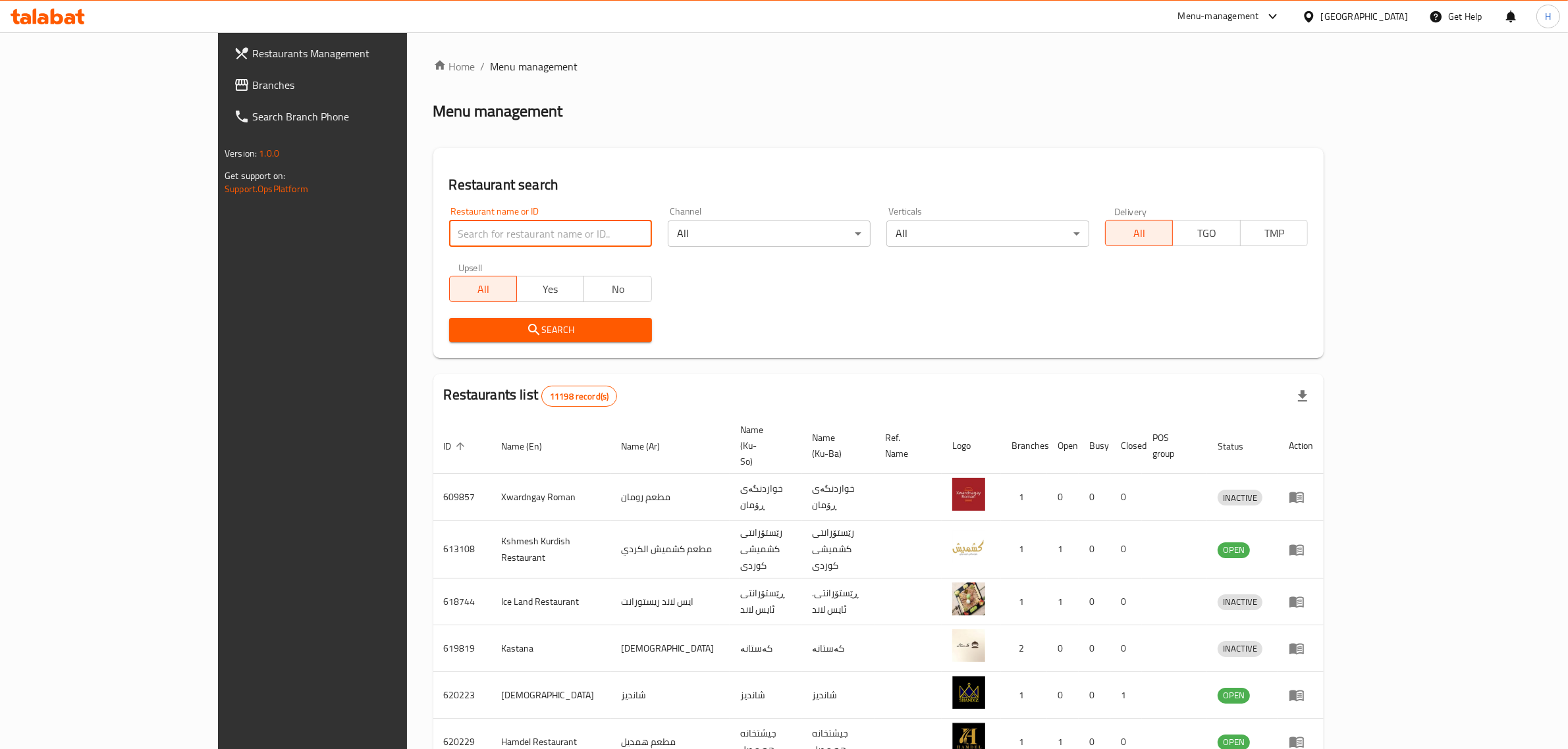
click at [472, 223] on input "search" at bounding box center [550, 233] width 203 height 26
click button "Search" at bounding box center [550, 330] width 203 height 25
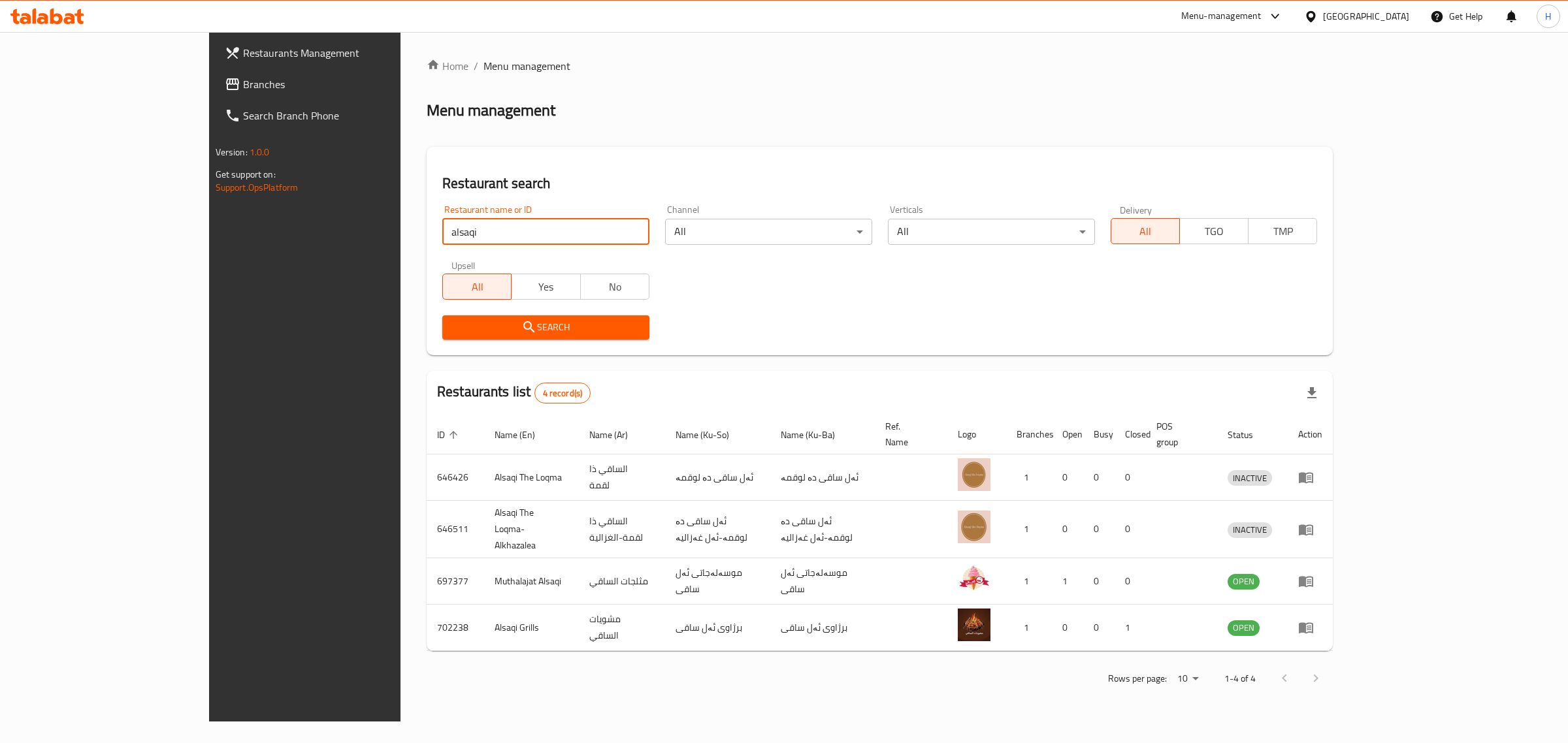
click at [443, 232] on input "alsaqi" at bounding box center [546, 231] width 207 height 26
click button "Search" at bounding box center [546, 327] width 207 height 24
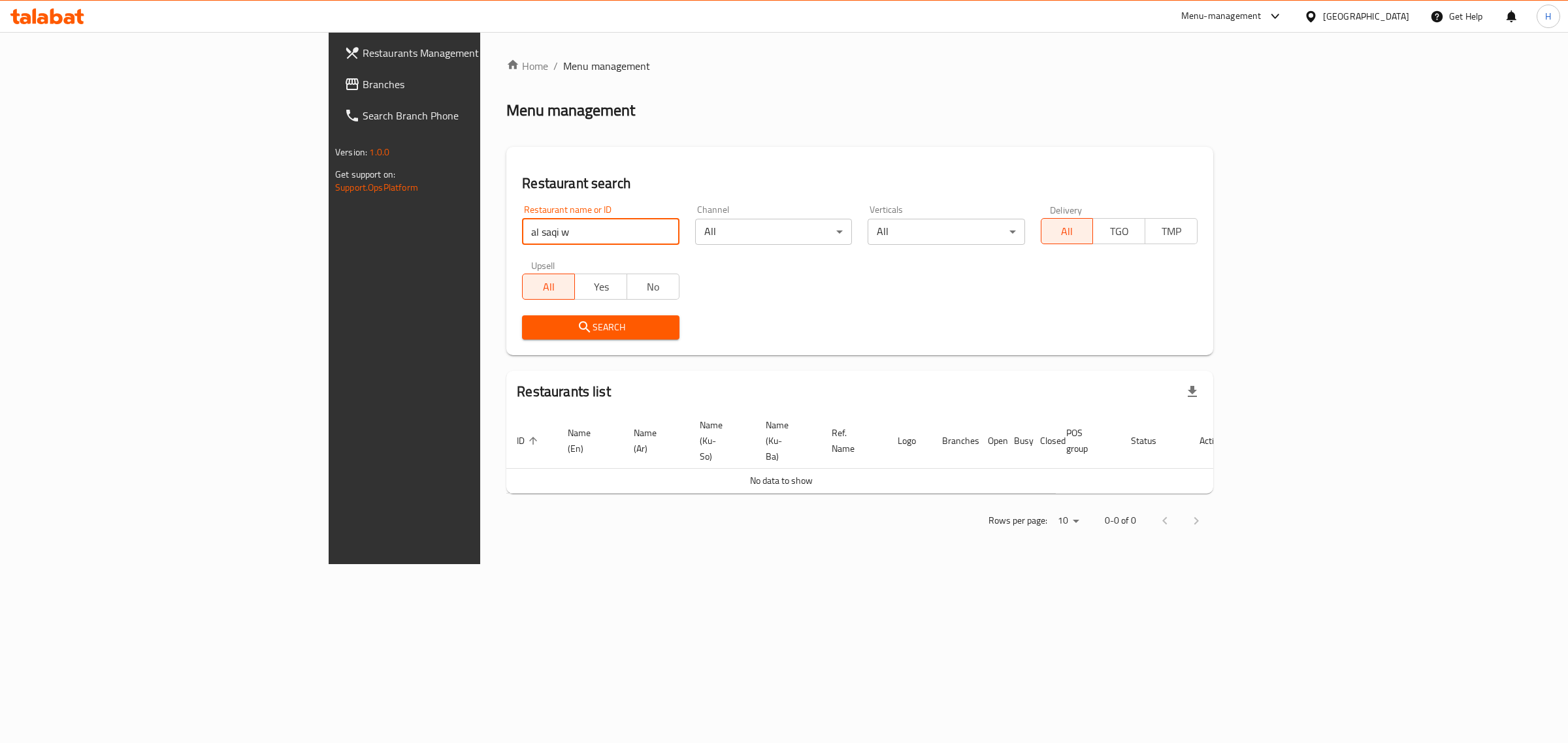
type input "al saqi w"
click button "Search" at bounding box center [600, 327] width 157 height 24
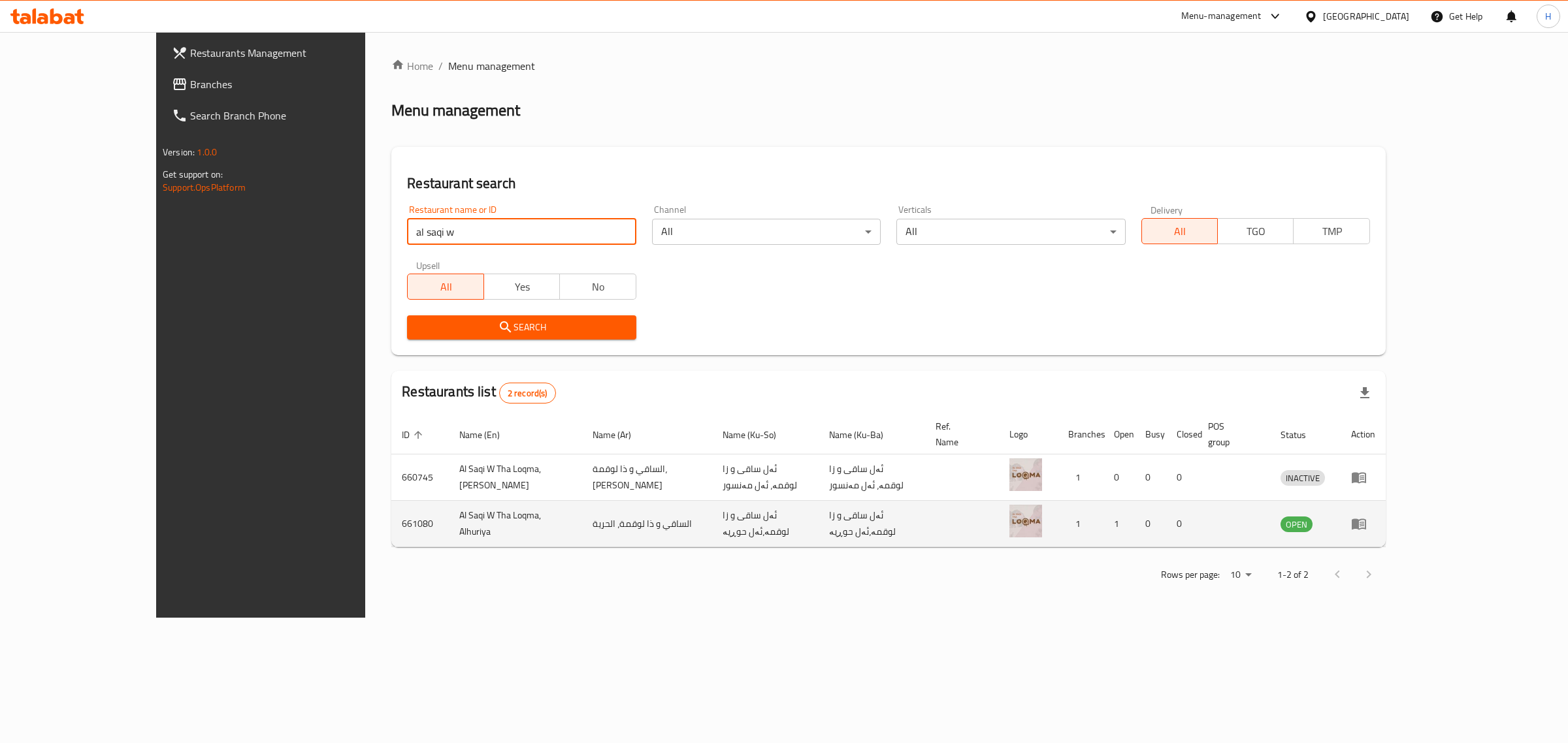
click at [1385, 516] on td "enhanced table" at bounding box center [1363, 524] width 45 height 47
click at [1366, 519] on icon "enhanced table" at bounding box center [1358, 524] width 14 height 11
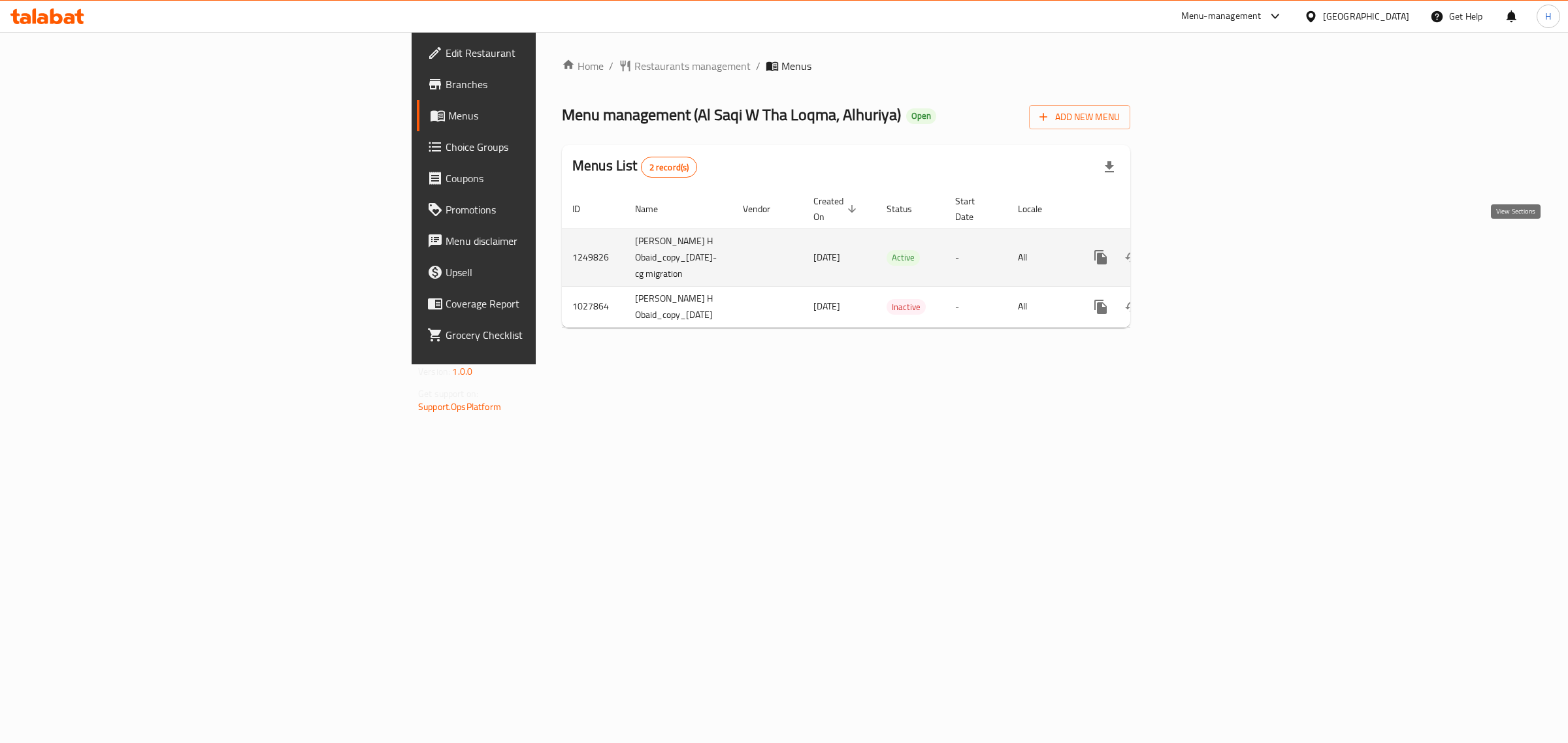
click at [1210, 252] on link "enhanced table" at bounding box center [1195, 257] width 31 height 31
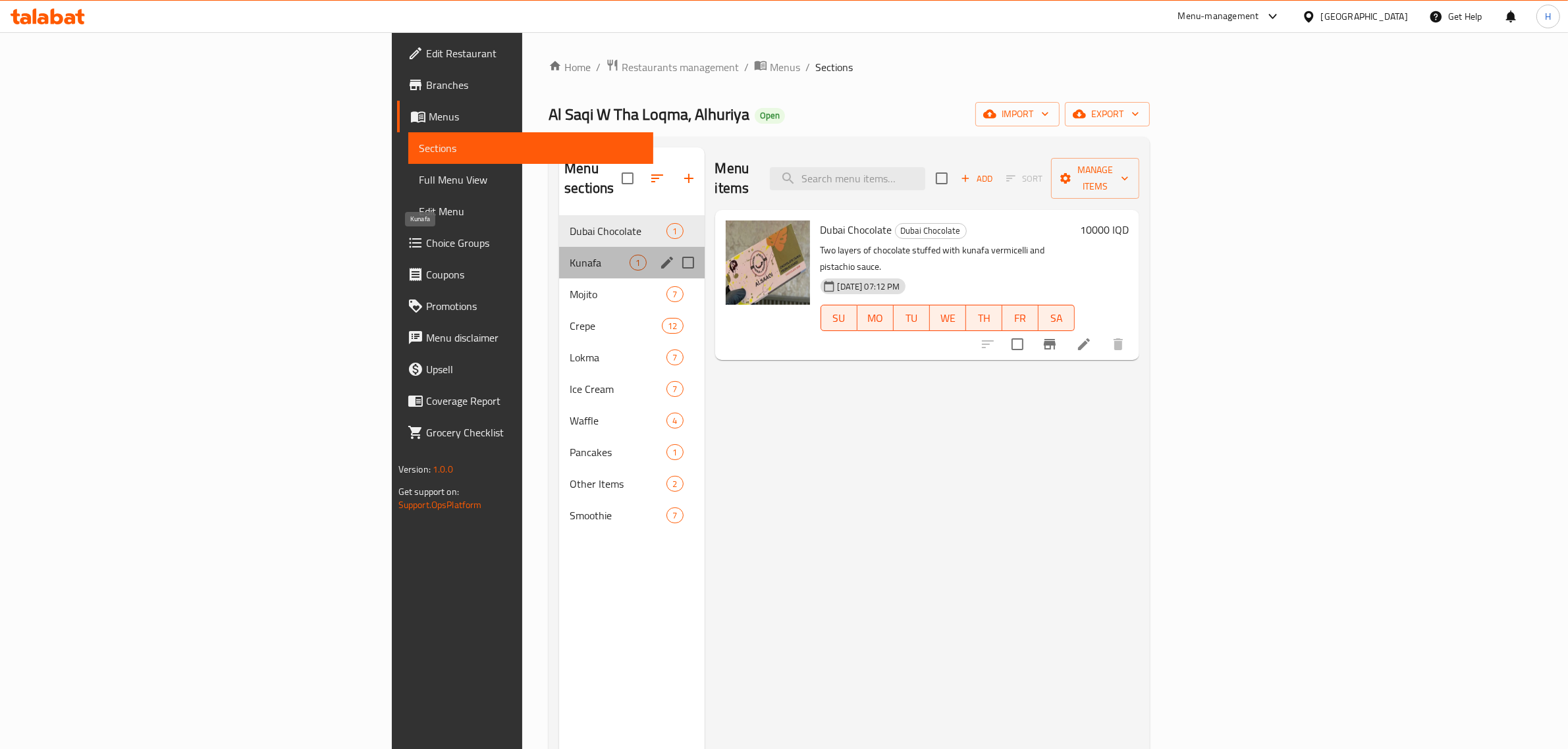
click at [570, 255] on span "Kunafa" at bounding box center [600, 262] width 60 height 16
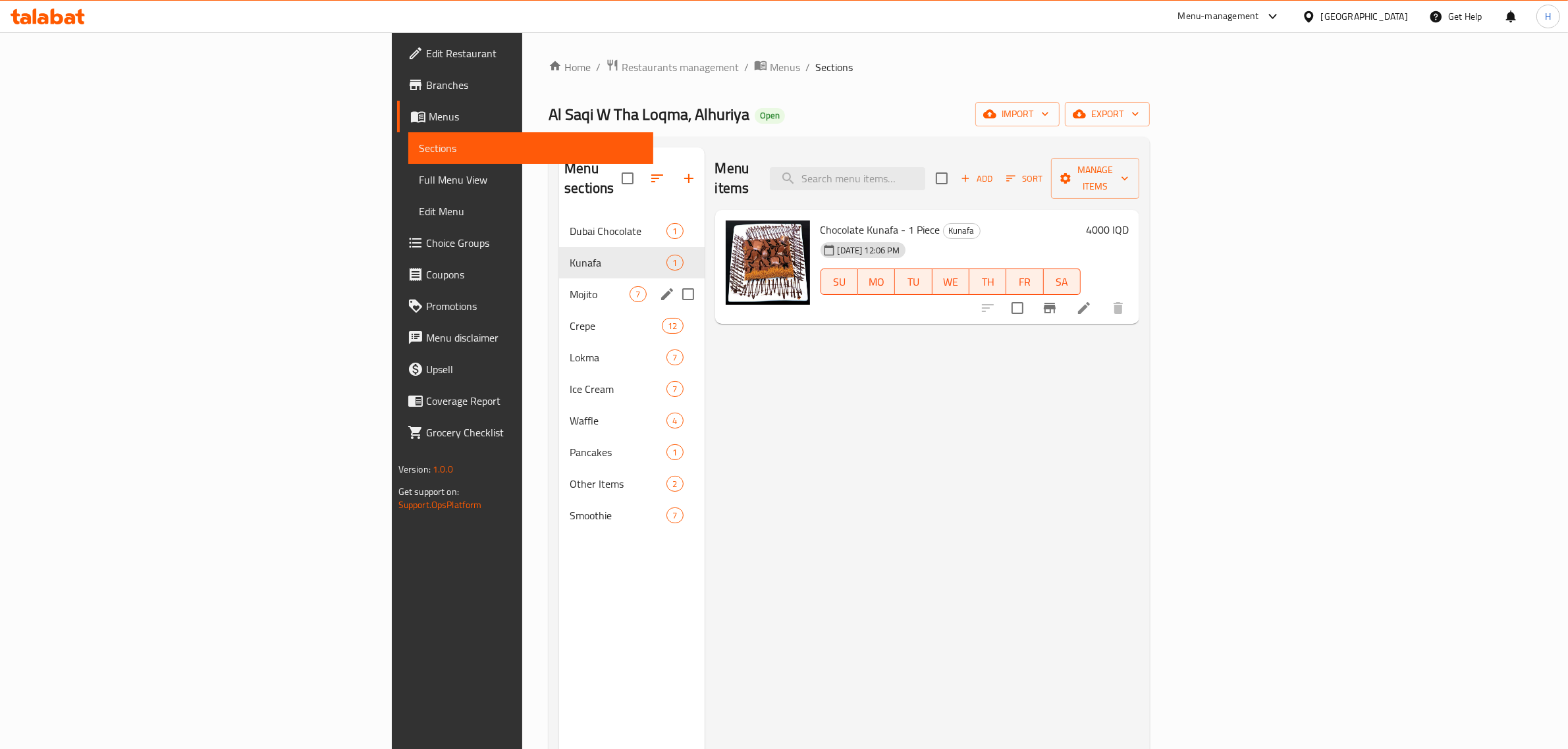
click at [559, 284] on div "Mojito 7" at bounding box center [632, 294] width 145 height 31
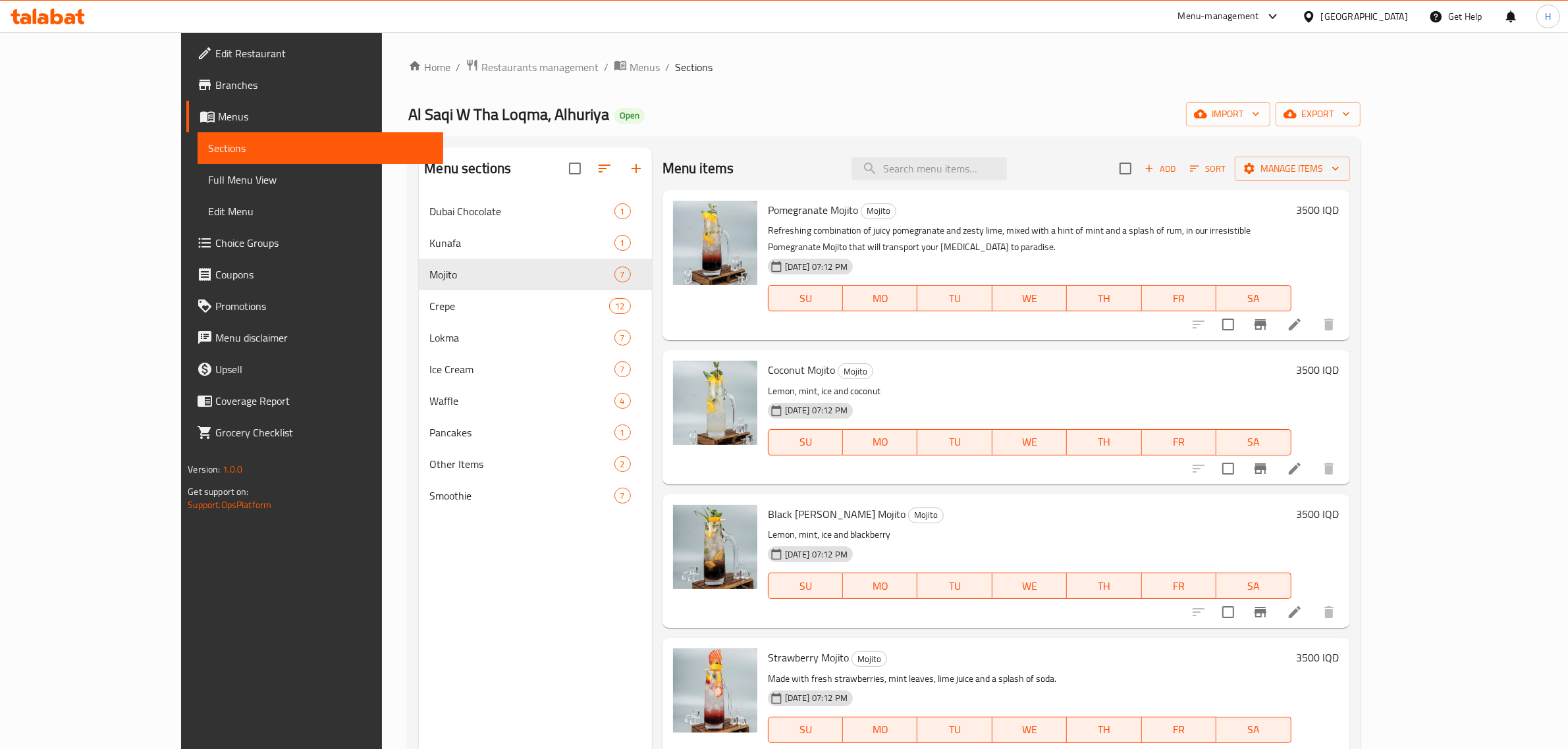
click at [1340, 211] on h6 "3500 IQD" at bounding box center [1318, 210] width 42 height 19
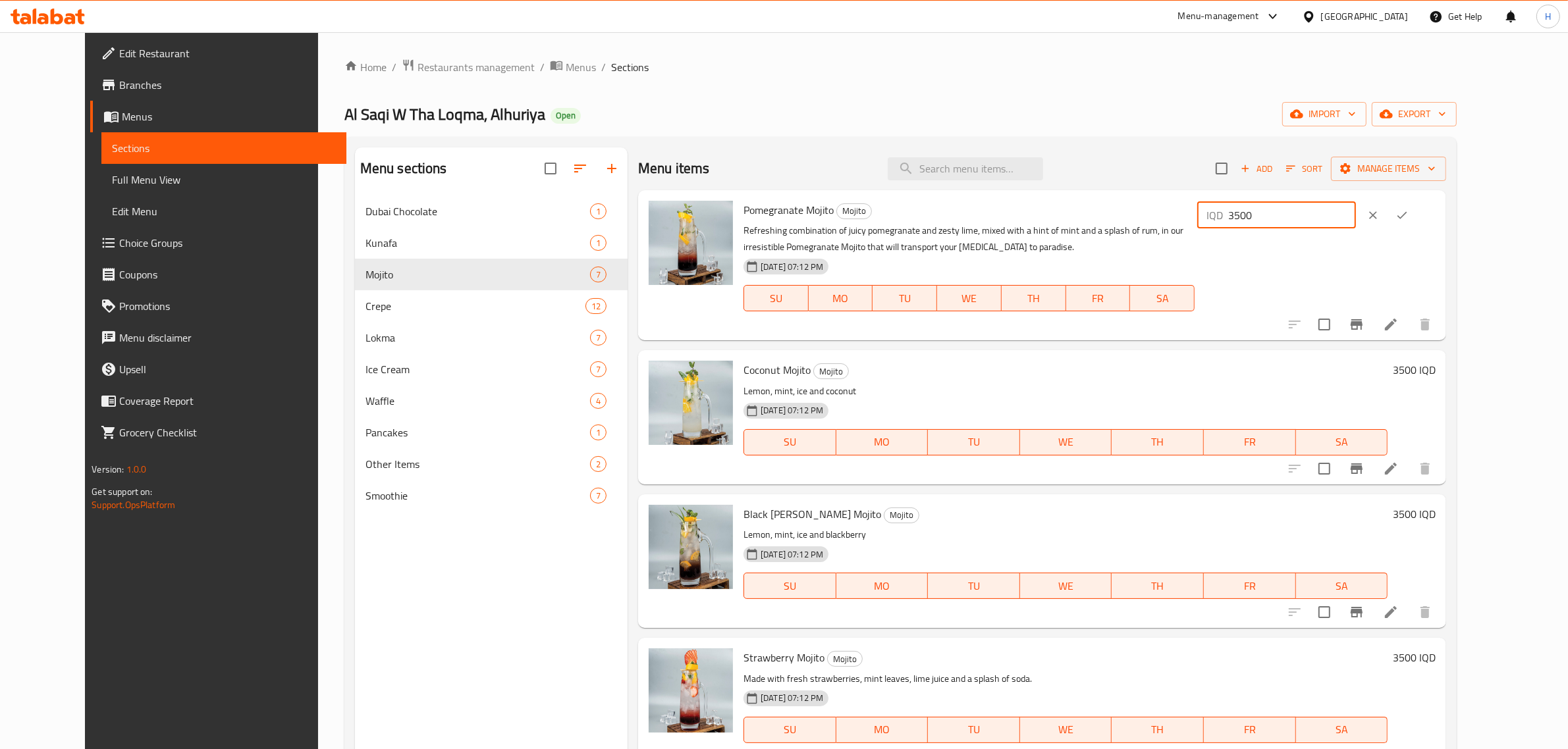
click at [1356, 212] on input "3500" at bounding box center [1292, 214] width 128 height 26
type input "4000"
click button "ok" at bounding box center [1402, 215] width 29 height 29
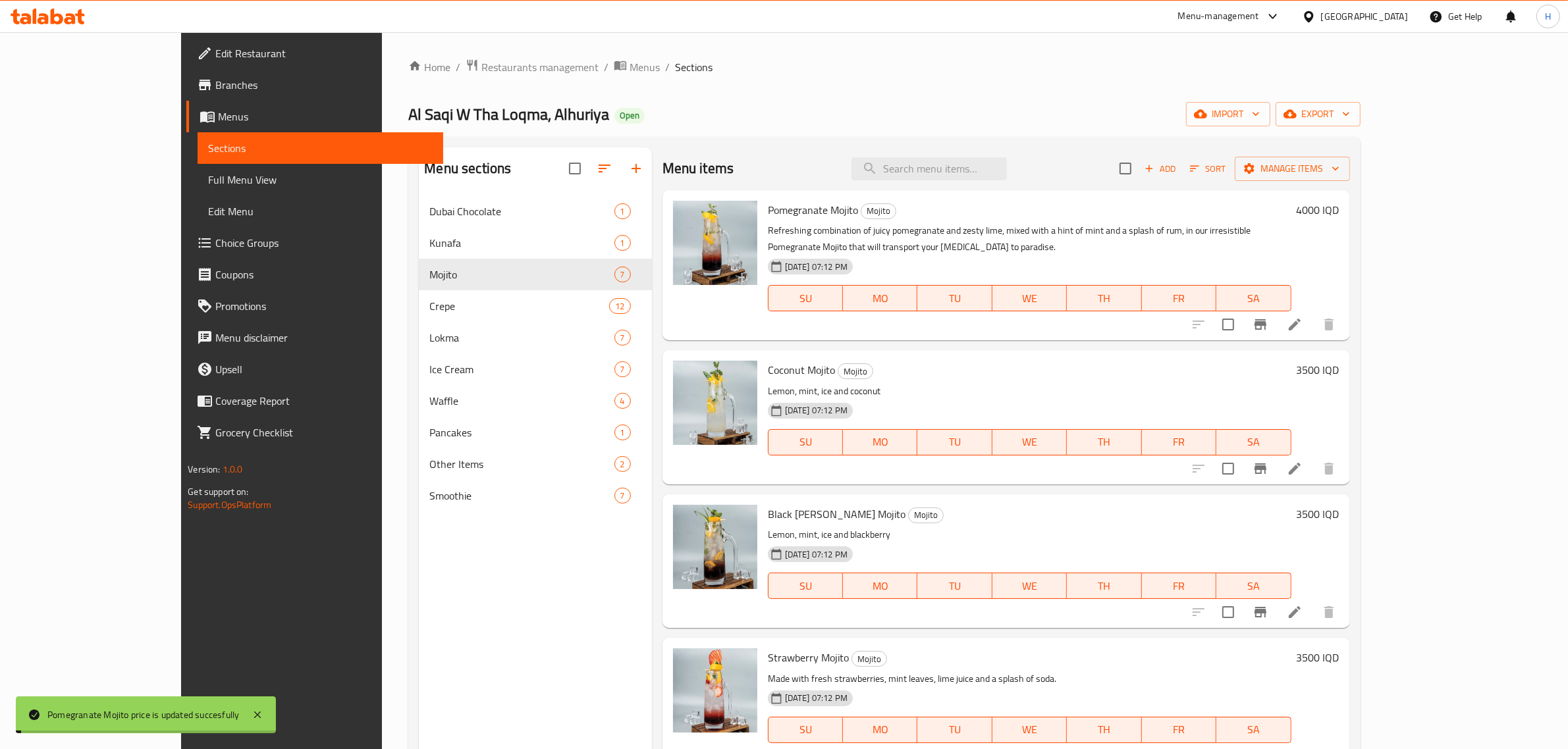
click at [1340, 372] on h6 "3500 IQD" at bounding box center [1318, 370] width 42 height 19
click at [1260, 369] on input "3500" at bounding box center [1196, 374] width 128 height 26
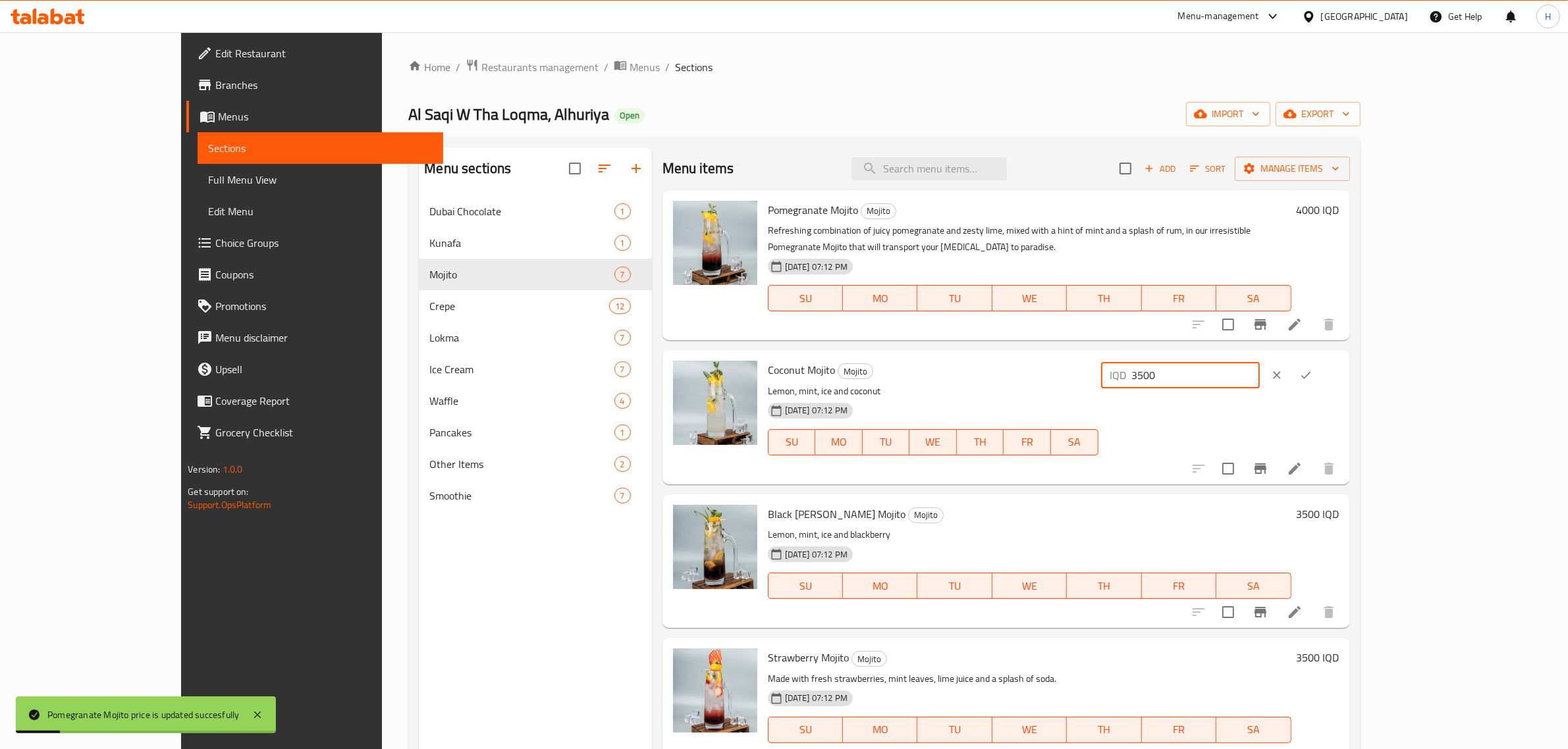
paste input "4000"
type input "35004000"
click at [1260, 378] on input "35004000" at bounding box center [1196, 374] width 128 height 26
paste input "number"
type input "4000"
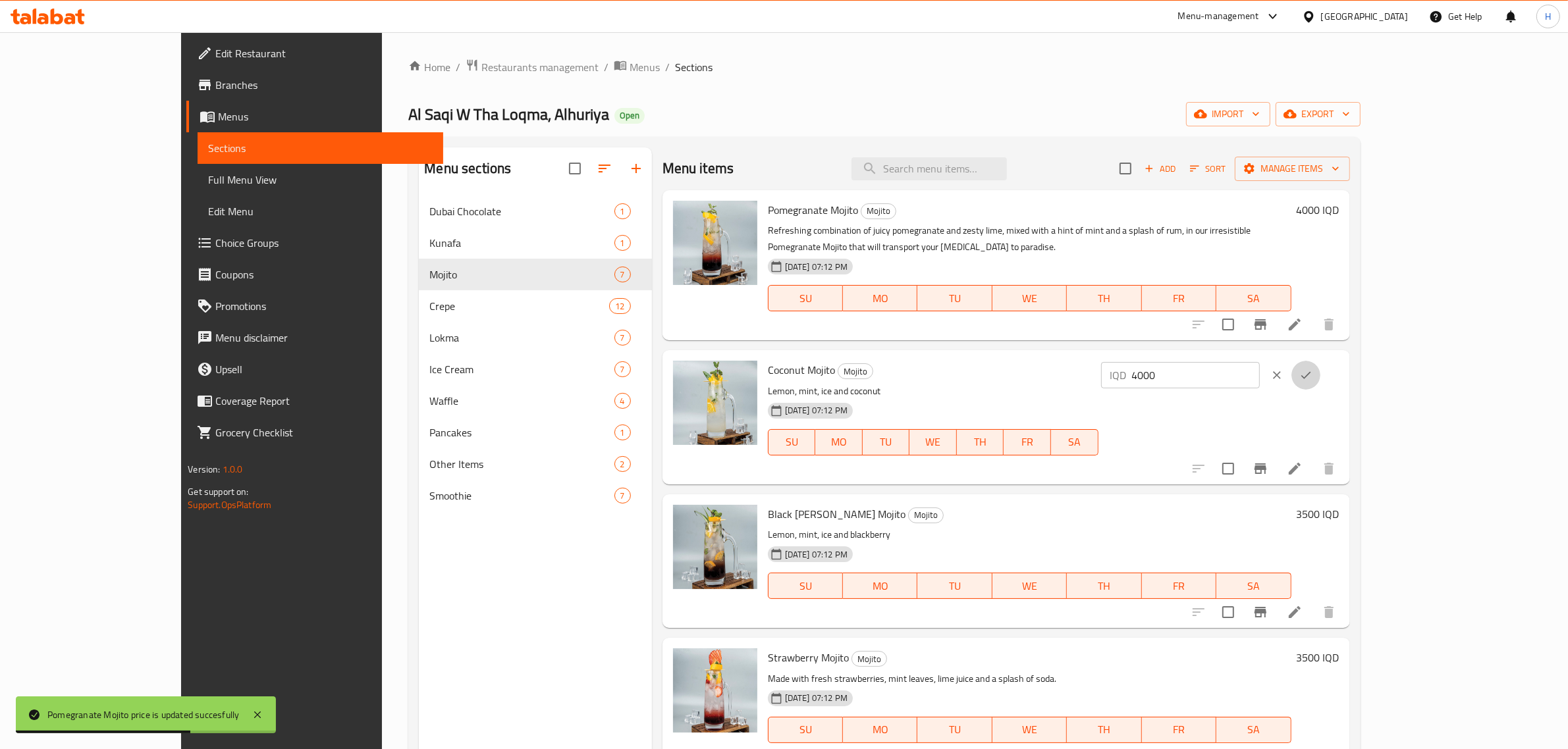
click button "ok" at bounding box center [1306, 375] width 29 height 29
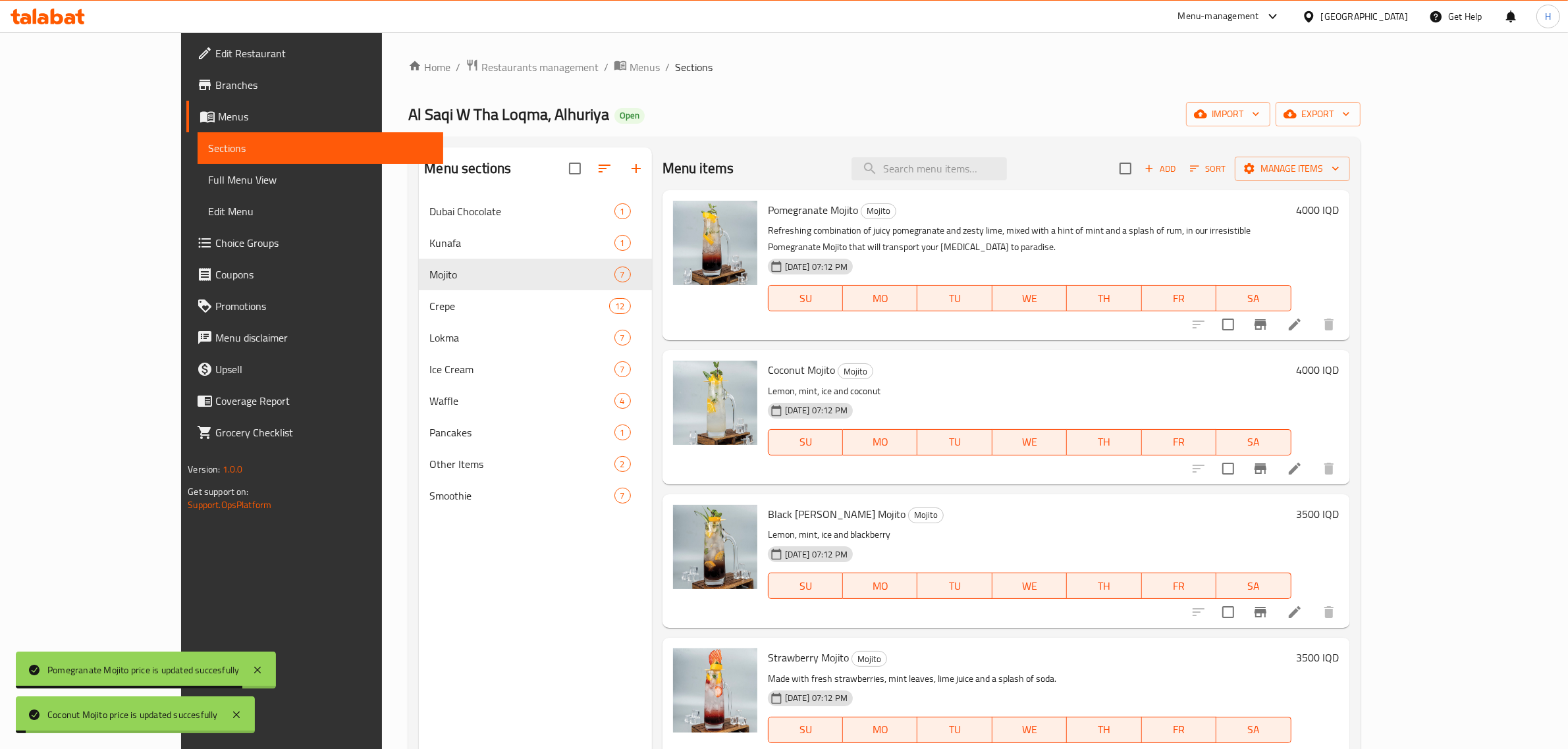
click at [1340, 517] on h6 "3500 IQD" at bounding box center [1318, 514] width 42 height 19
click at [1260, 512] on input "3500" at bounding box center [1196, 519] width 128 height 26
paste input "40"
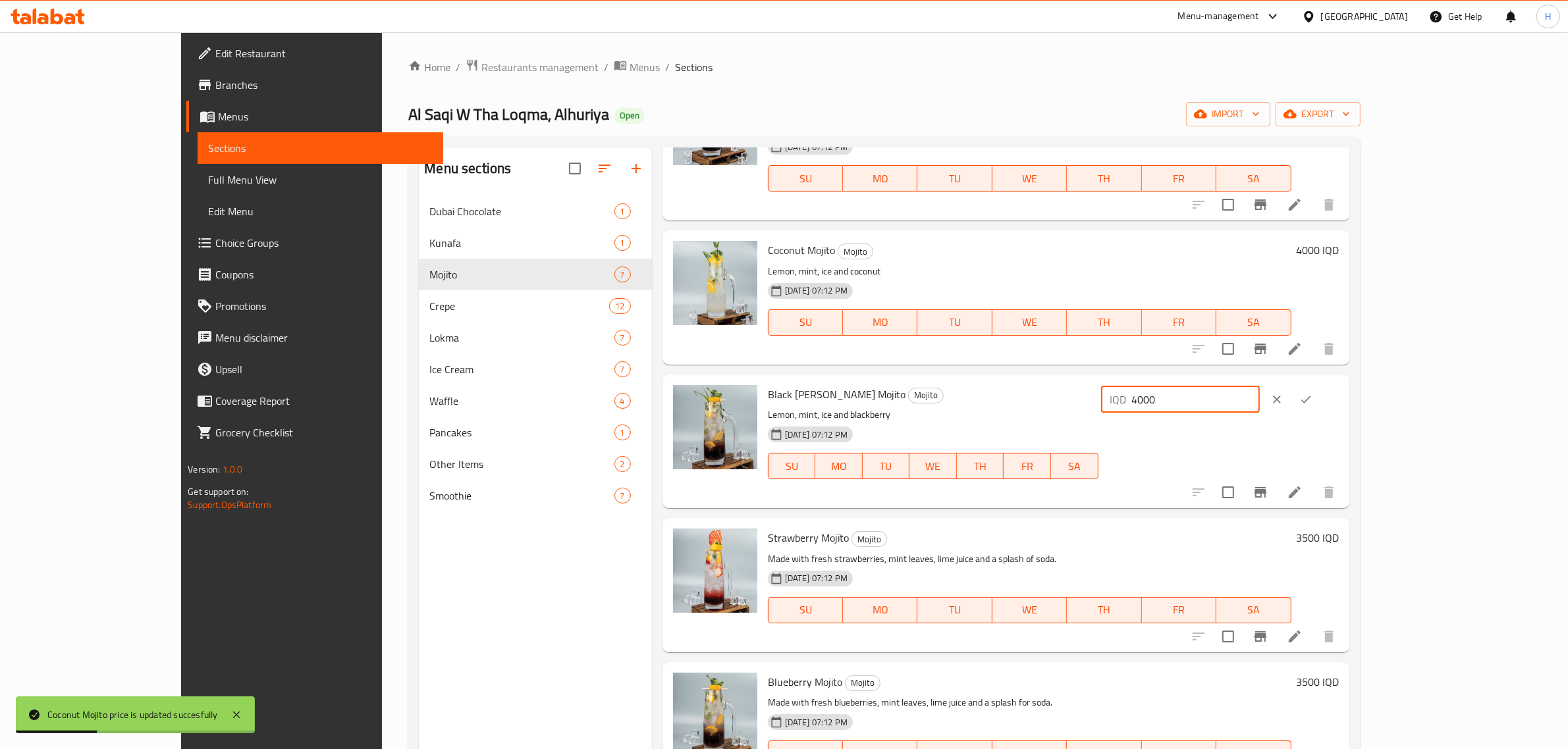
scroll to position [165, 0]
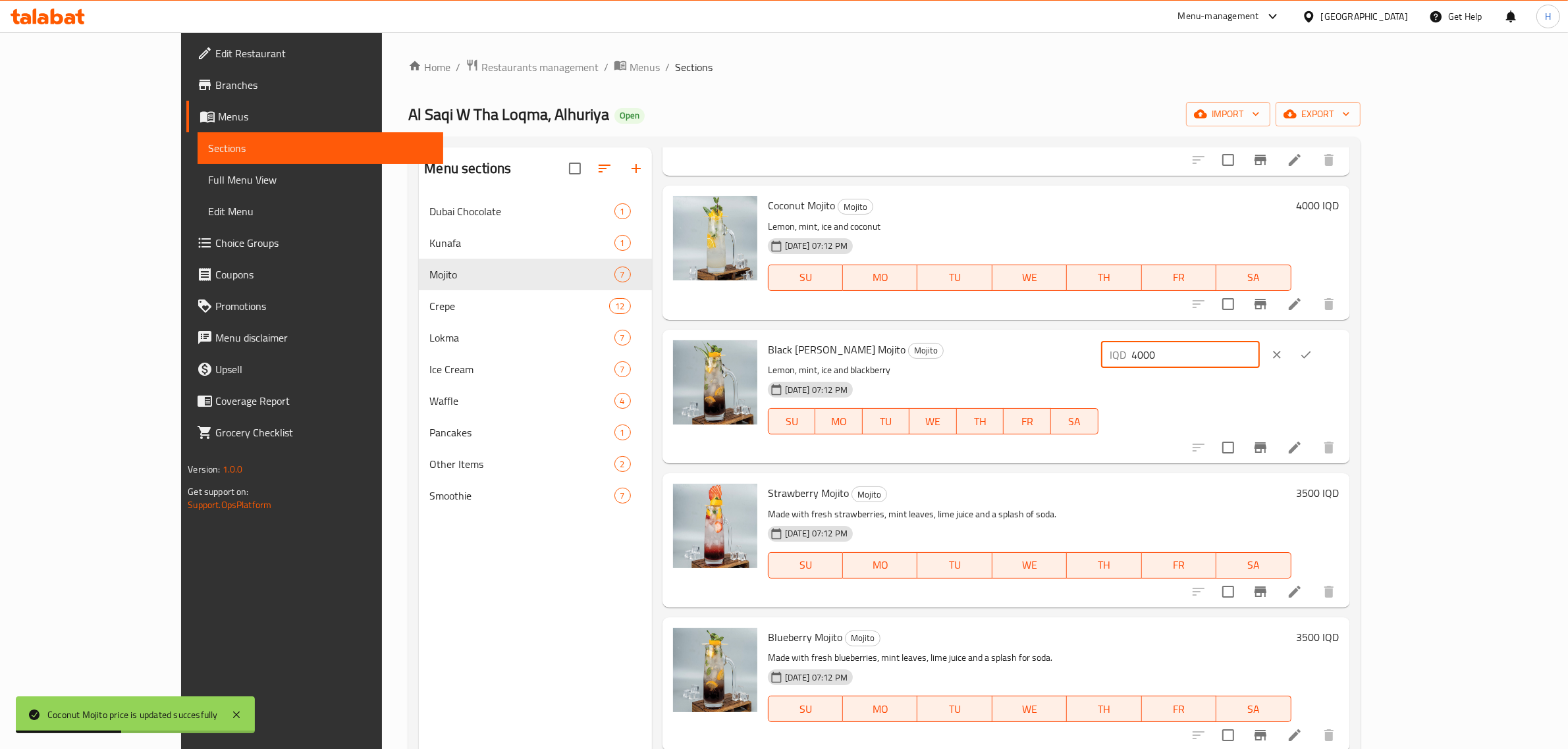
type input "4000"
click button "ok" at bounding box center [1306, 354] width 29 height 29
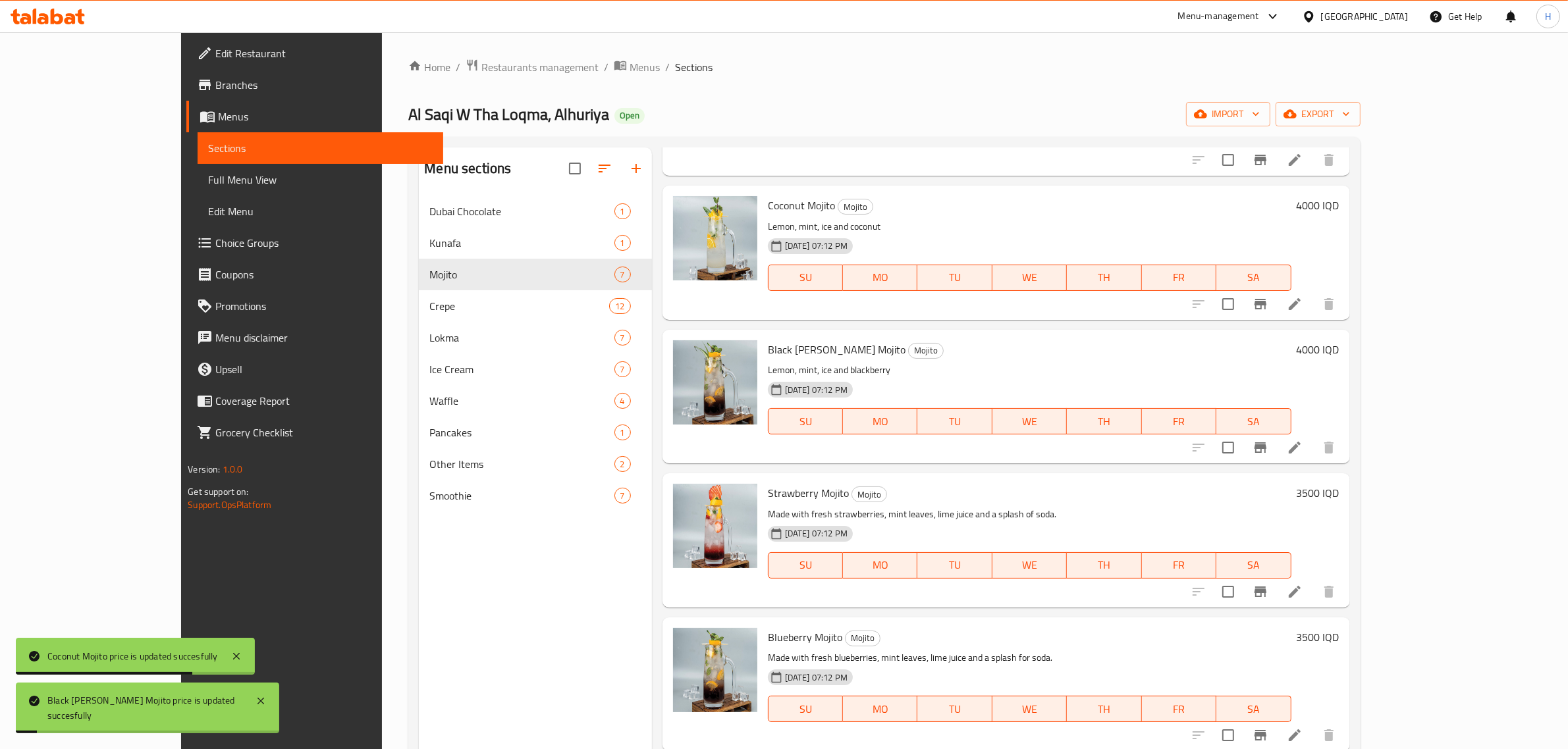
click at [1340, 499] on div "3500 IQD" at bounding box center [1315, 493] width 48 height 19
click at [1340, 497] on h6 "3500 IQD" at bounding box center [1318, 493] width 42 height 19
click at [1260, 489] on input "3500" at bounding box center [1196, 498] width 128 height 26
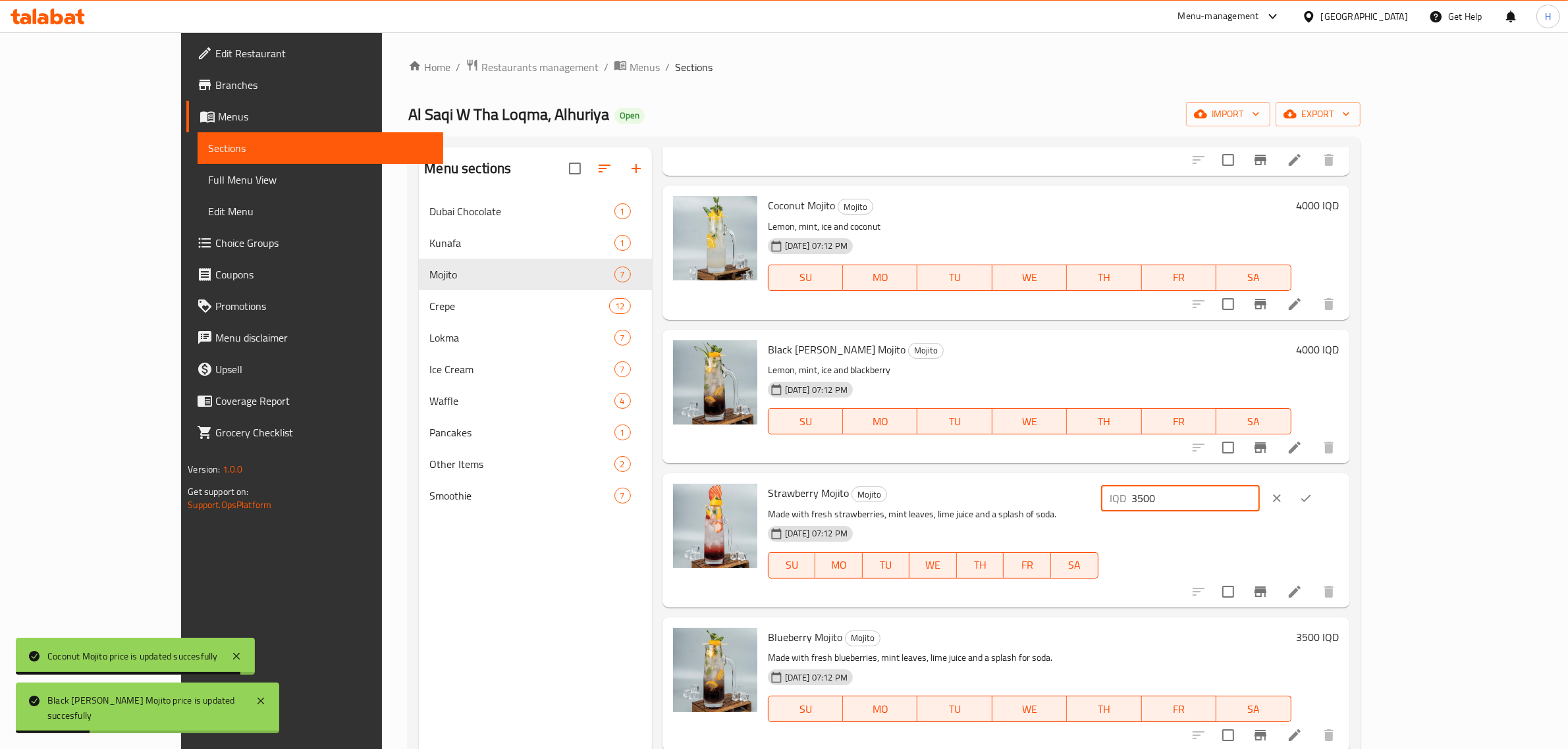
paste input "40"
type input "4000"
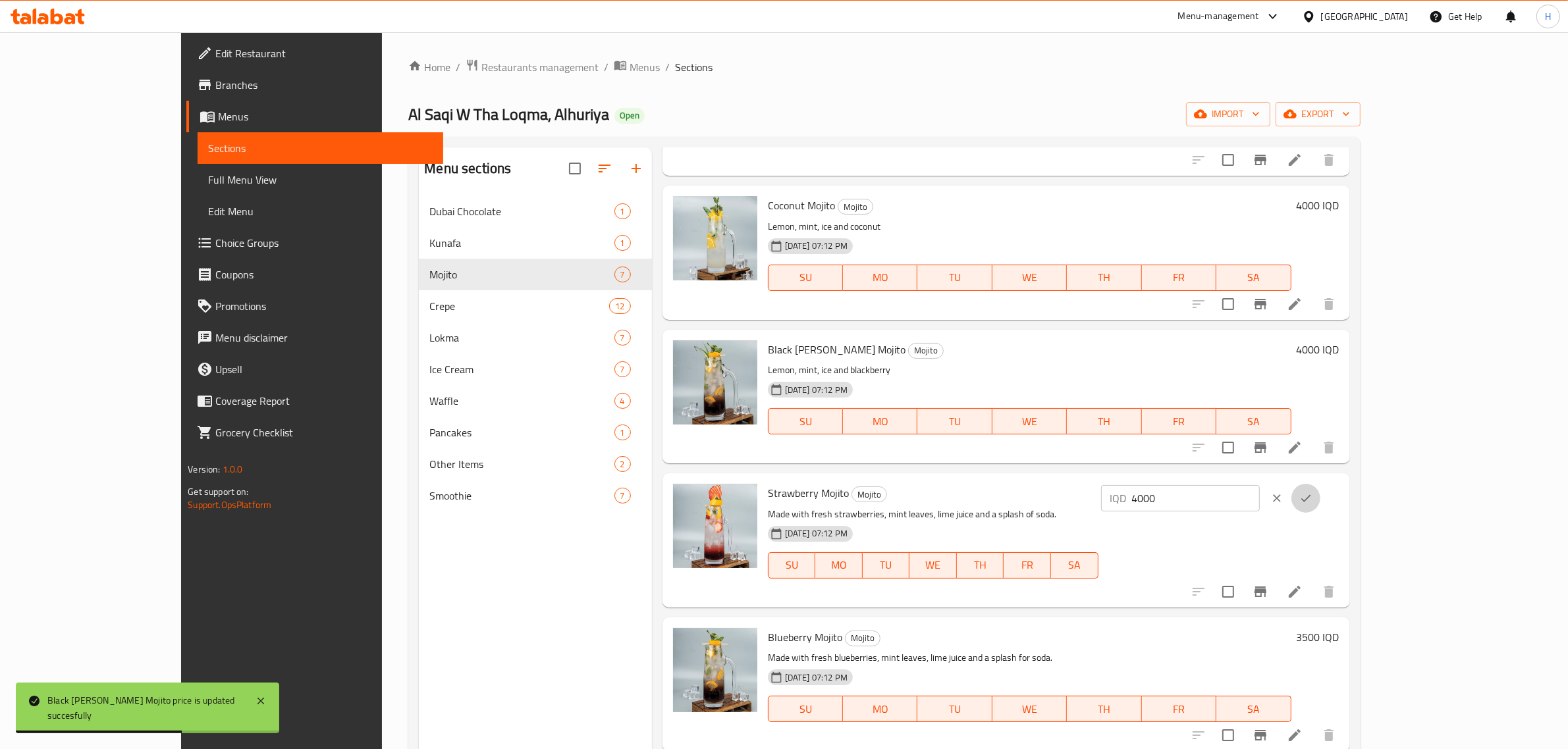
click button "ok" at bounding box center [1306, 498] width 29 height 29
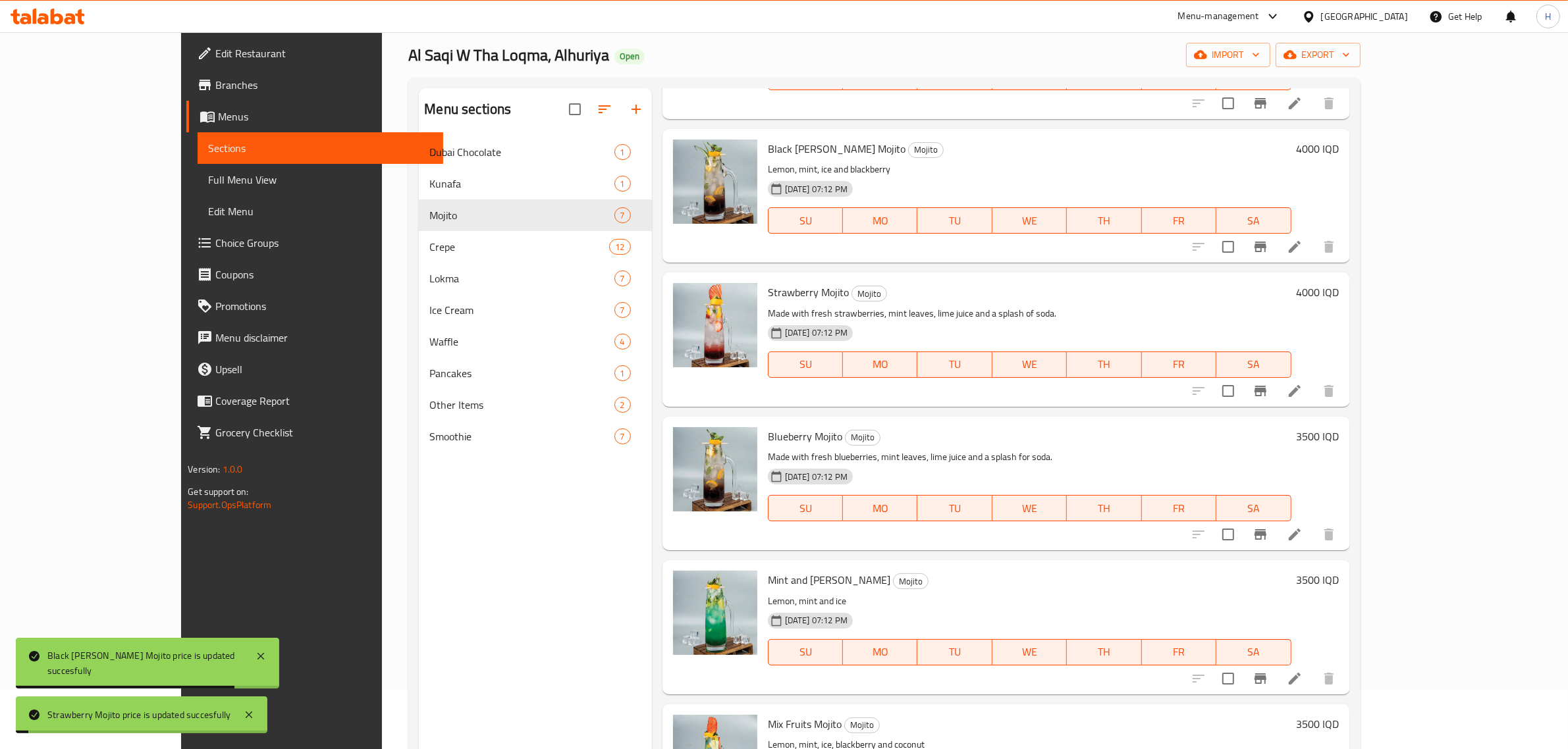
scroll to position [185, 0]
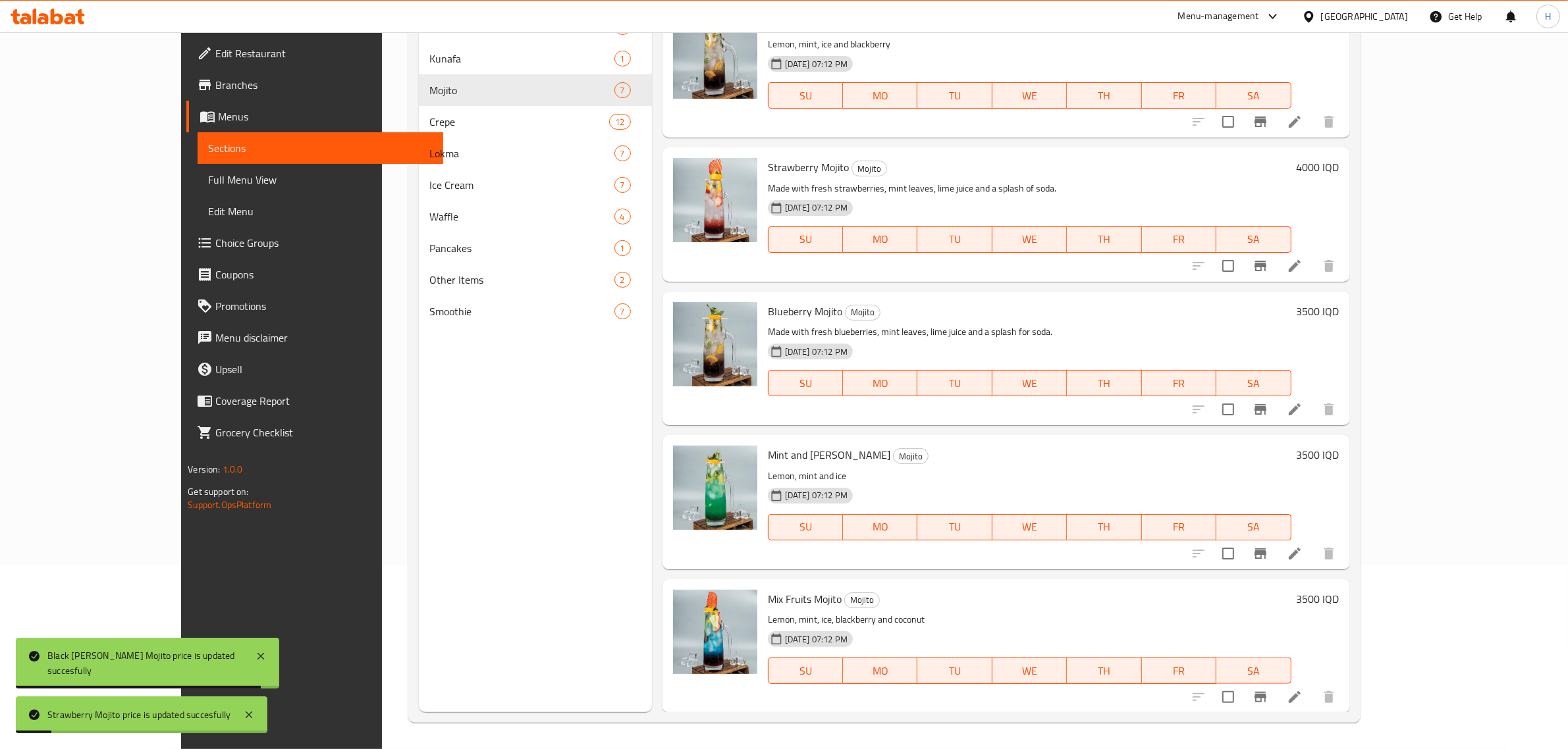
click at [1340, 307] on h6 "3500 IQD" at bounding box center [1318, 311] width 42 height 19
click at [1260, 328] on input "3500" at bounding box center [1196, 316] width 128 height 26
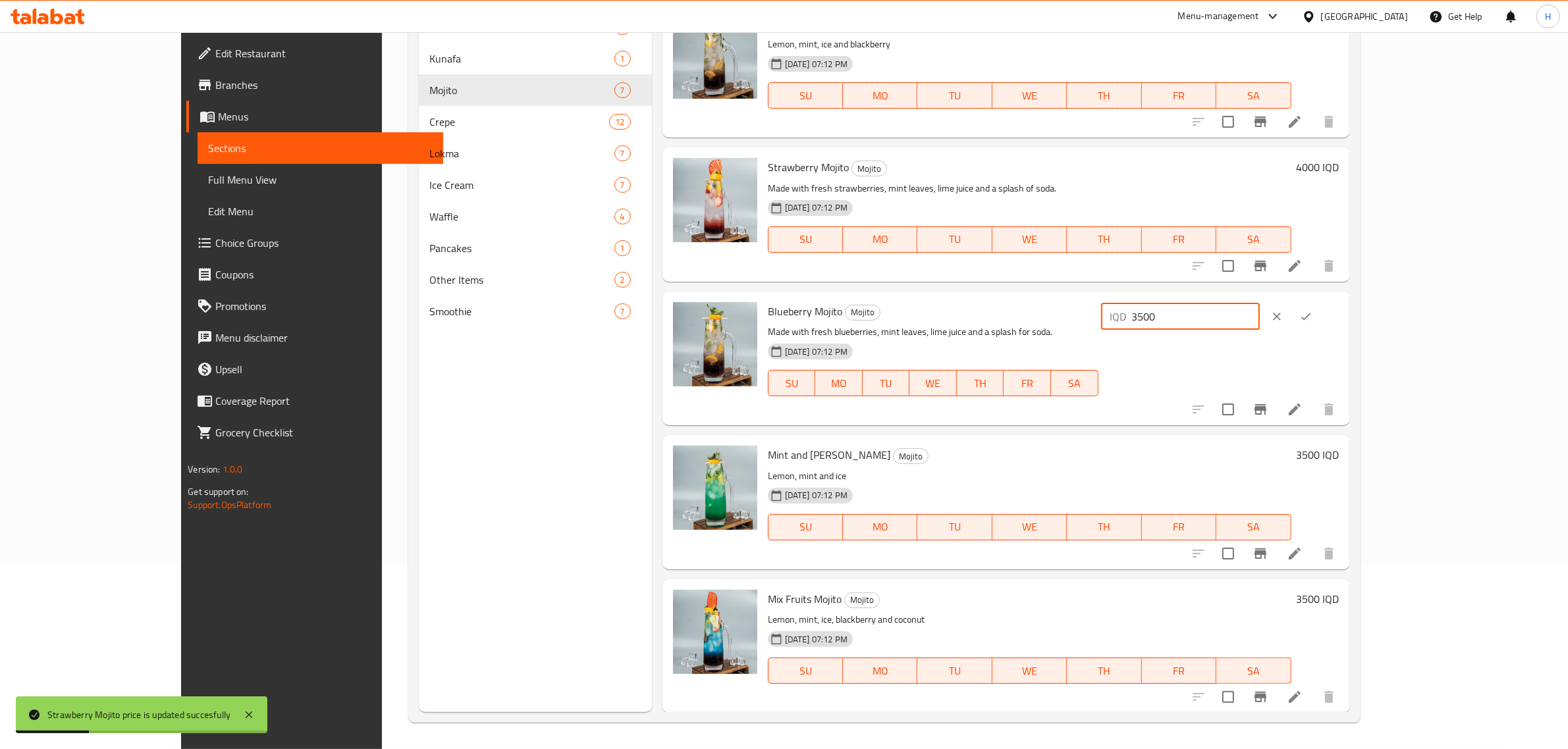
paste input "40"
type input "4000"
click at [1311, 316] on icon "ok" at bounding box center [1306, 316] width 10 height 7
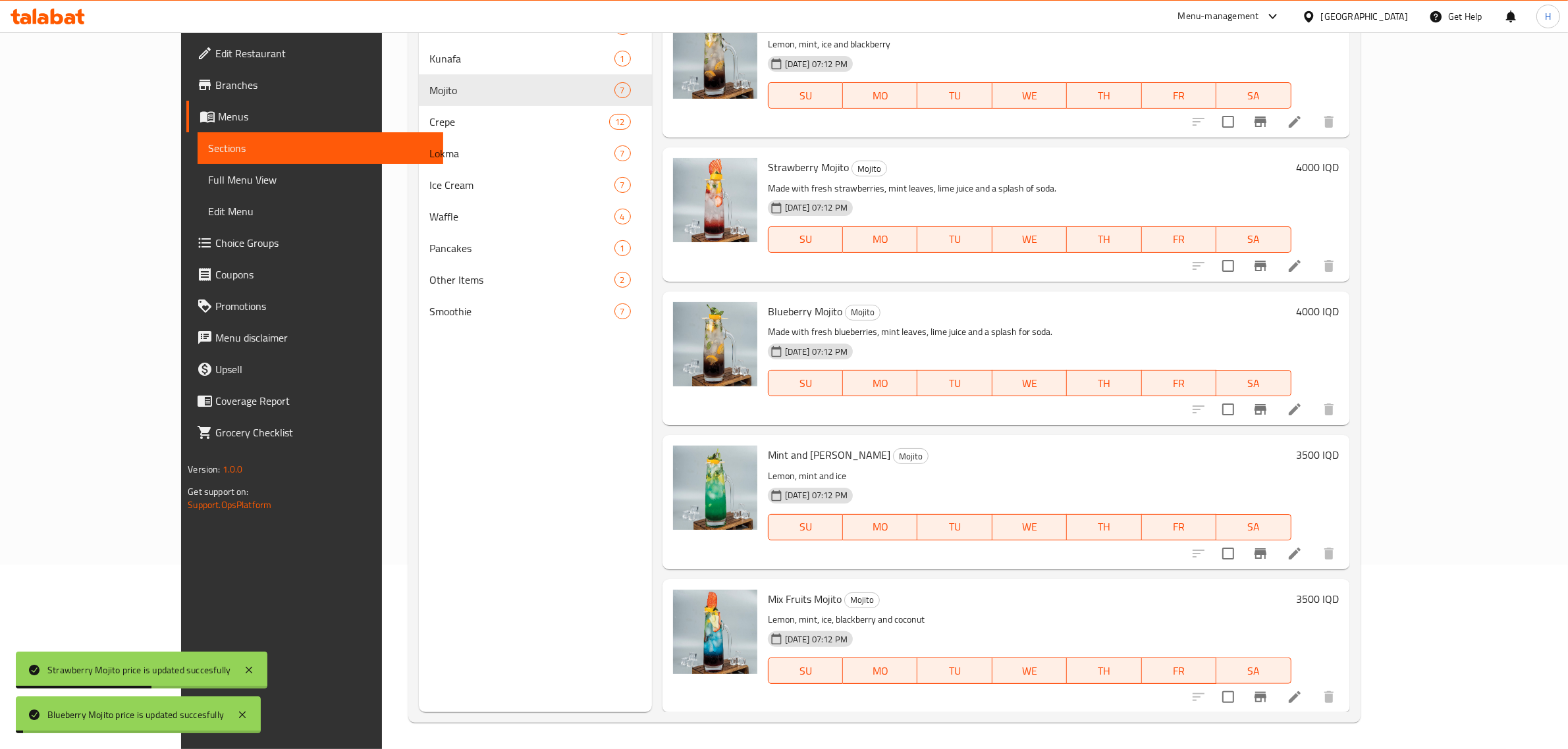
click at [1340, 454] on h6 "3500 IQD" at bounding box center [1318, 455] width 42 height 19
click at [1260, 455] on input "3500" at bounding box center [1196, 459] width 128 height 26
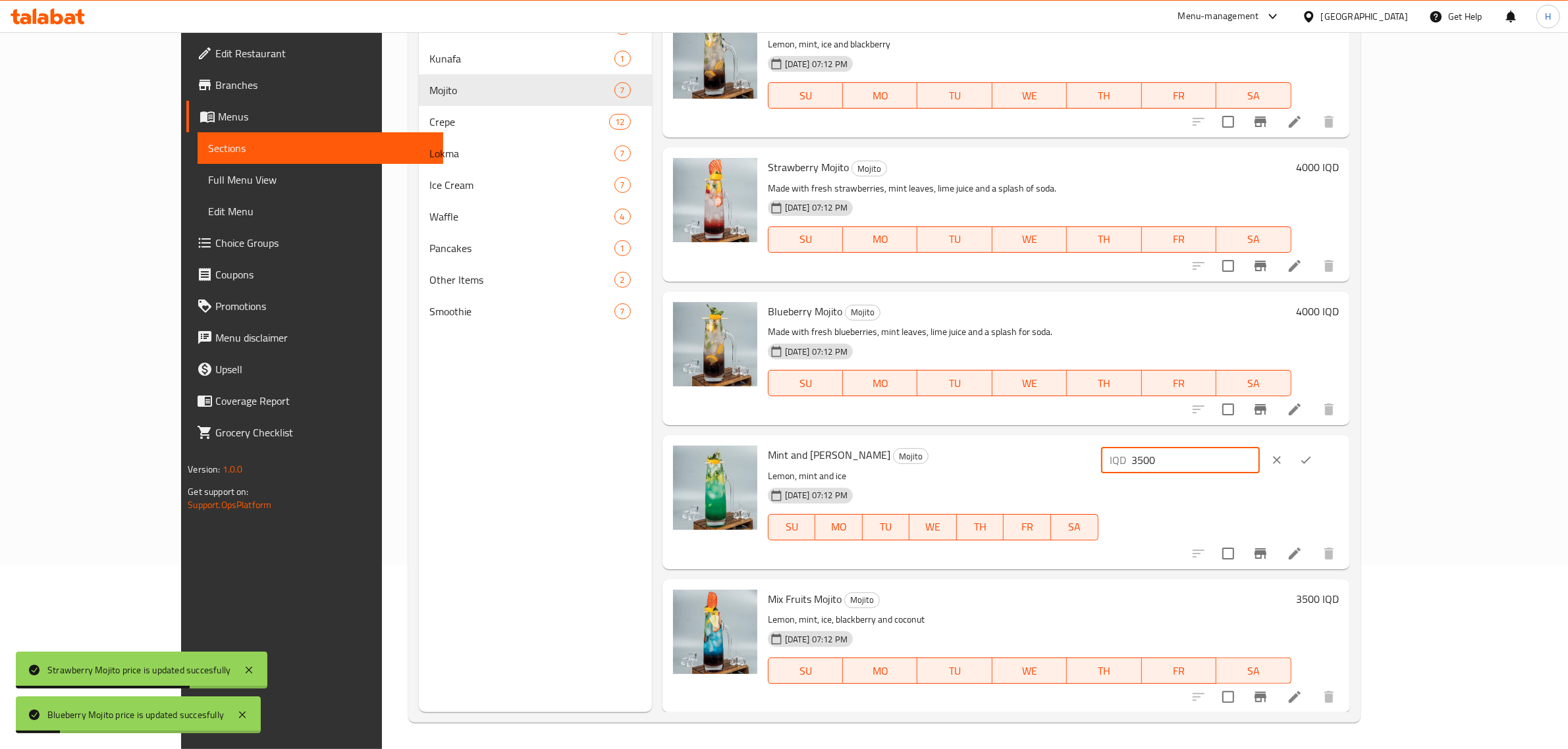
paste input "40"
type input "4000"
click button "ok" at bounding box center [1306, 460] width 29 height 29
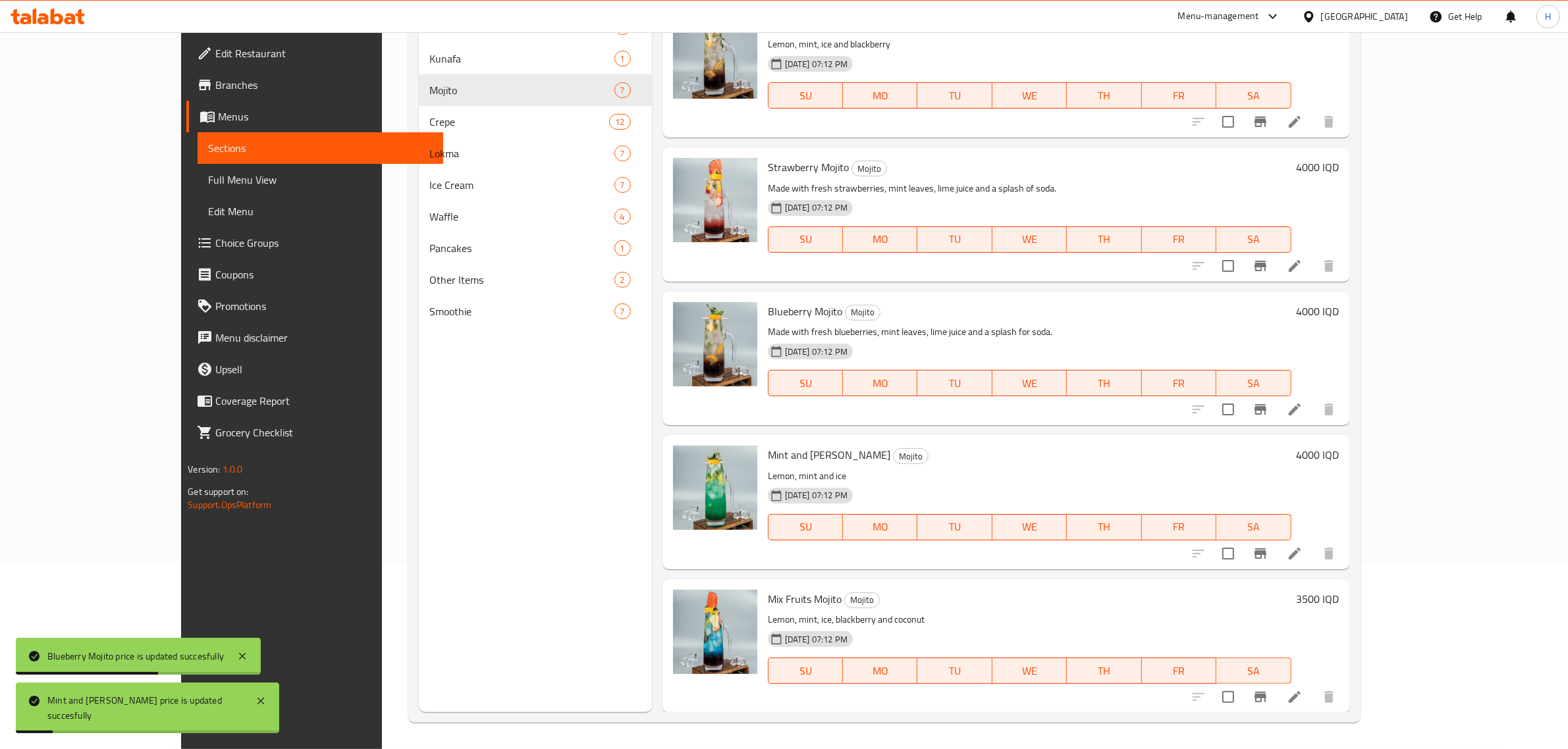
click at [1340, 593] on h6 "3500 IQD" at bounding box center [1318, 599] width 42 height 19
click at [1260, 597] on input "3500" at bounding box center [1196, 604] width 128 height 26
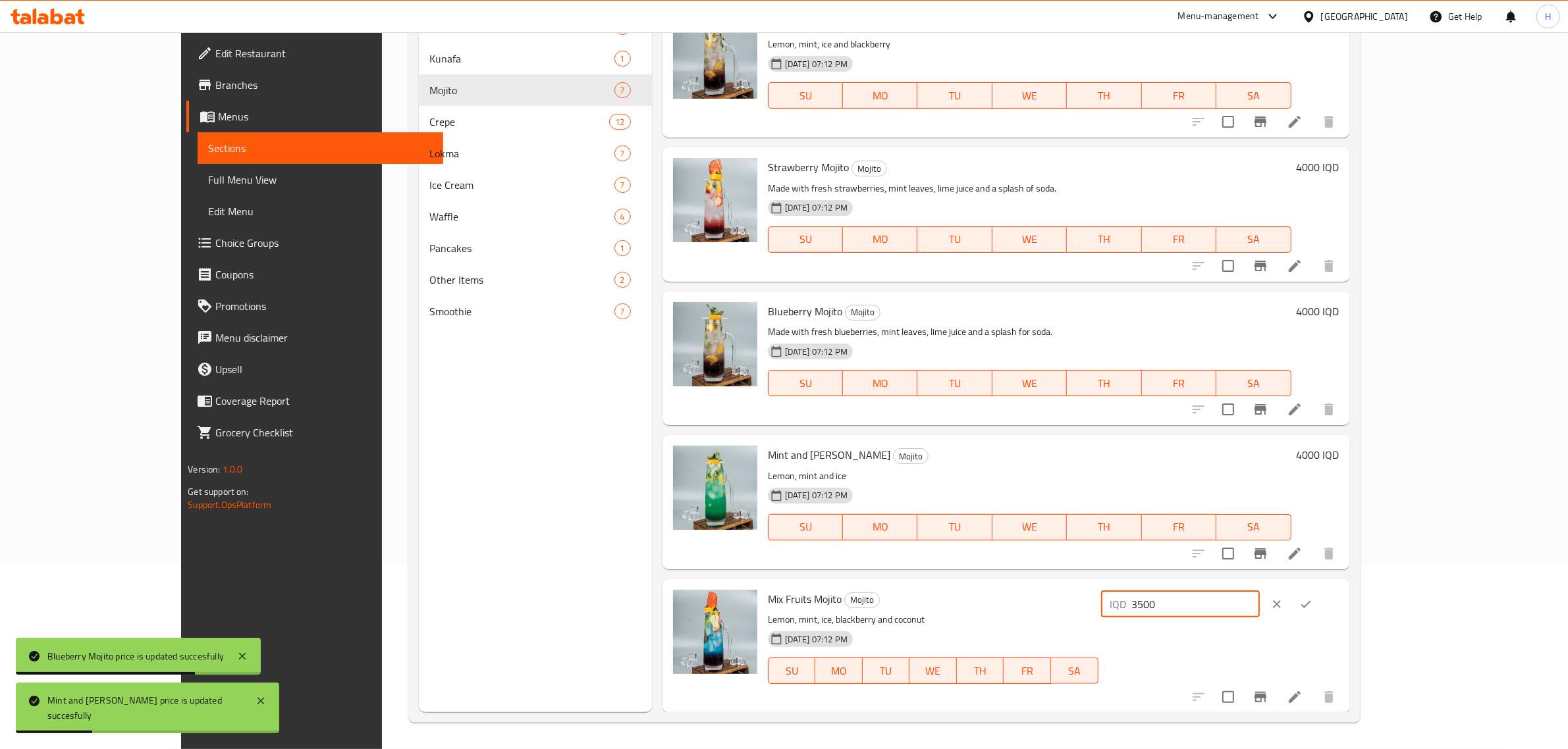
paste input "40"
type input "4000"
click button "ok" at bounding box center [1306, 604] width 29 height 29
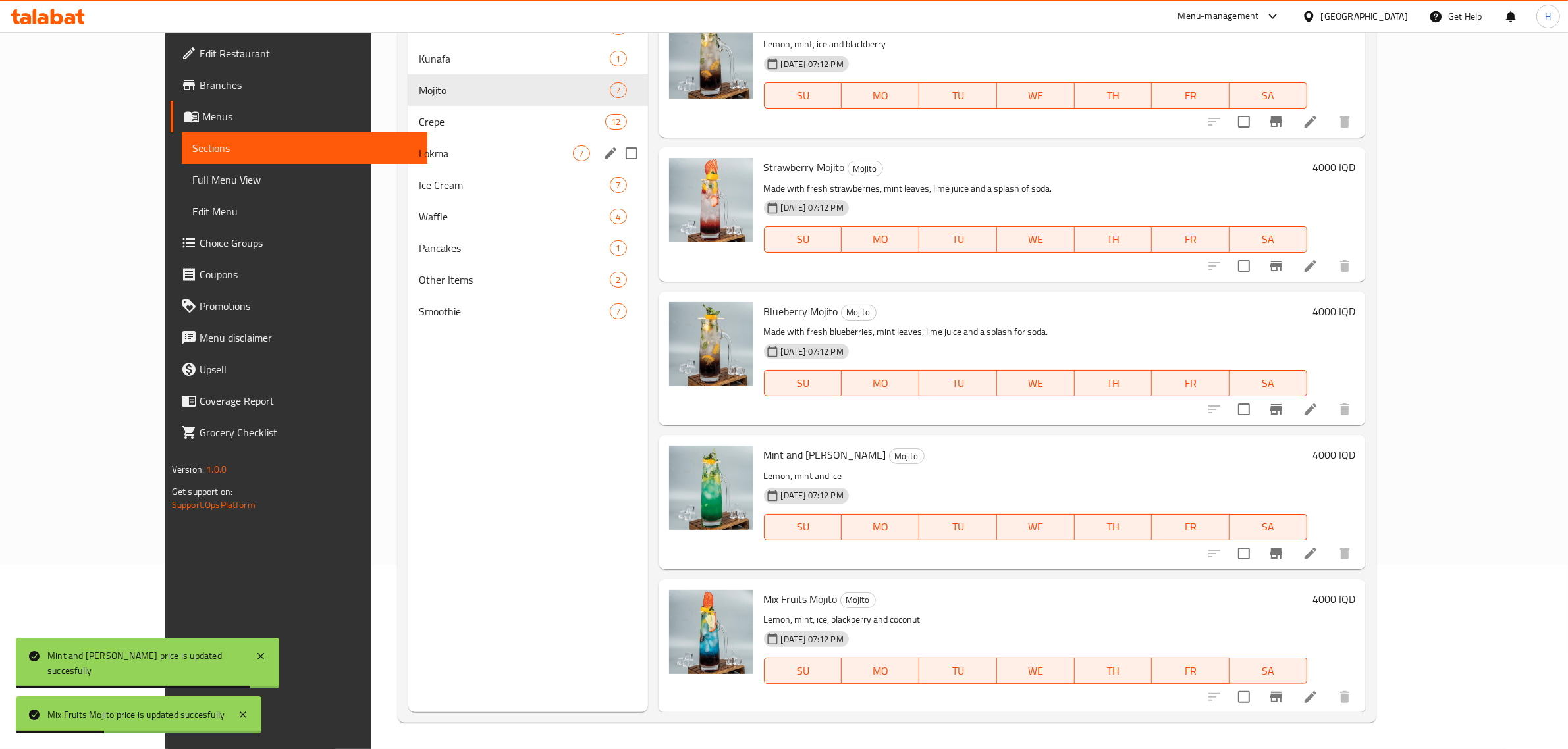
click at [419, 123] on span "Crepe" at bounding box center [512, 121] width 186 height 16
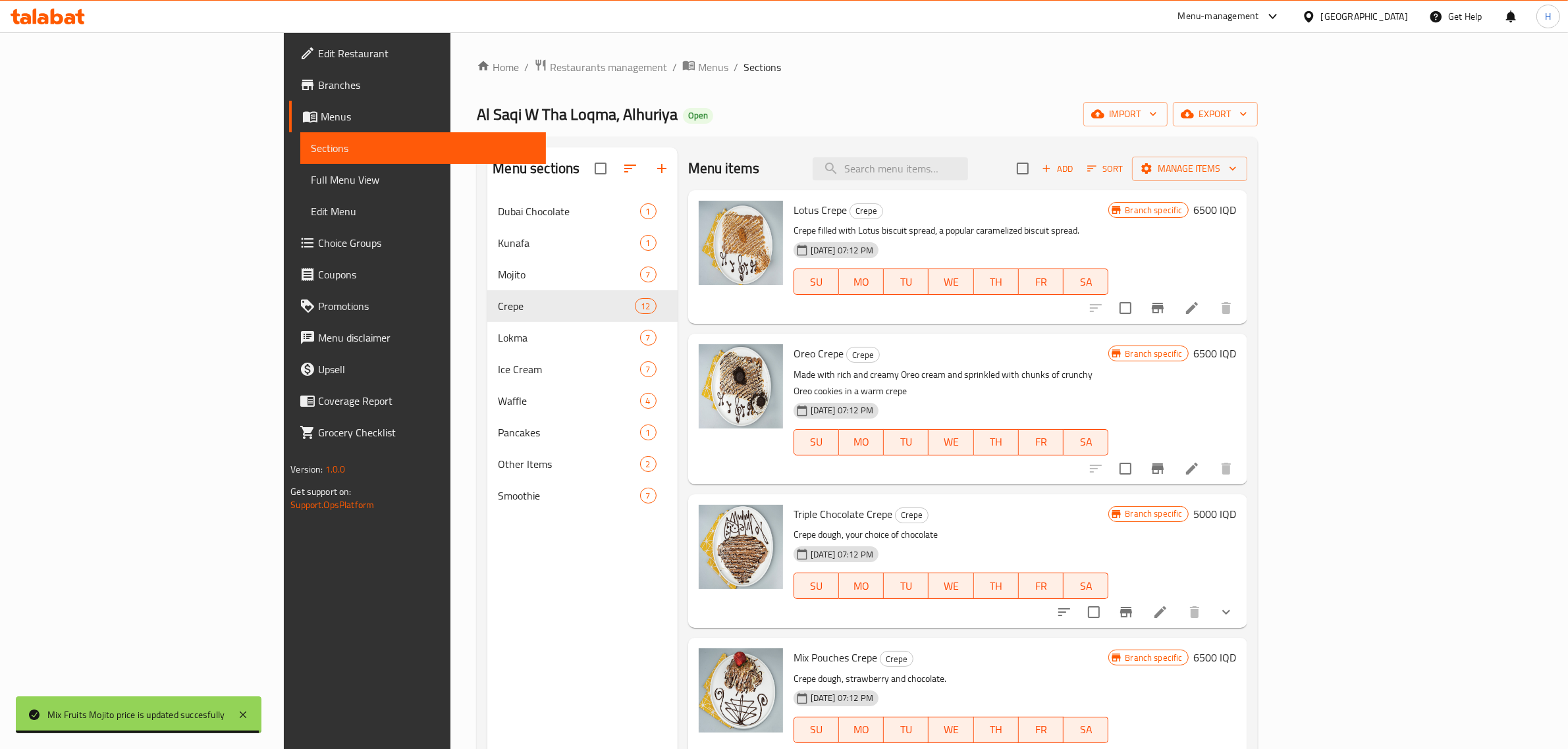
click at [1237, 214] on h6 "6500 IQD" at bounding box center [1215, 210] width 42 height 19
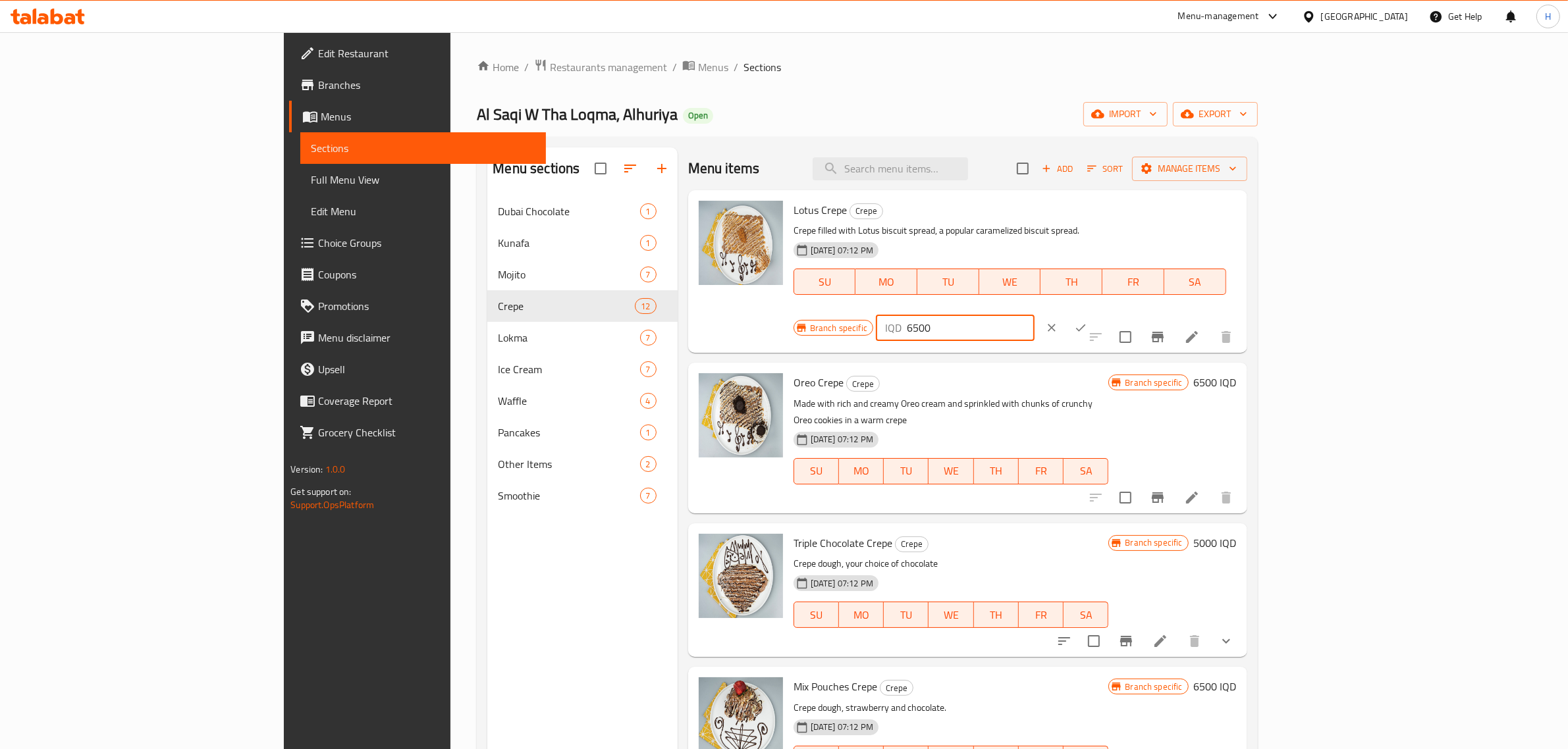
click at [1035, 315] on input "6500" at bounding box center [971, 328] width 128 height 26
type input "7500"
click button "ok" at bounding box center [1081, 328] width 29 height 29
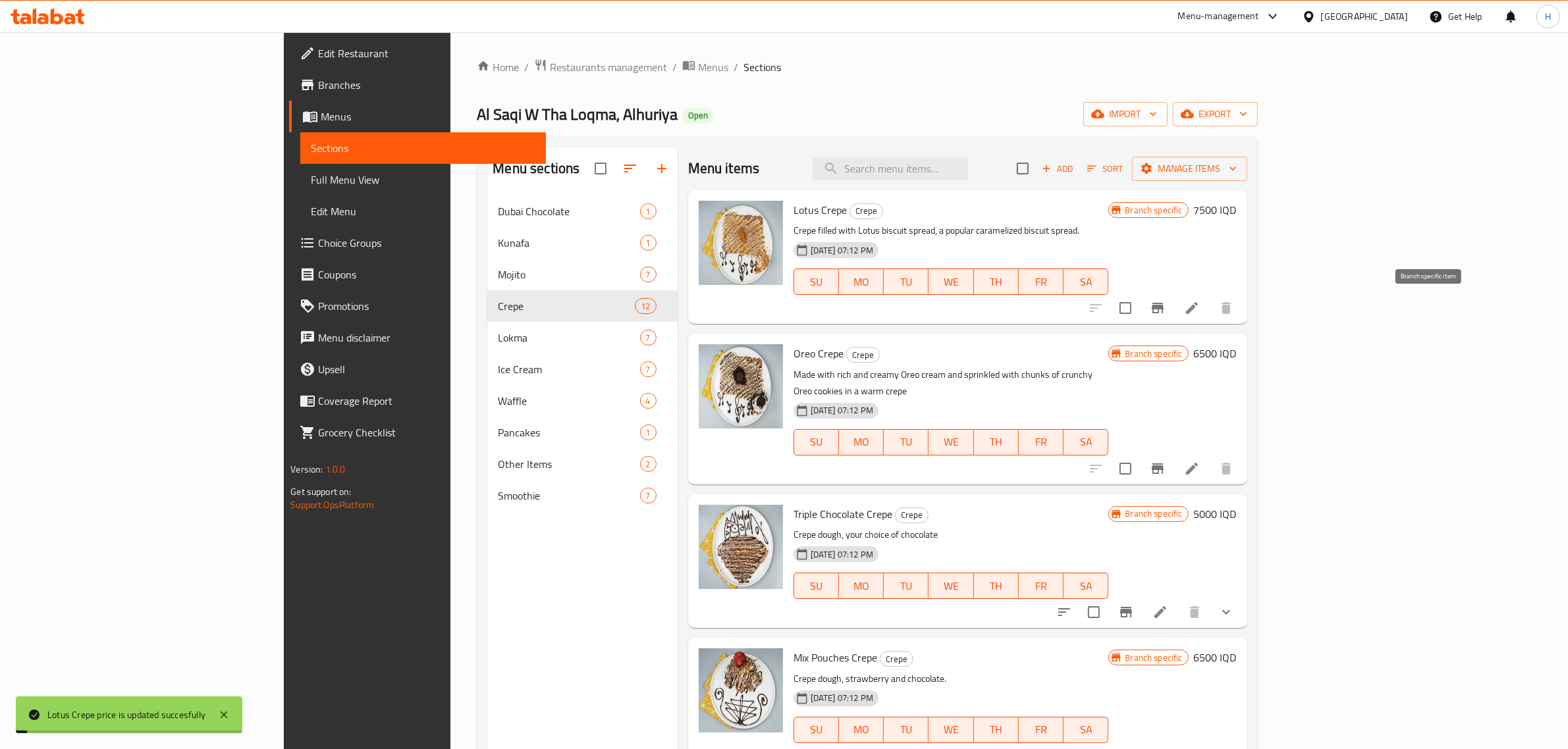
click at [1166, 310] on icon "Branch-specific-item" at bounding box center [1158, 307] width 16 height 16
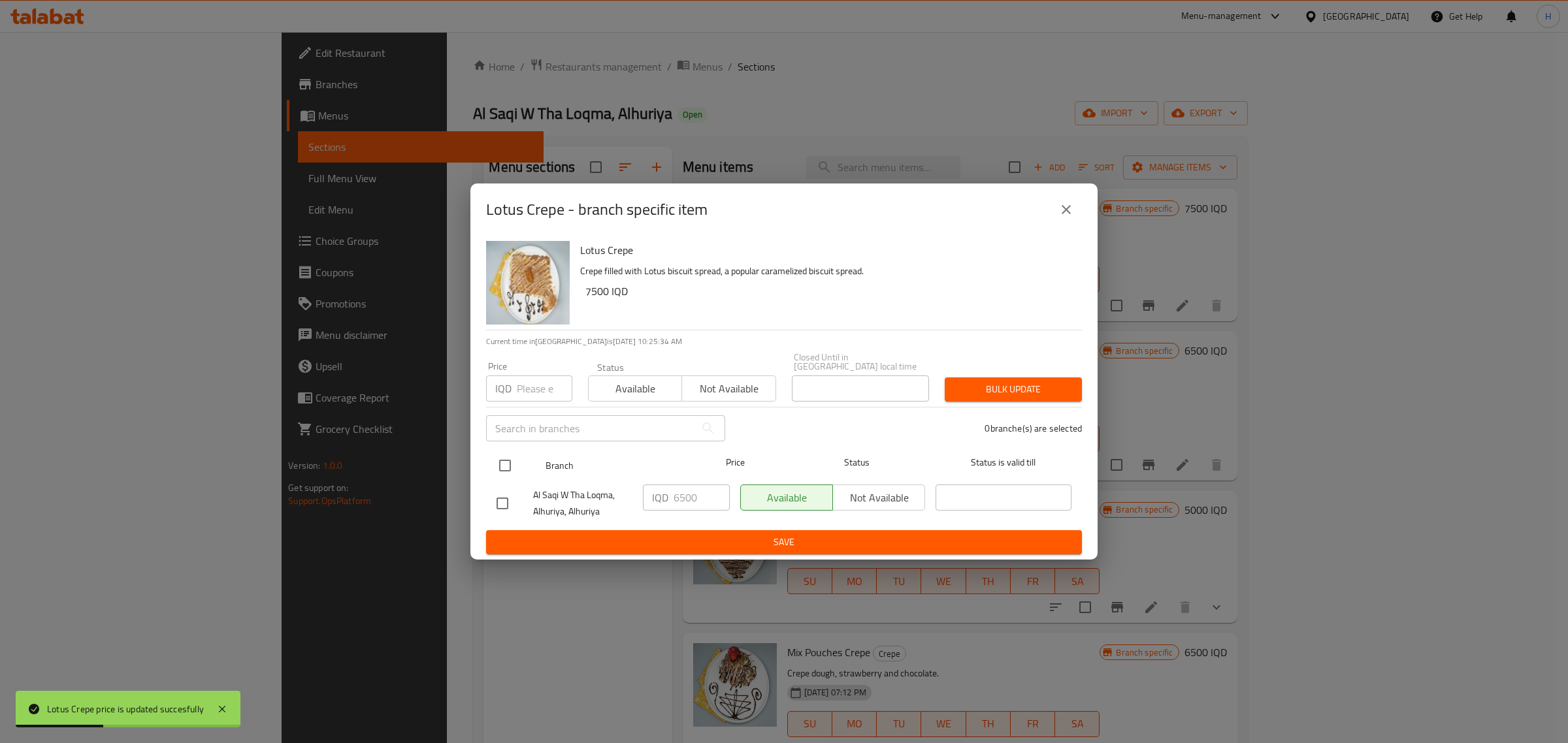
click at [503, 459] on input "checkbox" at bounding box center [505, 465] width 27 height 27
checkbox input "true"
click at [685, 485] on input "6500" at bounding box center [702, 497] width 56 height 26
paste input "7"
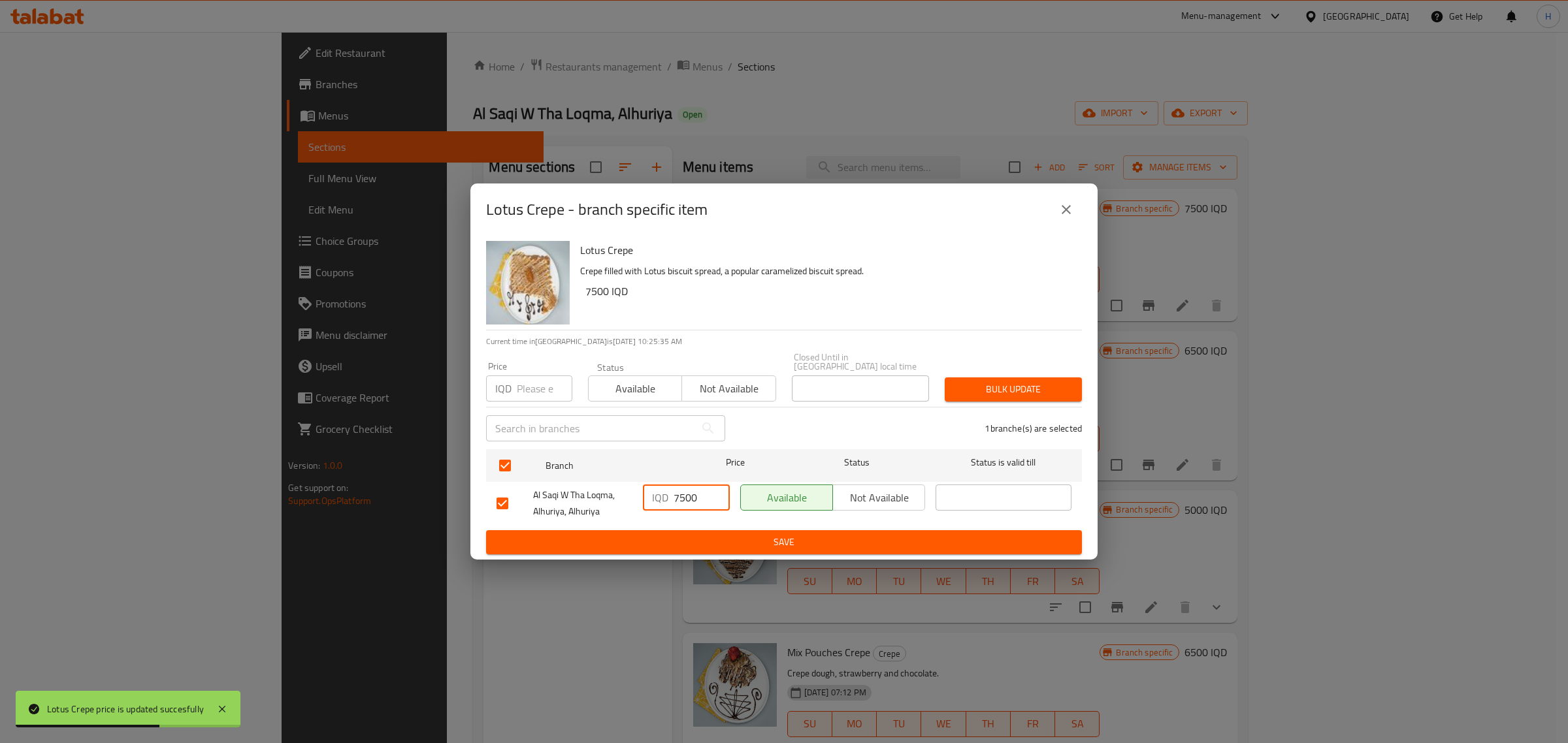
type input "7500"
click at [717, 534] on span "Save" at bounding box center [784, 542] width 575 height 16
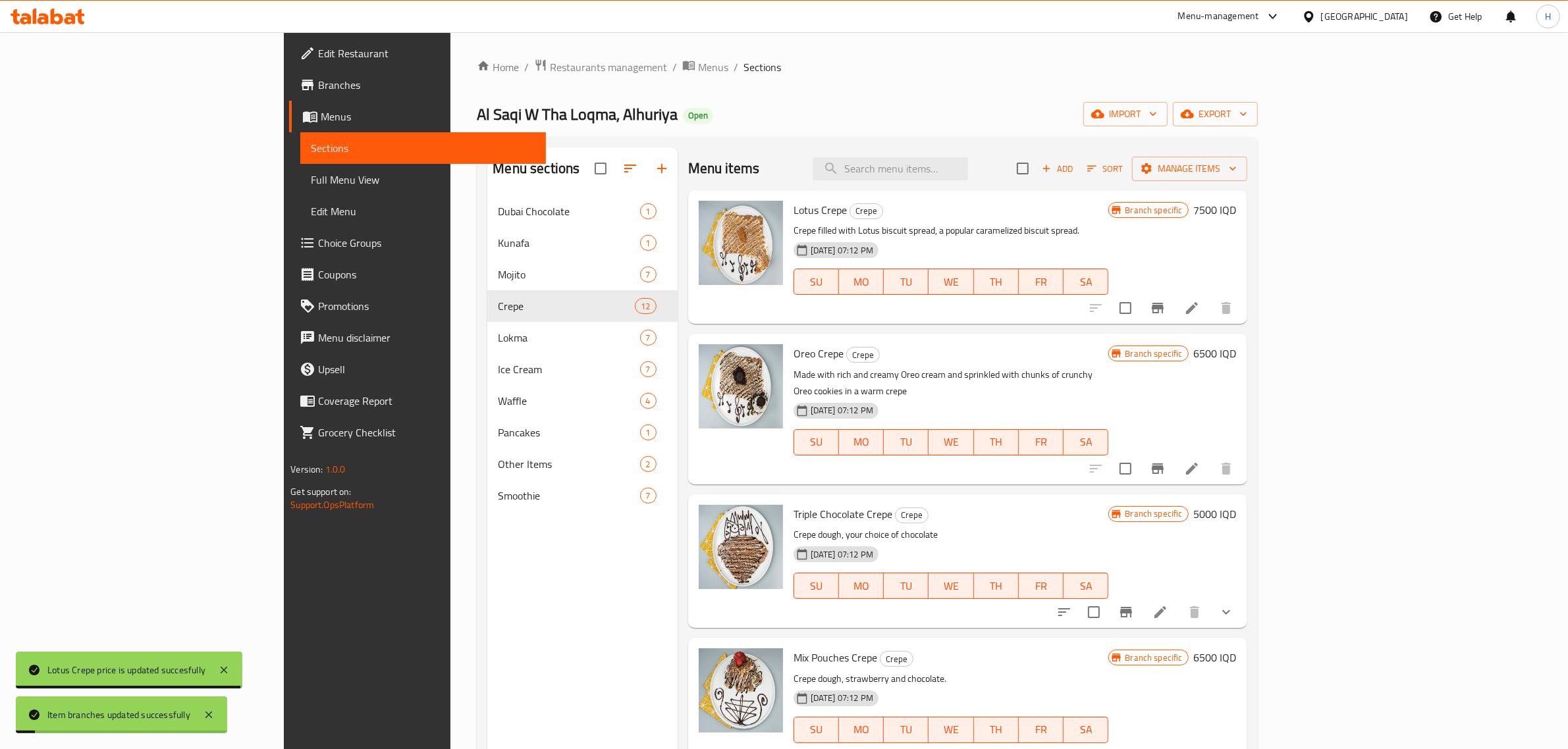
click at [1237, 352] on h6 "6500 IQD" at bounding box center [1215, 353] width 42 height 19
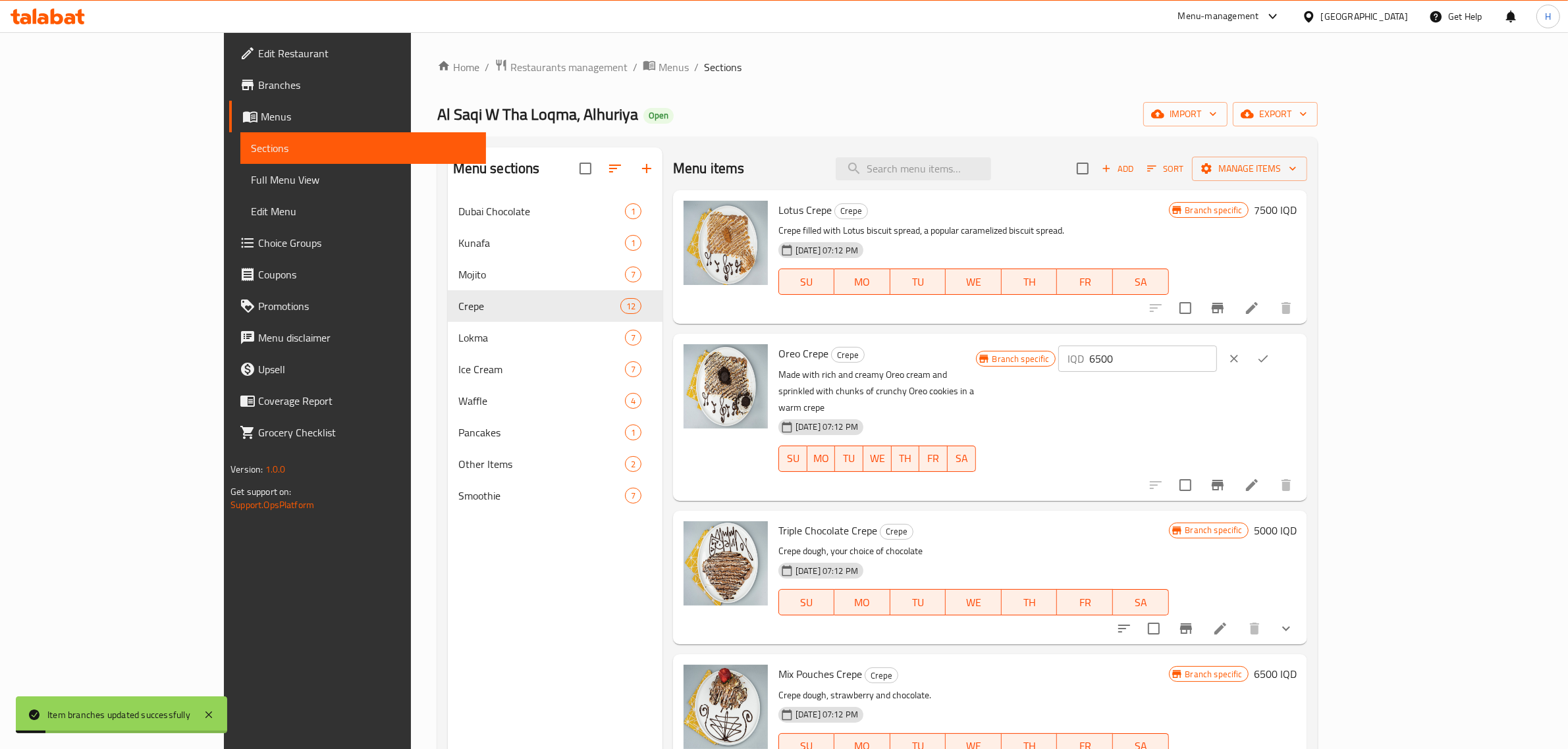
click at [1217, 363] on input "6500" at bounding box center [1154, 358] width 128 height 26
paste input "7"
type input "7500"
click button "ok" at bounding box center [1263, 358] width 29 height 29
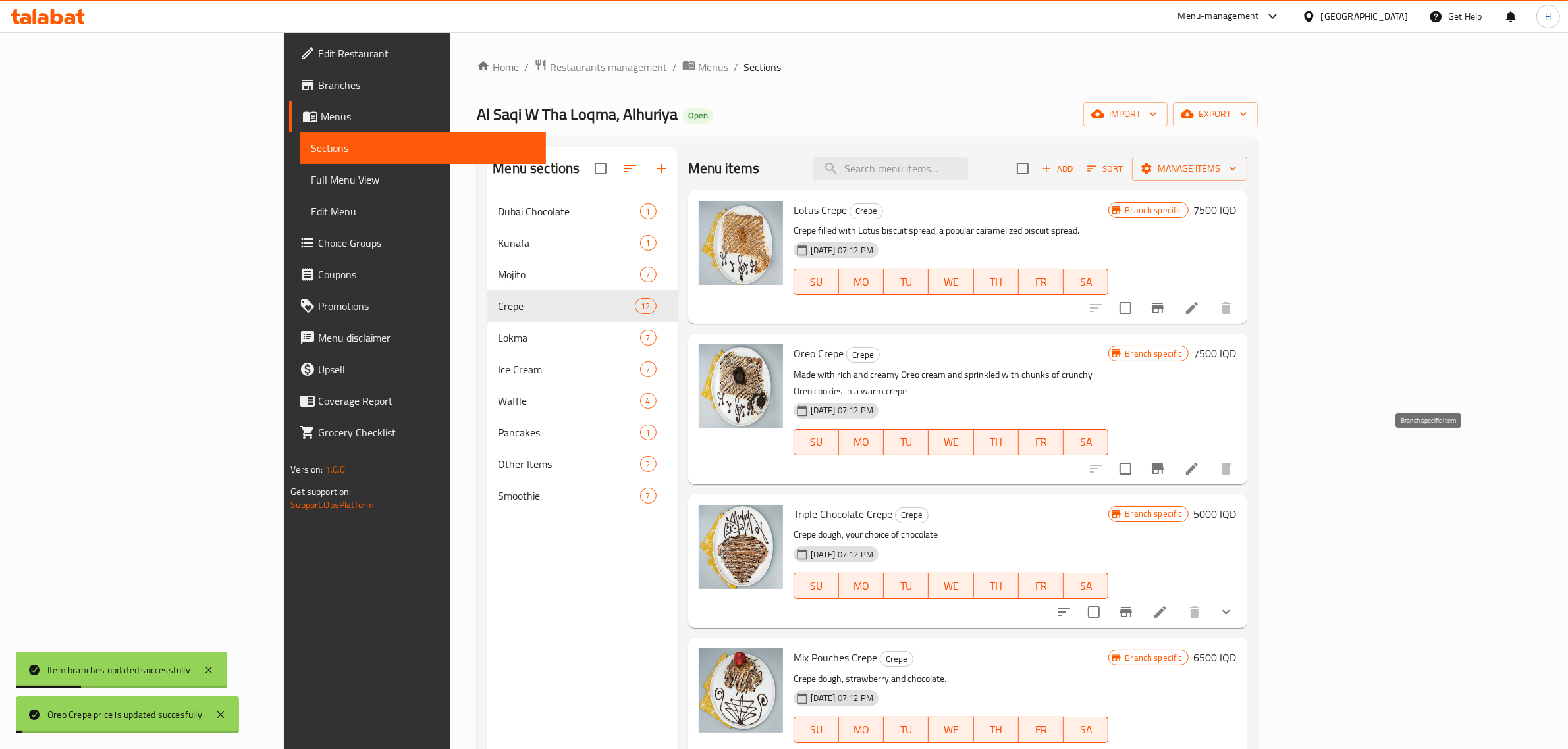
click at [1164, 463] on icon "Branch-specific-item" at bounding box center [1158, 468] width 12 height 10
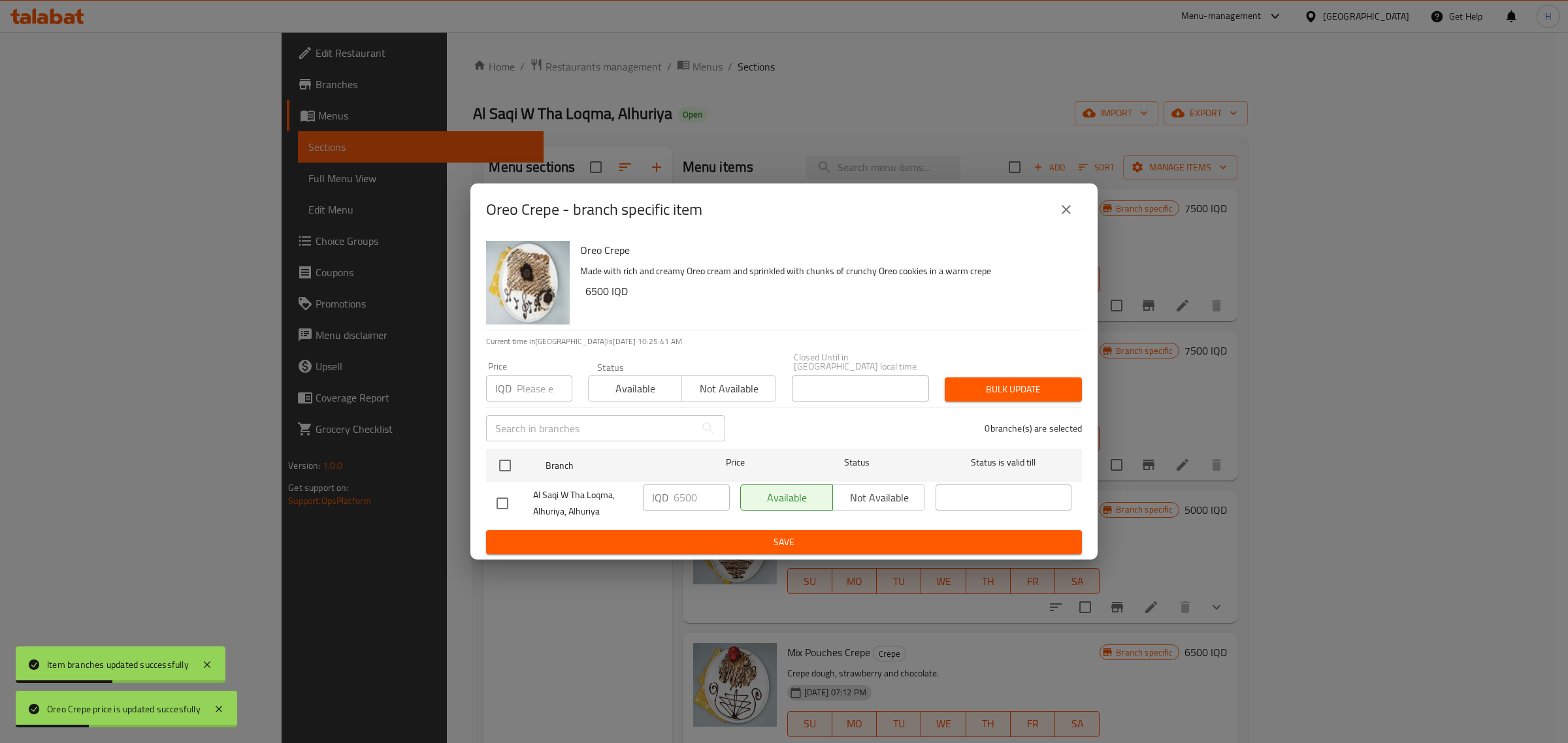
click at [487, 494] on li "Al Saqi W Tha Loqma, Alhuriya, Alhuriya IQD 6500 ​ Available Not available ​" at bounding box center [784, 504] width 596 height 43
click at [491, 493] on input "checkbox" at bounding box center [502, 503] width 27 height 27
checkbox input "true"
click at [652, 492] on p "IQD" at bounding box center [660, 497] width 16 height 16
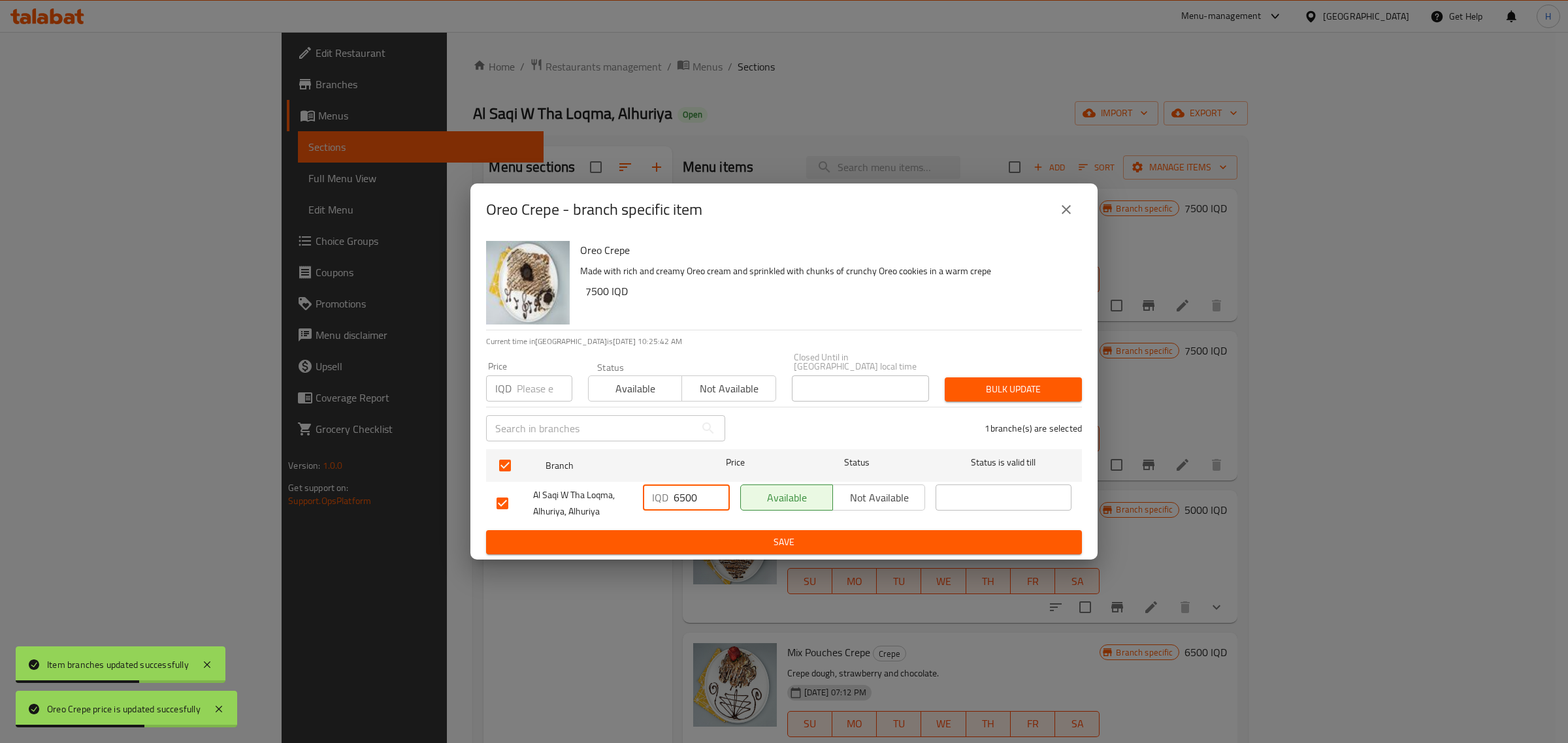
click at [678, 491] on input "6500" at bounding box center [702, 497] width 56 height 26
paste input "7"
type input "7500"
click at [720, 539] on span "Save" at bounding box center [784, 542] width 575 height 16
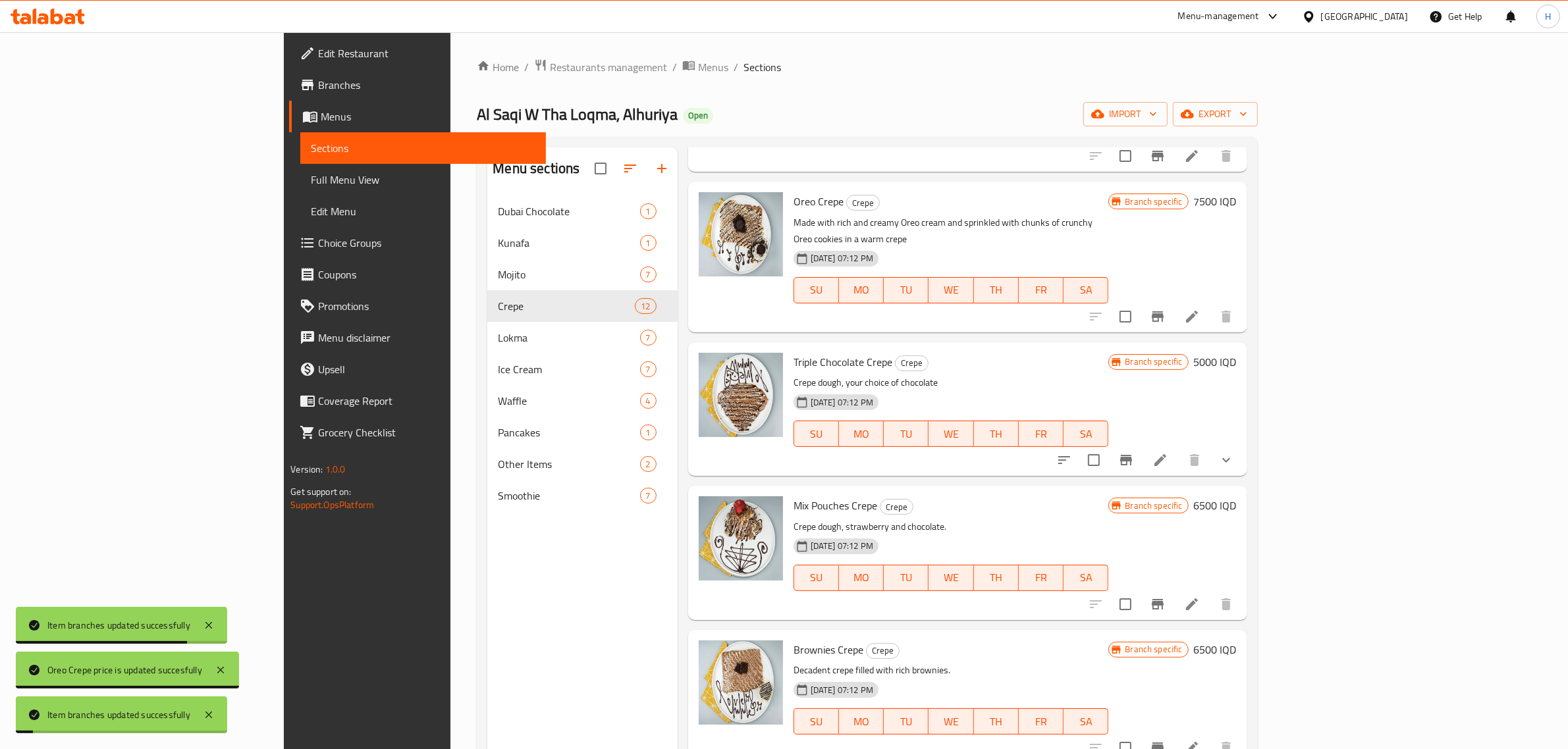
scroll to position [165, 0]
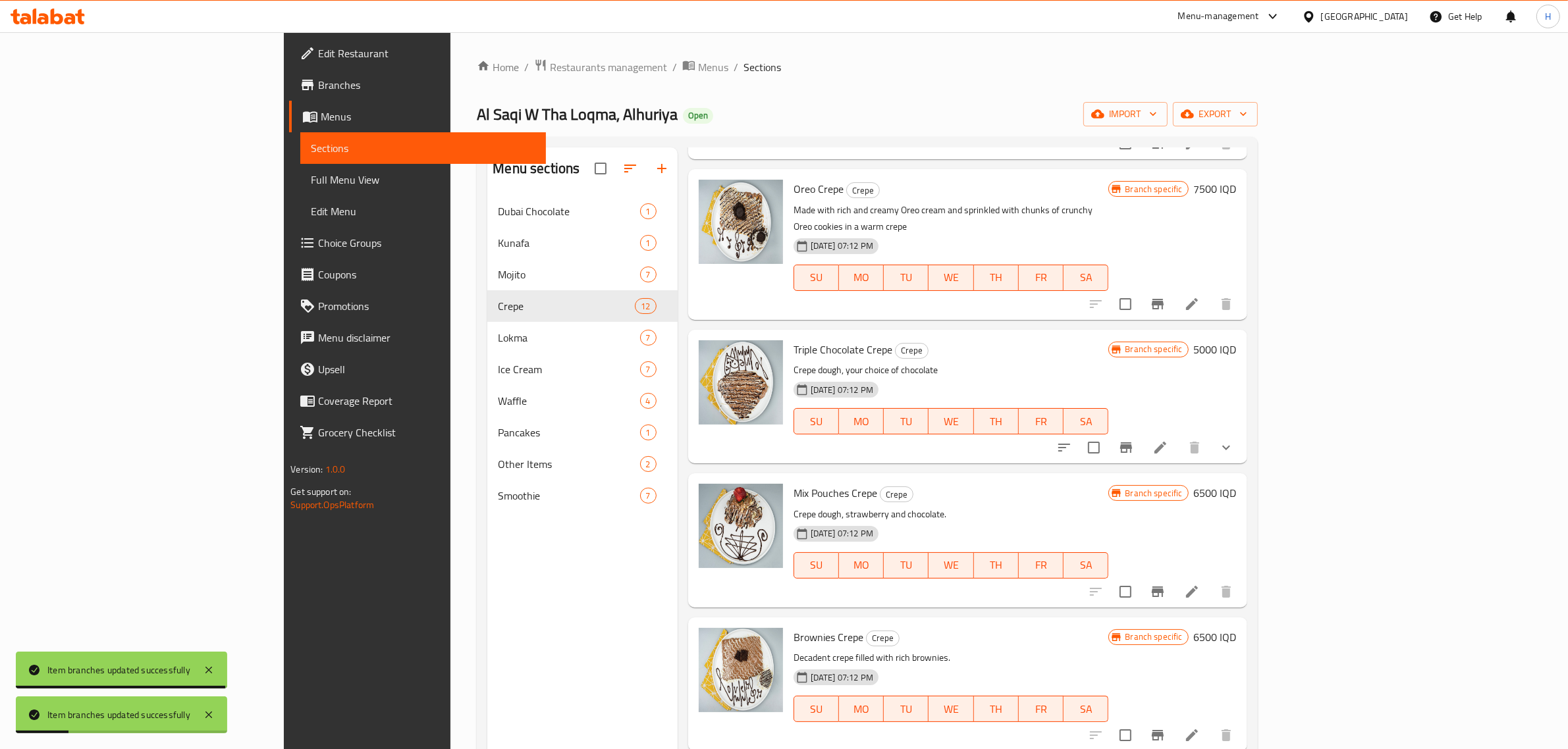
click at [1237, 340] on h6 "5000 IQD" at bounding box center [1215, 349] width 42 height 19
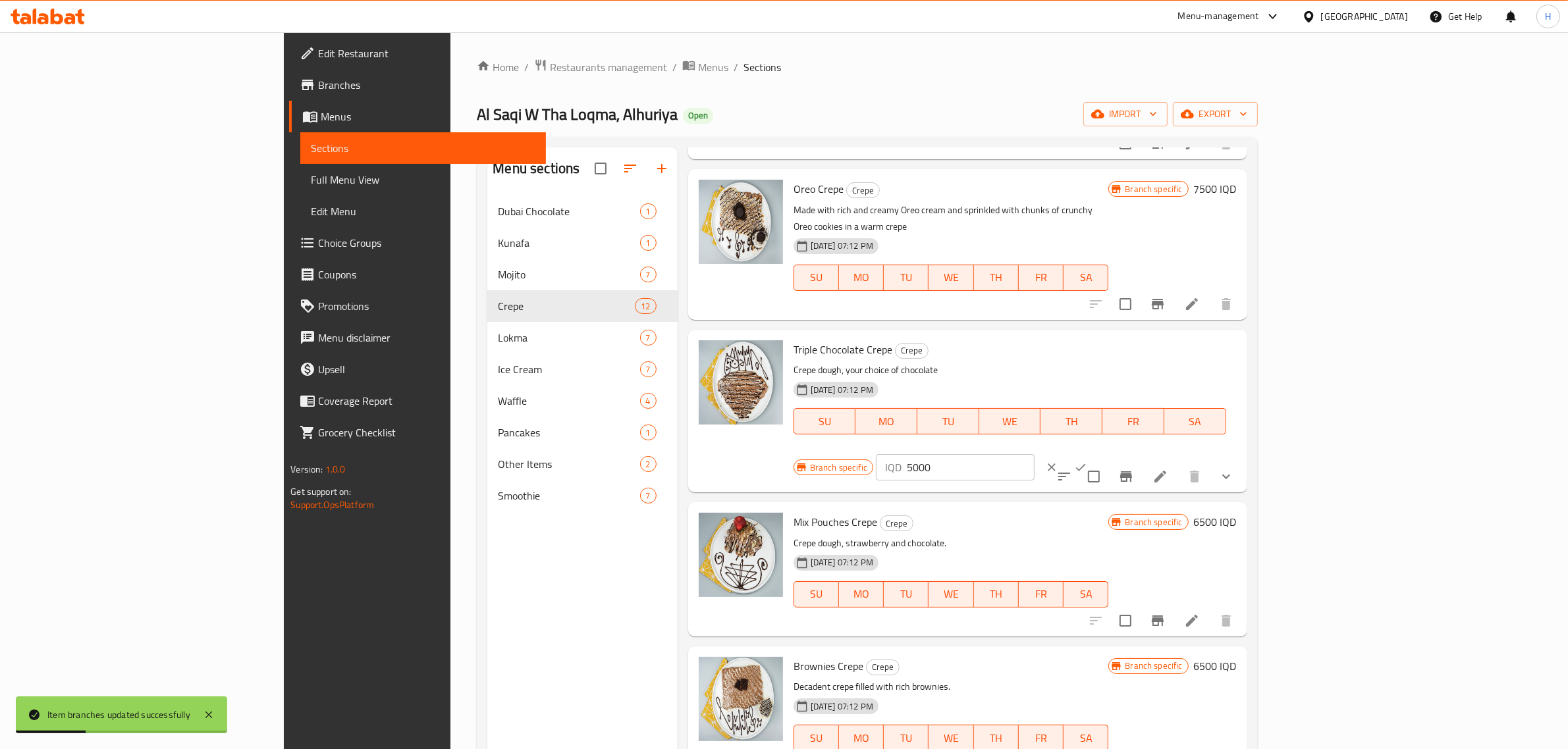
click at [1035, 454] on input "5000" at bounding box center [971, 467] width 128 height 26
type input "6000"
click button "ok" at bounding box center [1081, 467] width 29 height 29
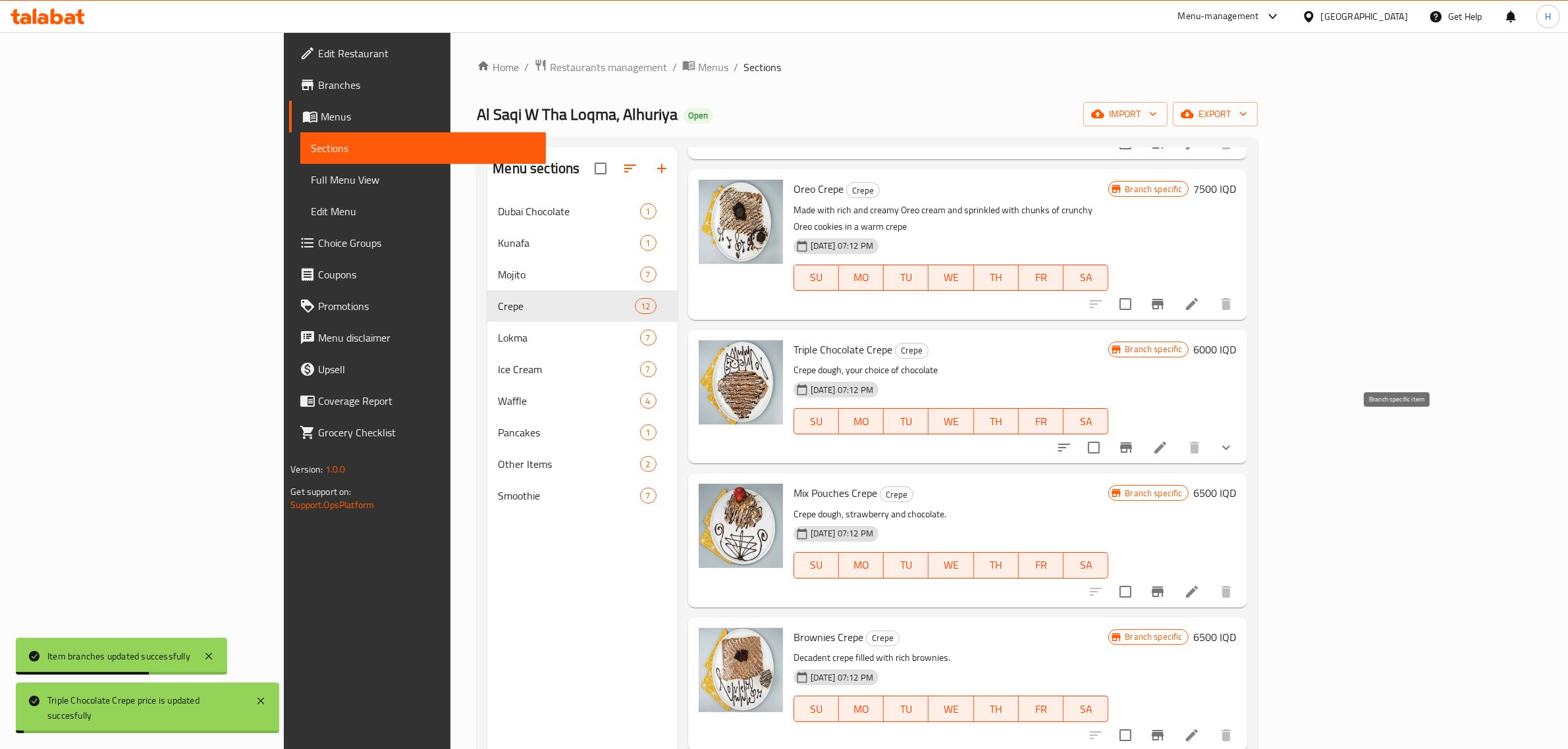
click at [1142, 442] on button "Branch-specific-item" at bounding box center [1126, 447] width 31 height 31
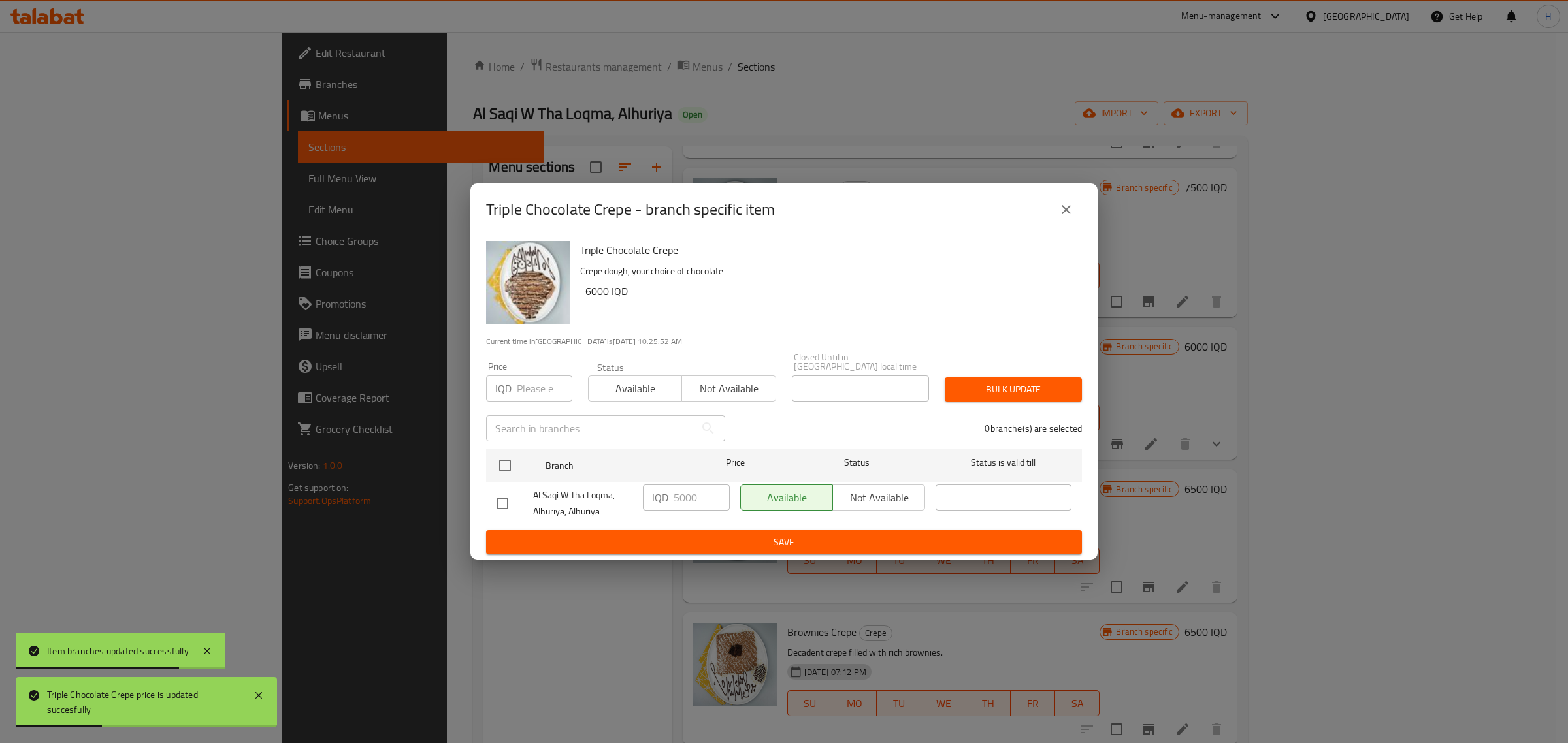
click at [506, 500] on input "checkbox" at bounding box center [502, 503] width 27 height 27
checkbox input "true"
click at [678, 492] on input "5000" at bounding box center [702, 497] width 56 height 26
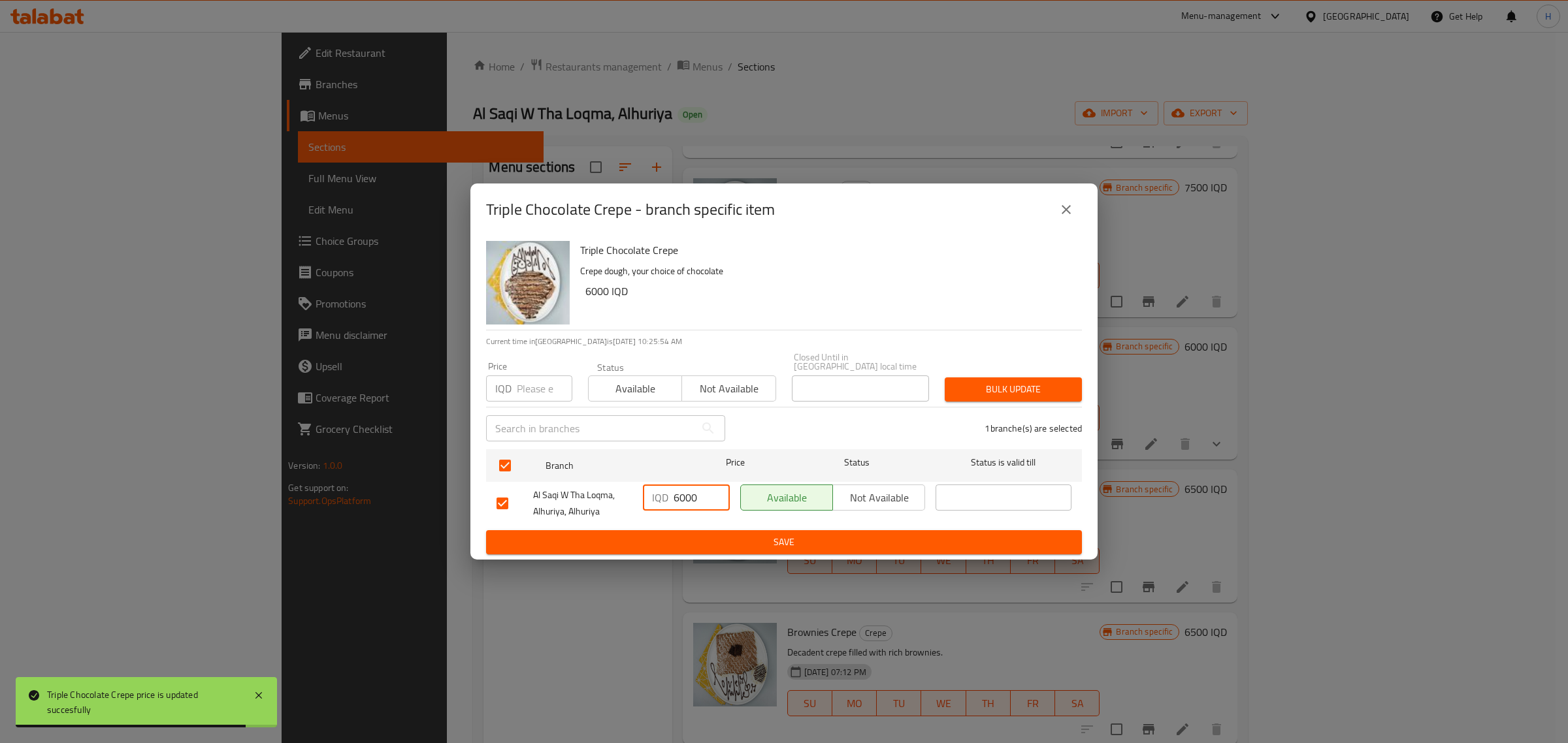
type input "6000"
type button "0"
type button "1"
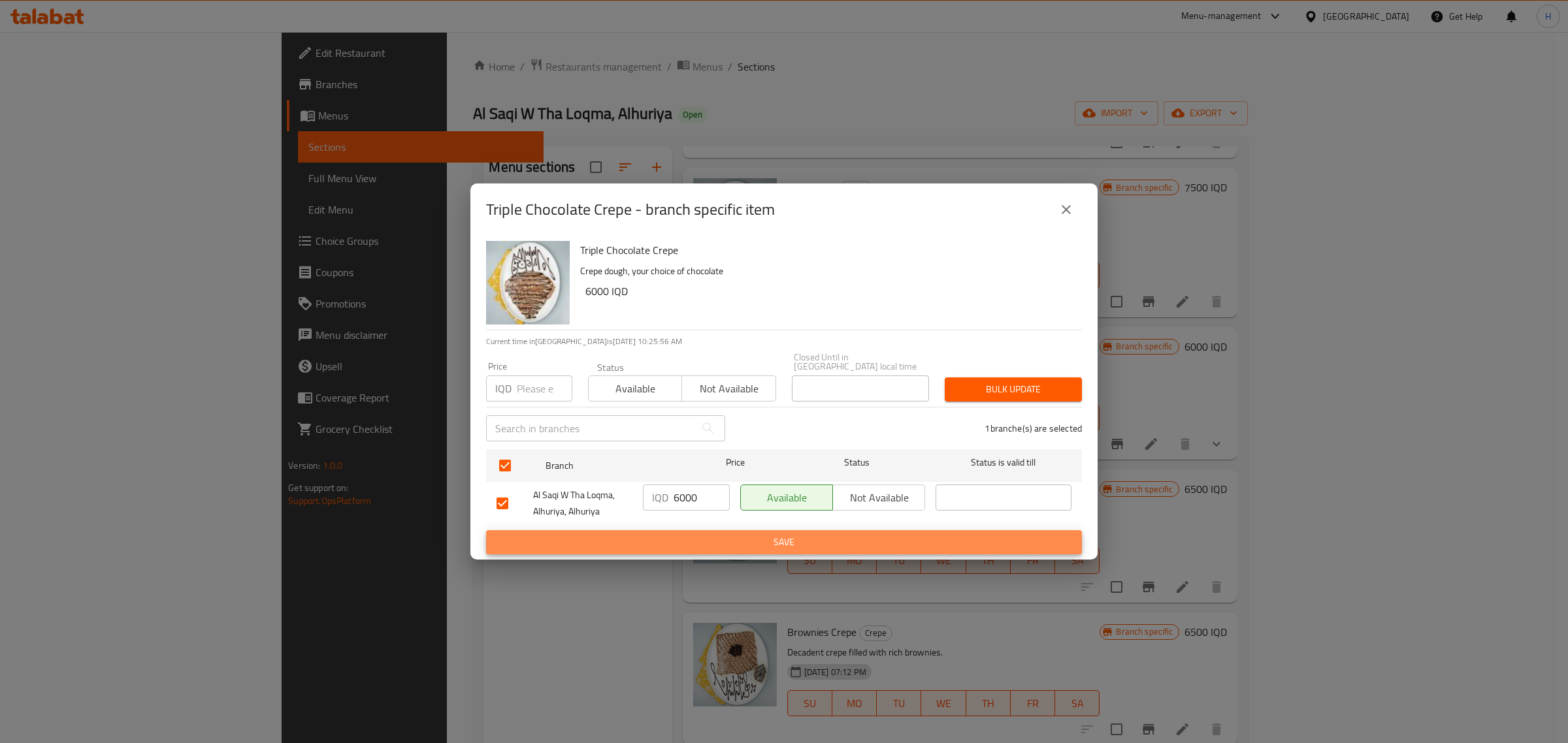
click at [486, 530] on button "Save" at bounding box center [784, 542] width 596 height 24
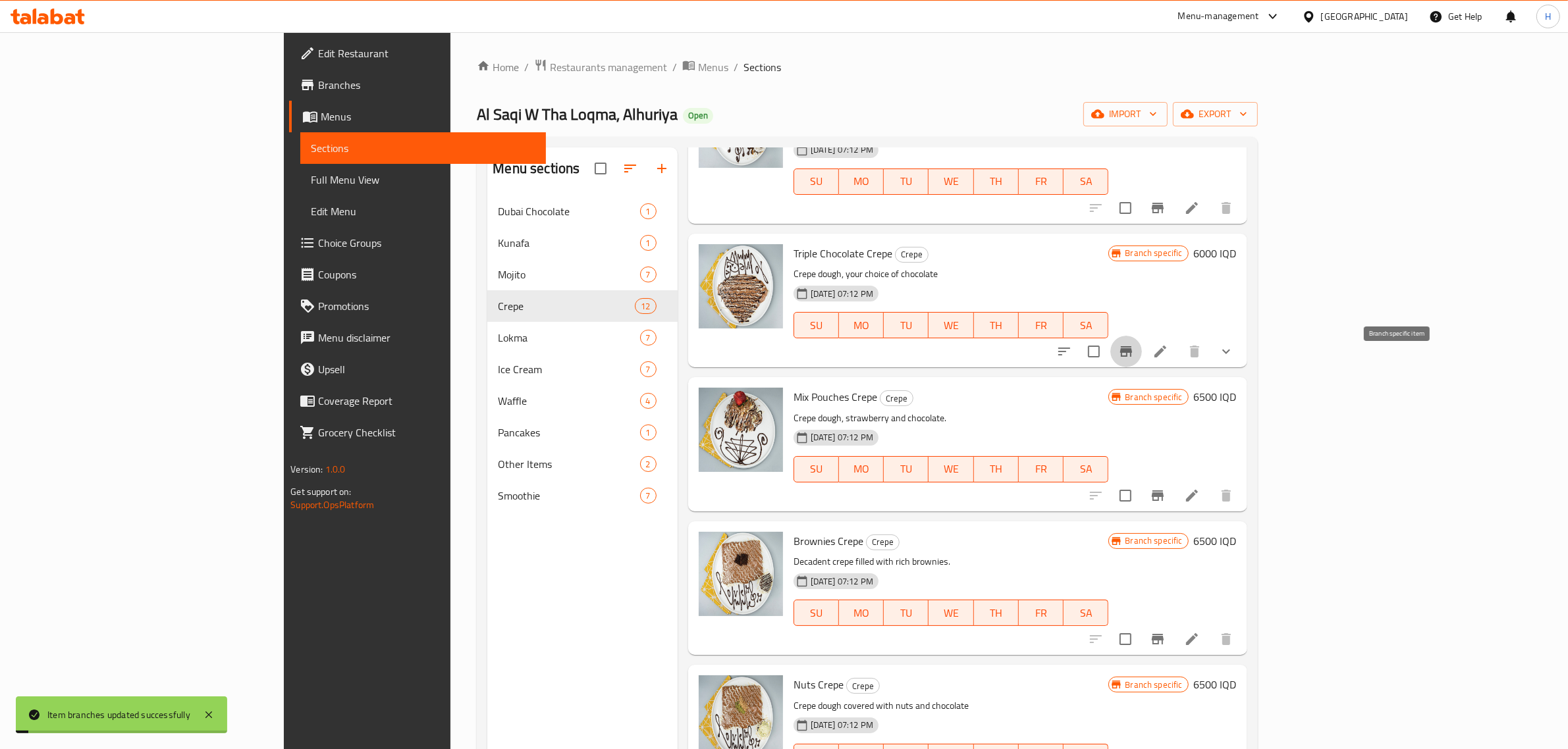
scroll to position [412, 0]
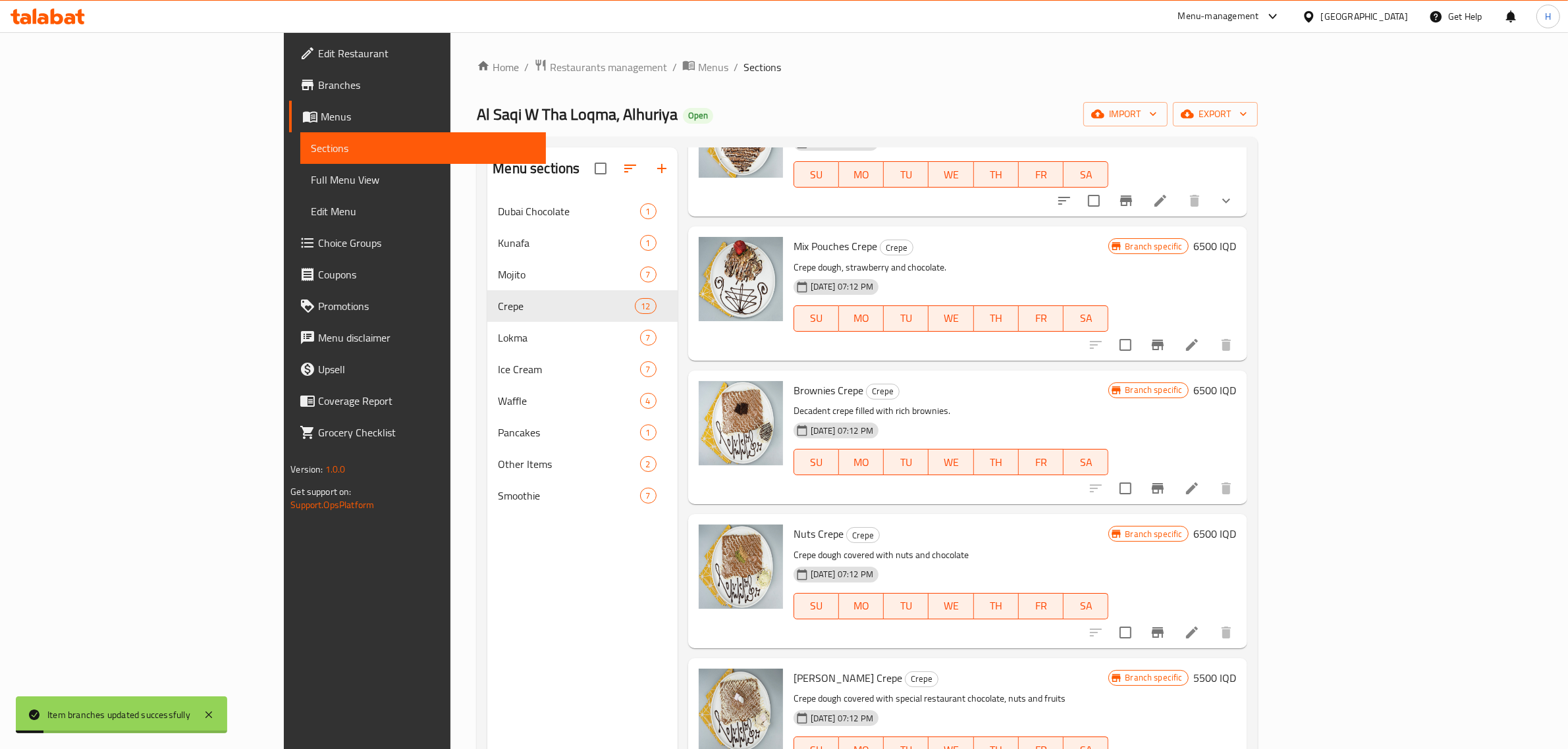
click at [1237, 260] on div "Branch specific 6500 IQD" at bounding box center [1172, 293] width 128 height 112
click at [1237, 237] on h6 "6500 IQD" at bounding box center [1215, 246] width 42 height 19
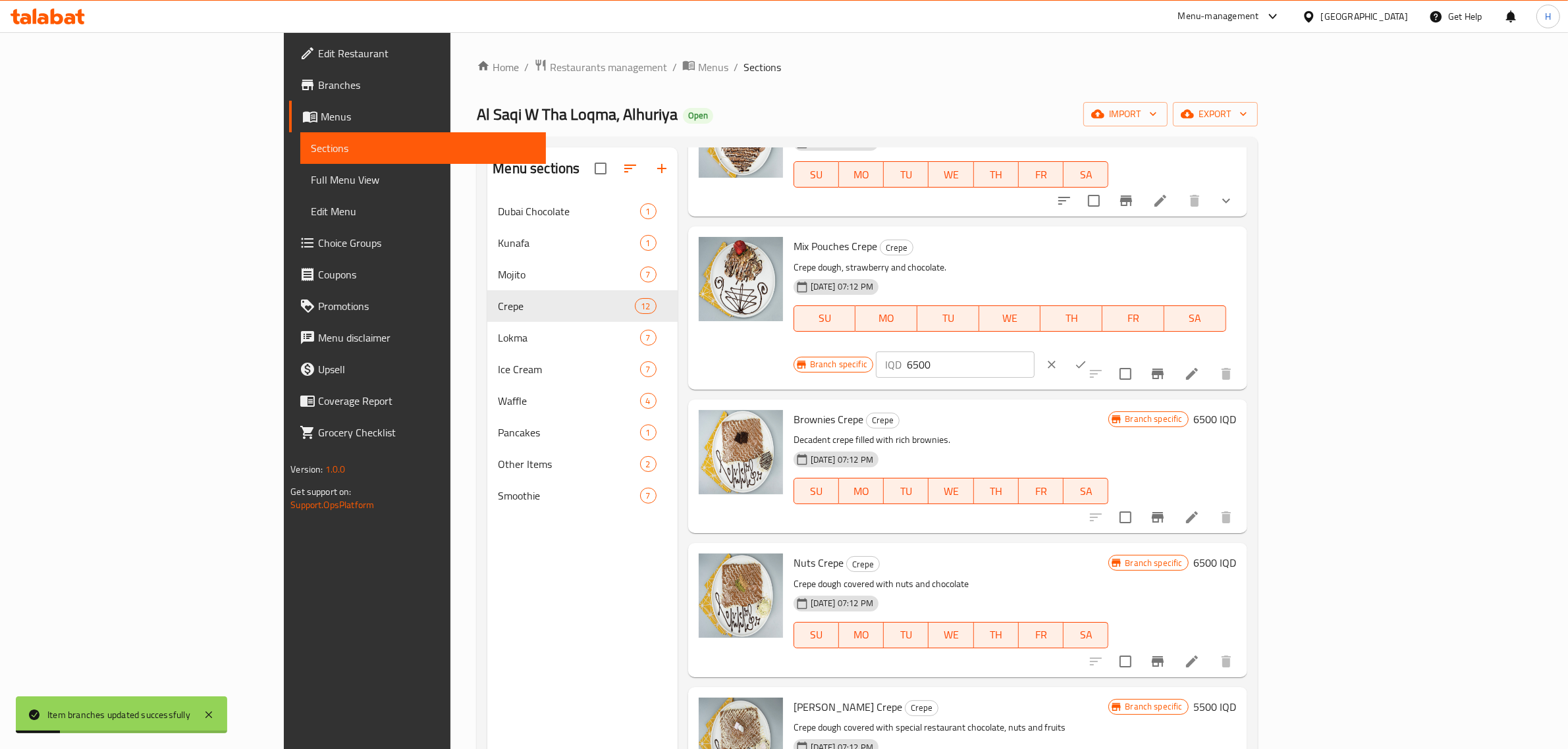
click at [1035, 351] on input "6500" at bounding box center [971, 364] width 128 height 26
paste input "7"
type input "7500"
click at [1095, 350] on button "ok" at bounding box center [1081, 364] width 29 height 29
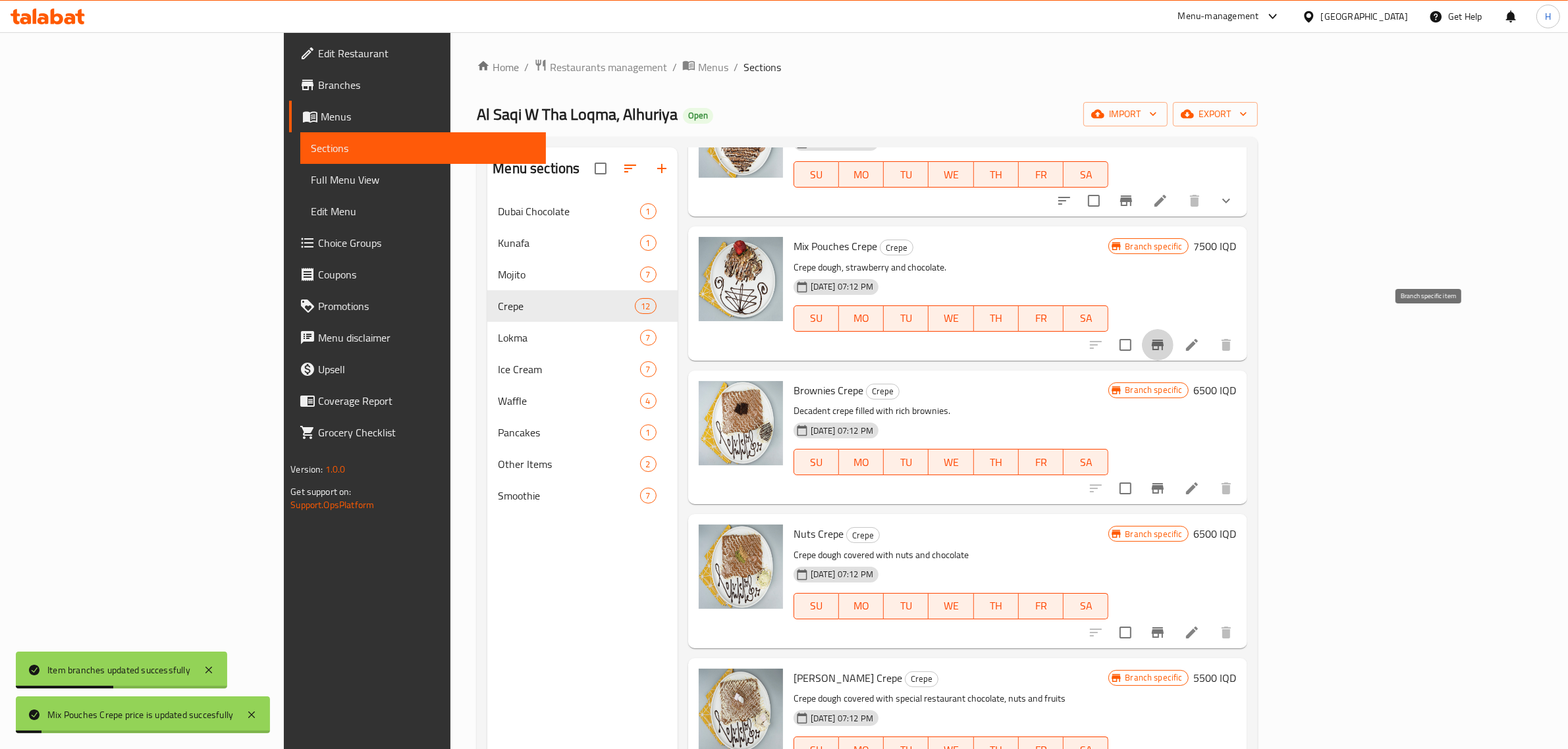
click at [1174, 329] on button "Branch-specific-item" at bounding box center [1158, 345] width 31 height 31
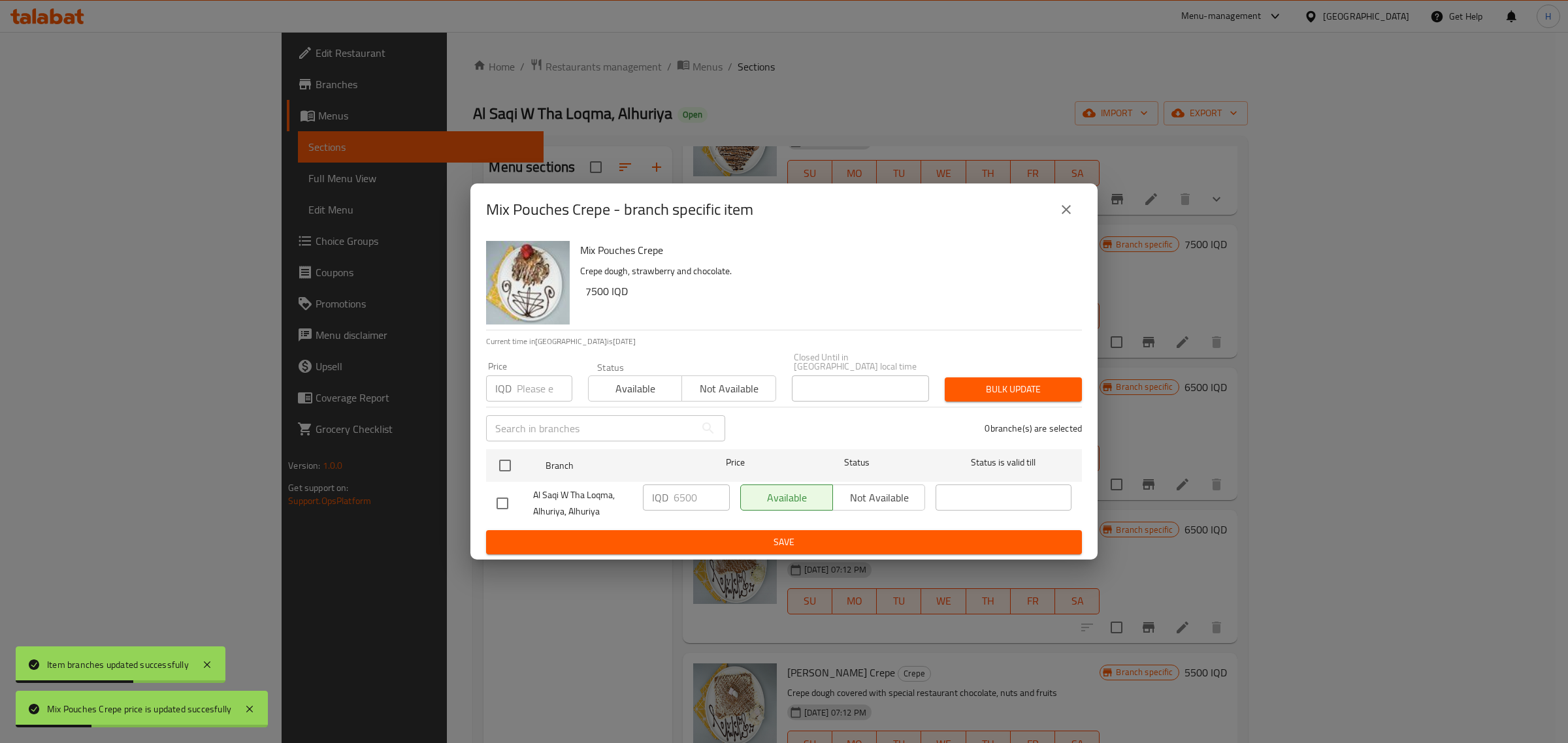
click at [505, 500] on input "checkbox" at bounding box center [502, 503] width 27 height 27
checkbox input "true"
click at [726, 488] on input "6500" at bounding box center [702, 497] width 56 height 26
paste input "7"
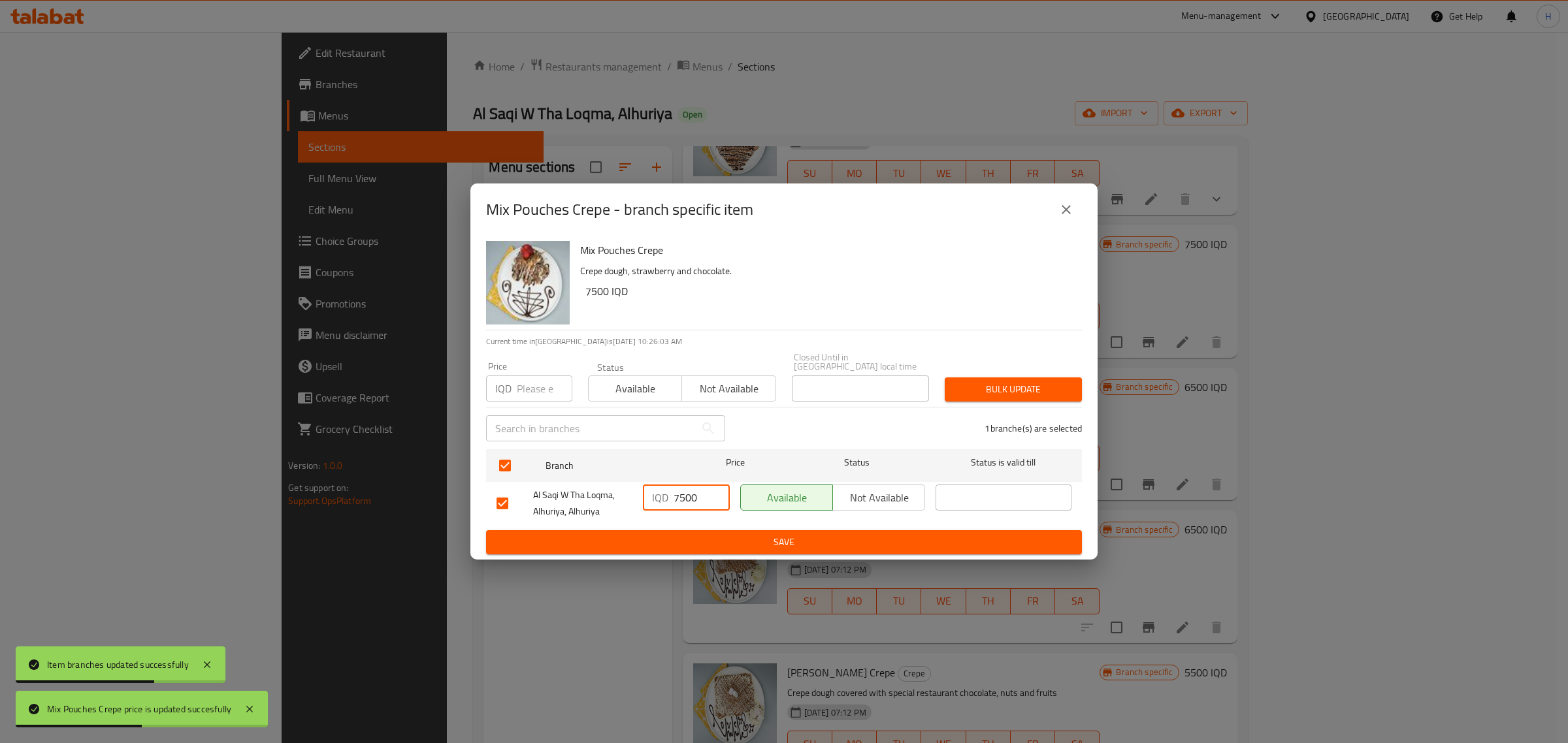
type input "7500"
click at [686, 535] on span "Save" at bounding box center [784, 542] width 575 height 16
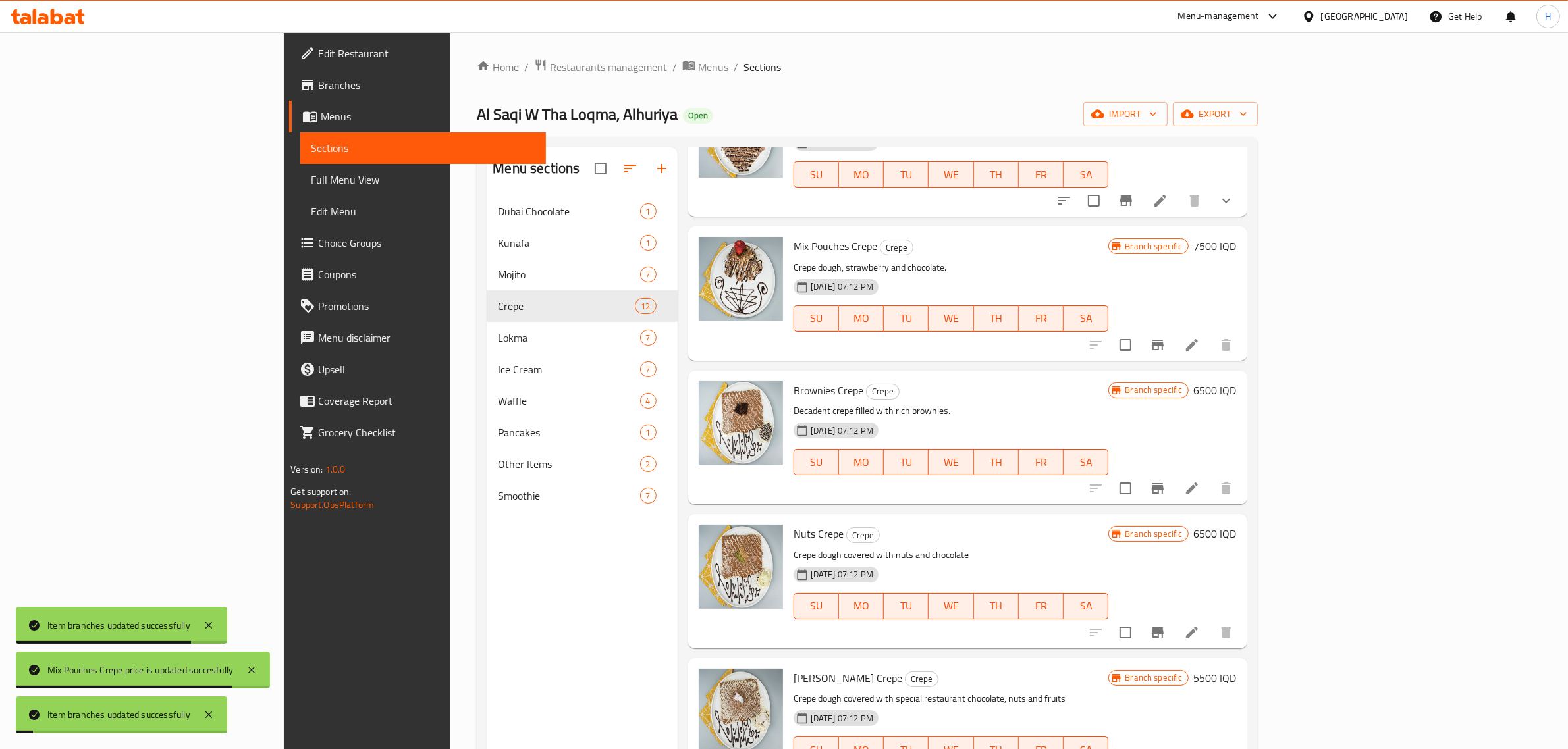
click at [1237, 381] on h6 "6500 IQD" at bounding box center [1215, 390] width 42 height 19
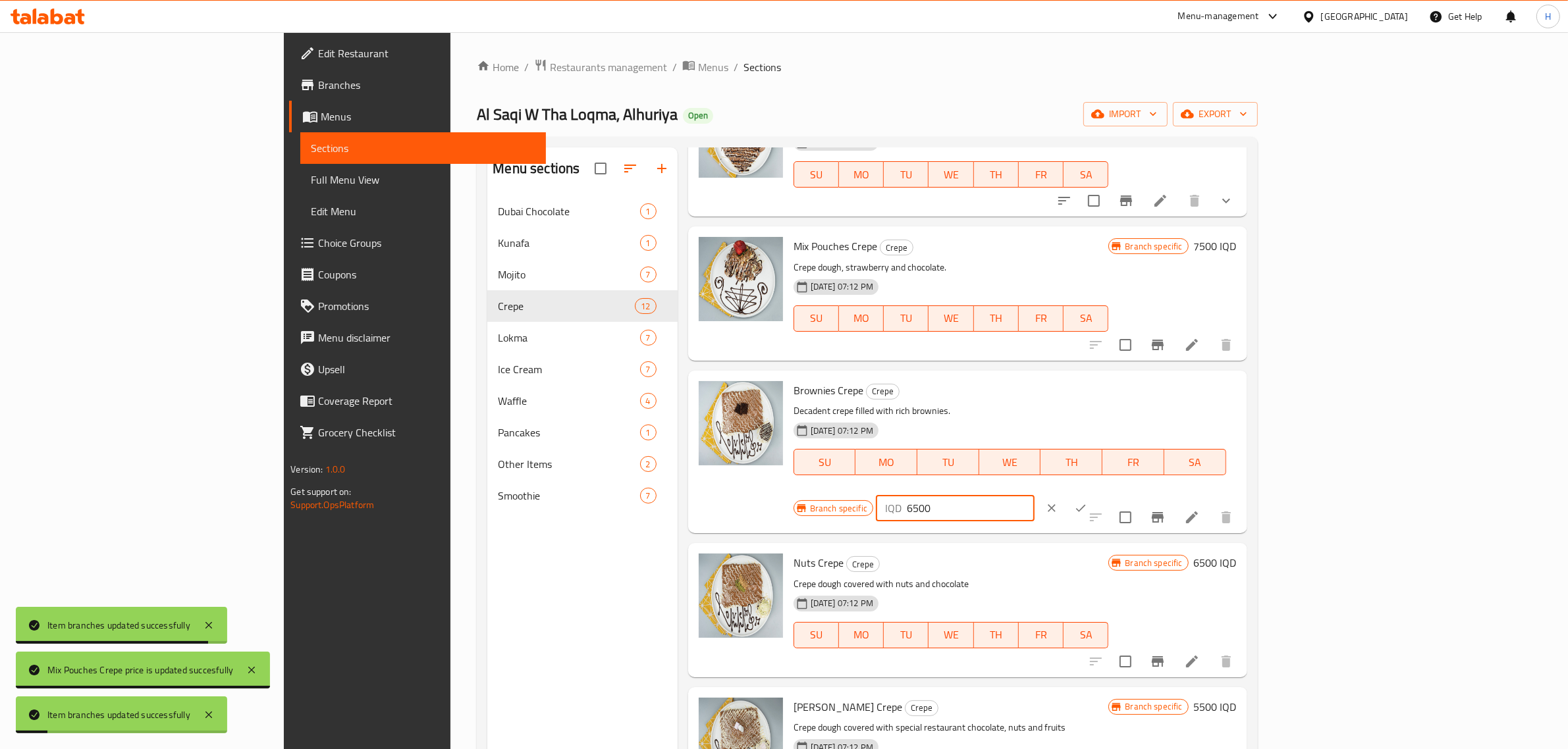
click at [1035, 495] on input "6500" at bounding box center [971, 508] width 128 height 26
paste input "7"
type input "7500"
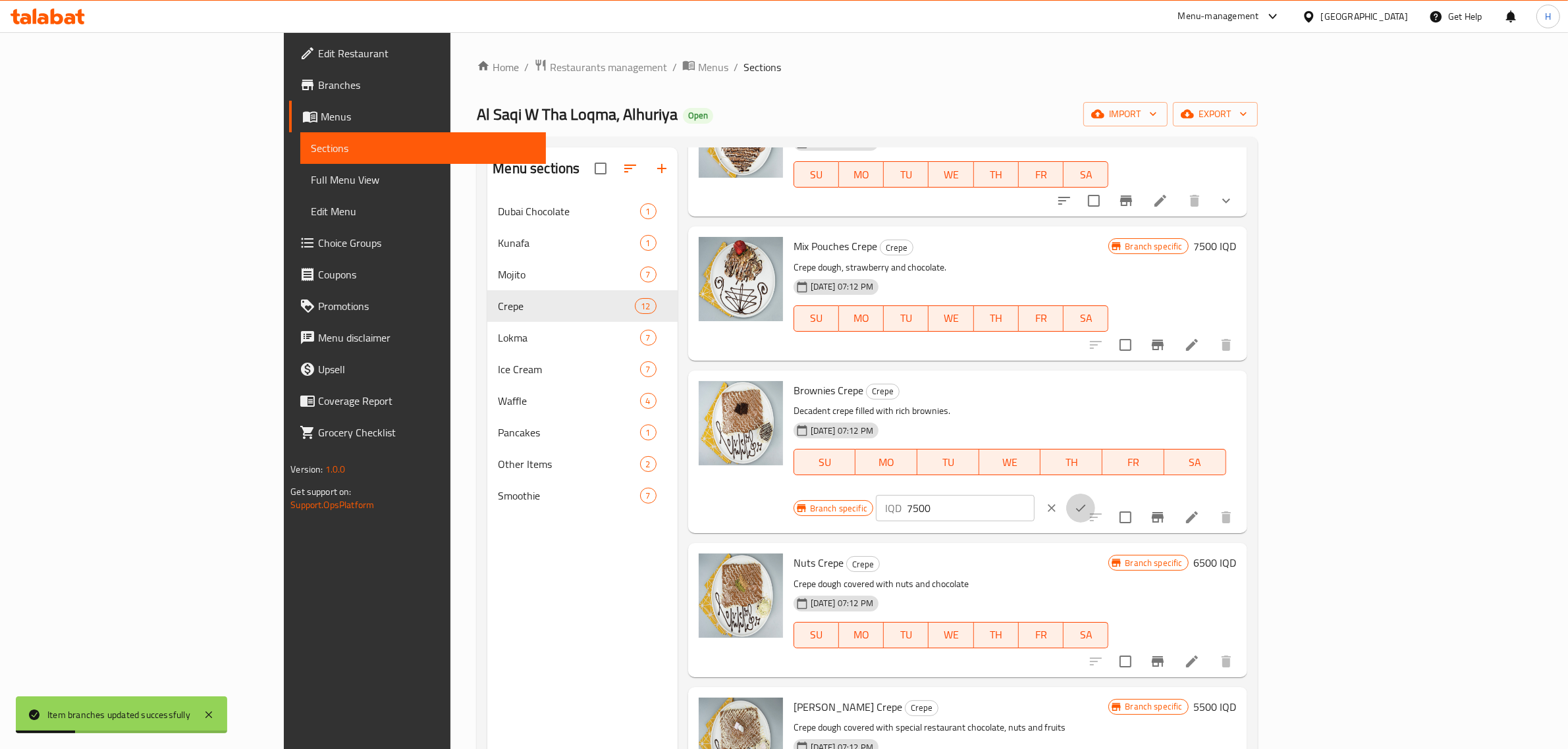
click button "ok" at bounding box center [1081, 508] width 29 height 29
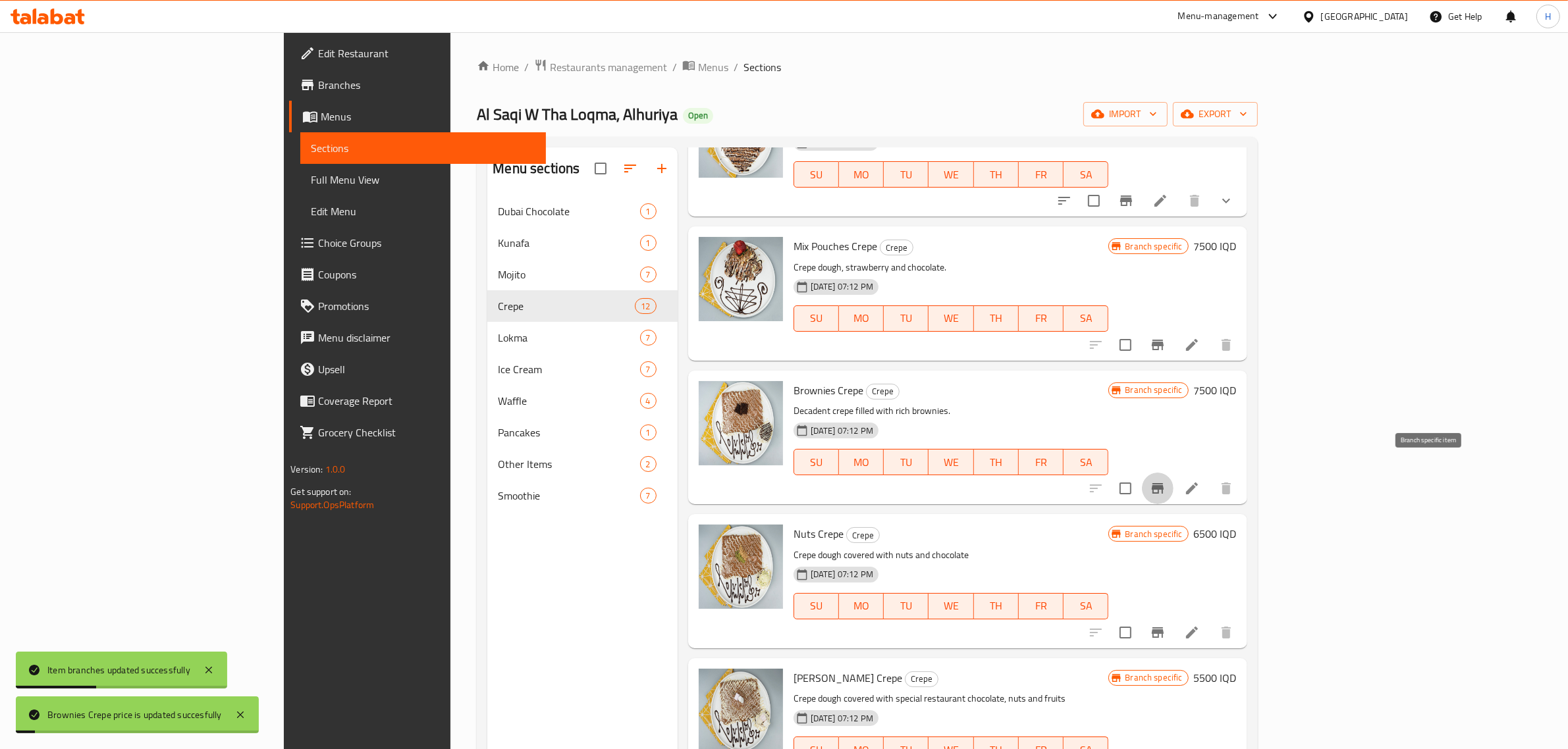
click at [1166, 480] on icon "Branch-specific-item" at bounding box center [1158, 488] width 16 height 16
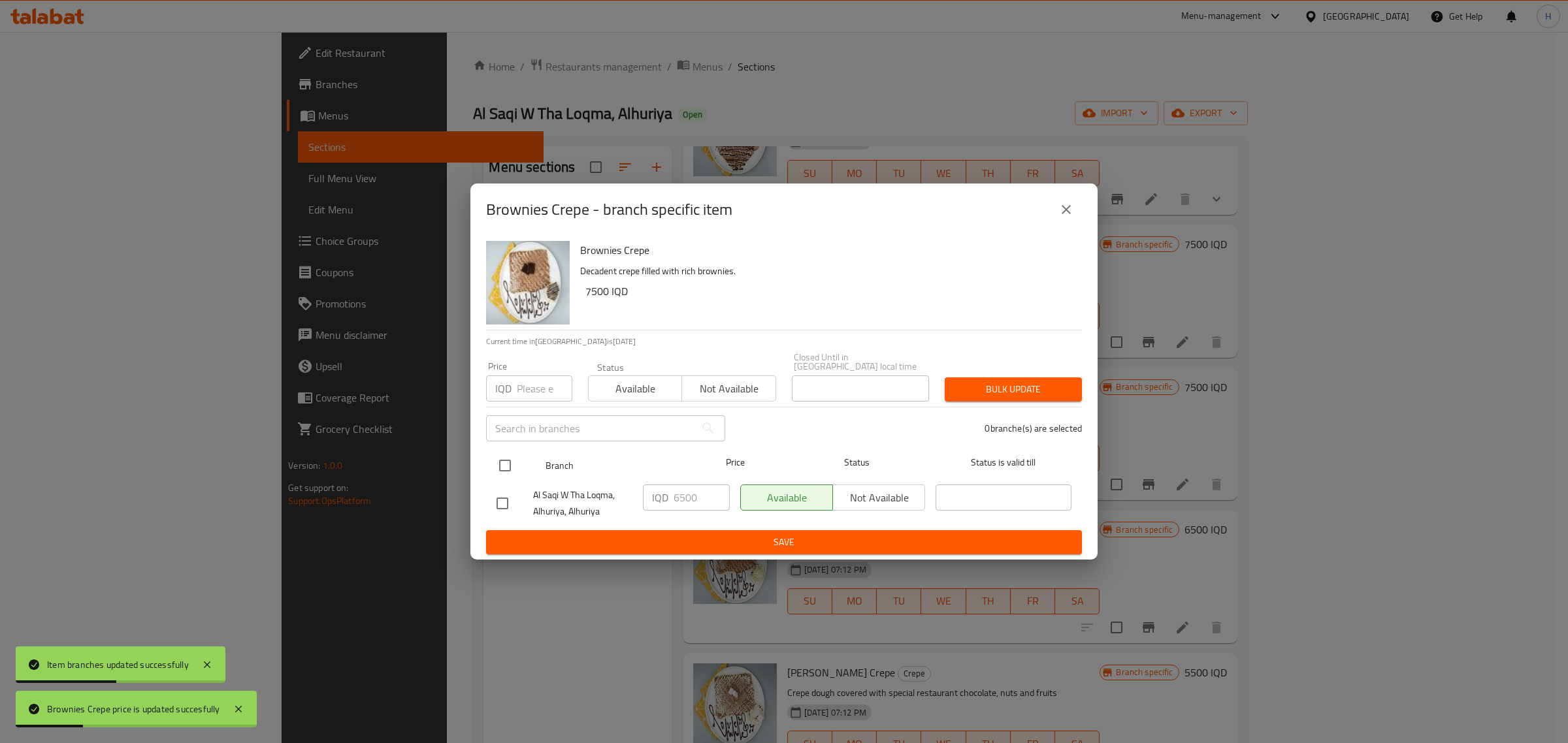
click at [511, 467] on input "checkbox" at bounding box center [505, 465] width 27 height 27
checkbox input "true"
drag, startPoint x: 681, startPoint y: 493, endPoint x: 668, endPoint y: 493, distance: 13.0
click at [668, 493] on div "IQD 6500 ​" at bounding box center [686, 497] width 87 height 26
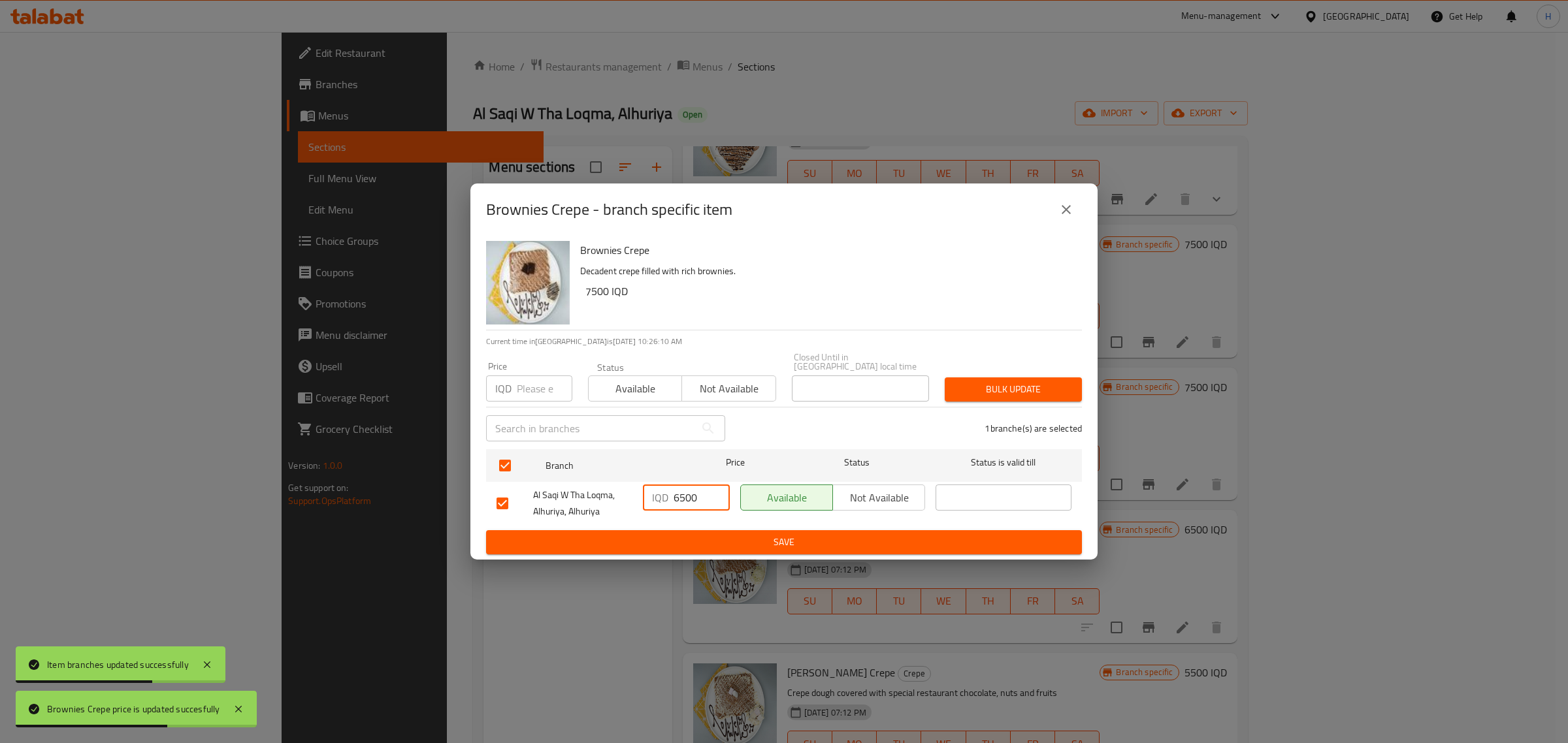
paste input "7"
type input "7500"
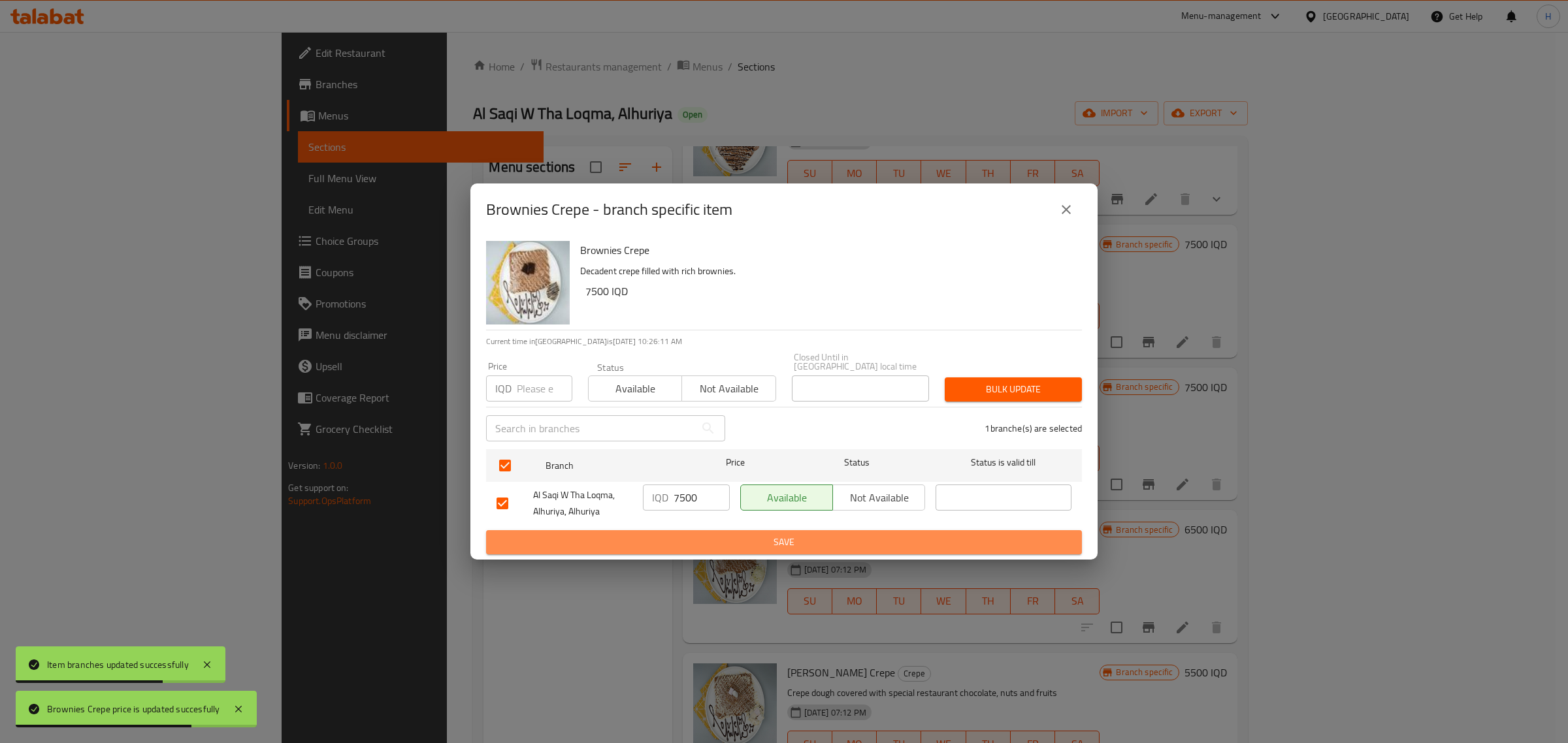
drag, startPoint x: 701, startPoint y: 530, endPoint x: 710, endPoint y: 530, distance: 9.0
click at [703, 534] on span "Save" at bounding box center [784, 542] width 575 height 16
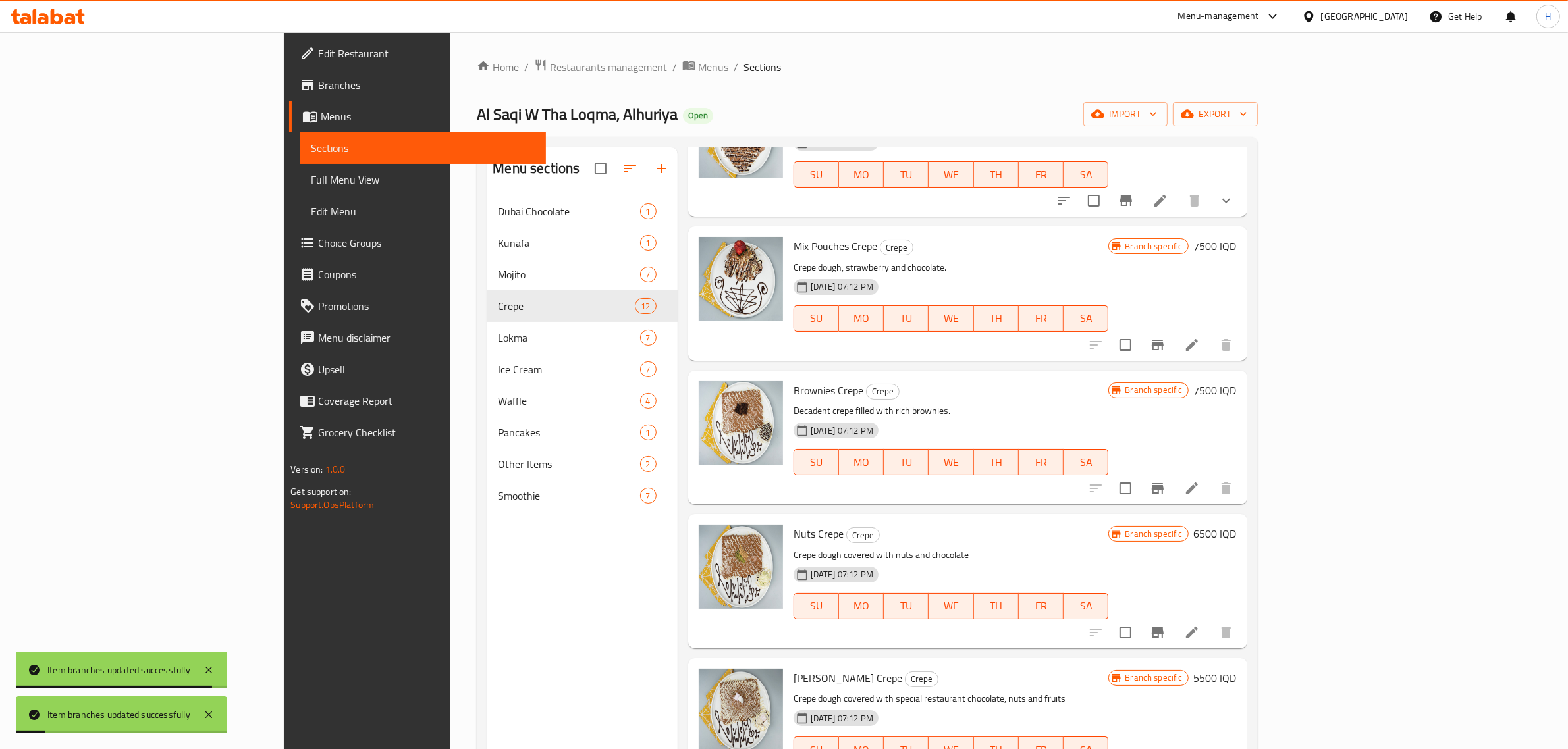
click at [1237, 525] on h6 "6500 IQD" at bounding box center [1215, 534] width 42 height 19
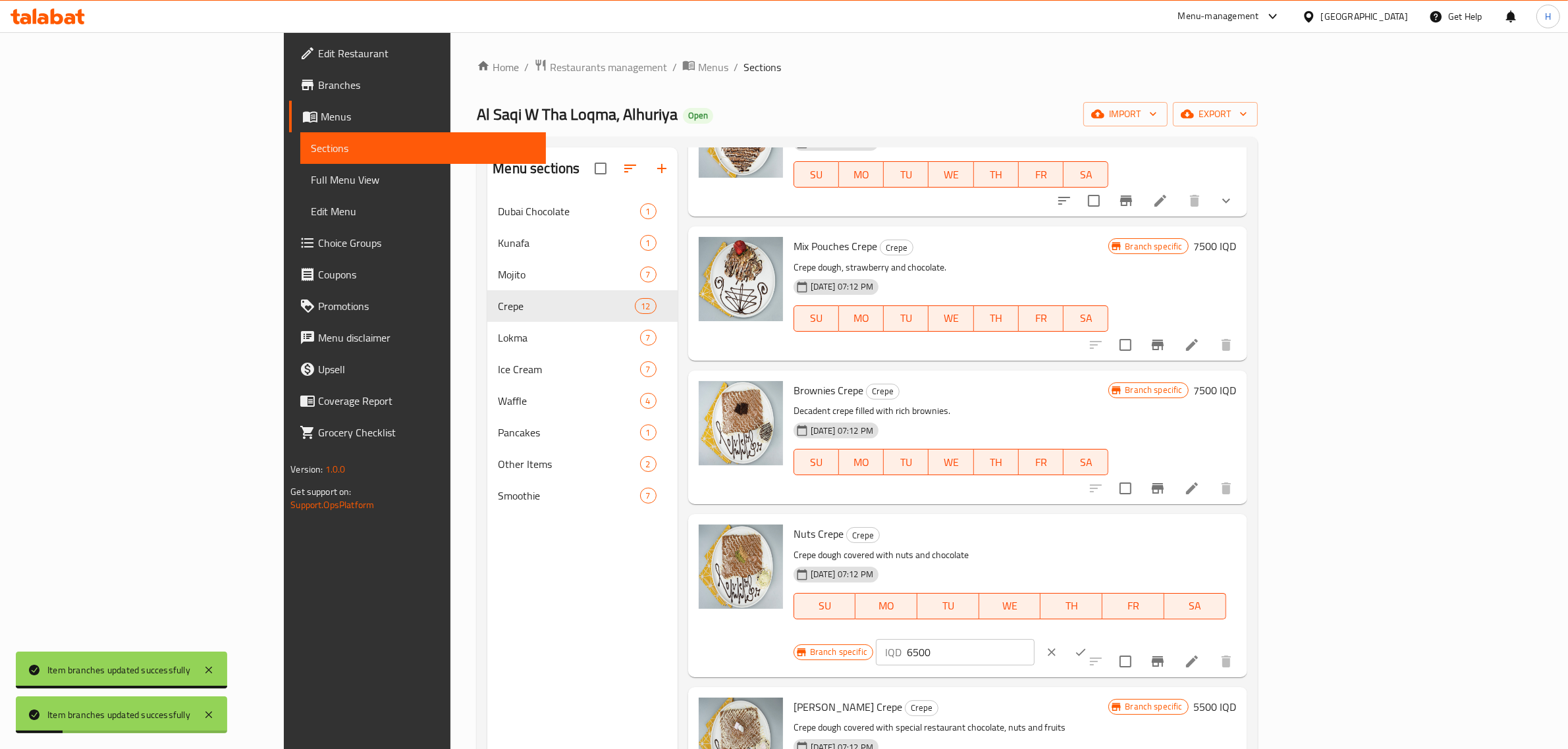
click at [1035, 640] on input "6500" at bounding box center [971, 652] width 128 height 26
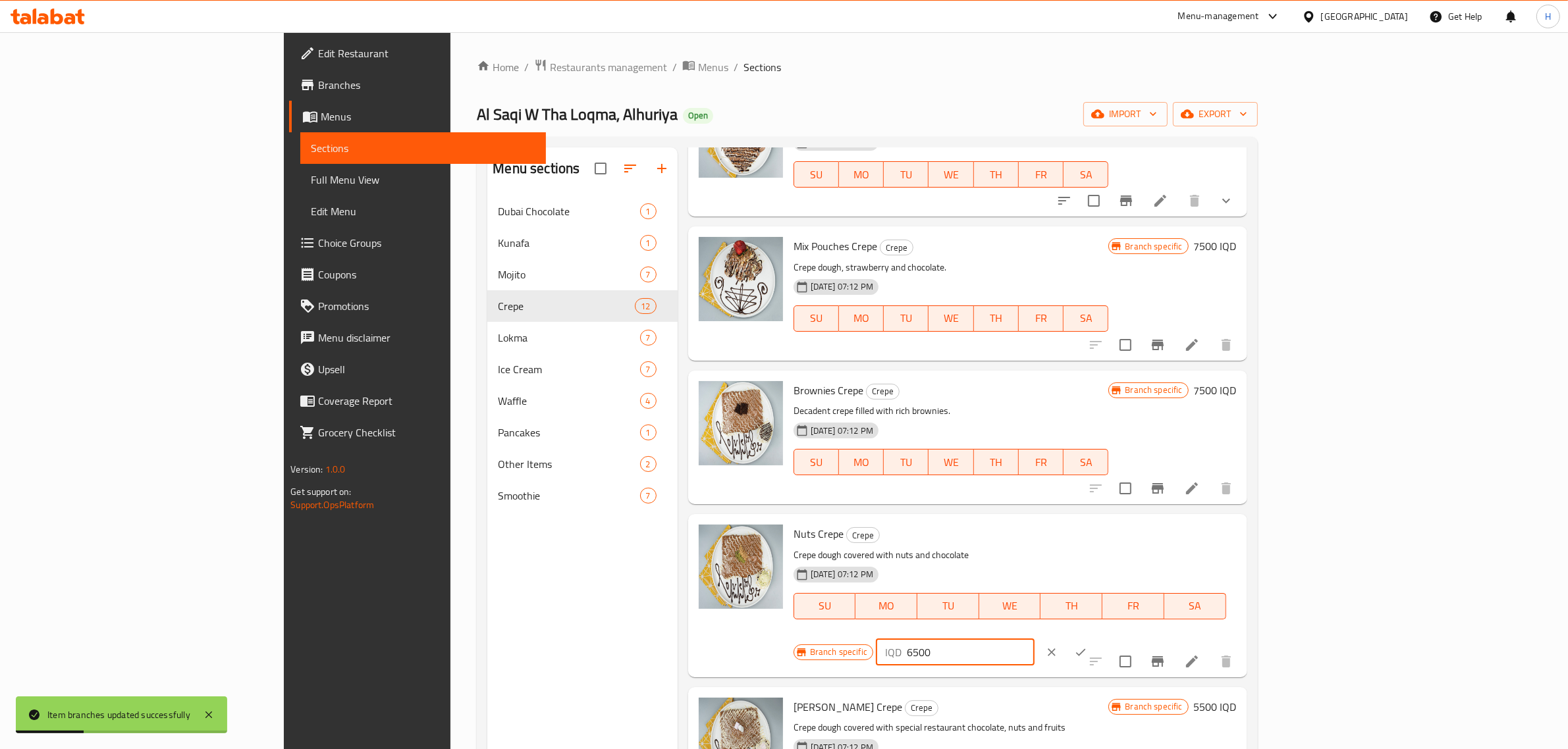
paste input "7"
type input "7500"
click button "ok" at bounding box center [1081, 652] width 29 height 29
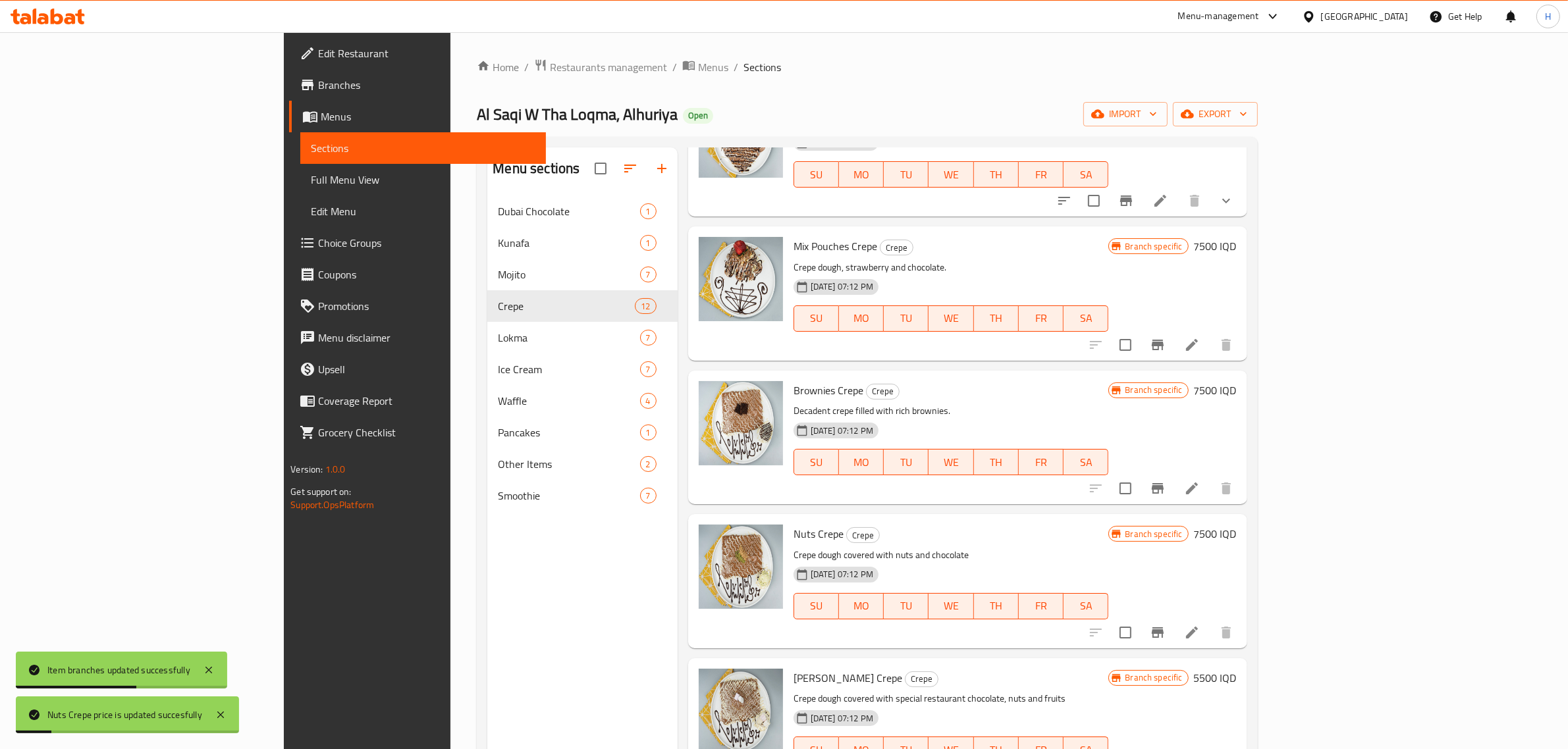
click at [1166, 625] on icon "Branch-specific-item" at bounding box center [1158, 632] width 16 height 16
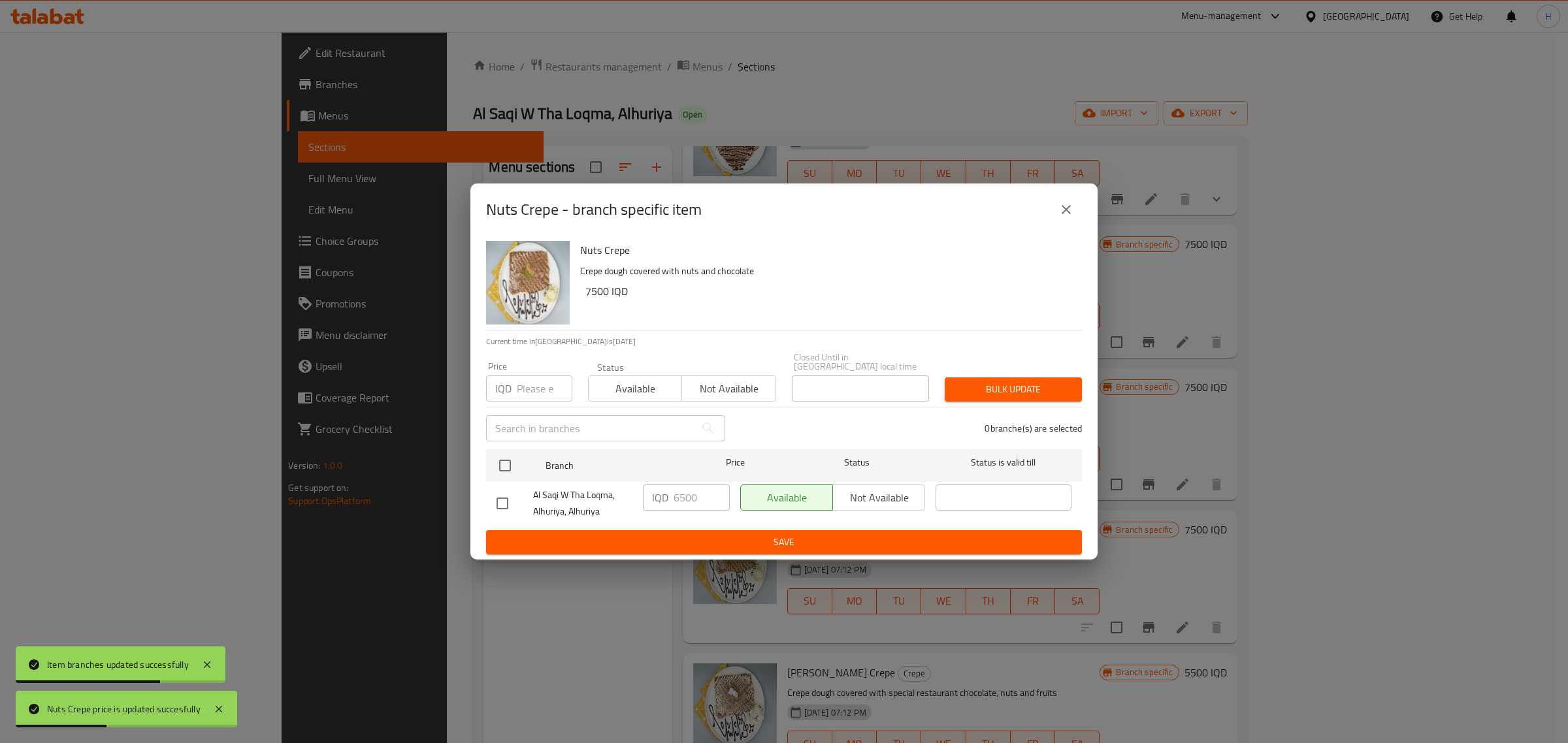
click at [500, 511] on input "checkbox" at bounding box center [502, 503] width 27 height 27
checkbox input "true"
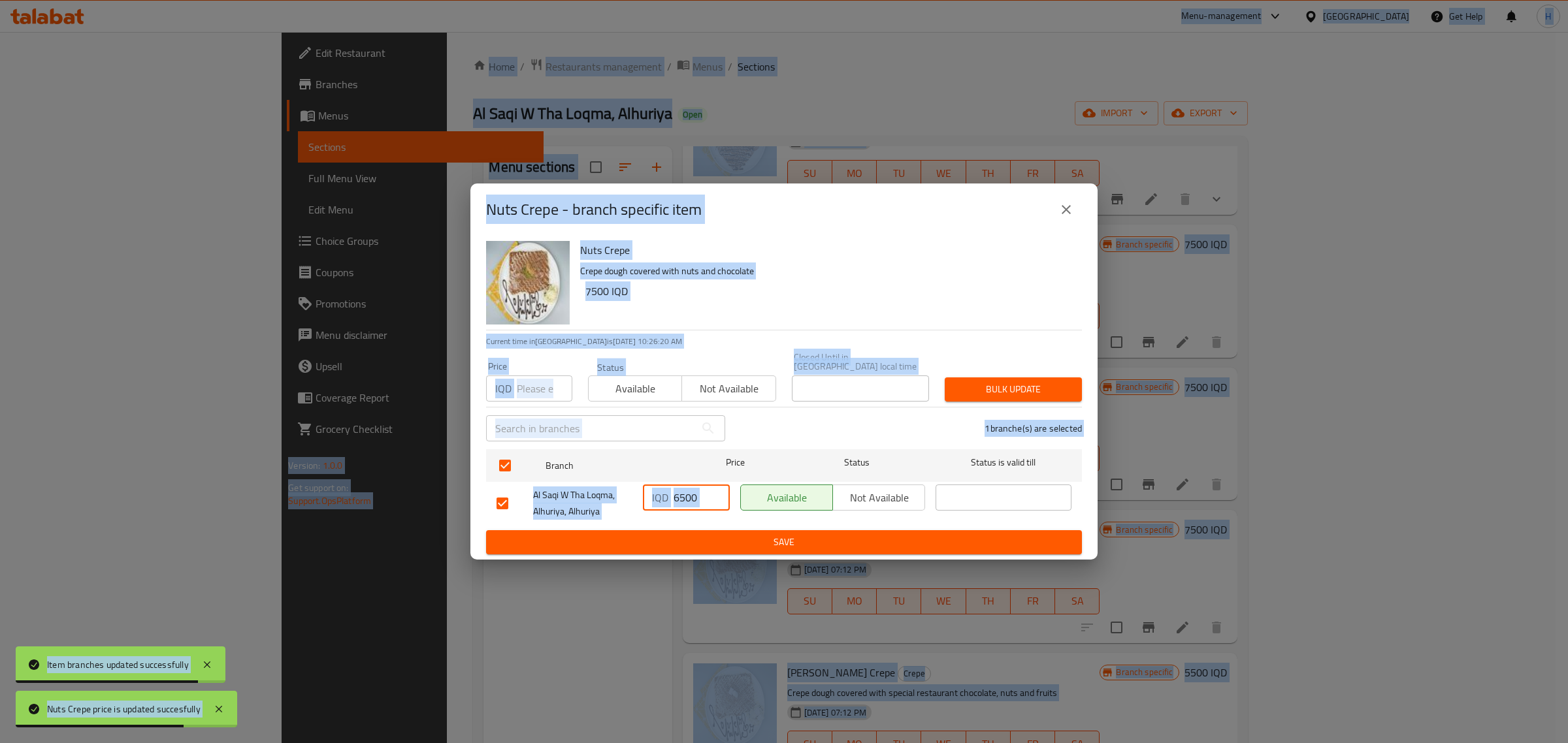
click at [677, 495] on input "6500" at bounding box center [702, 497] width 56 height 26
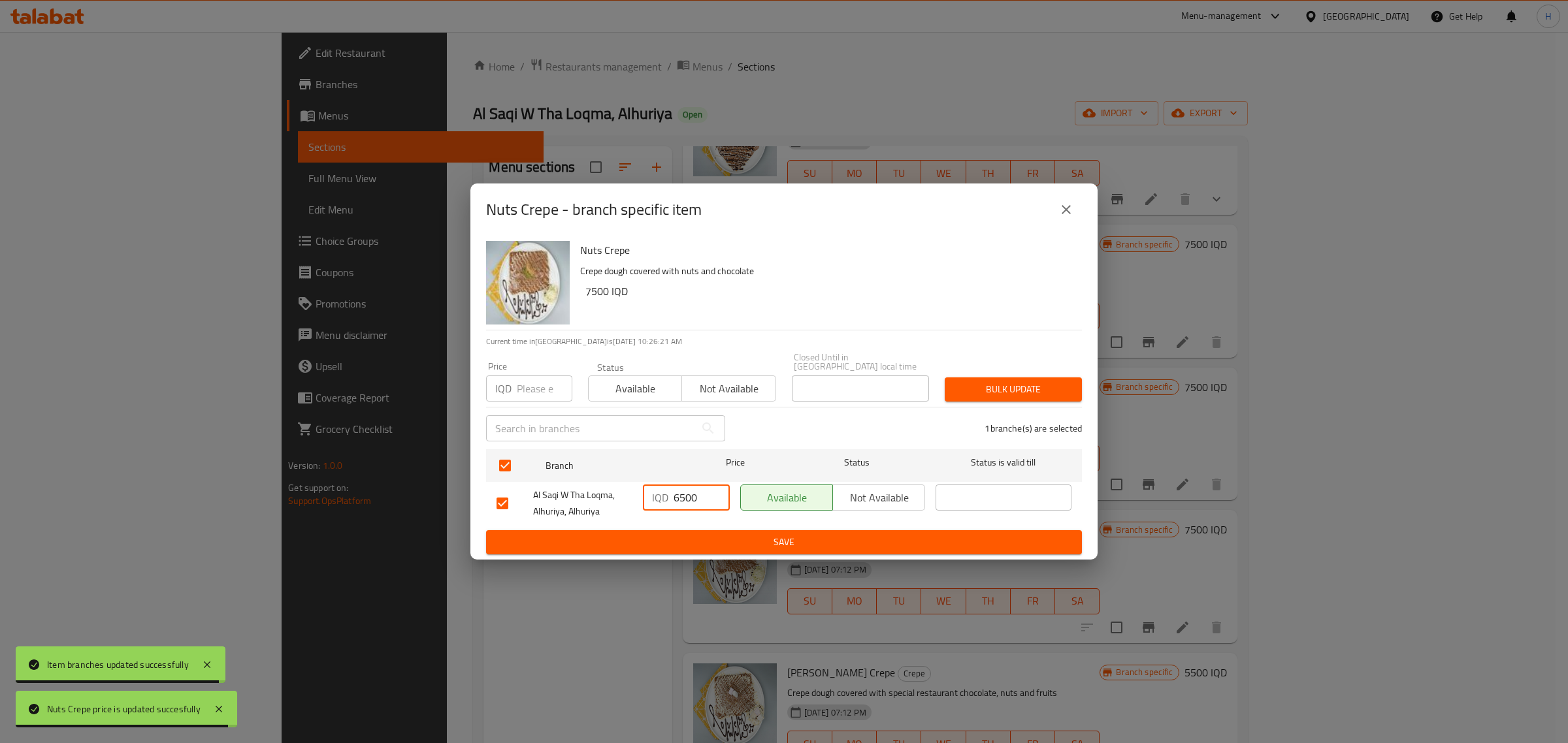
paste input "7"
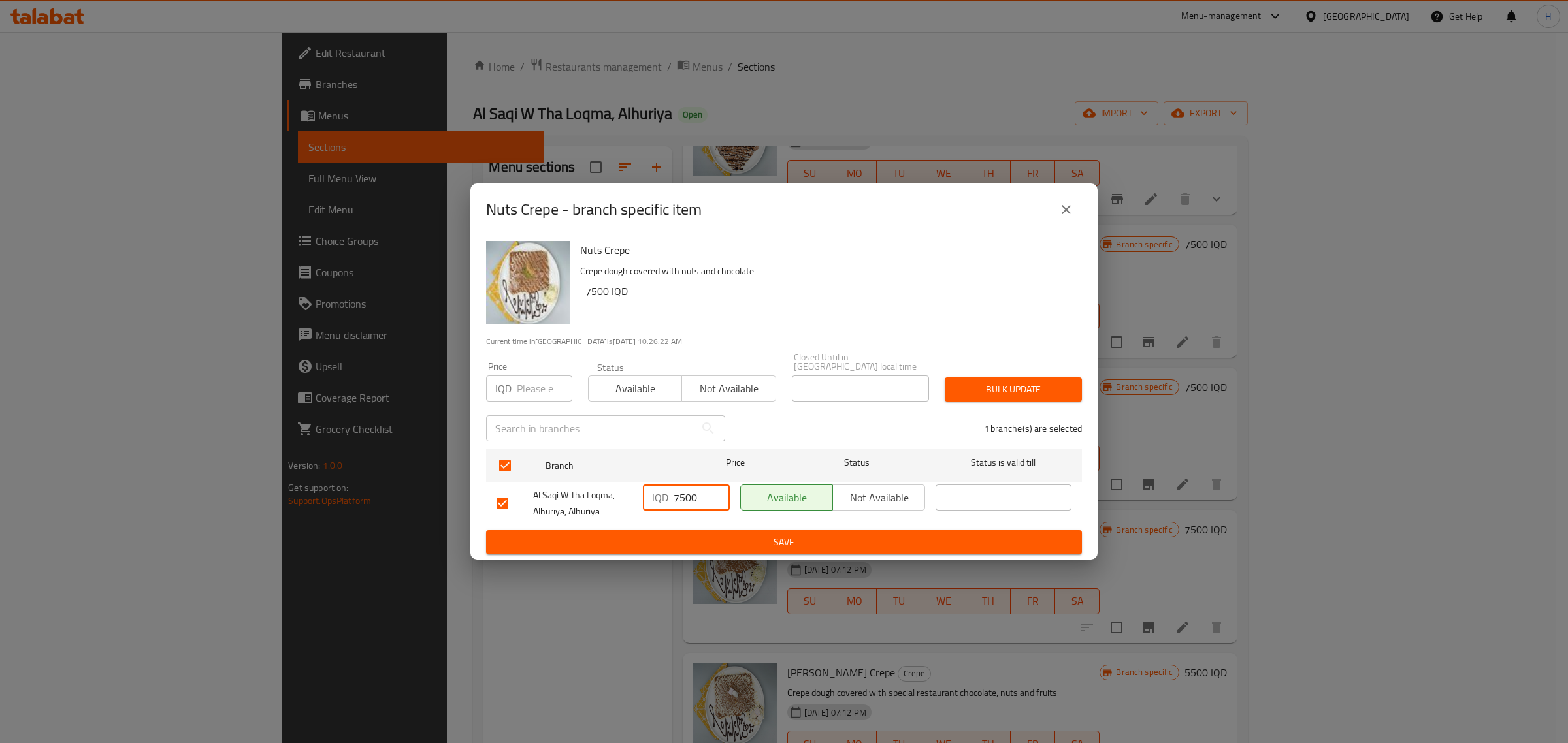
type input "7500"
type button "0"
type button "1"
click at [833, 485] on button "Not available" at bounding box center [879, 497] width 93 height 26
click at [766, 508] on div "Available Not available" at bounding box center [833, 503] width 195 height 48
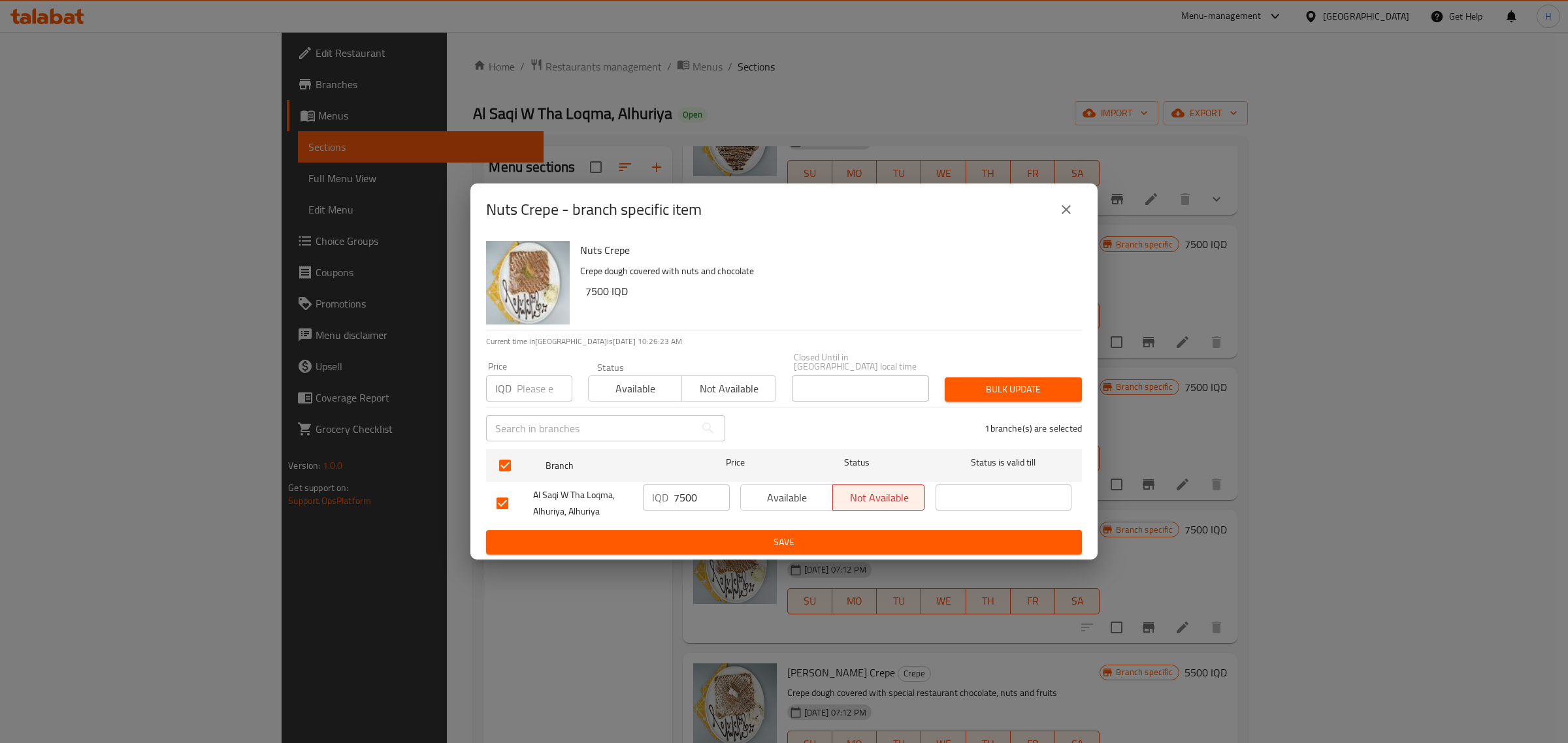
click at [766, 506] on button "Available" at bounding box center [787, 497] width 93 height 26
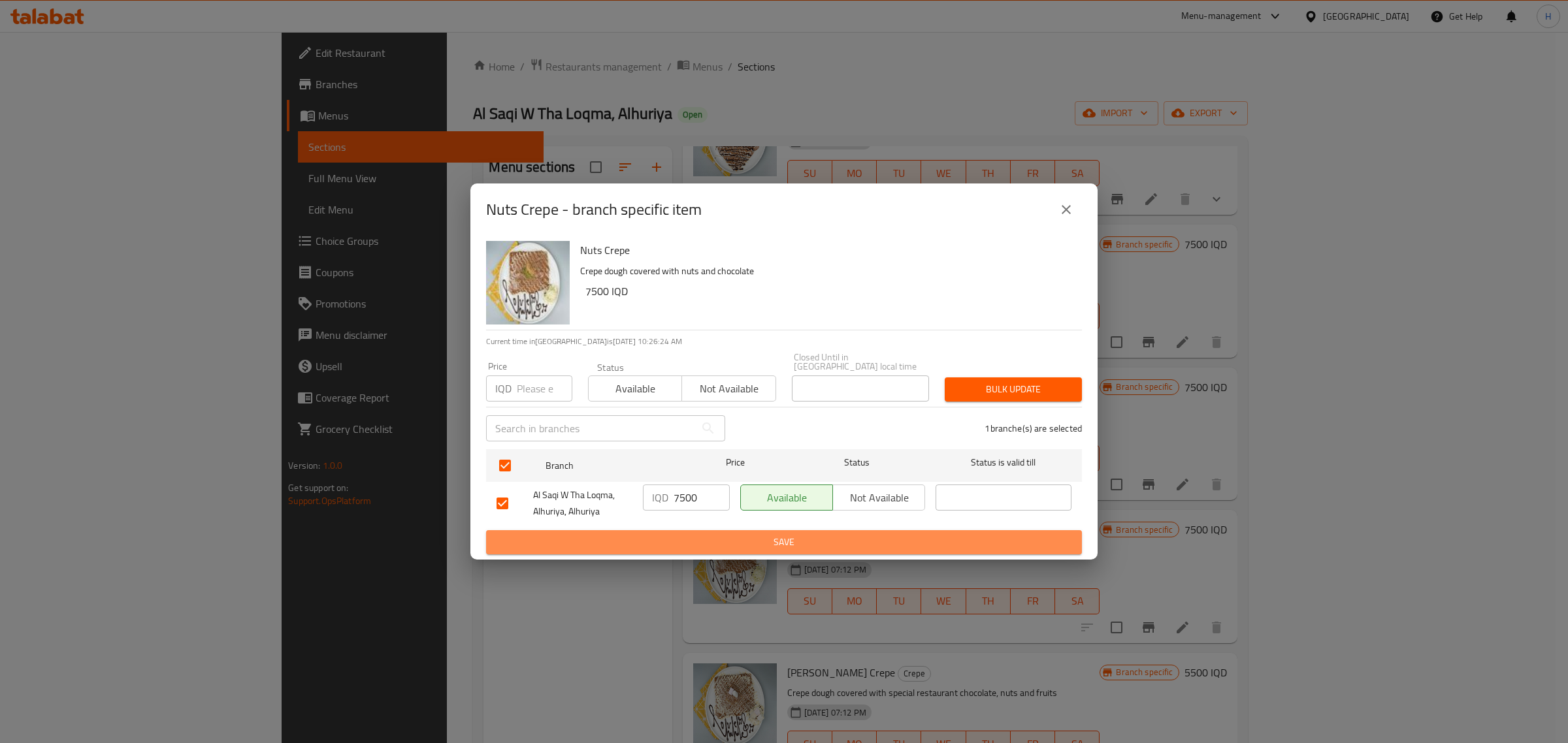
click at [773, 534] on span "Save" at bounding box center [784, 542] width 575 height 16
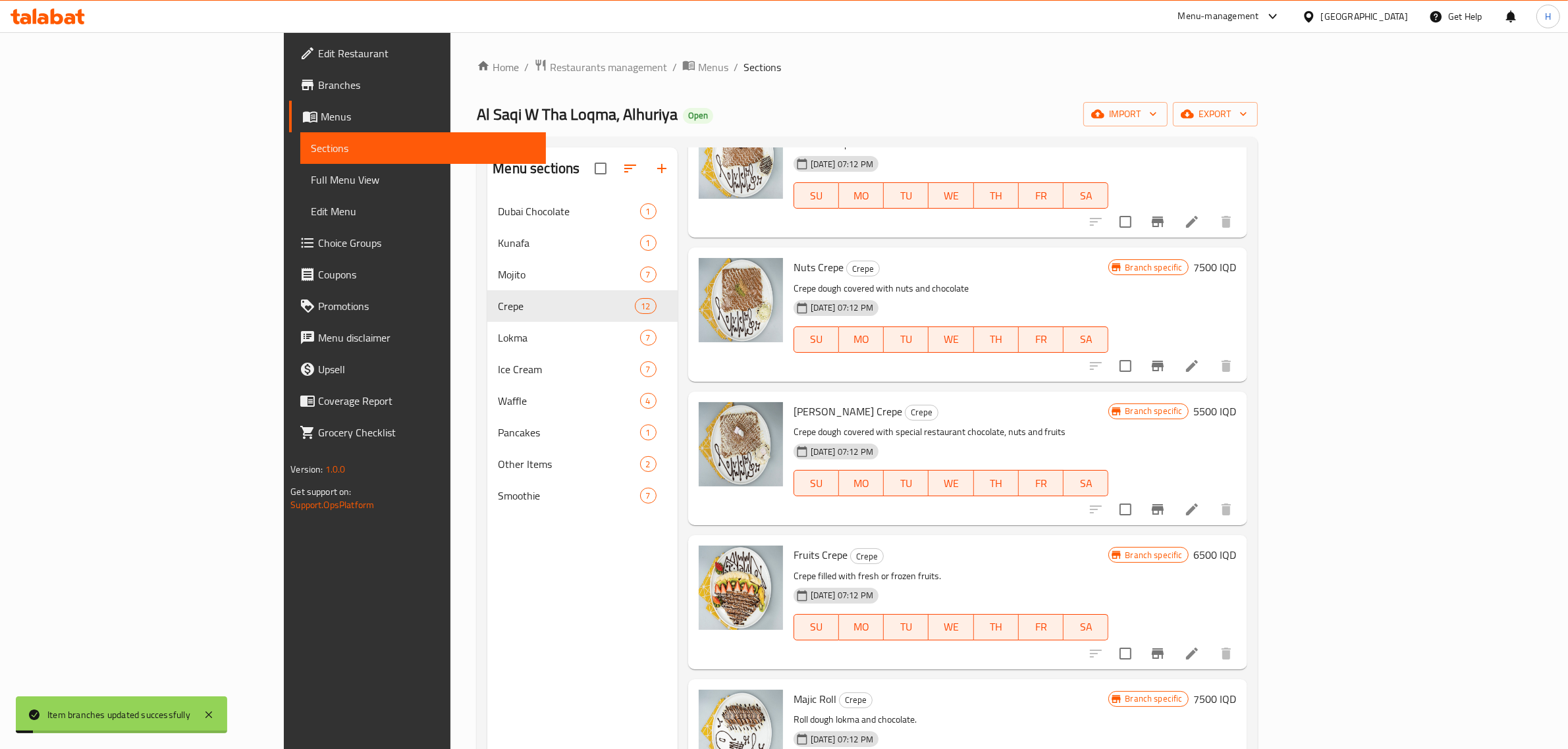
scroll to position [741, 0]
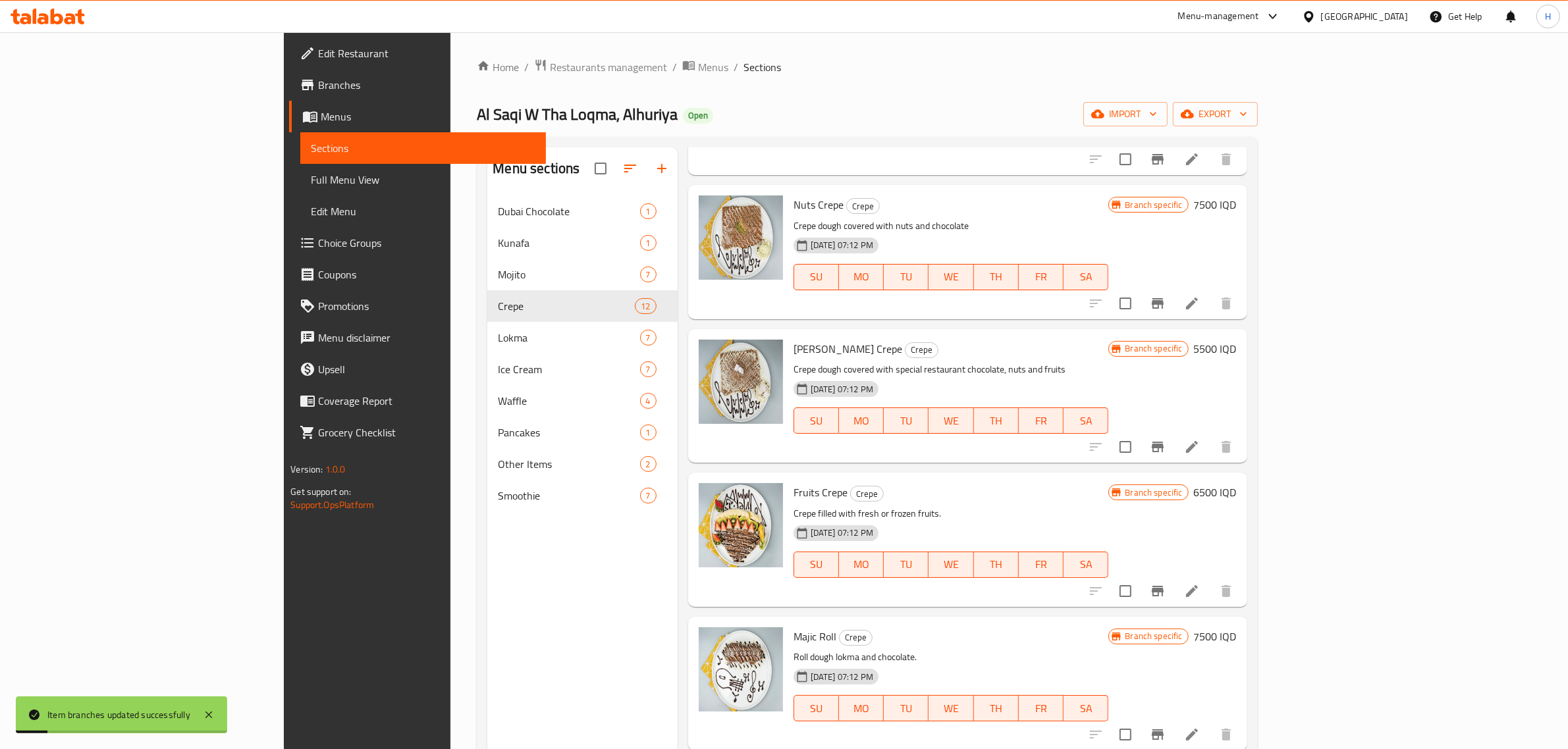
click at [1237, 340] on h6 "5500 IQD" at bounding box center [1215, 348] width 42 height 19
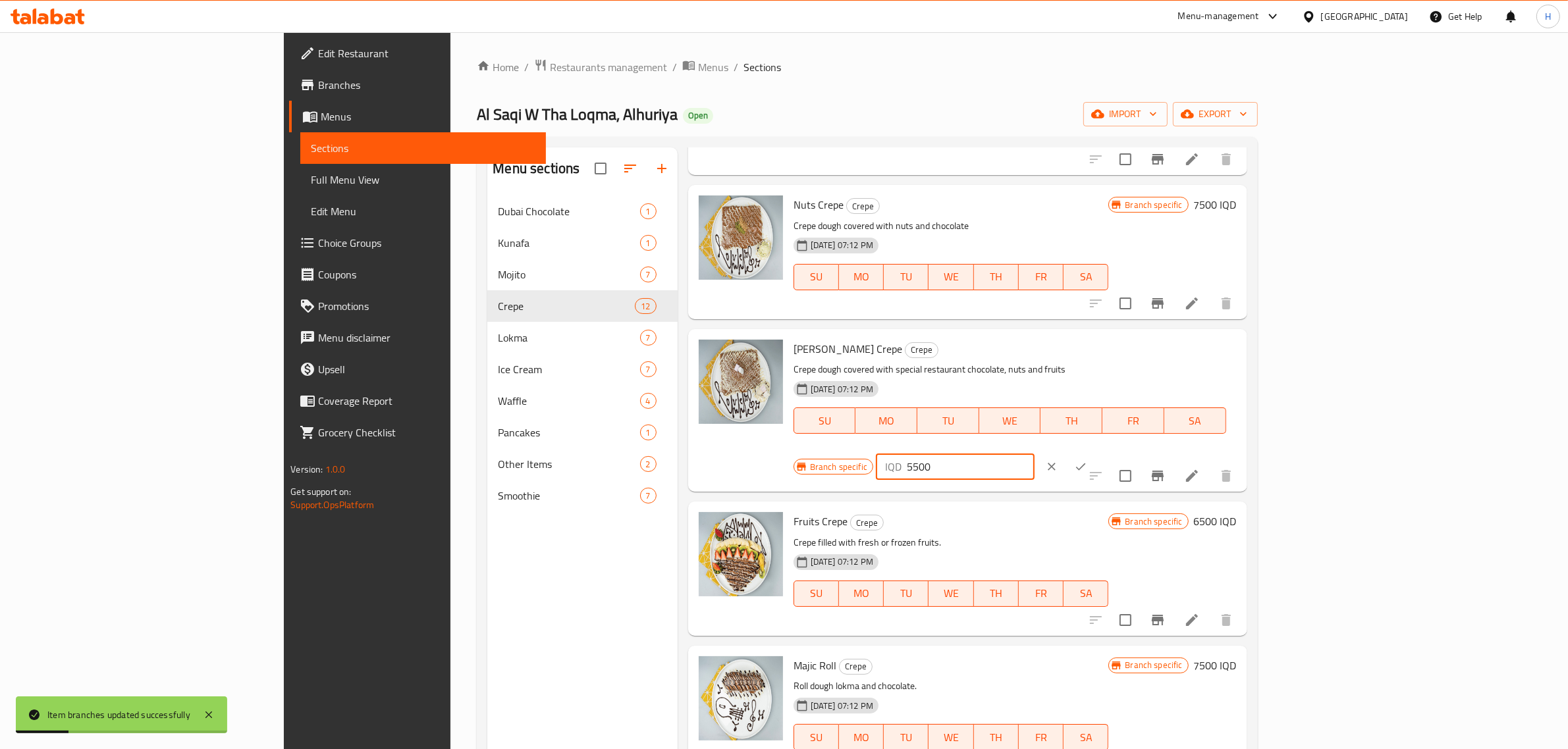
click at [1035, 453] on input "5500" at bounding box center [971, 466] width 128 height 26
type input "6500"
click button "ok" at bounding box center [1081, 466] width 29 height 29
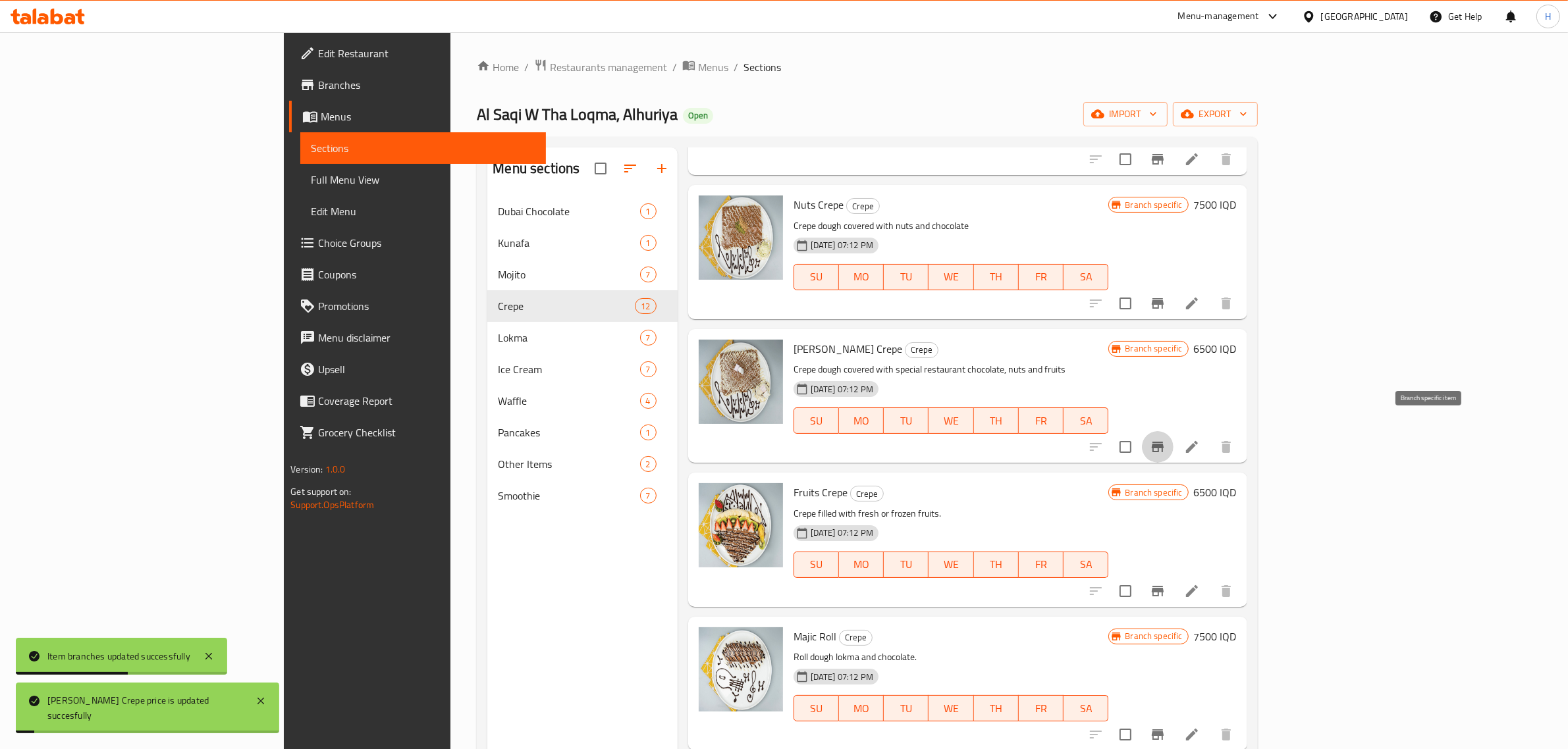
click at [1174, 431] on button "Branch-specific-item" at bounding box center [1158, 447] width 31 height 31
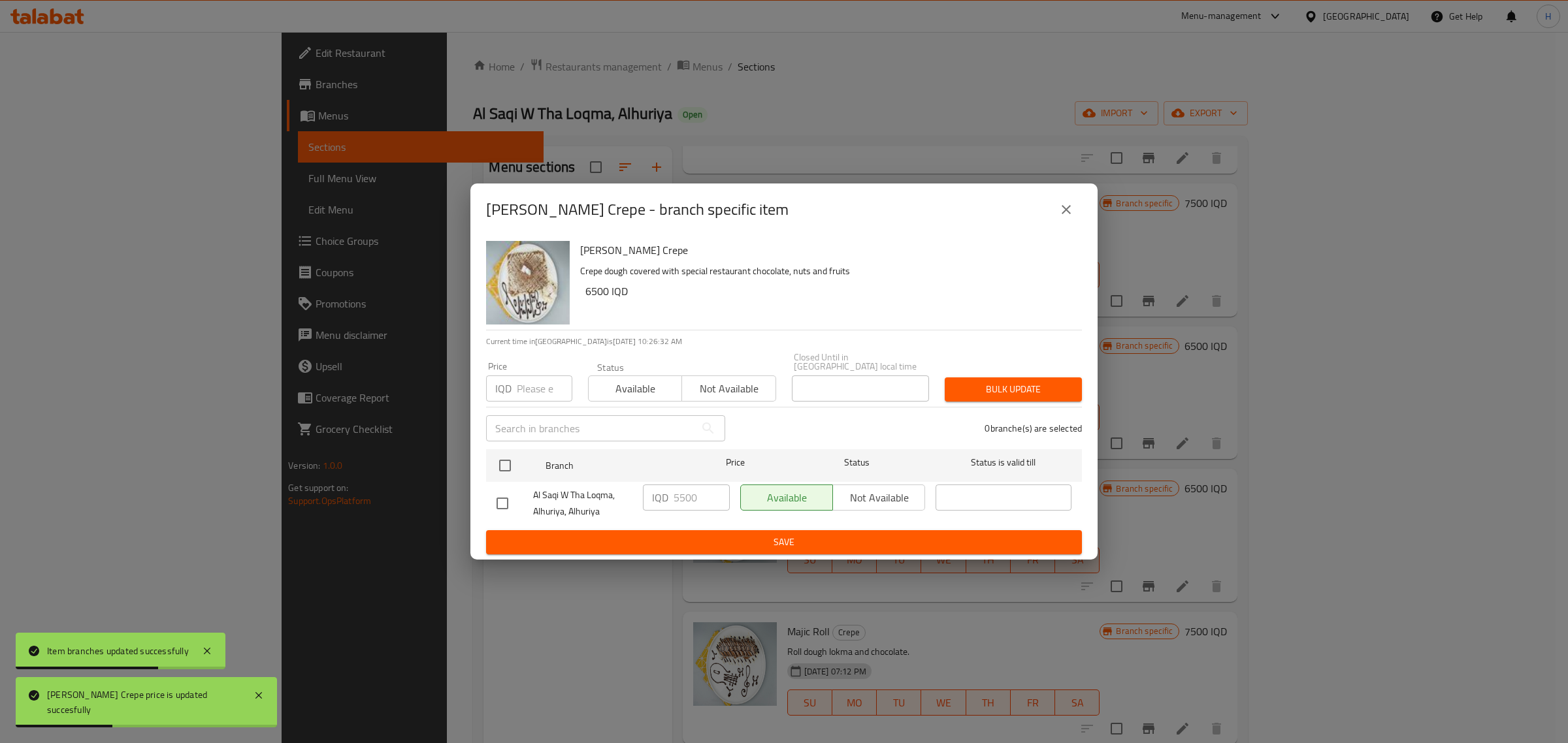
click at [505, 500] on input "checkbox" at bounding box center [502, 503] width 27 height 27
checkbox input "true"
click at [677, 493] on input "5500" at bounding box center [702, 497] width 56 height 26
type input "6500"
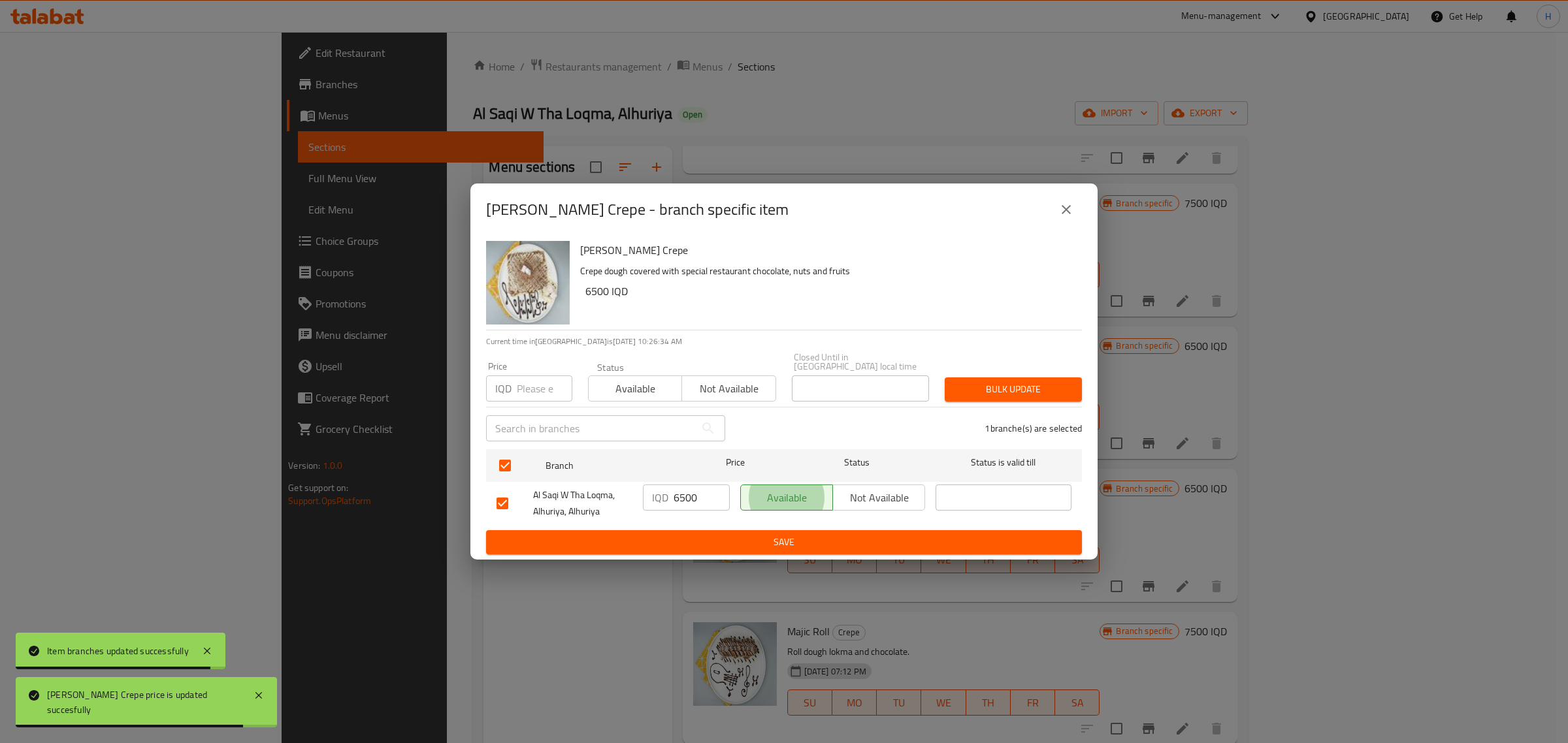
type button "0"
type button "1"
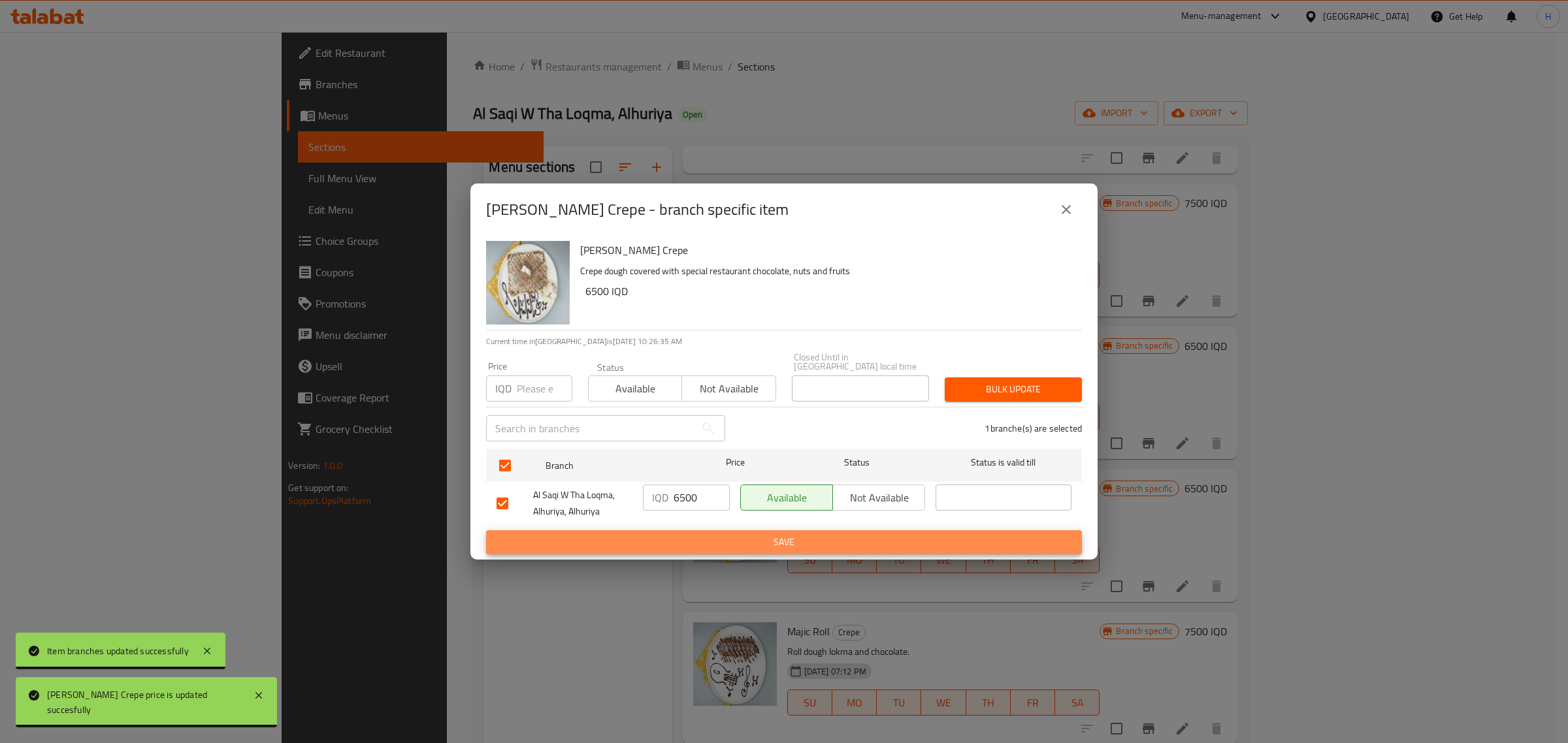
click at [486, 530] on button "Save" at bounding box center [784, 542] width 596 height 24
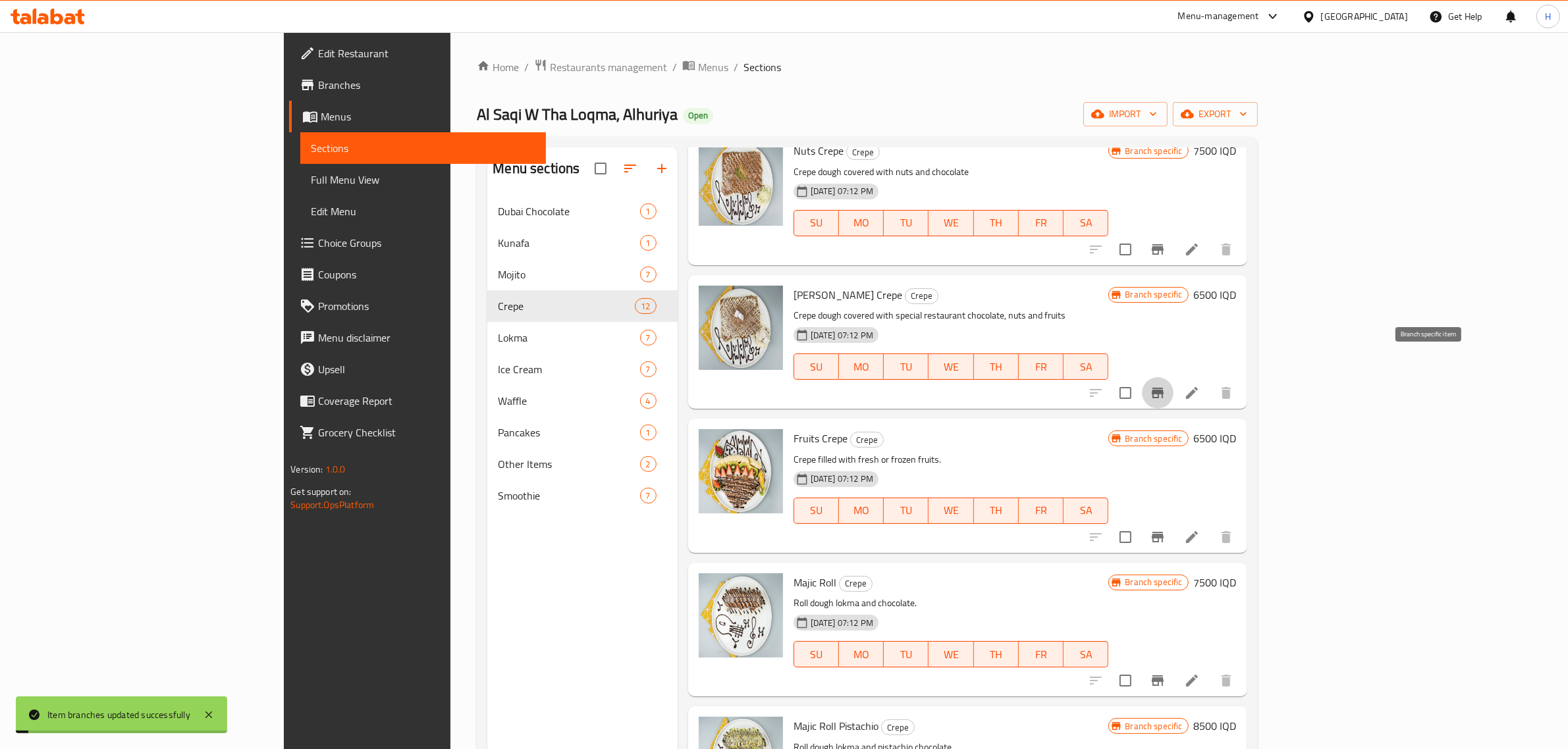
scroll to position [823, 0]
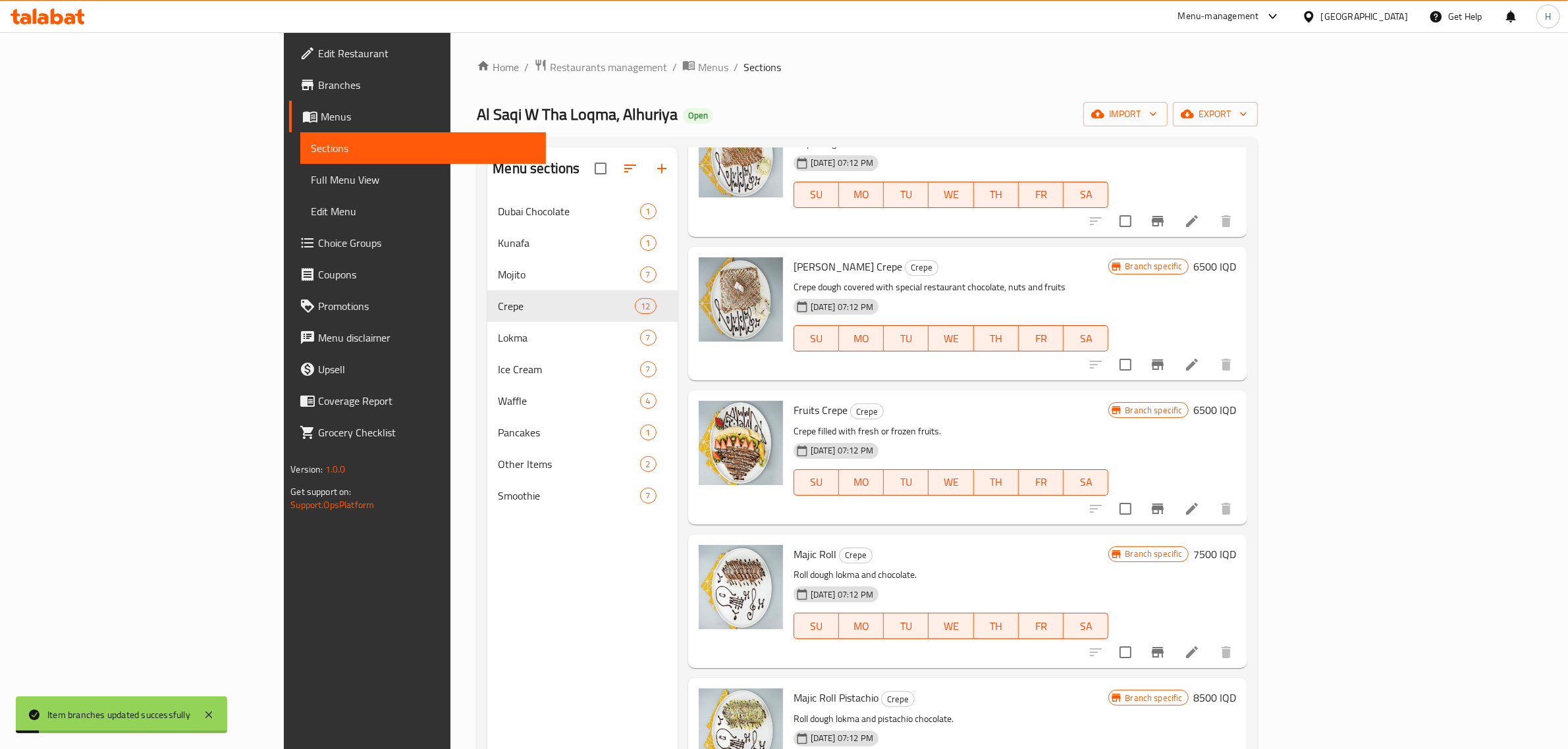
click at [1109, 424] on p "Crepe filled with fresh or frozen fruits." at bounding box center [951, 432] width 316 height 16
click at [1237, 401] on h6 "6500 IQD" at bounding box center [1215, 409] width 42 height 19
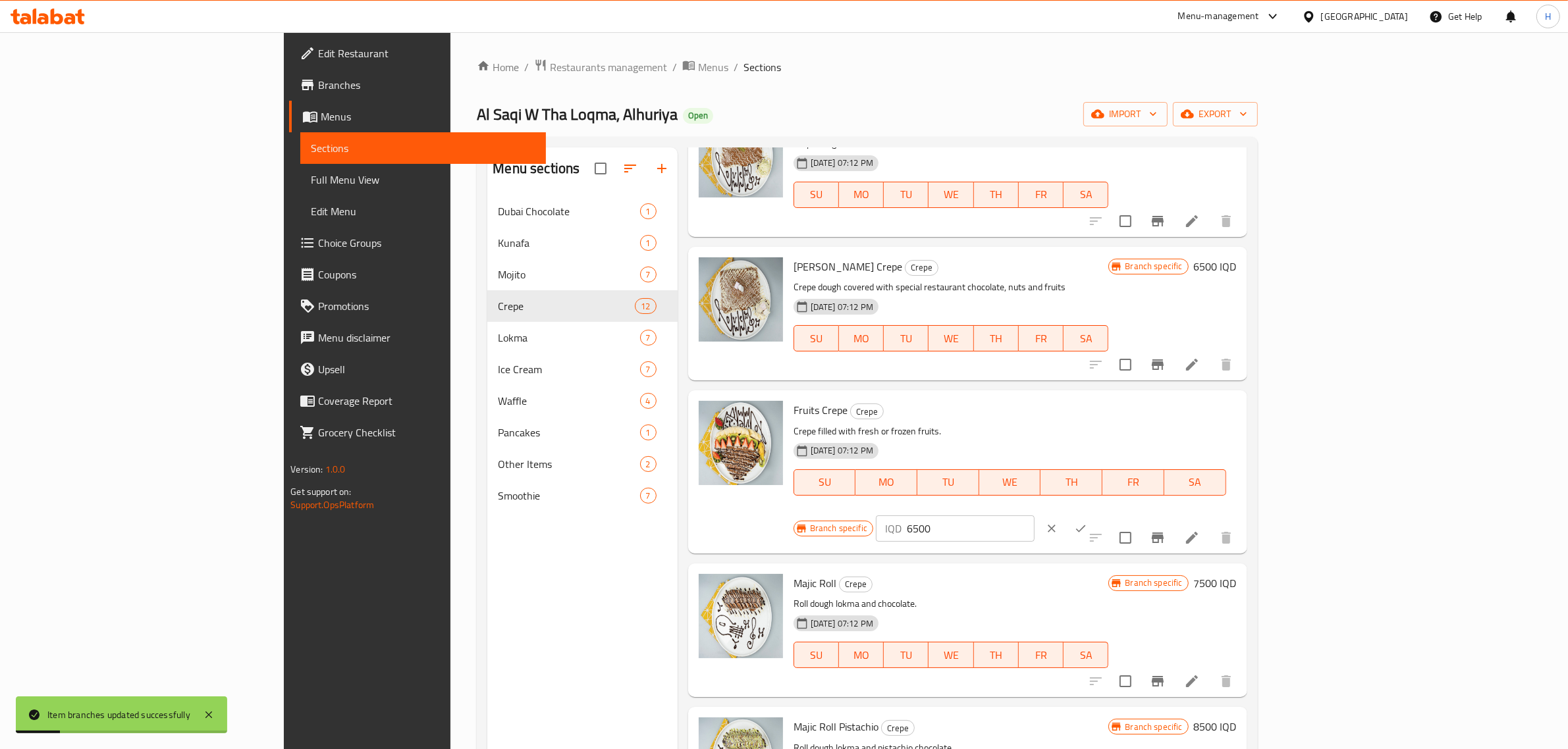
click at [1035, 515] on div "IQD 6500 ​" at bounding box center [955, 528] width 159 height 26
paste input "7"
type input "7500"
click at [1095, 514] on button "ok" at bounding box center [1081, 529] width 29 height 29
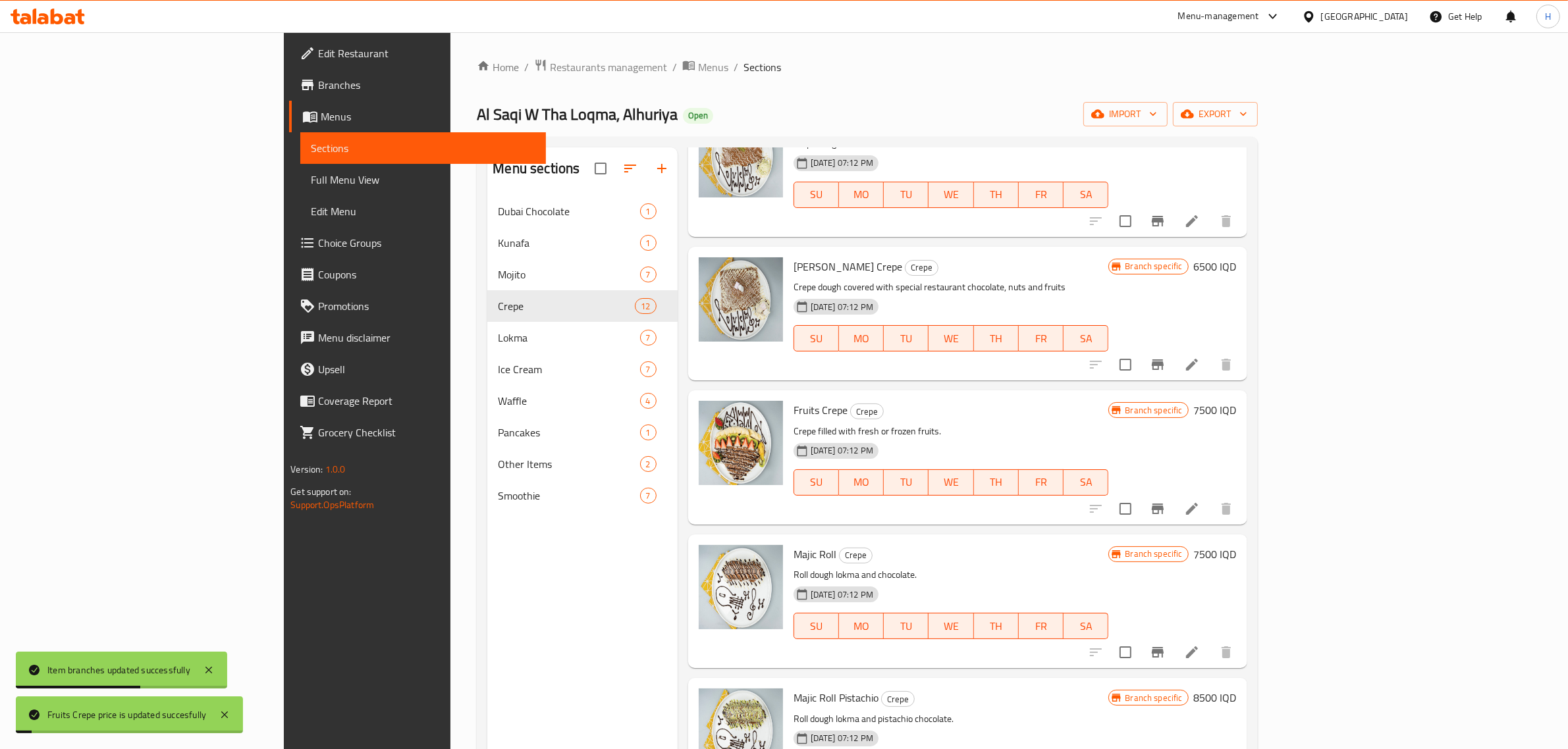
click at [1174, 495] on button "Branch-specific-item" at bounding box center [1158, 509] width 31 height 31
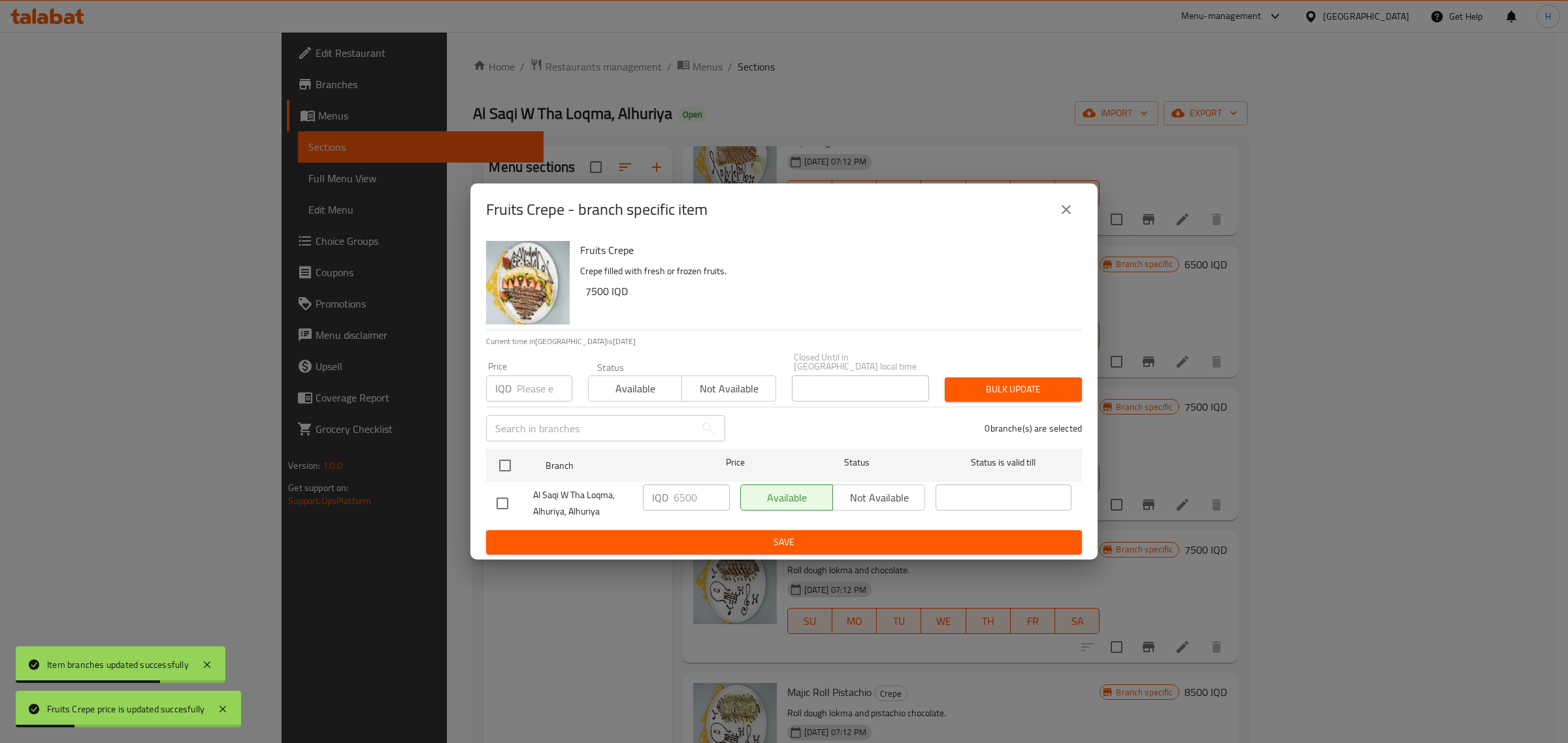
click at [505, 499] on input "checkbox" at bounding box center [502, 503] width 27 height 27
checkbox input "true"
drag, startPoint x: 680, startPoint y: 490, endPoint x: 647, endPoint y: 500, distance: 34.5
click at [647, 500] on div "IQD 6500 ​" at bounding box center [686, 497] width 87 height 26
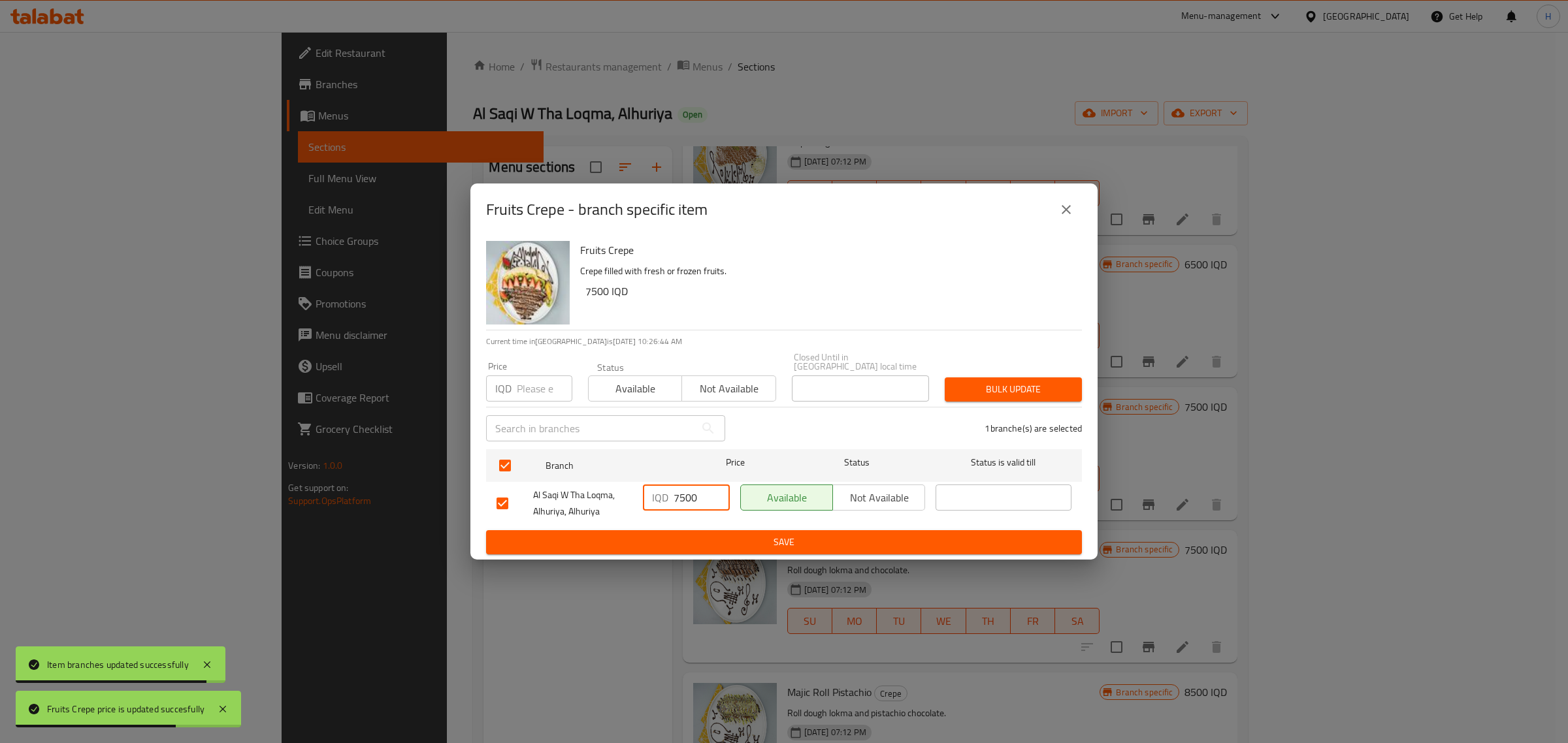
type input "7500"
type button "0"
type button "1"
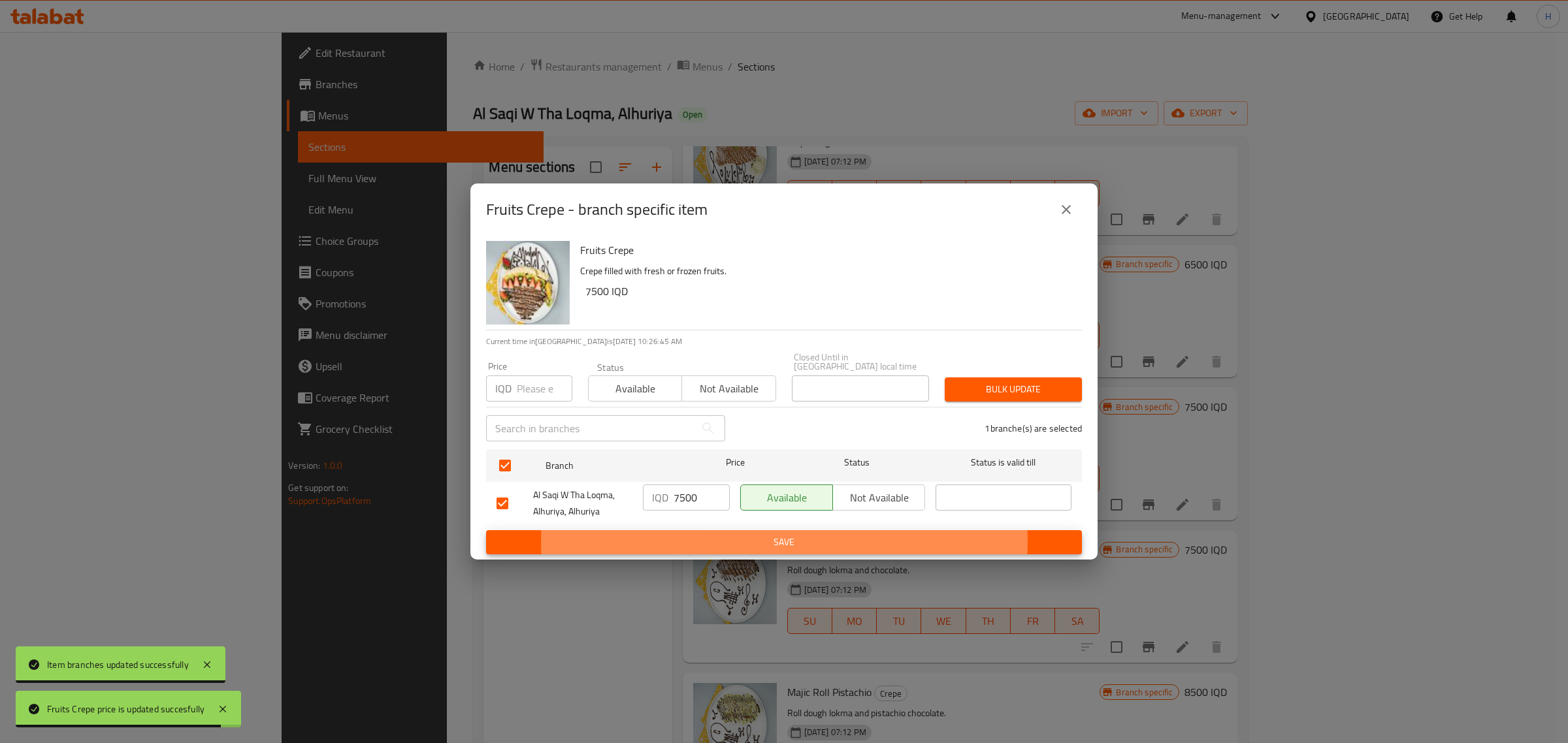
click at [486, 530] on button "Save" at bounding box center [784, 542] width 596 height 24
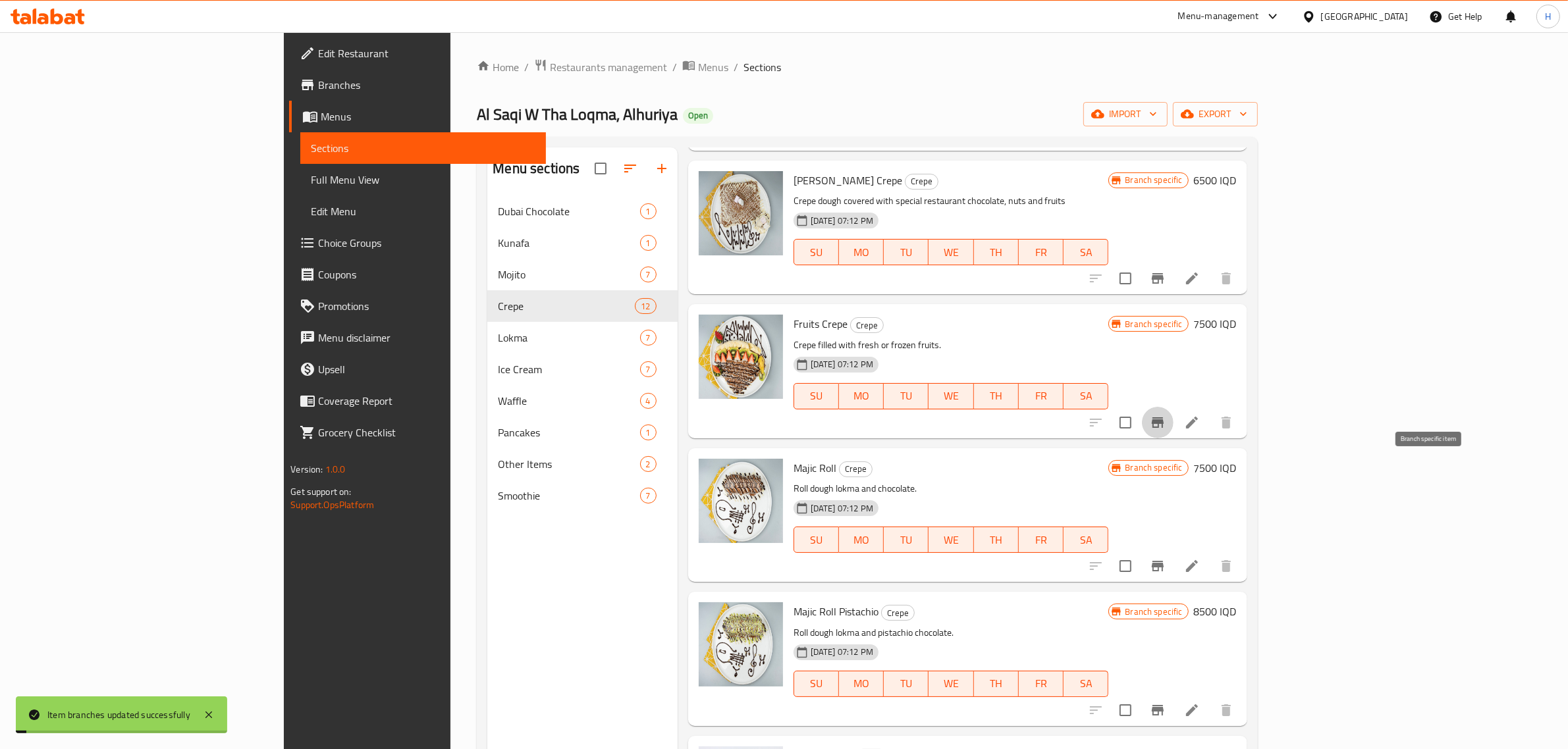
scroll to position [987, 0]
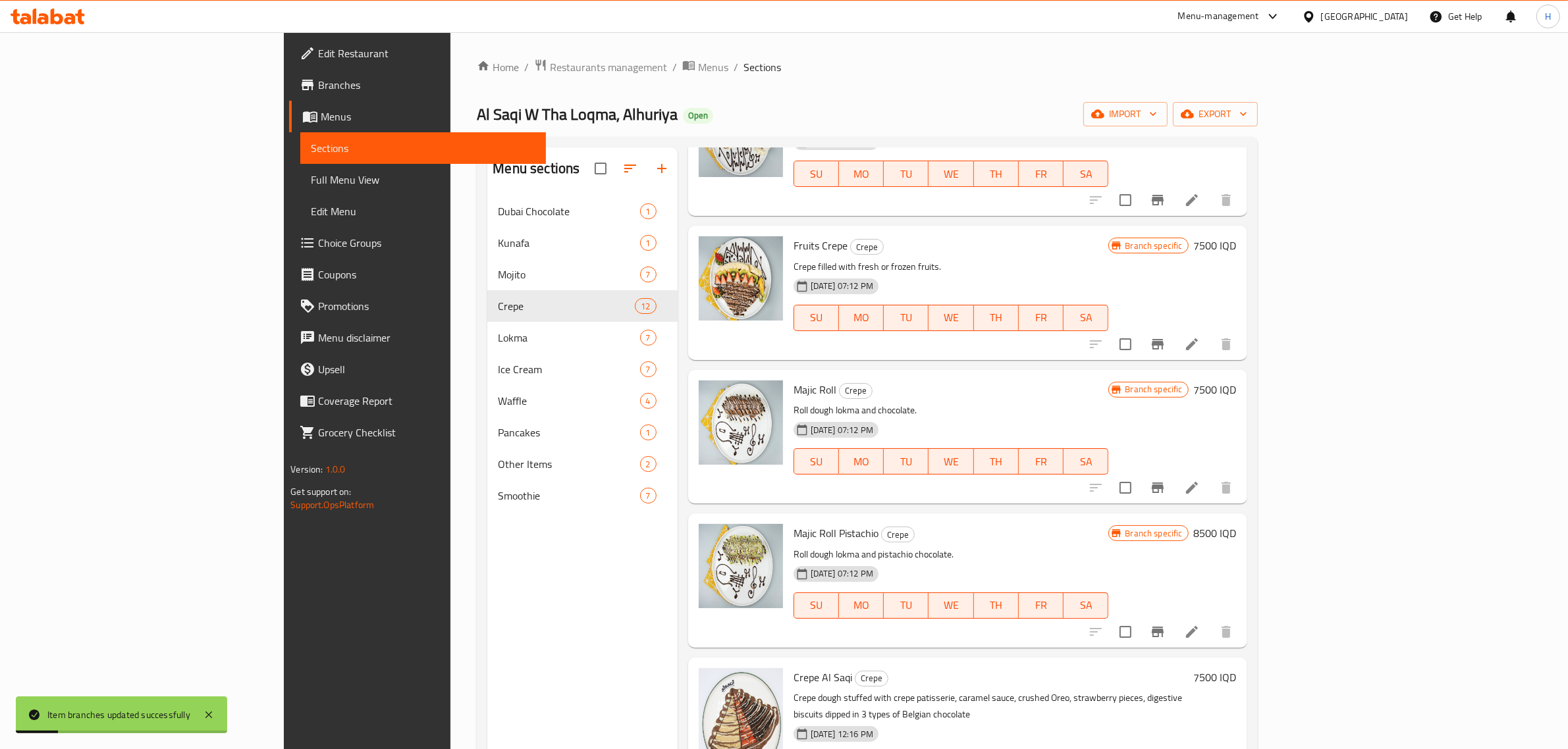
click at [1114, 385] on div "Majic Roll Crepe Roll dough lokma and chocolate. [DATE] 07:12 PM SU MO TU WE TH…" at bounding box center [951, 436] width 326 height 123
click at [1237, 380] on h6 "7500 IQD" at bounding box center [1215, 389] width 42 height 19
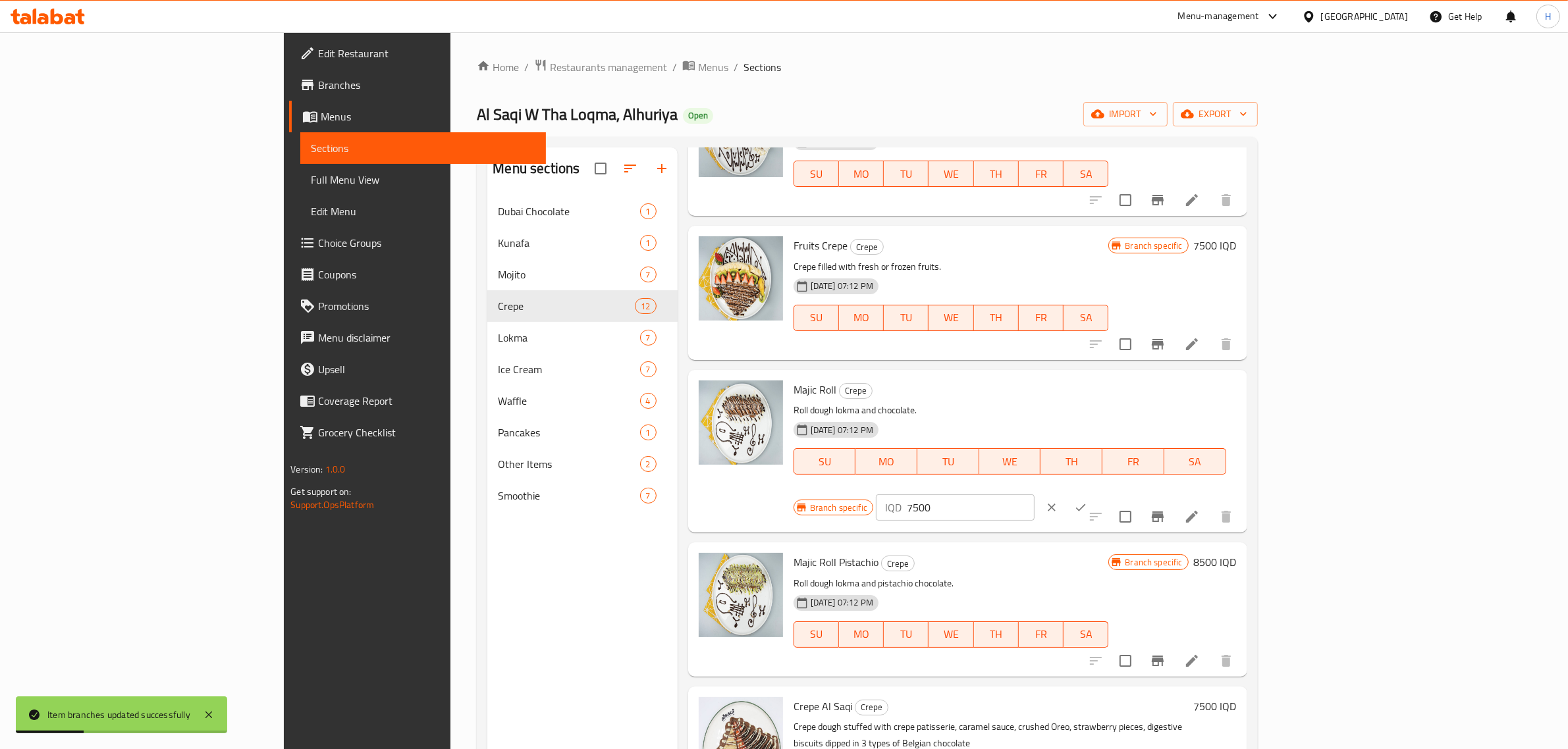
click at [1035, 494] on div "IQD 7500 ​" at bounding box center [955, 507] width 159 height 26
paste input "8"
type input "8500"
click at [1088, 501] on icon "ok" at bounding box center [1081, 508] width 13 height 13
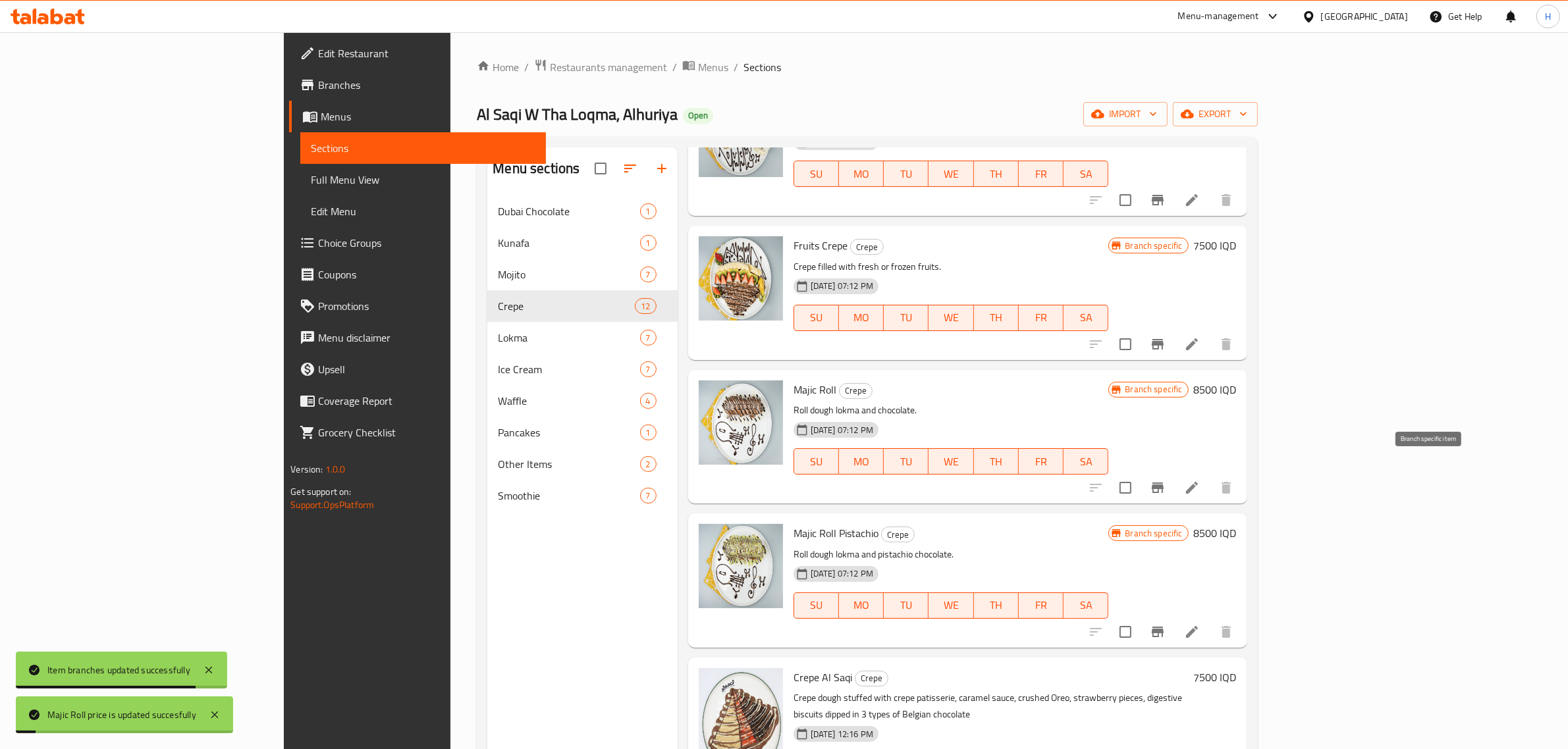
click at [1166, 480] on icon "Branch-specific-item" at bounding box center [1158, 488] width 16 height 16
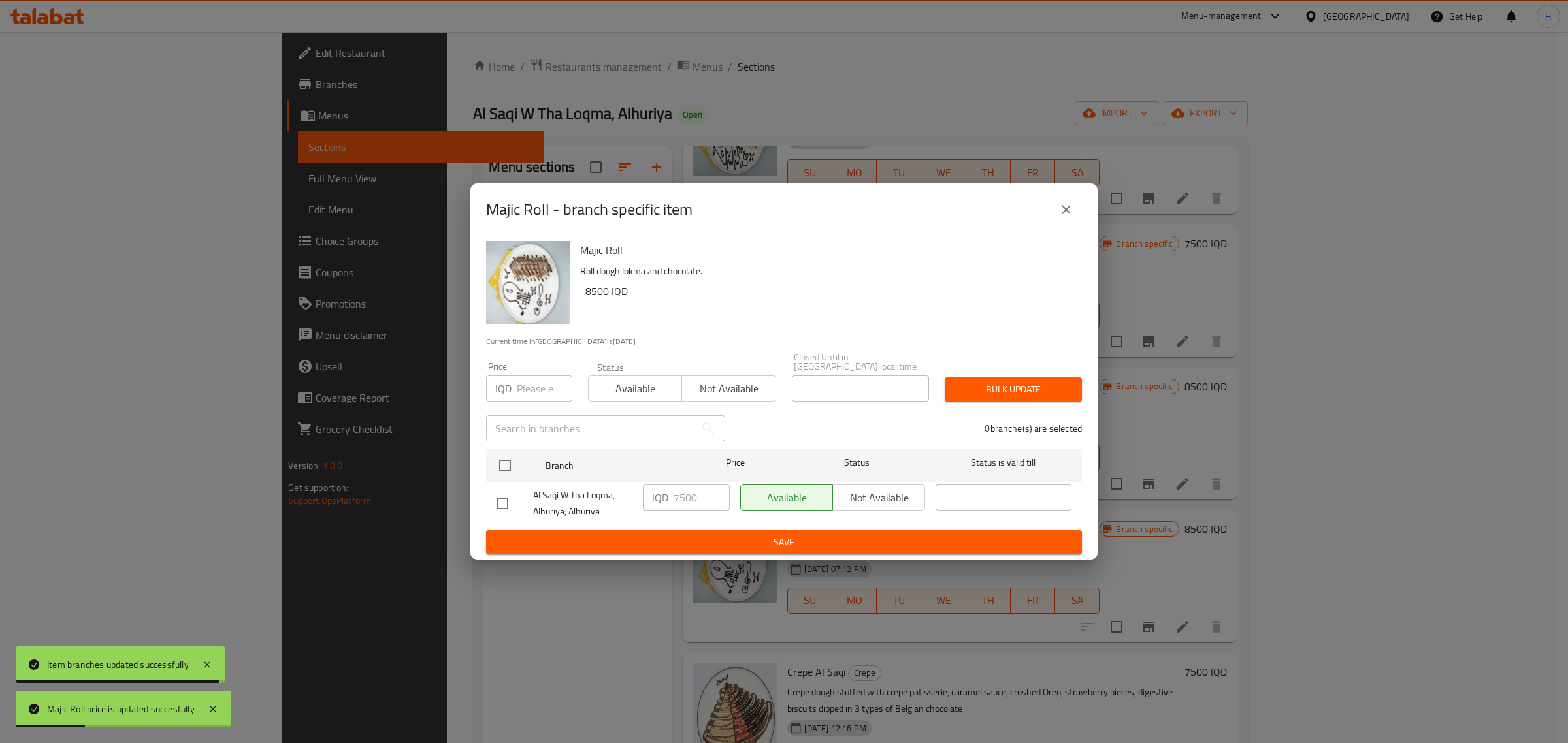
click at [500, 492] on input "checkbox" at bounding box center [502, 503] width 27 height 27
checkbox input "true"
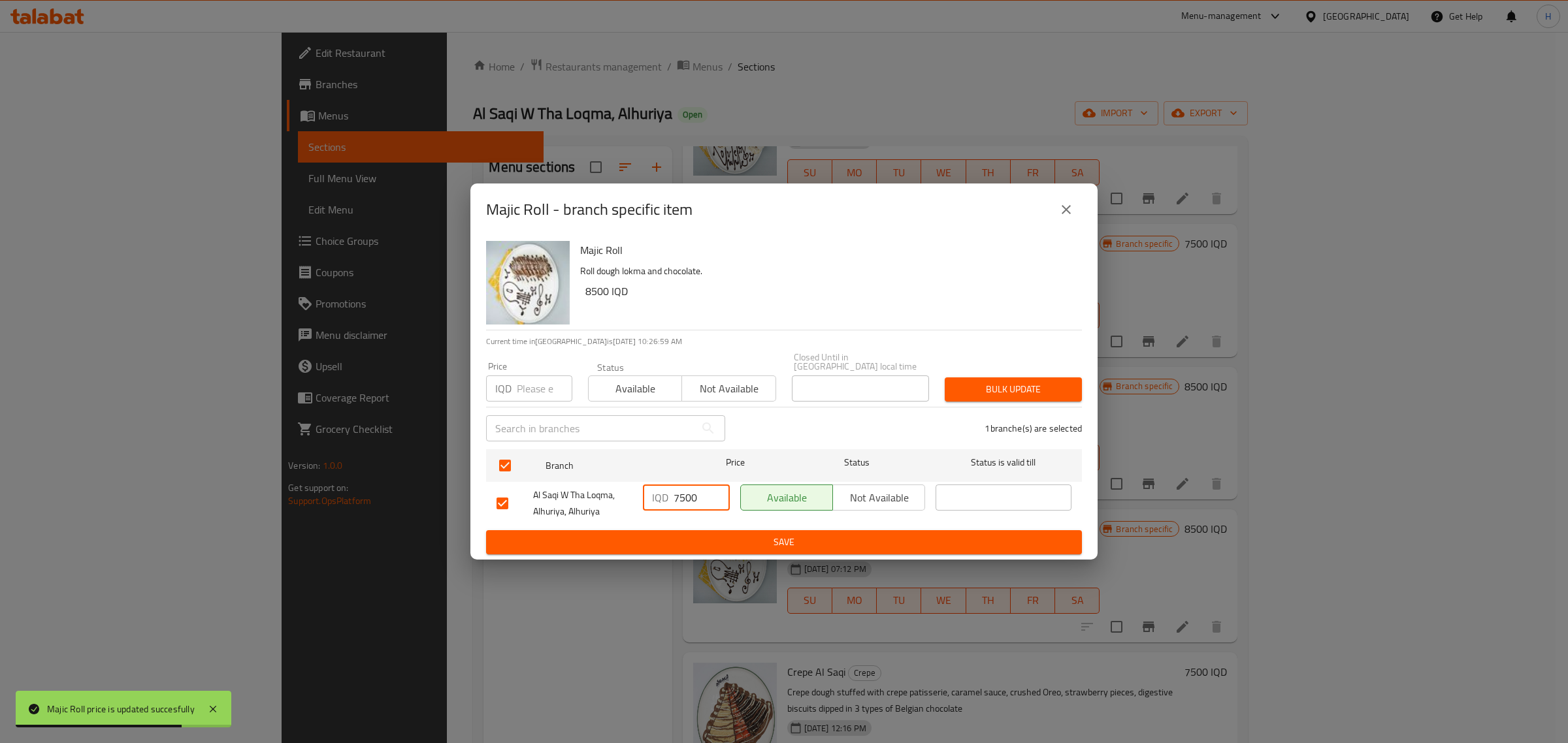
drag, startPoint x: 673, startPoint y: 493, endPoint x: 678, endPoint y: 501, distance: 9.4
click at [678, 501] on input "7500" at bounding box center [702, 497] width 56 height 26
type input "8500"
type button "0"
type button "1"
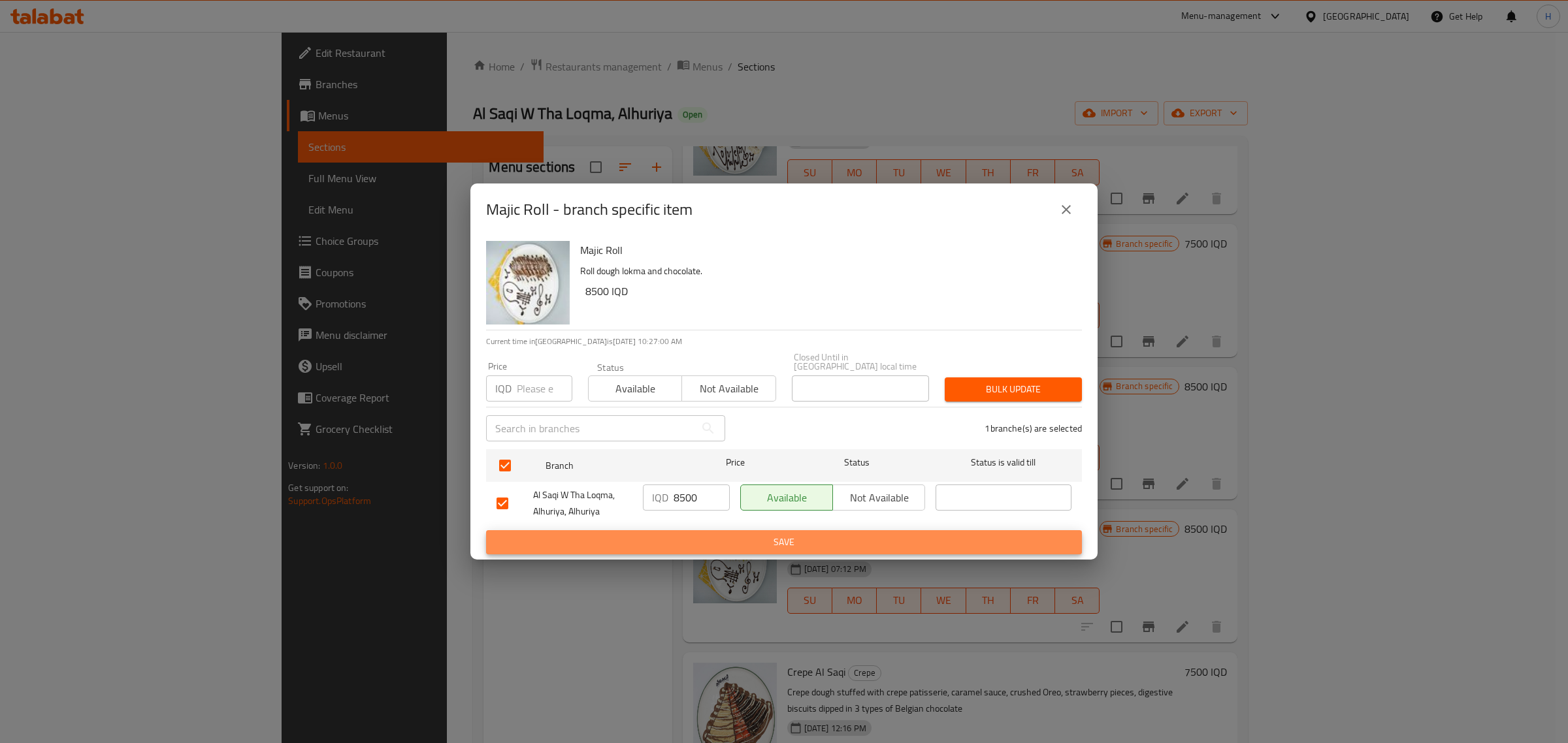
click at [486, 530] on button "Save" at bounding box center [784, 542] width 596 height 24
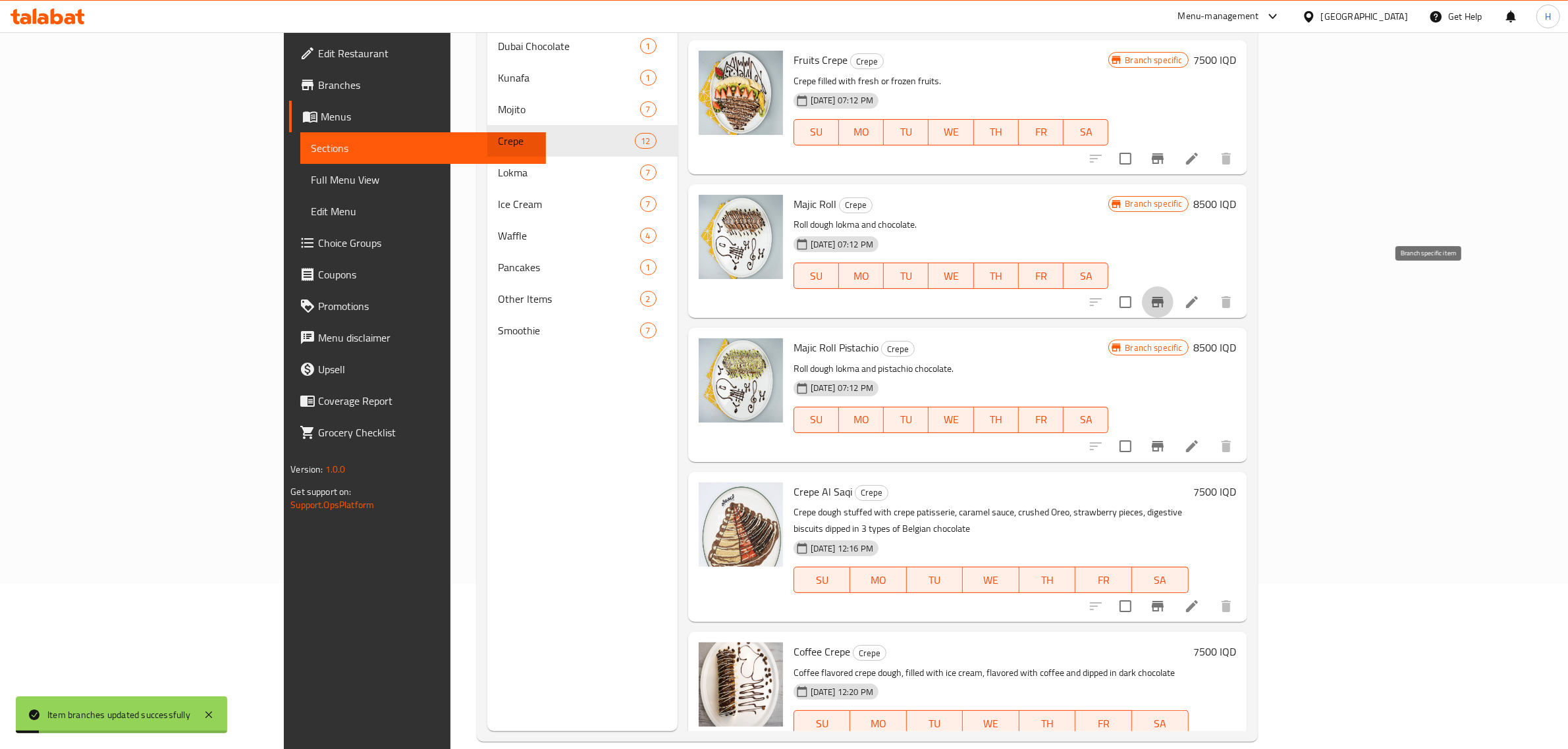
scroll to position [185, 0]
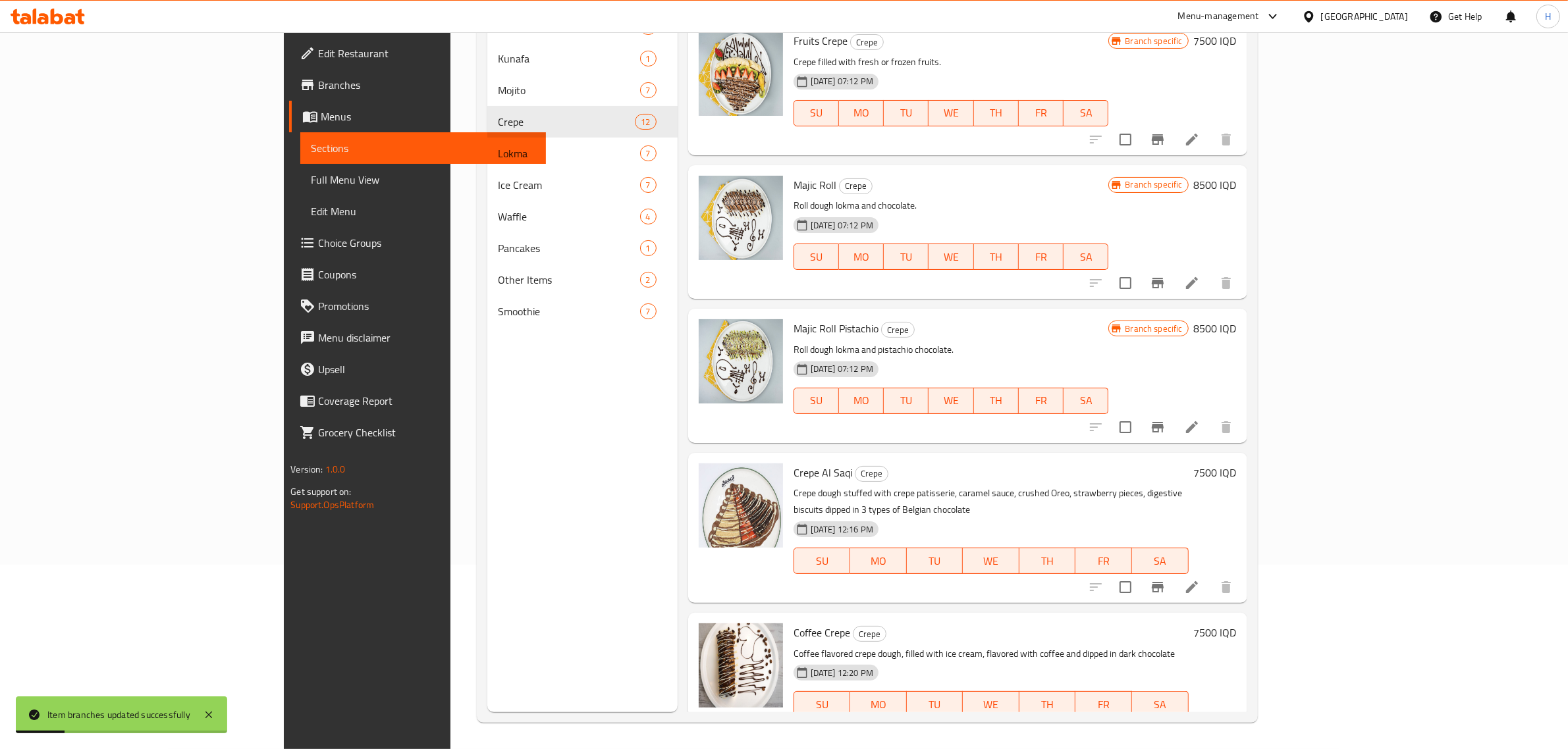
click at [1237, 339] on div "Branch specific 8500 IQD" at bounding box center [1172, 375] width 128 height 112
click at [1237, 319] on h6 "8500 IQD" at bounding box center [1215, 328] width 42 height 19
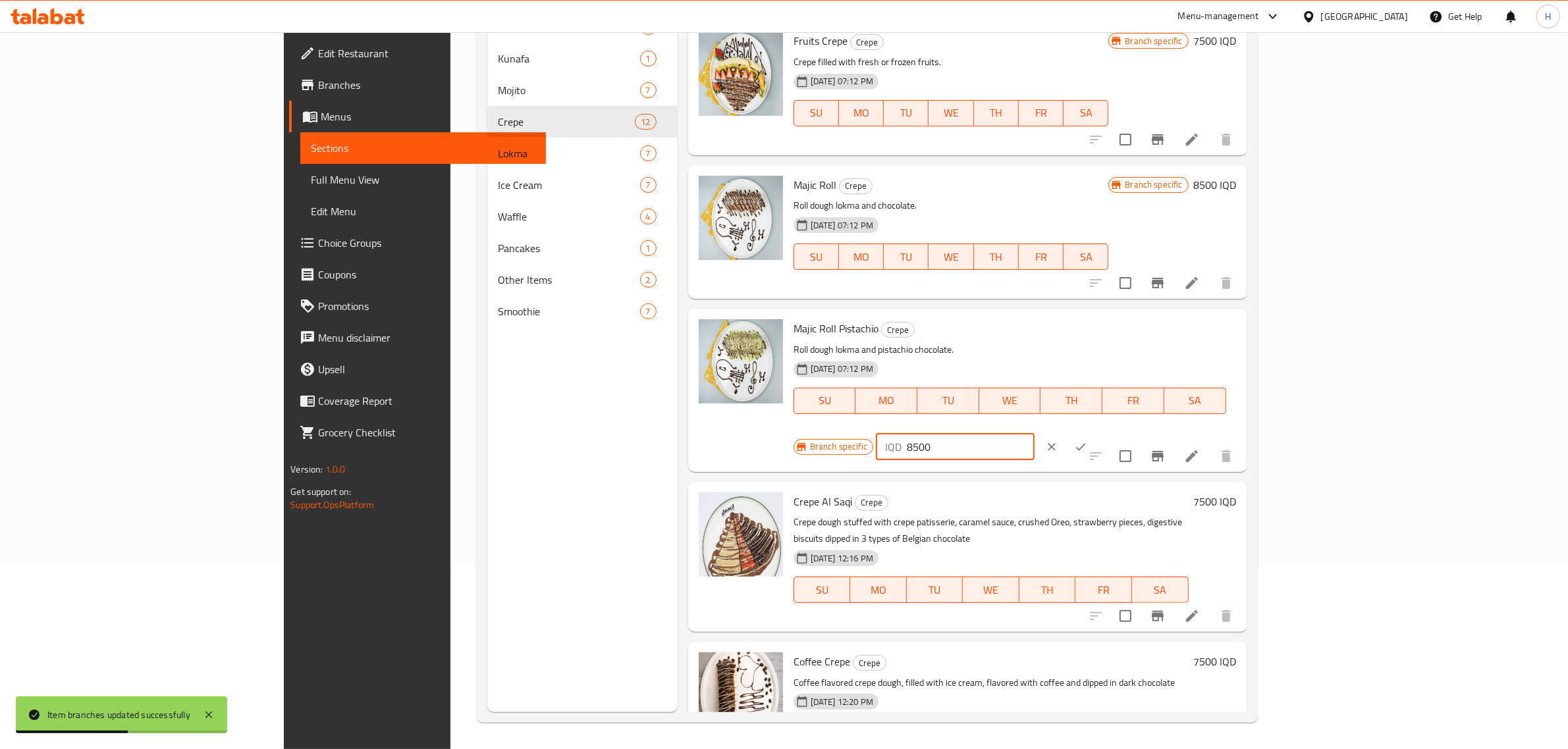
click at [1035, 434] on input "8500" at bounding box center [971, 447] width 128 height 26
drag, startPoint x: 1334, startPoint y: 316, endPoint x: 1266, endPoint y: 322, distance: 68.3
click at [1114, 433] on div "Branch specific IQD 8500 ​" at bounding box center [953, 447] width 321 height 29
type input "9500"
click at [1095, 433] on button "ok" at bounding box center [1081, 447] width 29 height 29
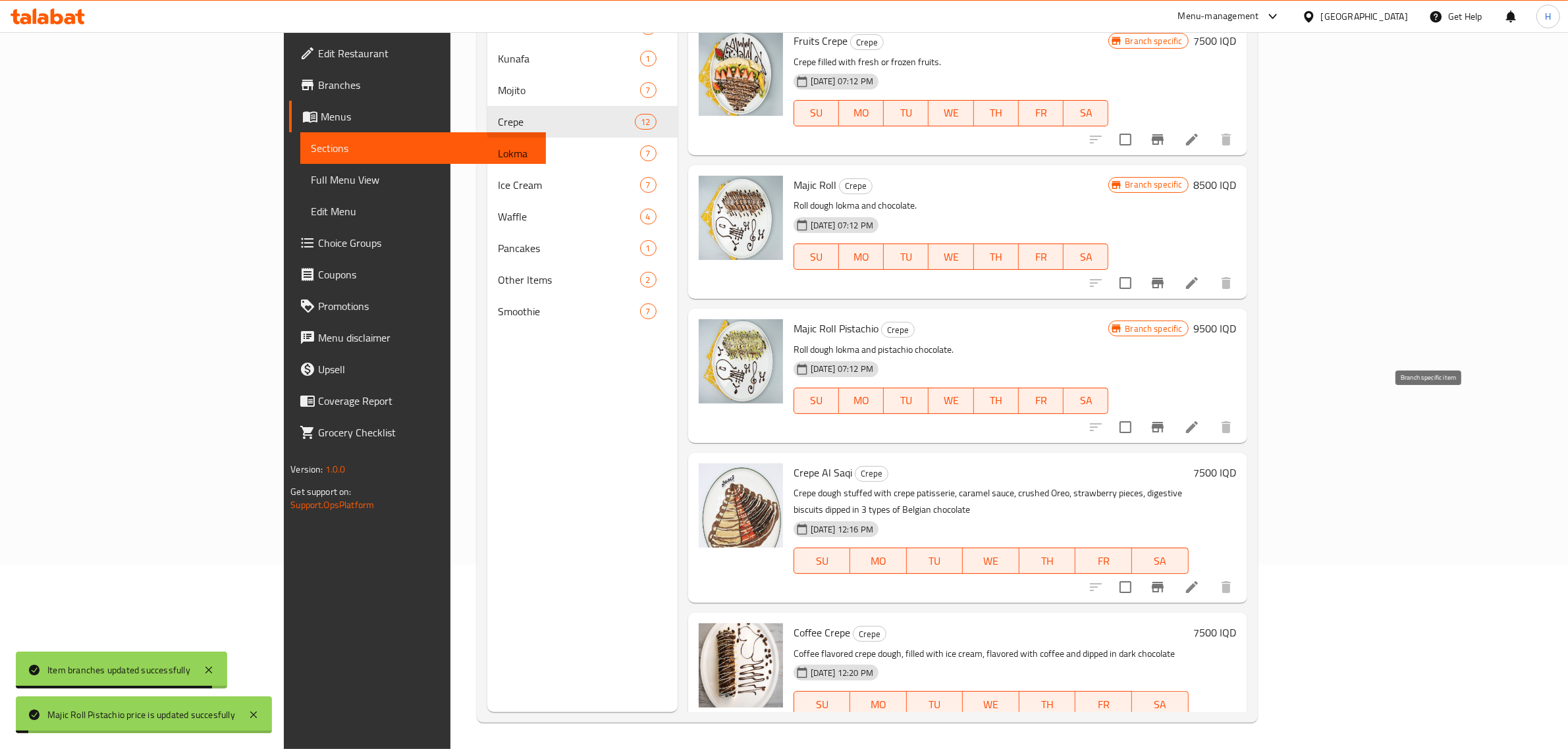
click at [1166, 419] on icon "Branch-specific-item" at bounding box center [1158, 427] width 16 height 16
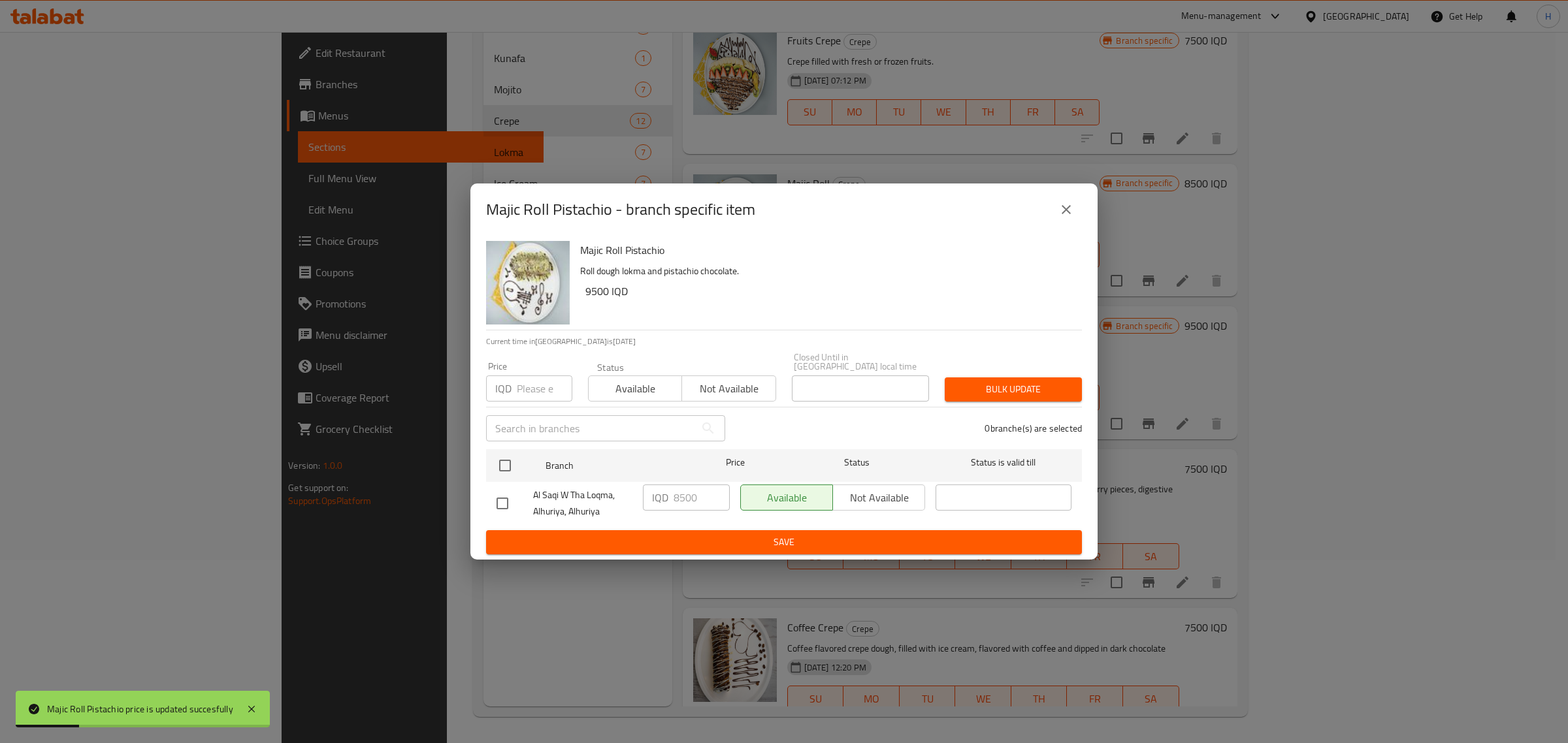
click at [510, 499] on input "checkbox" at bounding box center [502, 503] width 27 height 27
checkbox input "true"
drag, startPoint x: 680, startPoint y: 491, endPoint x: 596, endPoint y: 518, distance: 88.2
click at [596, 518] on div "Al Saqi W Tha Loqma, Alhuriya, Alhuriya IQD 8500 ​ Available Not available ​" at bounding box center [784, 503] width 585 height 48
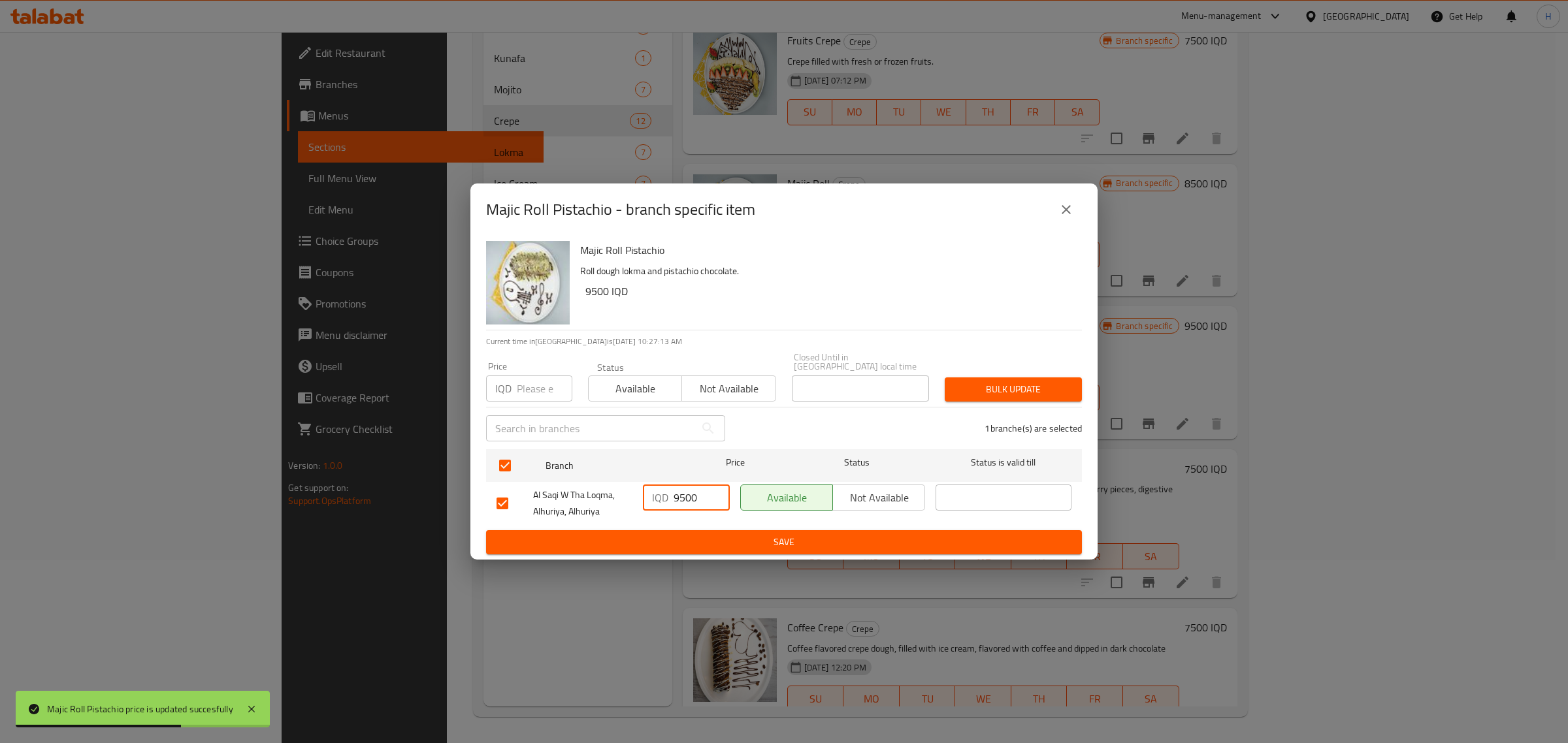
type input "9500"
type button "0"
type button "1"
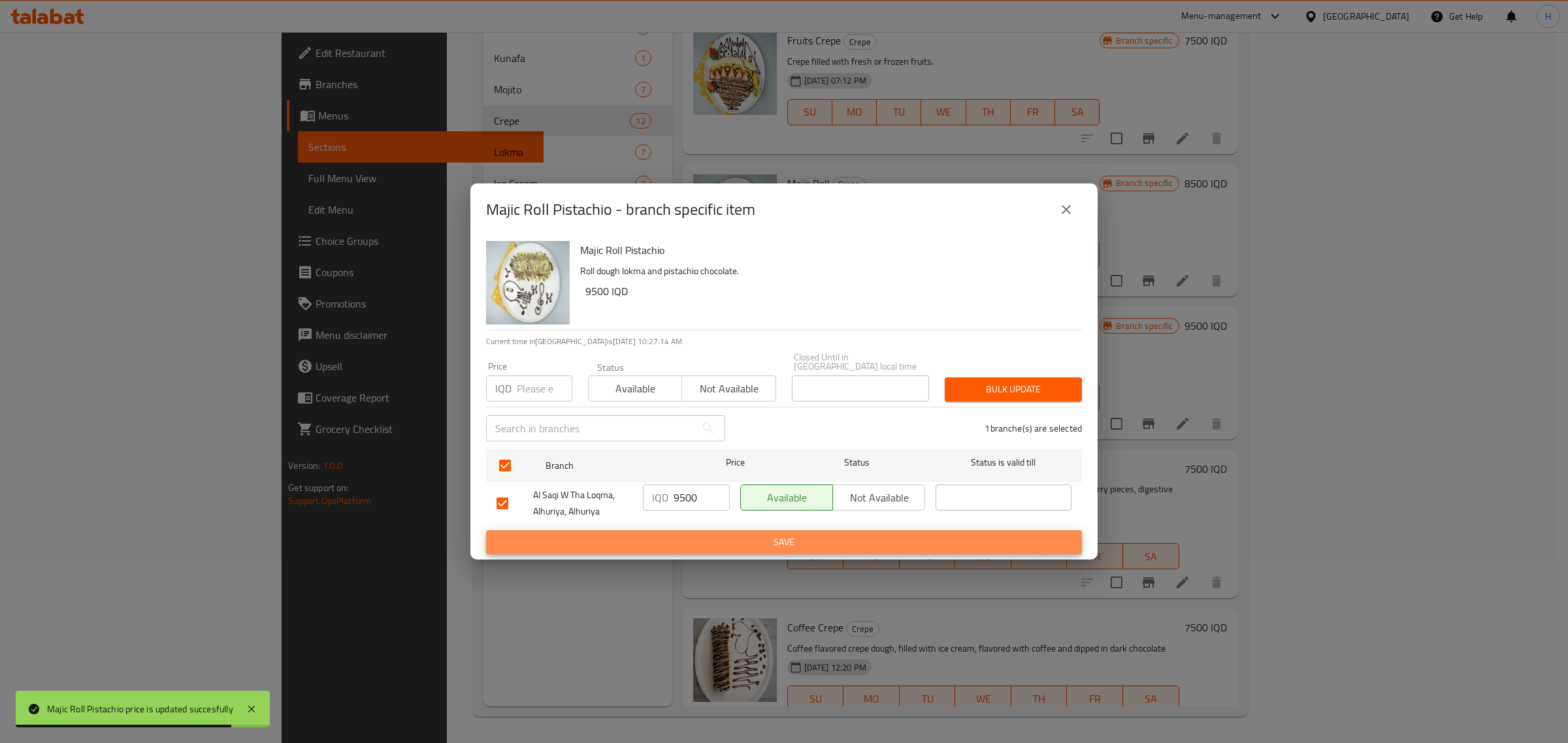
click at [486, 530] on button "Save" at bounding box center [784, 542] width 596 height 24
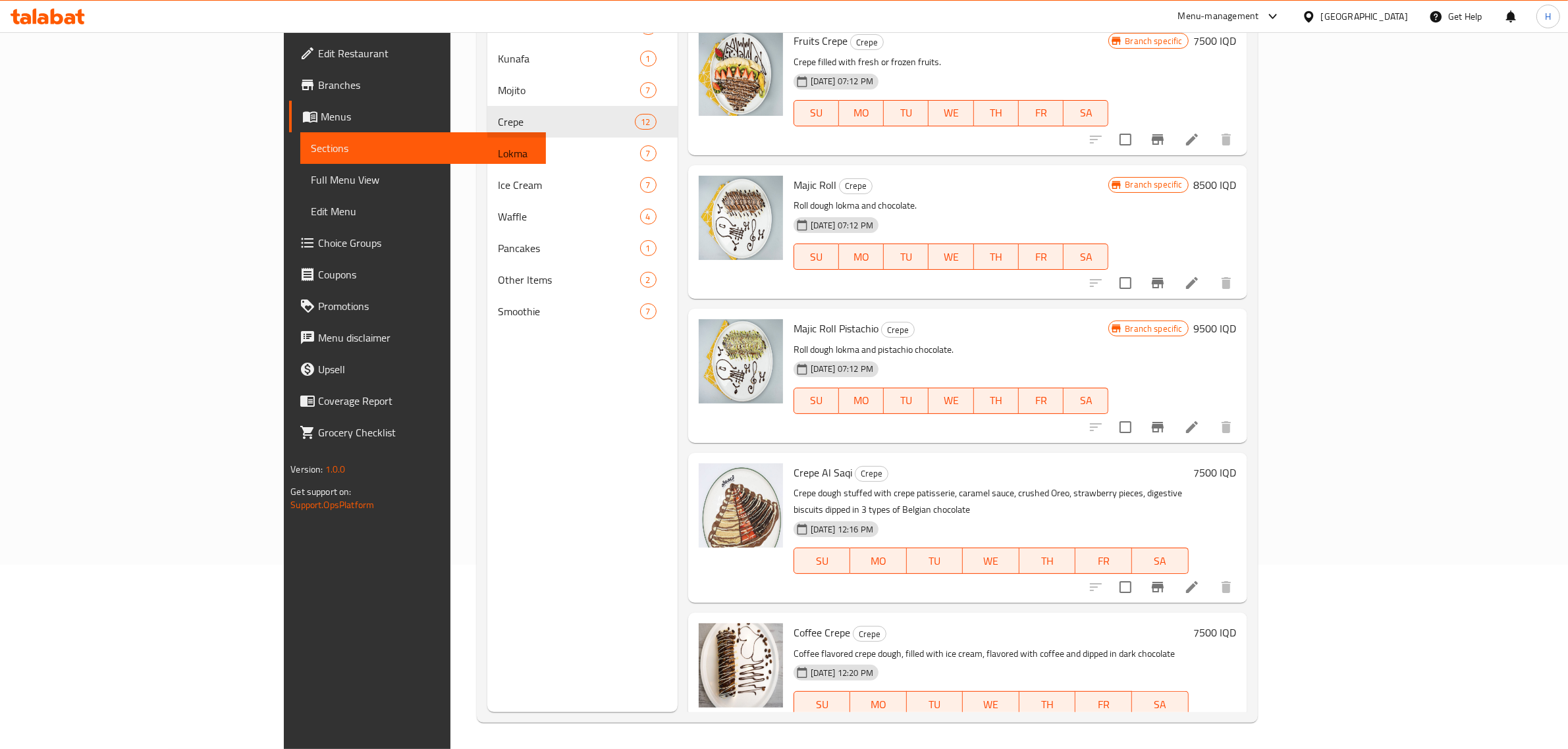
click at [1109, 319] on h6 "Majic Roll Pistachio Crepe" at bounding box center [951, 328] width 316 height 19
click at [1237, 463] on h6 "7500 IQD" at bounding box center [1215, 472] width 42 height 19
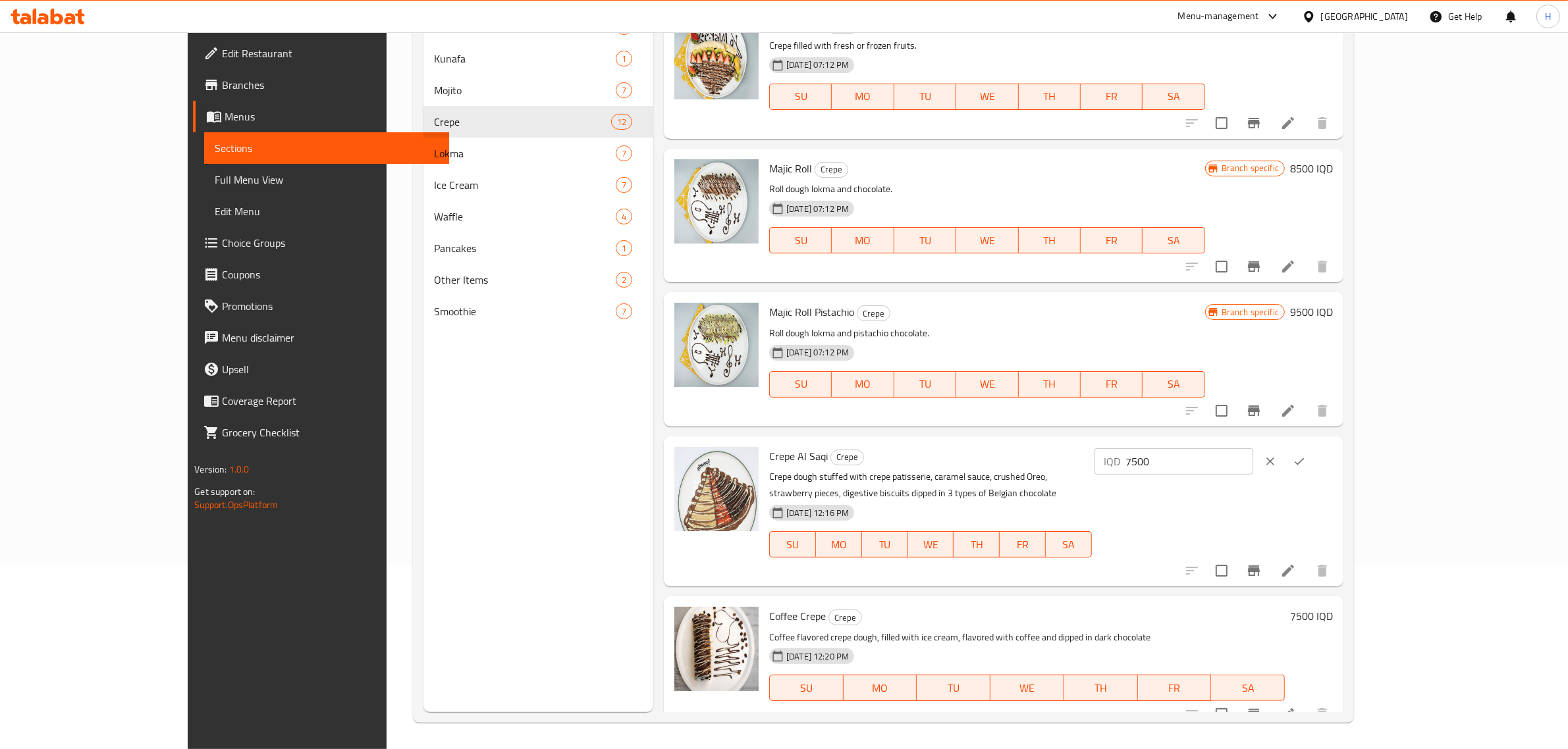
click at [1254, 463] on input "7500" at bounding box center [1190, 461] width 128 height 26
drag, startPoint x: 1333, startPoint y: 462, endPoint x: 1288, endPoint y: 459, distance: 45.1
click at [1254, 463] on div "IQD 7500 ​" at bounding box center [1174, 461] width 159 height 26
type input "8500"
click button "ok" at bounding box center [1299, 461] width 29 height 29
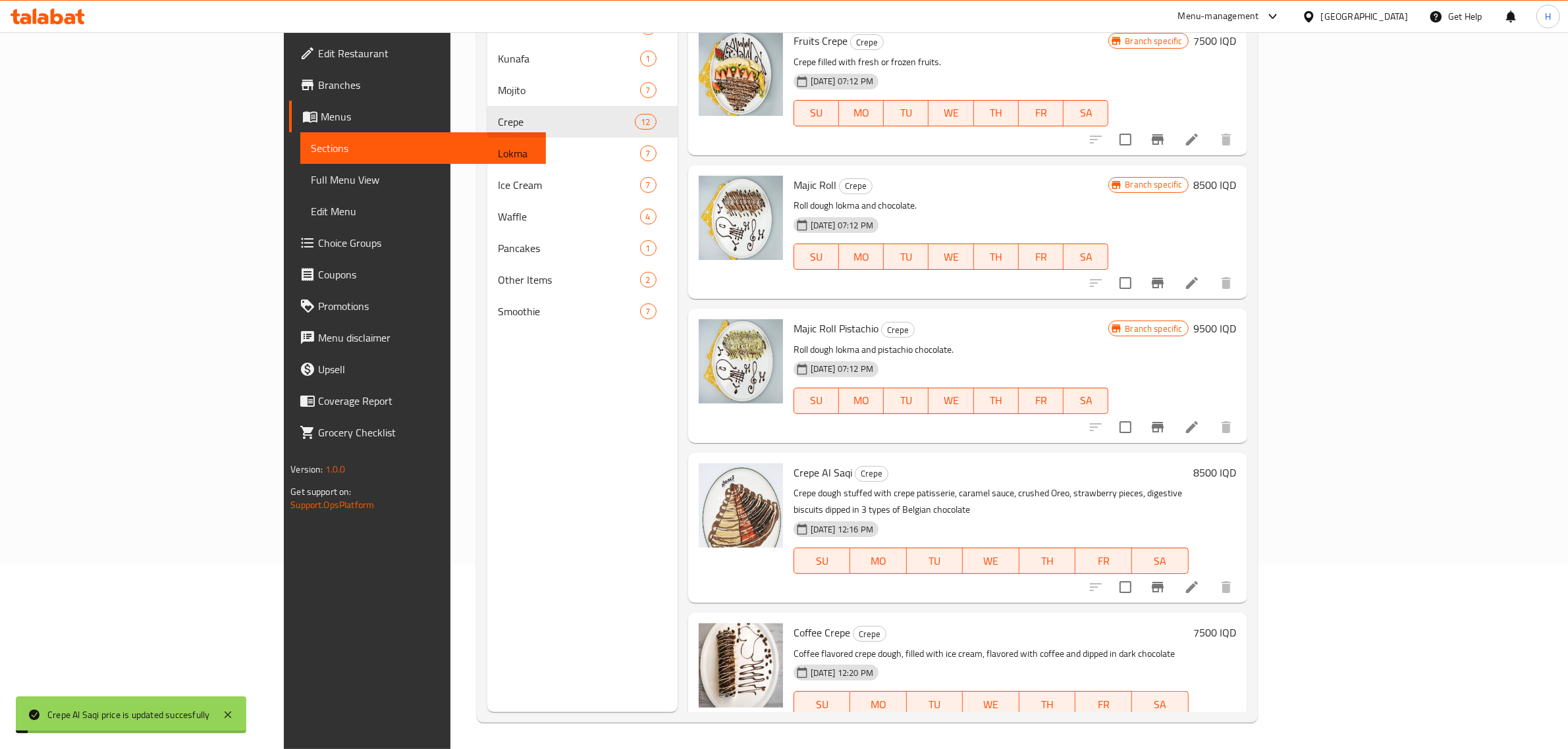
click at [1237, 623] on h6 "7500 IQD" at bounding box center [1215, 632] width 42 height 19
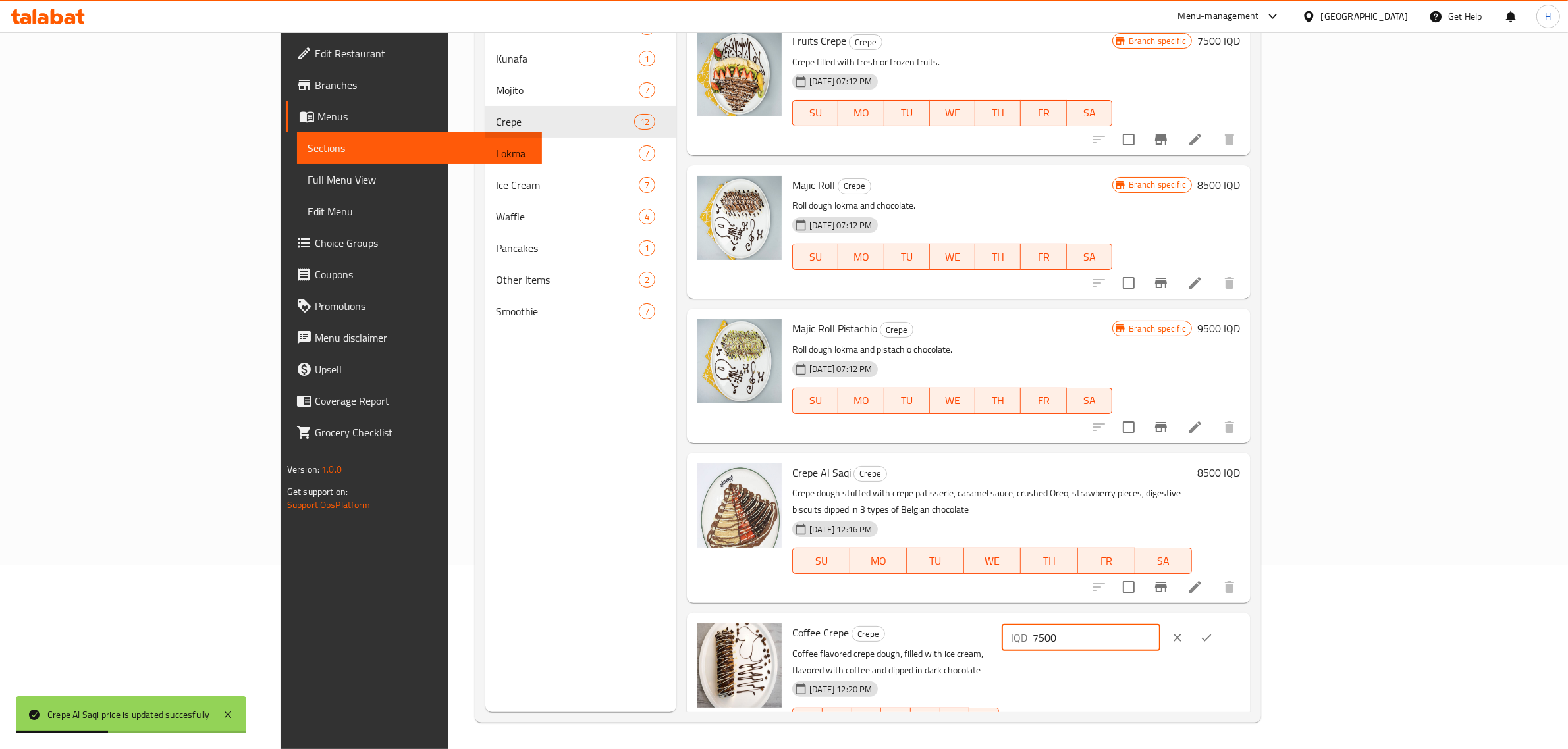
click at [1161, 625] on input "7500" at bounding box center [1096, 637] width 128 height 26
type input "8500"
click button "ok" at bounding box center [1206, 637] width 29 height 29
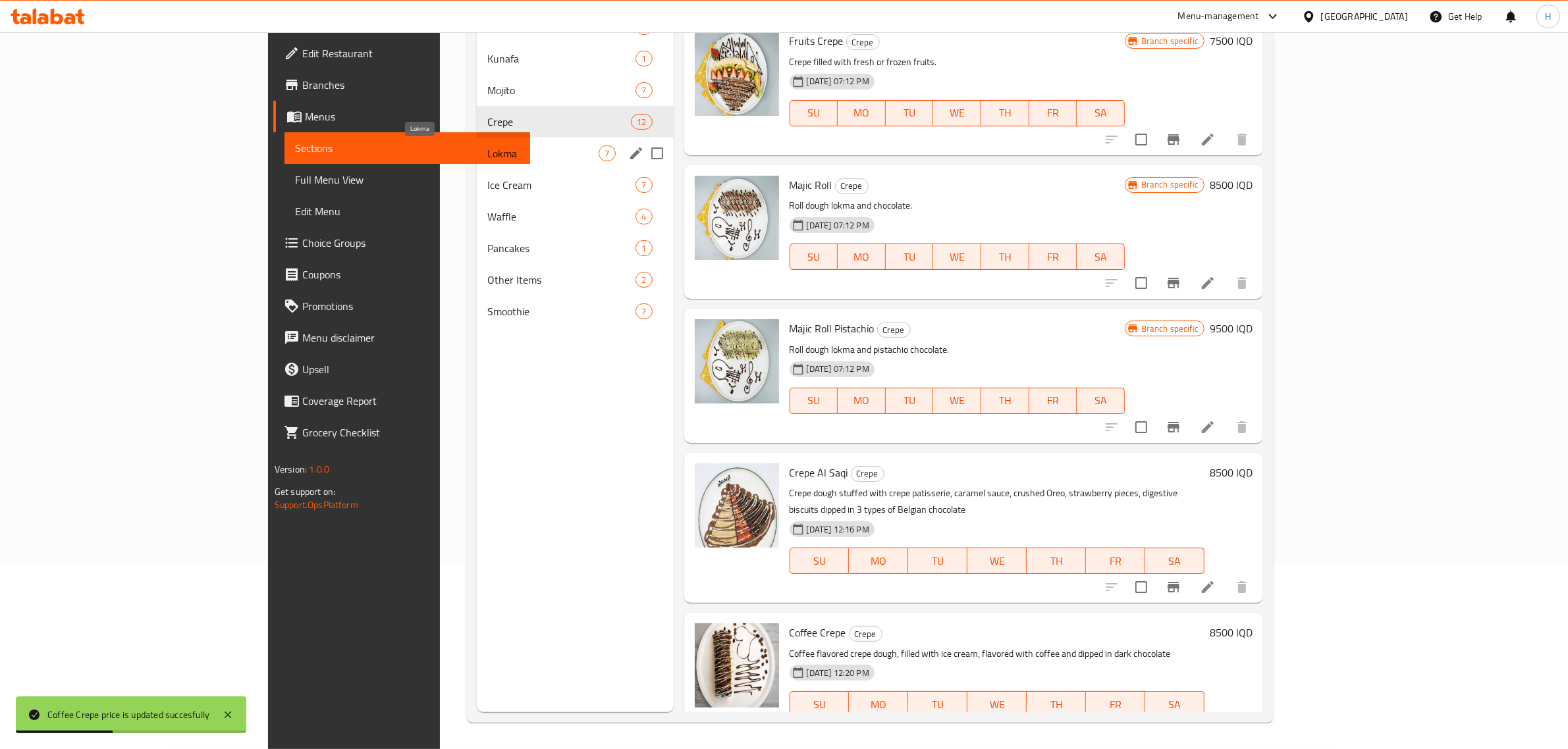
click at [487, 159] on span "Lokma" at bounding box center [542, 153] width 111 height 16
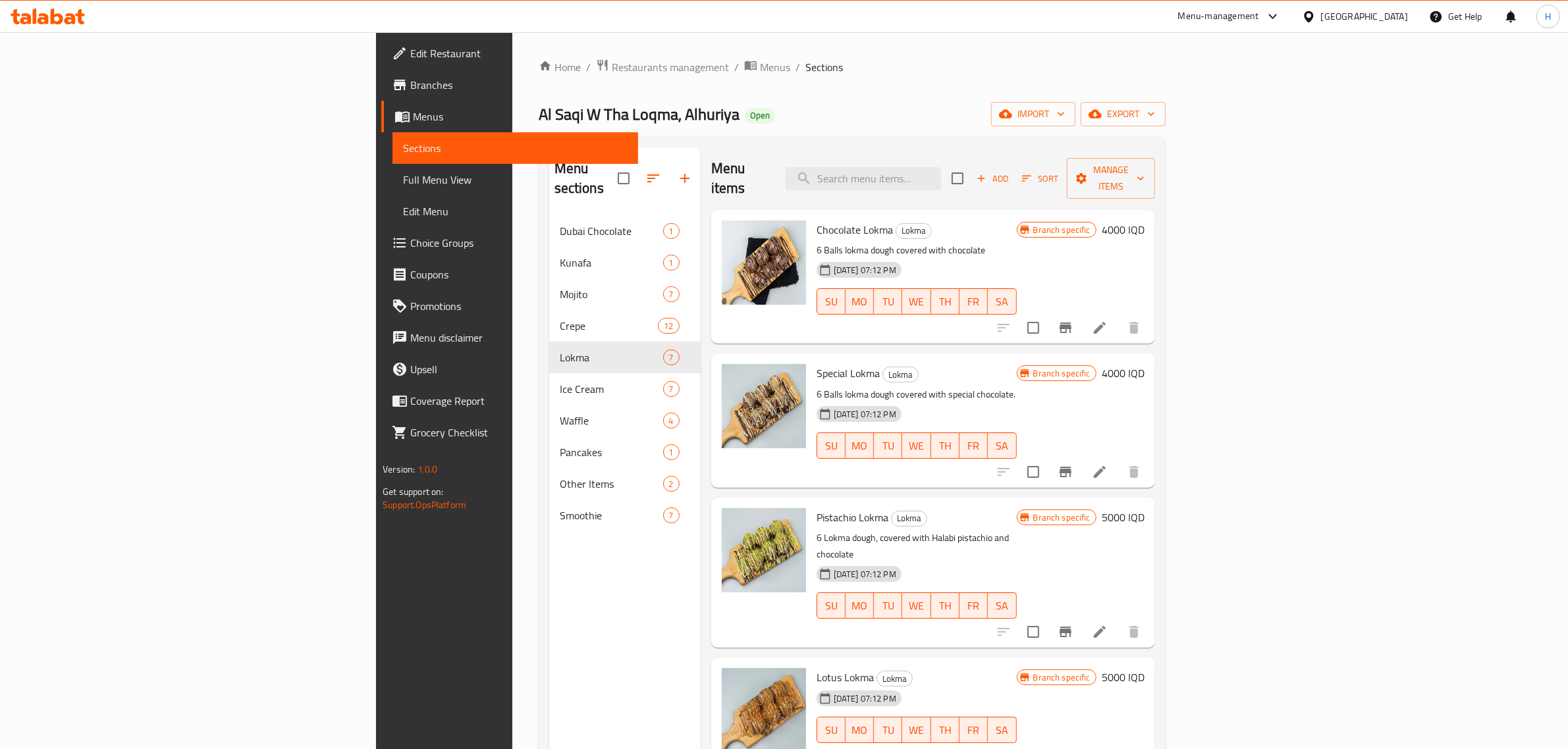
click at [1145, 220] on h6 "4000 IQD" at bounding box center [1123, 229] width 42 height 19
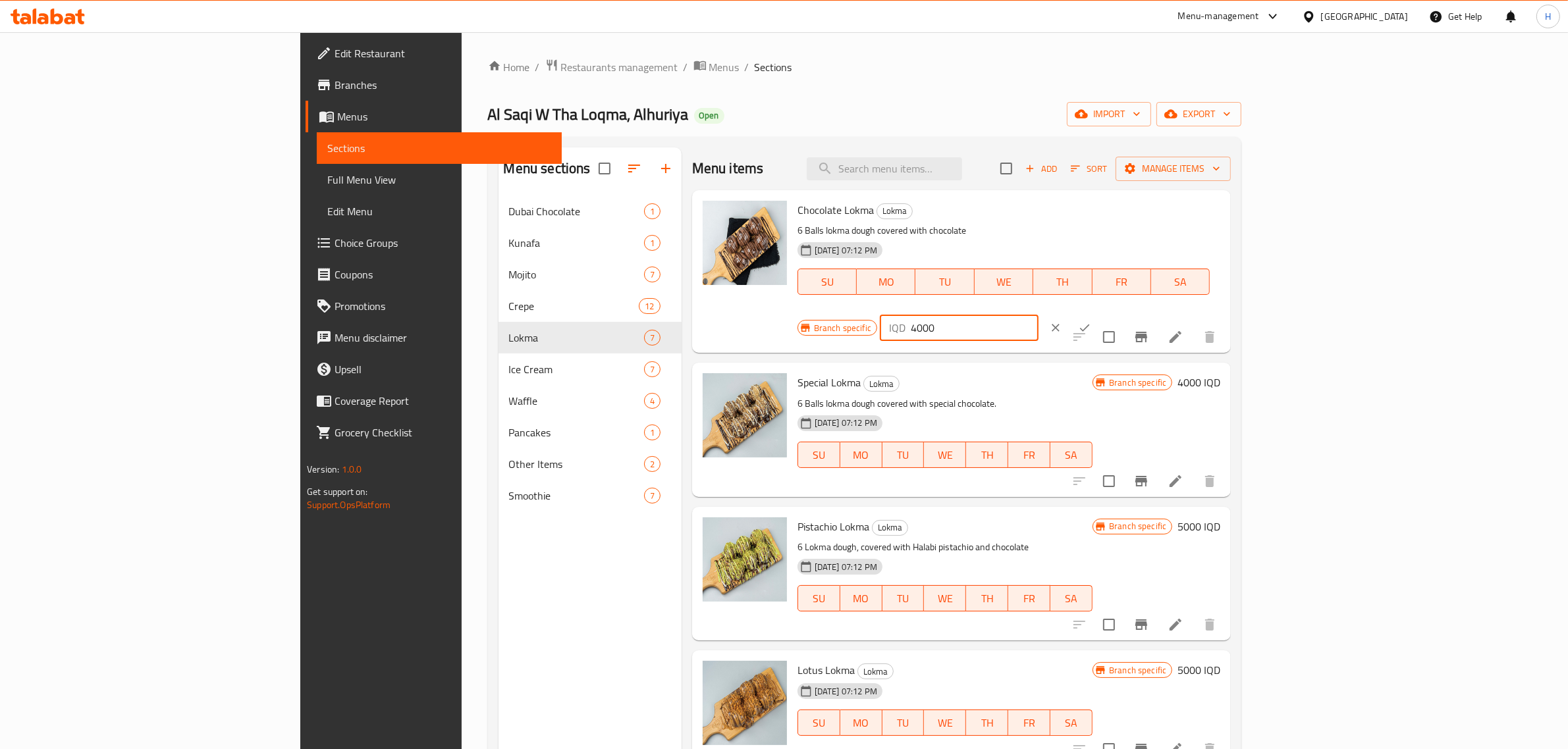
click at [1038, 315] on input "4000" at bounding box center [975, 328] width 128 height 26
type input "5000"
click button "ok" at bounding box center [1085, 328] width 29 height 29
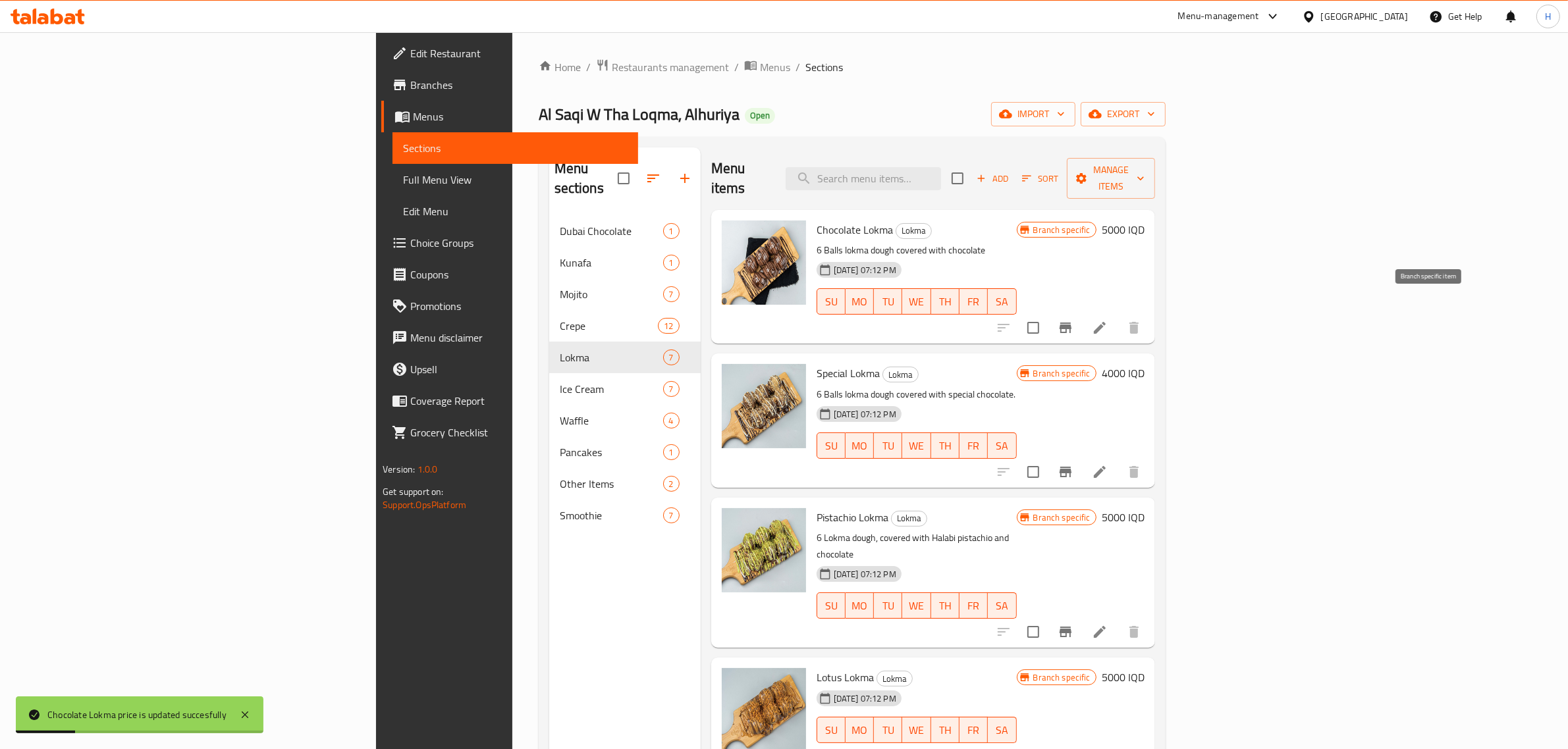
click at [1082, 313] on button "Branch-specific-item" at bounding box center [1065, 328] width 31 height 31
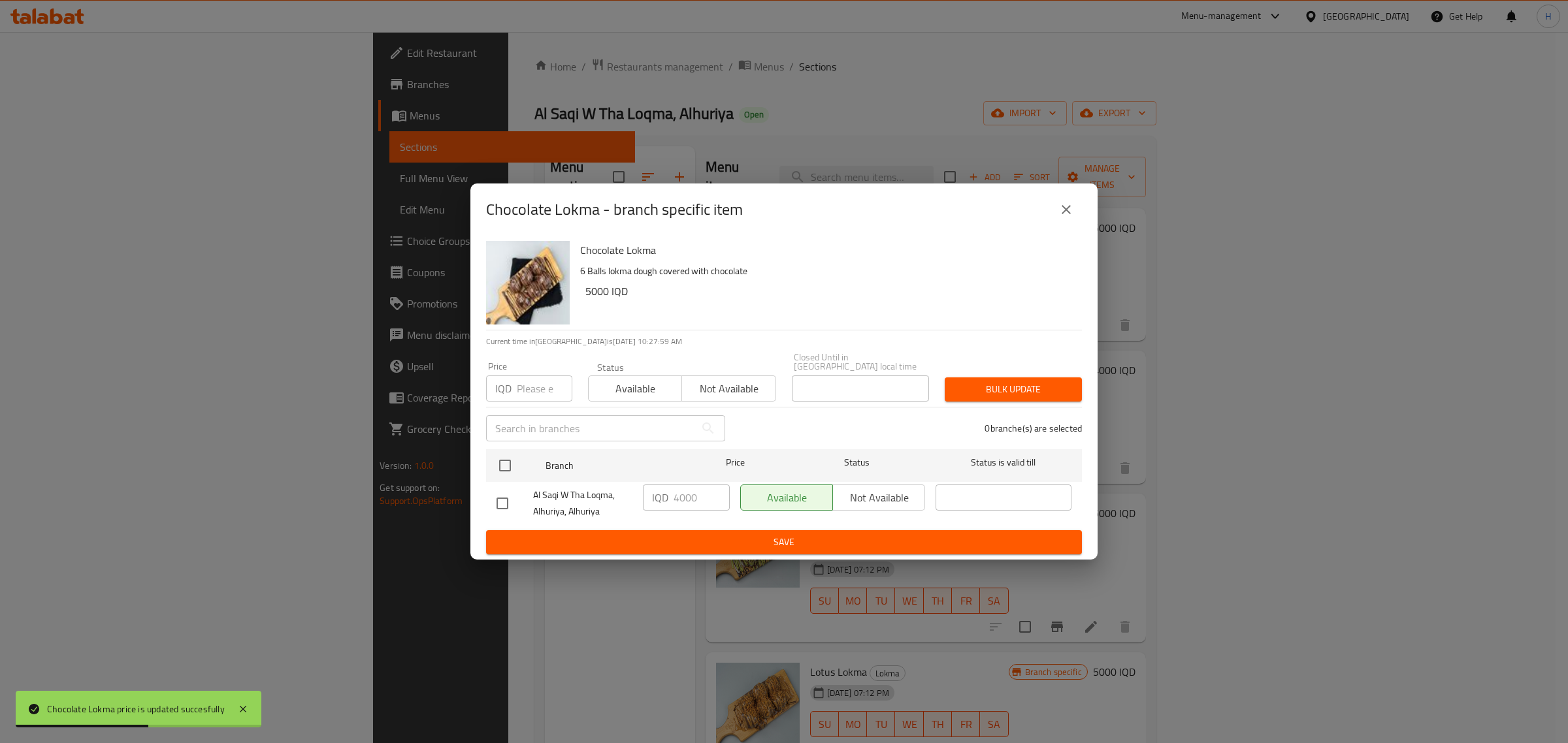
click at [510, 499] on input "checkbox" at bounding box center [502, 503] width 27 height 27
checkbox input "true"
click at [703, 493] on input "4000" at bounding box center [702, 497] width 56 height 26
paste input "5"
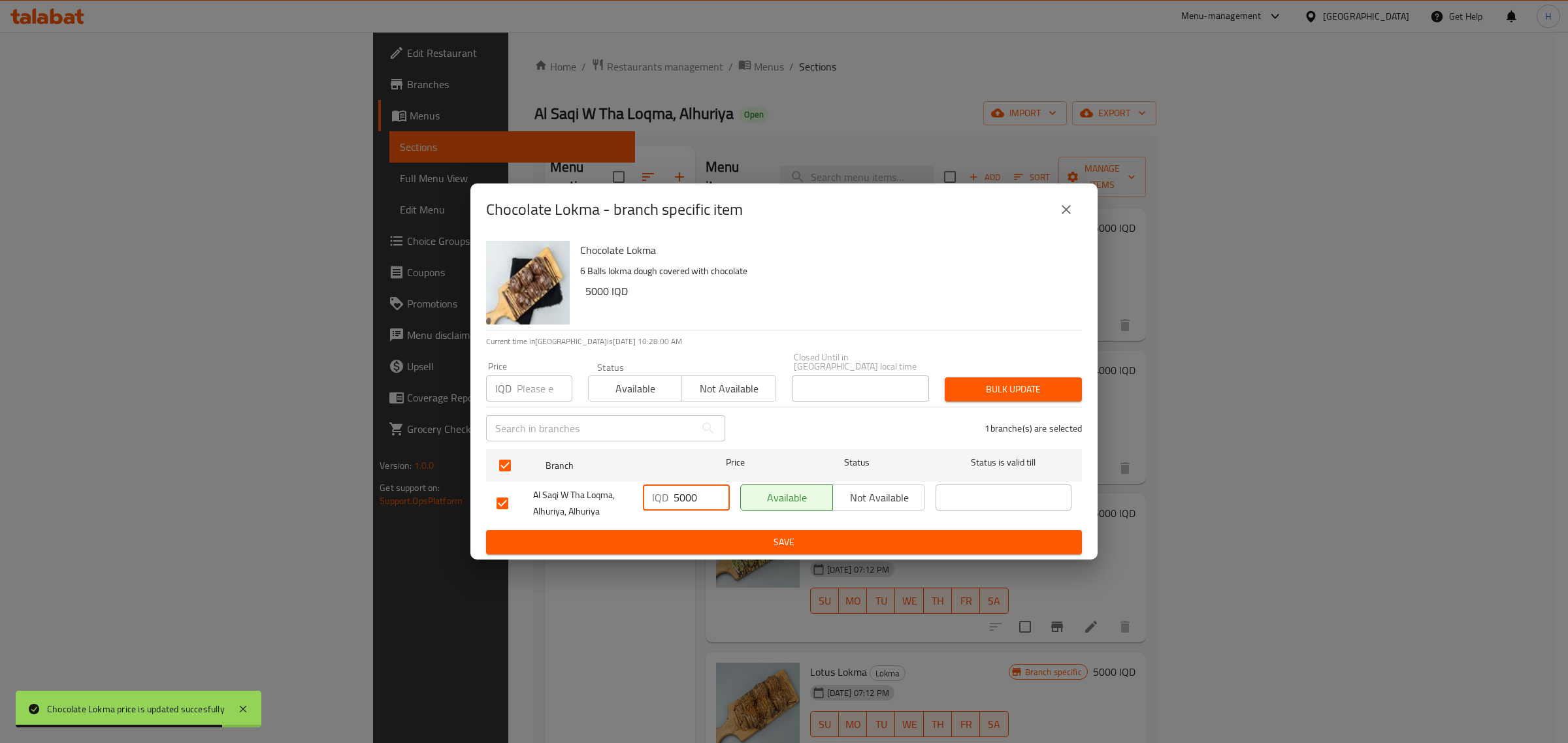
type input "5000"
click at [724, 523] on ul "Branch Price Status Status is valid till Al Saqi W [GEOGRAPHIC_DATA], Alhuriya,…" at bounding box center [784, 487] width 596 height 86
click at [737, 530] on button "Save" at bounding box center [784, 542] width 596 height 24
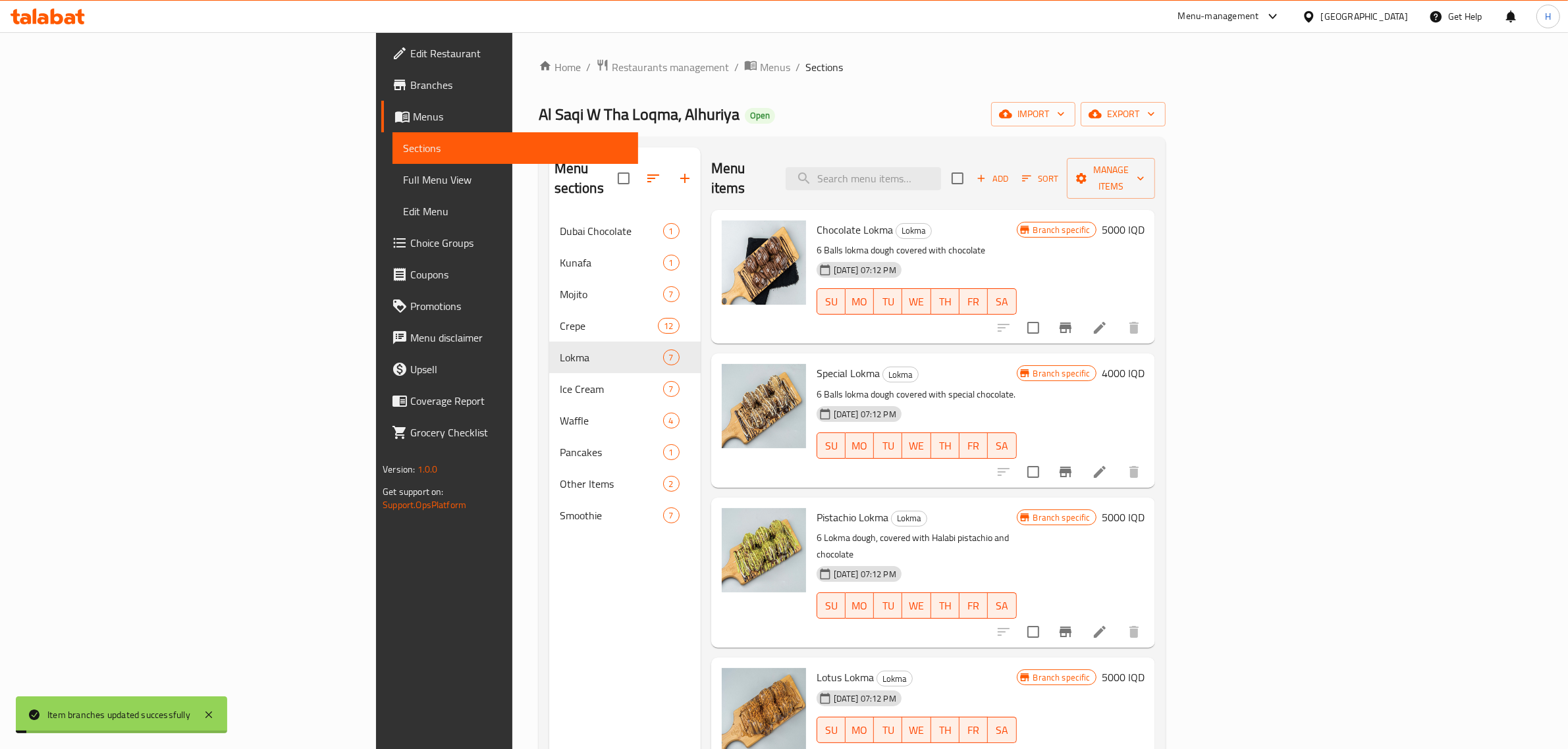
click at [1150, 359] on div "Special Lokma Lokma 6 Balls lokma dough covered with special chocolate. [DATE] …" at bounding box center [980, 420] width 338 height 123
click at [1145, 364] on h6 "4000 IQD" at bounding box center [1123, 373] width 42 height 19
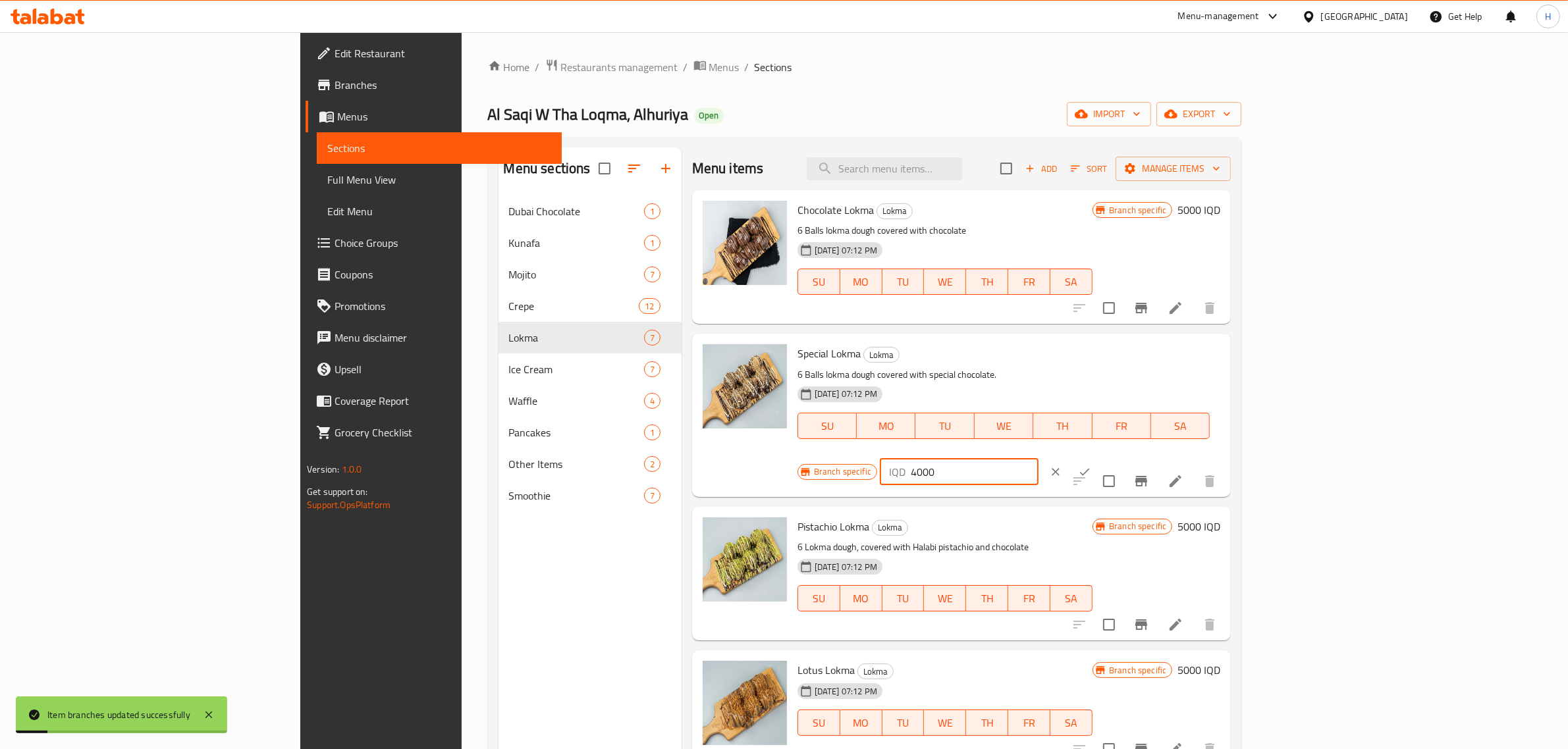
click at [1038, 459] on input "4000" at bounding box center [975, 471] width 128 height 26
paste input "5"
type input "5000"
click button "ok" at bounding box center [1085, 472] width 29 height 29
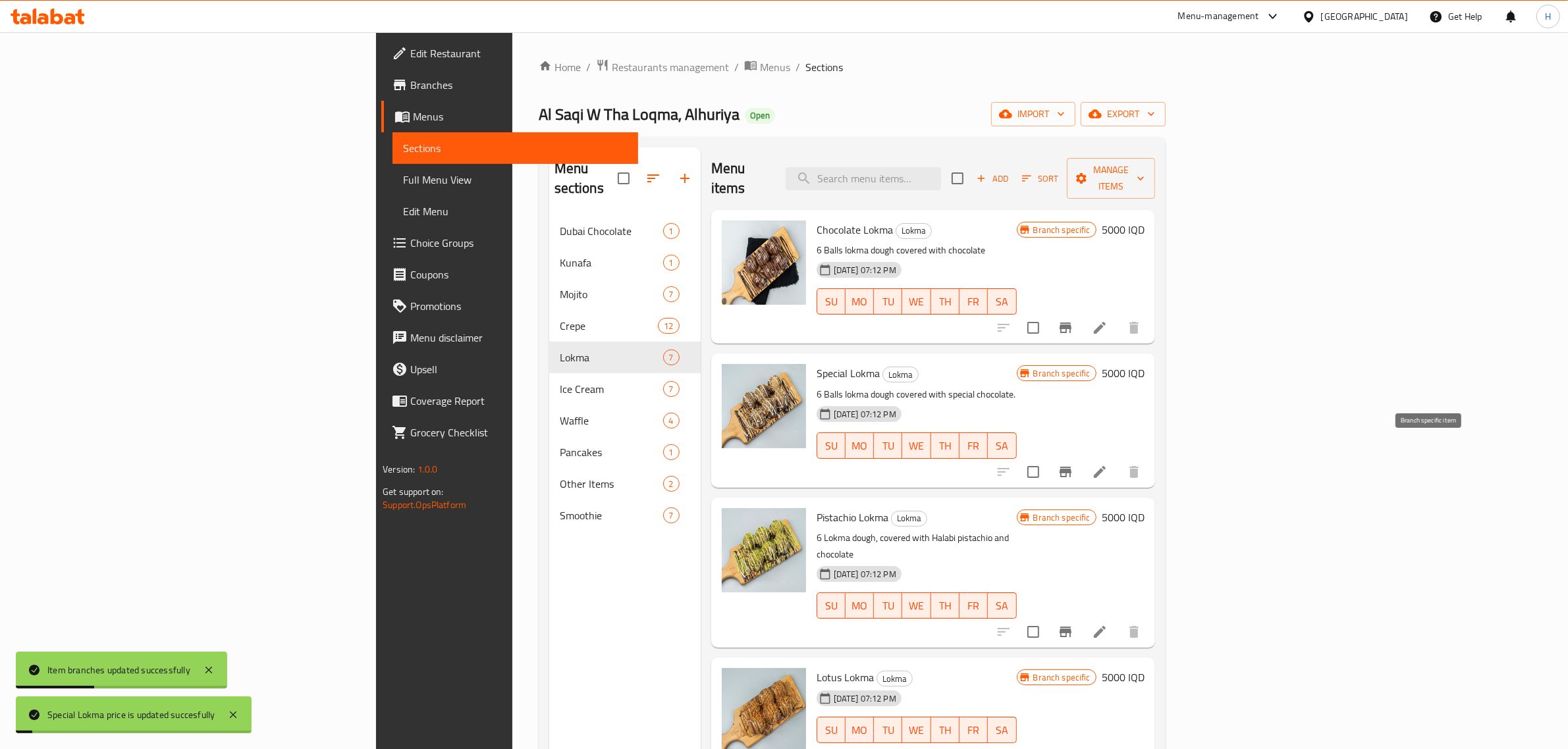
click at [1073, 464] on icon "Branch-specific-item" at bounding box center [1065, 471] width 16 height 16
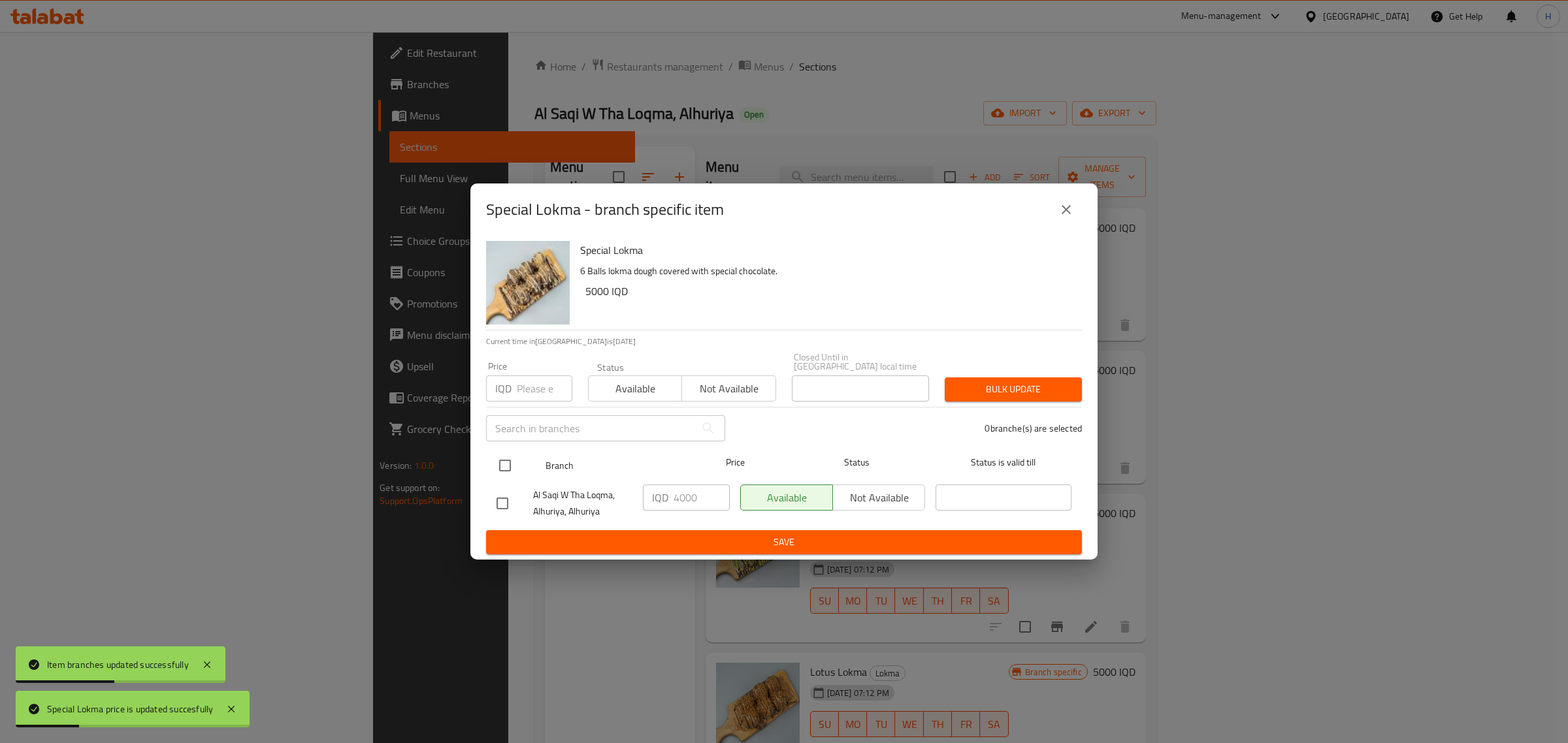
click at [508, 470] on input "checkbox" at bounding box center [505, 465] width 27 height 27
checkbox input "true"
click at [691, 492] on input "4000" at bounding box center [702, 497] width 56 height 26
paste input "5"
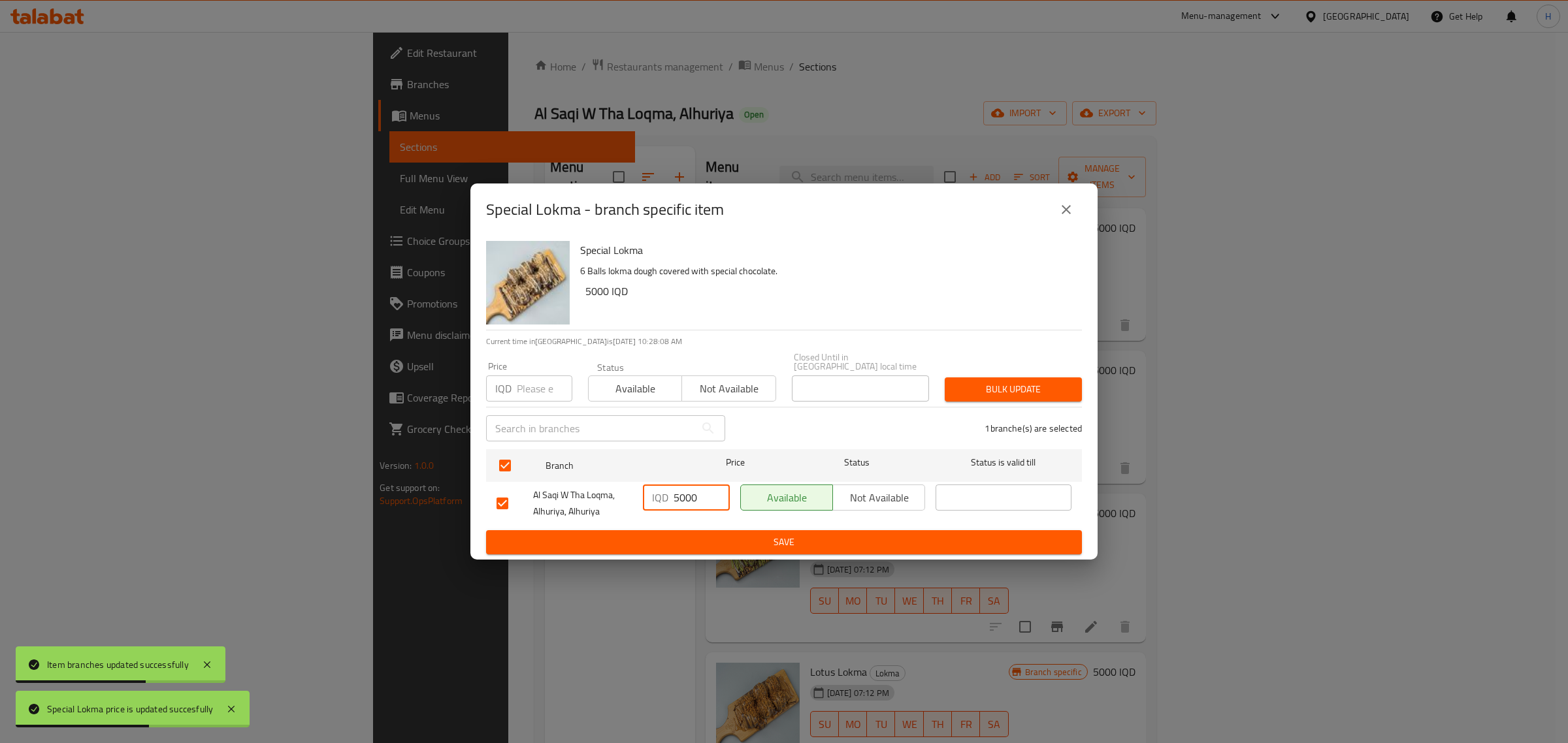
type input "5000"
click at [740, 540] on span "Save" at bounding box center [784, 542] width 575 height 16
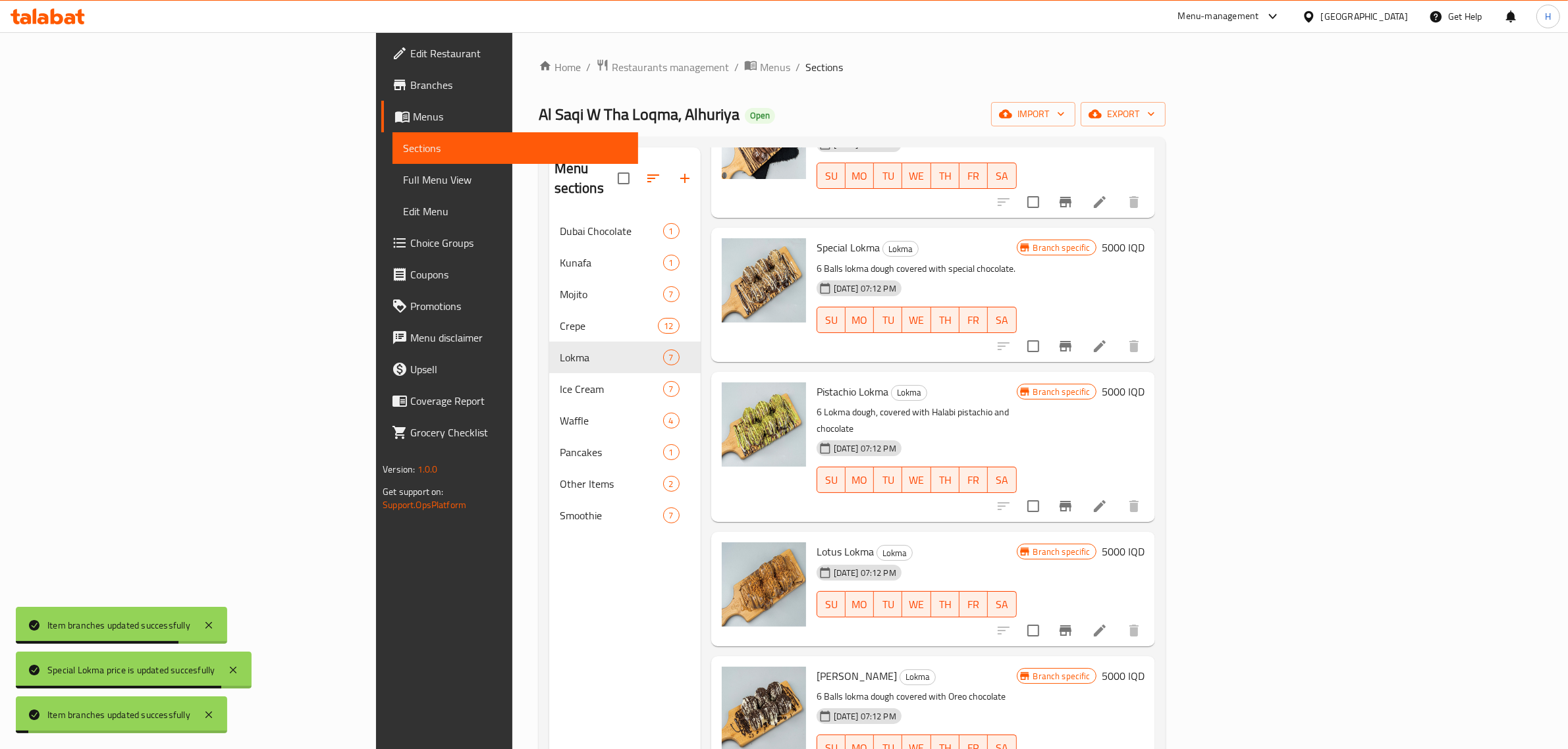
scroll to position [165, 0]
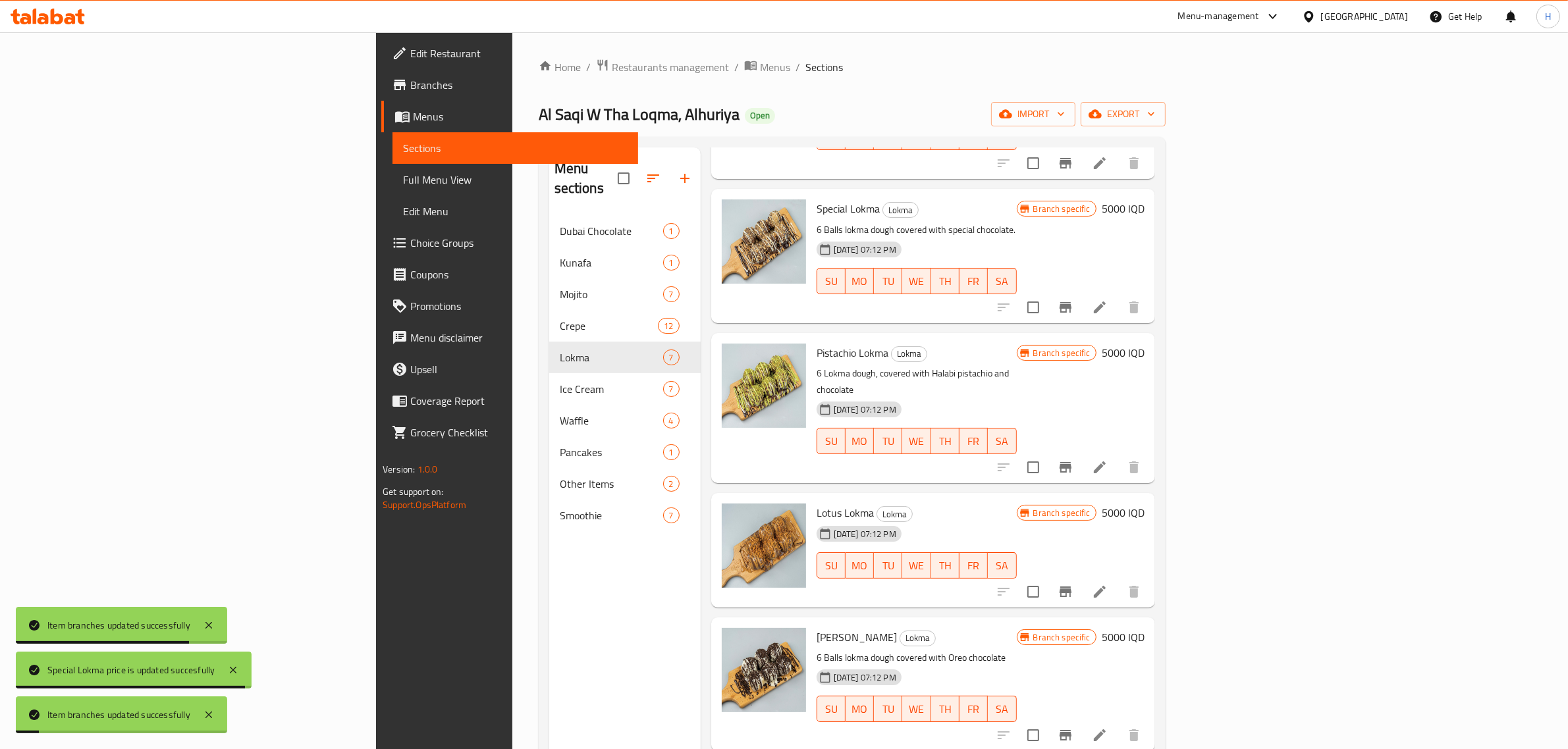
click at [1145, 344] on h6 "5000 IQD" at bounding box center [1123, 353] width 42 height 19
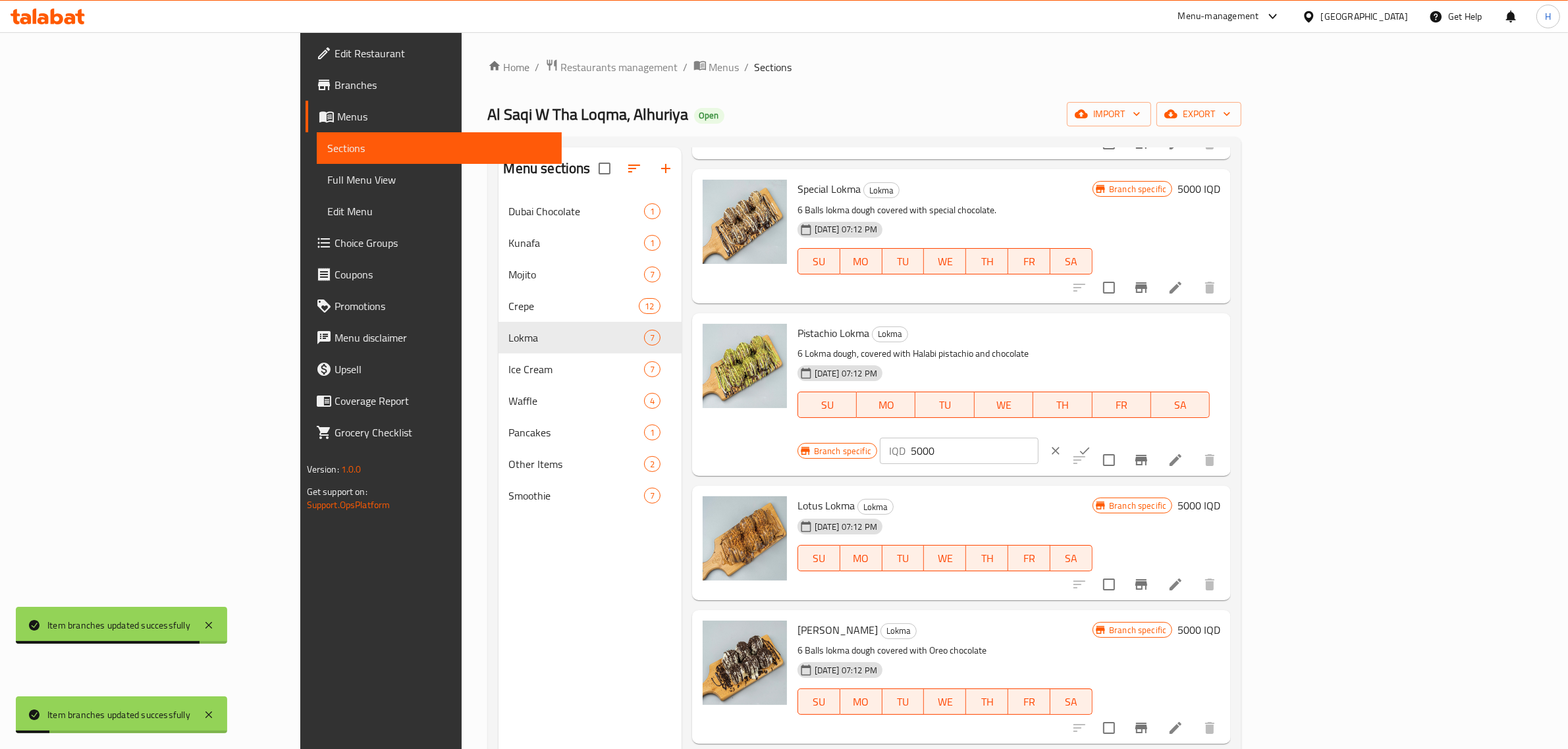
click at [1038, 438] on input "5000" at bounding box center [975, 450] width 128 height 26
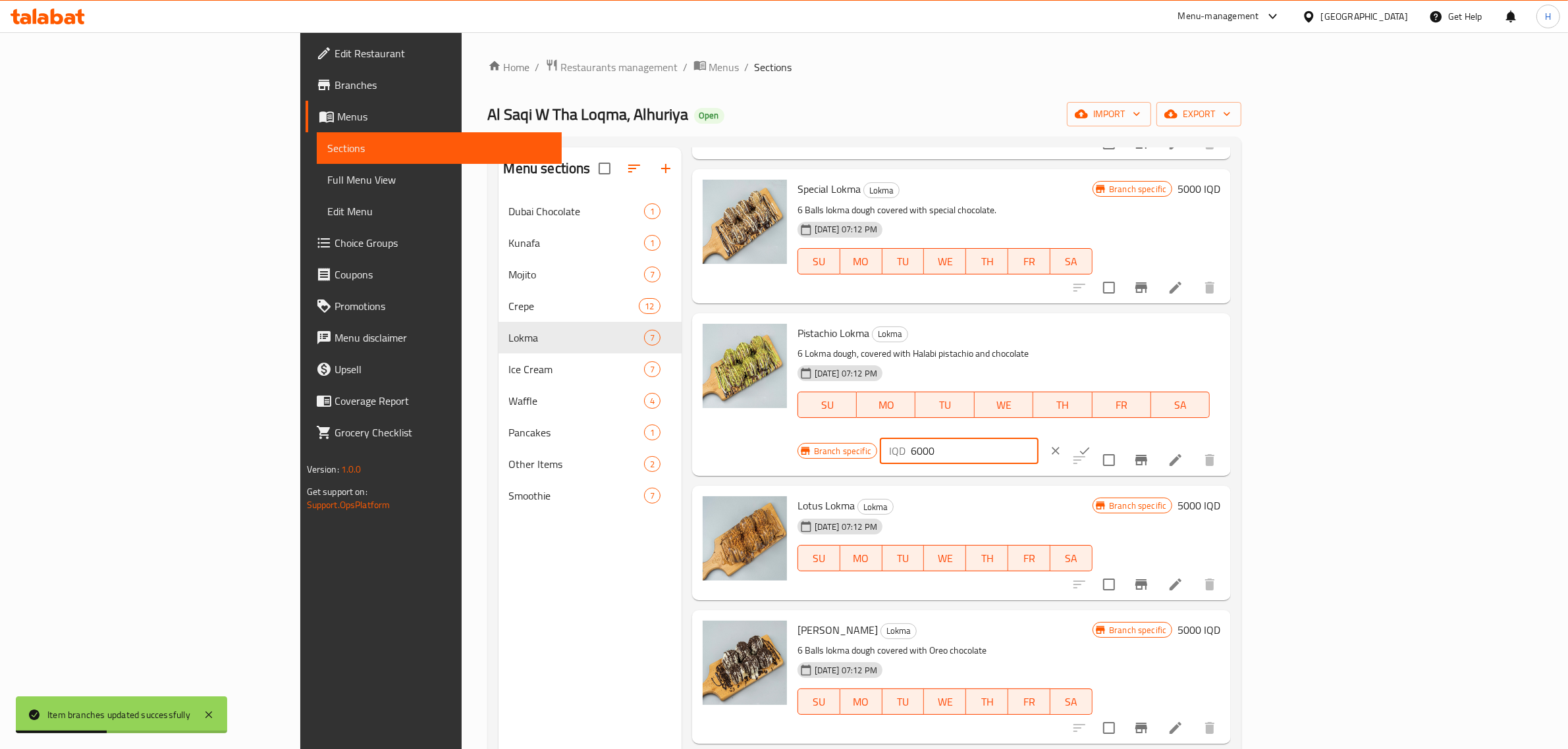
type input "6000"
click button "ok" at bounding box center [1085, 450] width 29 height 29
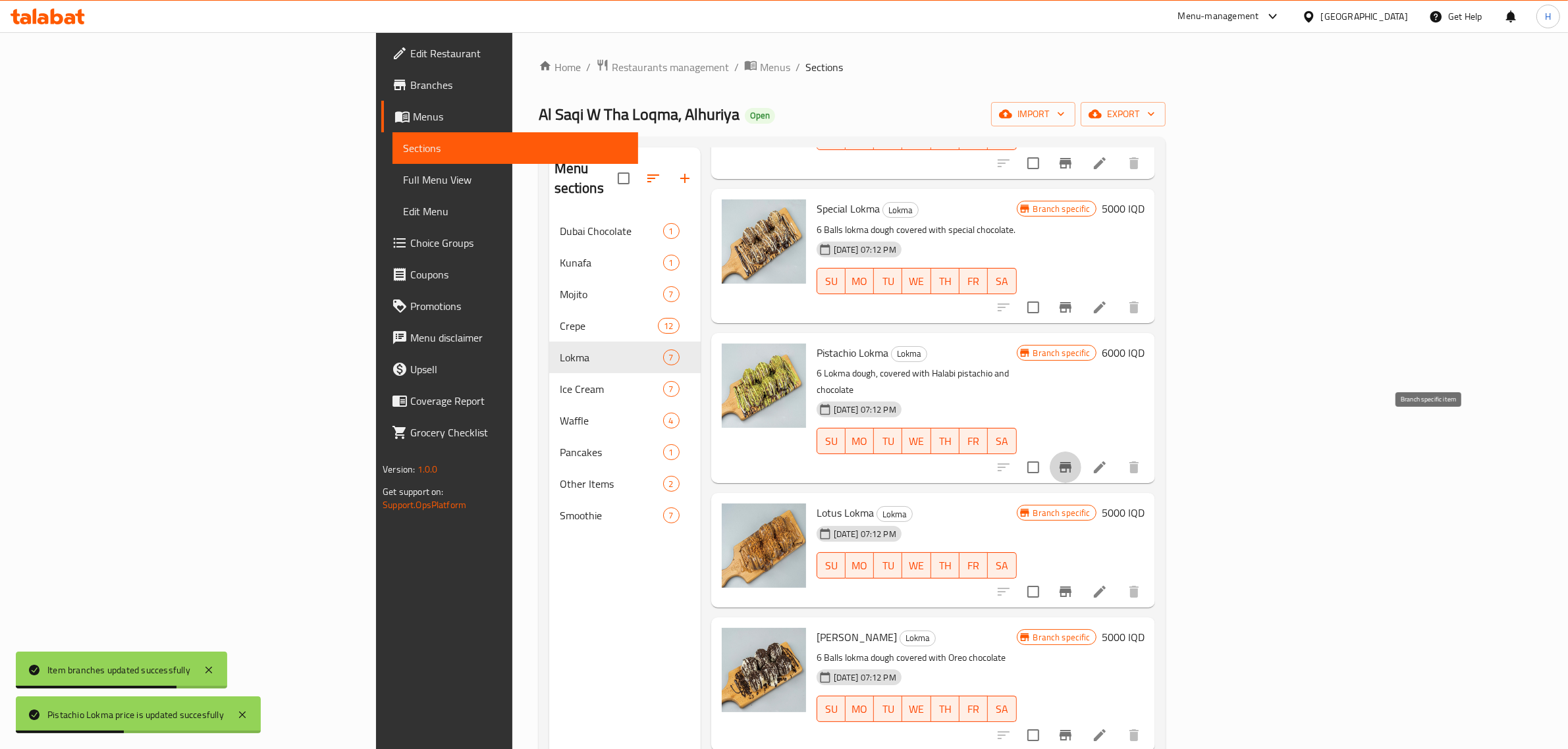
click at [1082, 452] on button "Branch-specific-item" at bounding box center [1065, 468] width 31 height 31
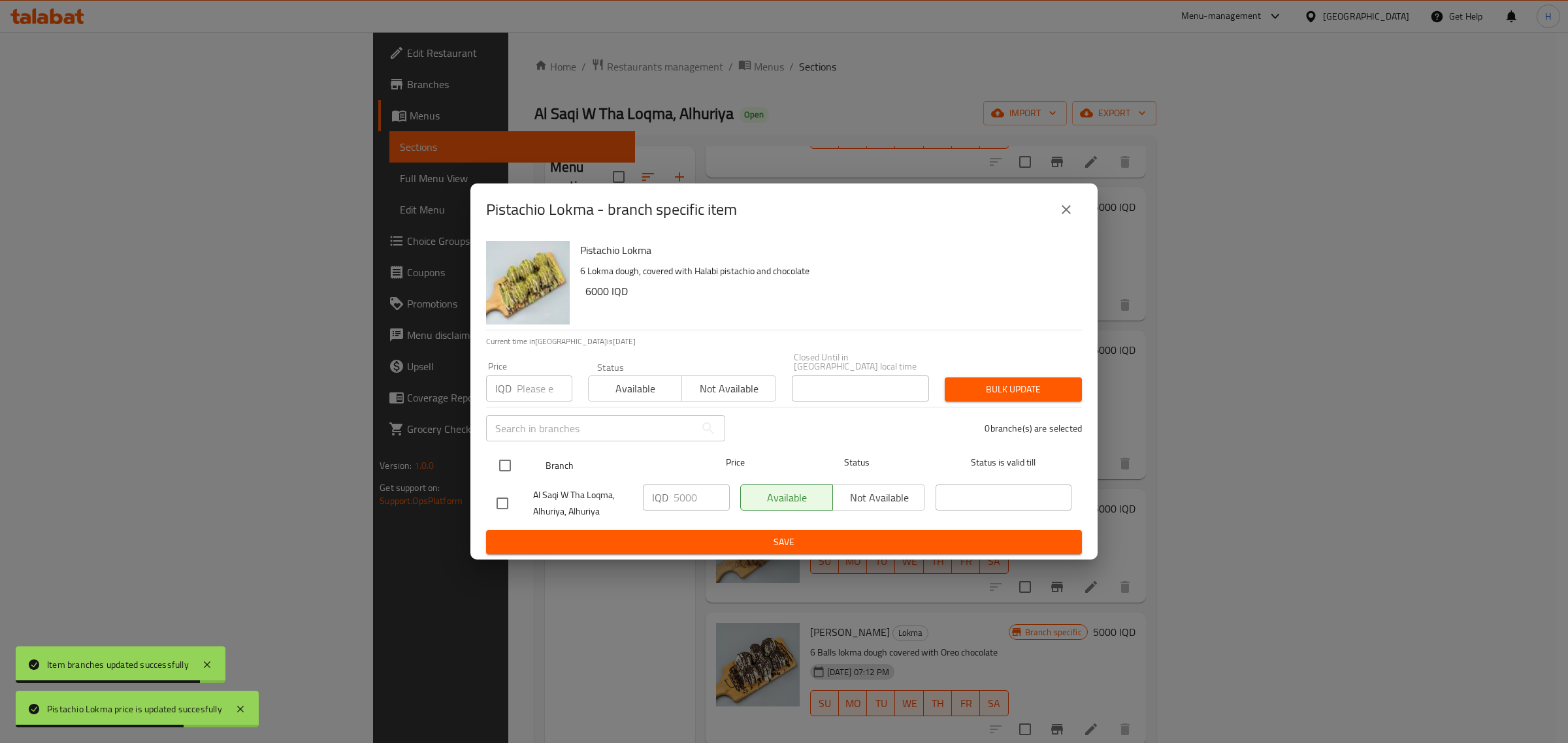
click at [518, 455] on input "checkbox" at bounding box center [505, 465] width 27 height 27
checkbox input "true"
click at [680, 492] on input "5000" at bounding box center [702, 497] width 56 height 26
paste input "6"
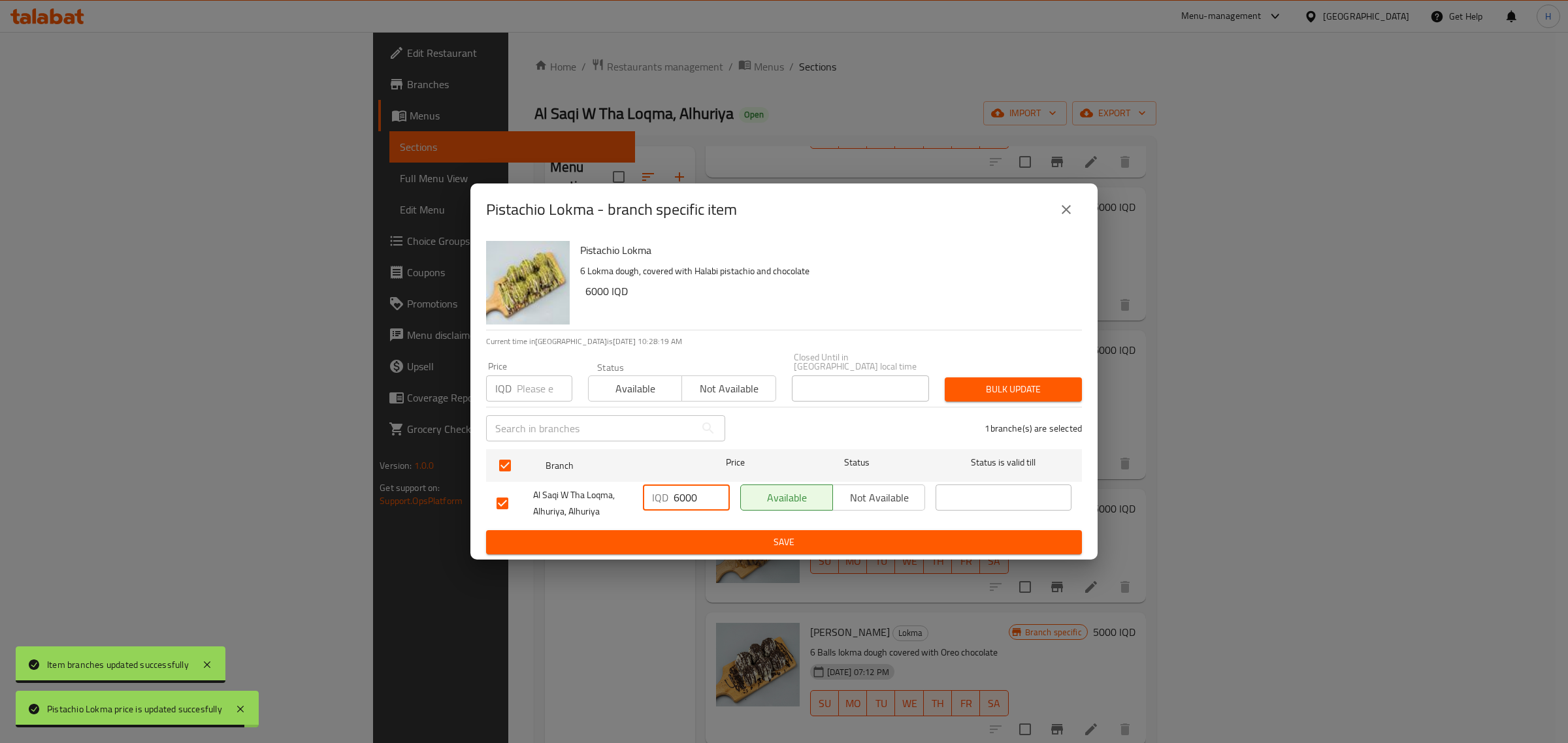
type input "6000"
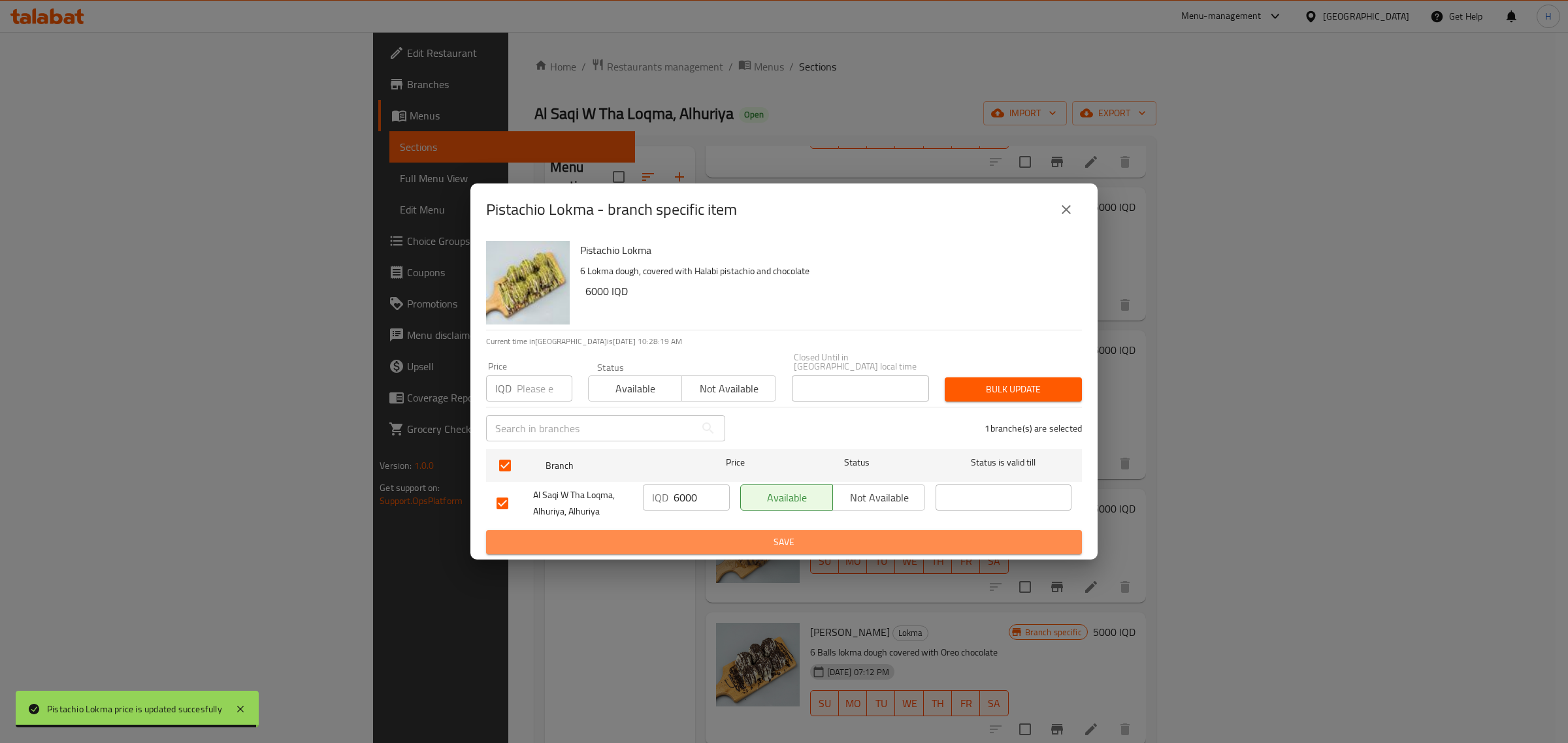
click at [726, 547] on button "Save" at bounding box center [784, 542] width 596 height 24
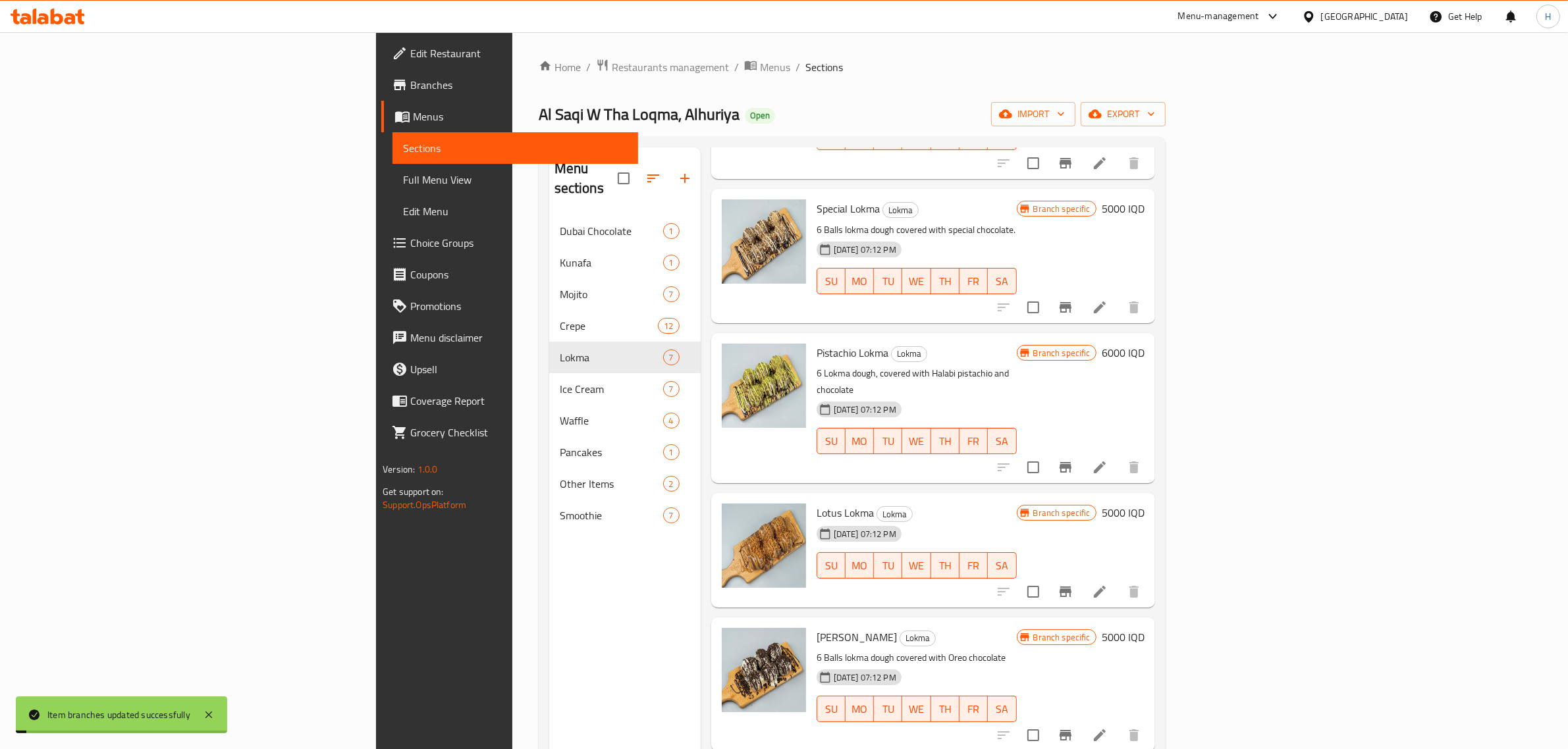
click at [1145, 503] on h6 "5000 IQD" at bounding box center [1123, 512] width 42 height 19
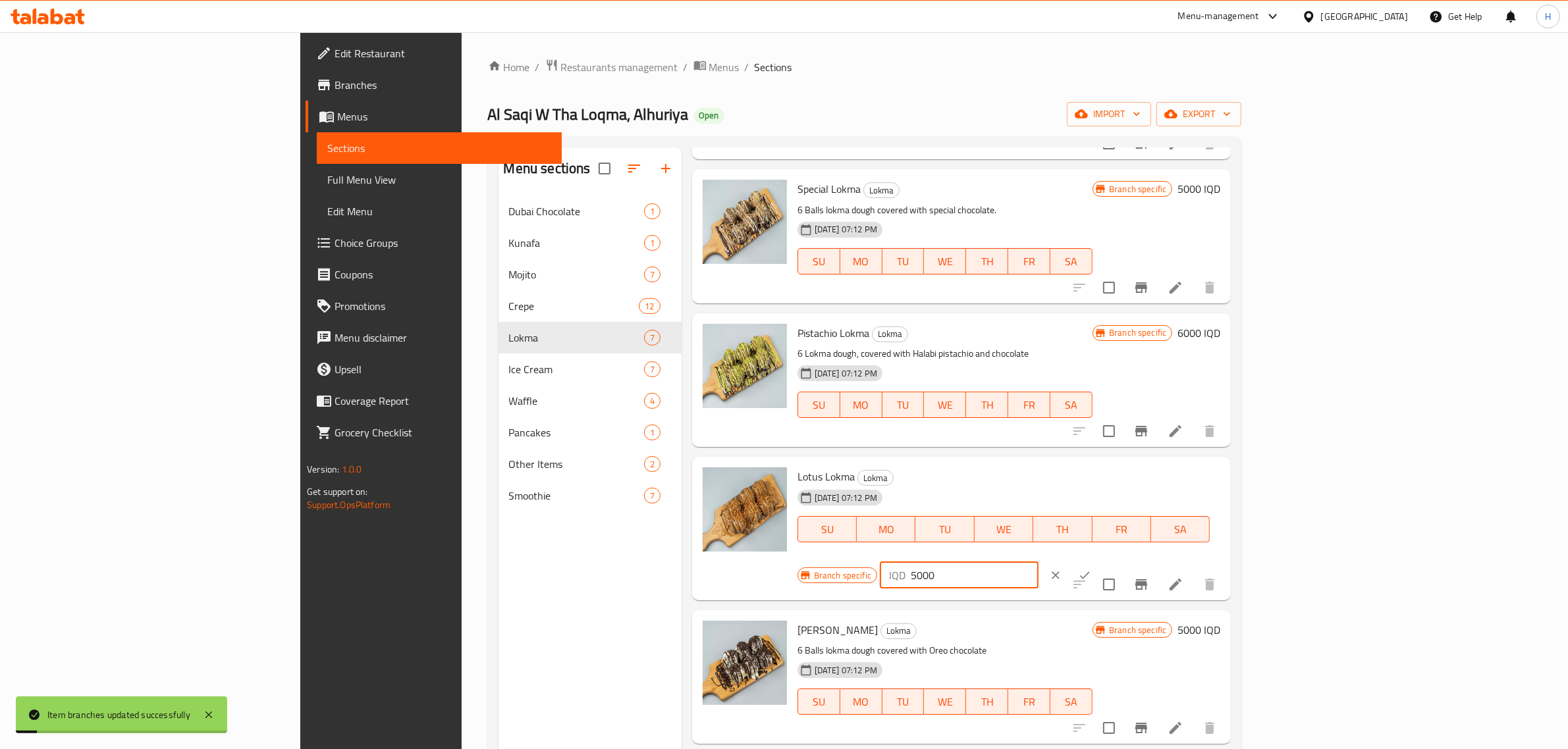
click at [1038, 562] on input "5000" at bounding box center [975, 575] width 128 height 26
paste input "6"
type input "6000"
click button "ok" at bounding box center [1085, 575] width 29 height 29
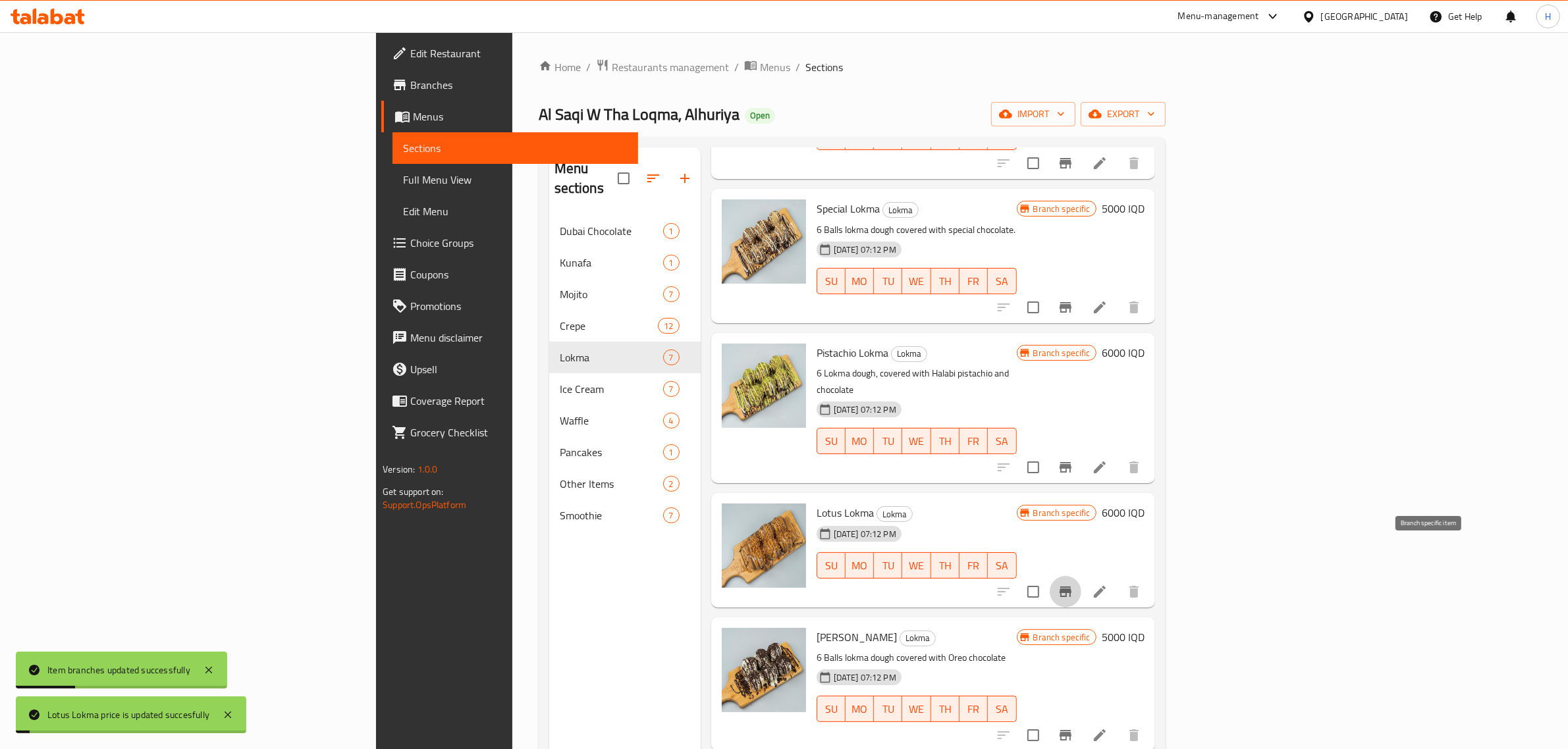
click at [1072, 587] on icon "Branch-specific-item" at bounding box center [1066, 592] width 12 height 10
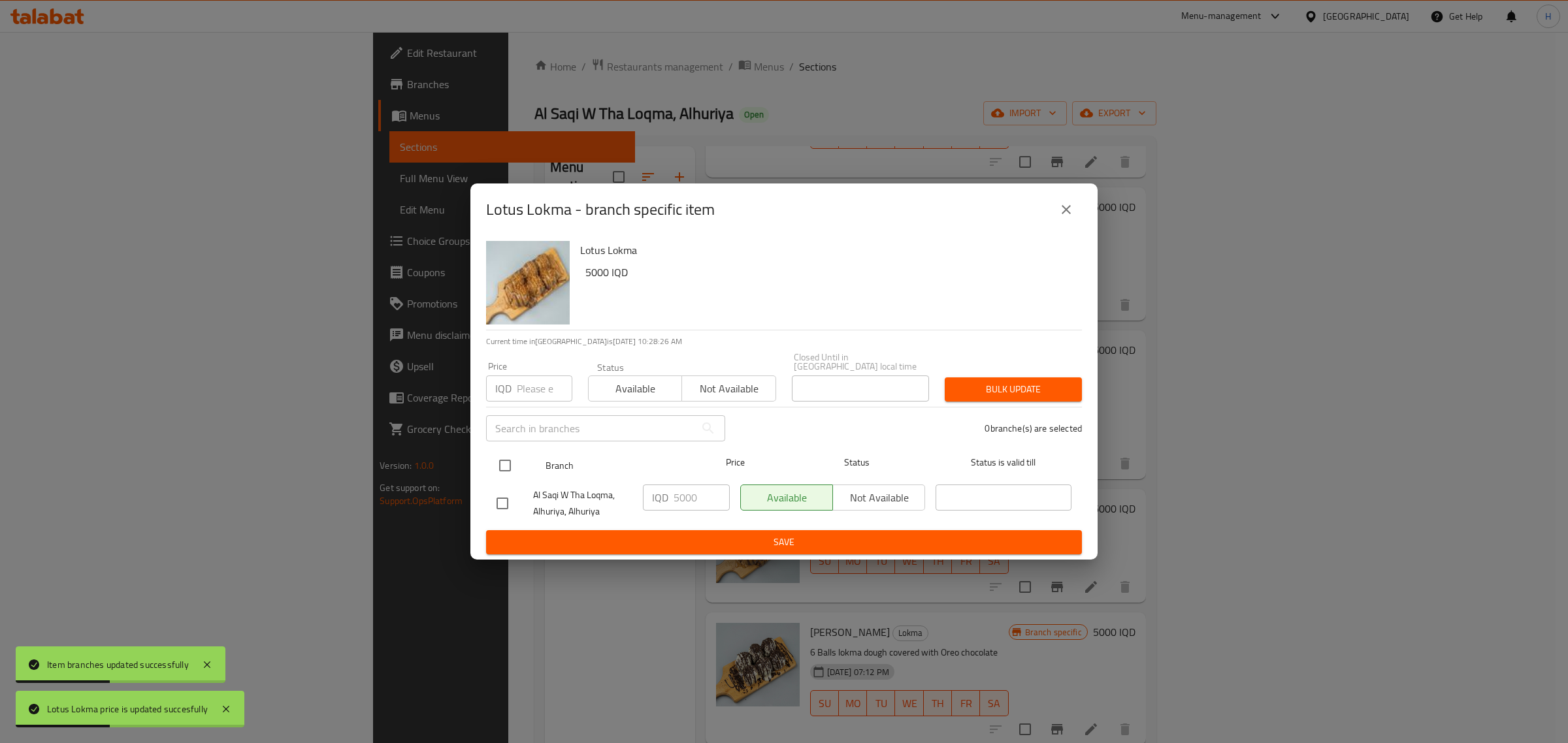
click at [517, 462] on input "checkbox" at bounding box center [505, 465] width 27 height 27
checkbox input "true"
click at [674, 493] on input "5000" at bounding box center [702, 497] width 56 height 26
paste input "6"
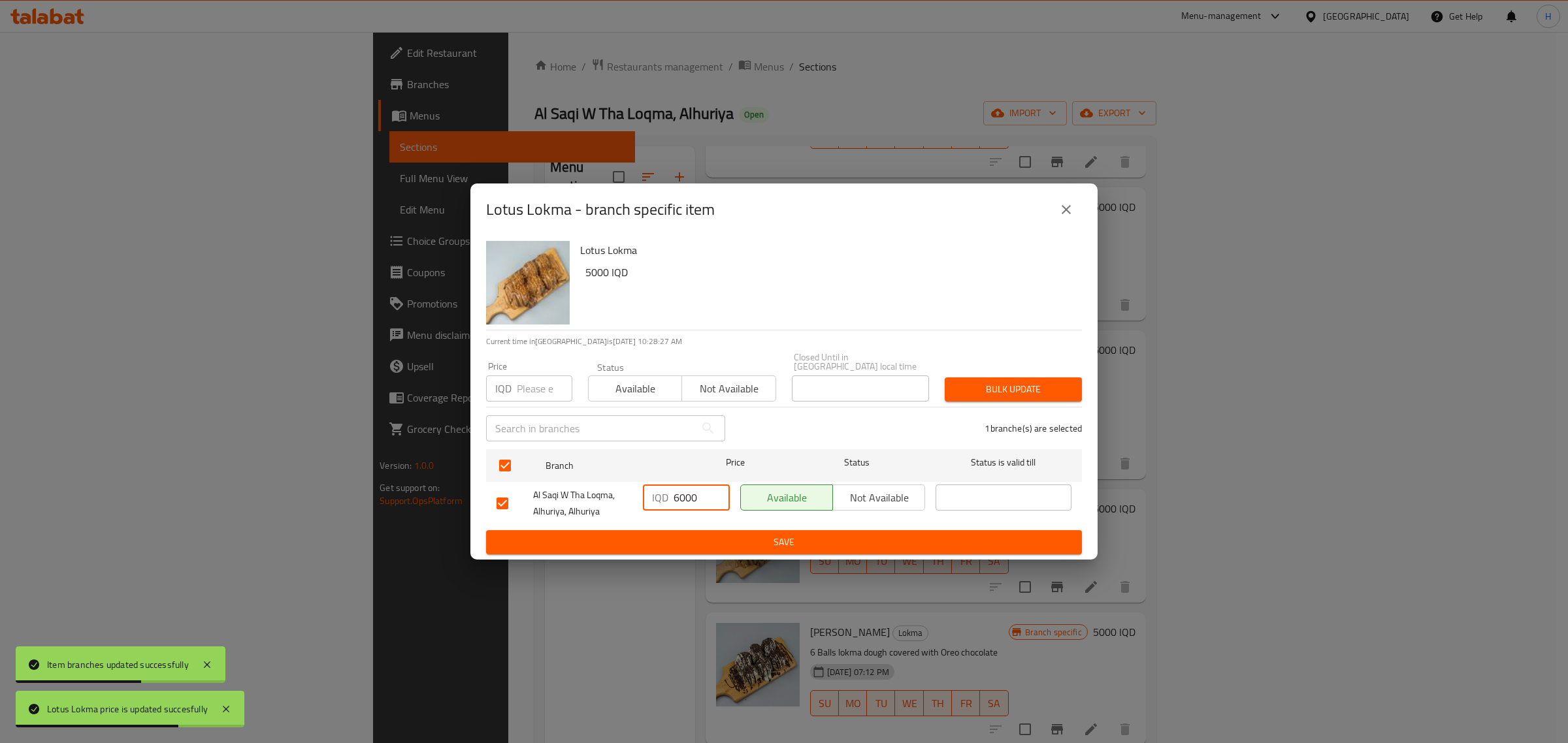
type input "6000"
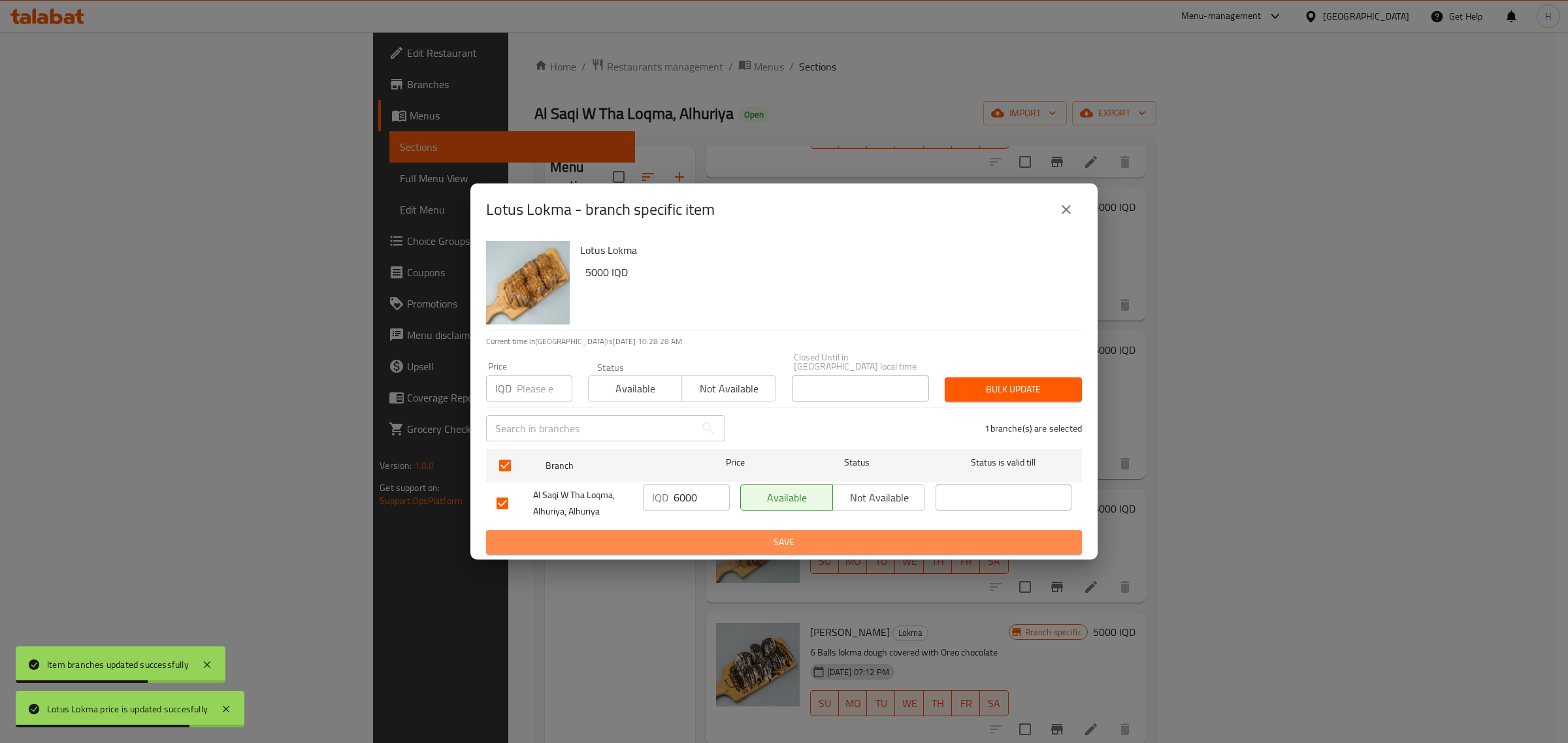
click at [710, 547] on button "Save" at bounding box center [784, 542] width 596 height 24
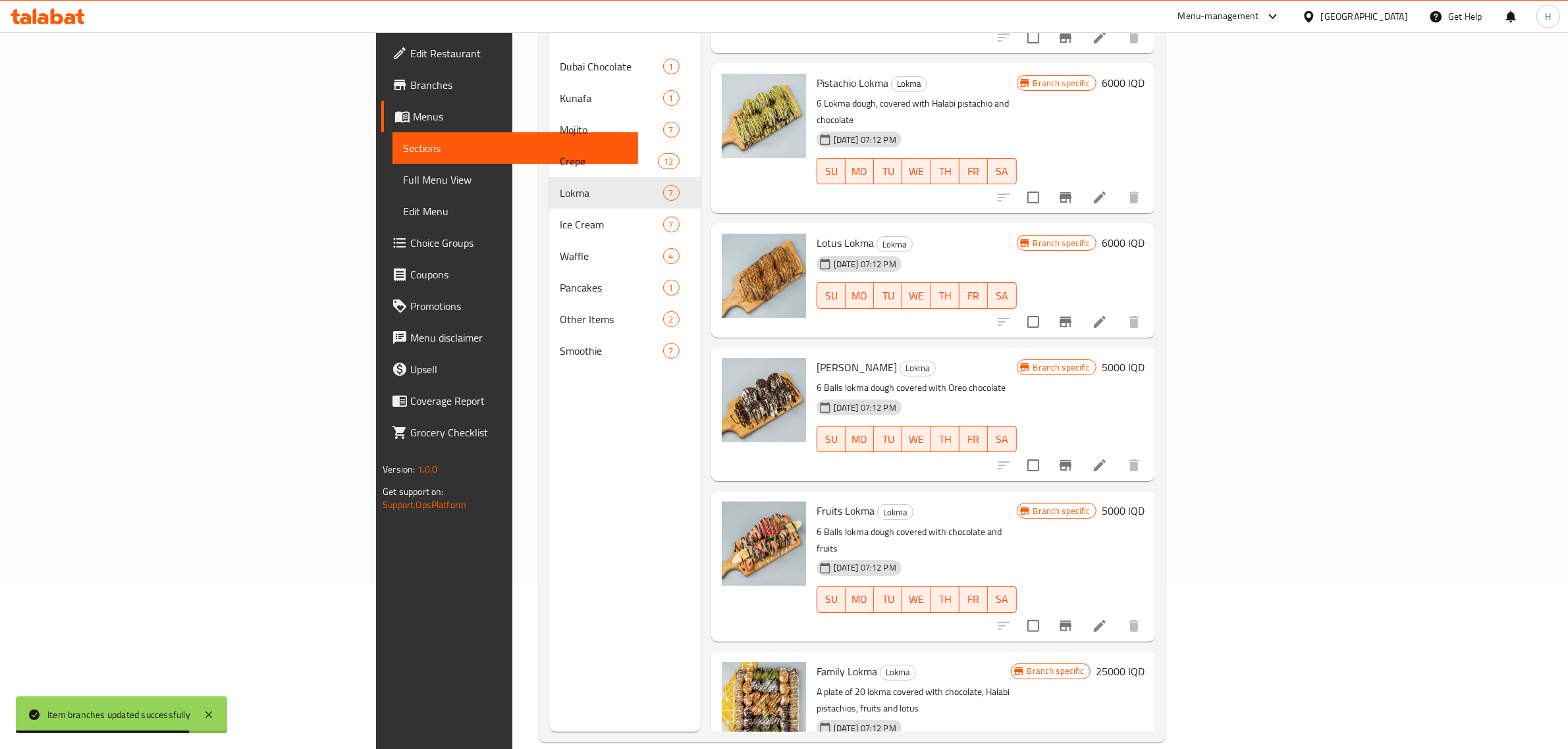
click at [1145, 358] on h6 "5000 IQD" at bounding box center [1123, 367] width 42 height 19
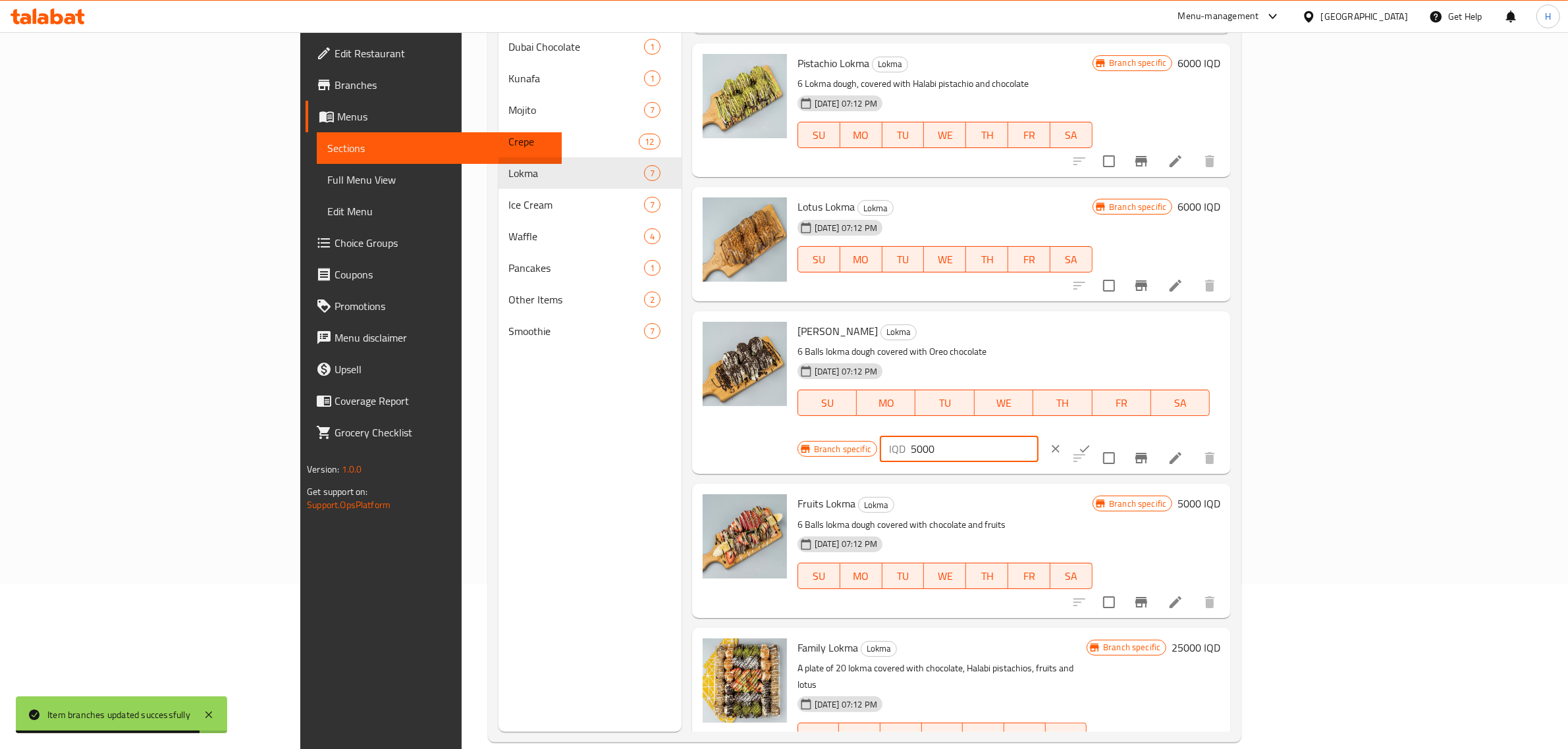
click at [1038, 436] on input "5000" at bounding box center [975, 448] width 128 height 26
paste input "6"
type input "6000"
click at [1099, 435] on button "ok" at bounding box center [1085, 449] width 29 height 29
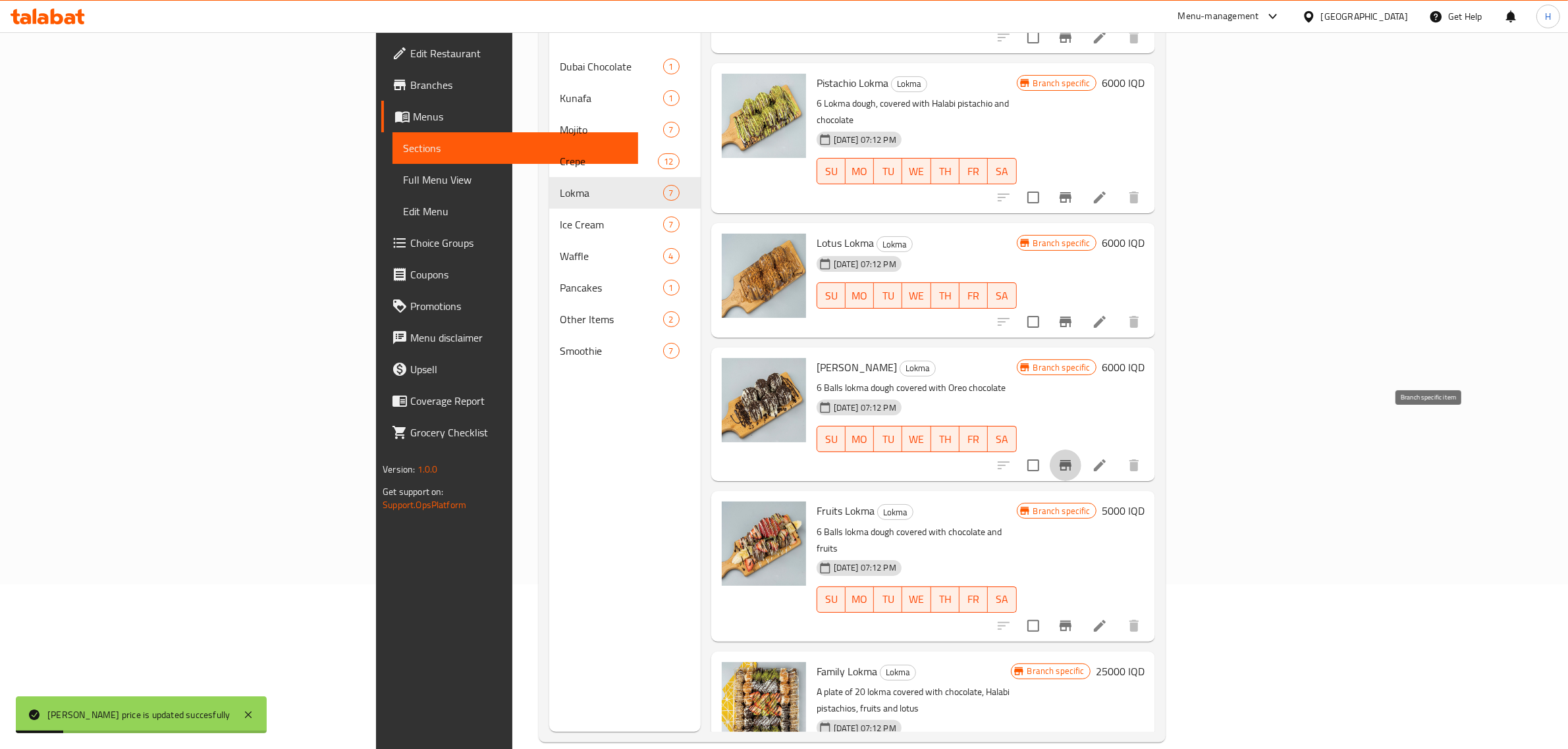
click at [1082, 450] on button "Branch-specific-item" at bounding box center [1065, 465] width 31 height 31
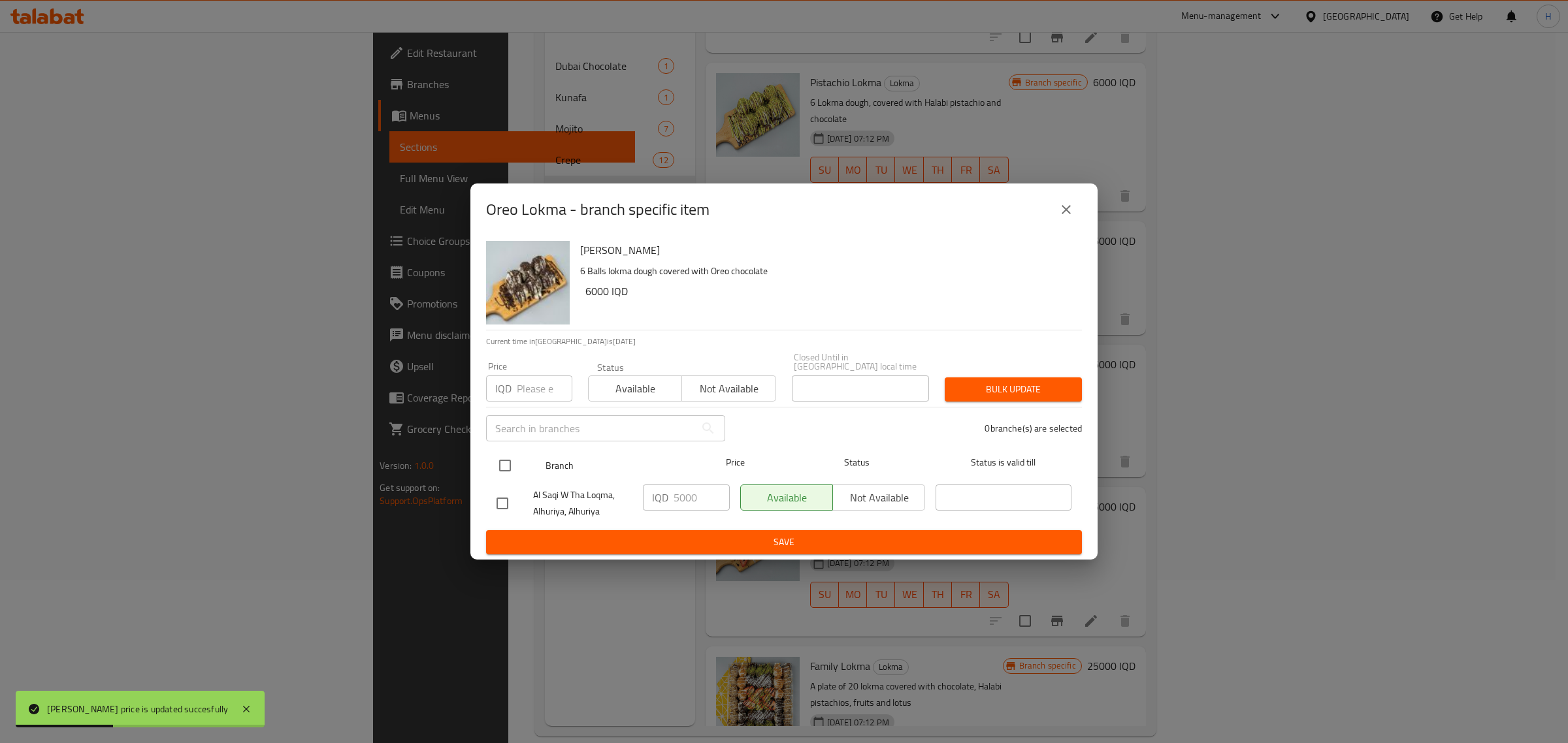
click at [505, 460] on input "checkbox" at bounding box center [505, 465] width 27 height 27
checkbox input "true"
click at [707, 493] on input "5000" at bounding box center [702, 497] width 56 height 26
paste input "6"
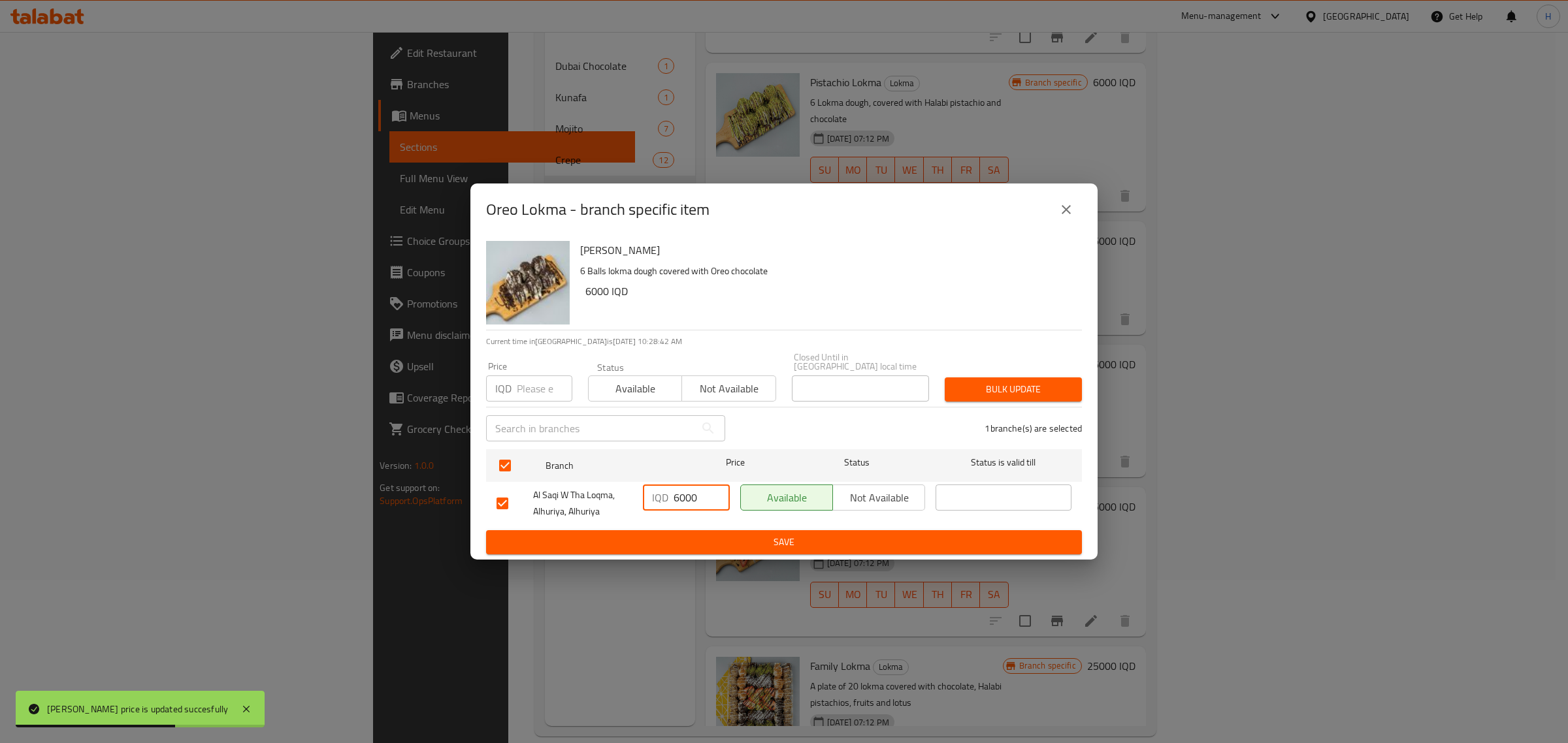
type input "6000"
click at [717, 534] on span "Save" at bounding box center [784, 542] width 575 height 16
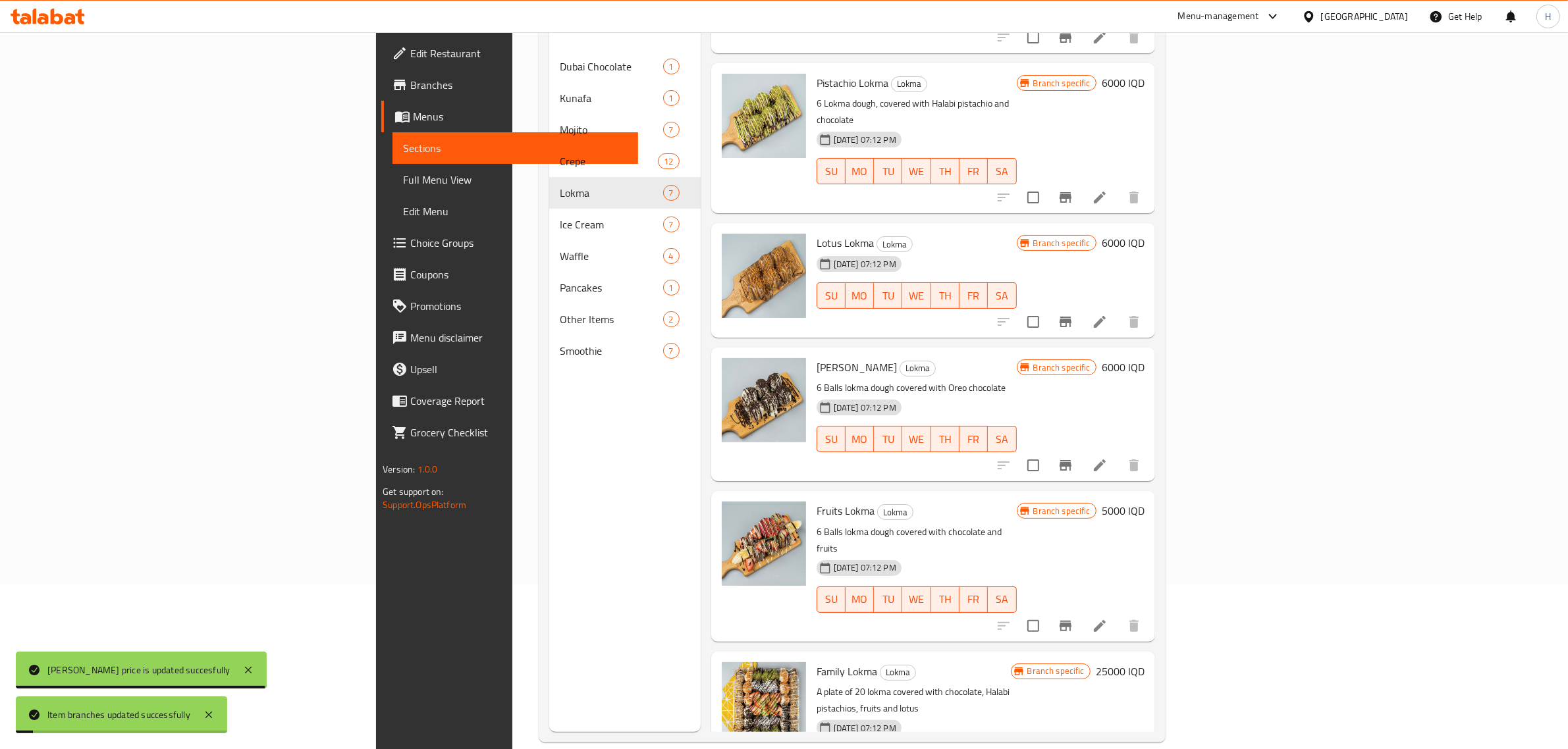
click at [1145, 502] on h6 "5000 IQD" at bounding box center [1123, 511] width 42 height 19
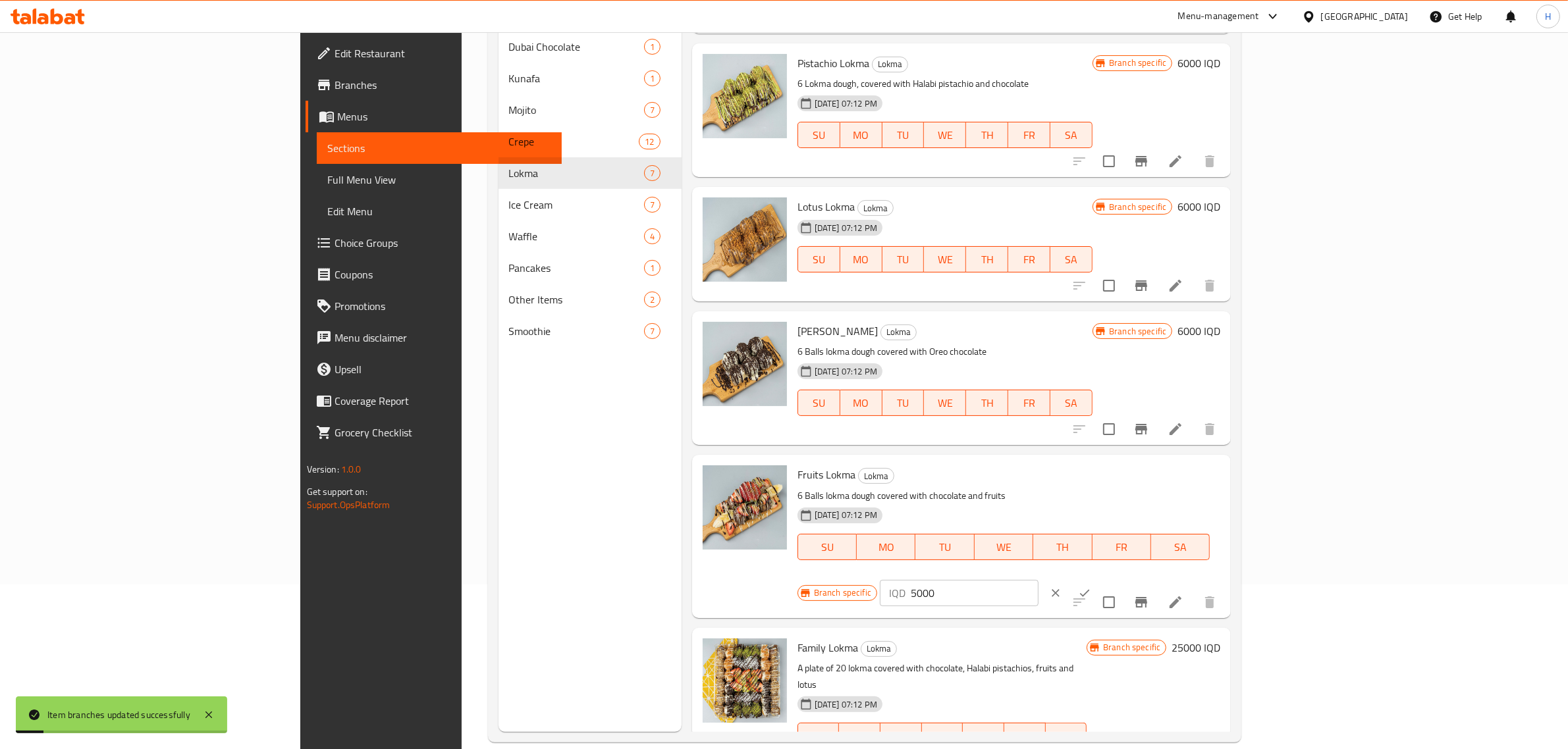
click at [1038, 580] on input "5000" at bounding box center [975, 593] width 128 height 26
paste input "6"
type input "6000"
click button "ok" at bounding box center [1085, 593] width 29 height 29
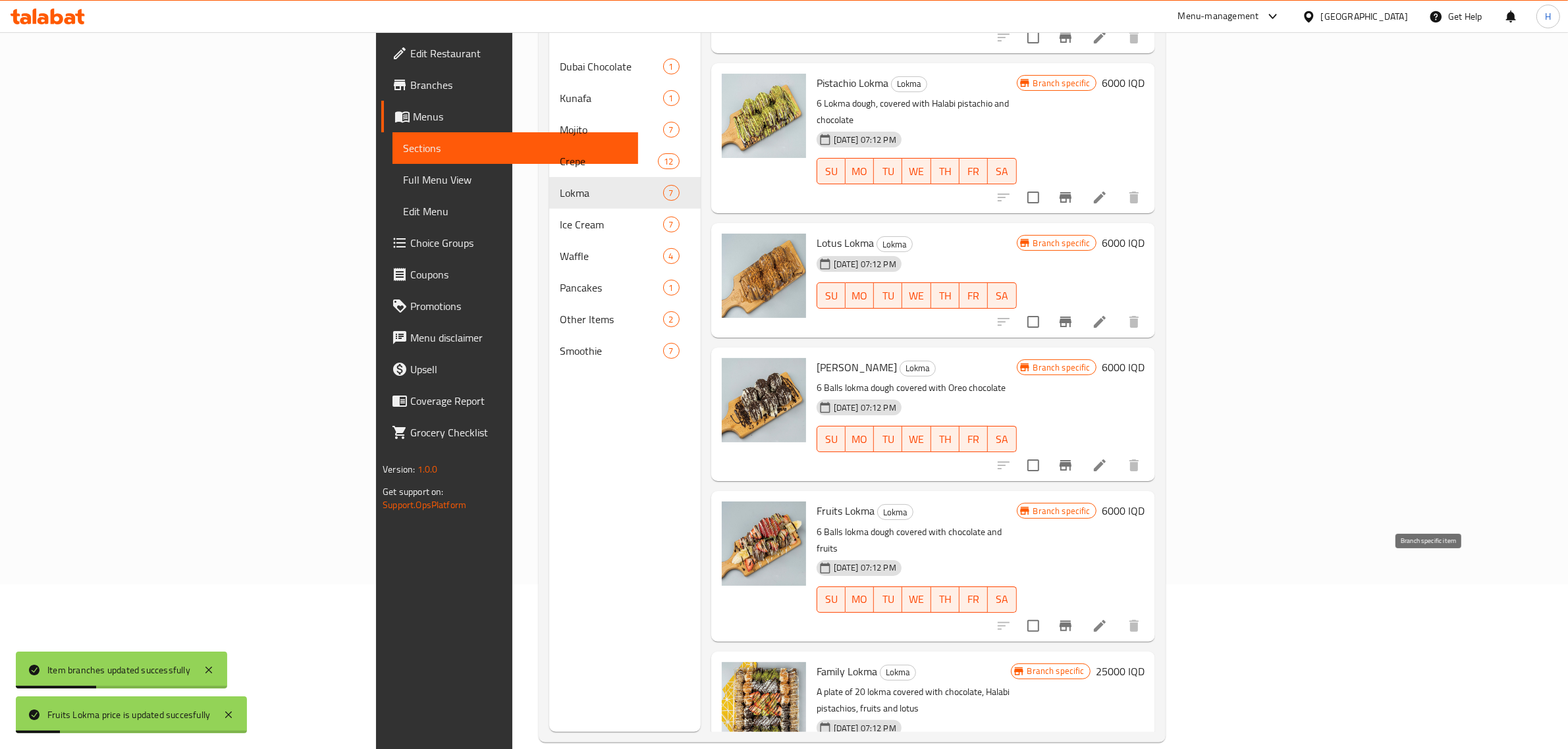
click at [1082, 611] on button "Branch-specific-item" at bounding box center [1065, 626] width 31 height 31
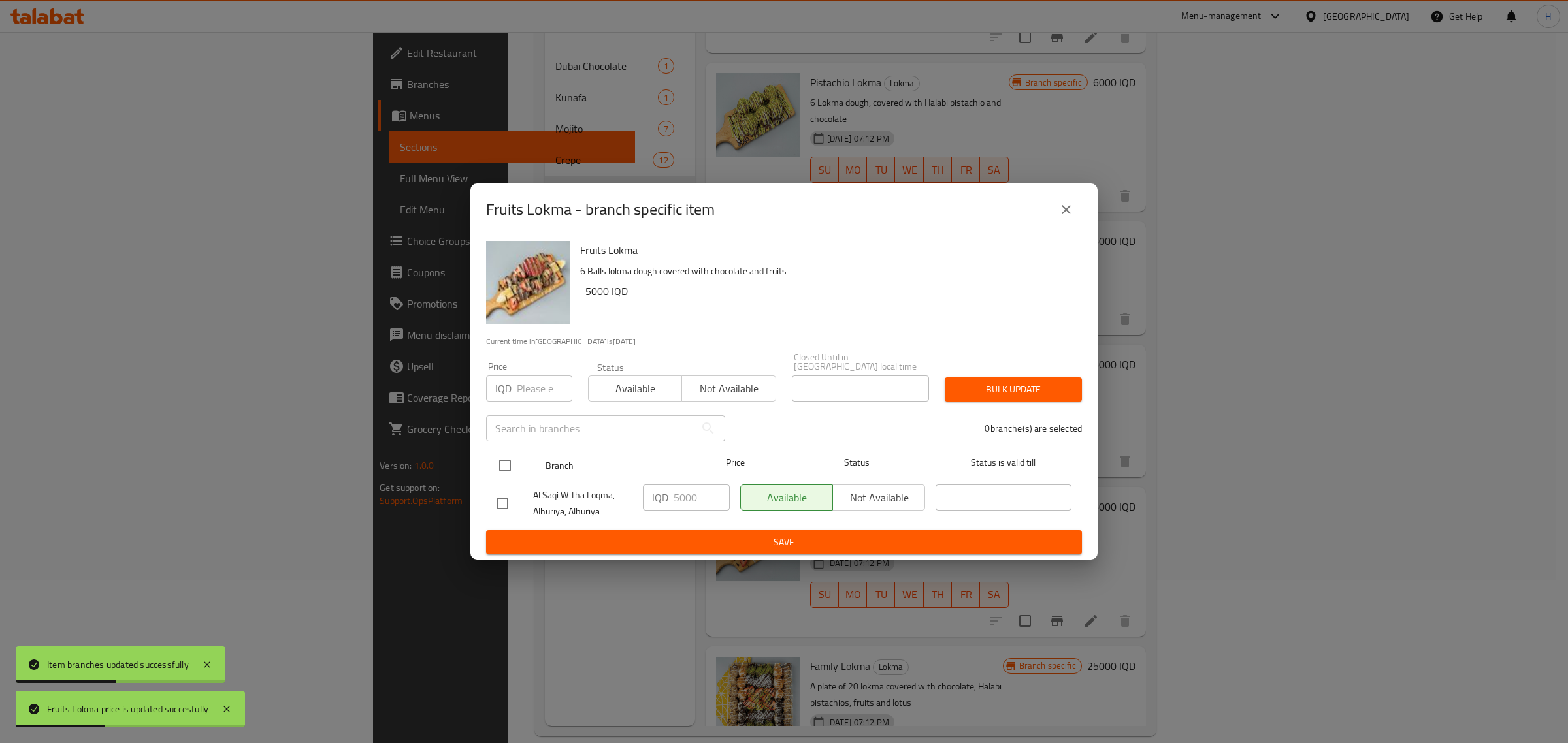
click at [518, 467] on input "checkbox" at bounding box center [505, 465] width 27 height 27
checkbox input "true"
click at [703, 494] on input "5000" at bounding box center [702, 497] width 56 height 26
paste input "6"
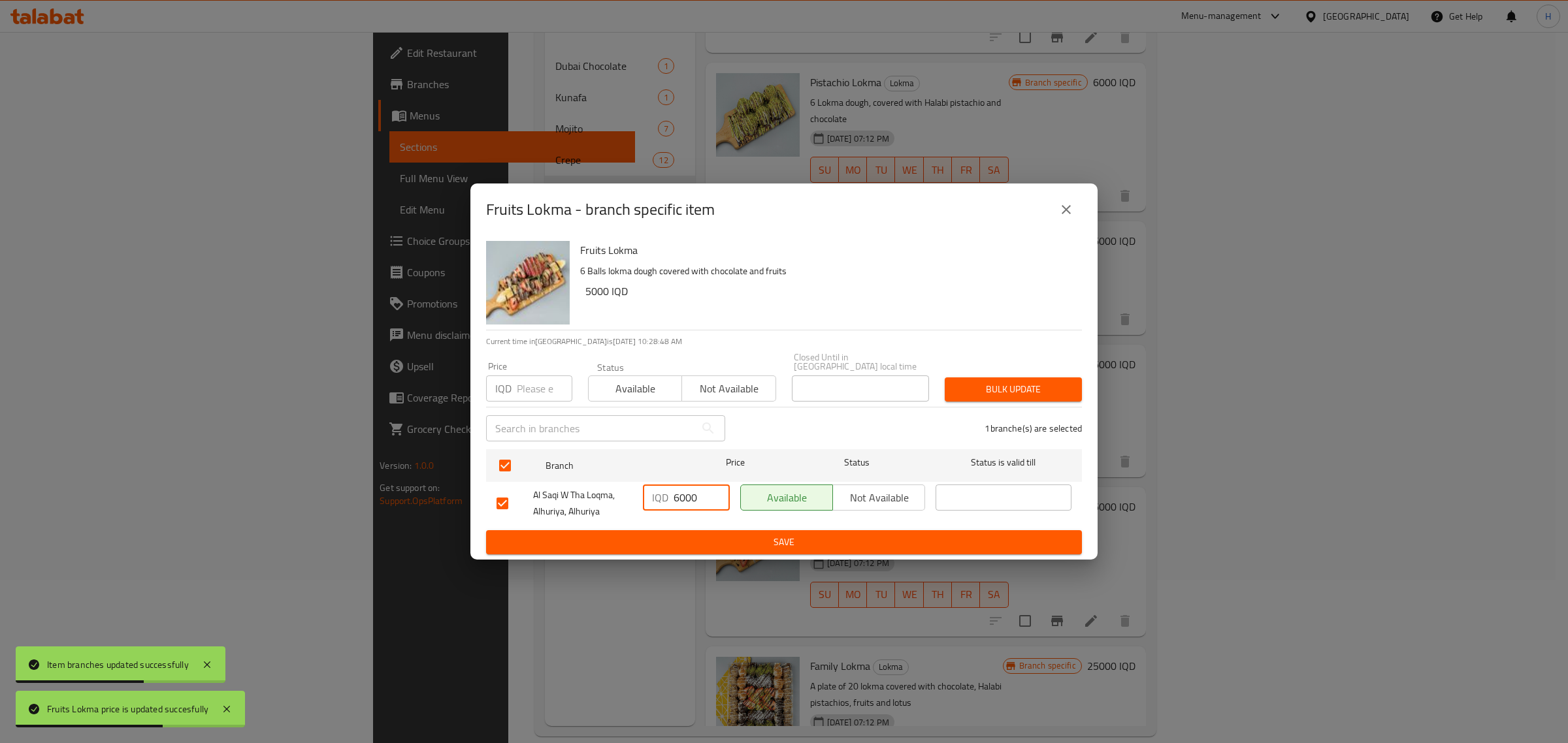
type input "6000"
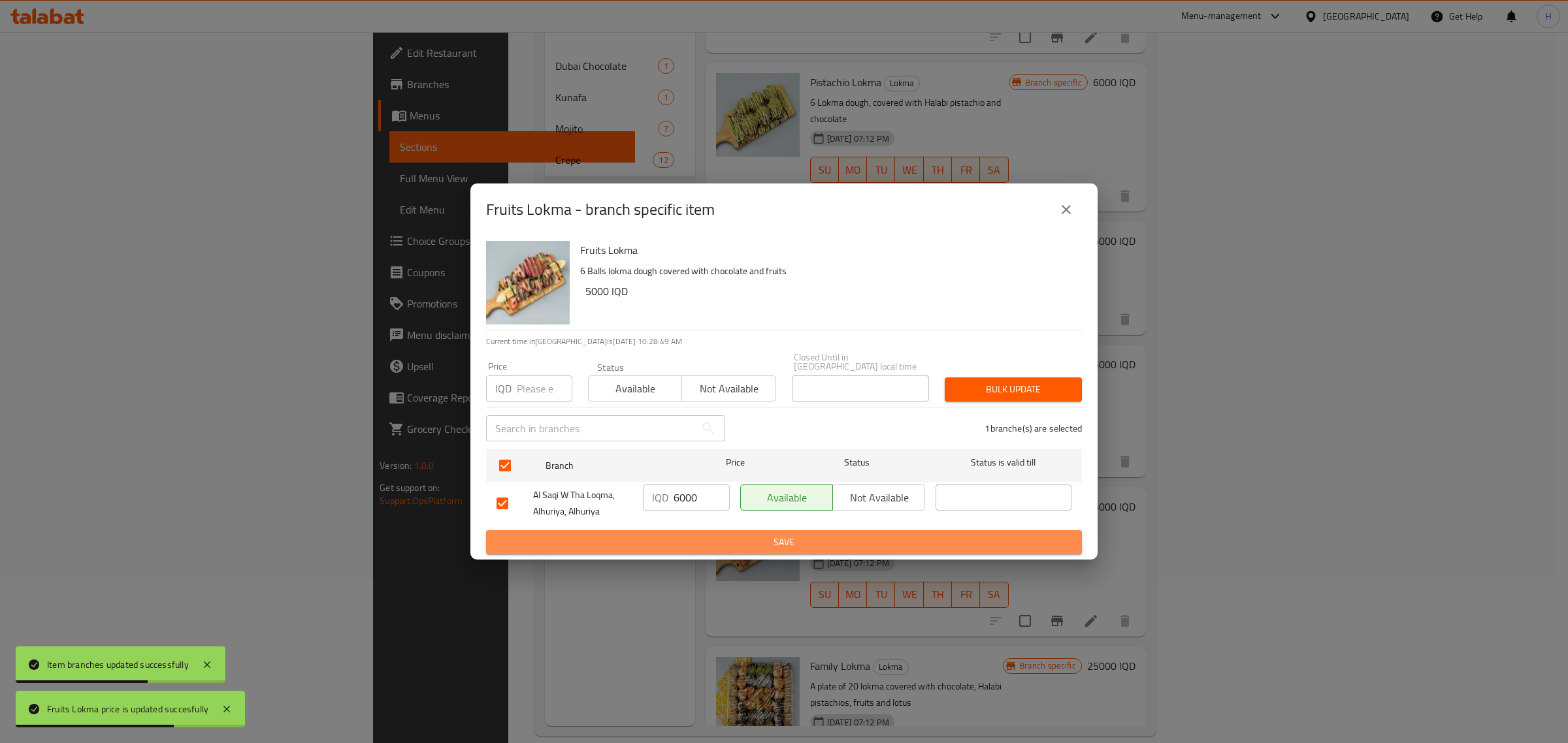
click at [707, 538] on span "Save" at bounding box center [784, 542] width 575 height 16
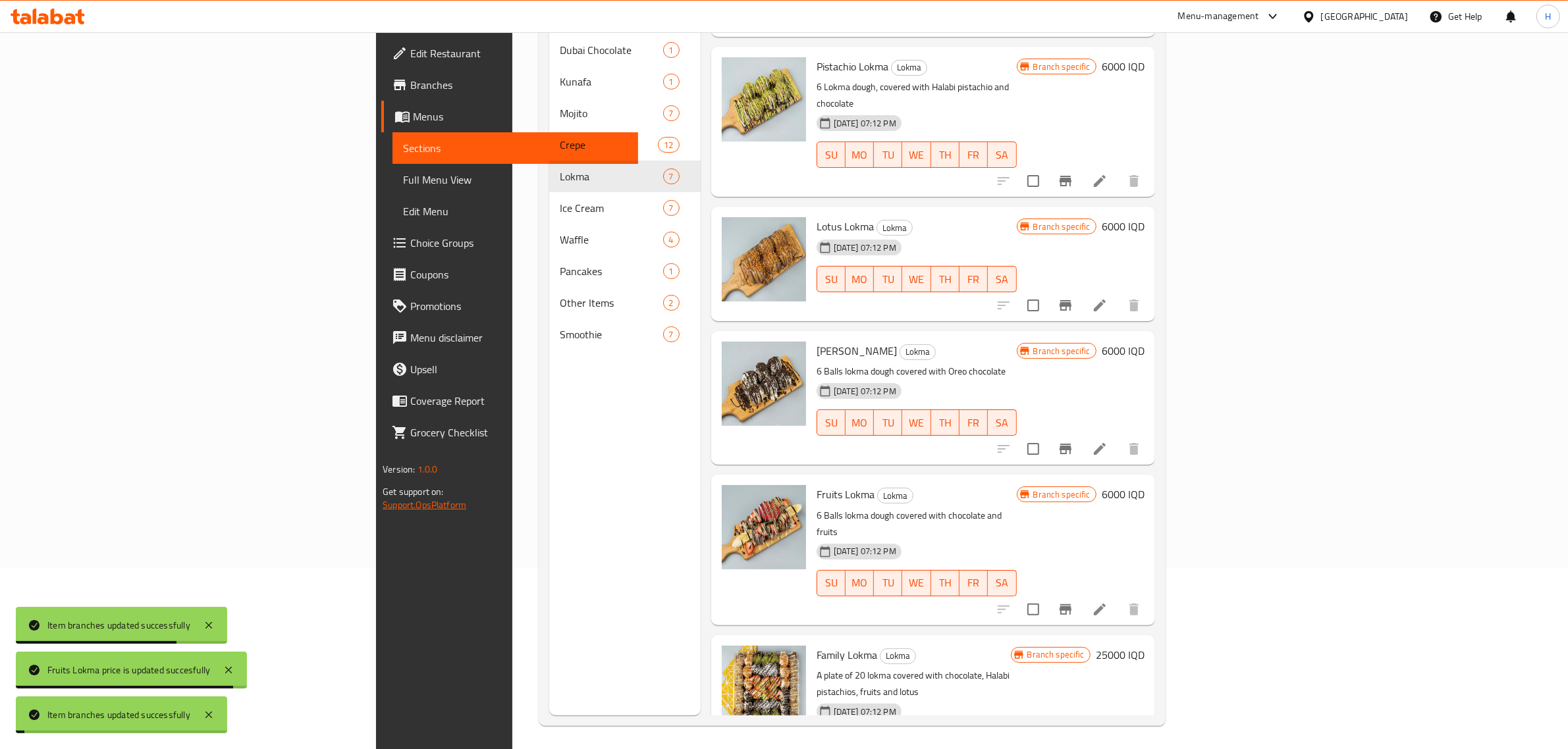
scroll to position [185, 0]
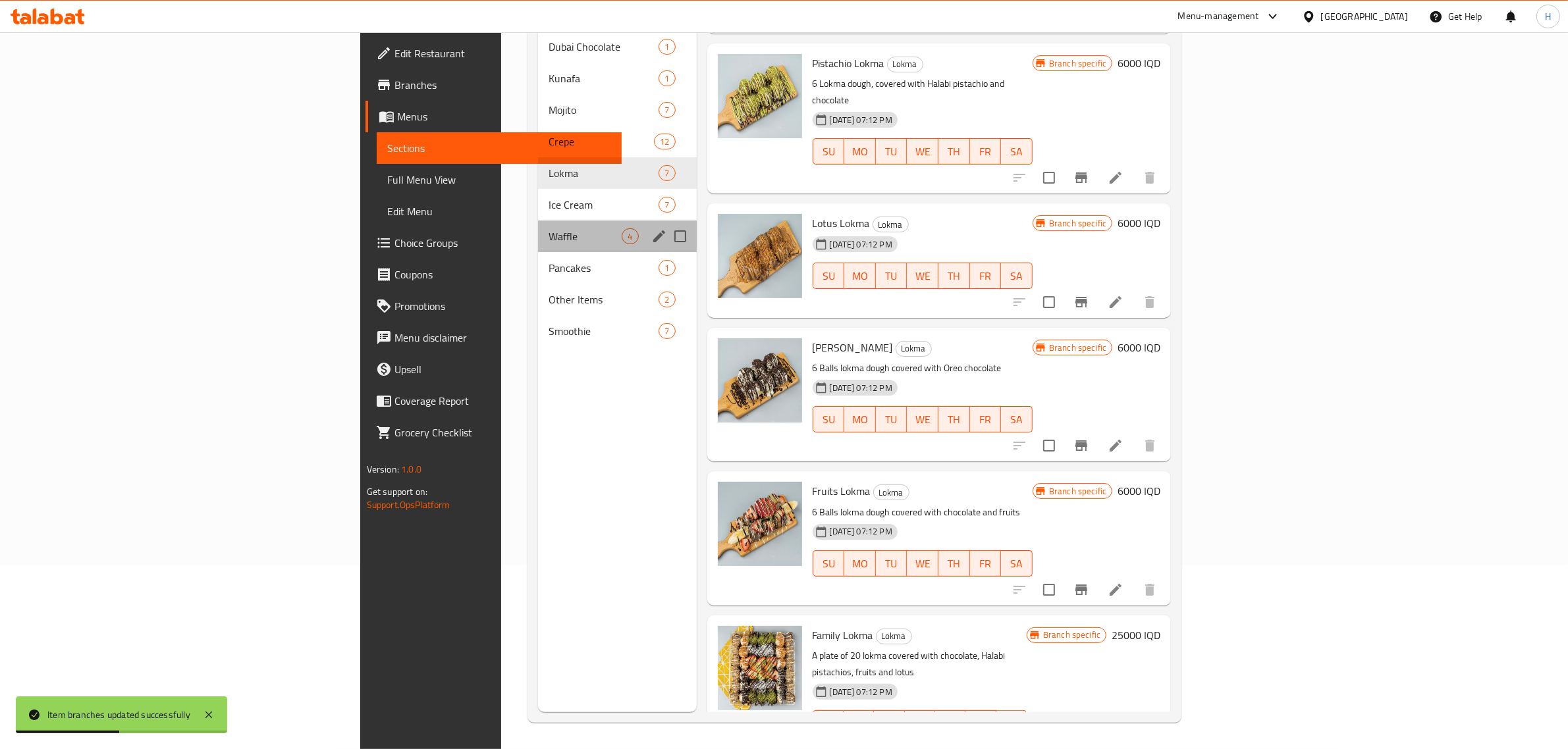
click at [538, 220] on div "Waffle 4" at bounding box center [617, 236] width 158 height 31
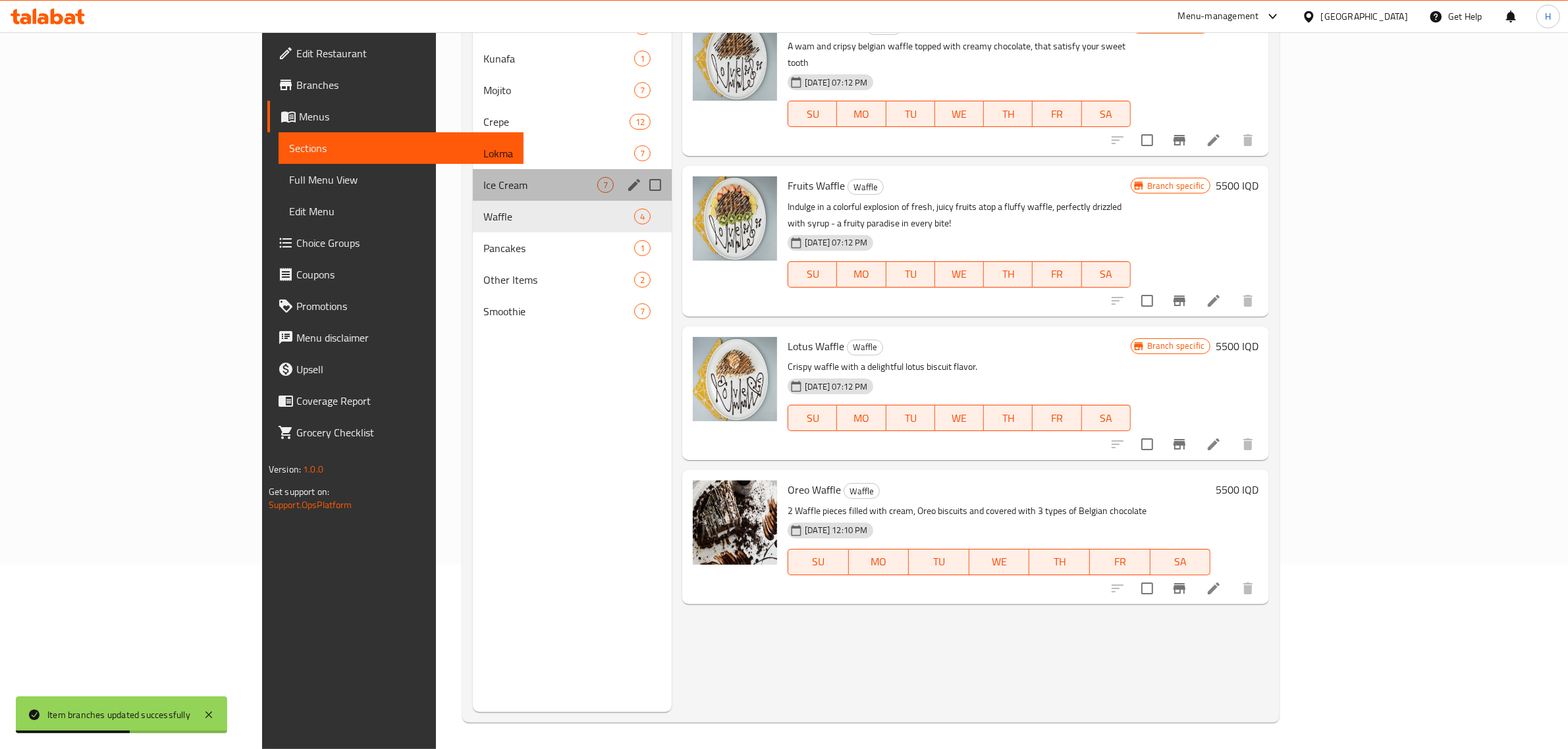
click at [473, 194] on div "Ice Cream 7" at bounding box center [572, 185] width 199 height 31
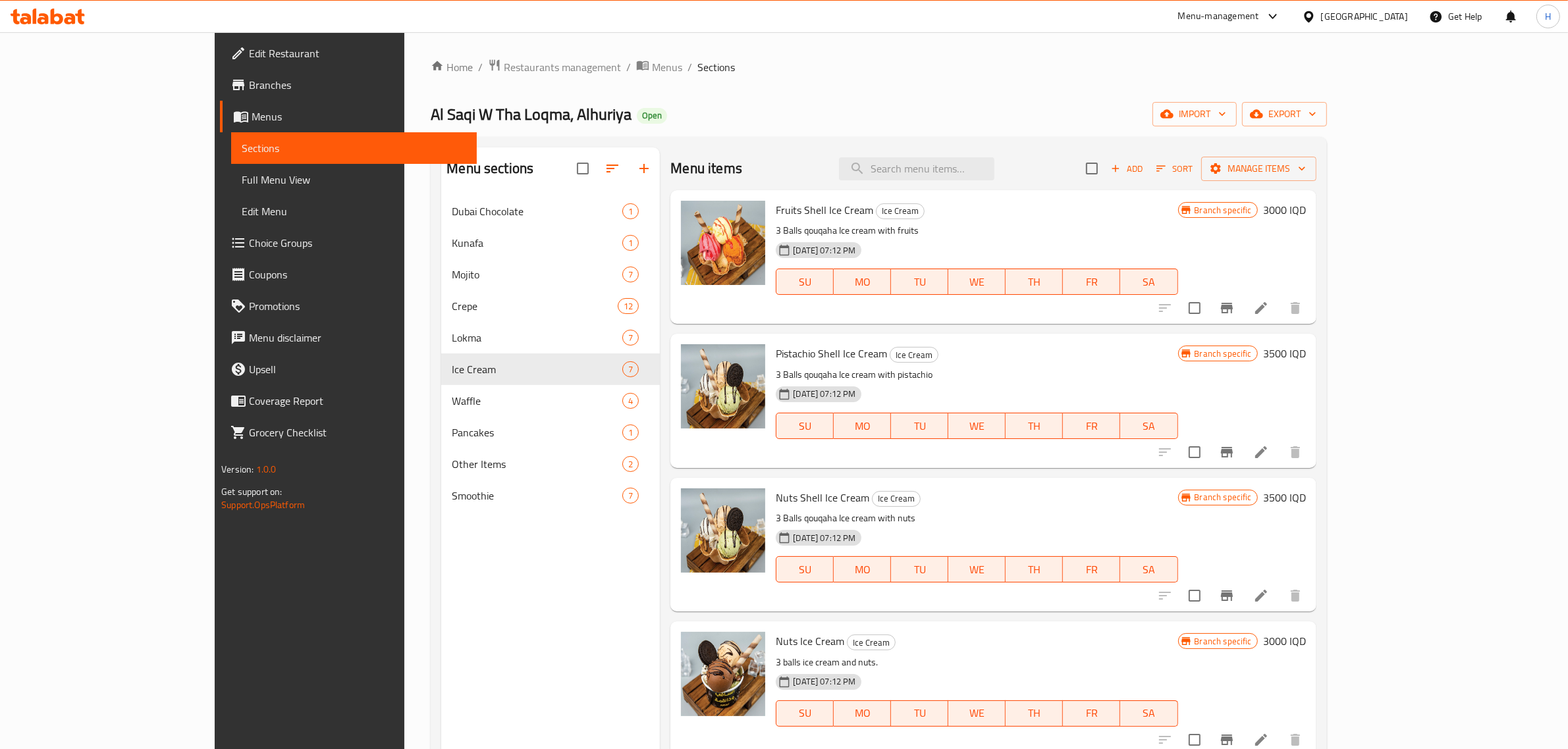
click at [1306, 214] on h6 "3000 IQD" at bounding box center [1284, 210] width 42 height 19
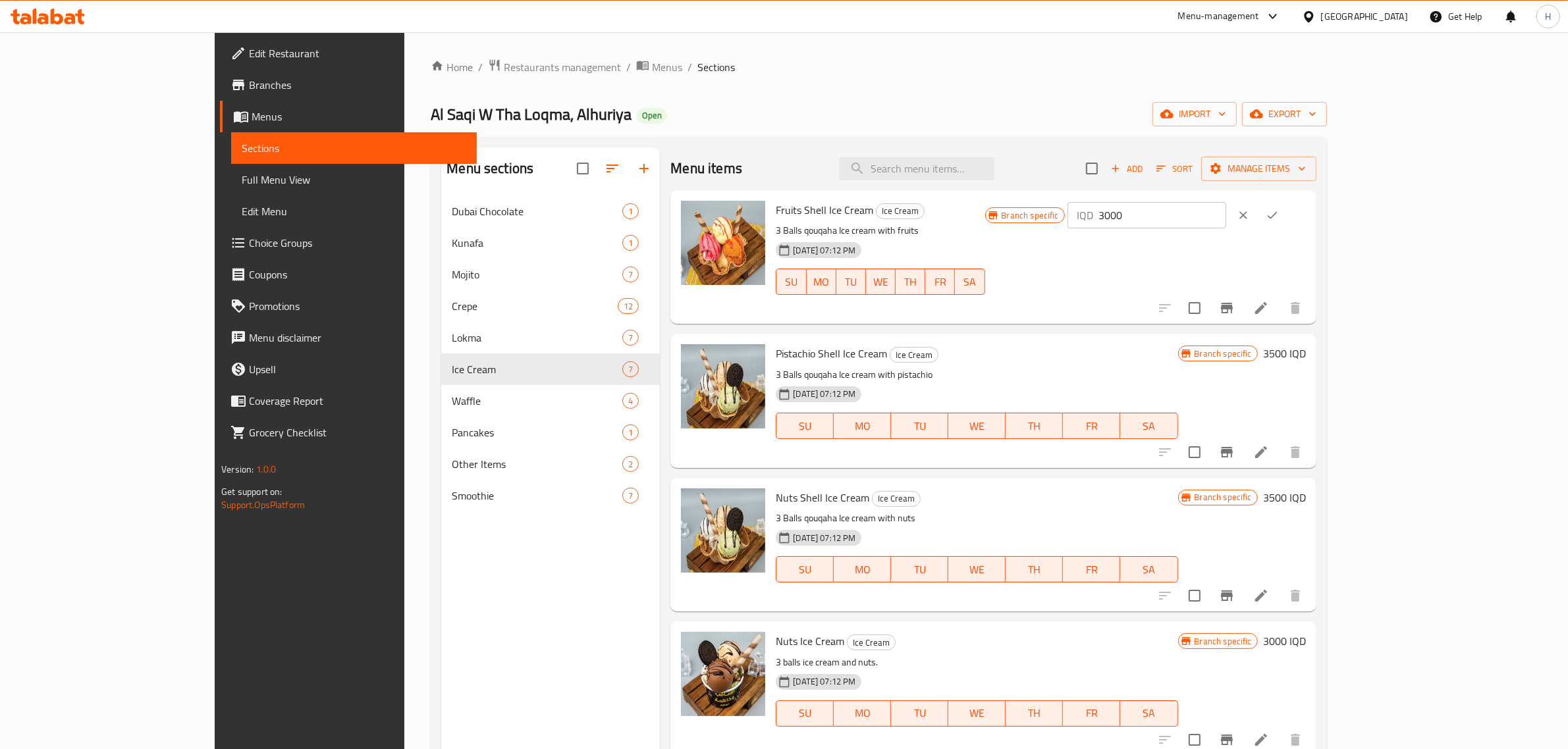
click at [1226, 215] on input "3000" at bounding box center [1163, 214] width 128 height 26
type input "3500"
click button "ok" at bounding box center [1272, 215] width 29 height 29
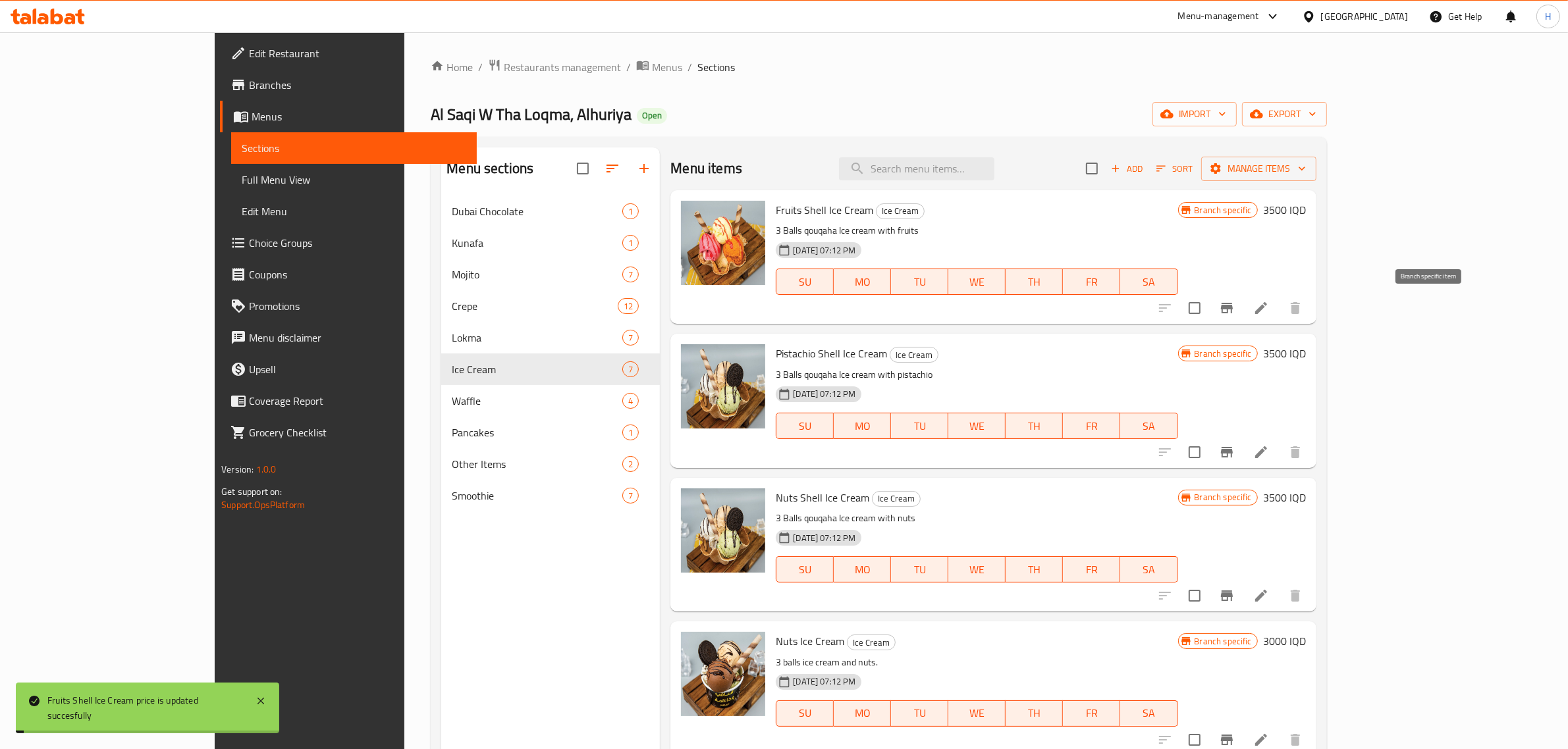
click at [1235, 313] on icon "Branch-specific-item" at bounding box center [1227, 307] width 16 height 16
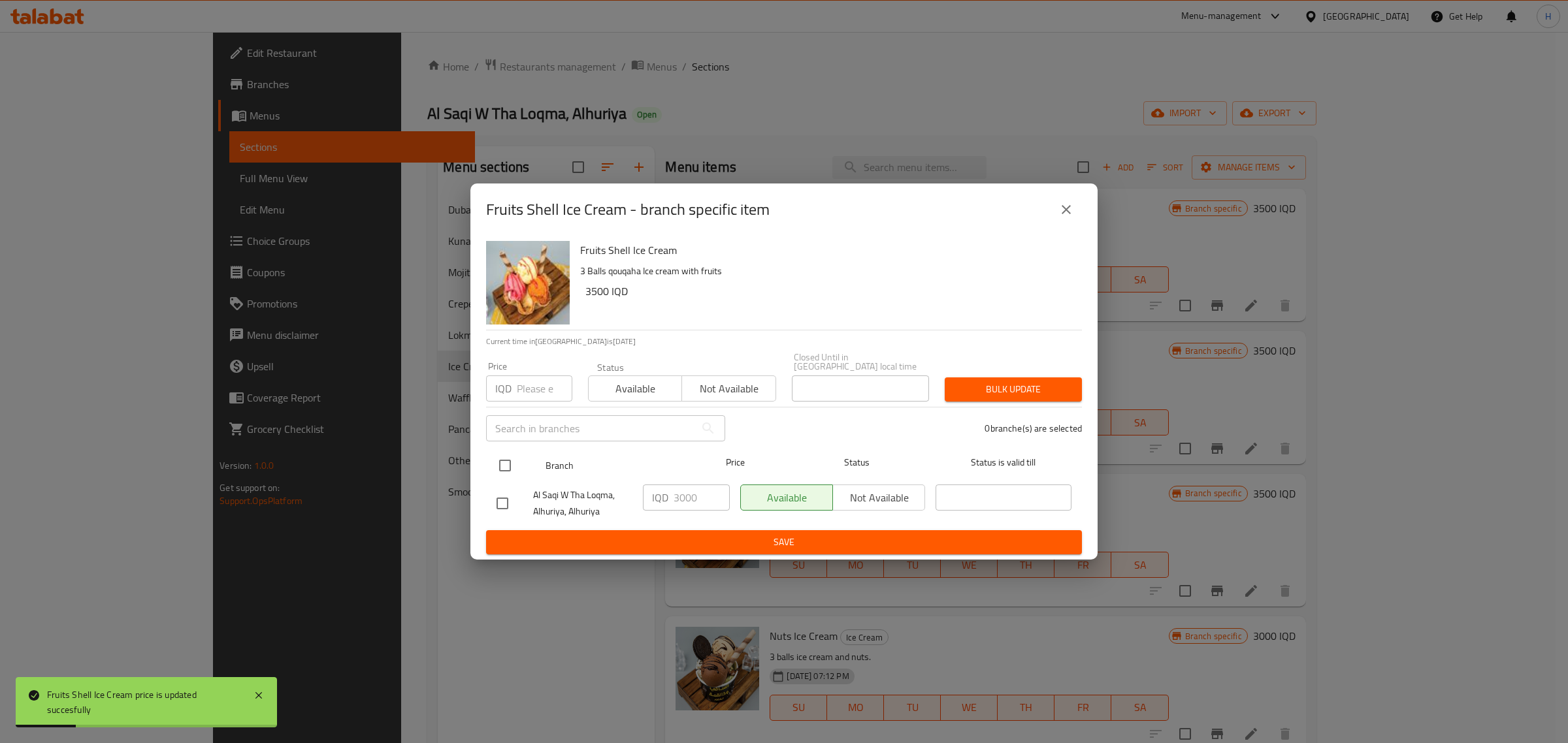
click at [498, 464] on input "checkbox" at bounding box center [505, 465] width 27 height 27
checkbox input "true"
click at [691, 498] on input "3000" at bounding box center [702, 497] width 56 height 26
paste input "5"
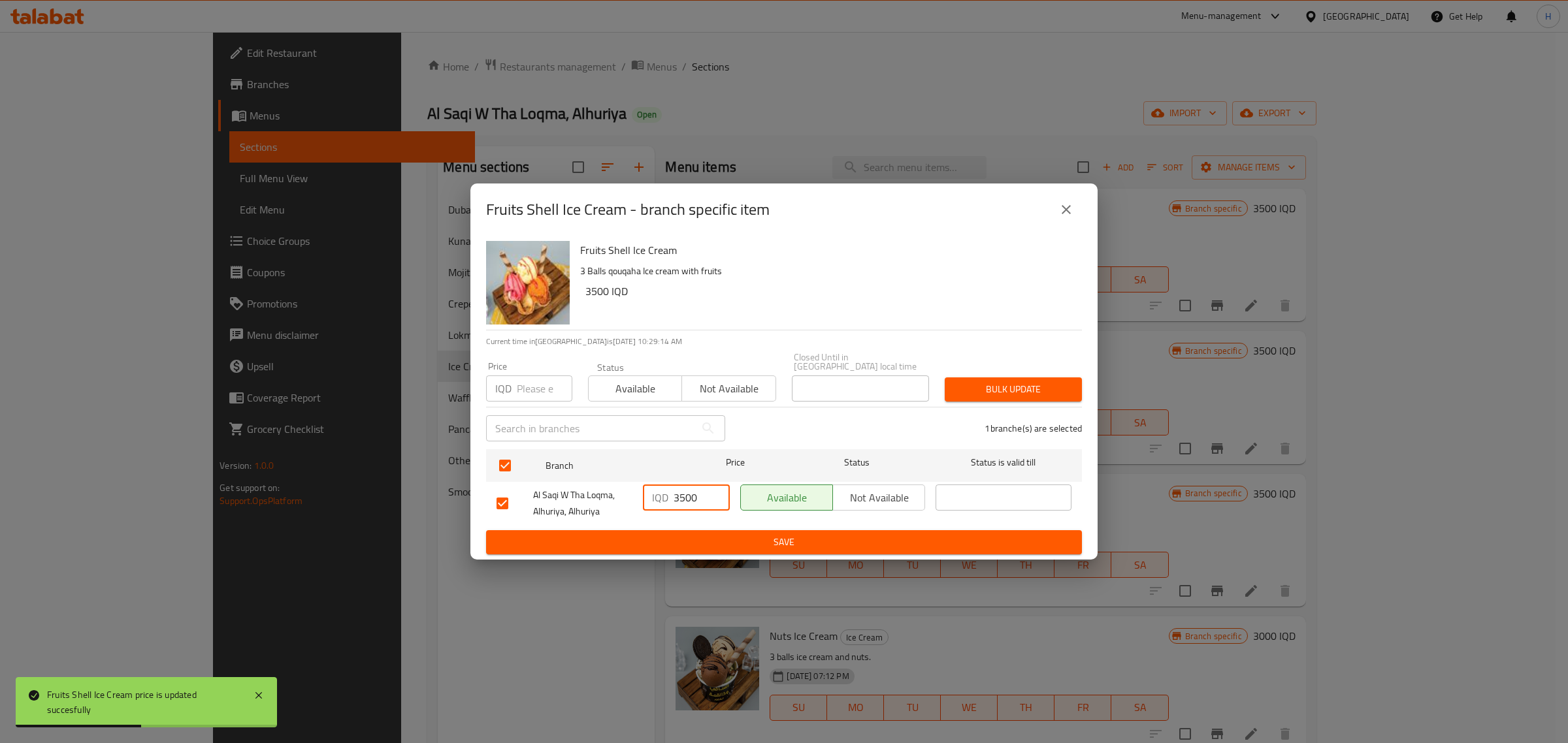
type input "3500"
click at [707, 534] on span "Save" at bounding box center [784, 542] width 575 height 16
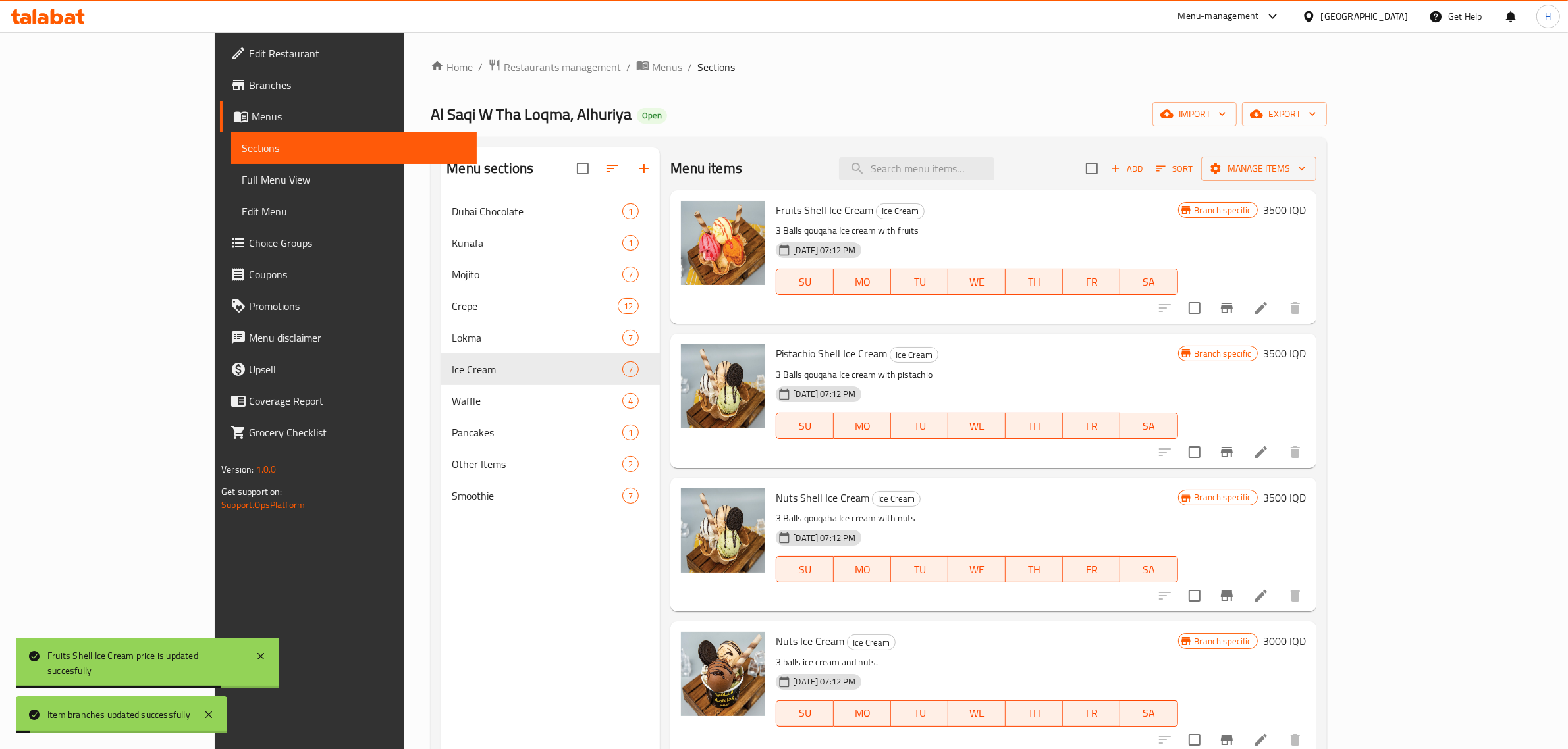
click at [1306, 354] on h6 "3500 IQD" at bounding box center [1284, 353] width 42 height 19
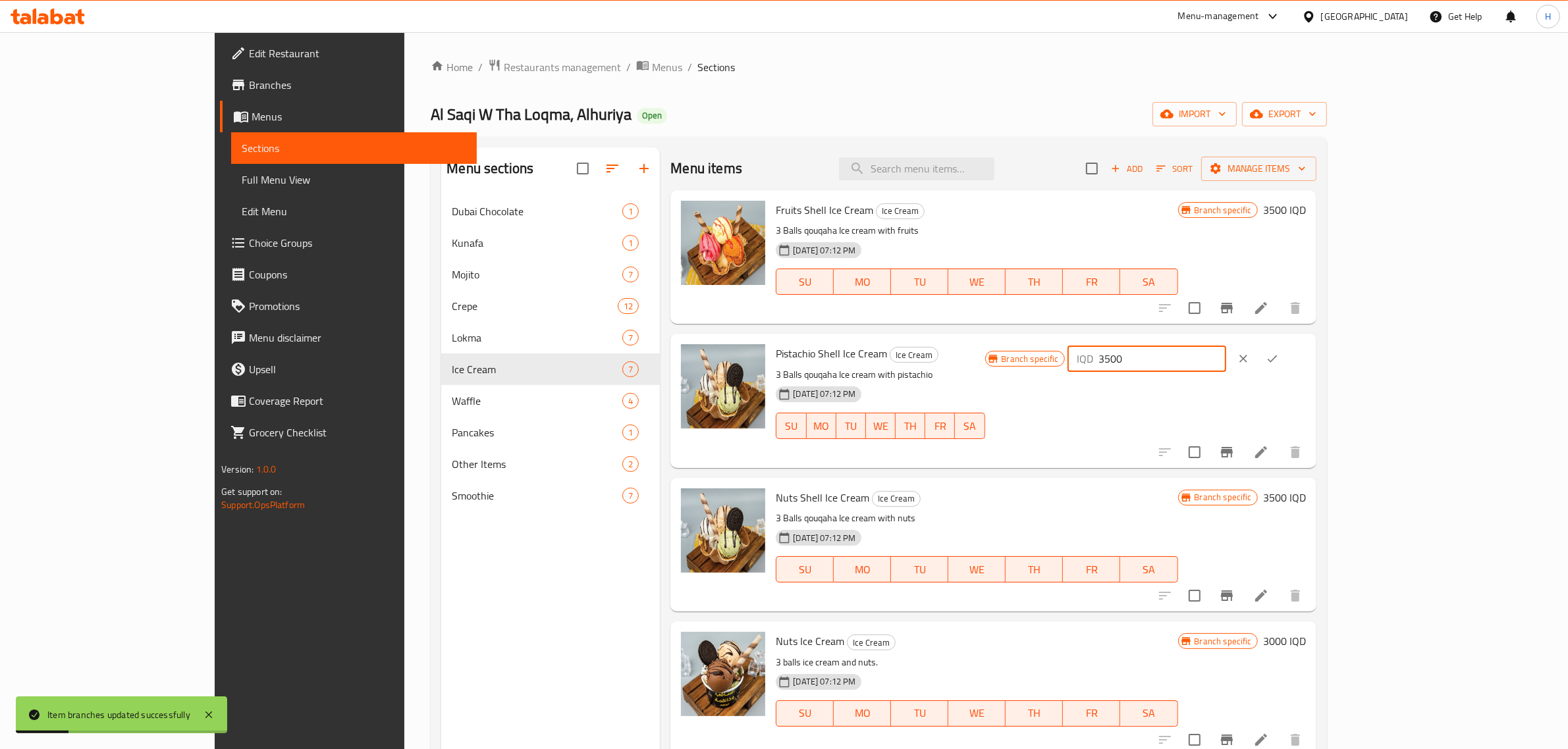
click at [1226, 362] on input "3500" at bounding box center [1163, 358] width 128 height 26
type input "4000"
click button "ok" at bounding box center [1272, 358] width 29 height 29
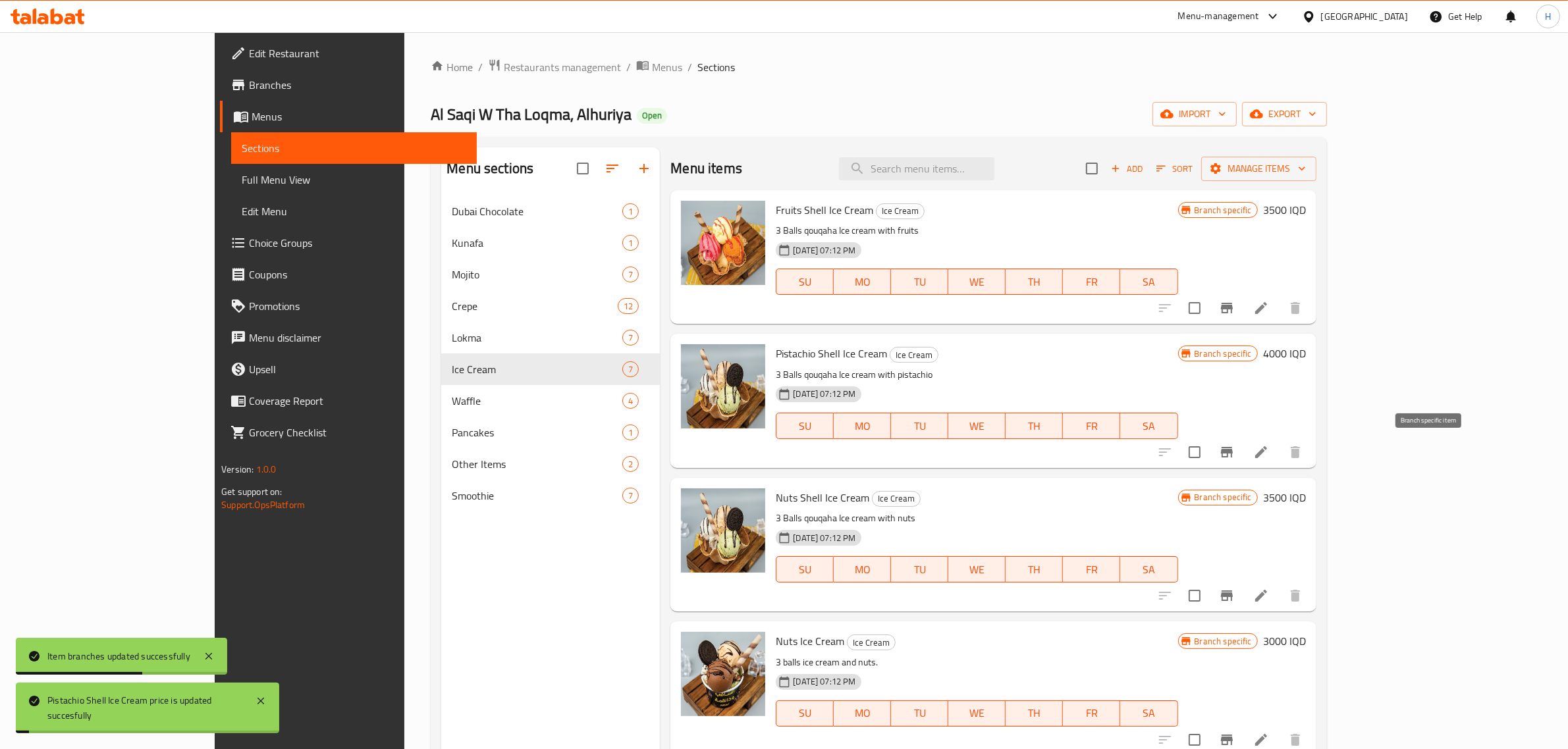
click at [1243, 443] on button "Branch-specific-item" at bounding box center [1227, 452] width 31 height 31
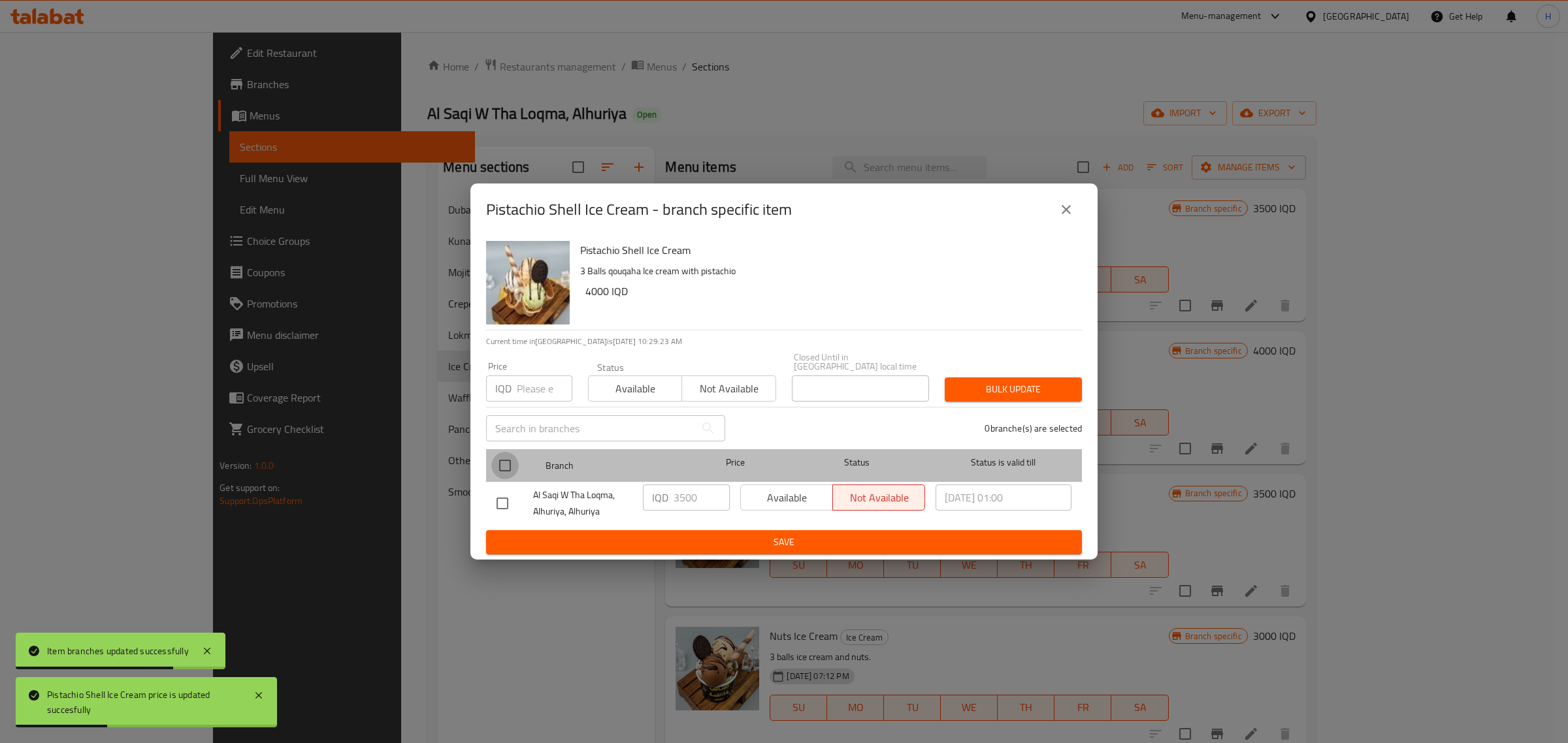
click at [508, 467] on input "checkbox" at bounding box center [505, 465] width 27 height 27
checkbox input "true"
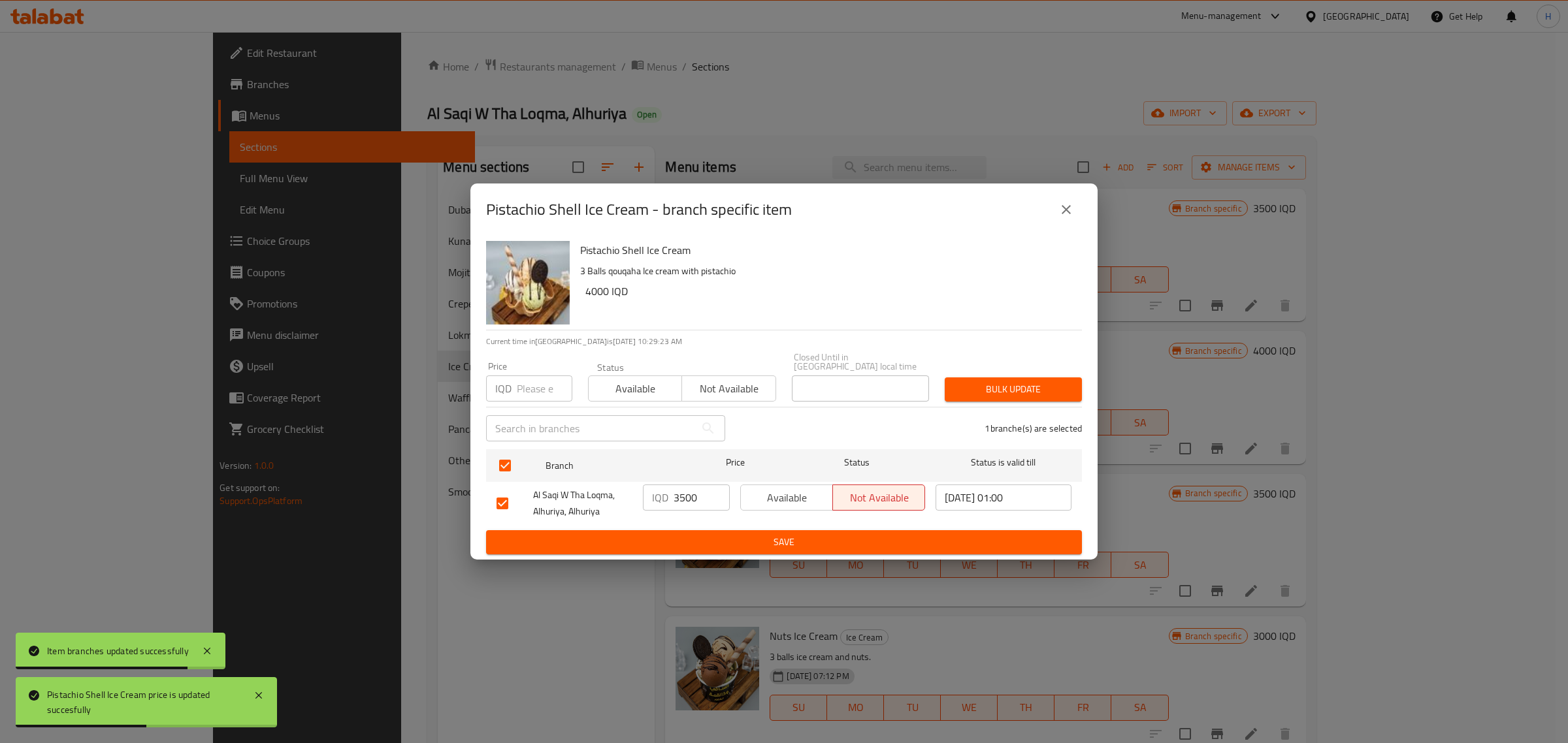
click at [690, 498] on input "3500" at bounding box center [702, 497] width 56 height 26
type input "4000"
type button "0"
type button "1"
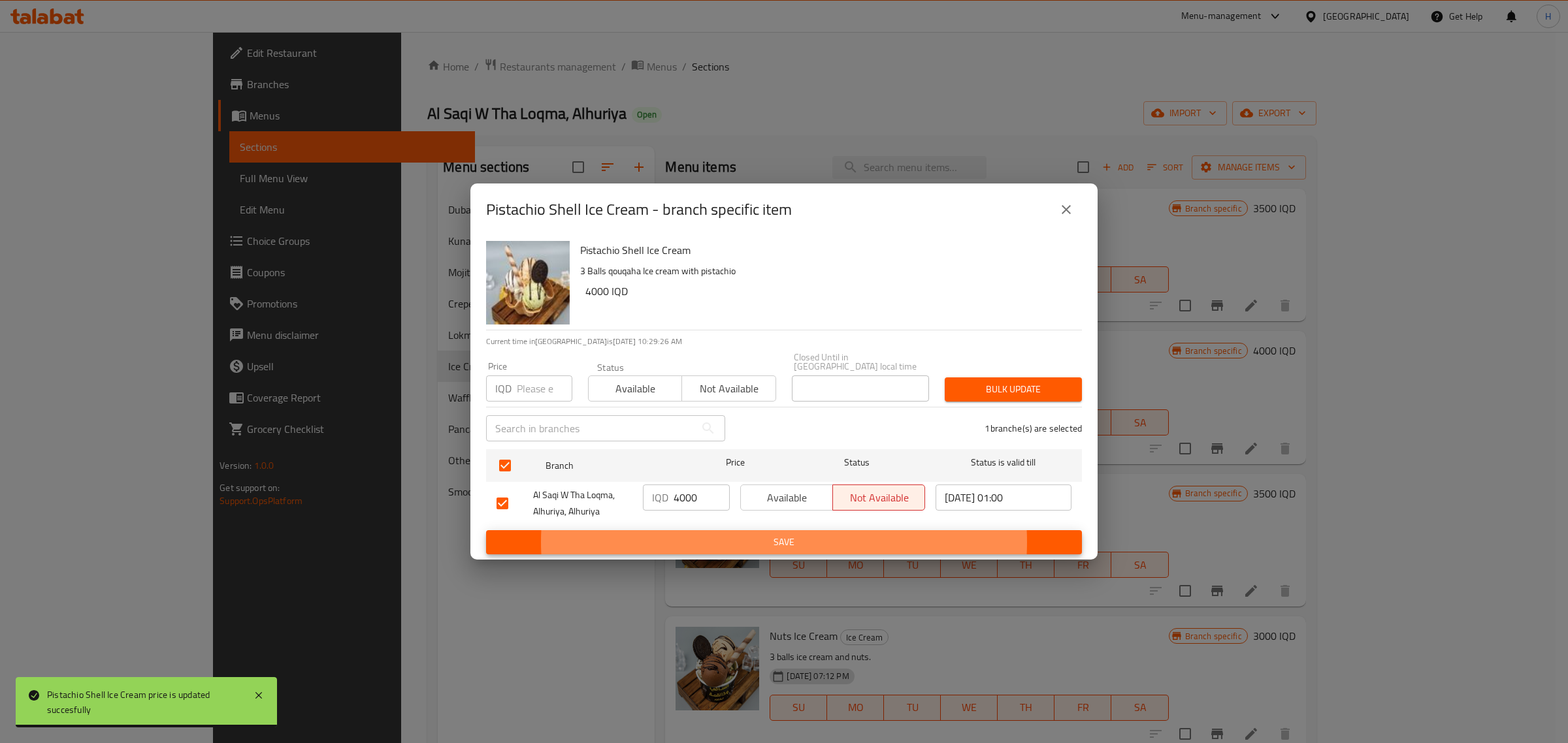
click at [486, 530] on button "Save" at bounding box center [784, 542] width 596 height 24
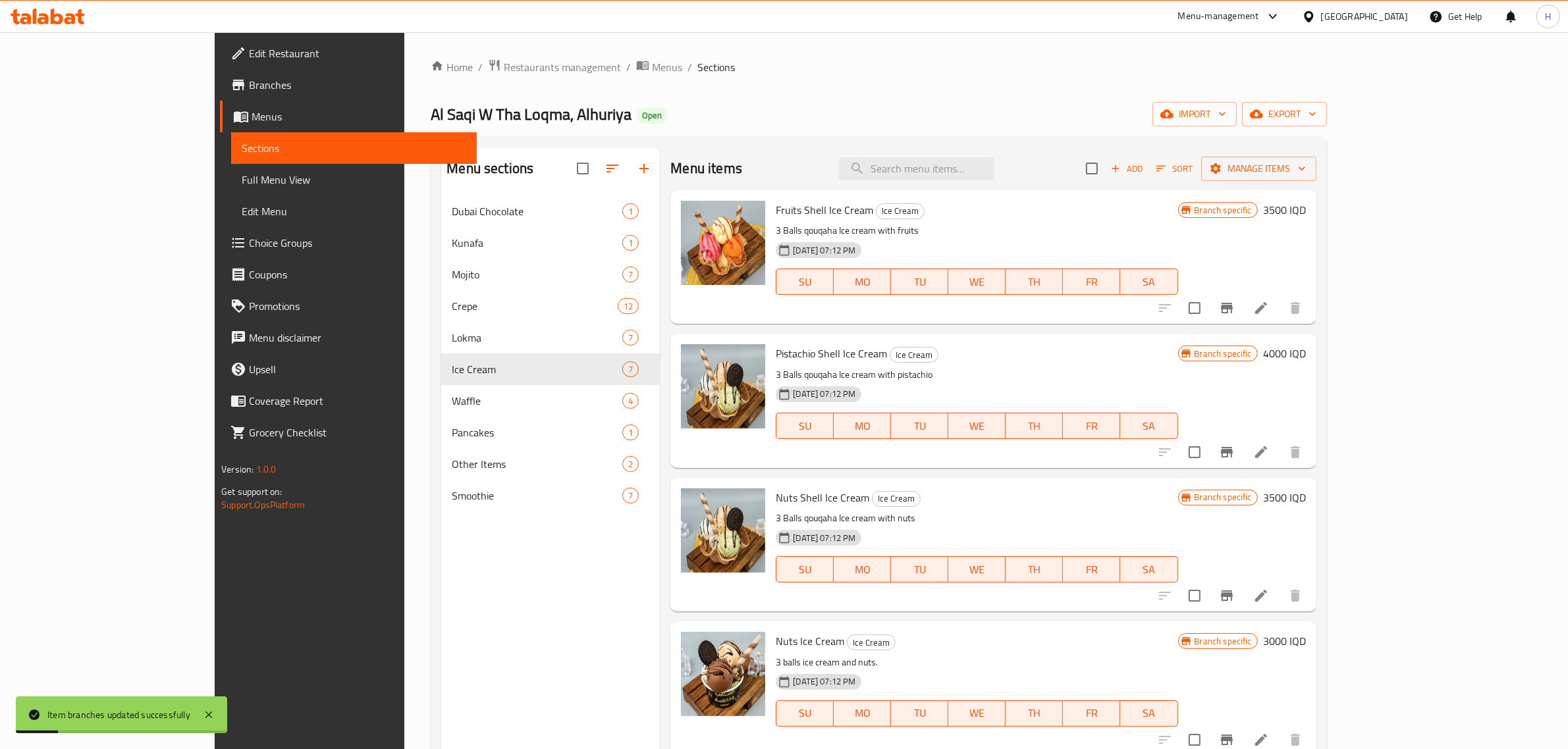
click at [1306, 494] on h6 "3500 IQD" at bounding box center [1284, 497] width 42 height 19
click at [1226, 498] on input "3500" at bounding box center [1163, 503] width 128 height 26
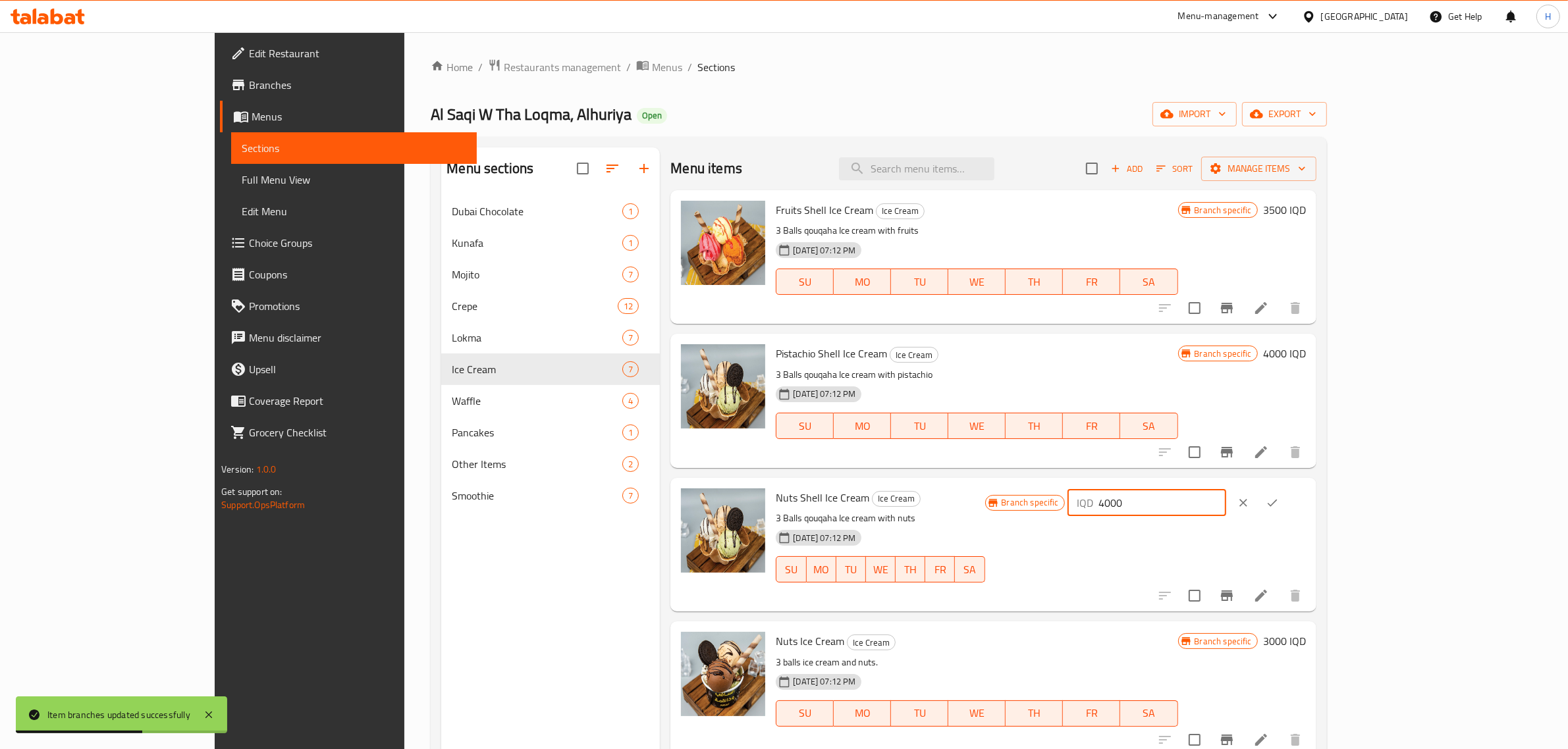
type input "4000"
drag, startPoint x: 1464, startPoint y: 491, endPoint x: 1485, endPoint y: 503, distance: 24.2
click at [1287, 492] on div at bounding box center [1258, 503] width 58 height 29
click at [1277, 503] on icon "ok" at bounding box center [1272, 503] width 10 height 7
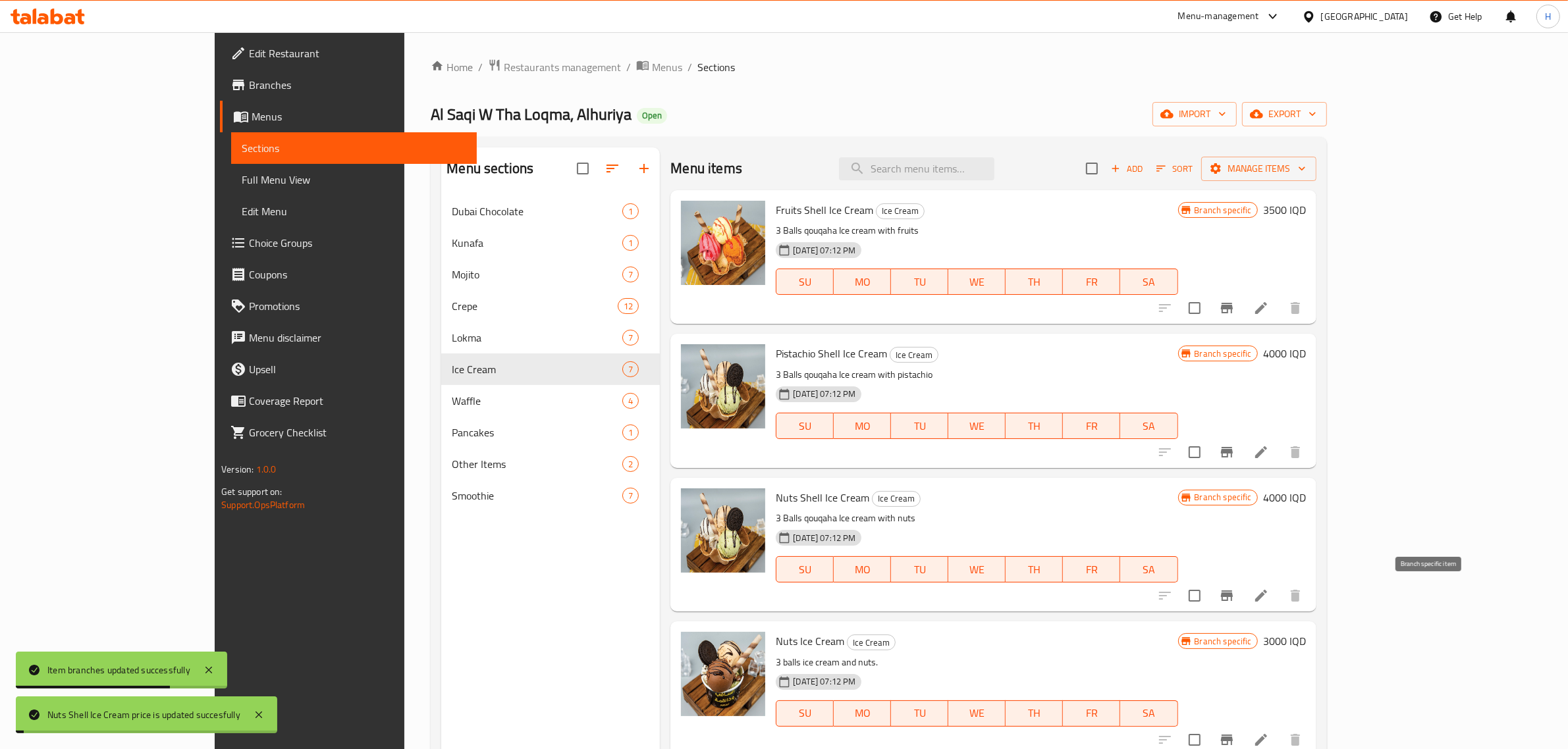
click at [1233, 599] on icon "Branch-specific-item" at bounding box center [1227, 596] width 12 height 10
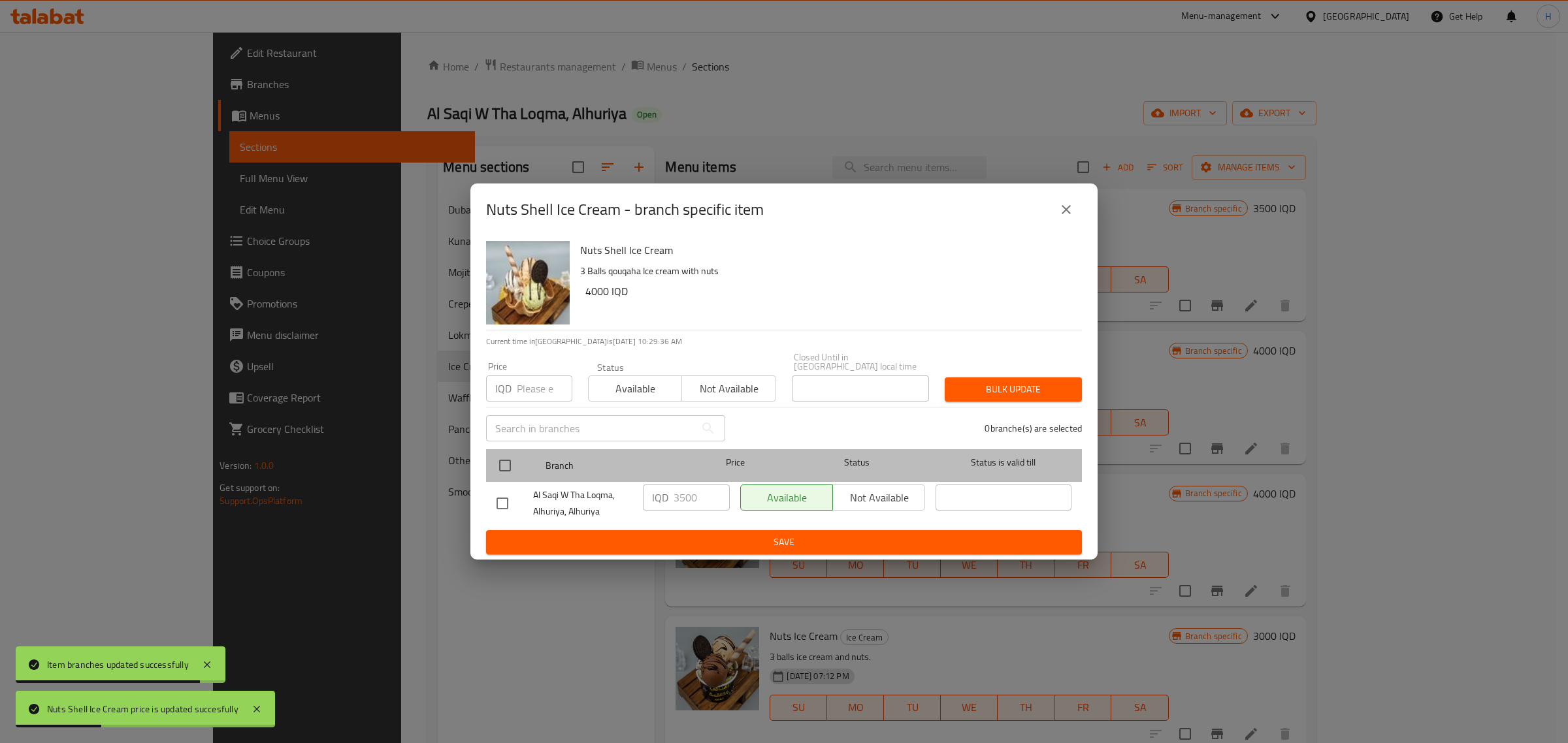
click at [499, 447] on div at bounding box center [516, 465] width 49 height 38
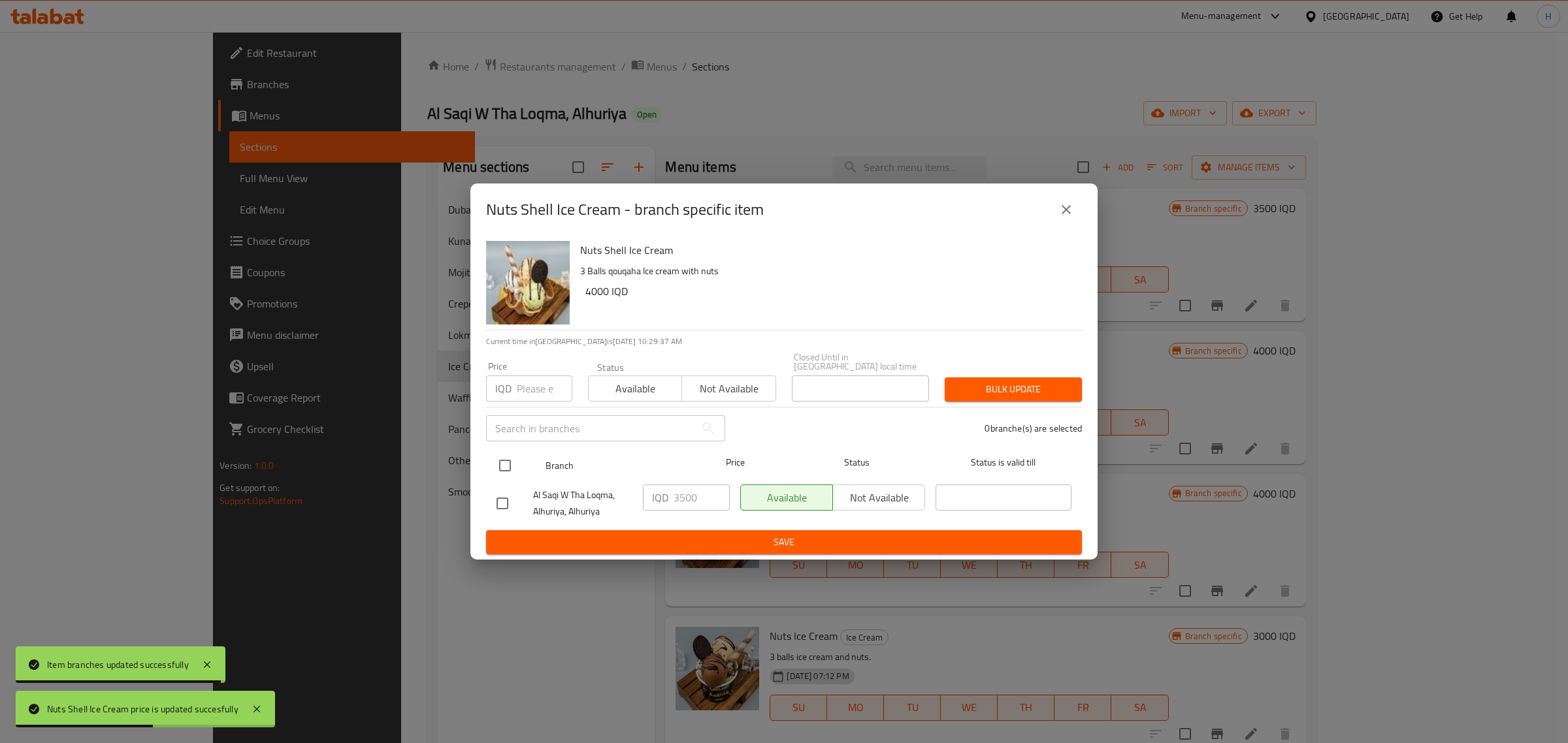
click at [498, 462] on input "checkbox" at bounding box center [505, 465] width 27 height 27
checkbox input "true"
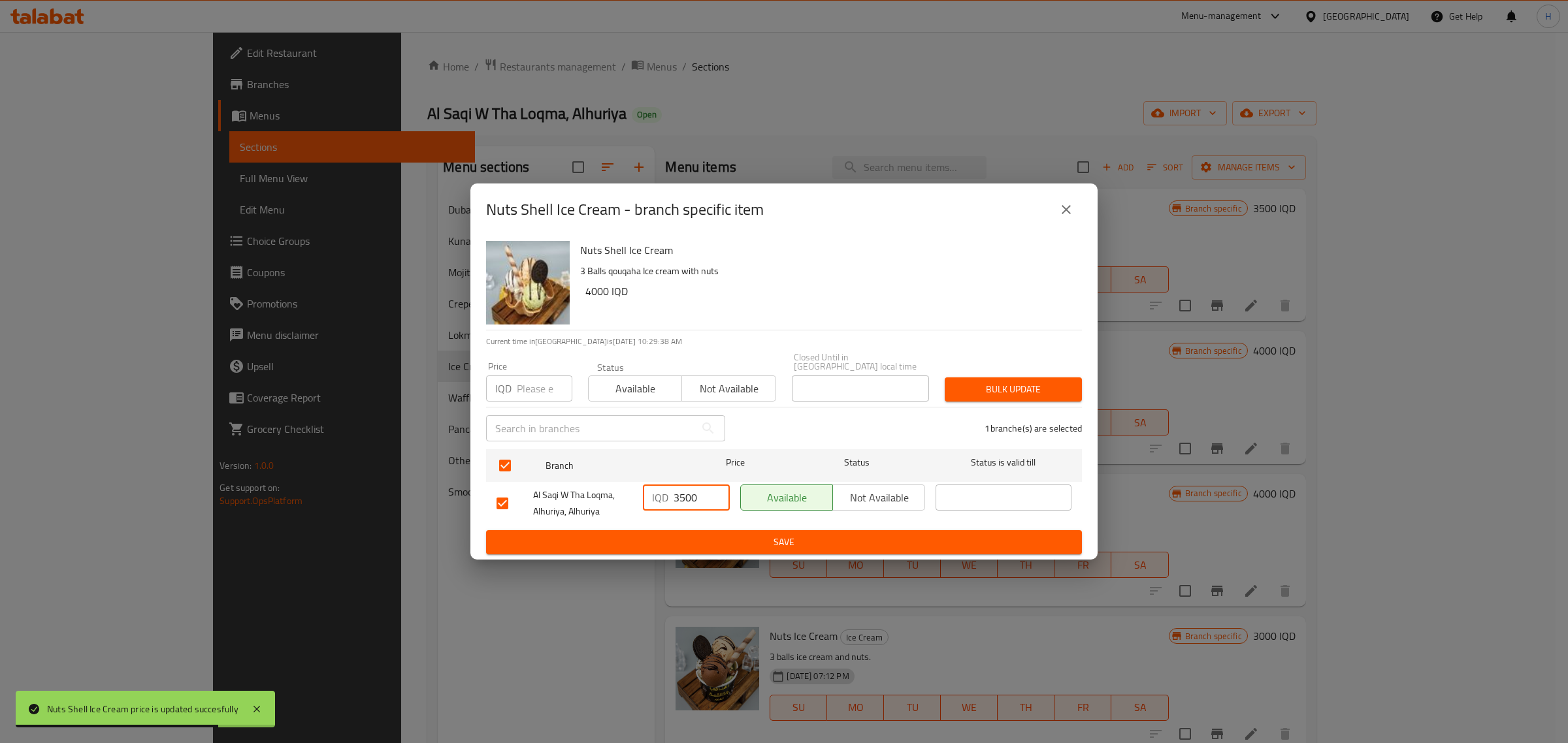
drag, startPoint x: 684, startPoint y: 490, endPoint x: 559, endPoint y: 505, distance: 125.9
click at [559, 505] on div "Al Saqi W Tha Loqma, Alhuriya, Alhuriya IQD 3500 ​ Available Not available ​" at bounding box center [784, 503] width 585 height 48
type input "4000"
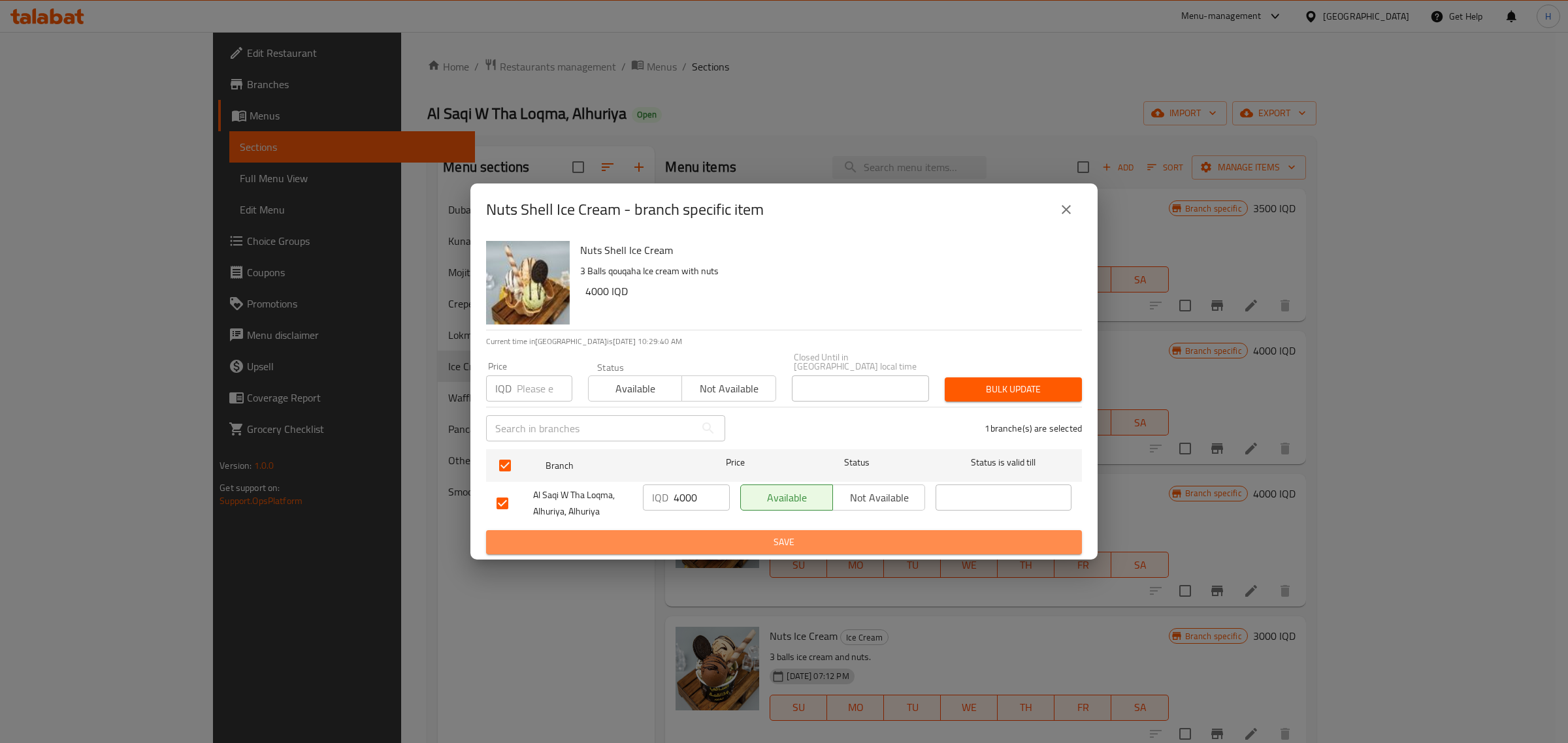
click at [760, 534] on span "Save" at bounding box center [784, 542] width 575 height 16
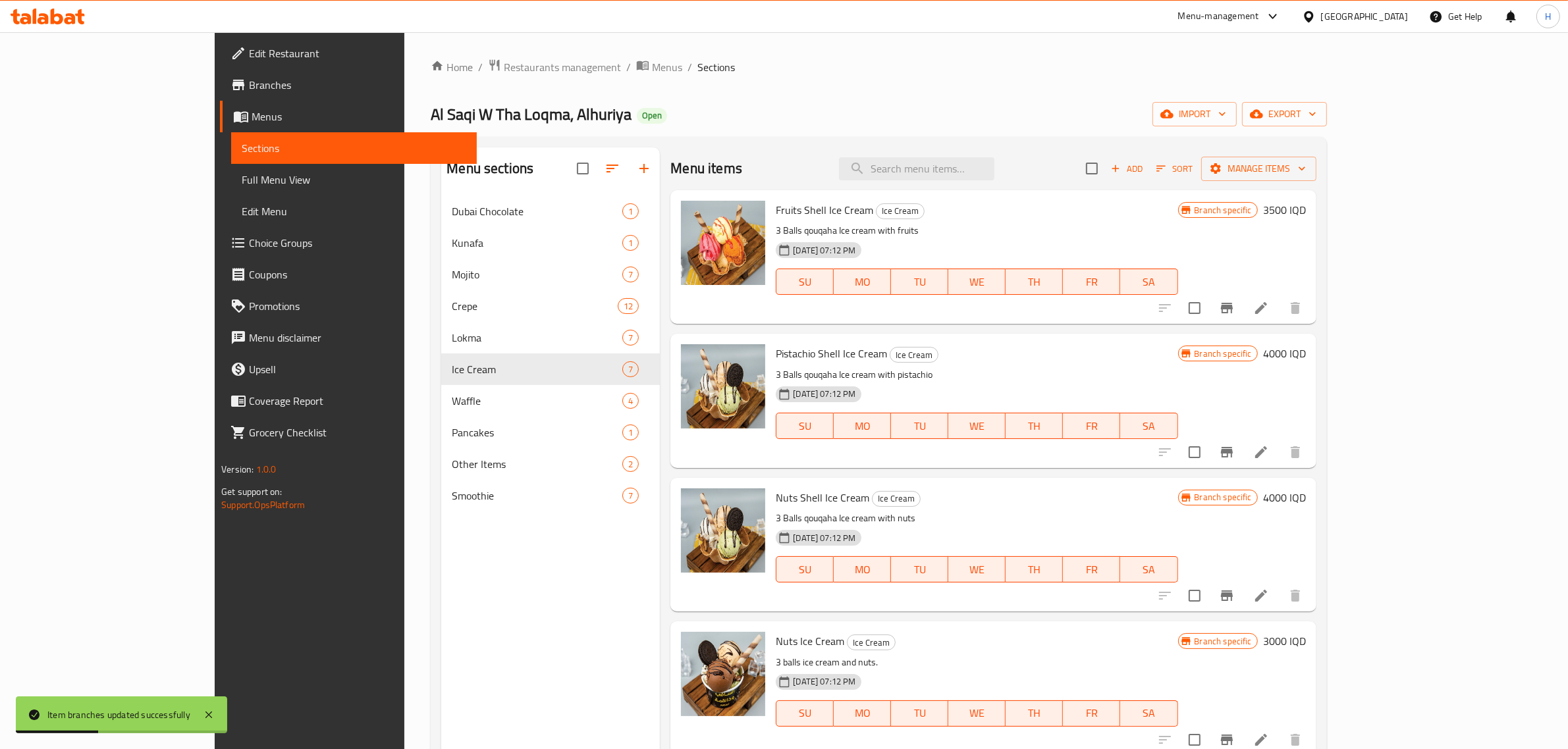
click at [1027, 497] on h6 "Nuts Shell Ice Cream Ice Cream" at bounding box center [977, 497] width 401 height 19
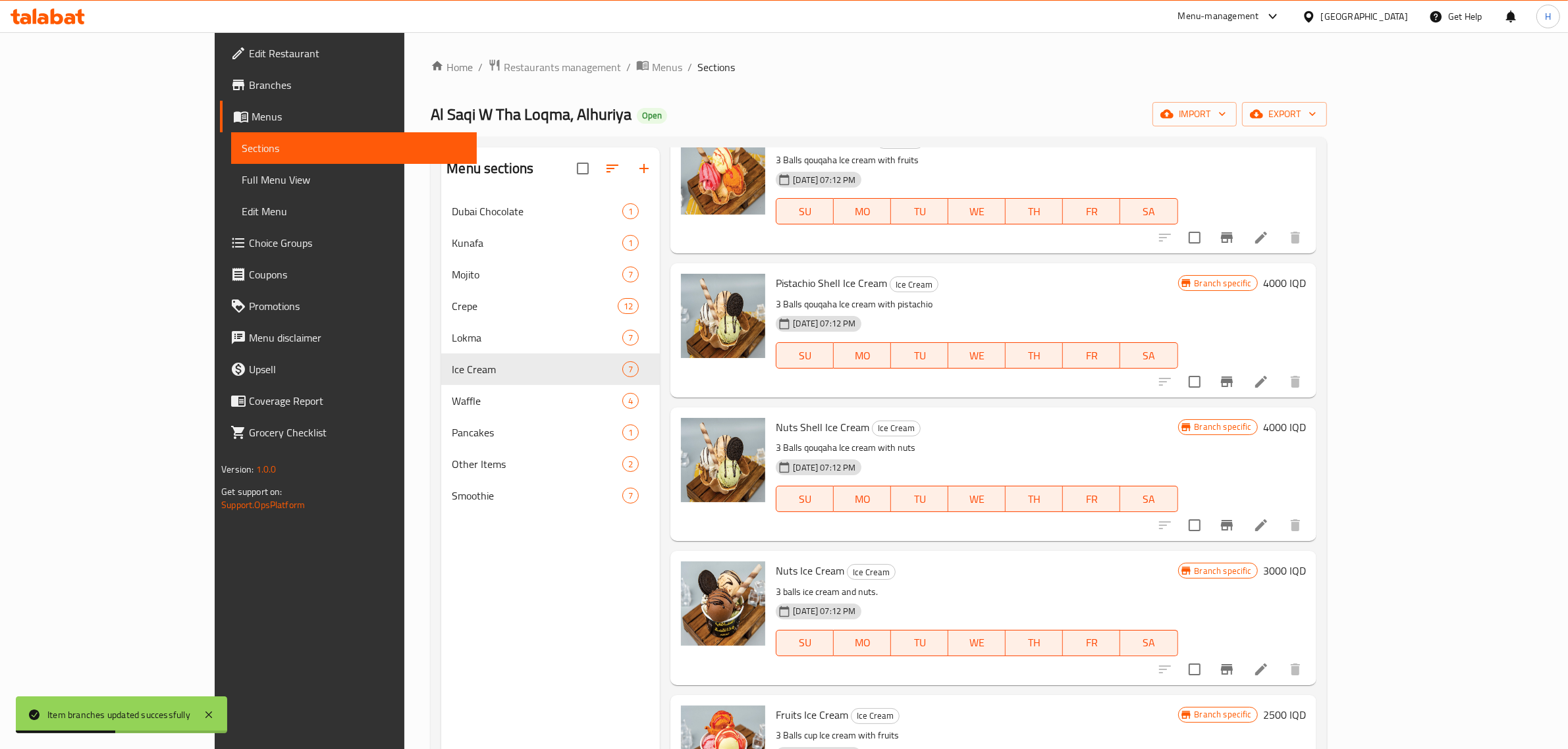
scroll to position [165, 0]
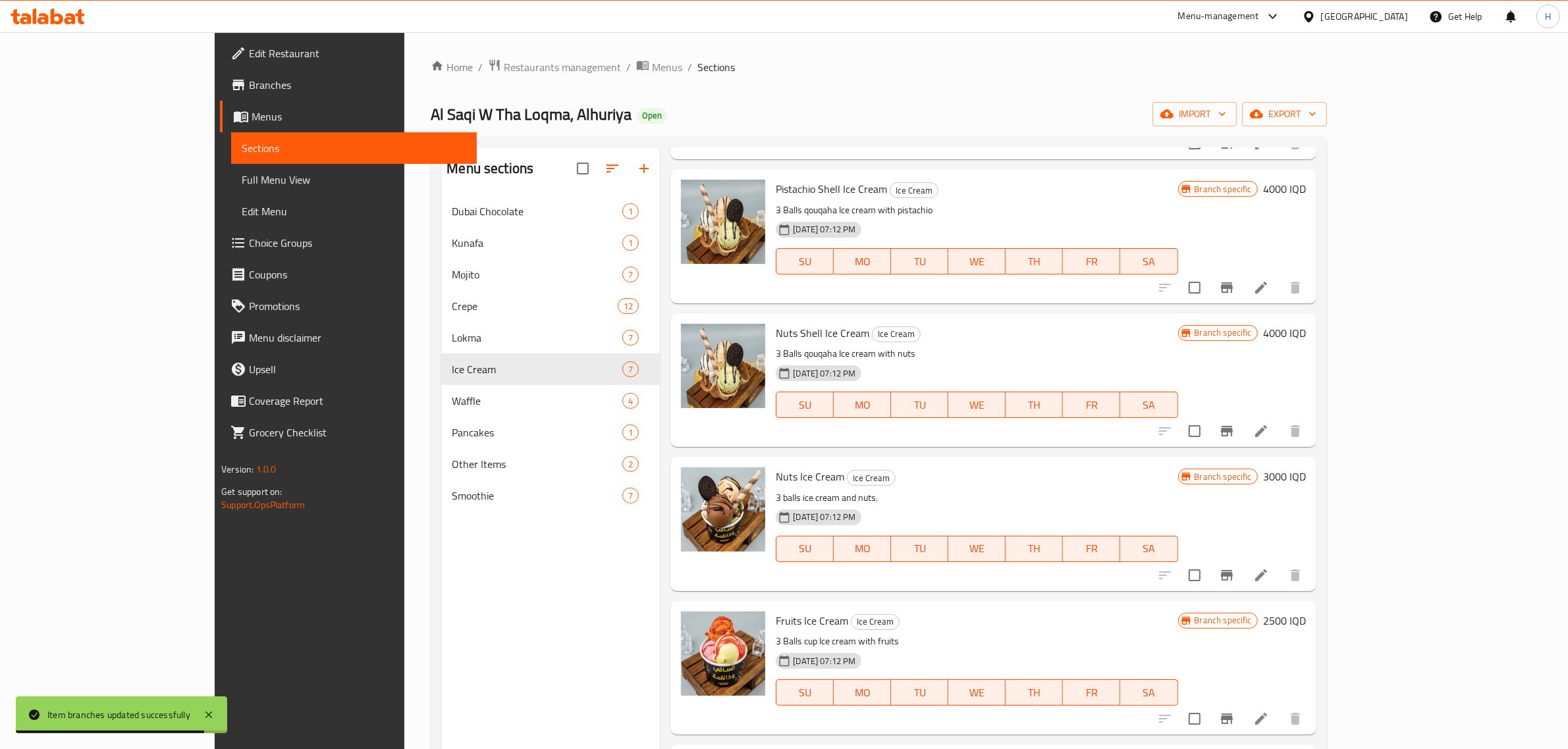
click at [1306, 476] on h6 "3000 IQD" at bounding box center [1284, 477] width 42 height 19
click at [1226, 479] on input "3000" at bounding box center [1163, 482] width 128 height 26
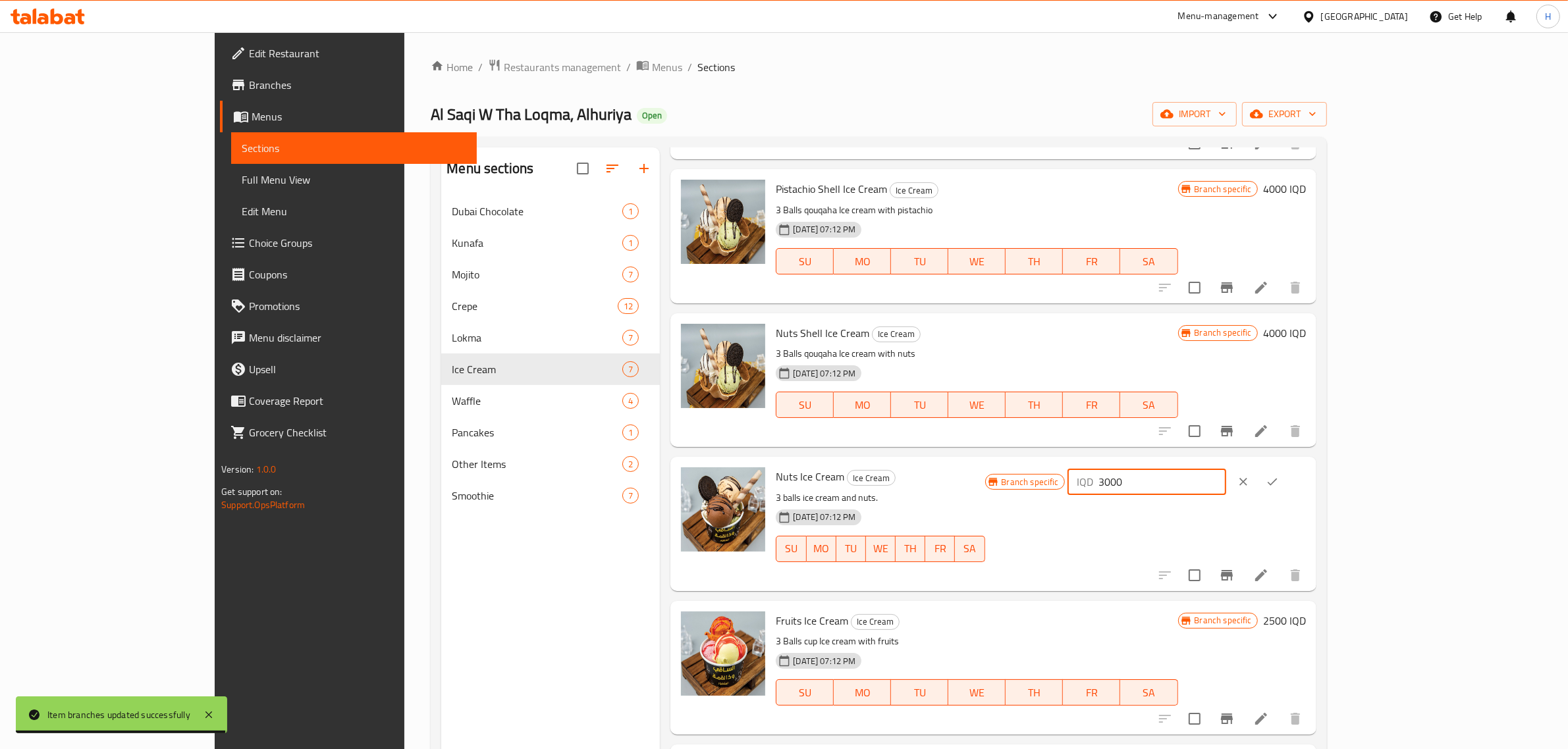
paste input "5"
type input "3500"
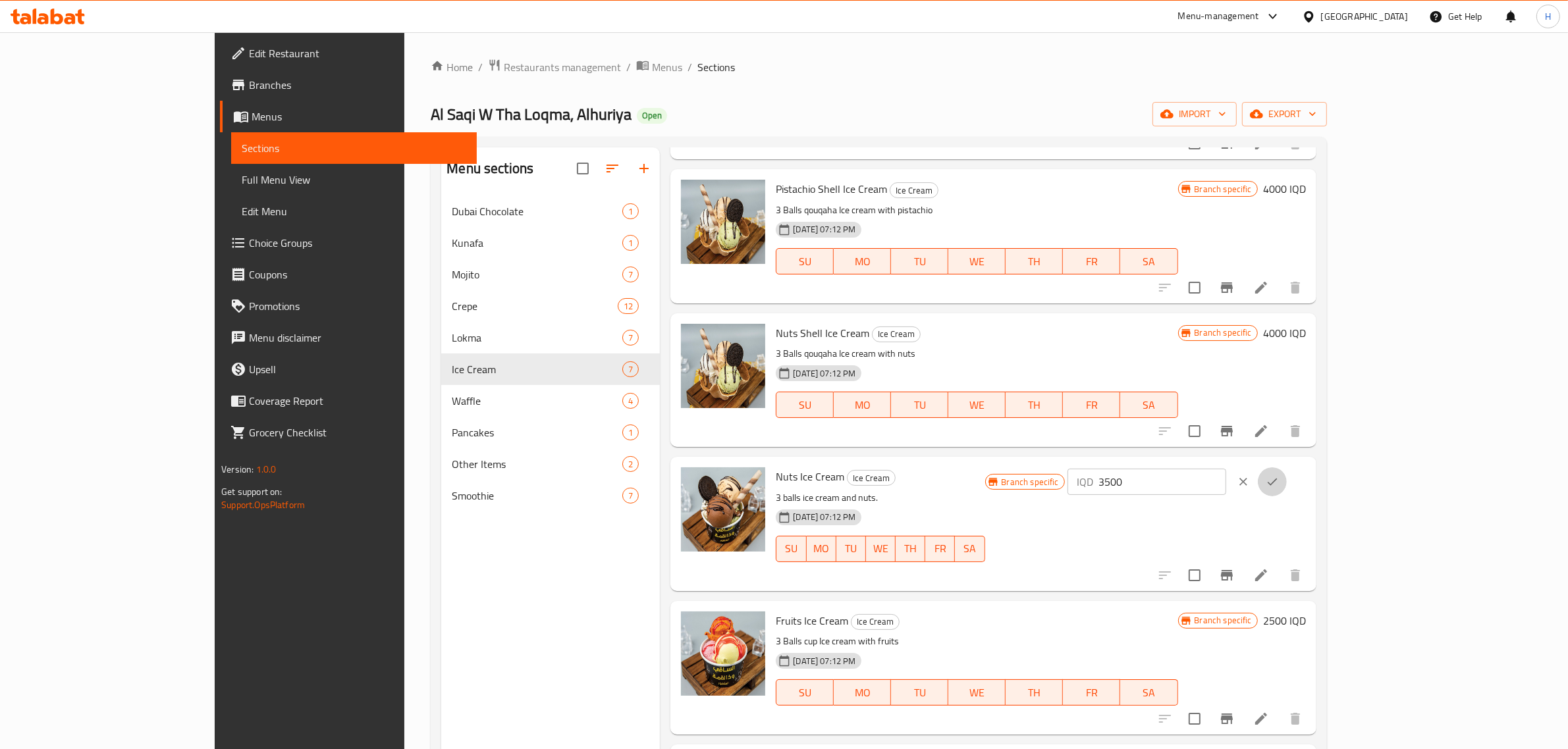
click at [1279, 485] on icon "ok" at bounding box center [1272, 482] width 13 height 13
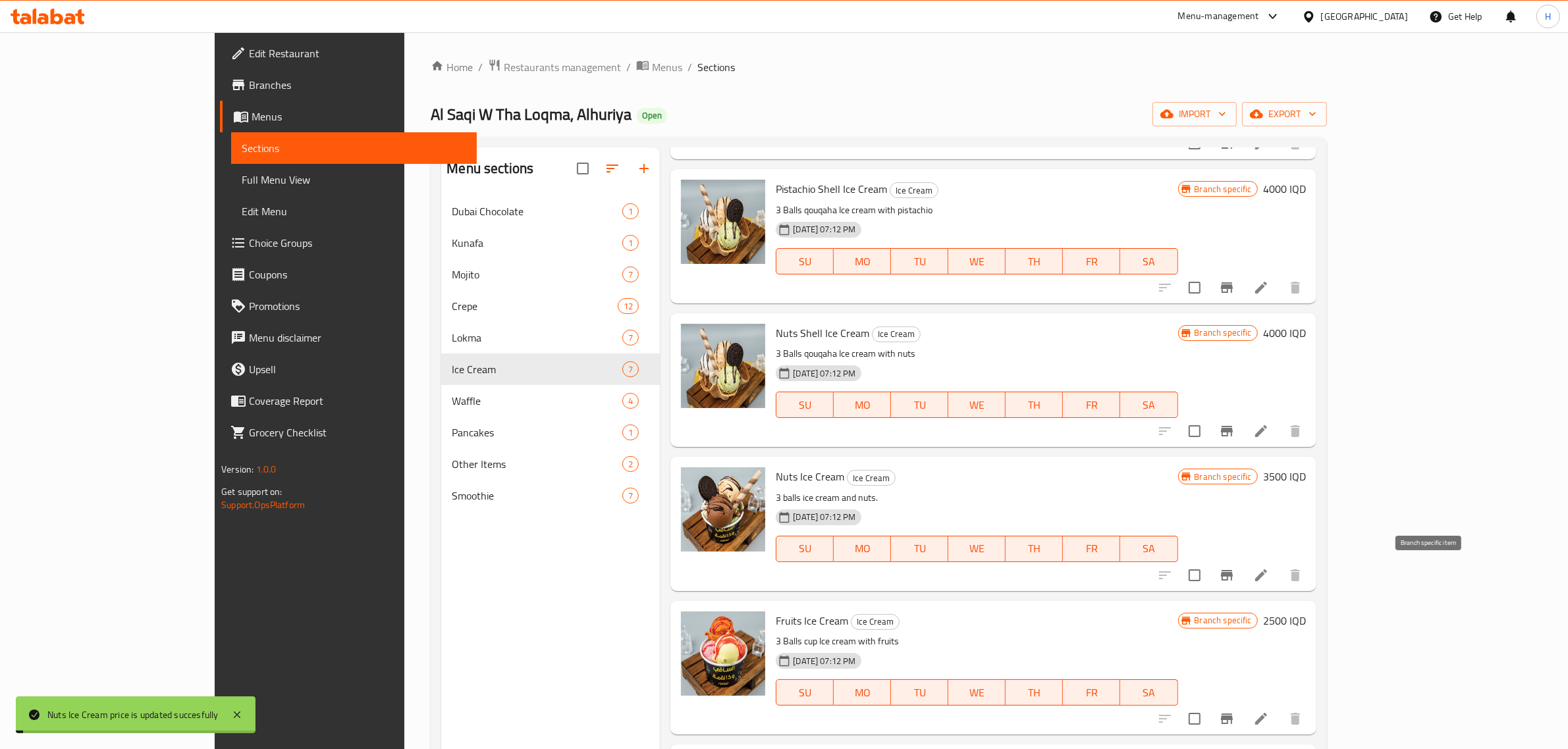
click at [1243, 574] on button "Branch-specific-item" at bounding box center [1227, 576] width 31 height 31
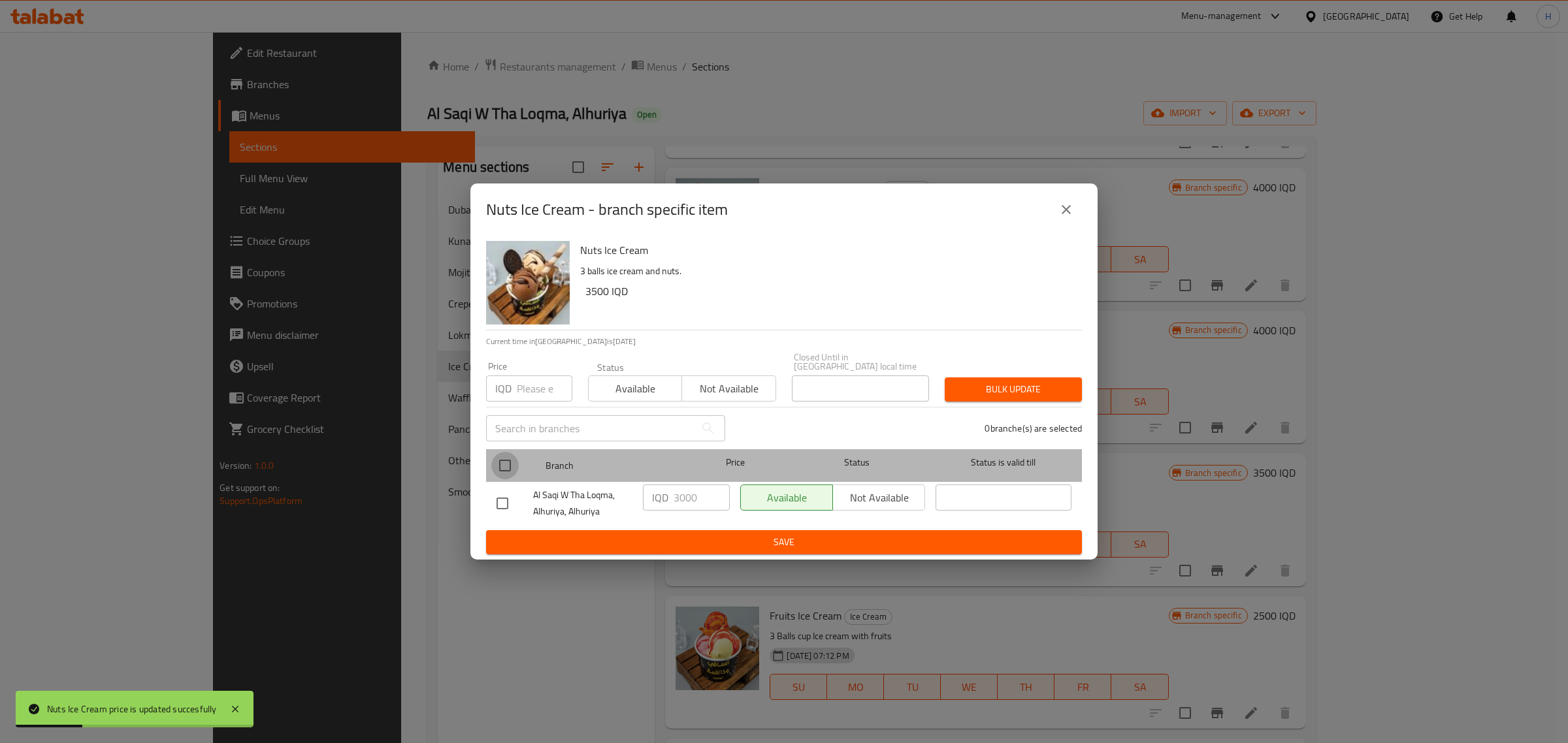
drag, startPoint x: 510, startPoint y: 465, endPoint x: 602, endPoint y: 493, distance: 96.2
click at [508, 468] on input "checkbox" at bounding box center [505, 465] width 27 height 27
checkbox input "true"
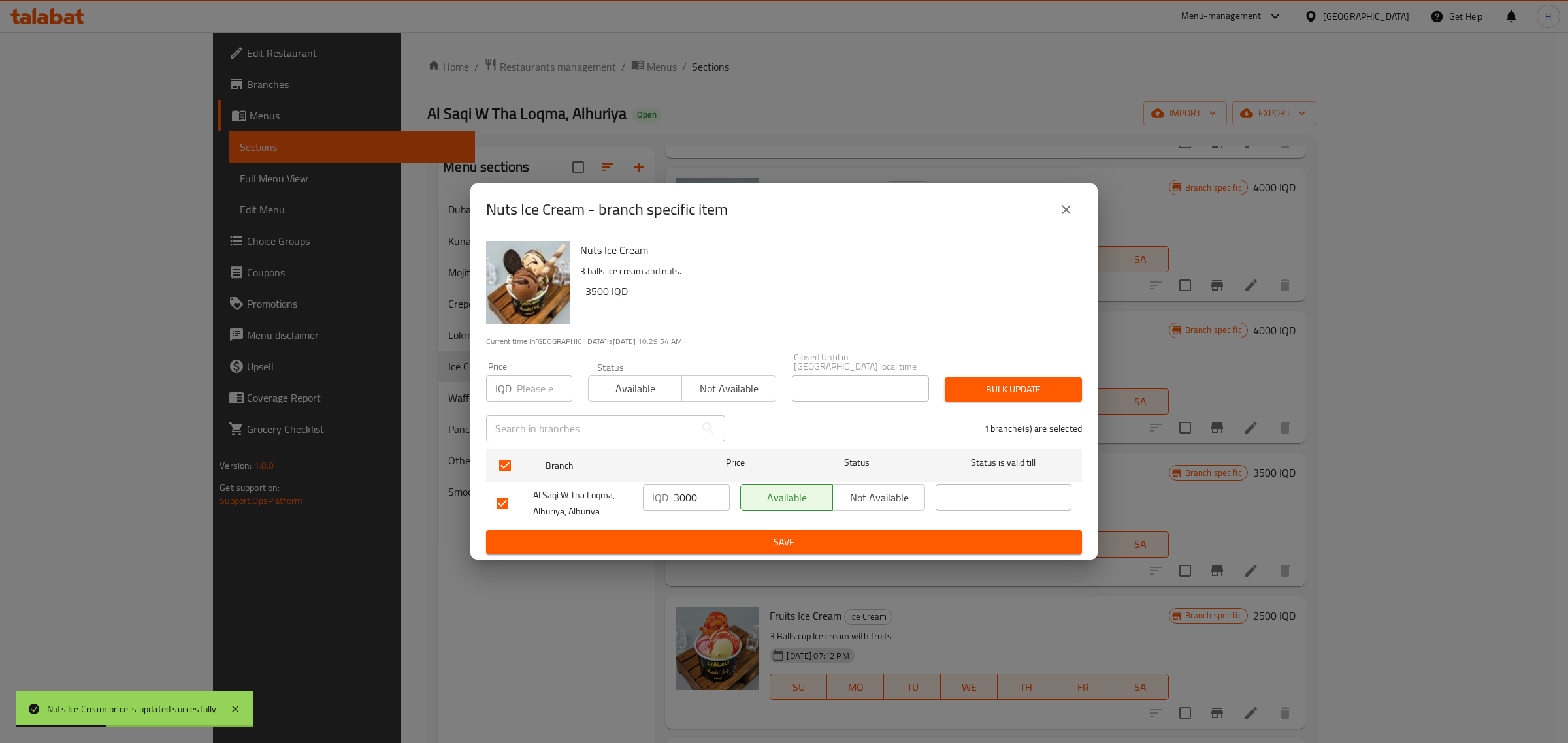
click at [703, 501] on input "3000" at bounding box center [702, 497] width 56 height 26
paste input "5"
type input "3500"
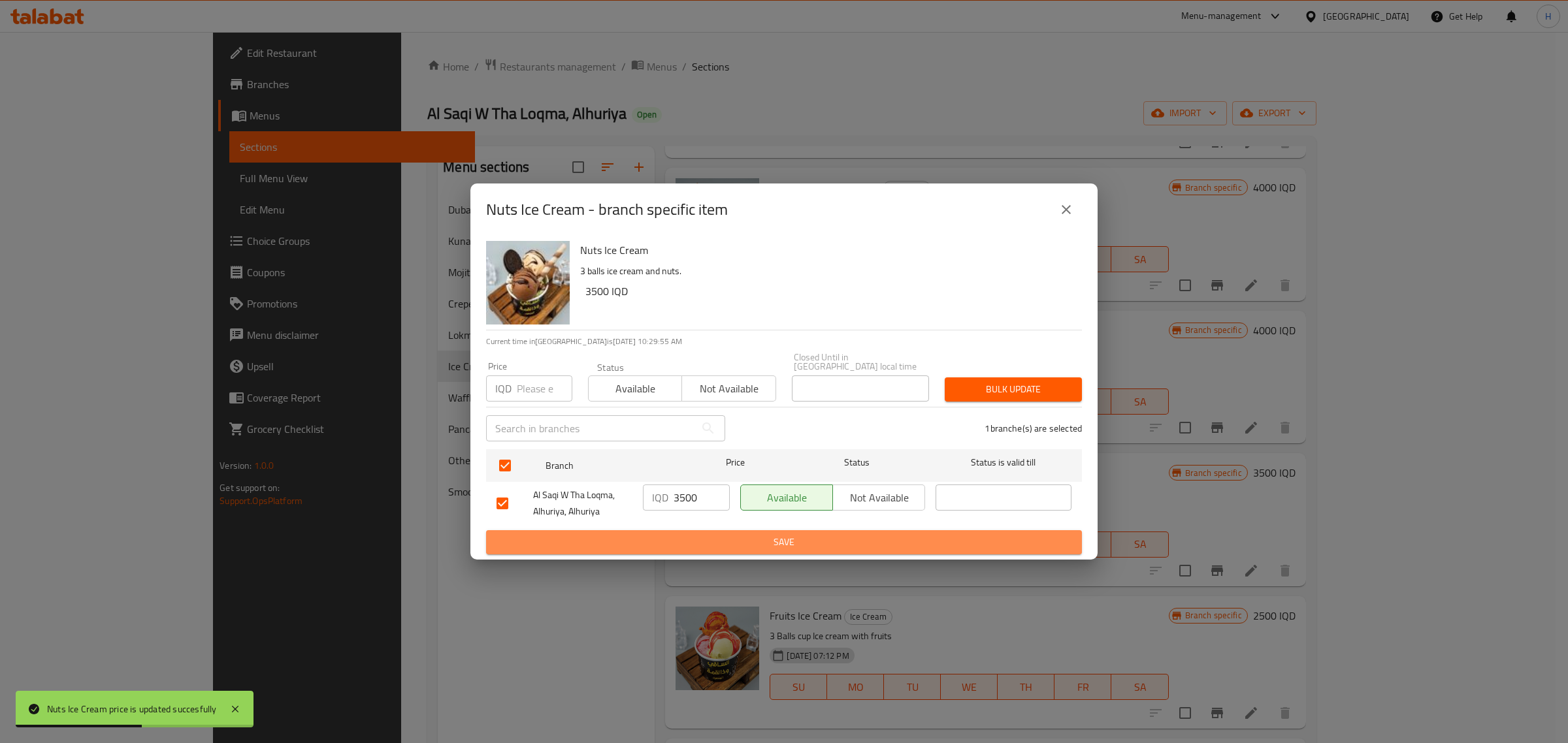
click at [698, 534] on span "Save" at bounding box center [784, 542] width 575 height 16
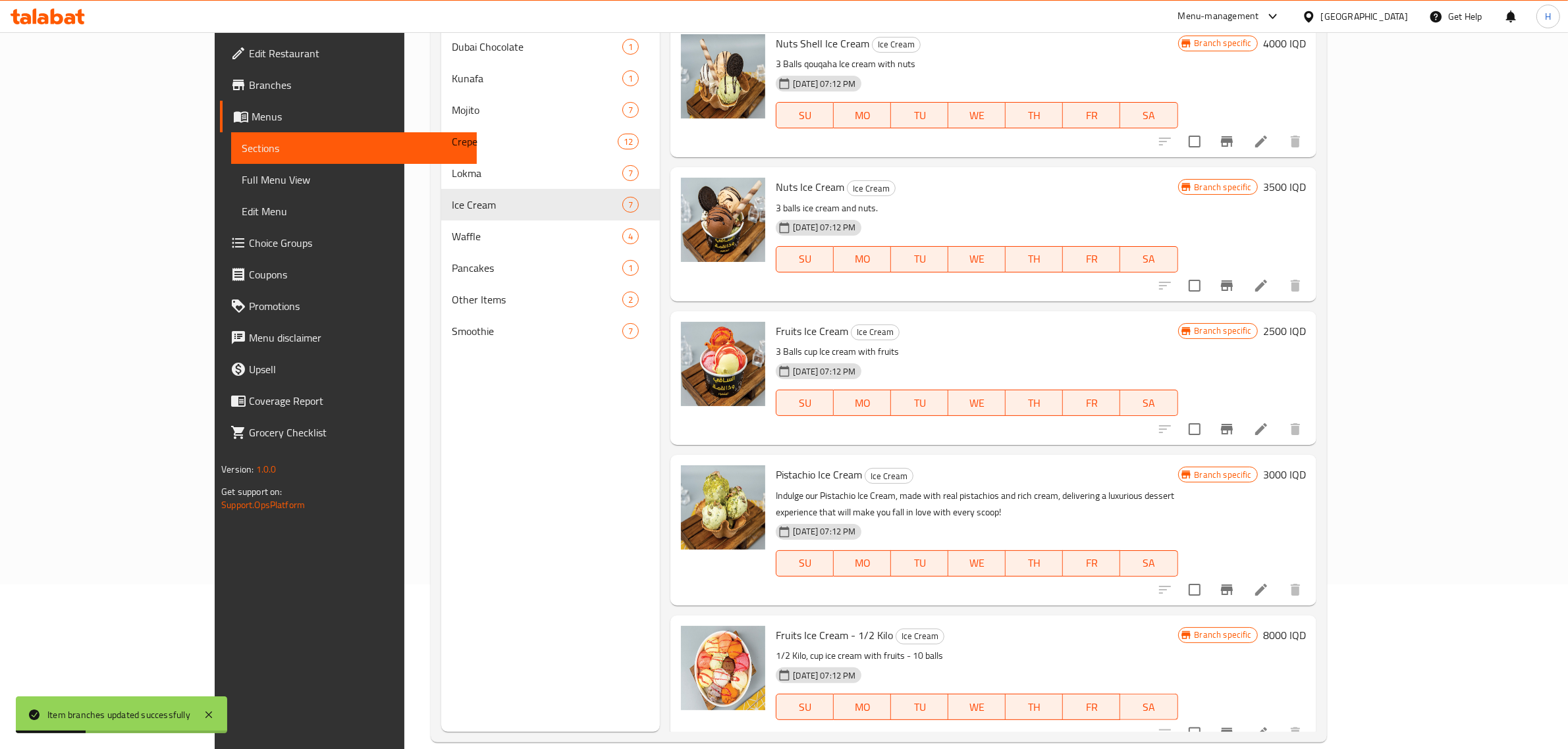
click at [1306, 322] on h6 "2500 IQD" at bounding box center [1284, 331] width 42 height 19
click at [1226, 338] on input "2500" at bounding box center [1163, 336] width 128 height 26
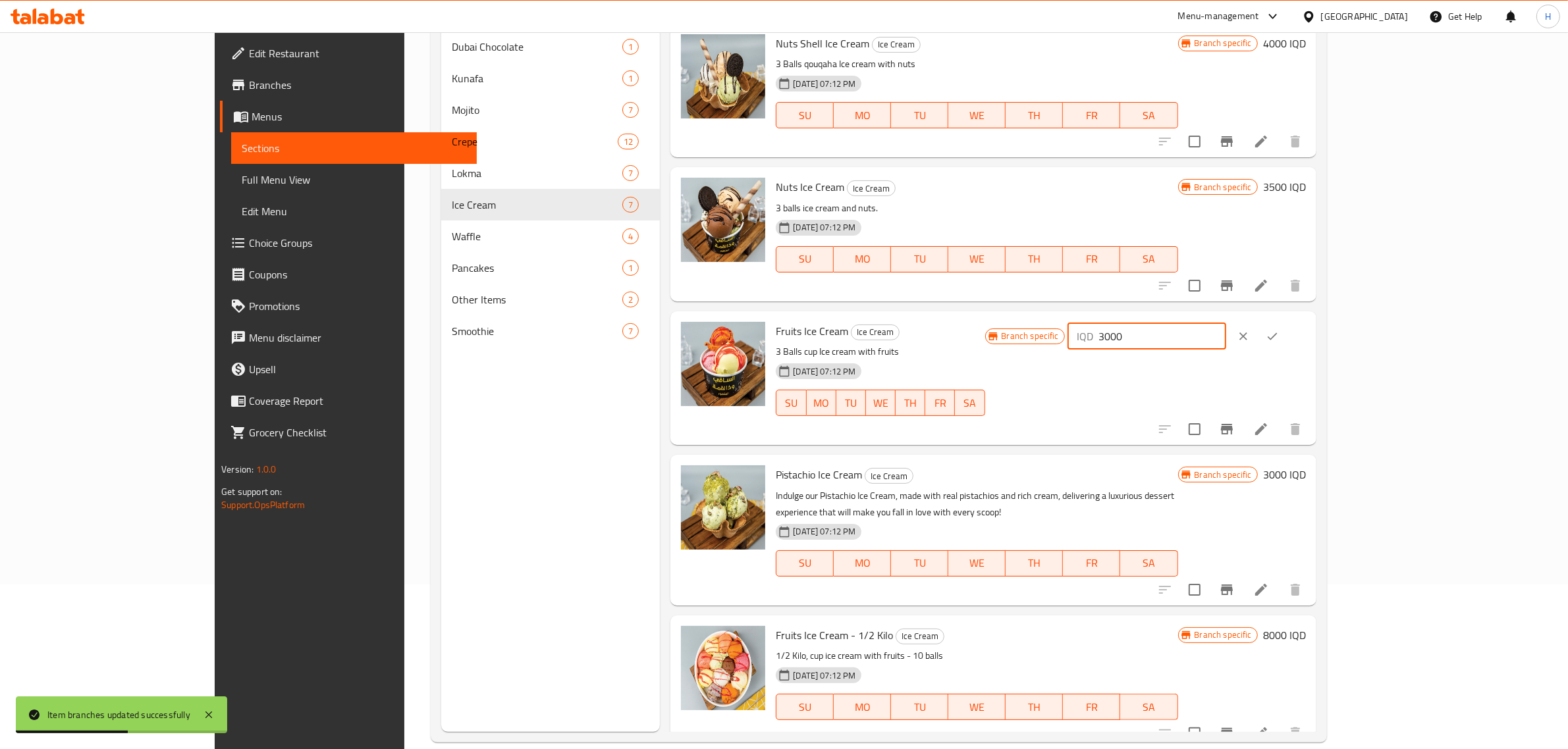
type input "3000"
click button "ok" at bounding box center [1272, 336] width 29 height 29
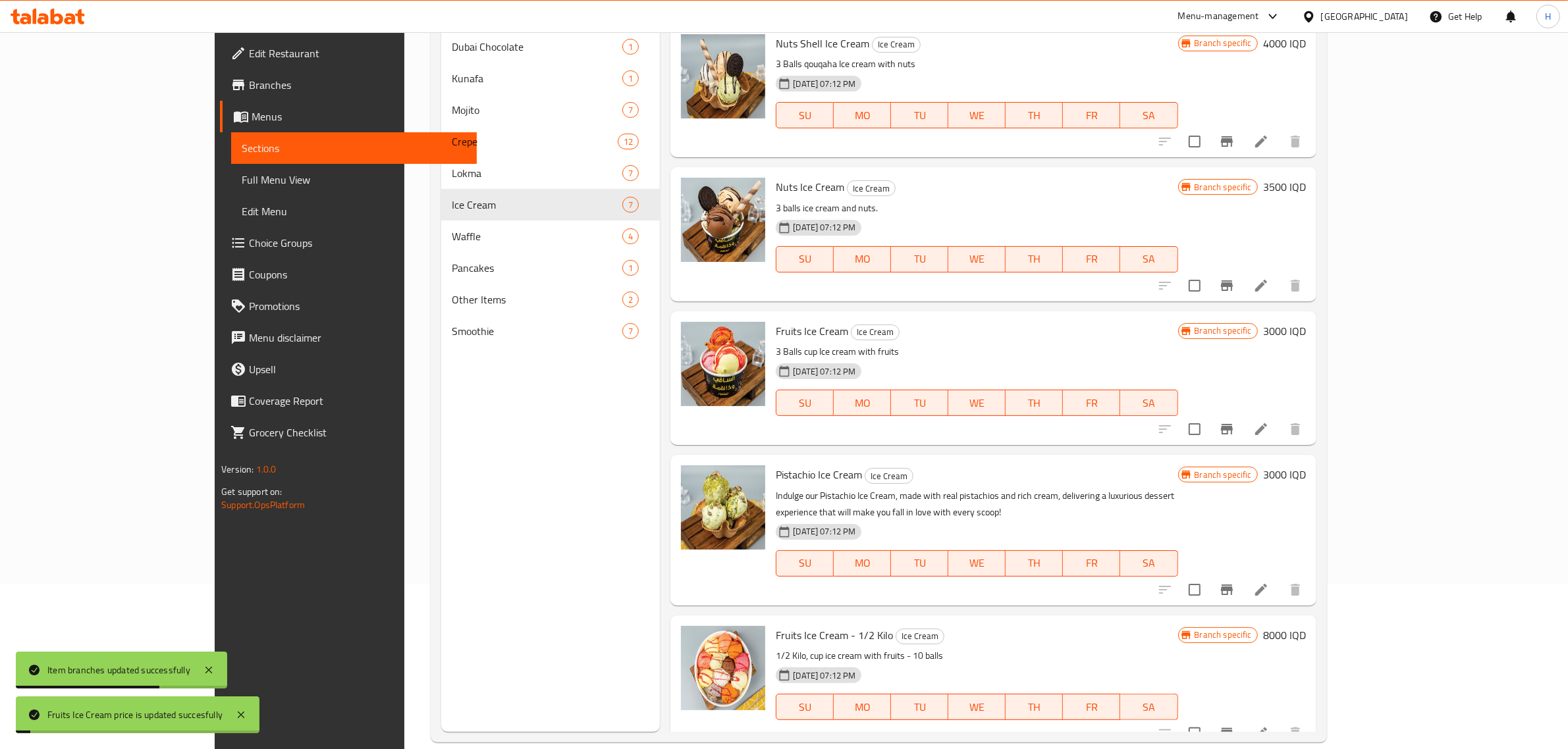
click at [1233, 430] on icon "Branch-specific-item" at bounding box center [1227, 429] width 12 height 10
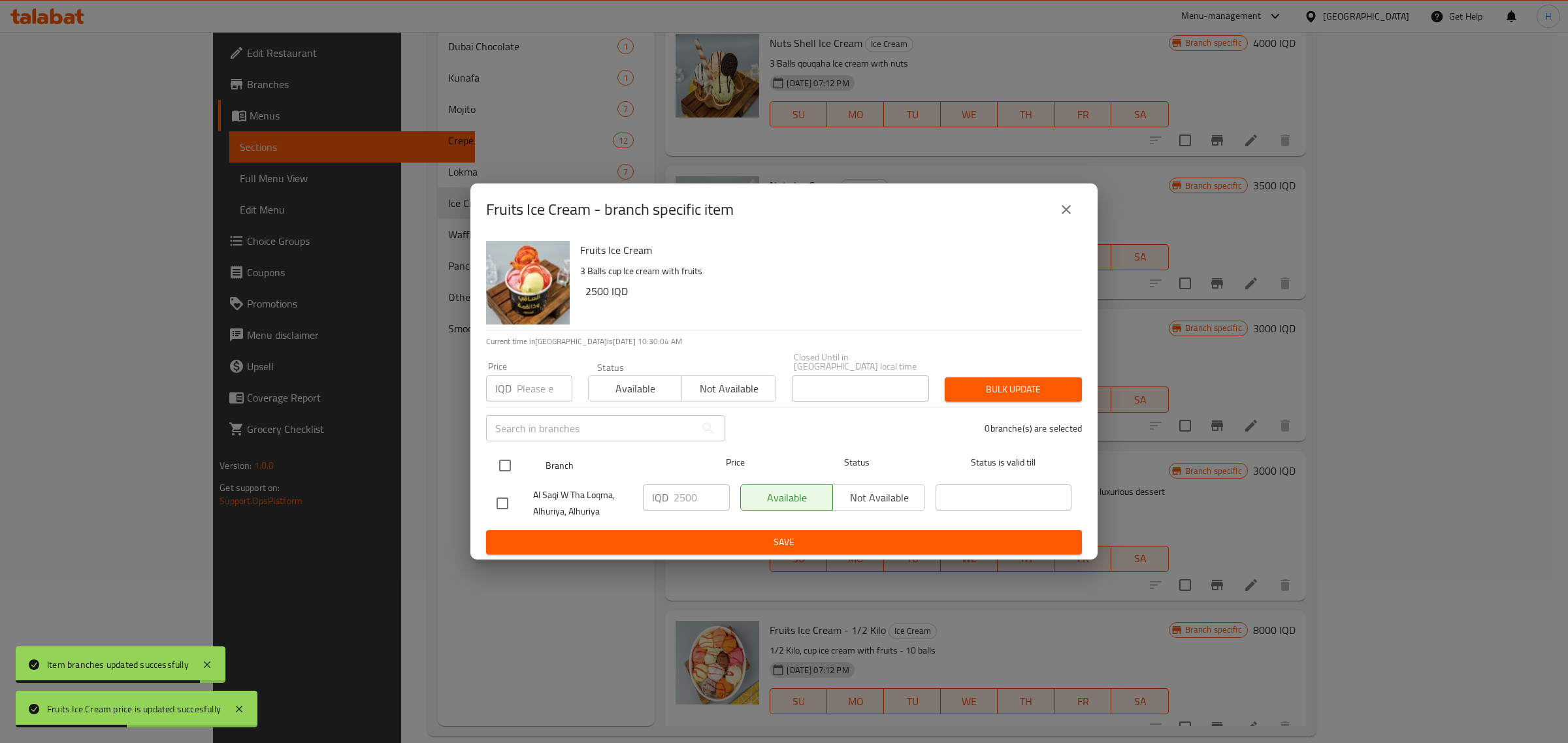
click at [497, 465] on input "checkbox" at bounding box center [505, 465] width 27 height 27
checkbox input "true"
click at [698, 490] on input "2500" at bounding box center [702, 497] width 56 height 26
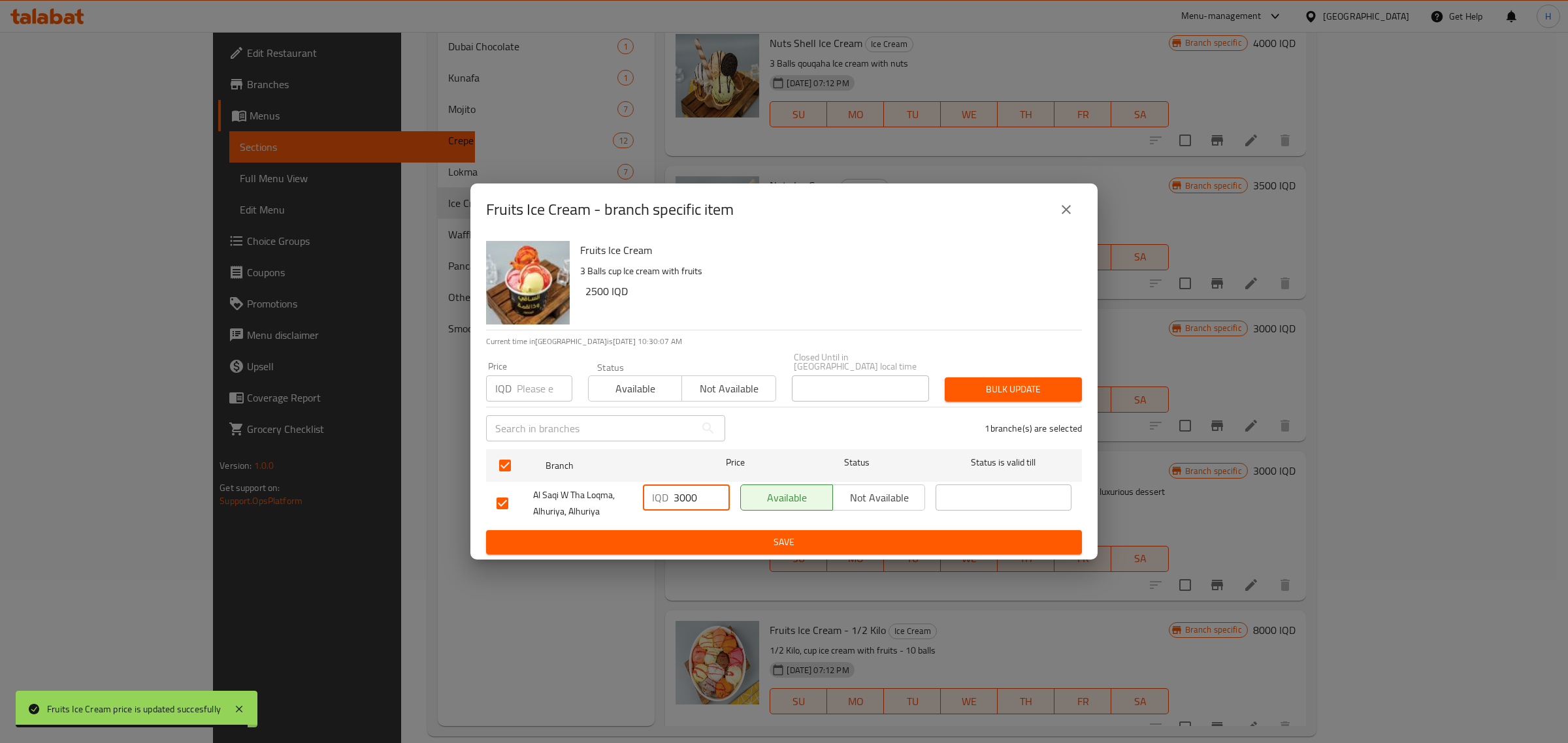
type input "3000"
type button "0"
type button "1"
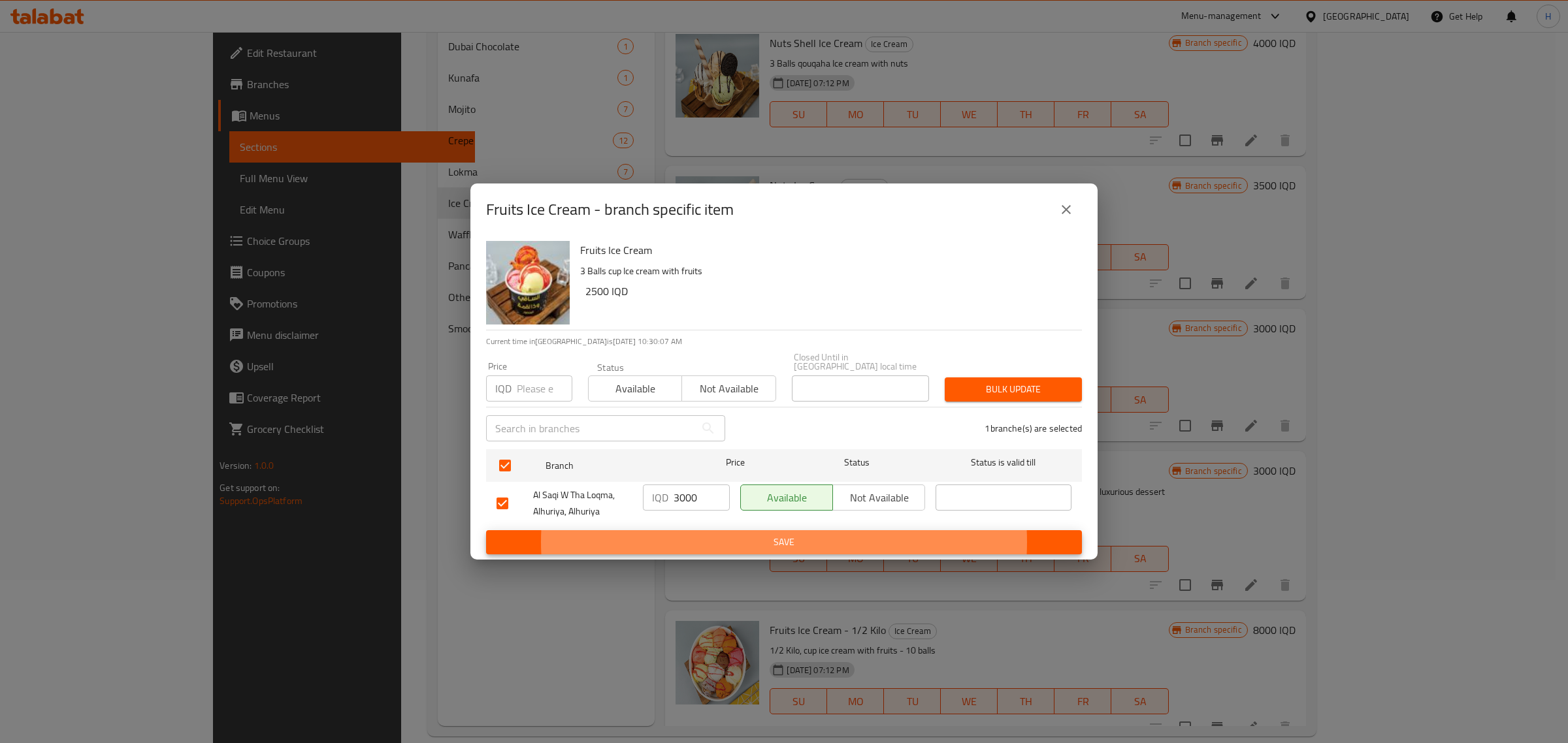
click at [486, 530] on button "Save" at bounding box center [784, 542] width 596 height 24
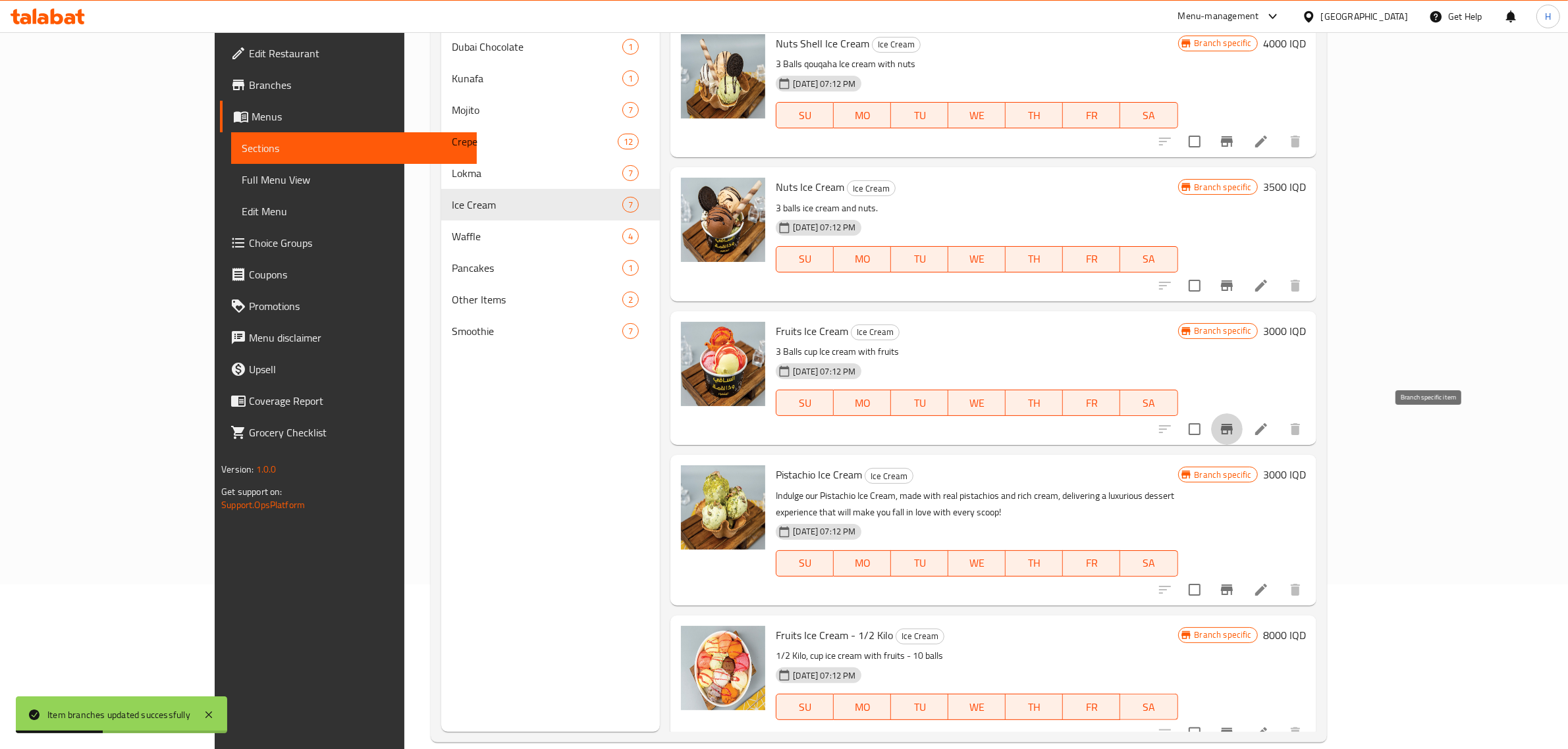
click at [1178, 478] on h6 "Pistachio Ice Cream Ice Cream" at bounding box center [977, 474] width 401 height 19
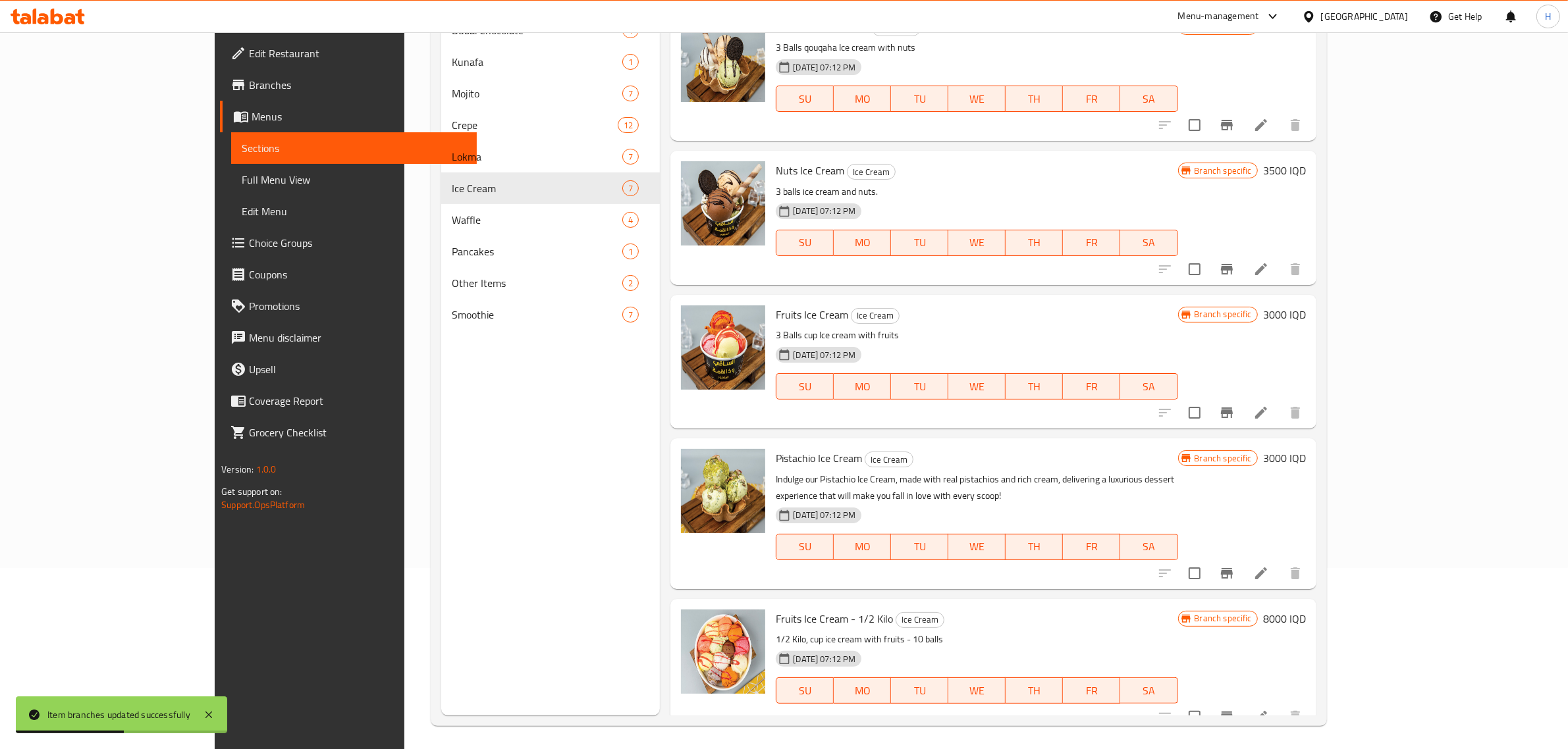
scroll to position [185, 0]
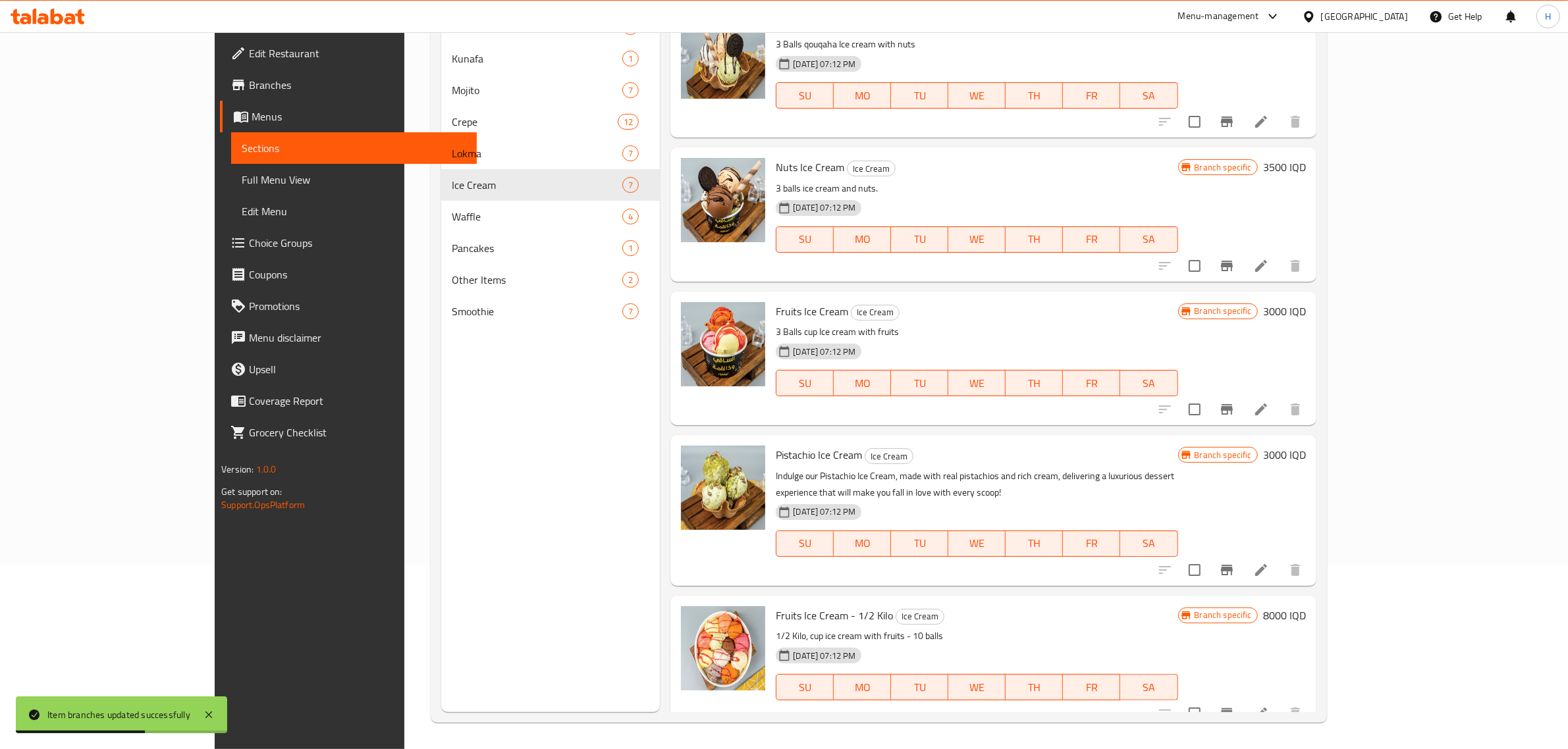
click at [1306, 448] on h6 "3000 IQD" at bounding box center [1284, 455] width 42 height 19
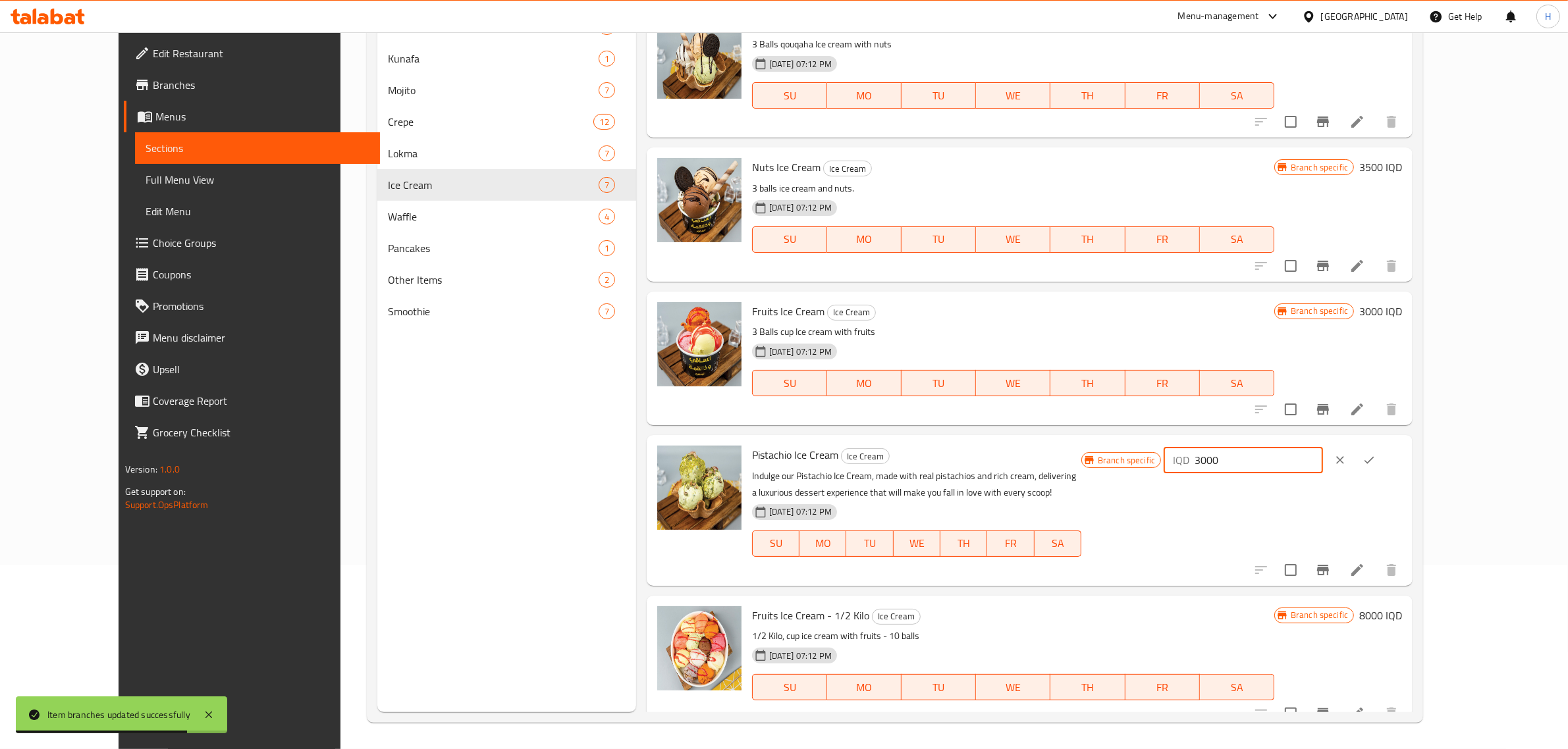
click at [1323, 461] on input "3000" at bounding box center [1259, 459] width 128 height 26
type input "3500"
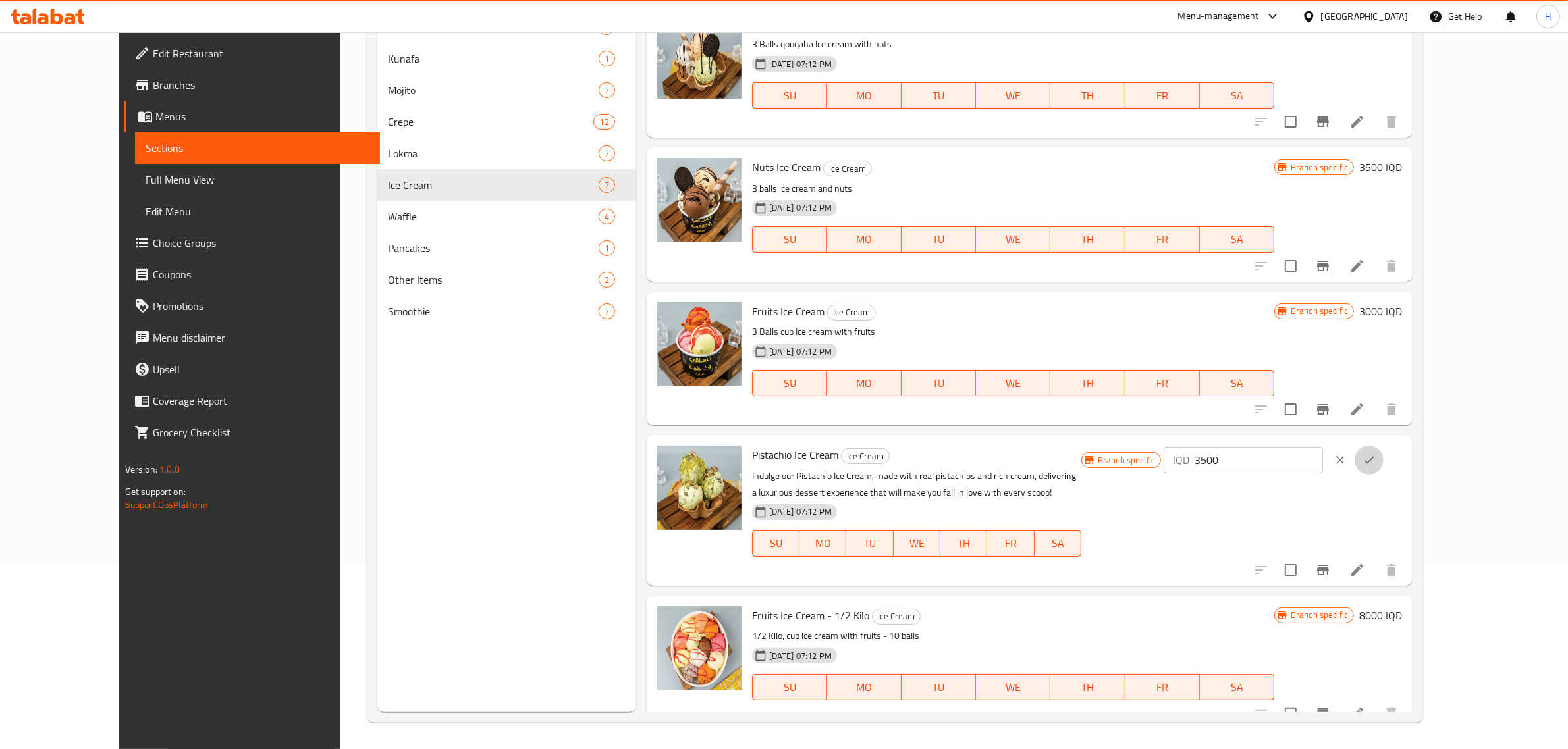
click button "ok" at bounding box center [1369, 460] width 29 height 29
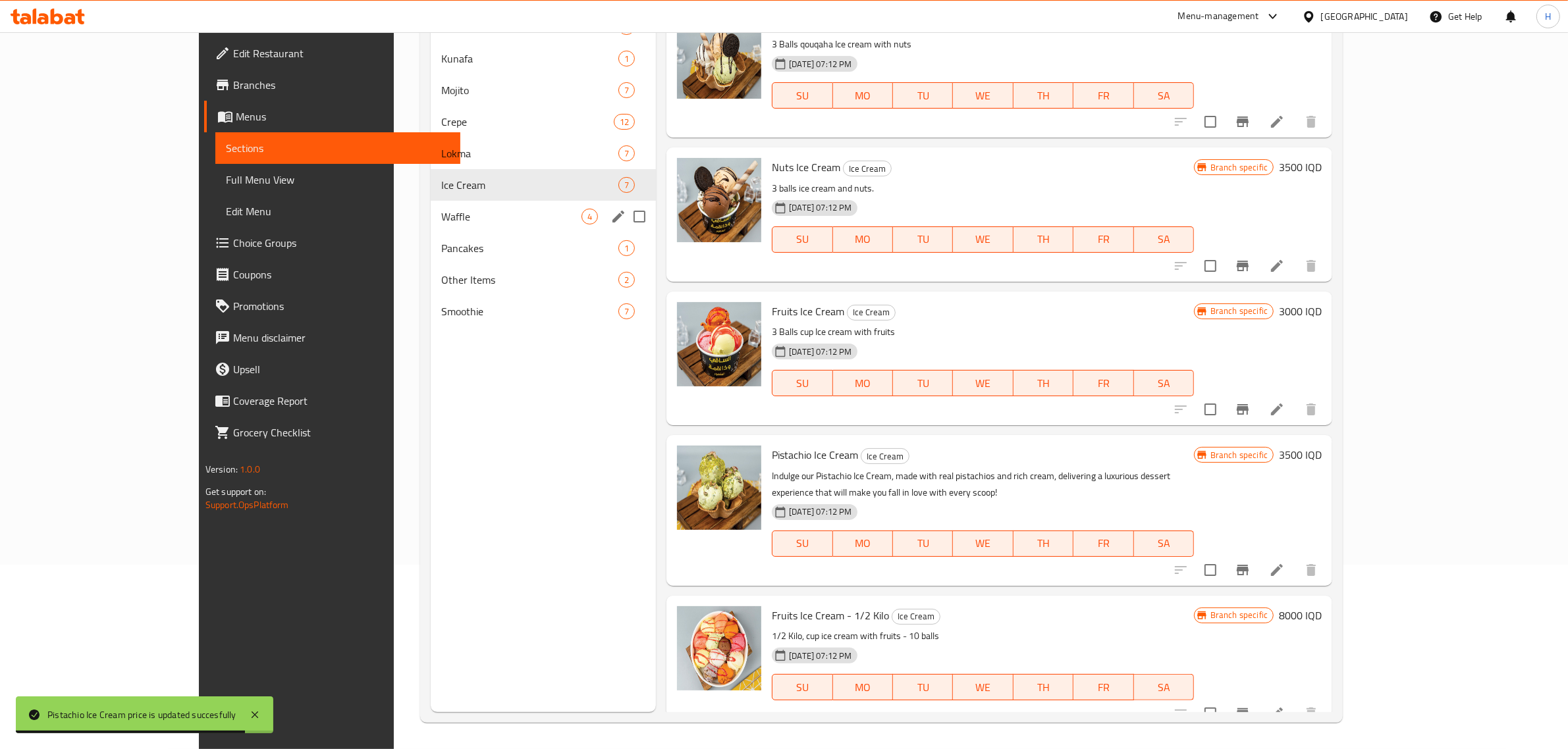
click at [441, 211] on span "Waffle" at bounding box center [511, 216] width 140 height 16
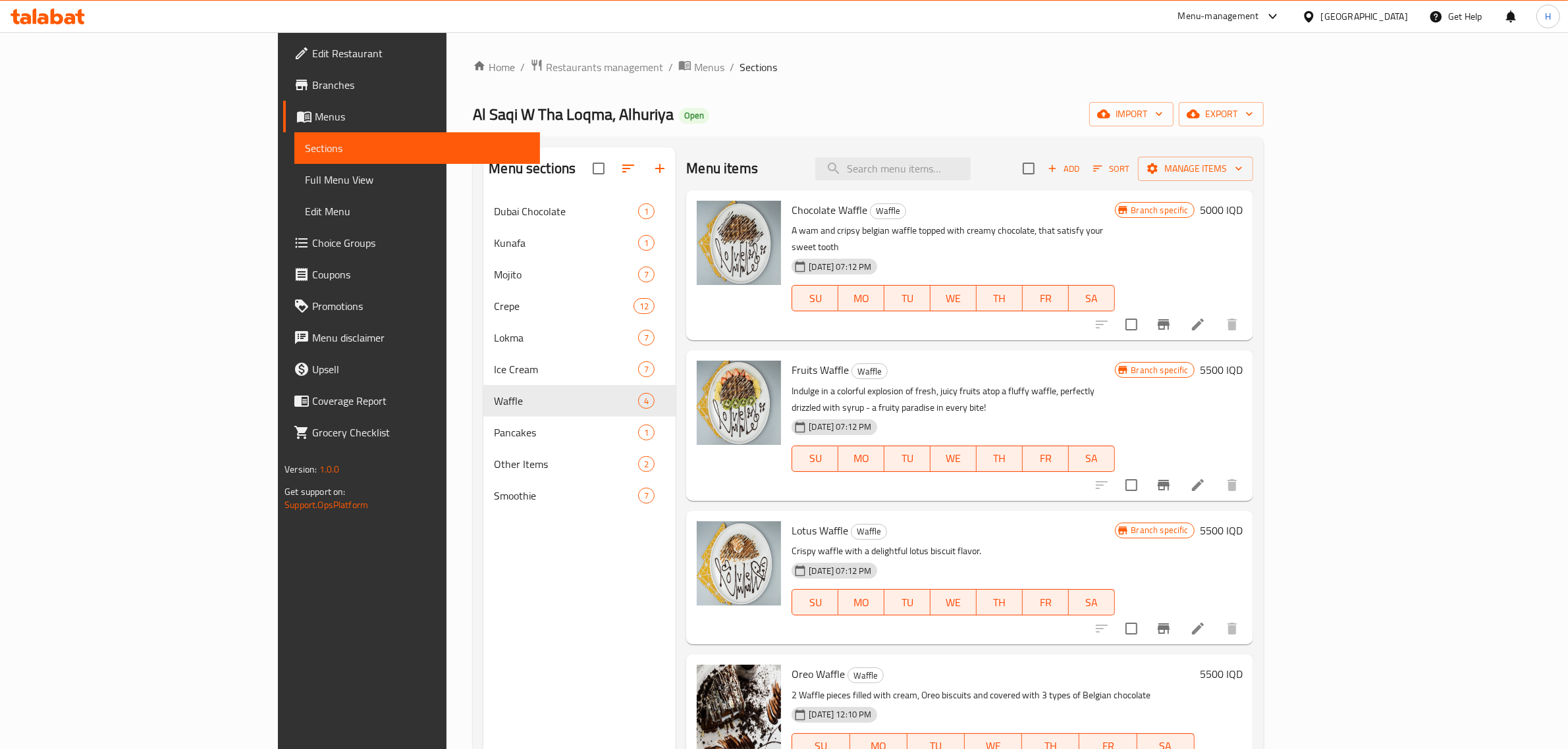
click at [1243, 205] on h6 "5000 IQD" at bounding box center [1221, 210] width 42 height 19
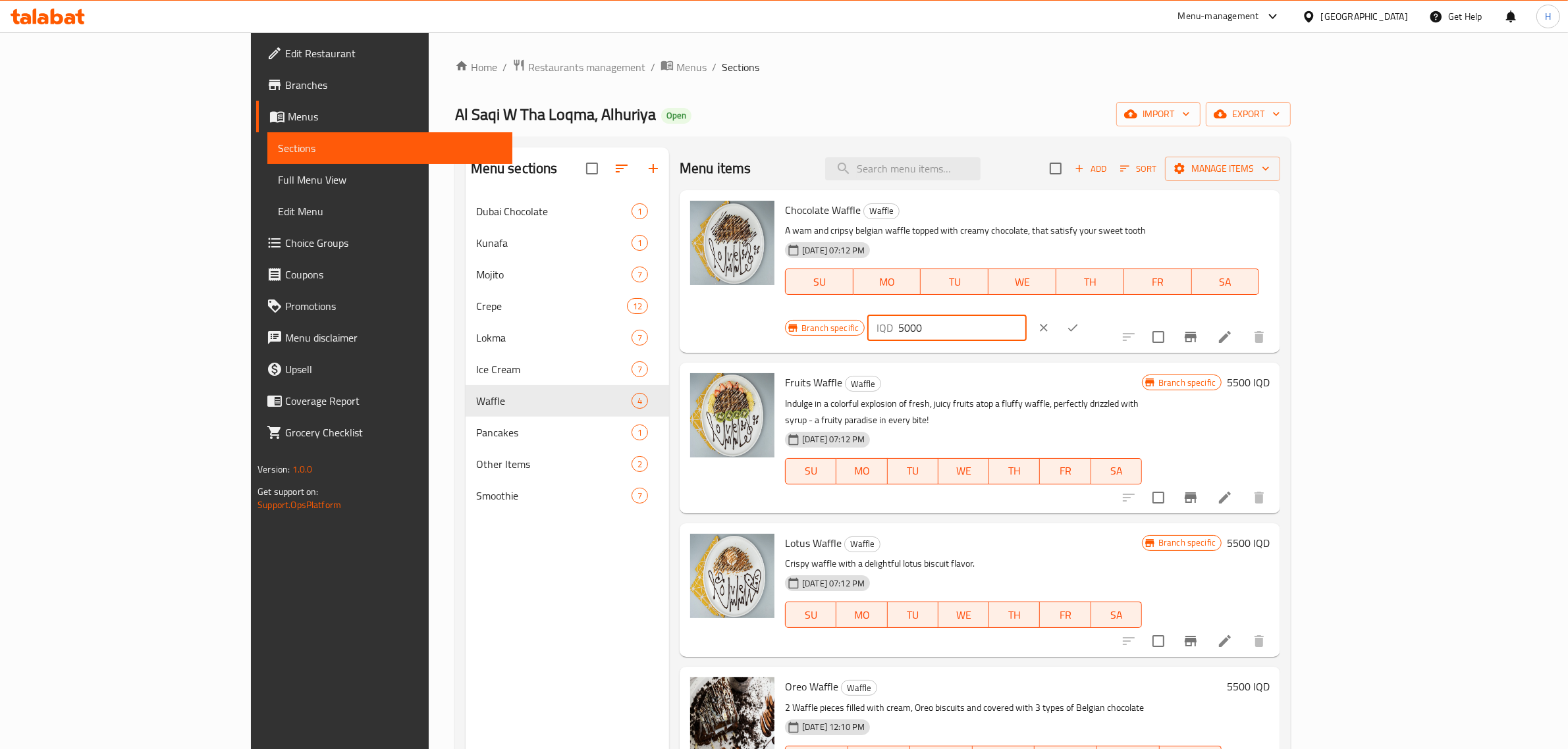
click at [1026, 315] on input "5000" at bounding box center [962, 328] width 128 height 26
type input "6000"
click button "ok" at bounding box center [1073, 328] width 29 height 29
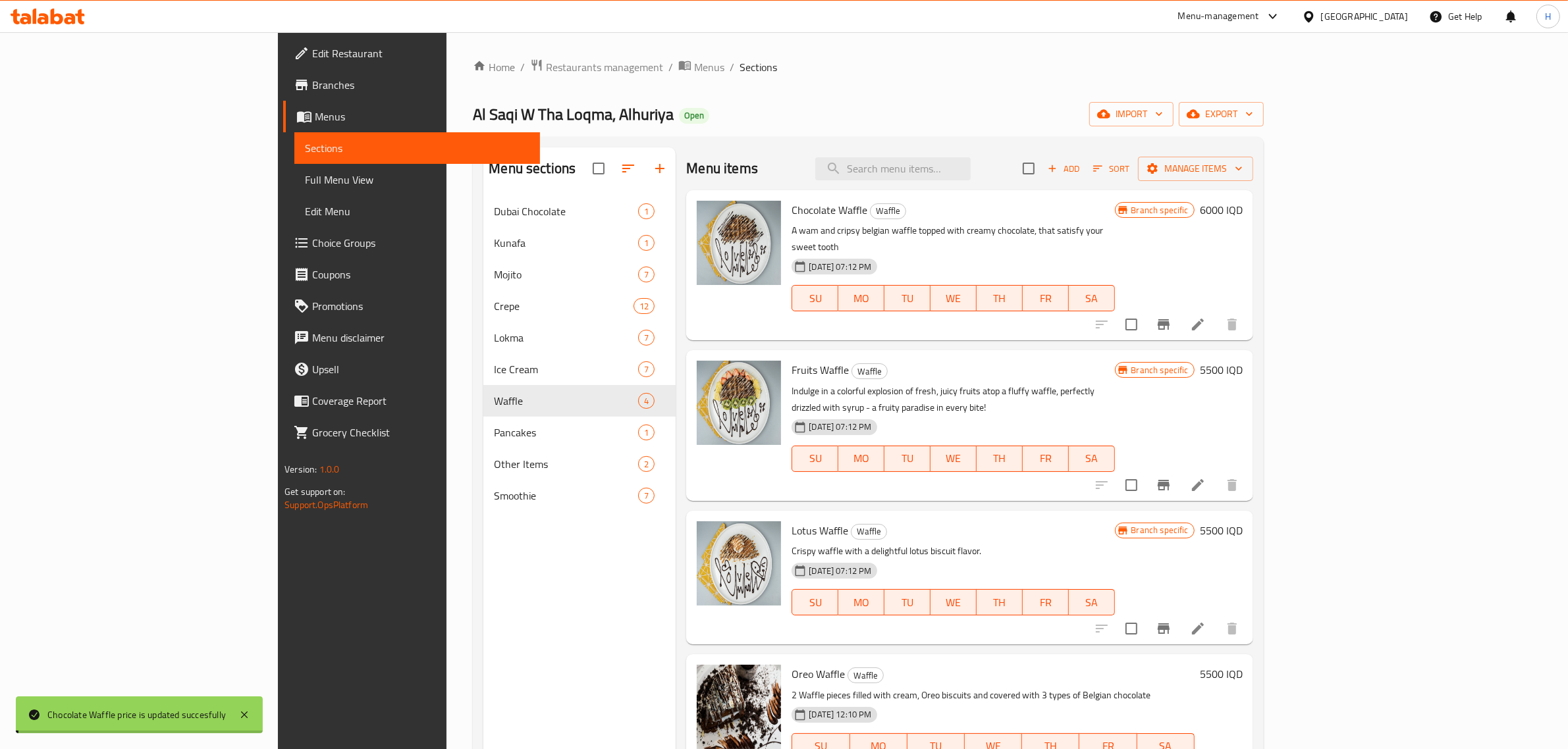
click at [1243, 361] on h6 "5500 IQD" at bounding box center [1221, 370] width 42 height 19
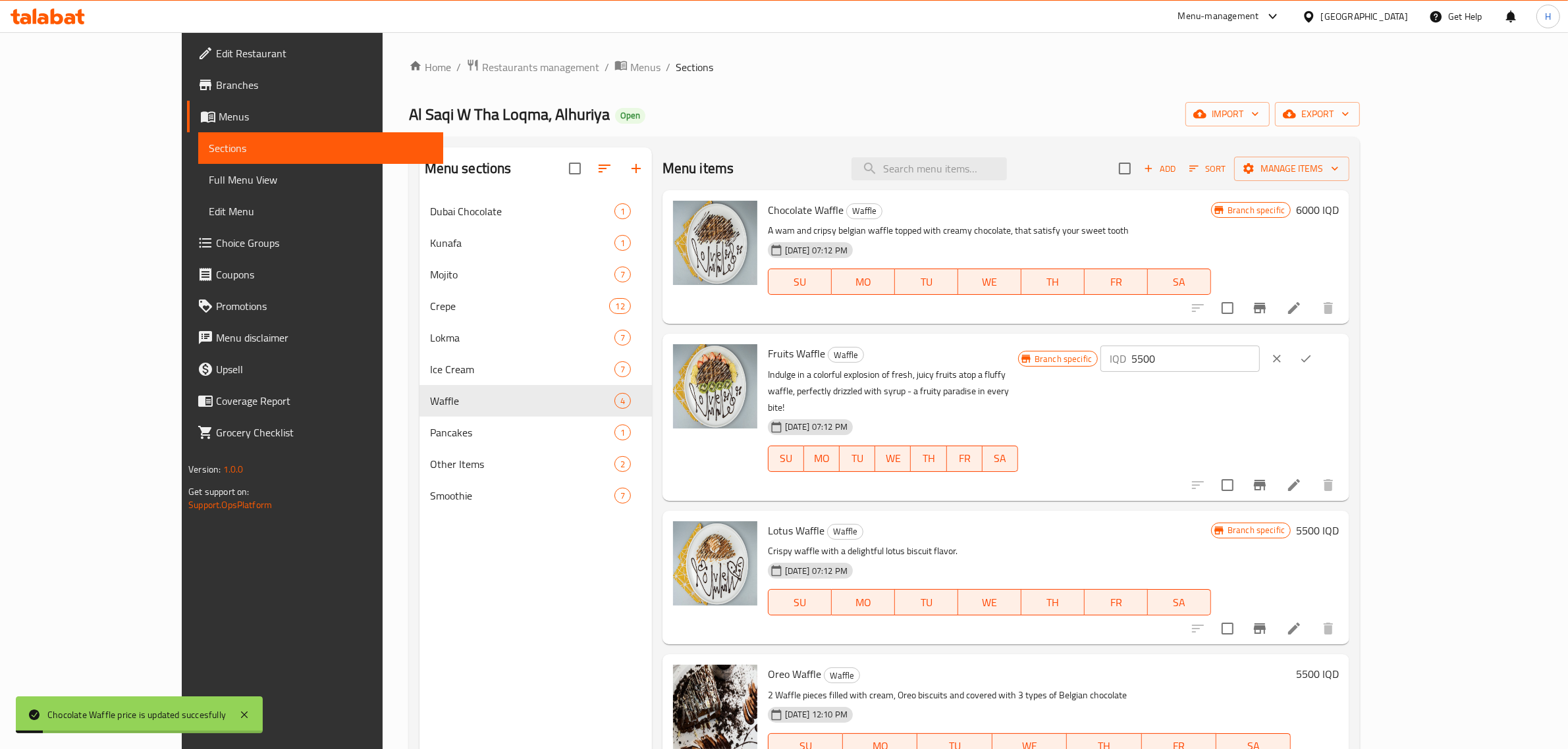
click at [1260, 350] on input "5500" at bounding box center [1196, 358] width 128 height 26
type input "6500"
click button "ok" at bounding box center [1306, 358] width 29 height 29
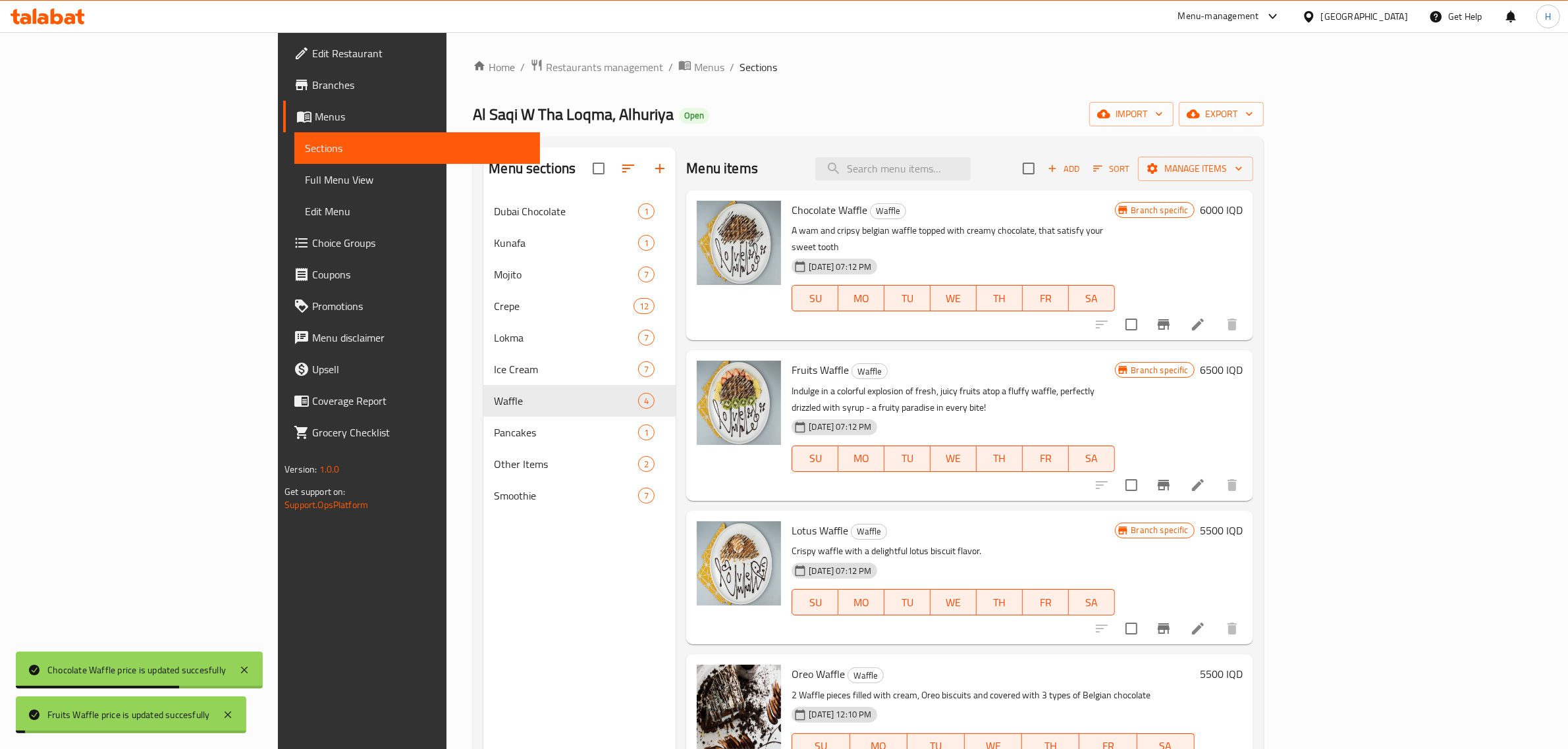
click at [1169, 319] on icon "Branch-specific-item" at bounding box center [1164, 325] width 12 height 10
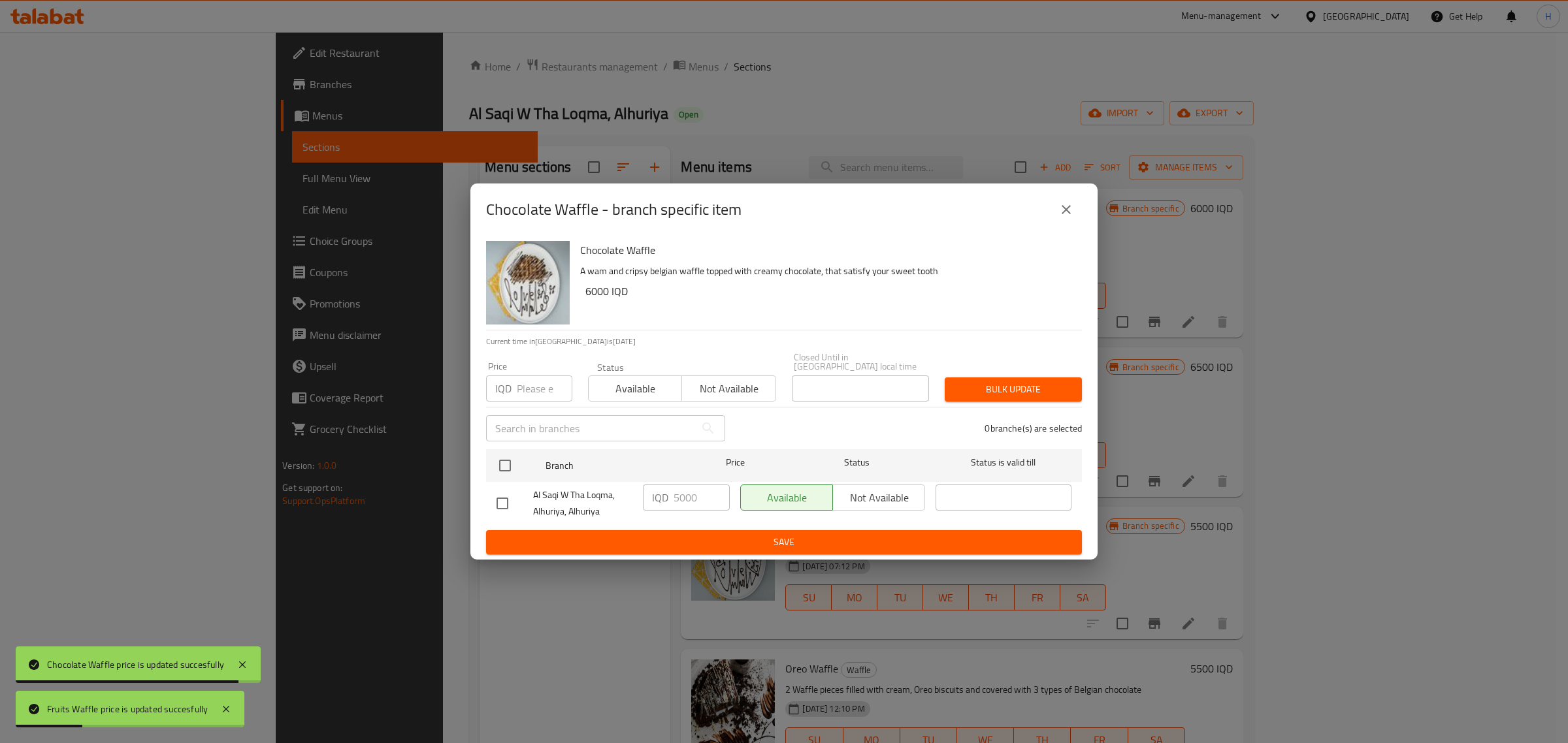
click at [503, 498] on input "checkbox" at bounding box center [502, 503] width 27 height 27
checkbox input "true"
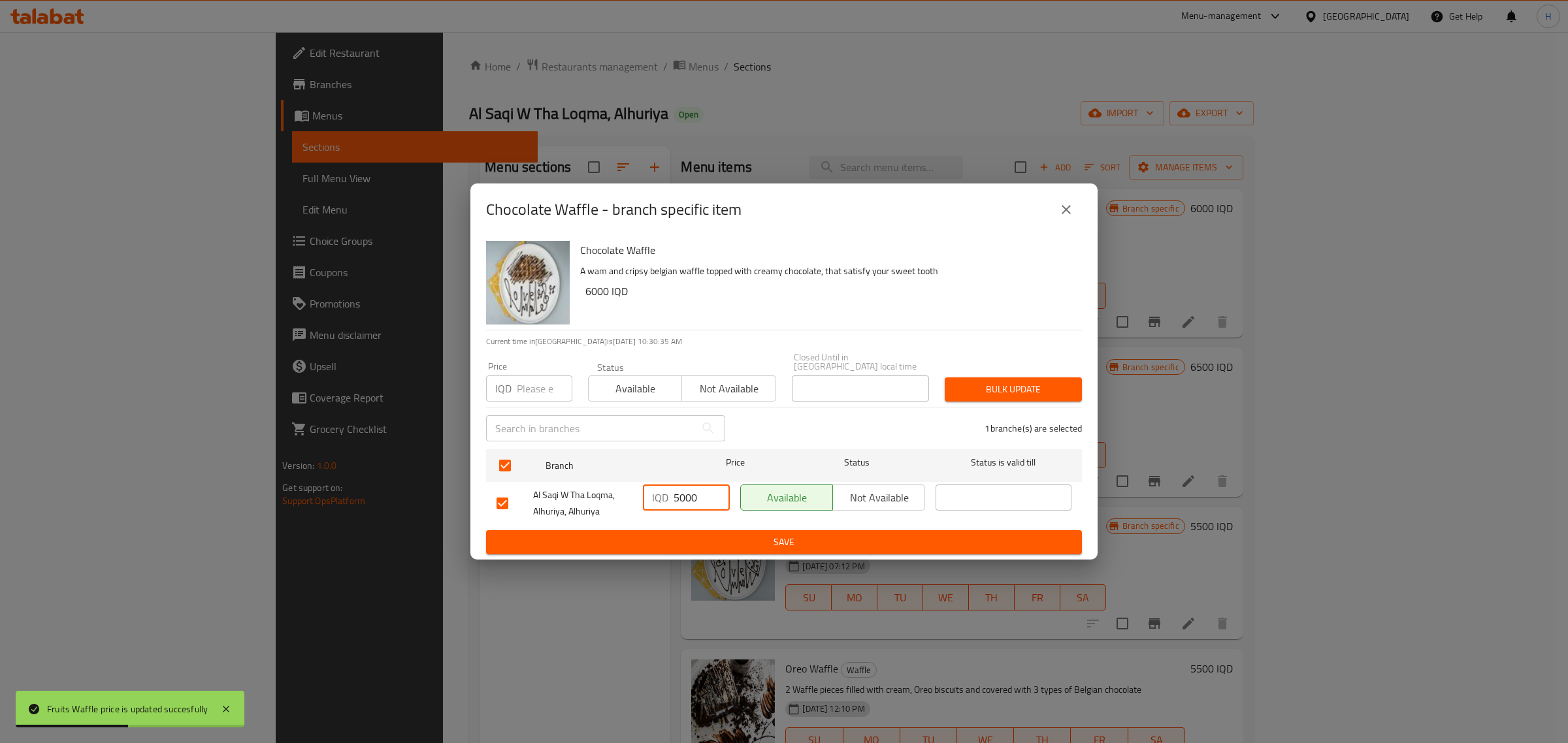
click at [681, 487] on input "5000" at bounding box center [702, 497] width 56 height 26
type input "6000"
type button "0"
type button "1"
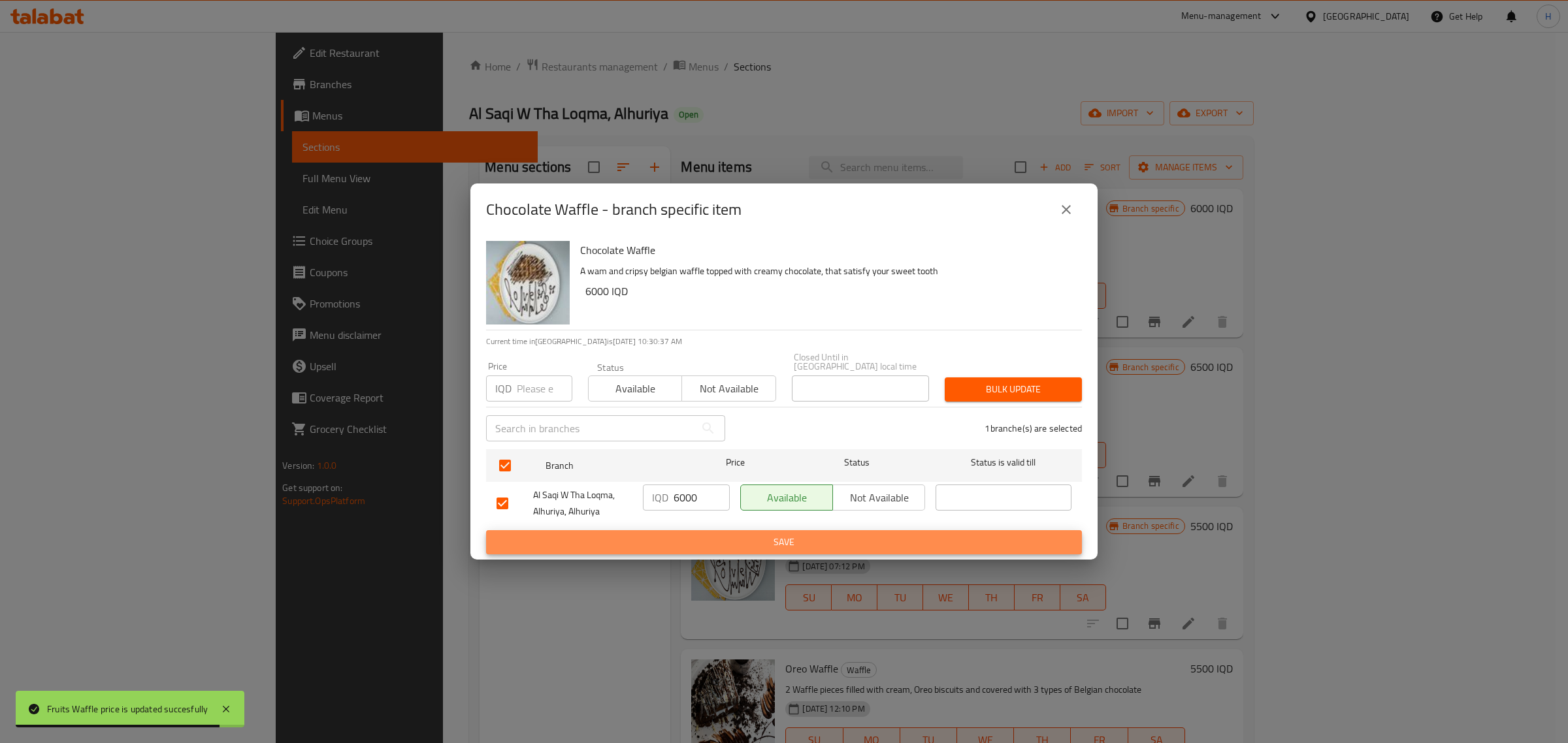
click at [486, 530] on button "Save" at bounding box center [784, 542] width 596 height 24
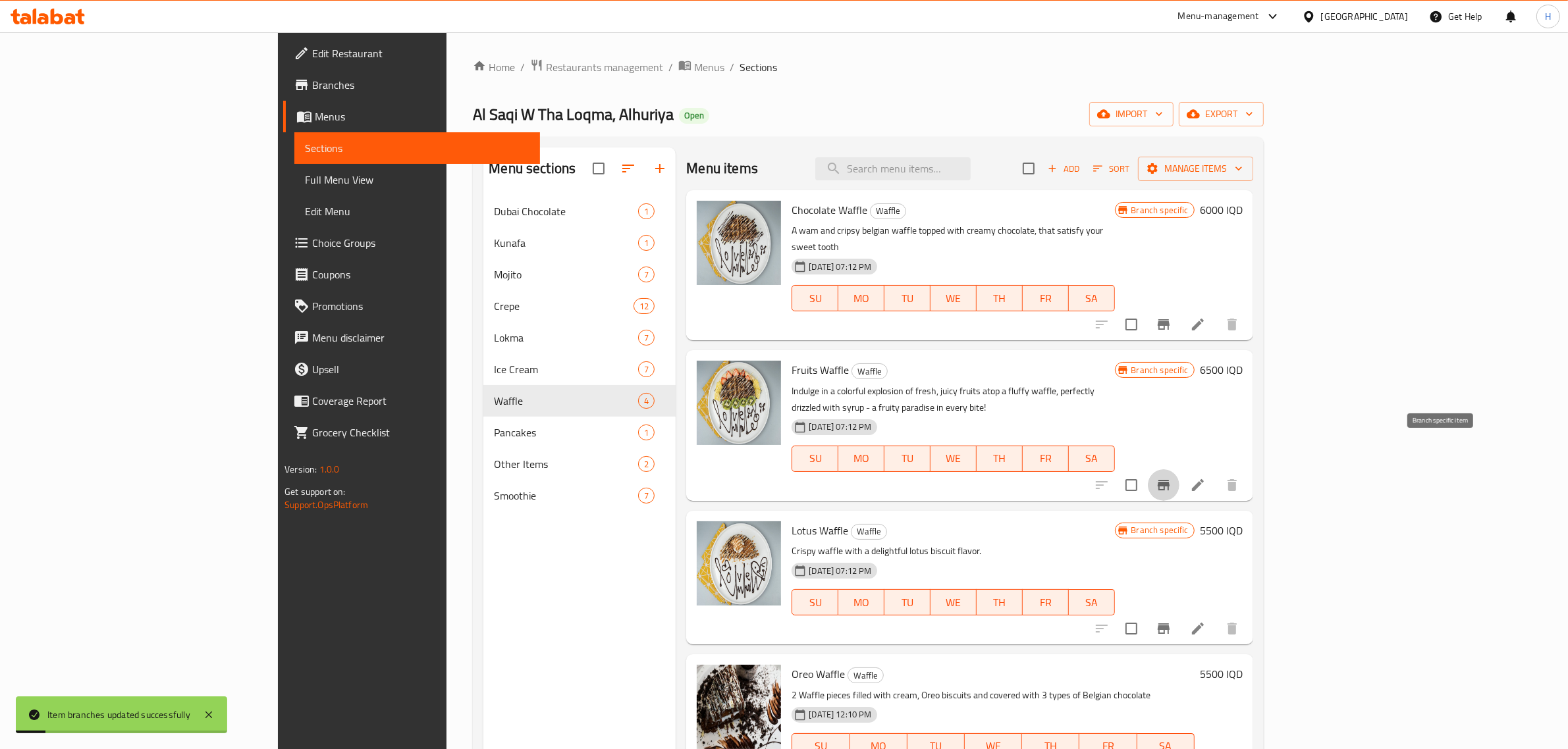
click at [1180, 469] on button "Branch-specific-item" at bounding box center [1164, 485] width 31 height 31
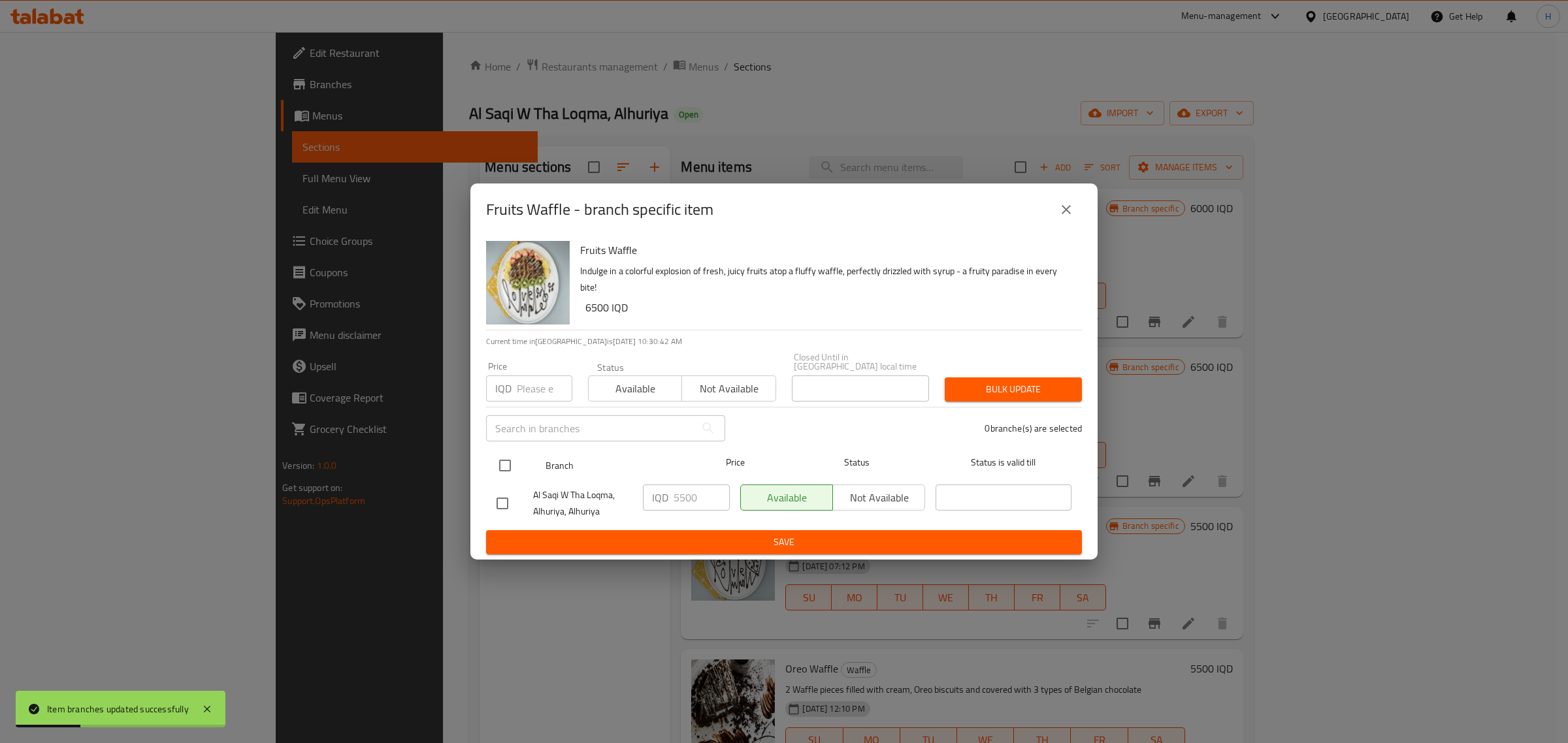
click at [510, 469] on input "checkbox" at bounding box center [505, 465] width 27 height 27
checkbox input "true"
drag, startPoint x: 675, startPoint y: 493, endPoint x: 799, endPoint y: 483, distance: 124.4
click at [799, 483] on div "Al Saqi W Tha Loqma, Alhuriya, Alhuriya IQD 5500 ​ Available Not available ​" at bounding box center [784, 503] width 585 height 48
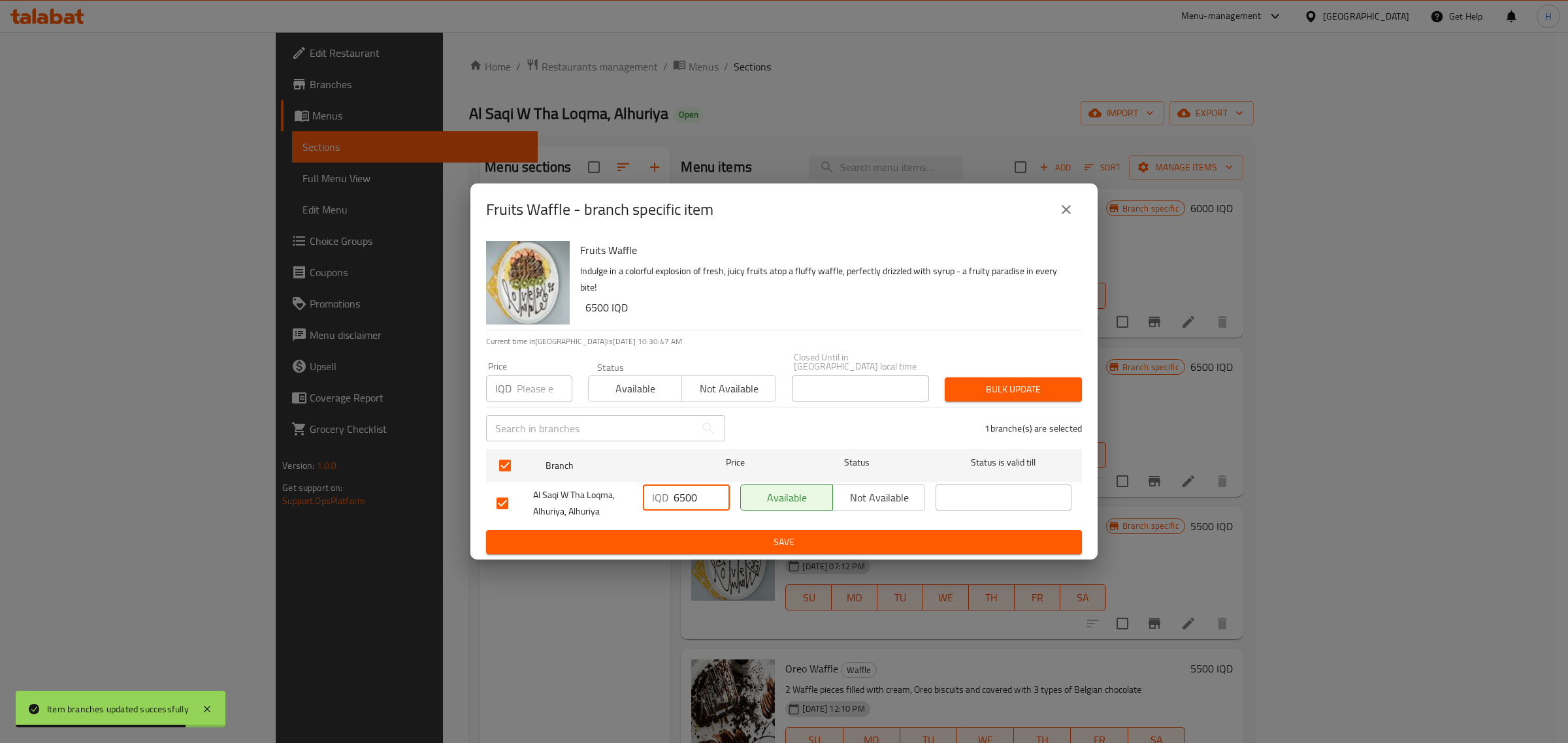
type input "6500"
type button "0"
type button "1"
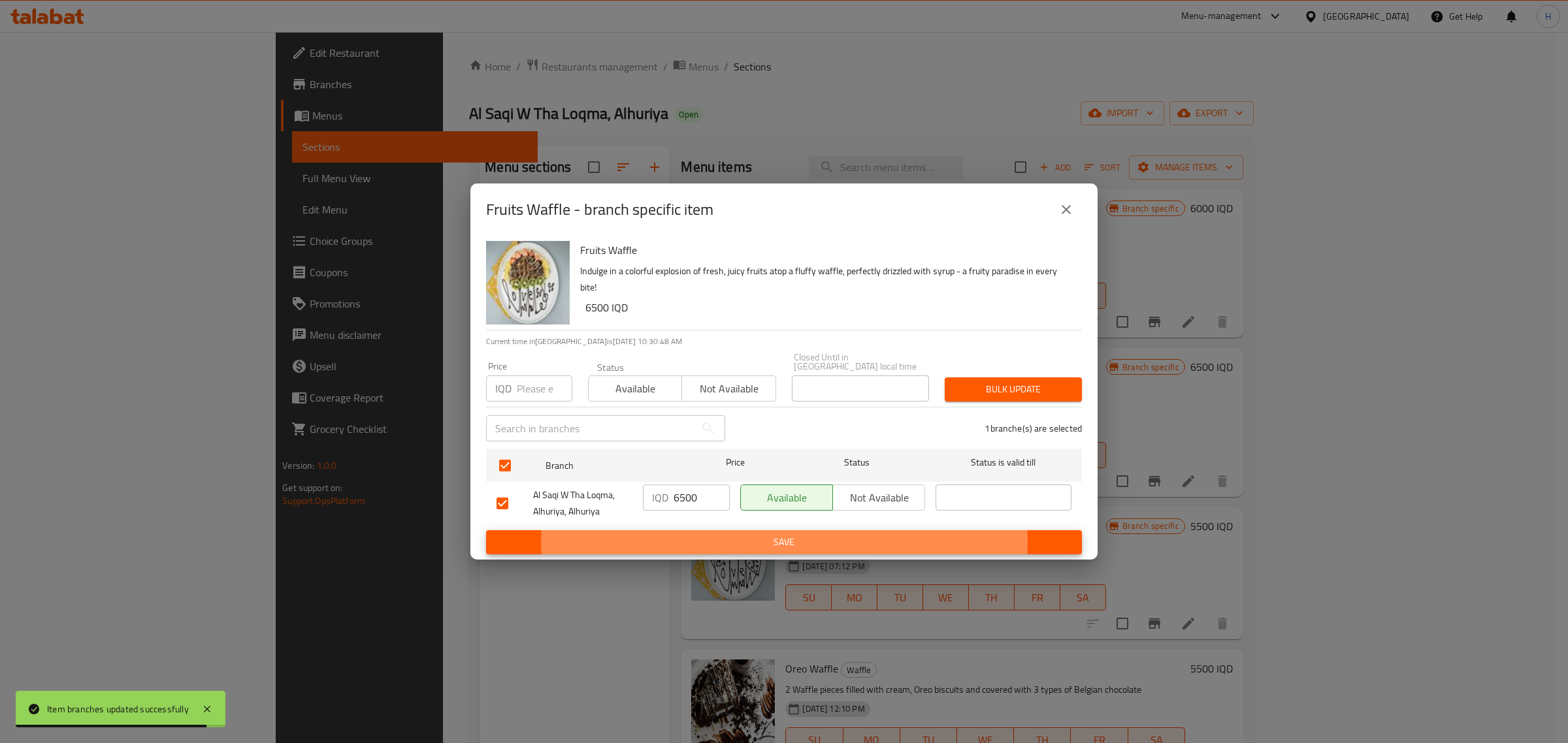
click at [486, 530] on button "Save" at bounding box center [784, 542] width 596 height 24
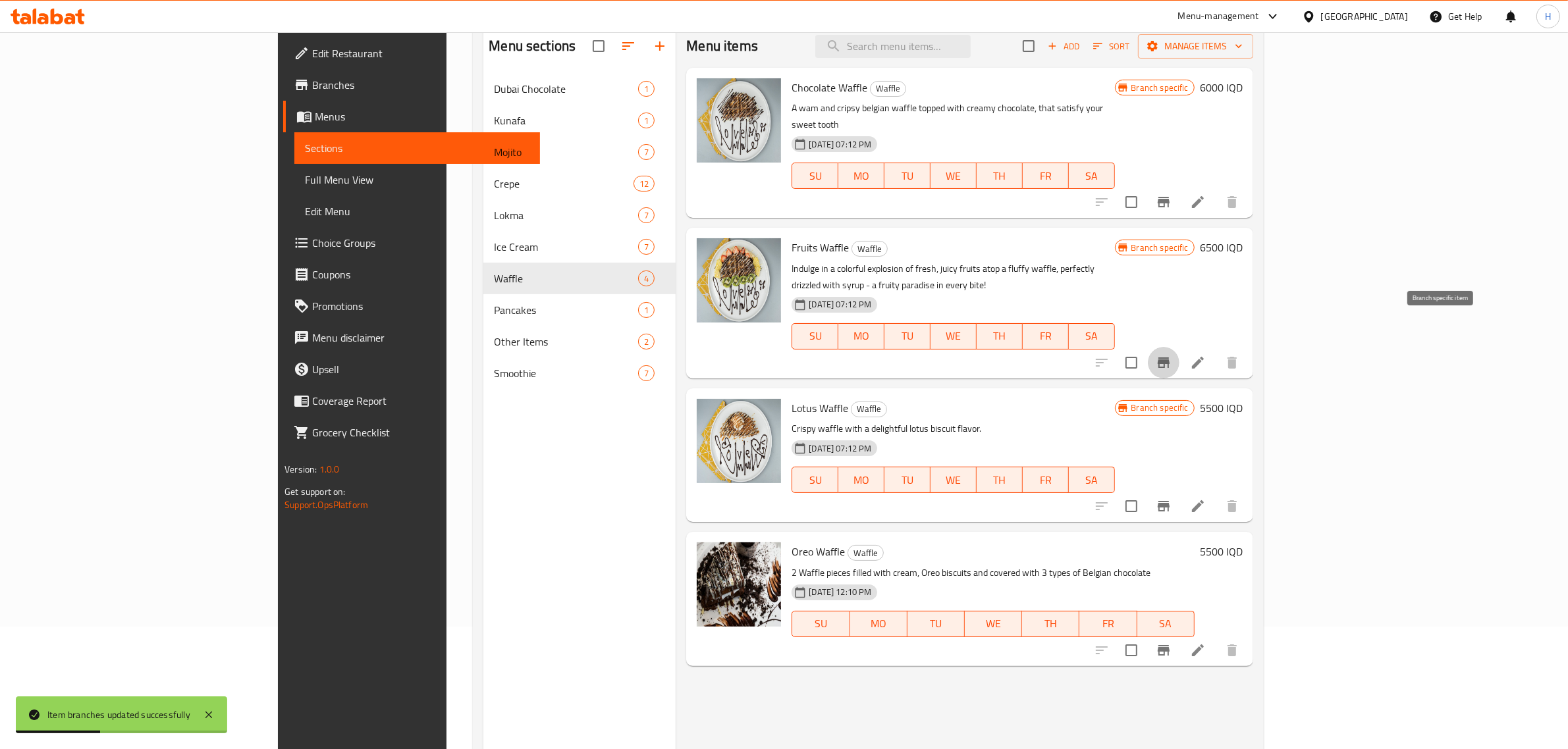
scroll to position [165, 0]
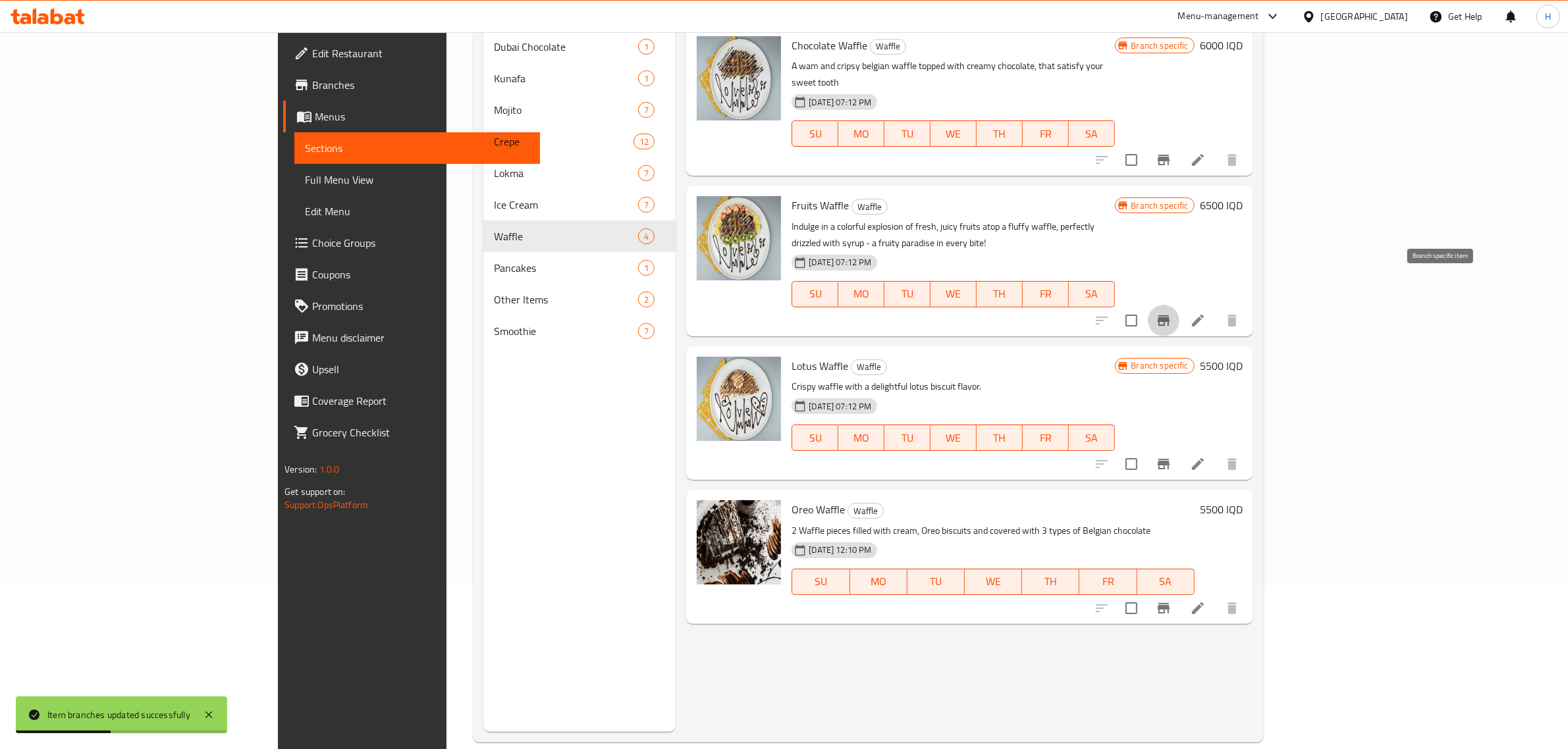
click at [1253, 310] on div "Menu items Add Sort Manage items Chocolate Waffle Waffle A wam and cripsy belgi…" at bounding box center [964, 357] width 577 height 749
click at [1243, 357] on h6 "5500 IQD" at bounding box center [1221, 366] width 42 height 19
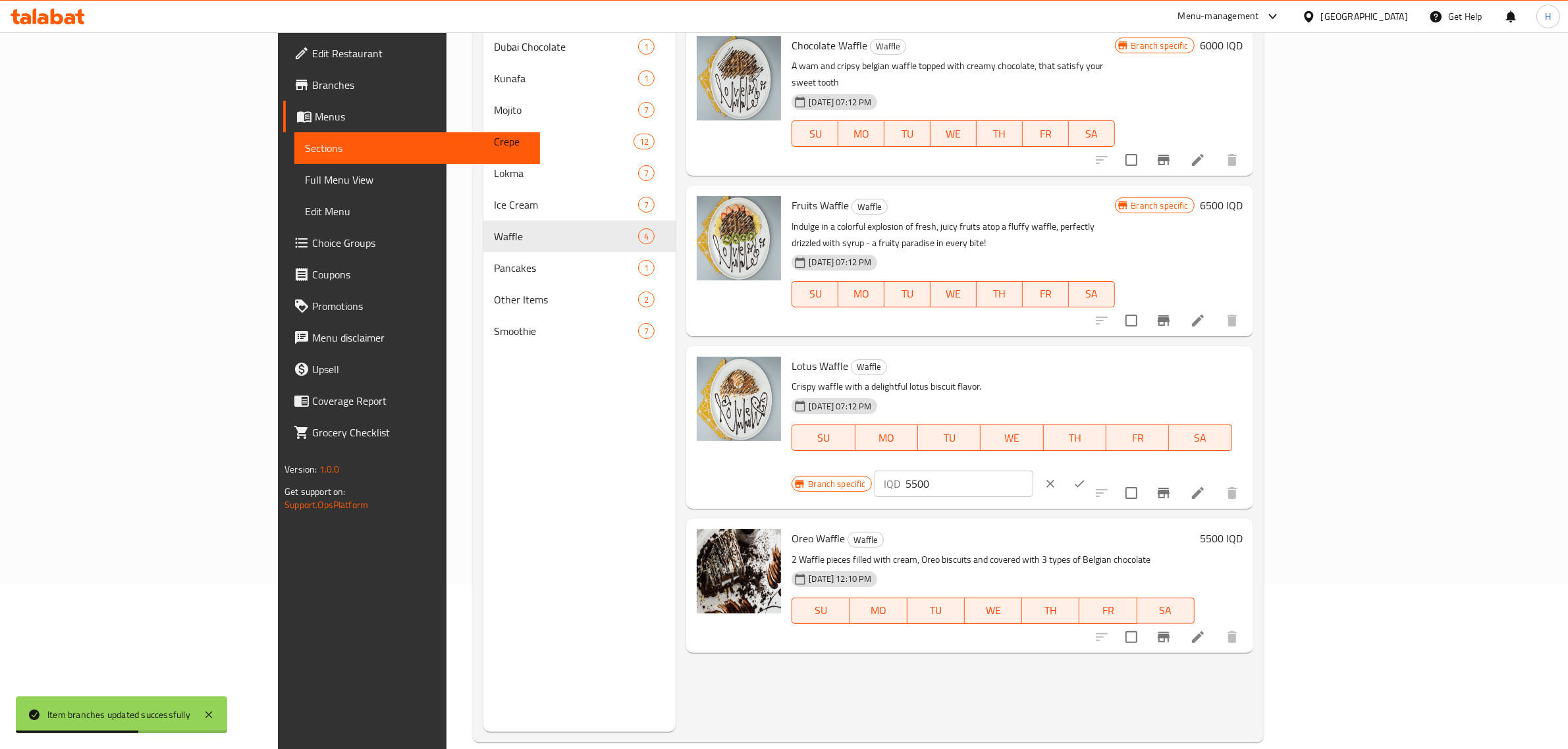
click at [1253, 346] on div "Lotus Waffle Waffle Crispy waffle with a delightful lotus biscuit flavor. [DATE…" at bounding box center [969, 427] width 566 height 162
click at [1033, 471] on input "5500" at bounding box center [970, 483] width 128 height 26
type input "6500"
click button "ok" at bounding box center [1079, 483] width 29 height 29
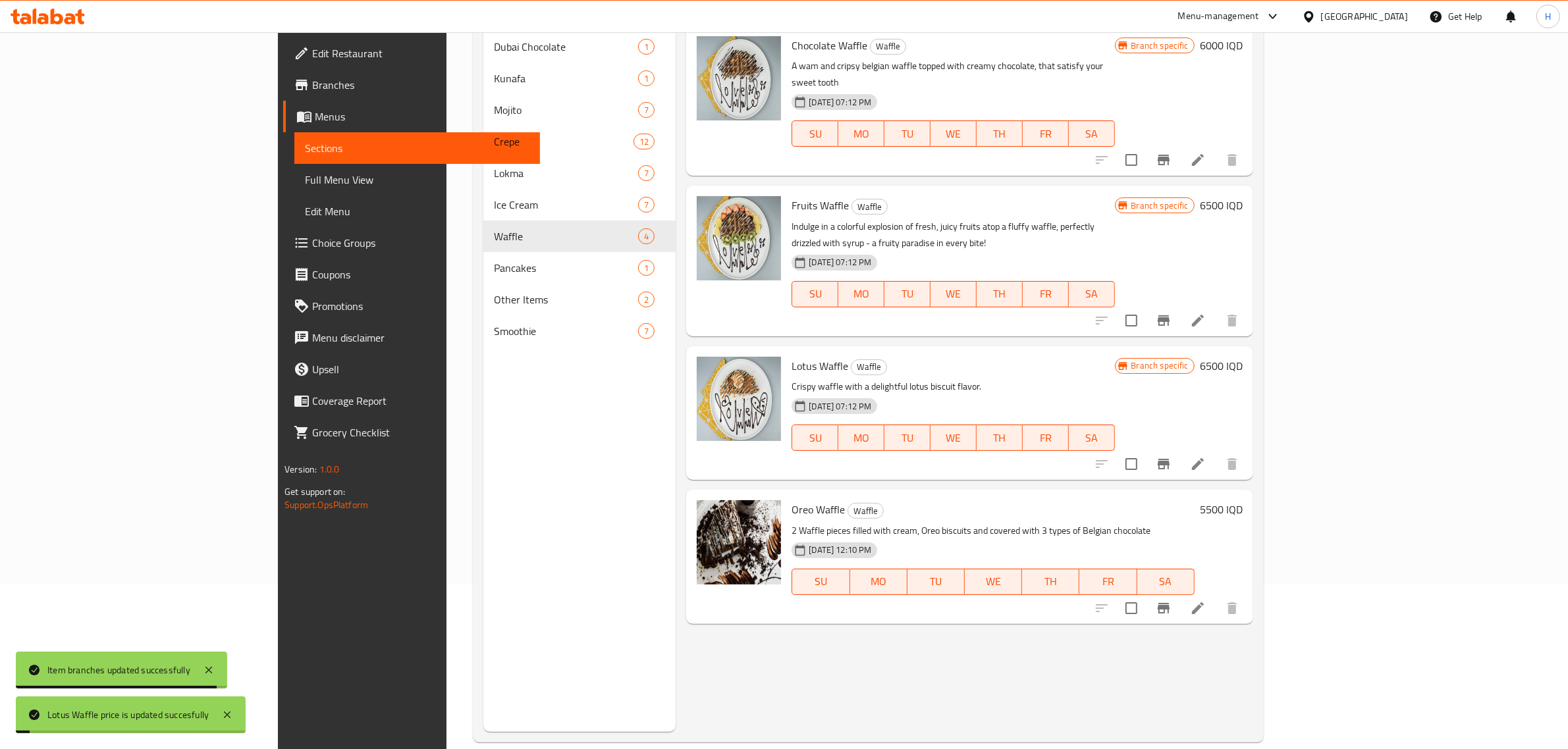
click at [1180, 448] on button "Branch-specific-item" at bounding box center [1164, 464] width 31 height 31
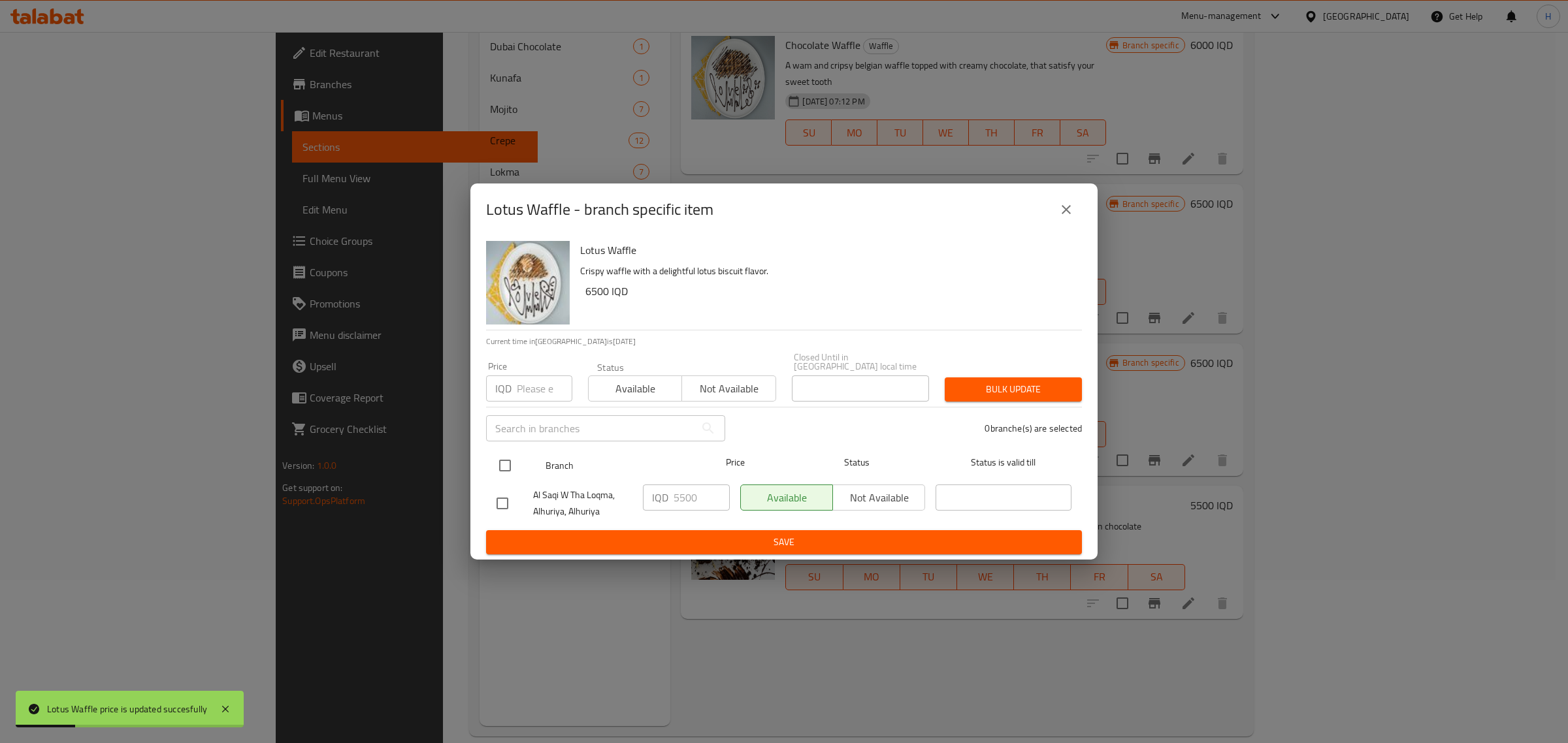
click at [514, 465] on input "checkbox" at bounding box center [505, 465] width 27 height 27
checkbox input "true"
click at [690, 504] on input "5500" at bounding box center [702, 497] width 56 height 26
type input "6500"
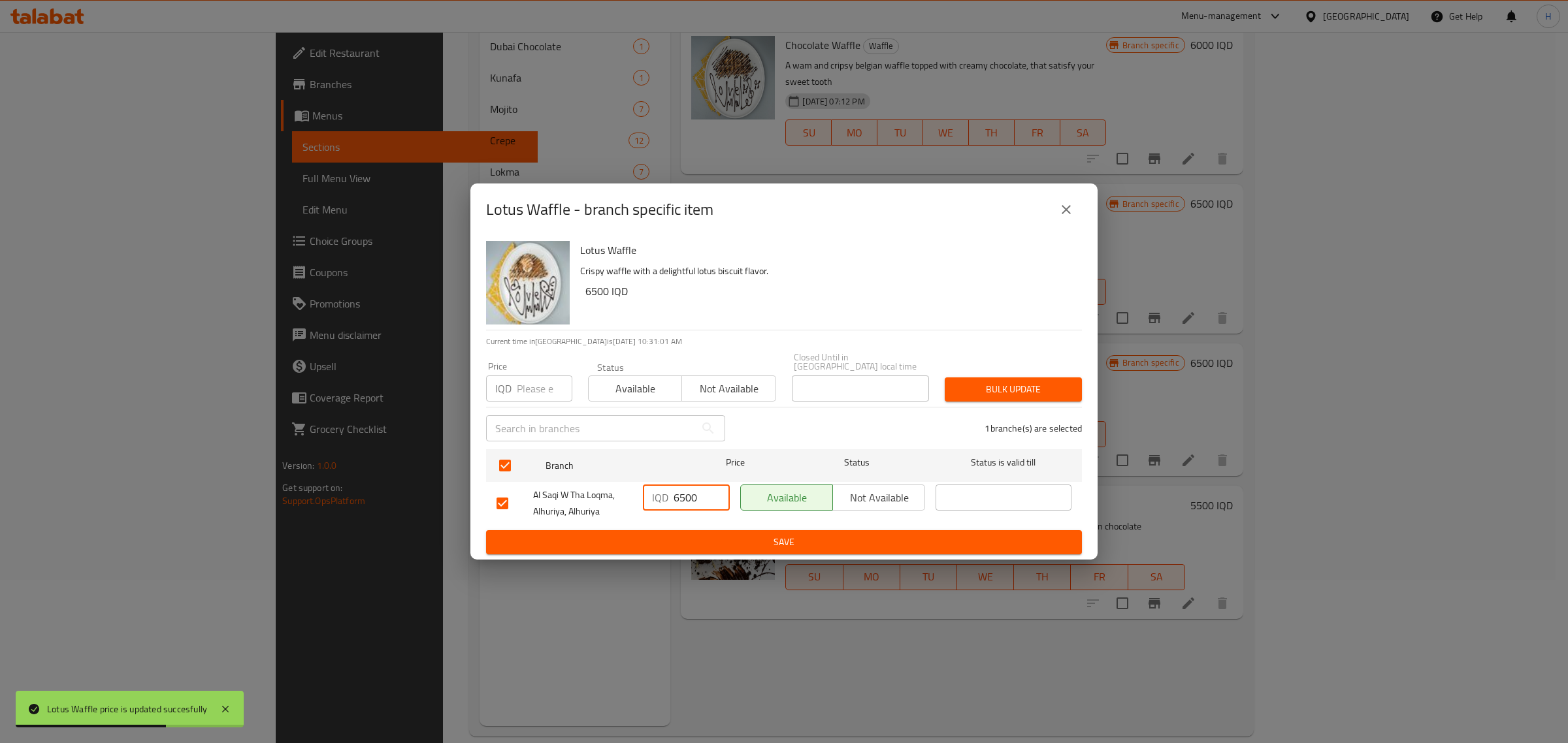
type button "0"
type button "1"
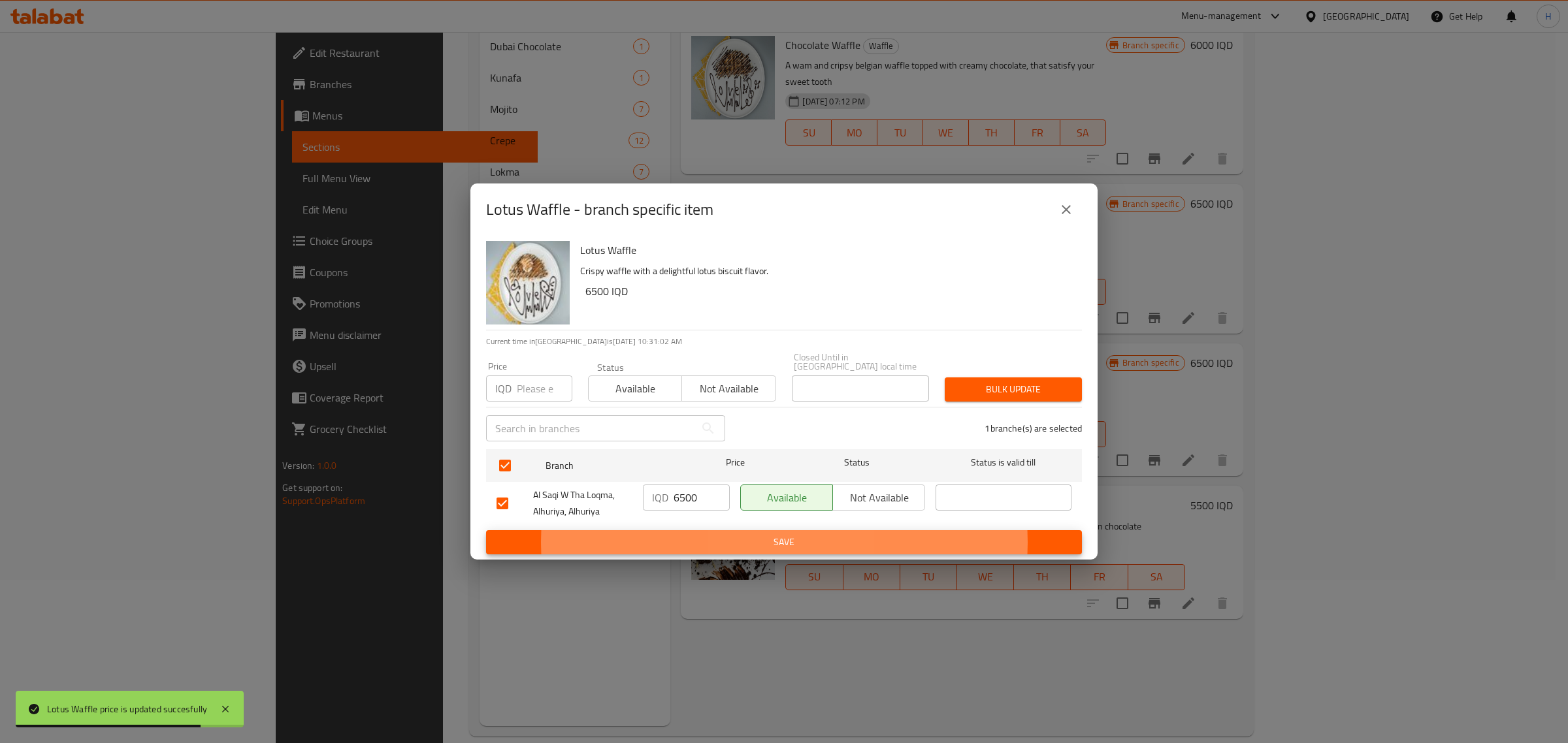
click at [486, 530] on button "Save" at bounding box center [784, 542] width 596 height 24
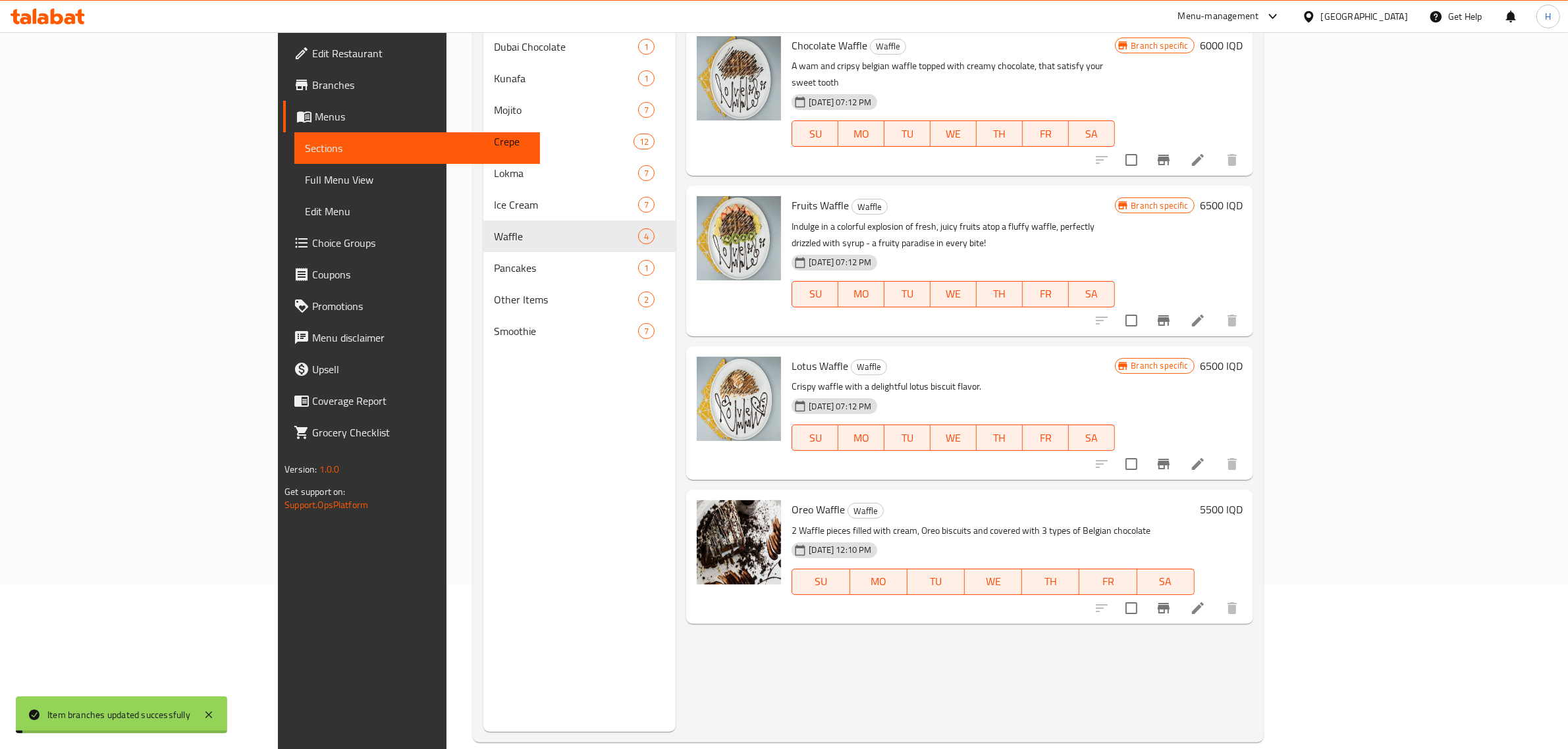
click at [1243, 500] on h6 "5500 IQD" at bounding box center [1221, 509] width 42 height 19
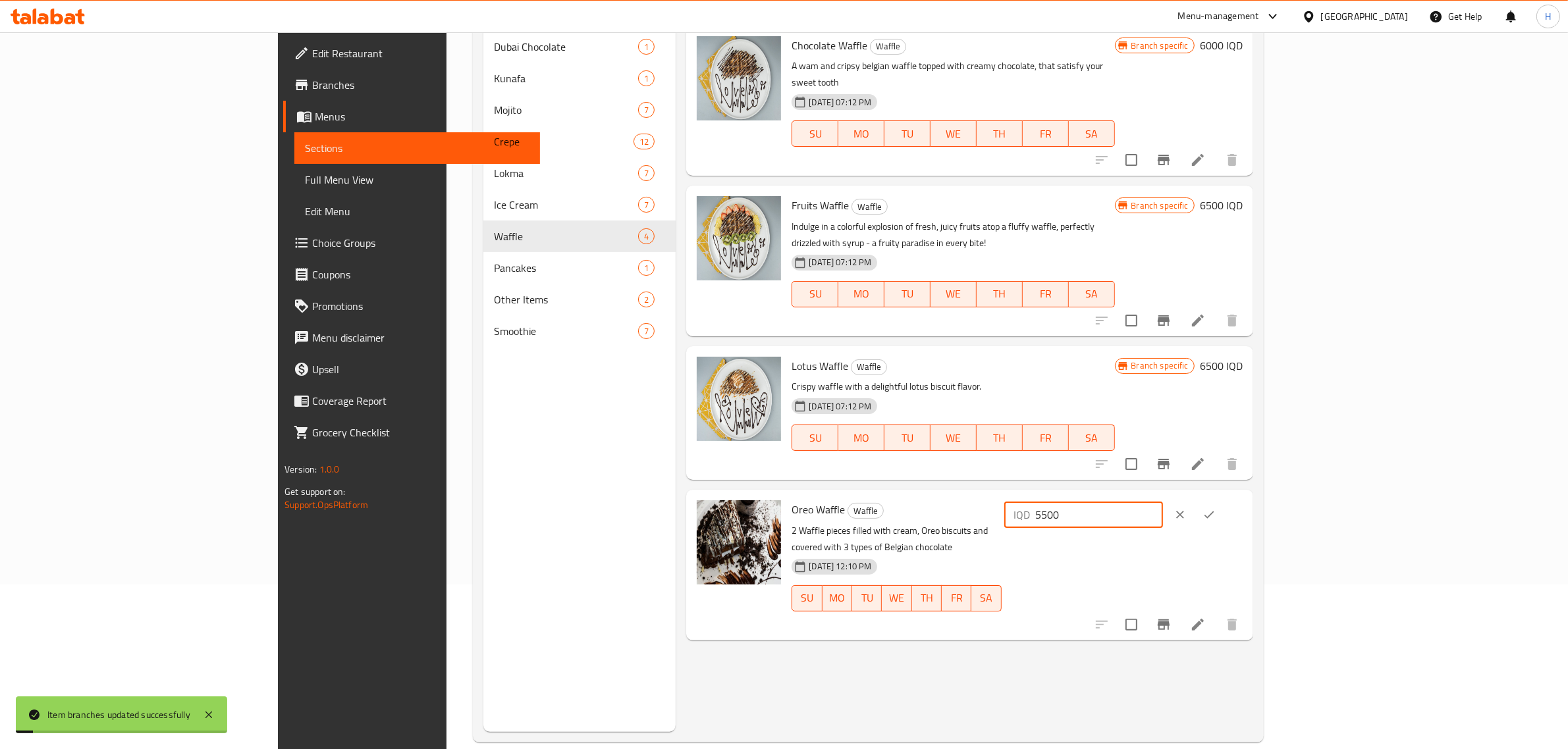
click at [1164, 502] on input "5500" at bounding box center [1099, 514] width 128 height 26
type input "6500"
click button "ok" at bounding box center [1209, 514] width 29 height 29
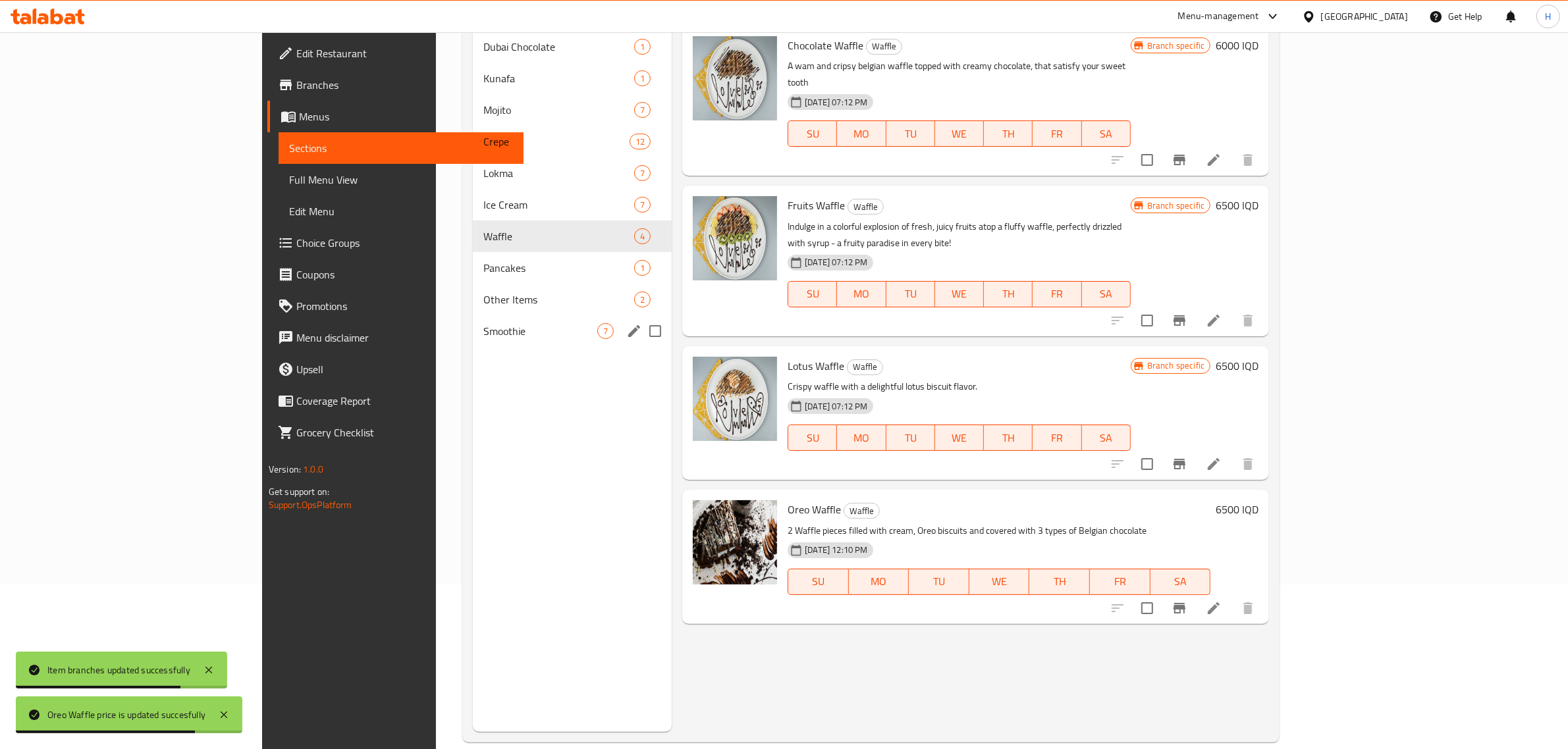
click at [483, 331] on span "Smoothie" at bounding box center [540, 331] width 114 height 16
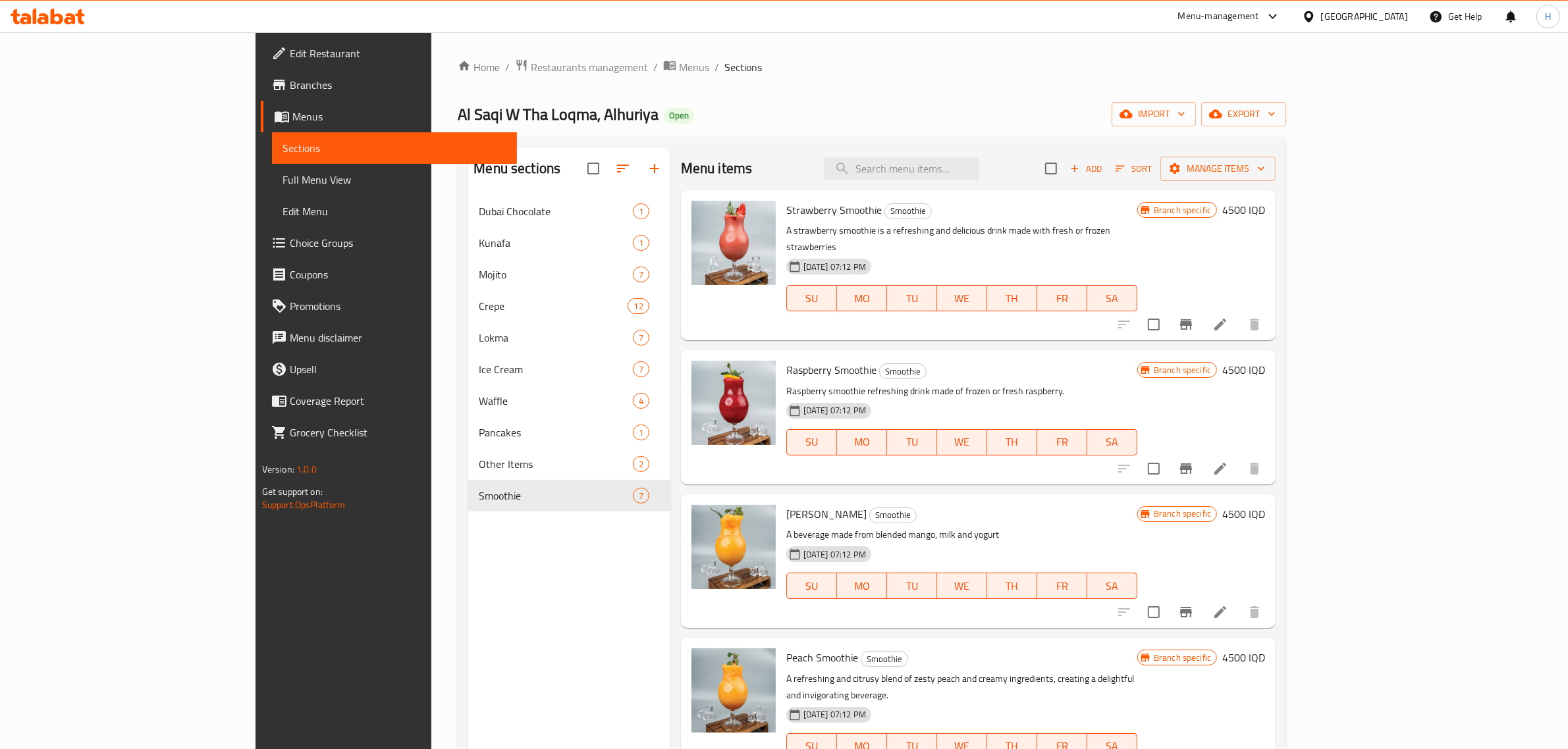
click at [1266, 208] on h6 "4500 IQD" at bounding box center [1243, 210] width 42 height 19
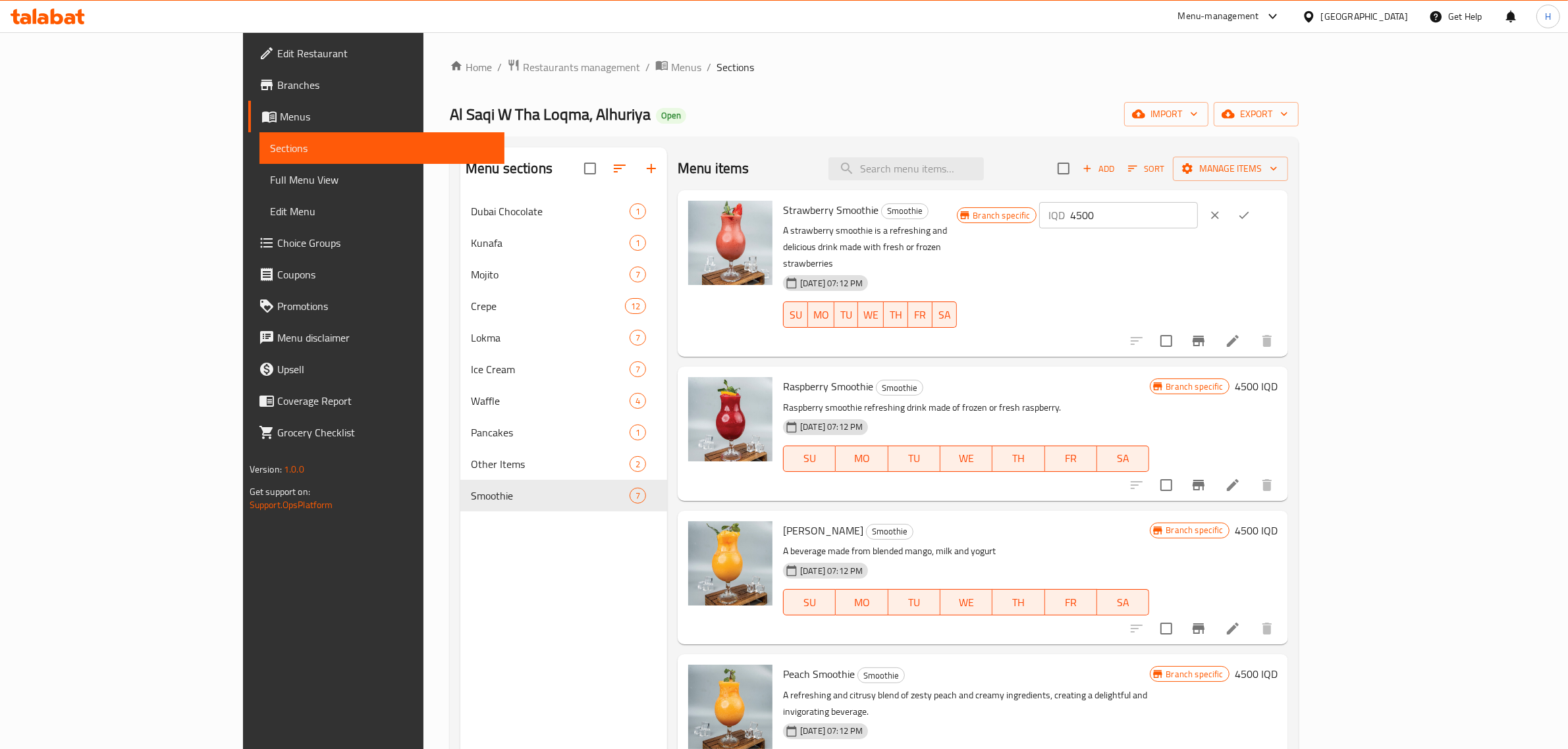
click at [1198, 222] on input "4500" at bounding box center [1134, 214] width 128 height 26
type input "5000"
click button "ok" at bounding box center [1244, 215] width 29 height 29
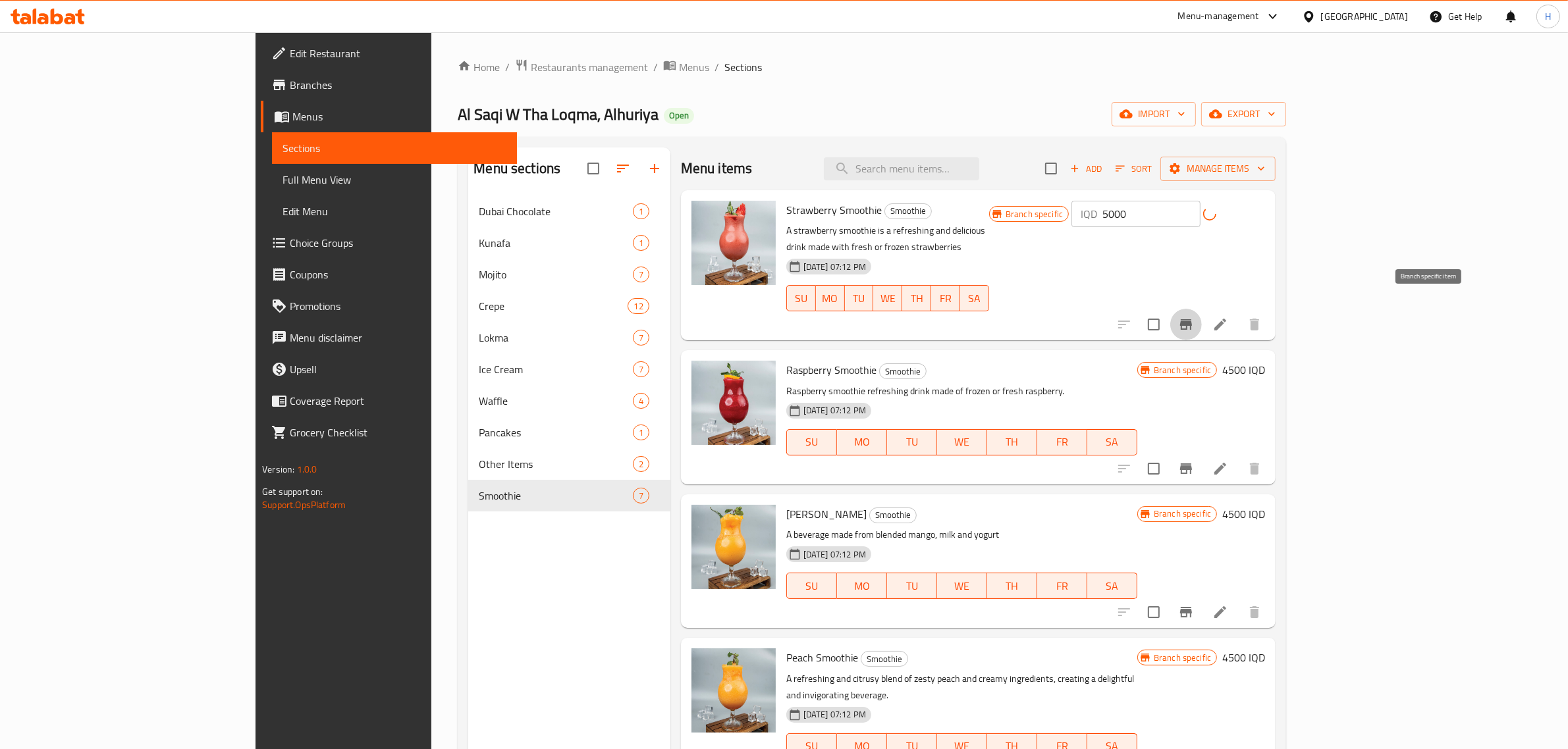
click at [1202, 316] on button "Branch-specific-item" at bounding box center [1186, 325] width 31 height 31
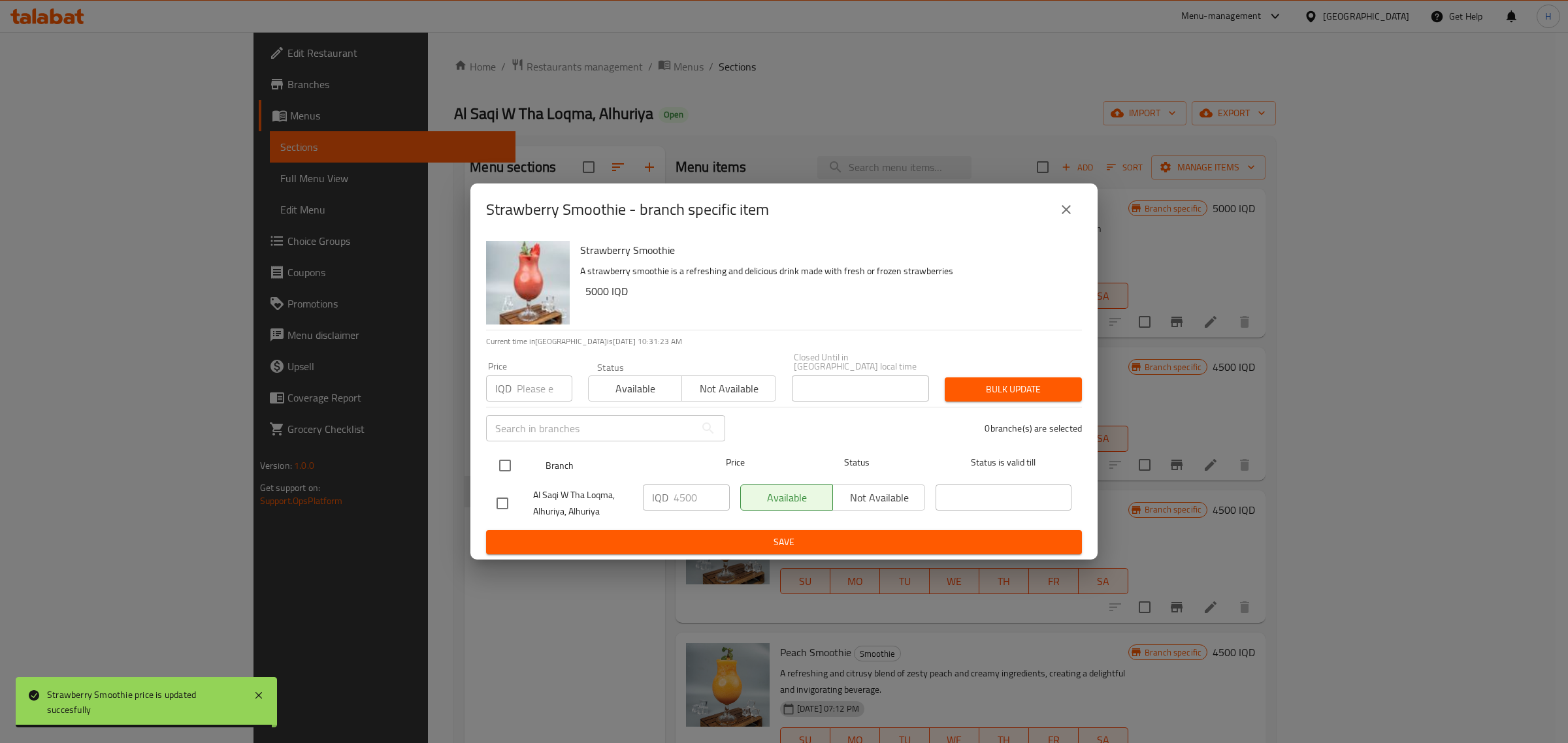
click at [506, 452] on input "checkbox" at bounding box center [505, 465] width 27 height 27
checkbox input "true"
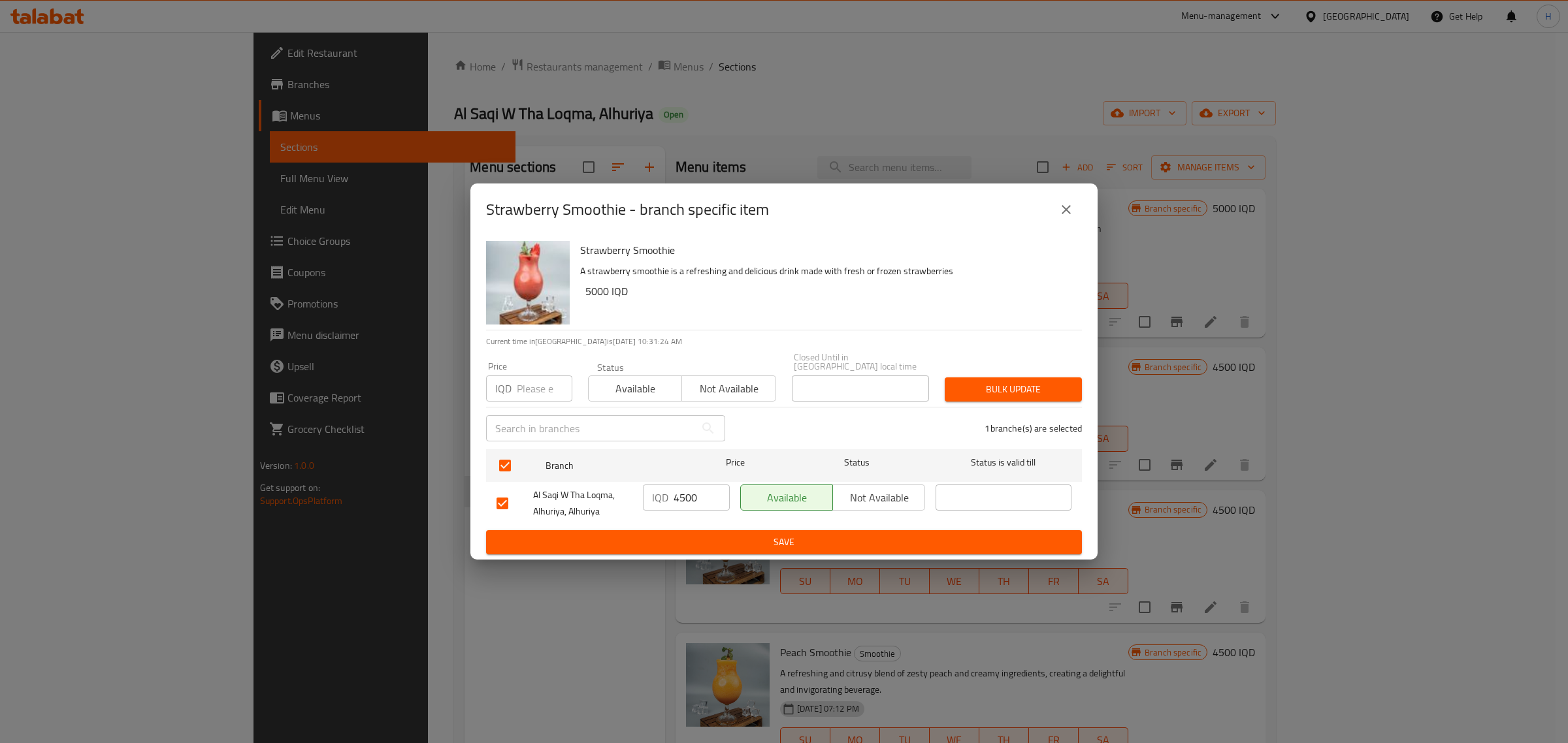
click at [678, 496] on input "4500" at bounding box center [702, 497] width 56 height 26
paste input "50"
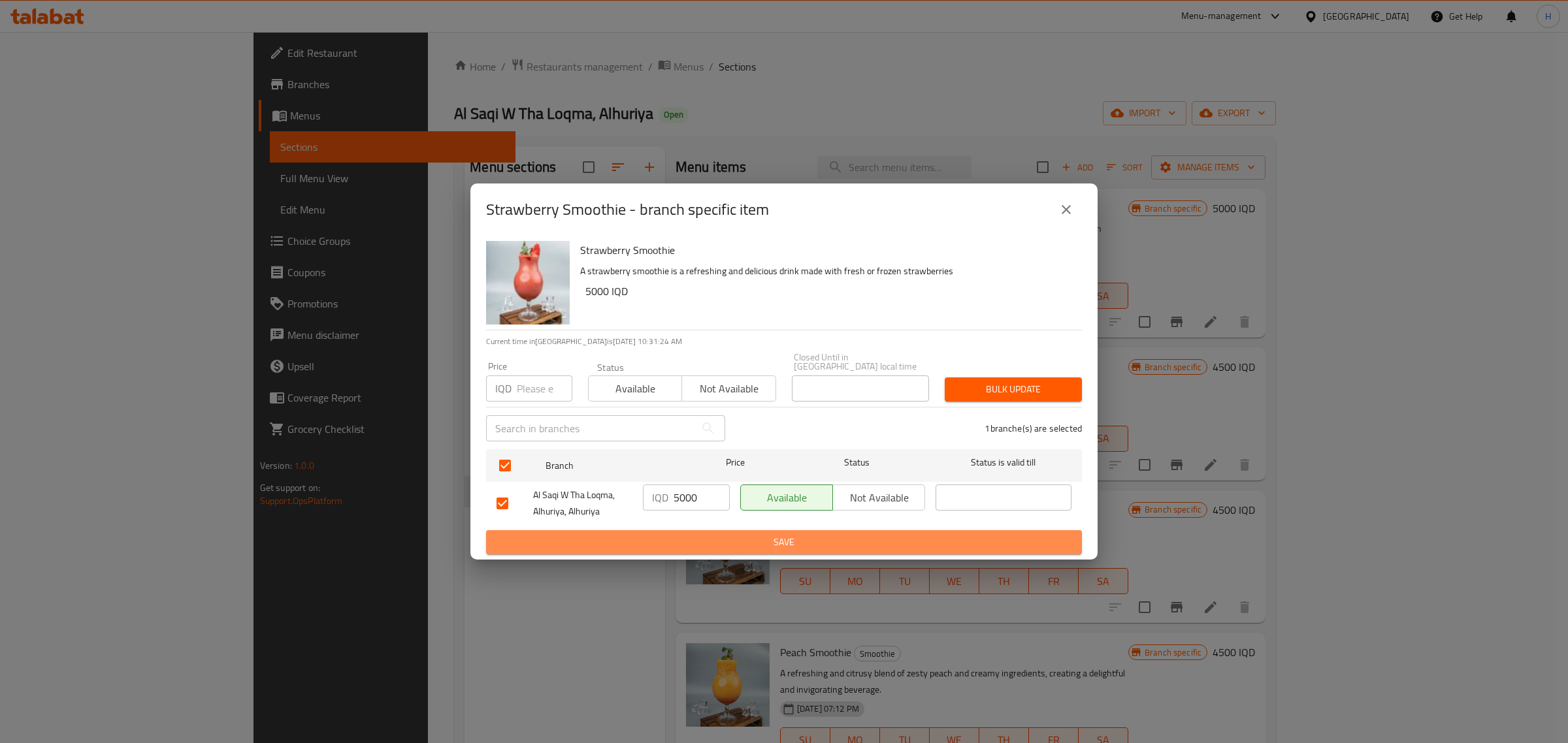
click at [691, 544] on span "Save" at bounding box center [784, 542] width 575 height 16
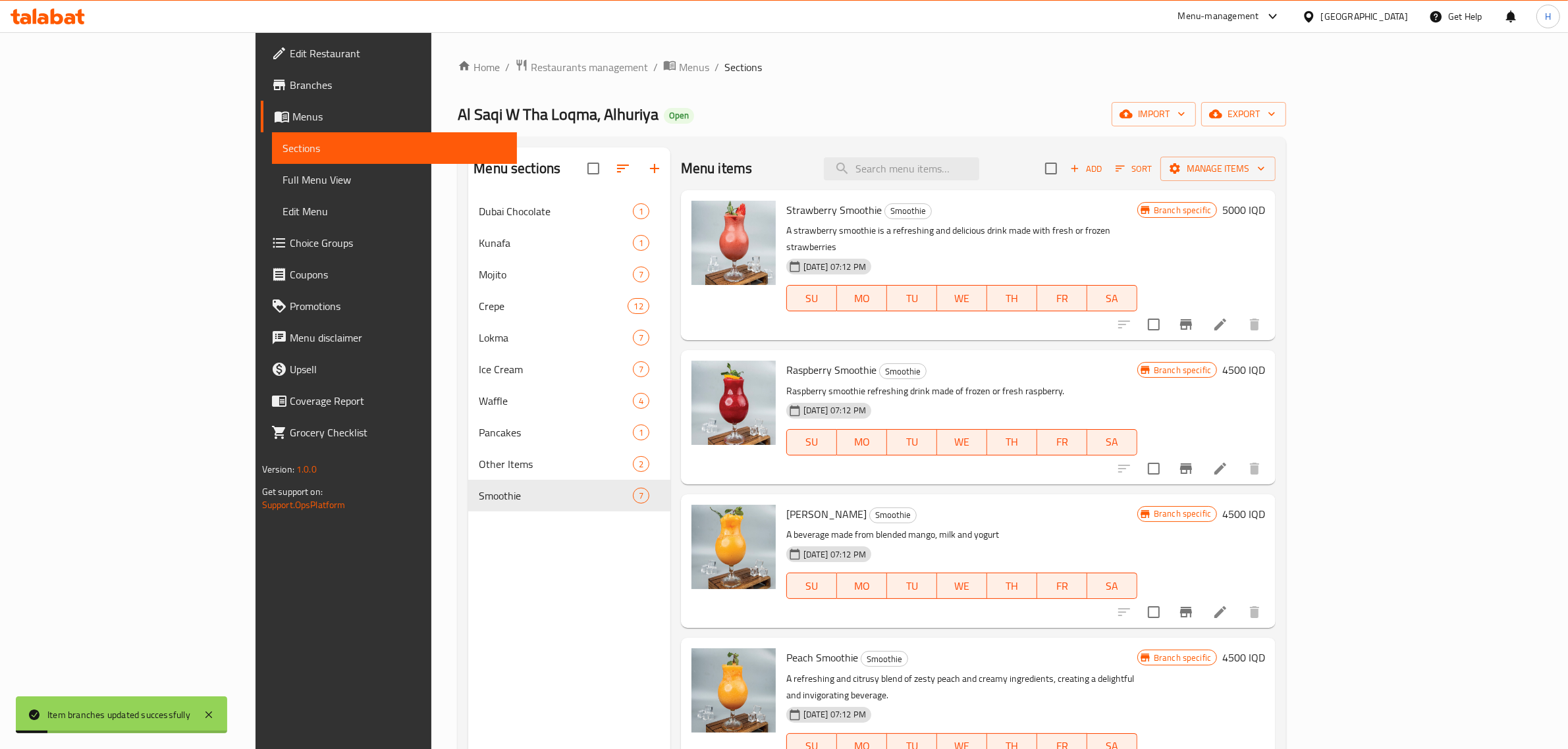
click at [1266, 361] on div "Branch specific 4500 IQD" at bounding box center [1202, 370] width 128 height 19
click at [1266, 361] on h6 "4500 IQD" at bounding box center [1243, 370] width 42 height 19
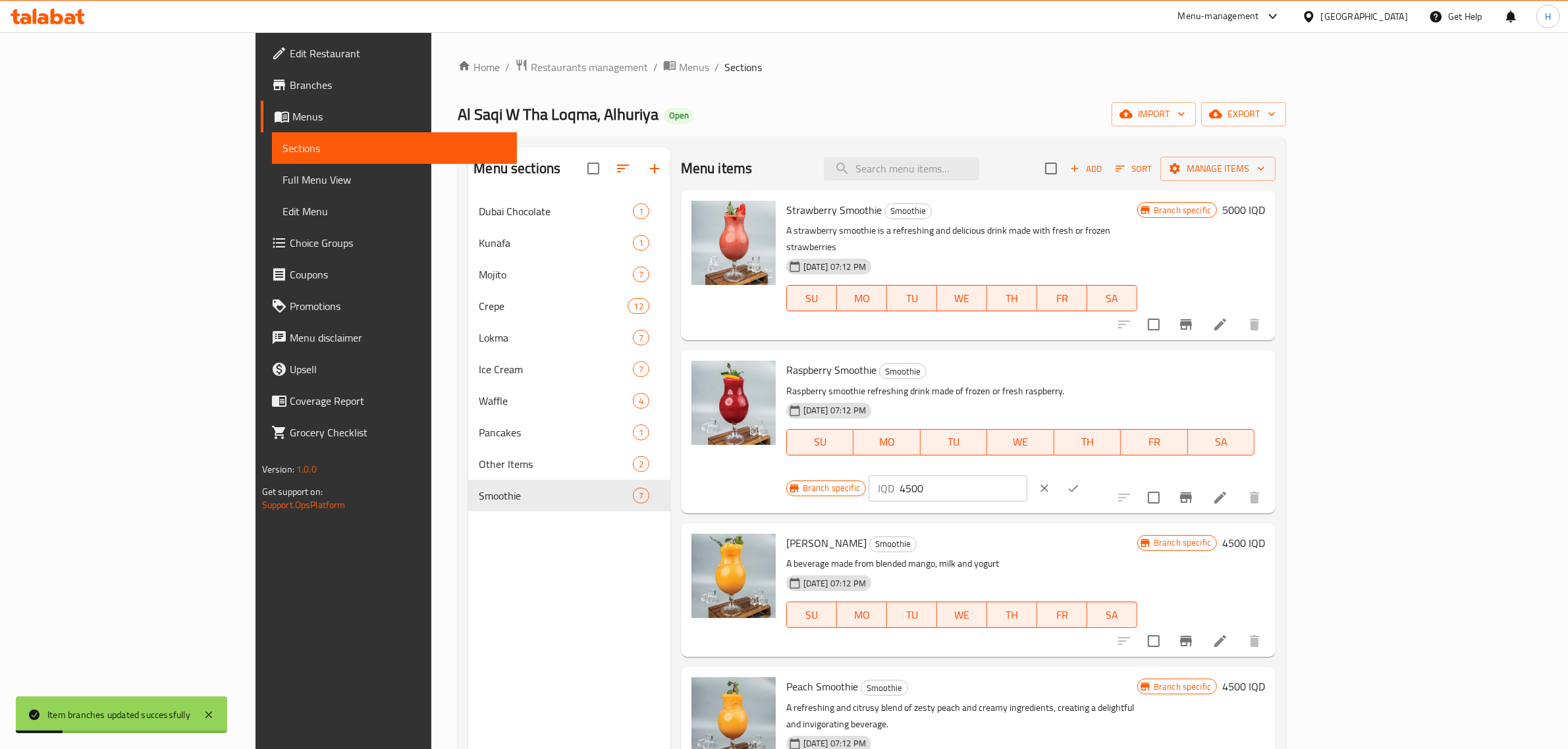
click at [1027, 475] on input "4500" at bounding box center [964, 488] width 128 height 26
paste input "50"
click button "ok" at bounding box center [1073, 488] width 29 height 29
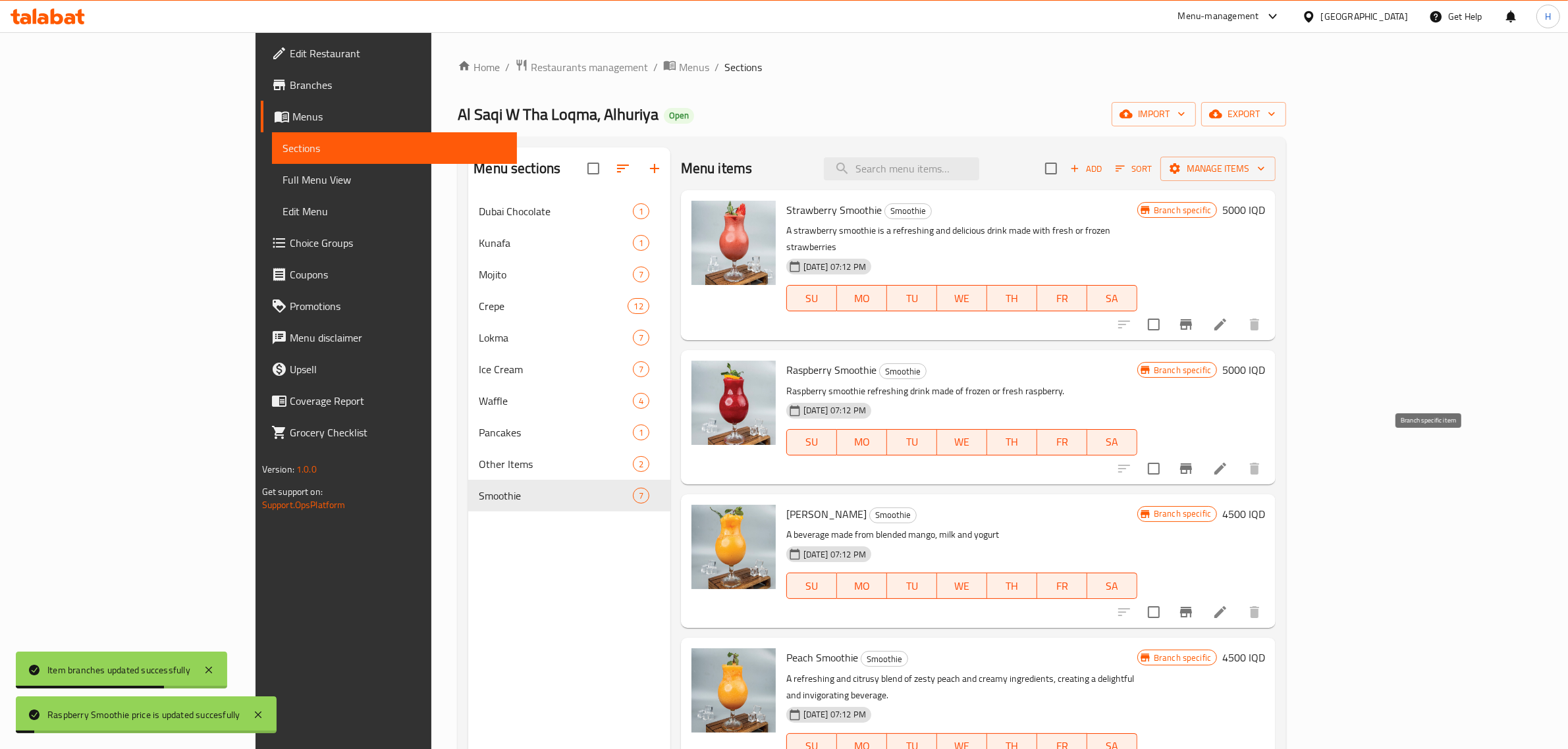
click at [1192, 463] on icon "Branch-specific-item" at bounding box center [1187, 468] width 12 height 10
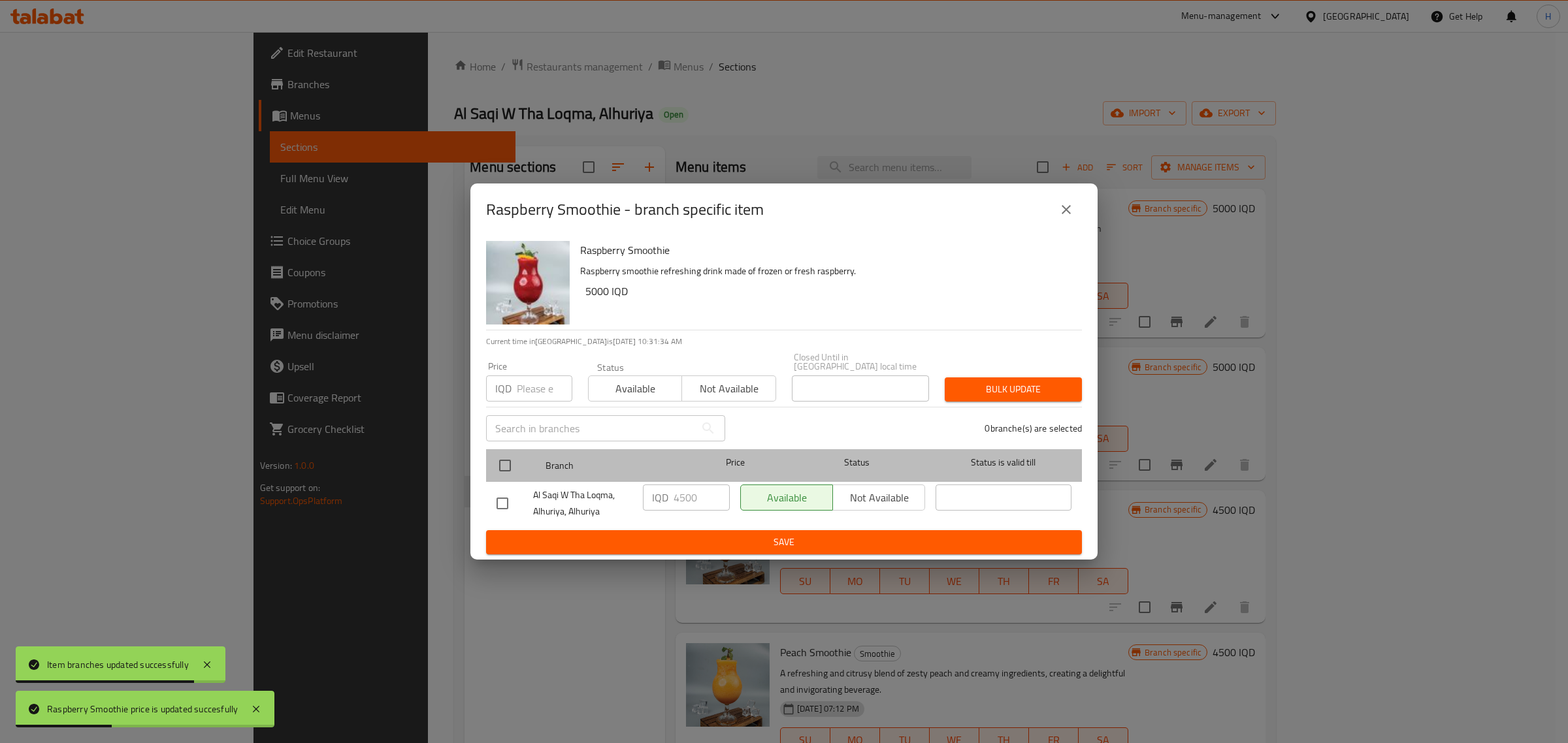
click at [488, 462] on div "Branch Price Status Status is valid till" at bounding box center [784, 465] width 596 height 32
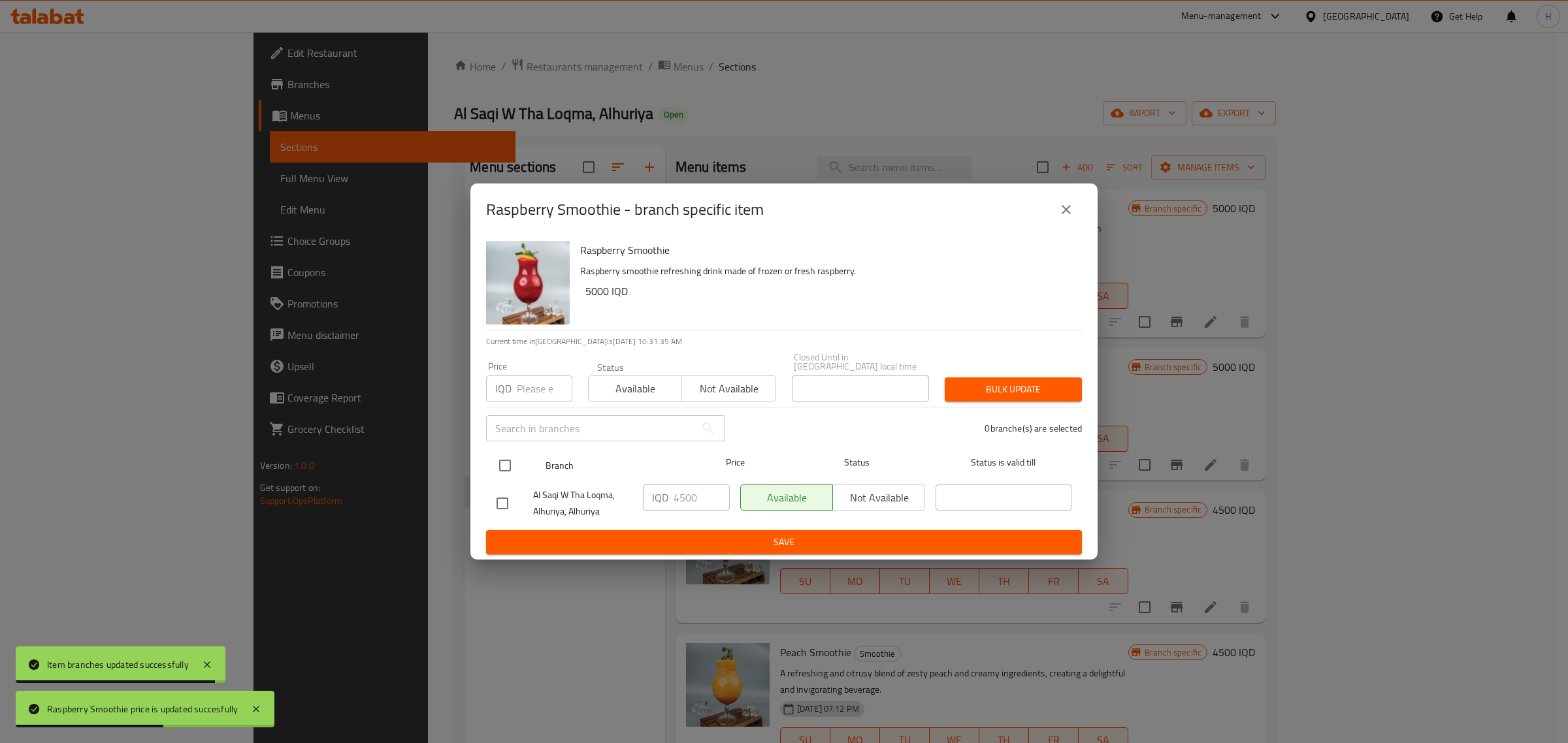
click at [502, 459] on input "checkbox" at bounding box center [505, 465] width 27 height 27
click at [686, 491] on input "4500" at bounding box center [702, 497] width 56 height 26
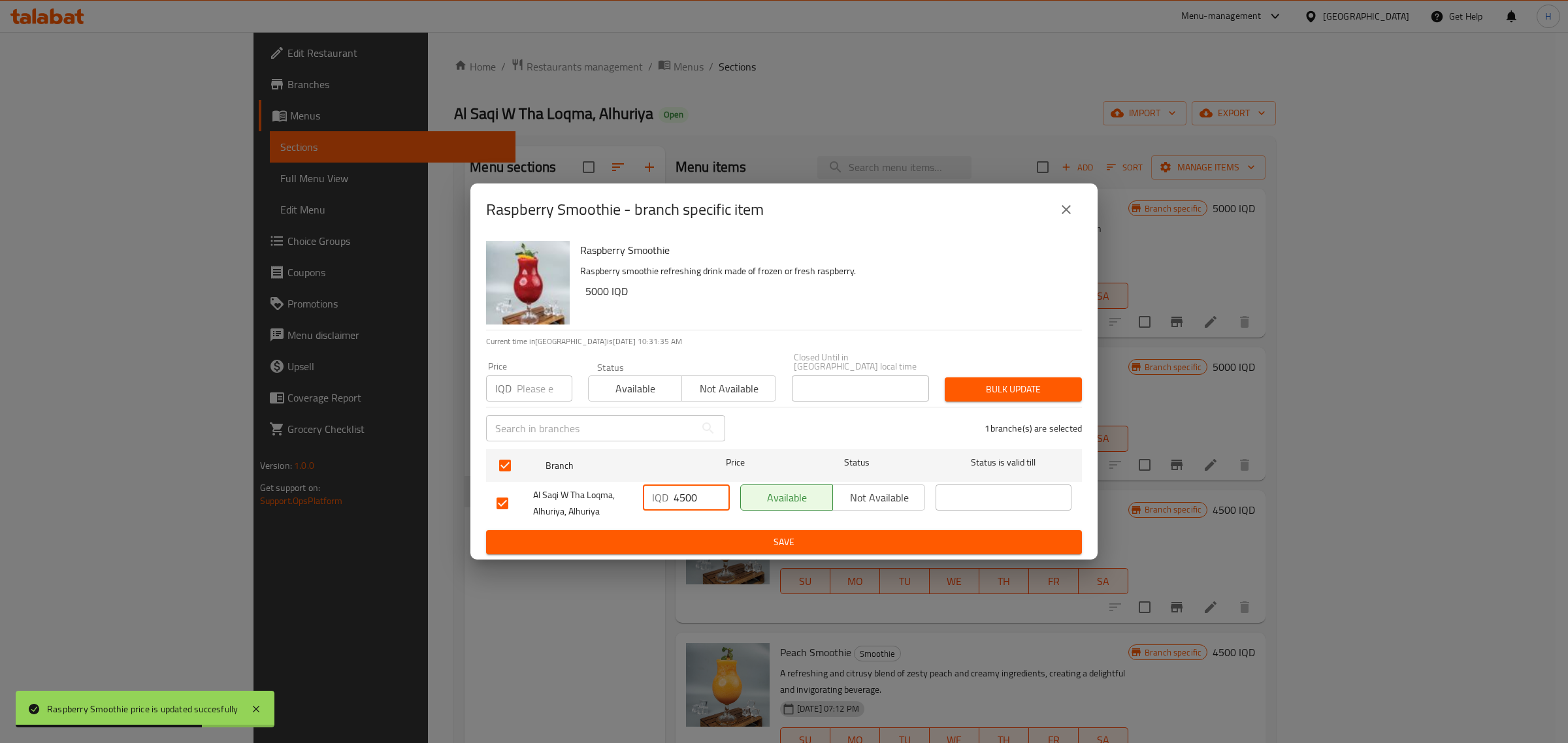
paste input "50"
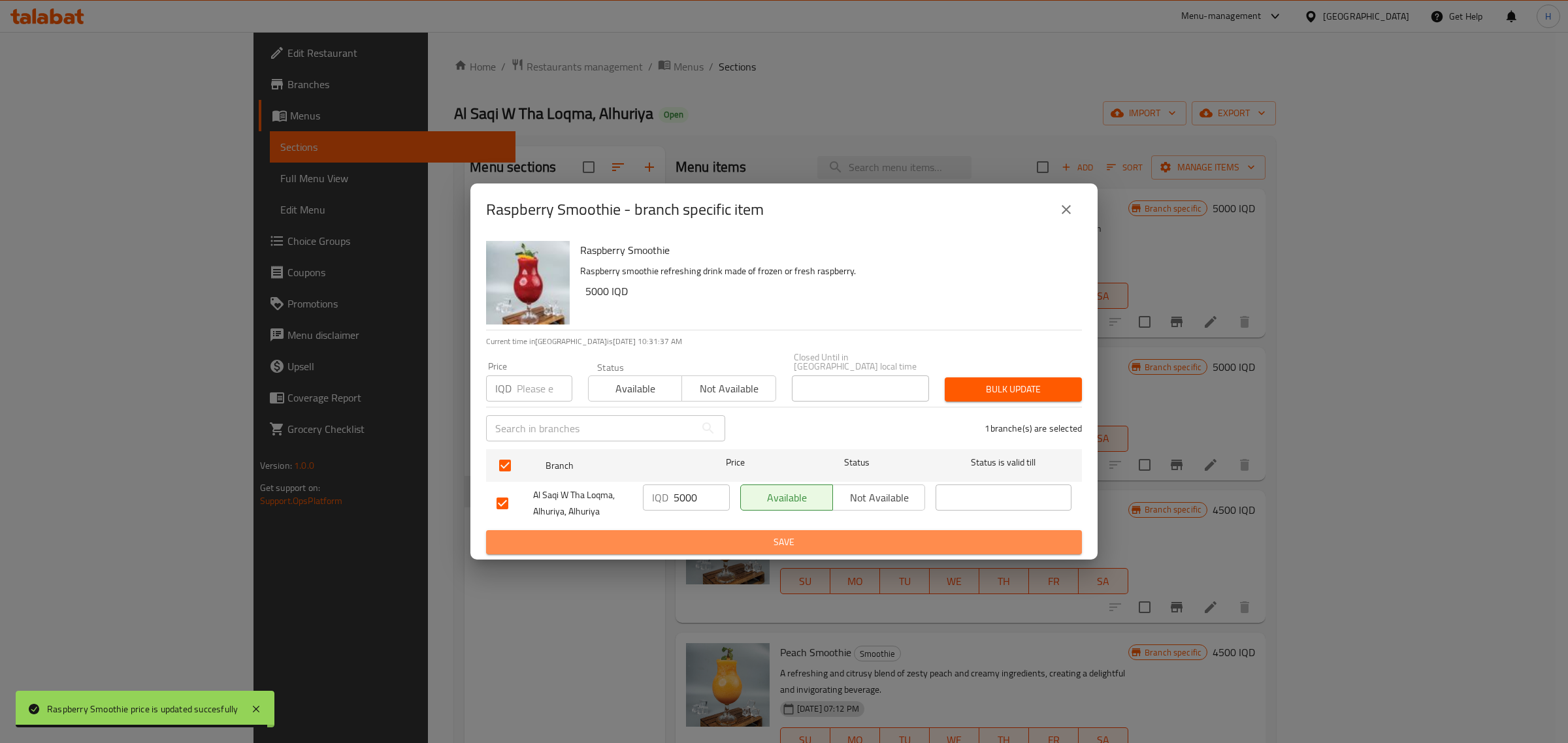
click at [814, 536] on span "Save" at bounding box center [784, 542] width 575 height 16
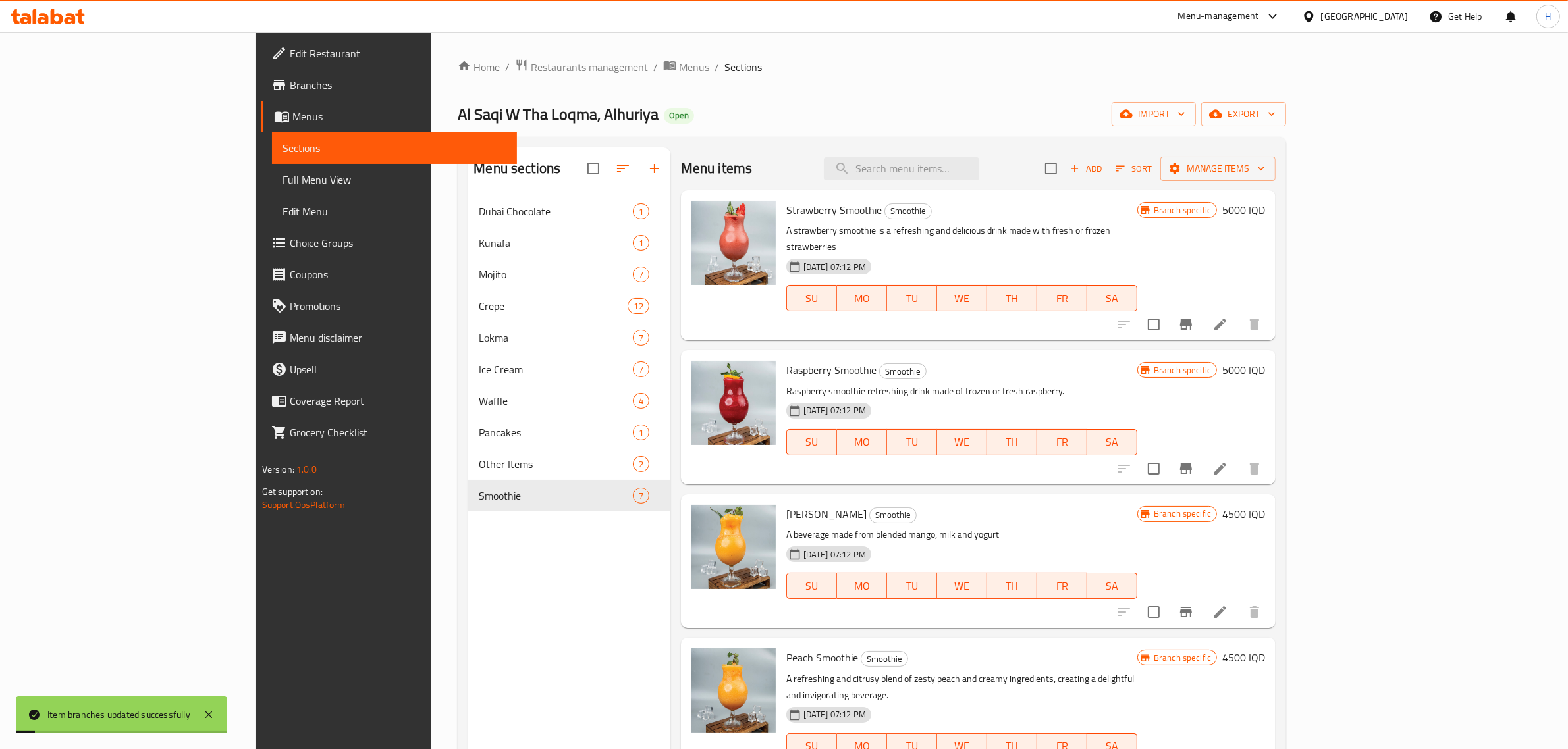
click at [1266, 505] on h6 "4500 IQD" at bounding box center [1243, 514] width 42 height 19
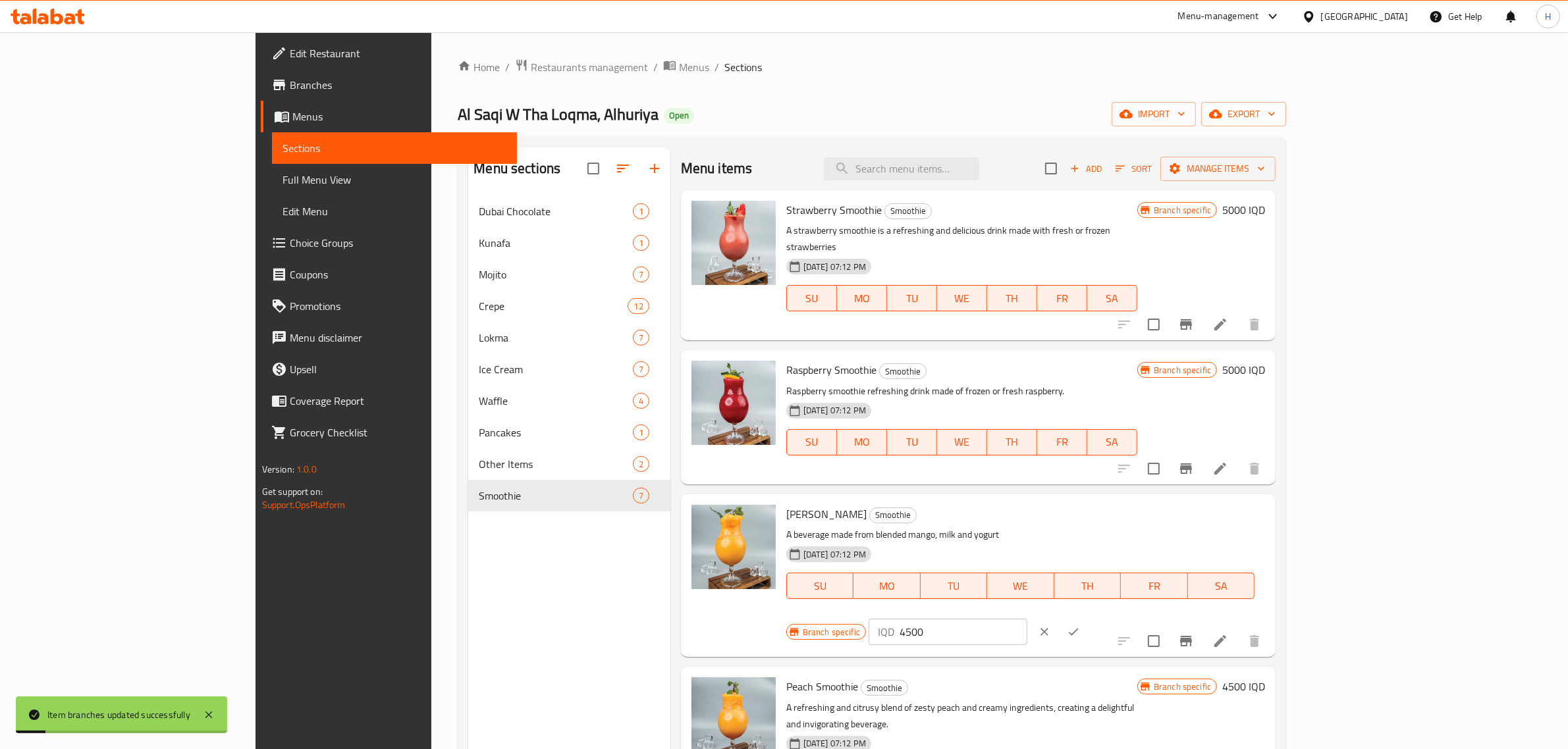
click at [1027, 619] on input "4500" at bounding box center [964, 631] width 128 height 26
paste input "50"
click button "ok" at bounding box center [1073, 631] width 29 height 29
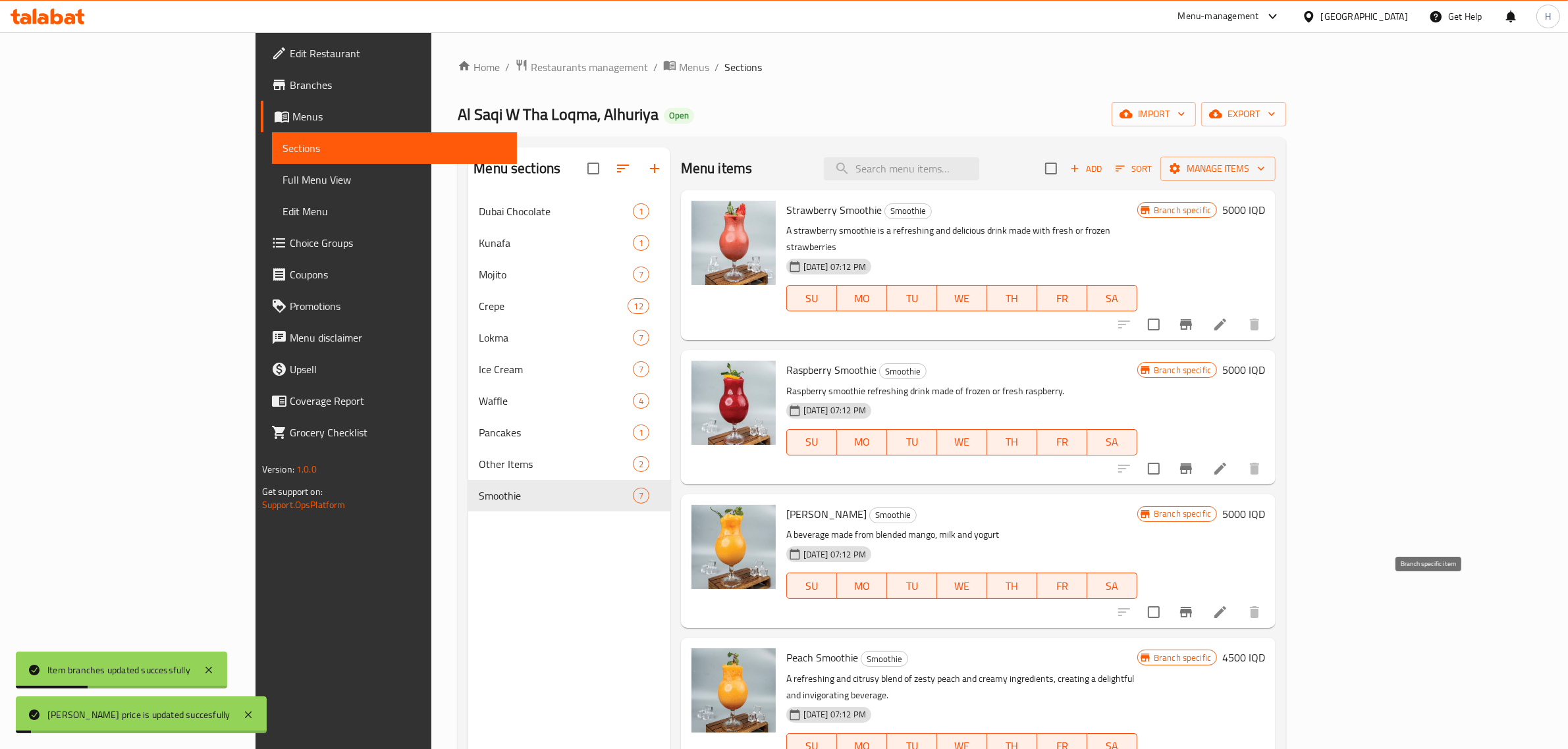
click at [1202, 608] on button "Branch-specific-item" at bounding box center [1186, 612] width 31 height 31
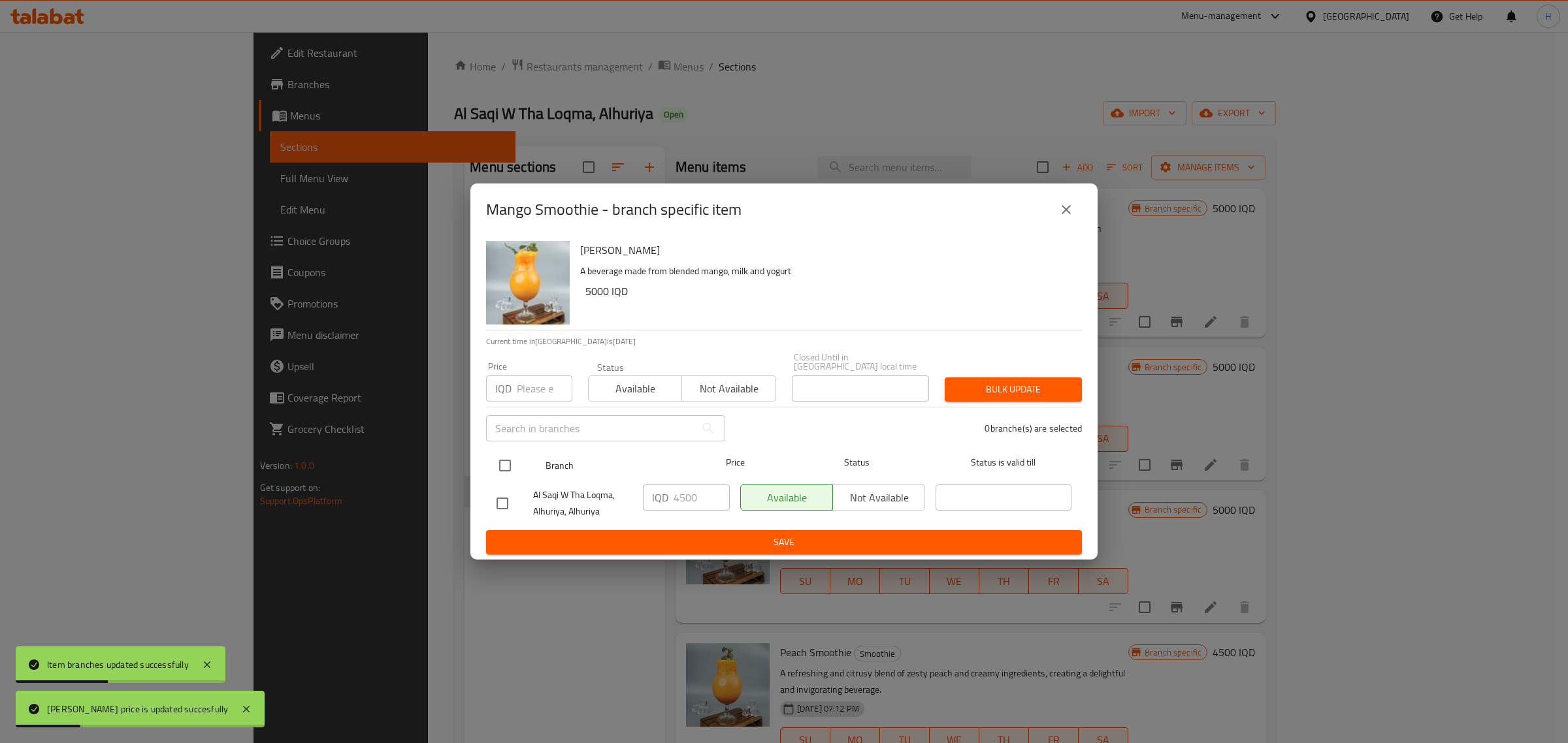
click at [515, 453] on input "checkbox" at bounding box center [505, 465] width 27 height 27
click at [692, 496] on input "4500" at bounding box center [702, 497] width 56 height 26
paste input "50"
click at [696, 534] on span "Save" at bounding box center [784, 542] width 575 height 16
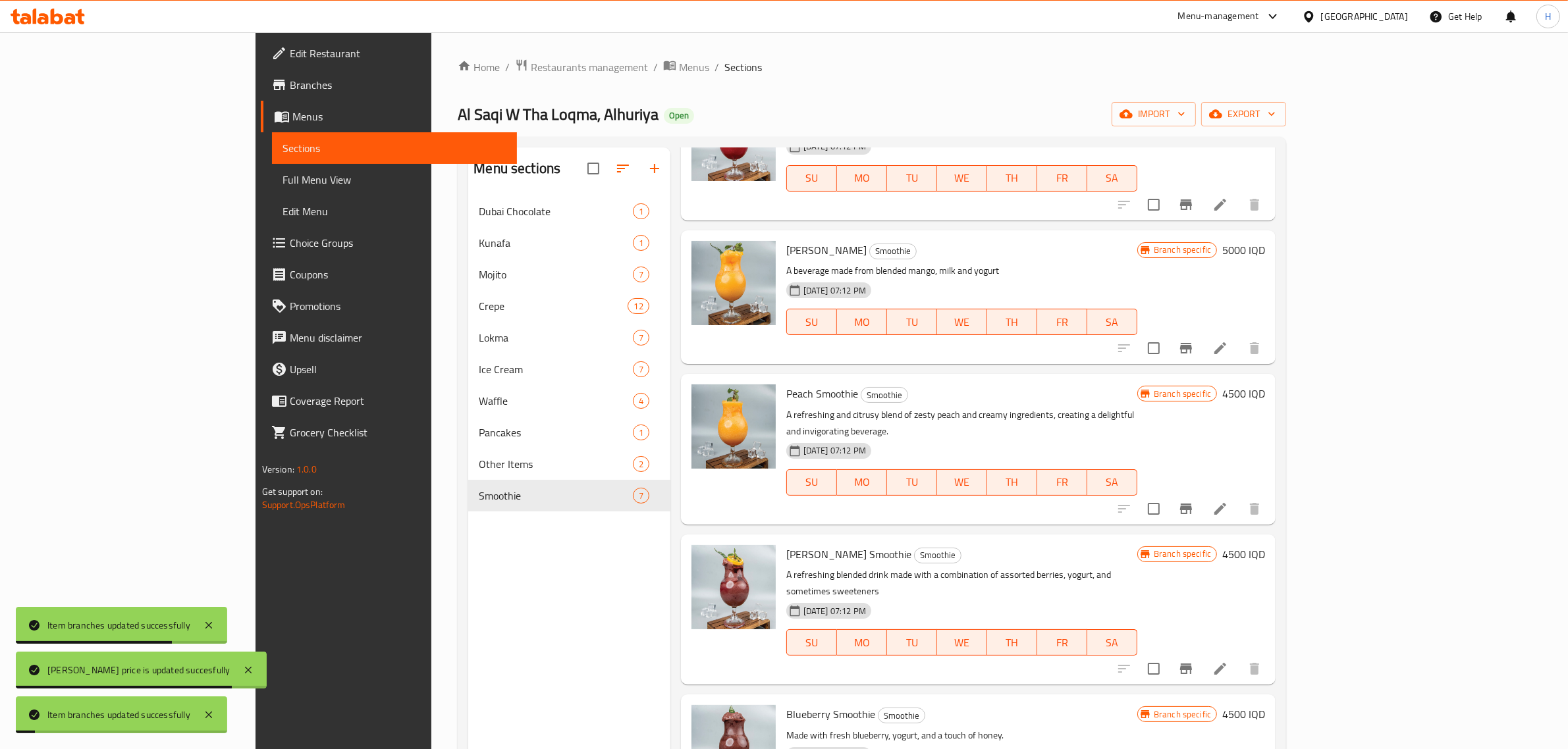
scroll to position [290, 0]
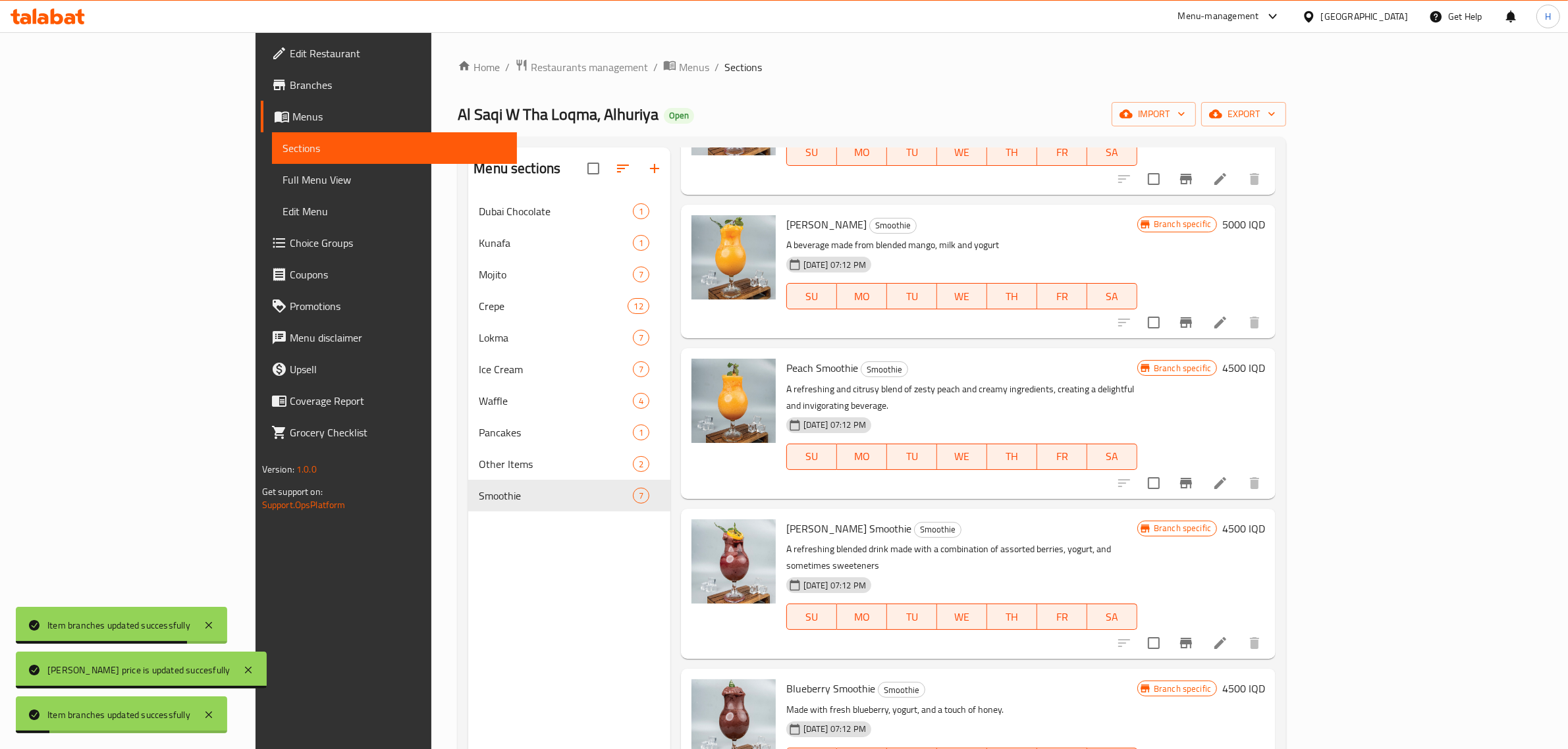
click at [1266, 359] on h6 "4500 IQD" at bounding box center [1243, 368] width 42 height 19
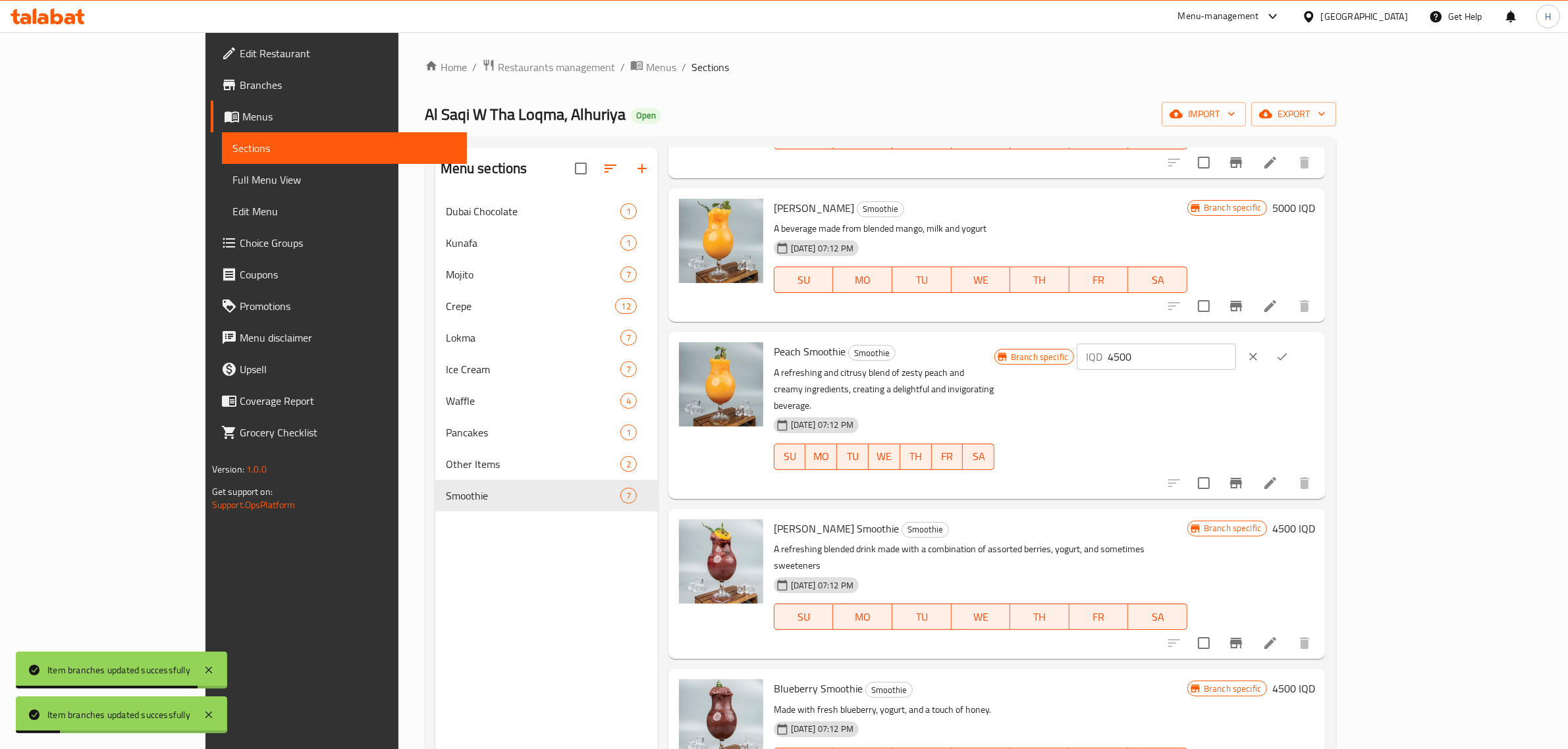
click at [1236, 348] on input "4500" at bounding box center [1172, 357] width 128 height 26
paste input "50"
click button "ok" at bounding box center [1282, 357] width 29 height 29
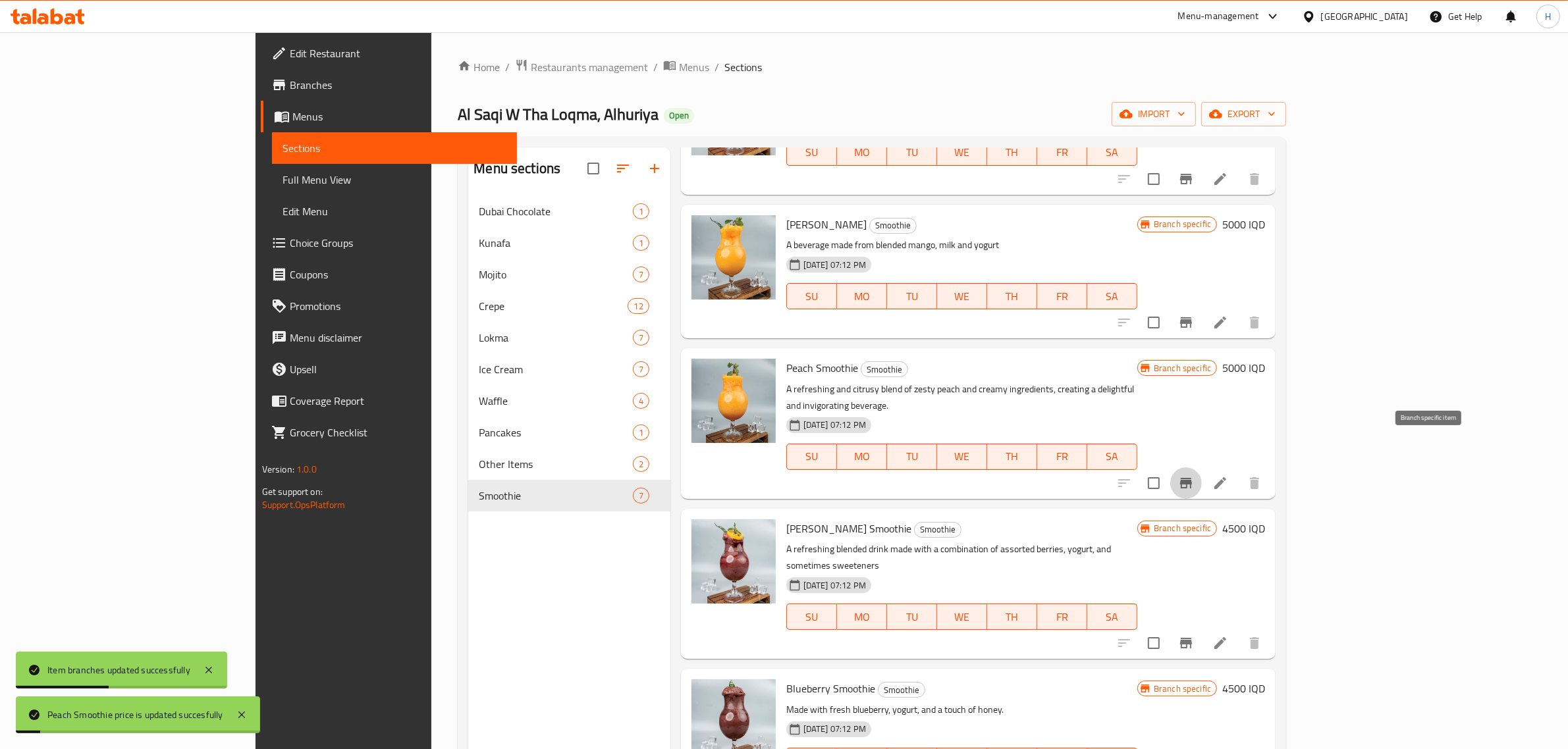
click at [1194, 475] on icon "Branch-specific-item" at bounding box center [1186, 482] width 16 height 16
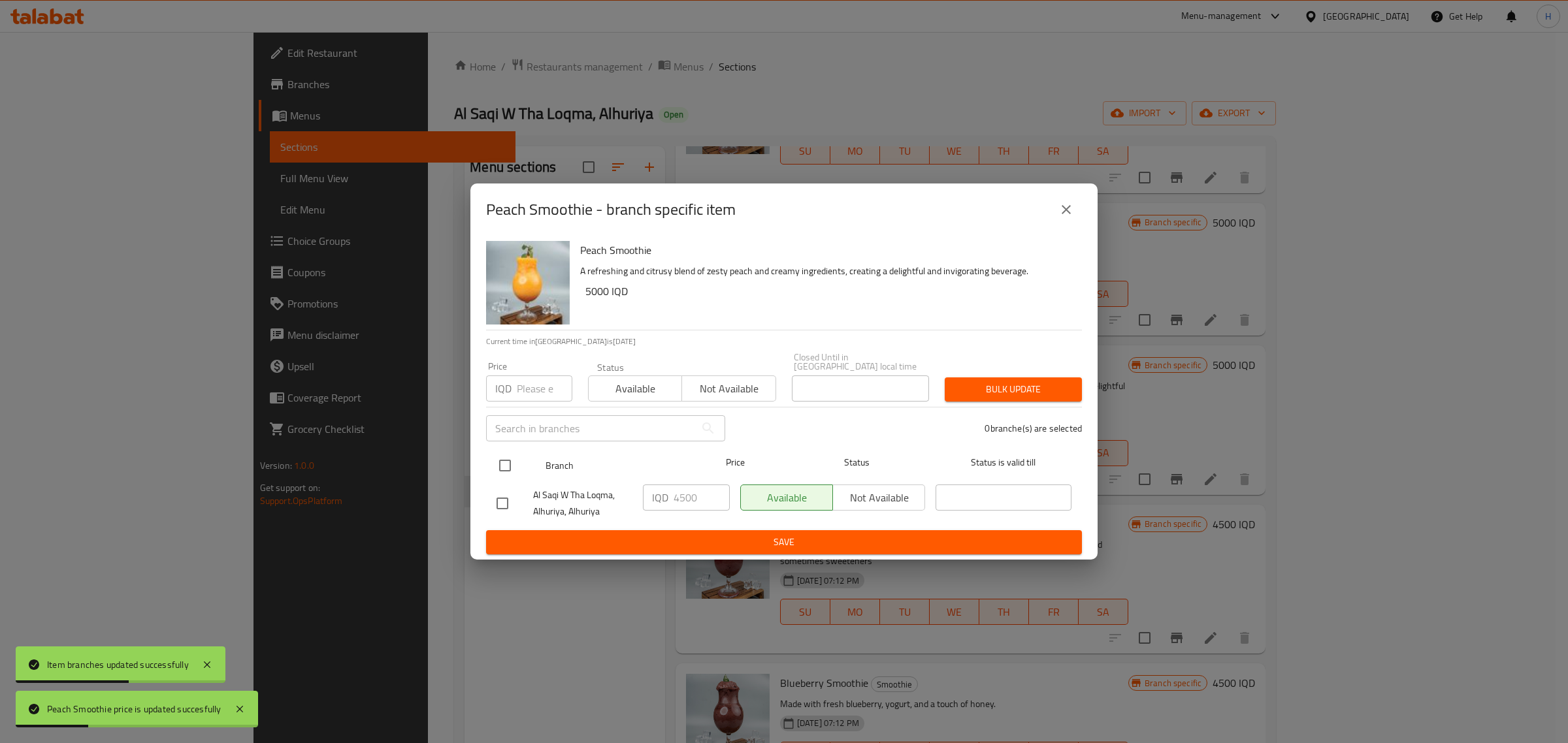
click at [524, 452] on div at bounding box center [516, 465] width 49 height 38
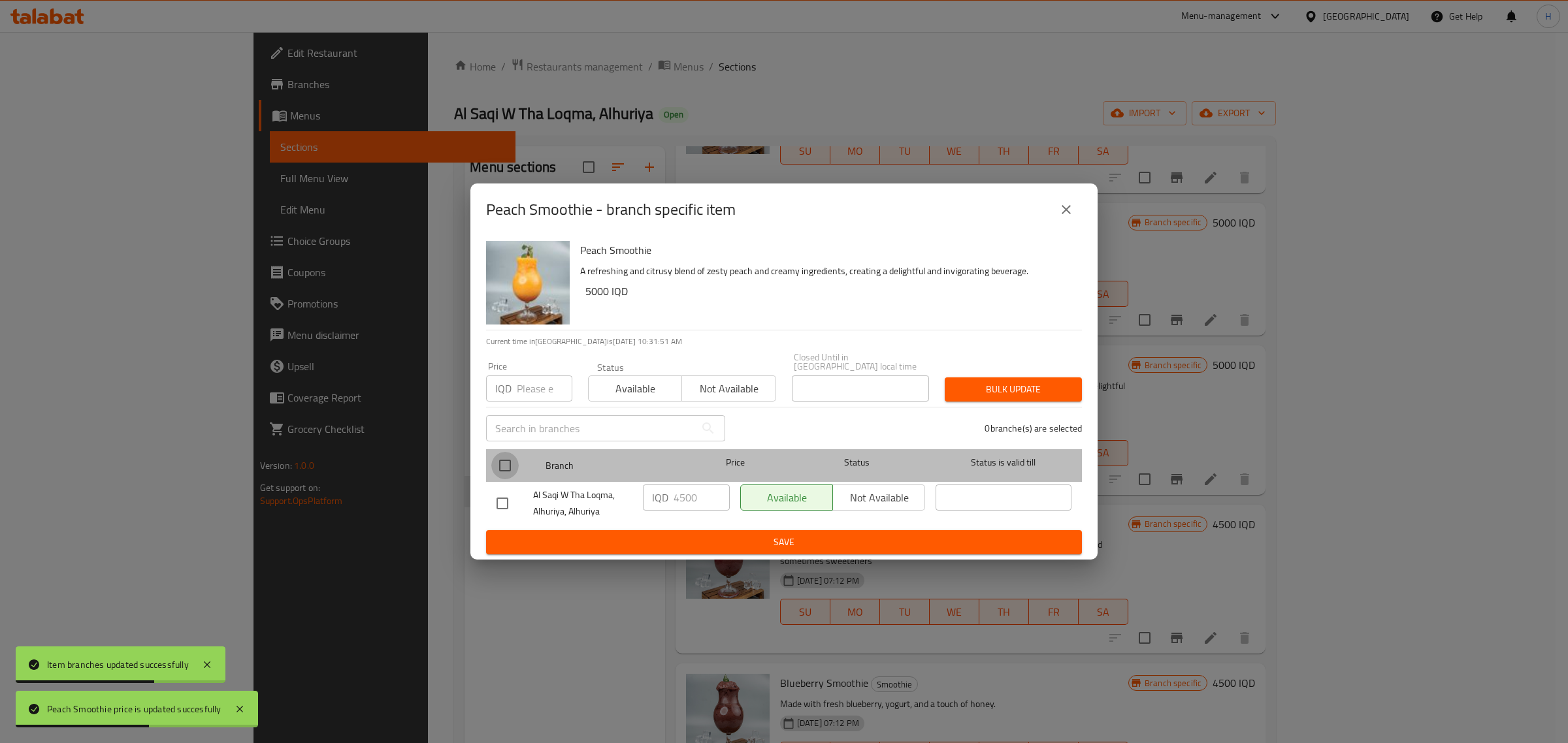
click at [507, 465] on input "checkbox" at bounding box center [505, 465] width 27 height 27
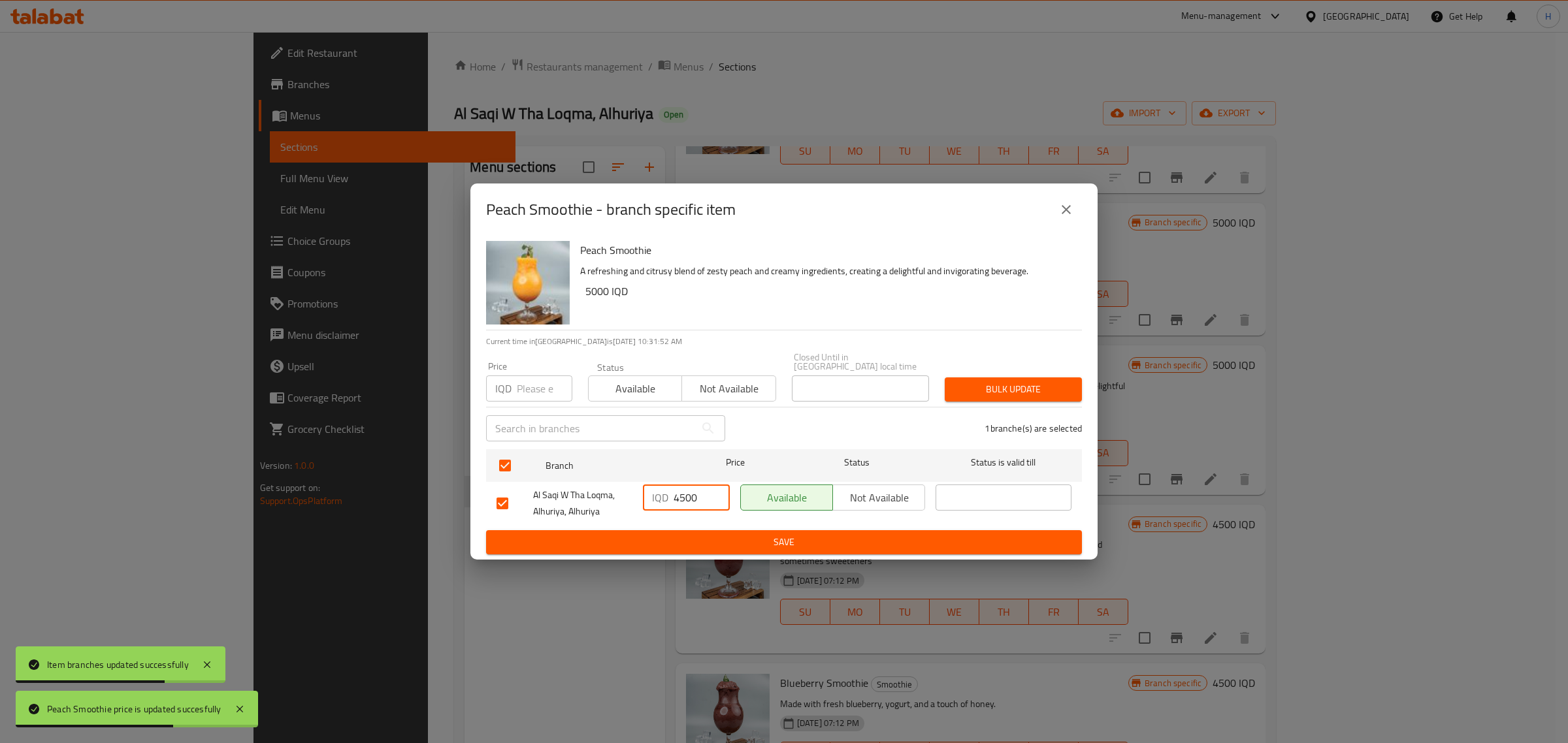
click at [680, 496] on input "4500" at bounding box center [702, 497] width 56 height 26
paste input "50"
click at [697, 534] on span "Save" at bounding box center [784, 542] width 575 height 16
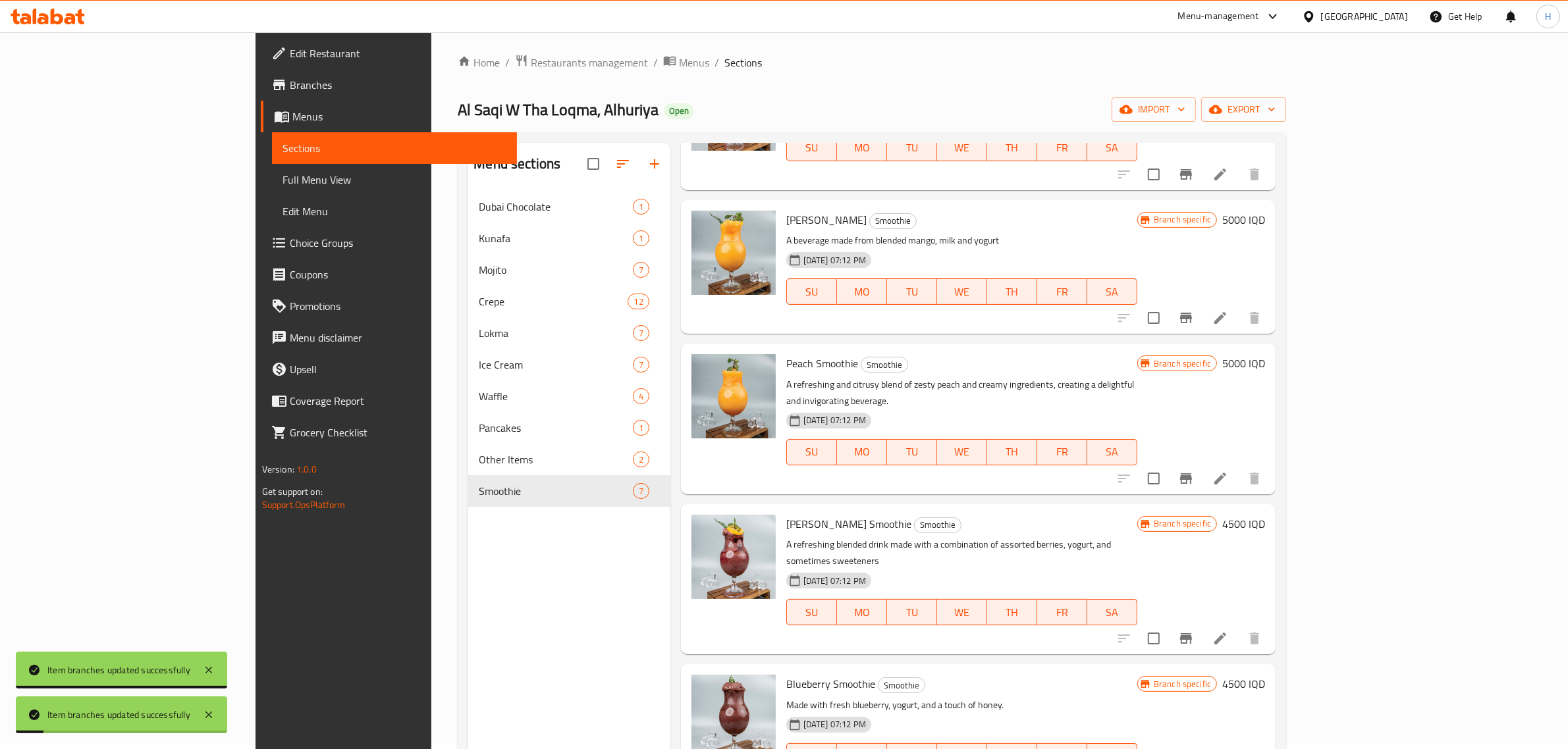
scroll to position [83, 0]
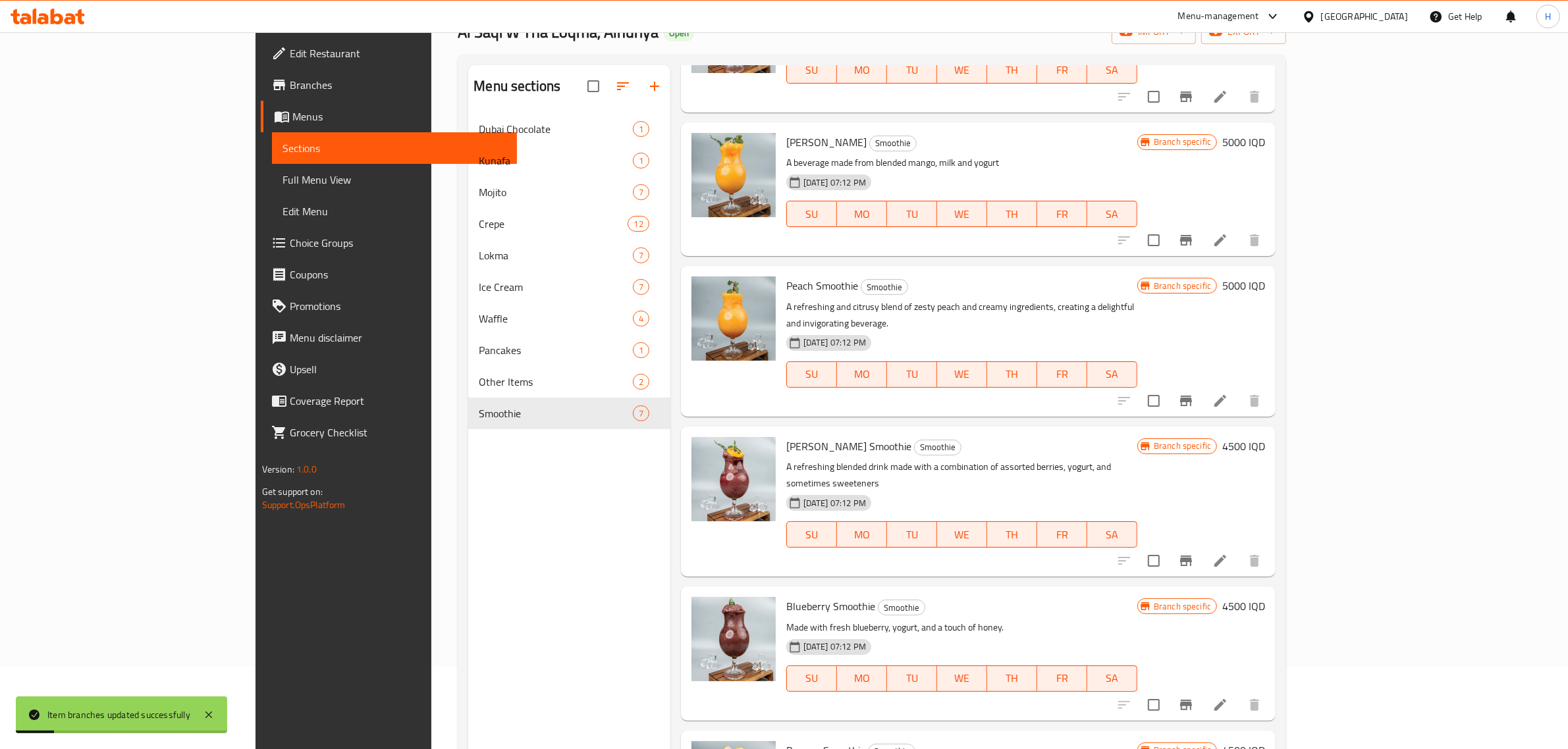
click at [1266, 437] on h6 "4500 IQD" at bounding box center [1243, 446] width 42 height 19
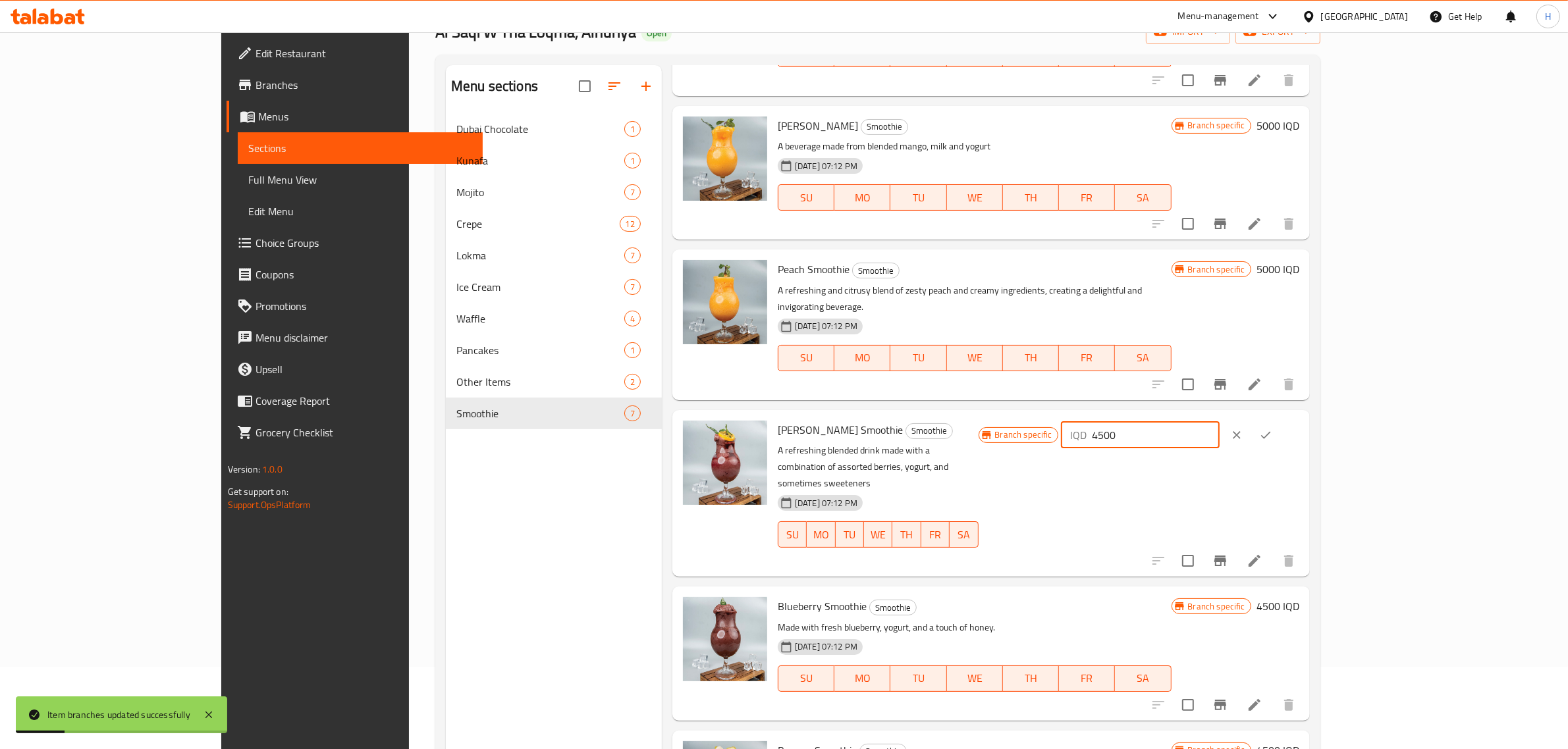
click at [1220, 426] on input "4500" at bounding box center [1156, 435] width 128 height 26
paste input "50"
click button "ok" at bounding box center [1266, 435] width 29 height 29
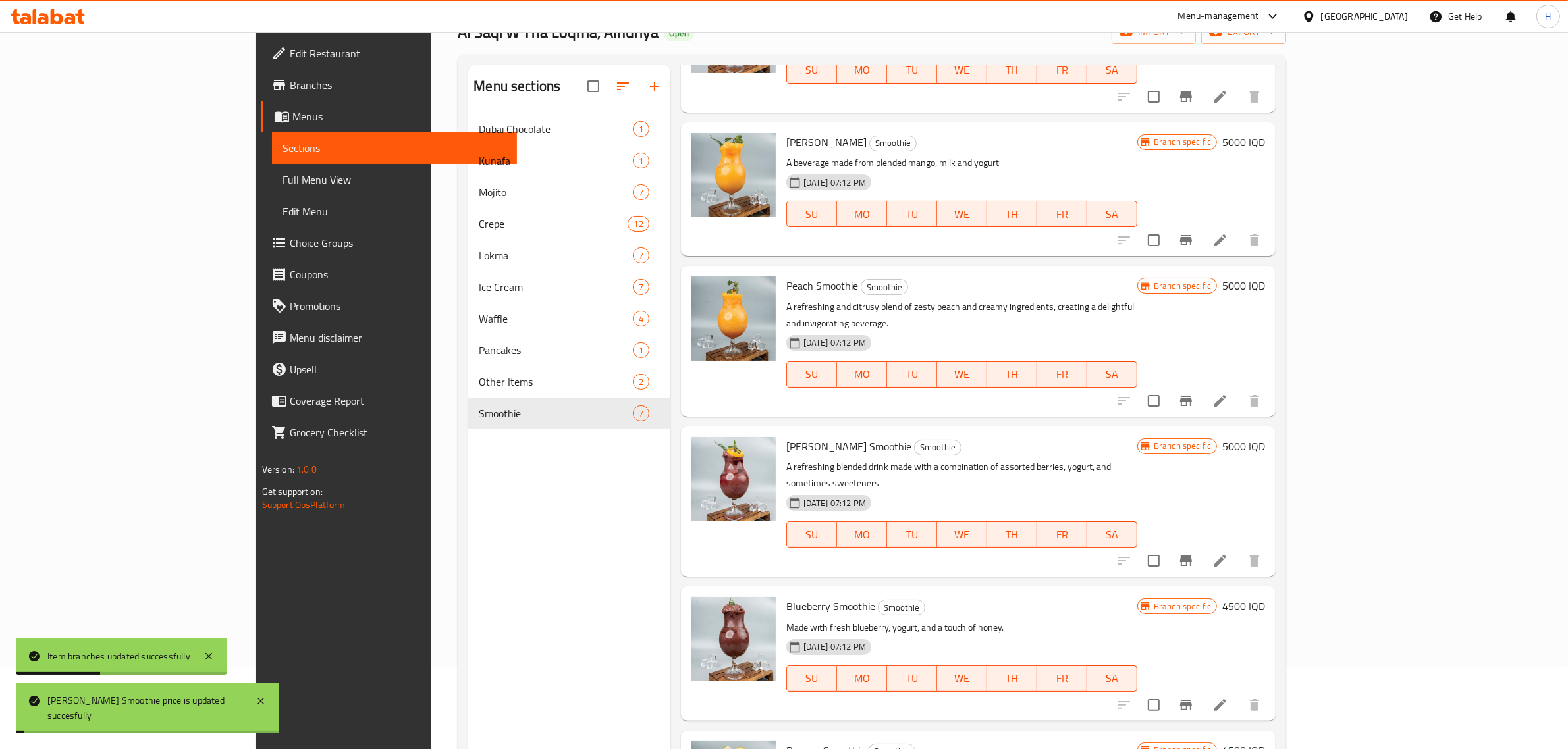
click at [1202, 545] on button "Branch-specific-item" at bounding box center [1186, 561] width 31 height 31
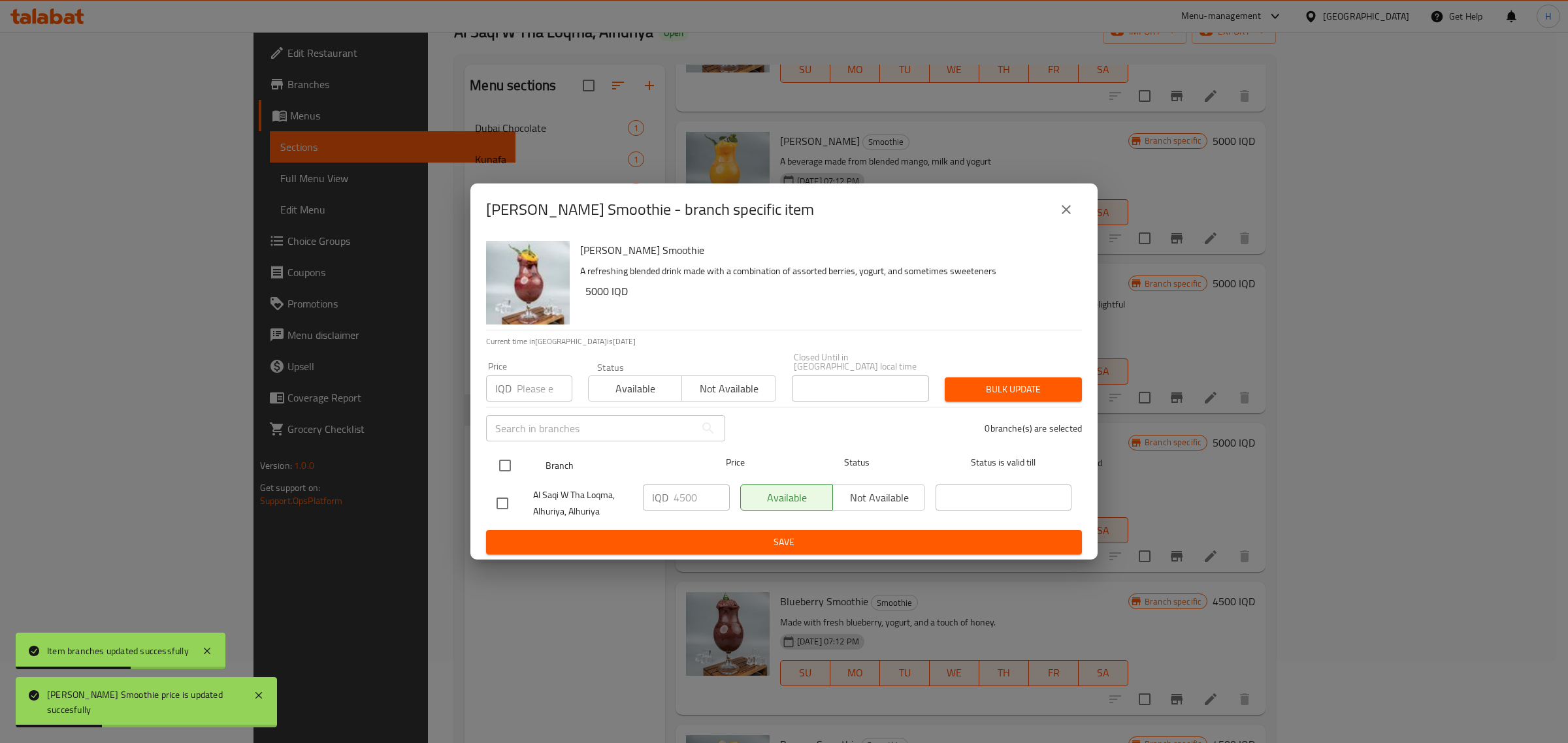
click at [518, 455] on input "checkbox" at bounding box center [505, 465] width 27 height 27
drag, startPoint x: 680, startPoint y: 487, endPoint x: 701, endPoint y: 495, distance: 22.5
click at [680, 487] on input "4500" at bounding box center [702, 497] width 56 height 26
paste input "50"
click at [732, 534] on span "Save" at bounding box center [784, 542] width 575 height 16
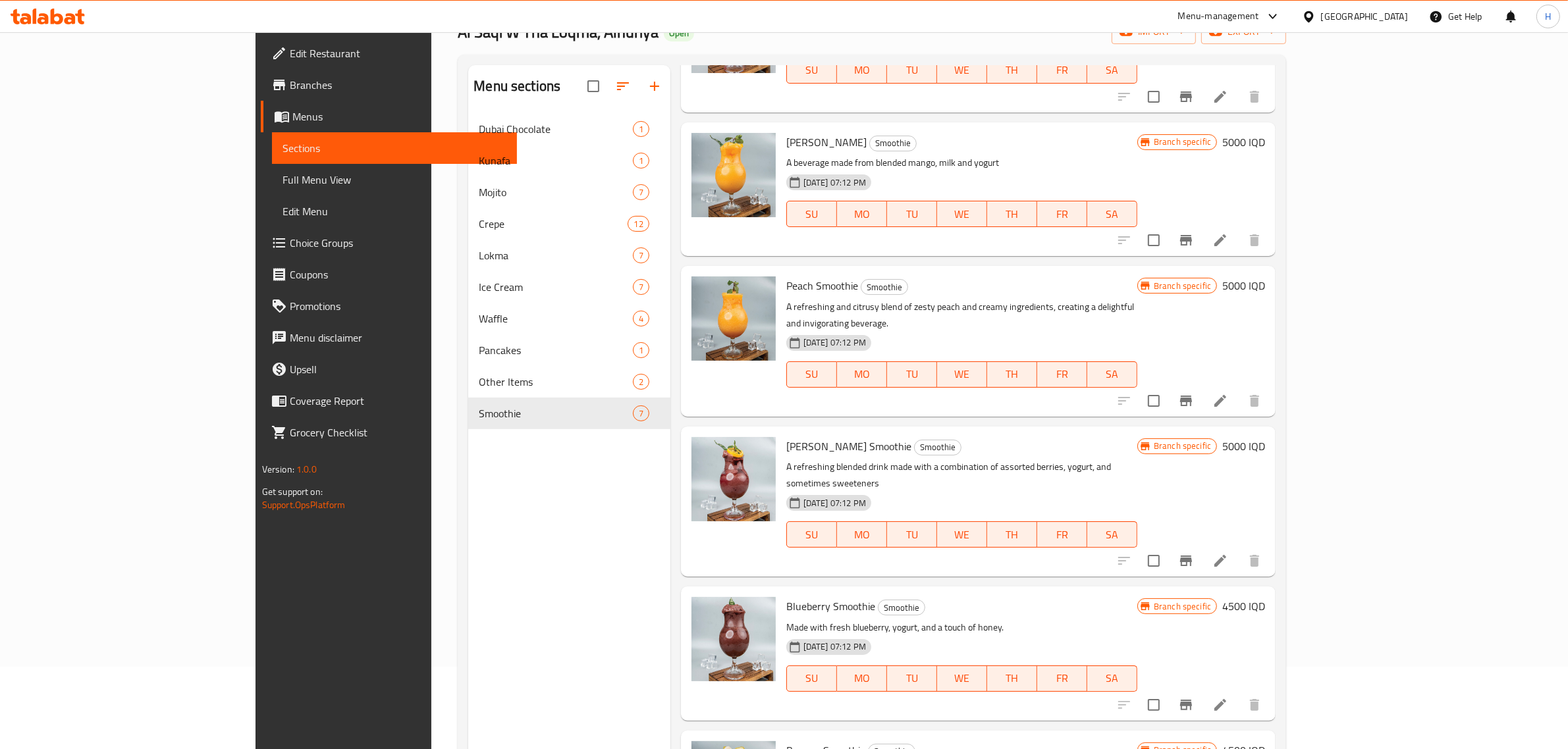
click at [1147, 532] on div "Menu items Add Sort Manage items Strawberry Smoothie Smoothie A strawberry smoo…" at bounding box center [973, 440] width 606 height 749
click at [945, 459] on p "A refreshing blended drink made with a combination of assorted berries, yogurt,…" at bounding box center [962, 475] width 351 height 33
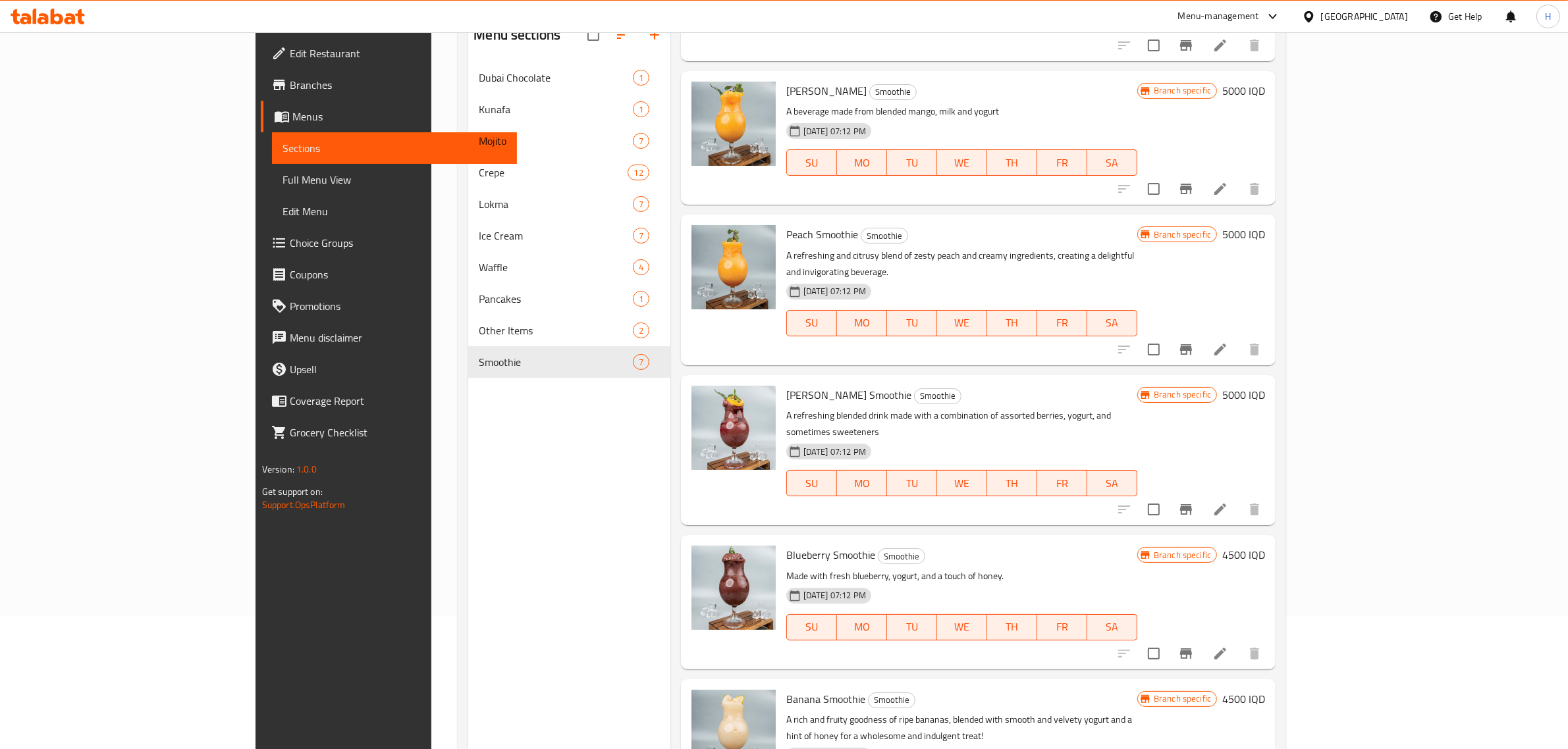
scroll to position [185, 0]
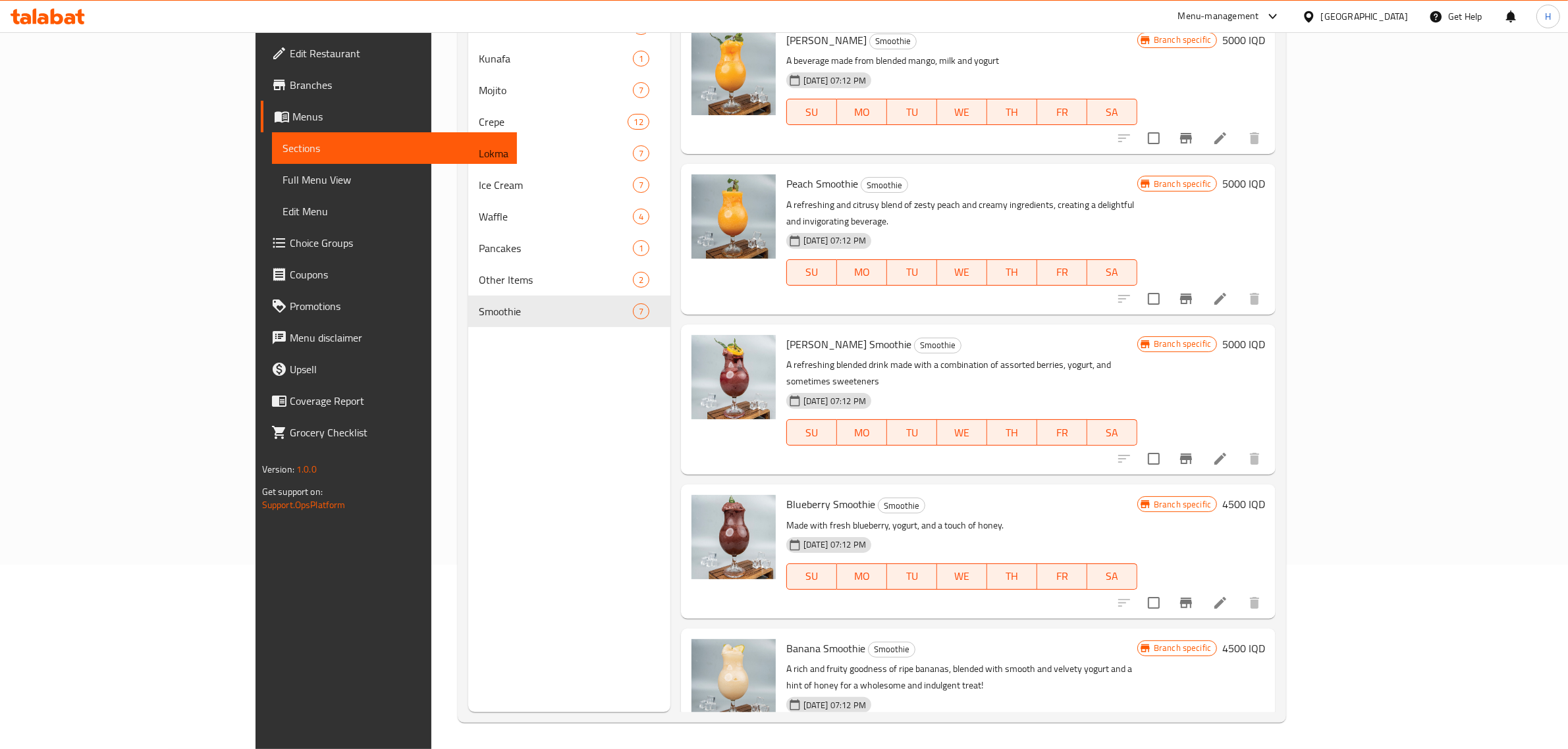
click at [1266, 495] on h6 "4500 IQD" at bounding box center [1243, 504] width 42 height 19
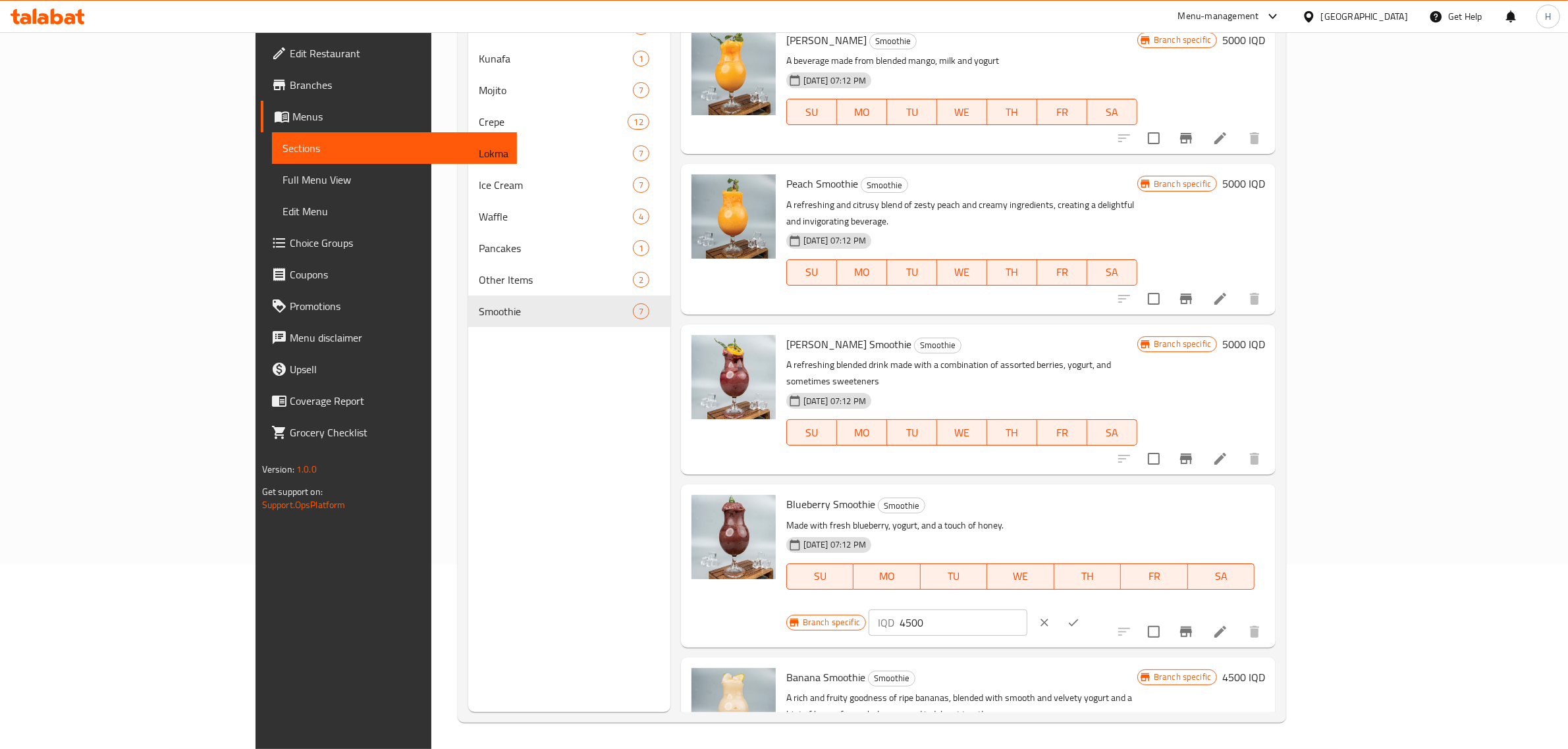
click at [1027, 610] on input "4500" at bounding box center [964, 622] width 128 height 26
paste input "50"
click at [1080, 616] on icon "ok" at bounding box center [1073, 623] width 13 height 13
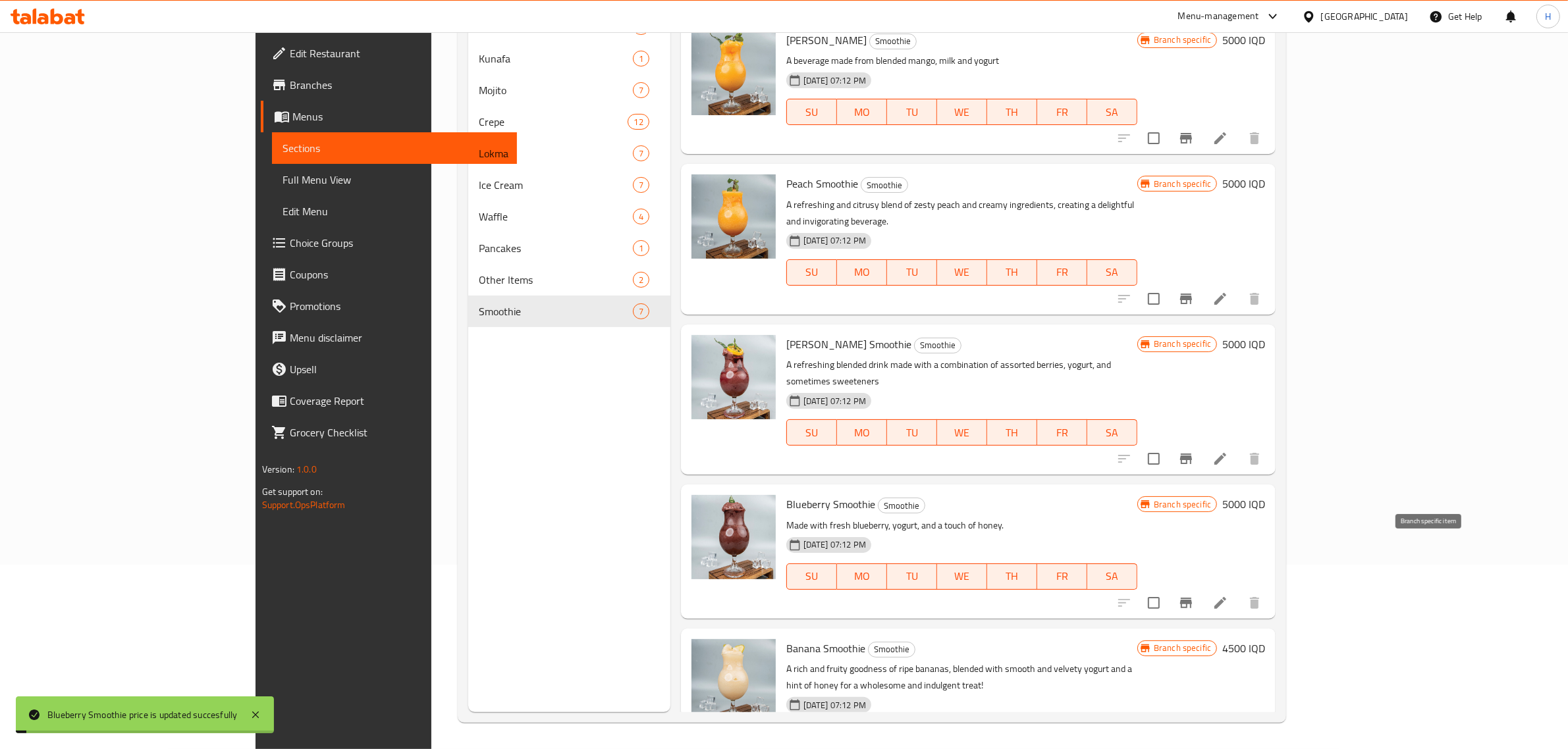
click at [1194, 595] on icon "Branch-specific-item" at bounding box center [1186, 602] width 16 height 16
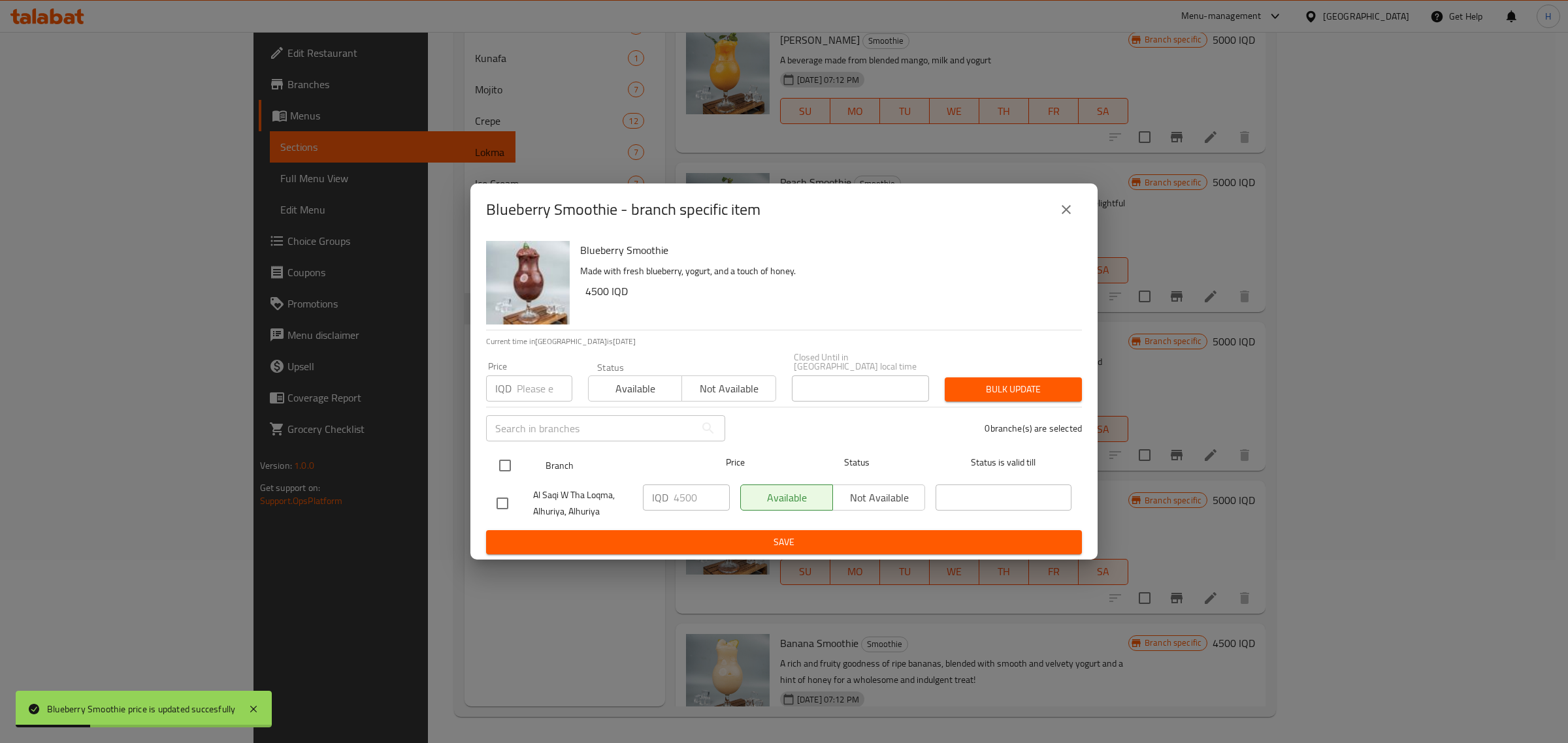
click at [492, 459] on input "checkbox" at bounding box center [505, 465] width 27 height 27
click at [701, 499] on input "4500" at bounding box center [702, 497] width 56 height 26
paste input "50"
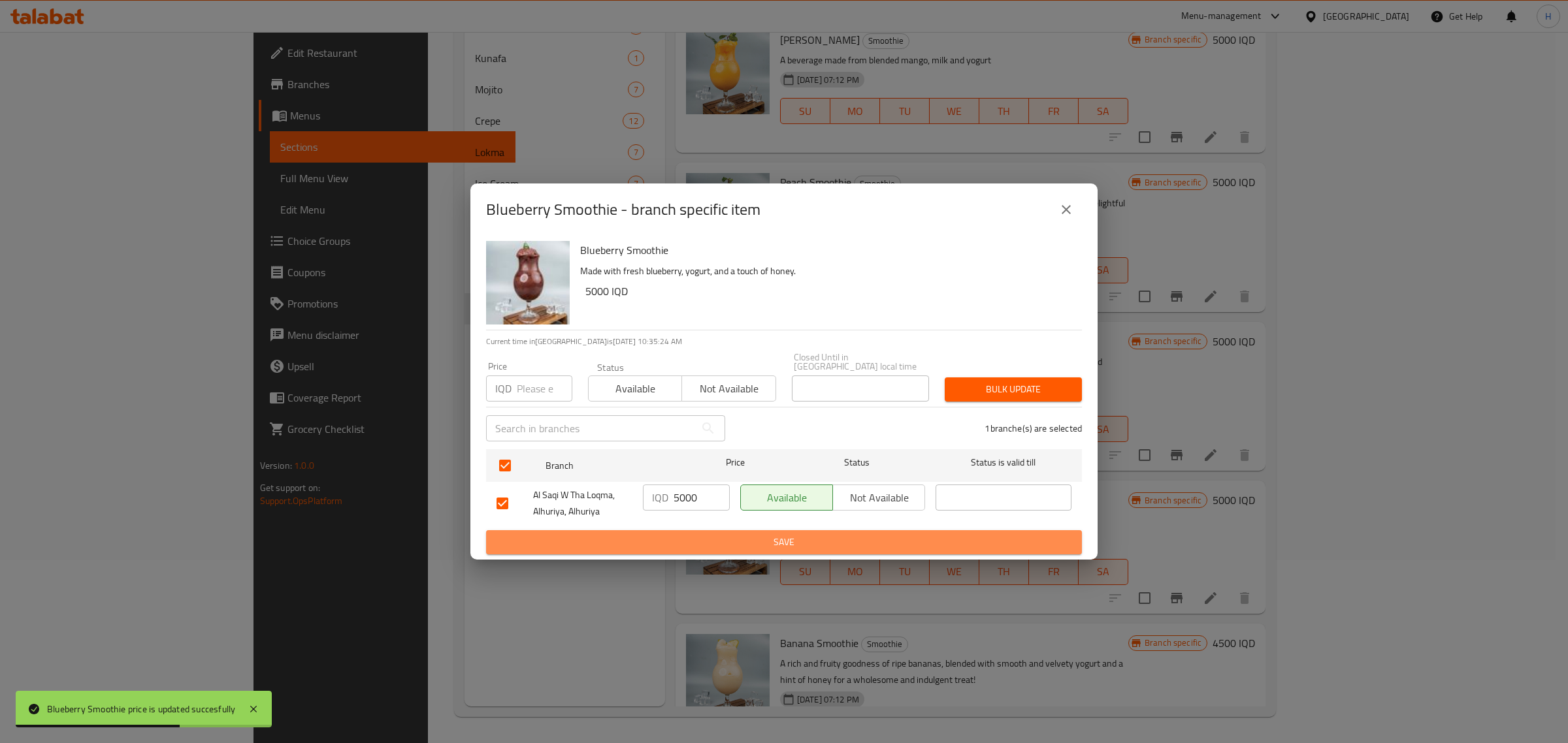
click at [704, 534] on span "Save" at bounding box center [784, 542] width 575 height 16
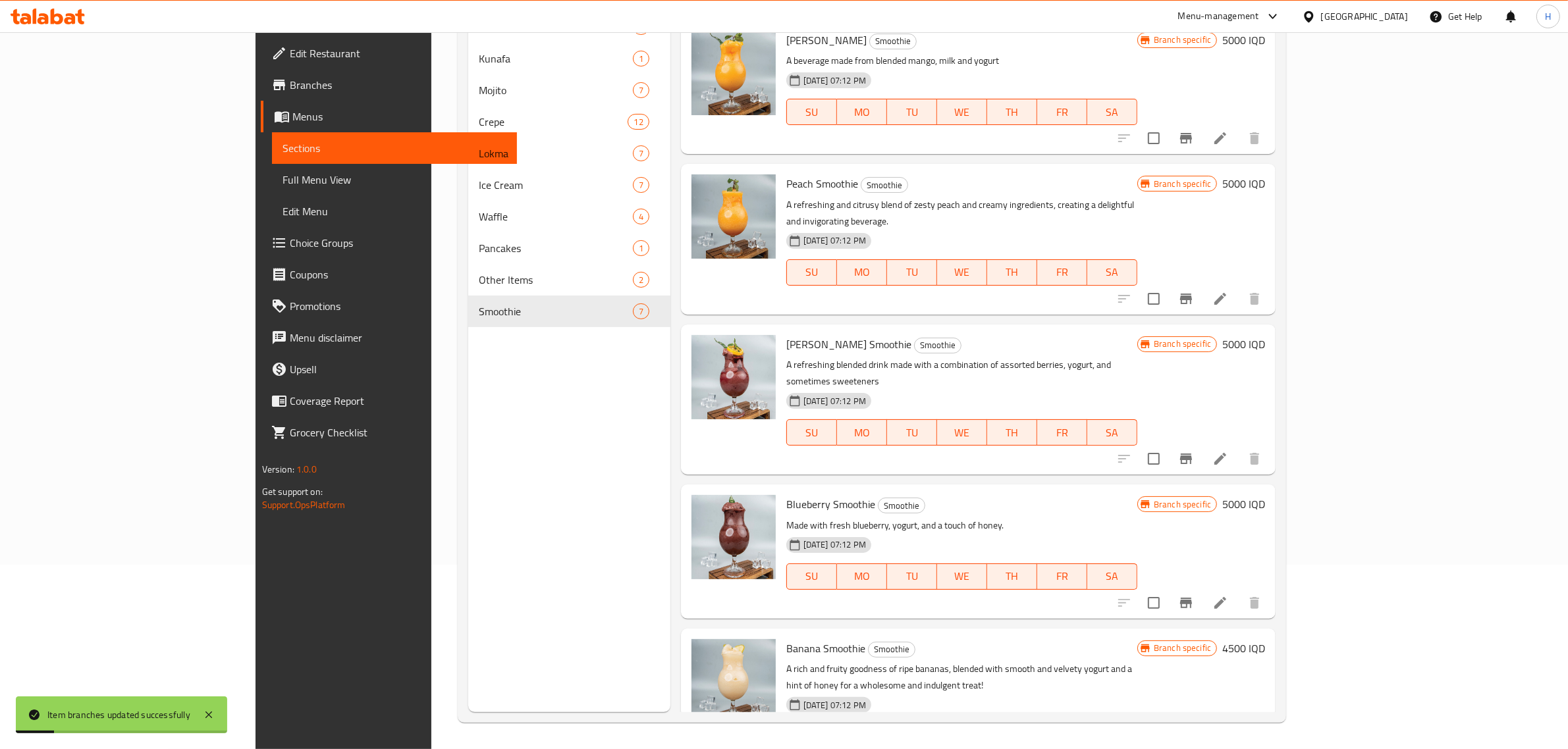
click at [1266, 640] on h6 "4500 IQD" at bounding box center [1243, 648] width 42 height 19
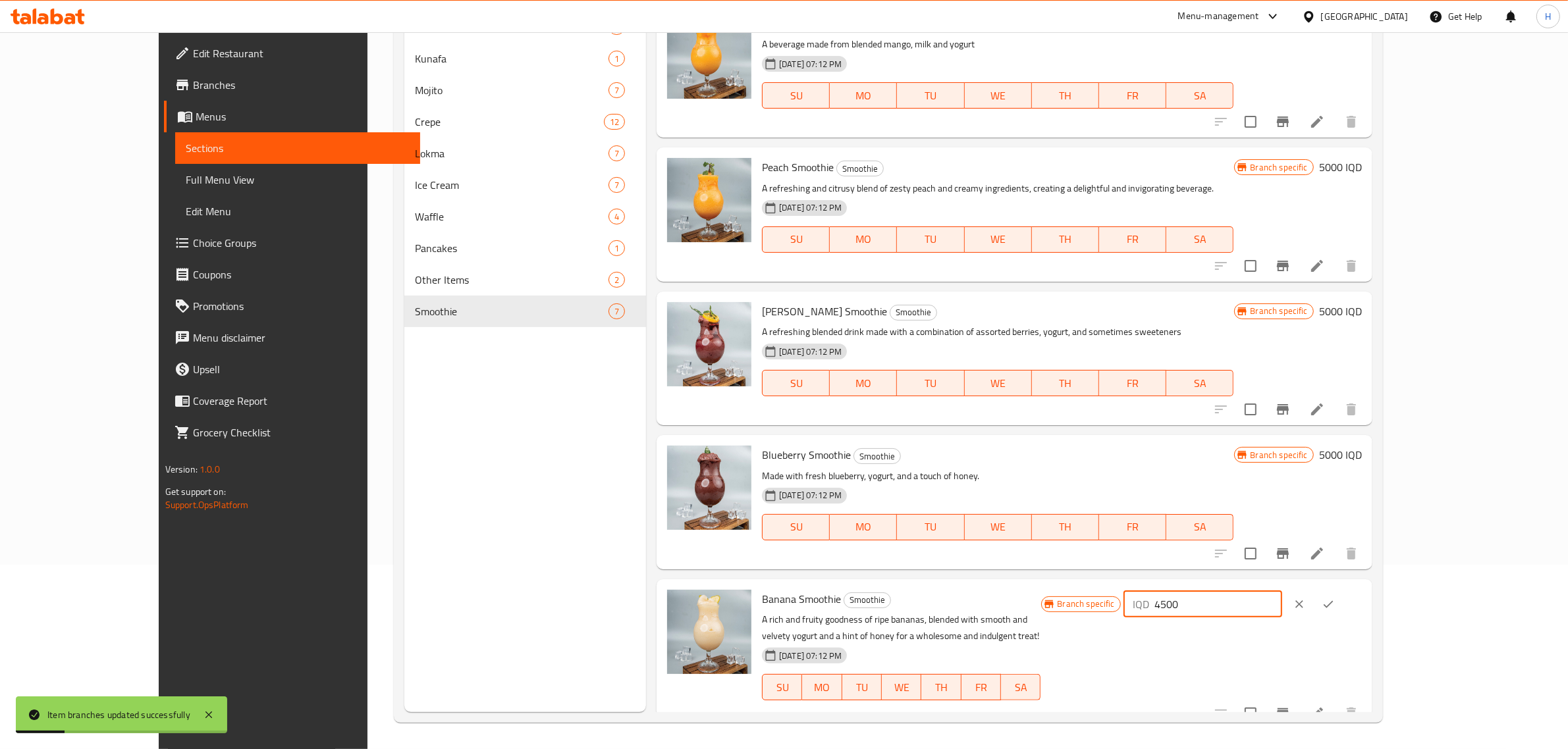
click at [1283, 593] on input "4500" at bounding box center [1219, 604] width 128 height 26
paste input "50"
click button "ok" at bounding box center [1328, 604] width 29 height 29
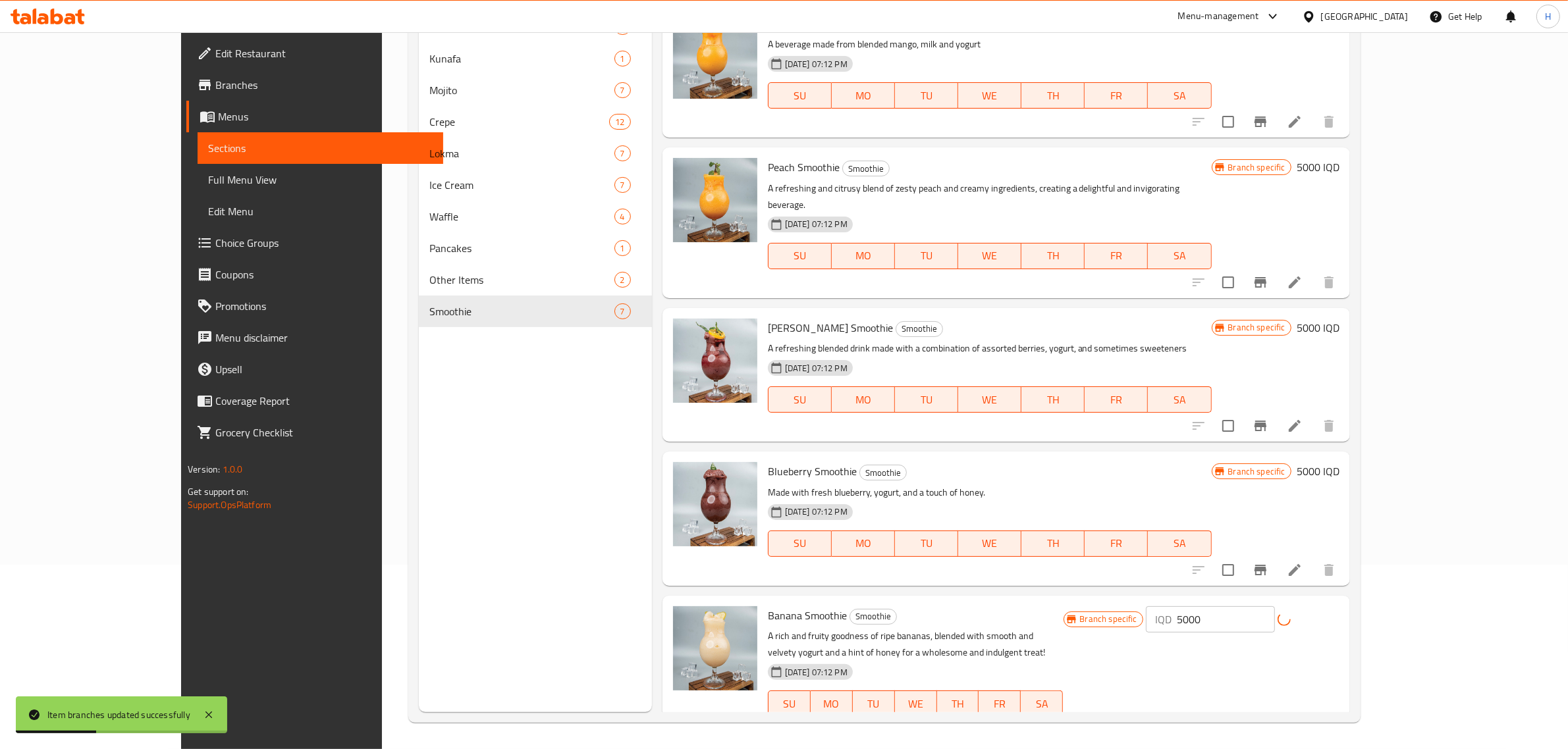
scroll to position [290, 0]
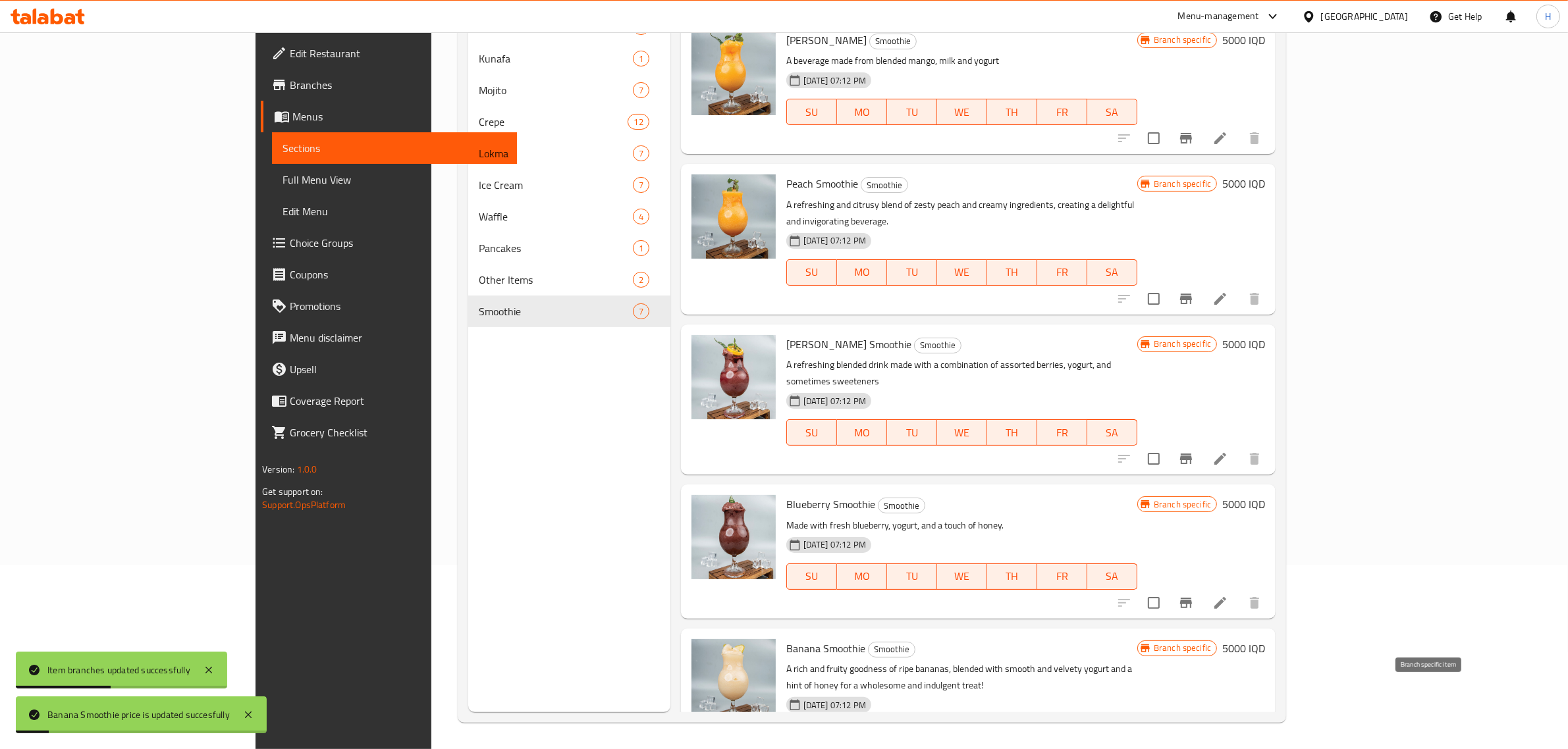
click at [1194, 748] on icon "Branch-specific-item" at bounding box center [1186, 762] width 16 height 16
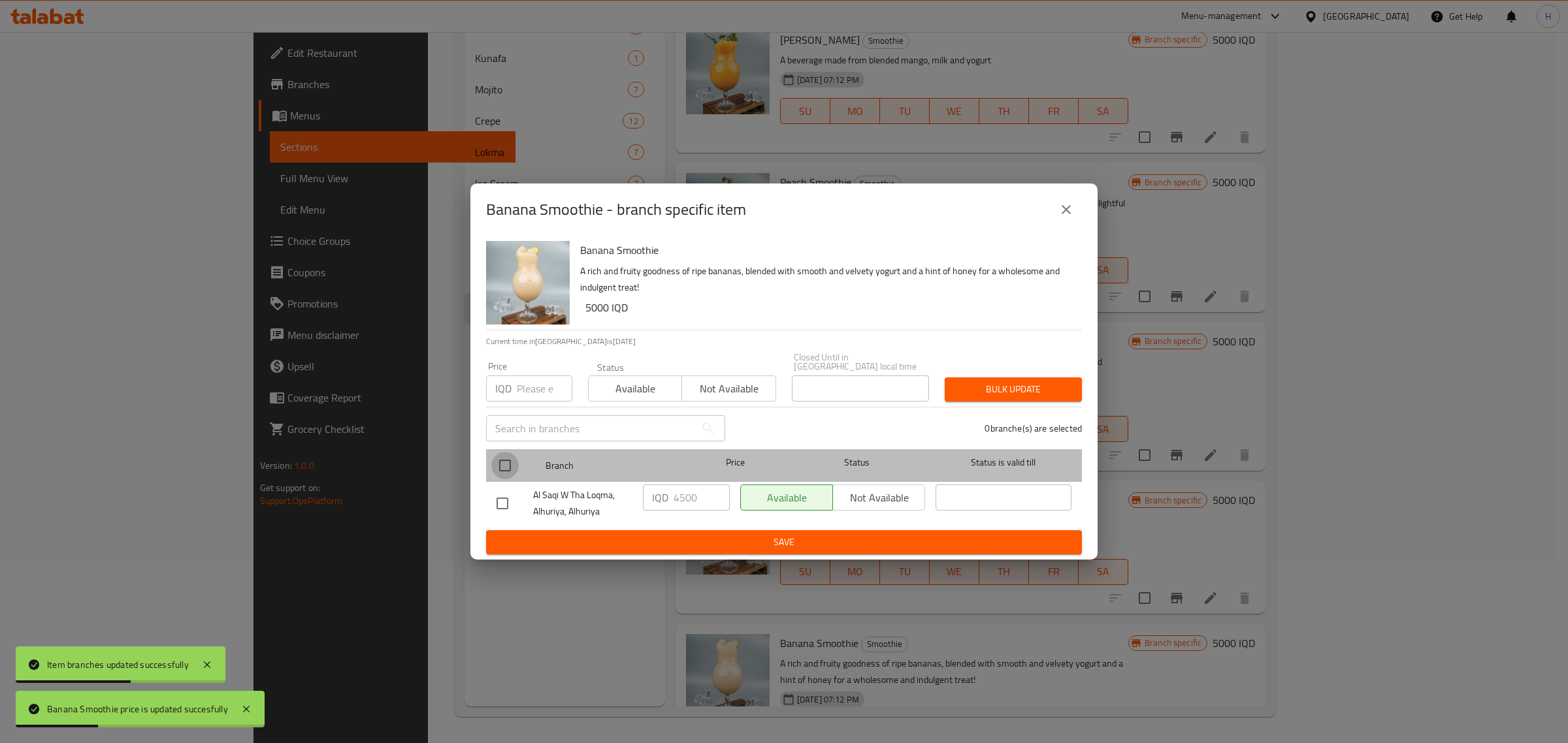
click at [511, 459] on input "checkbox" at bounding box center [505, 465] width 27 height 27
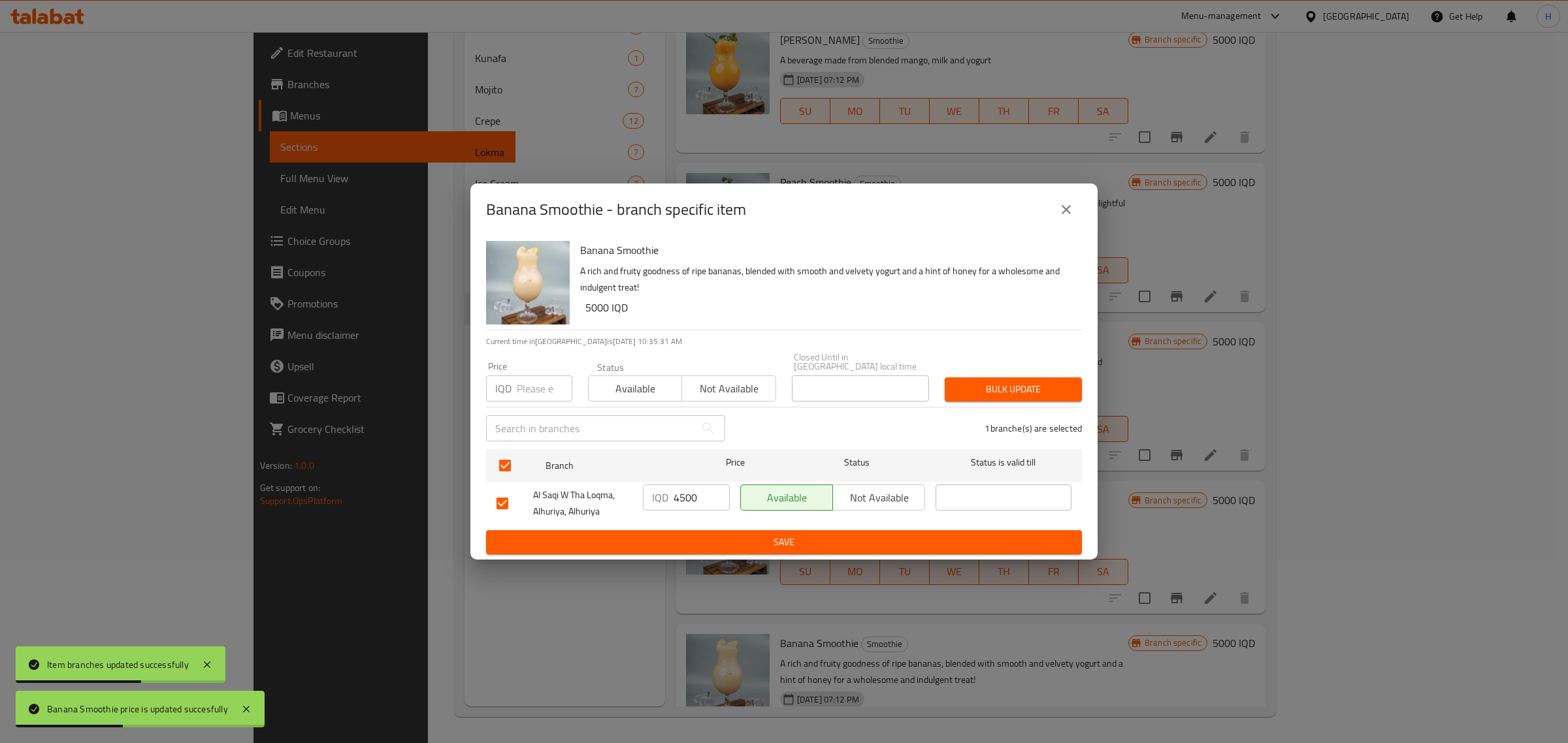
click at [675, 493] on input "4500" at bounding box center [702, 497] width 56 height 26
paste input "50"
click at [710, 534] on span "Save" at bounding box center [784, 542] width 575 height 16
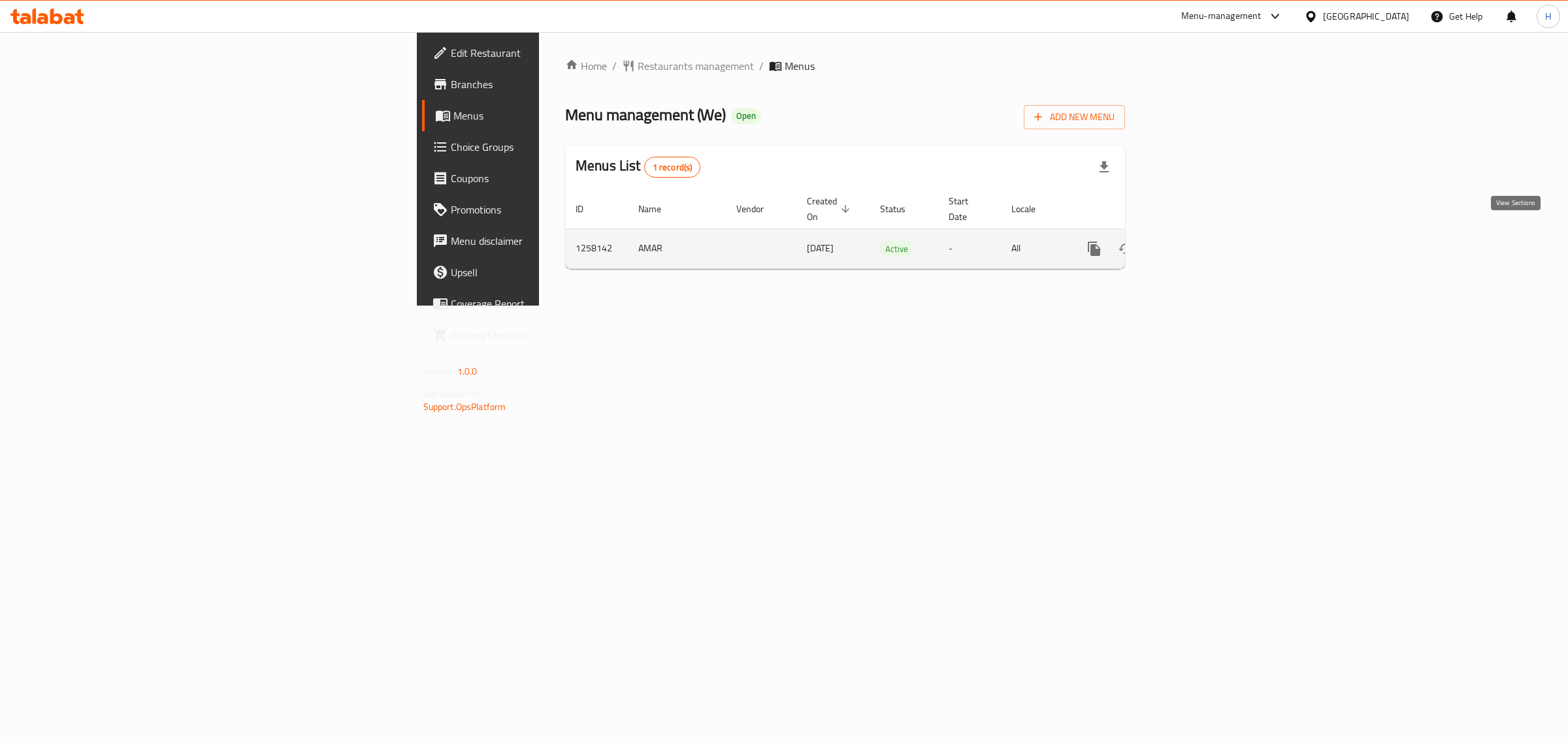
click at [1196, 241] on icon "enhanced table" at bounding box center [1188, 248] width 16 height 16
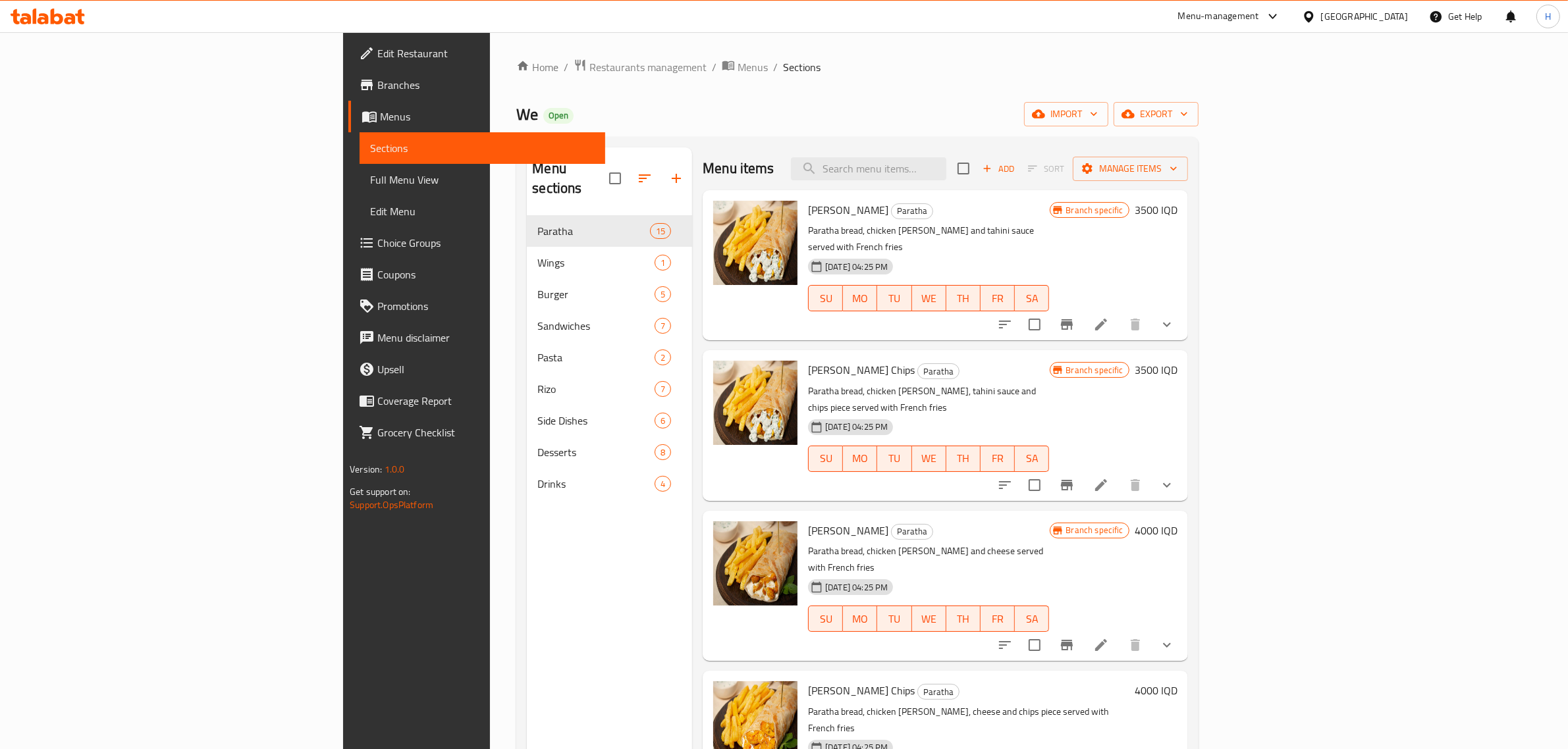
click at [692, 142] on div "Menu sections Paratha 15 Wings 1 Burger 5 Sandwiches 7 Pasta 2 Rizo 7 Side Dish…" at bounding box center [857, 522] width 682 height 771
click at [947, 165] on input "search" at bounding box center [869, 168] width 156 height 23
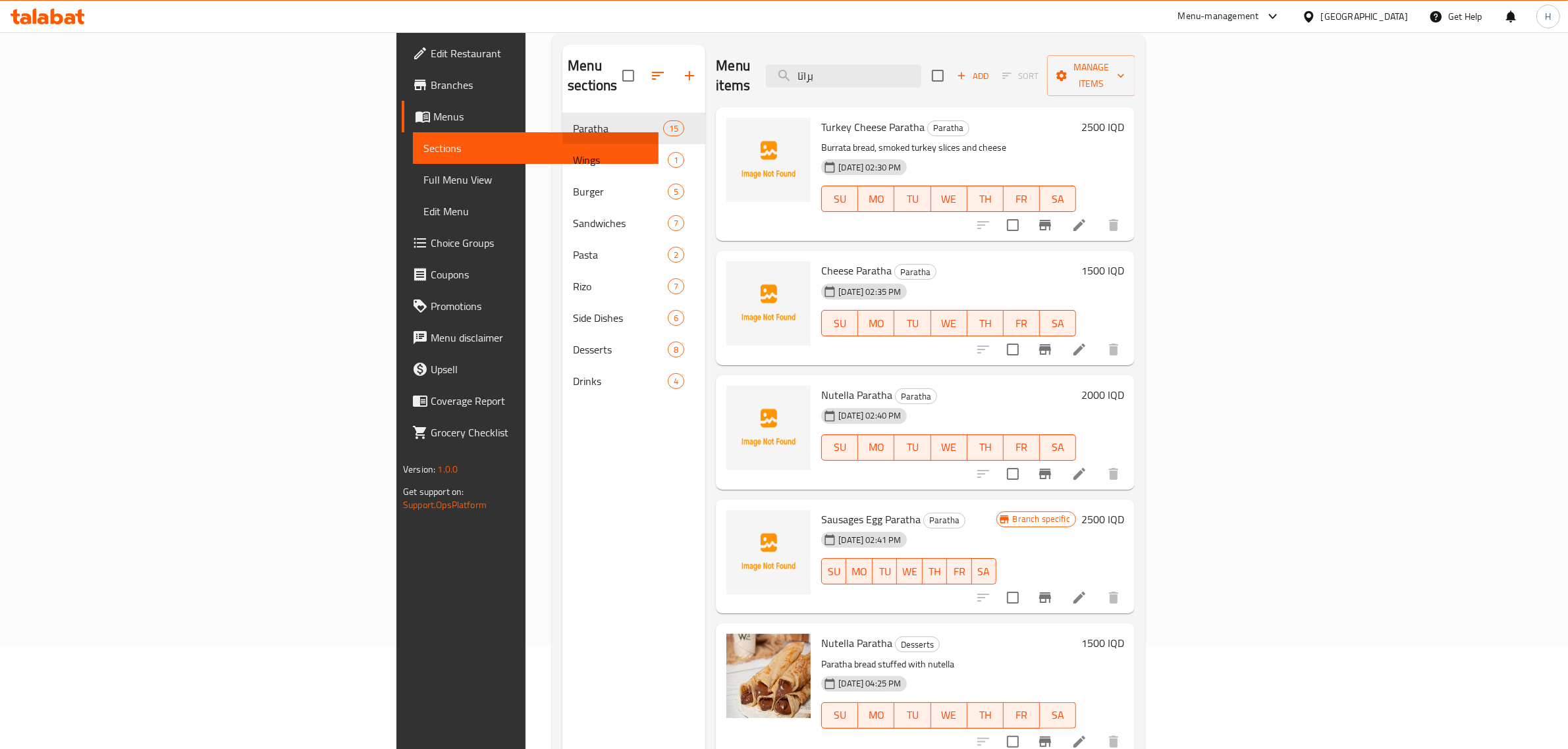
scroll to position [185, 0]
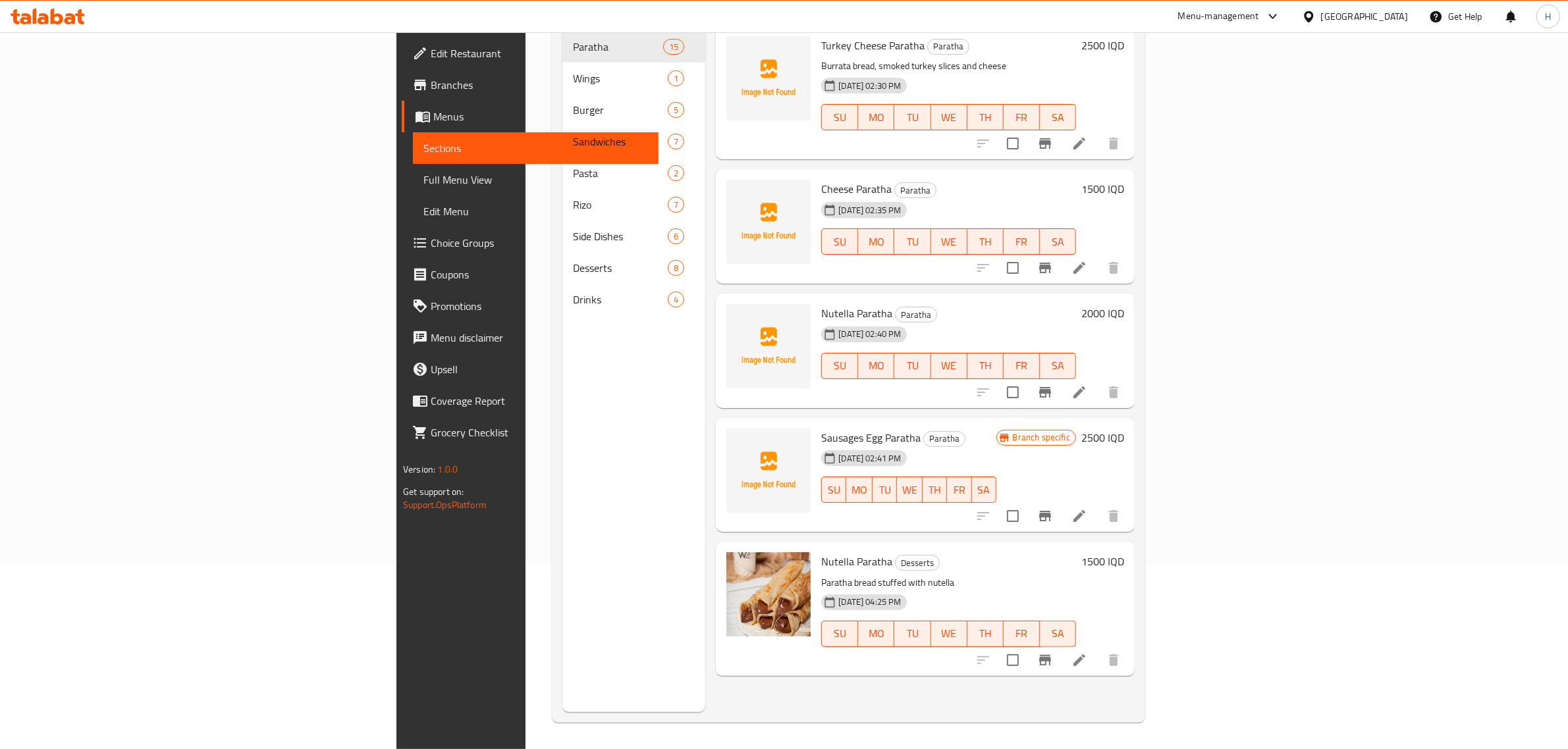
type input "براتا"
click at [1124, 552] on h6 "1500 IQD" at bounding box center [1102, 561] width 42 height 19
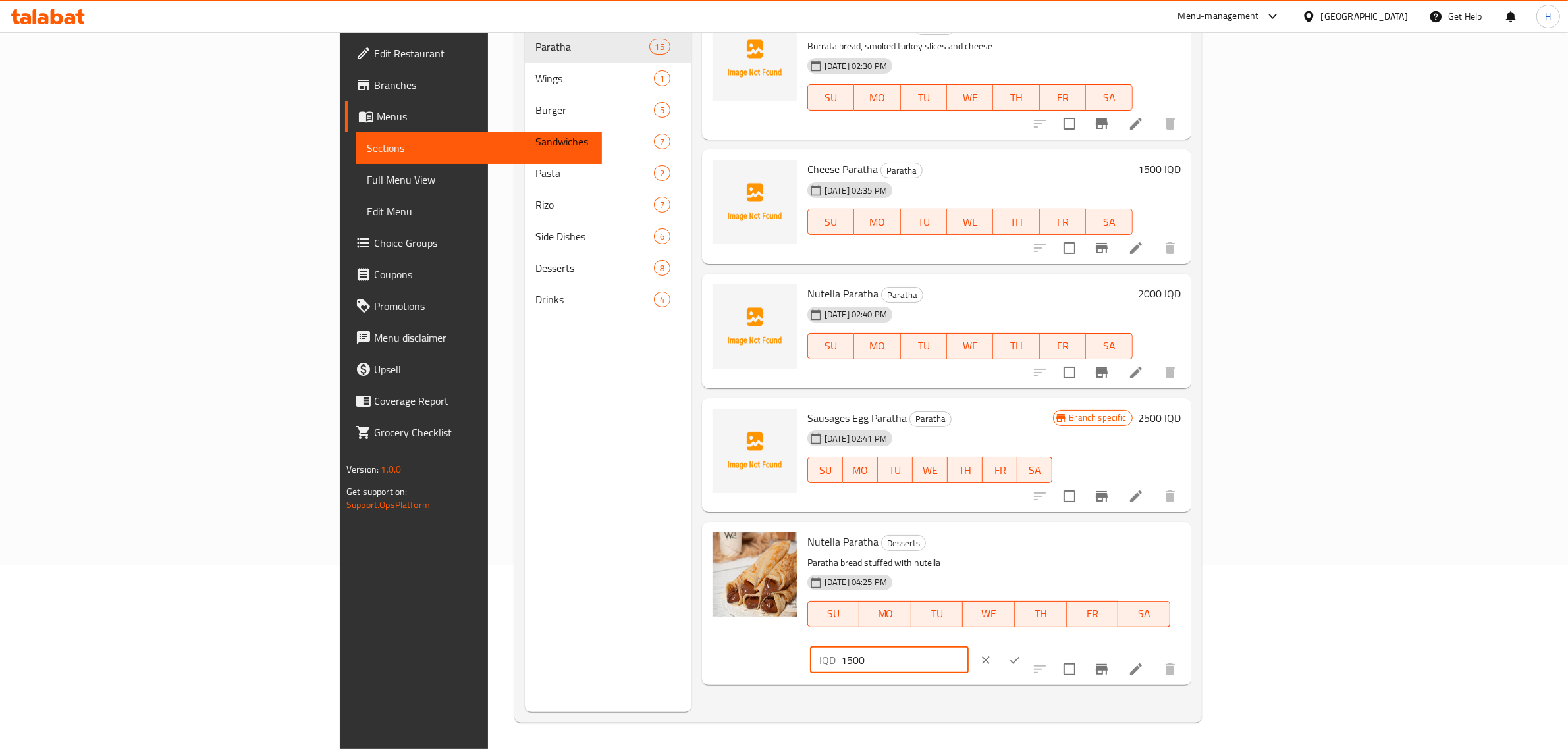
click at [969, 647] on input "1500" at bounding box center [905, 660] width 128 height 26
type input "2000"
click at [830, 524] on div "Nutella Paratha Desserts Paratha bread stuffed with nutella 17-09-2024 04:25 PM…" at bounding box center [947, 603] width 489 height 162
click at [1118, 654] on button "Branch-specific-item" at bounding box center [1102, 669] width 31 height 31
click at [1144, 662] on icon at bounding box center [1136, 669] width 16 height 16
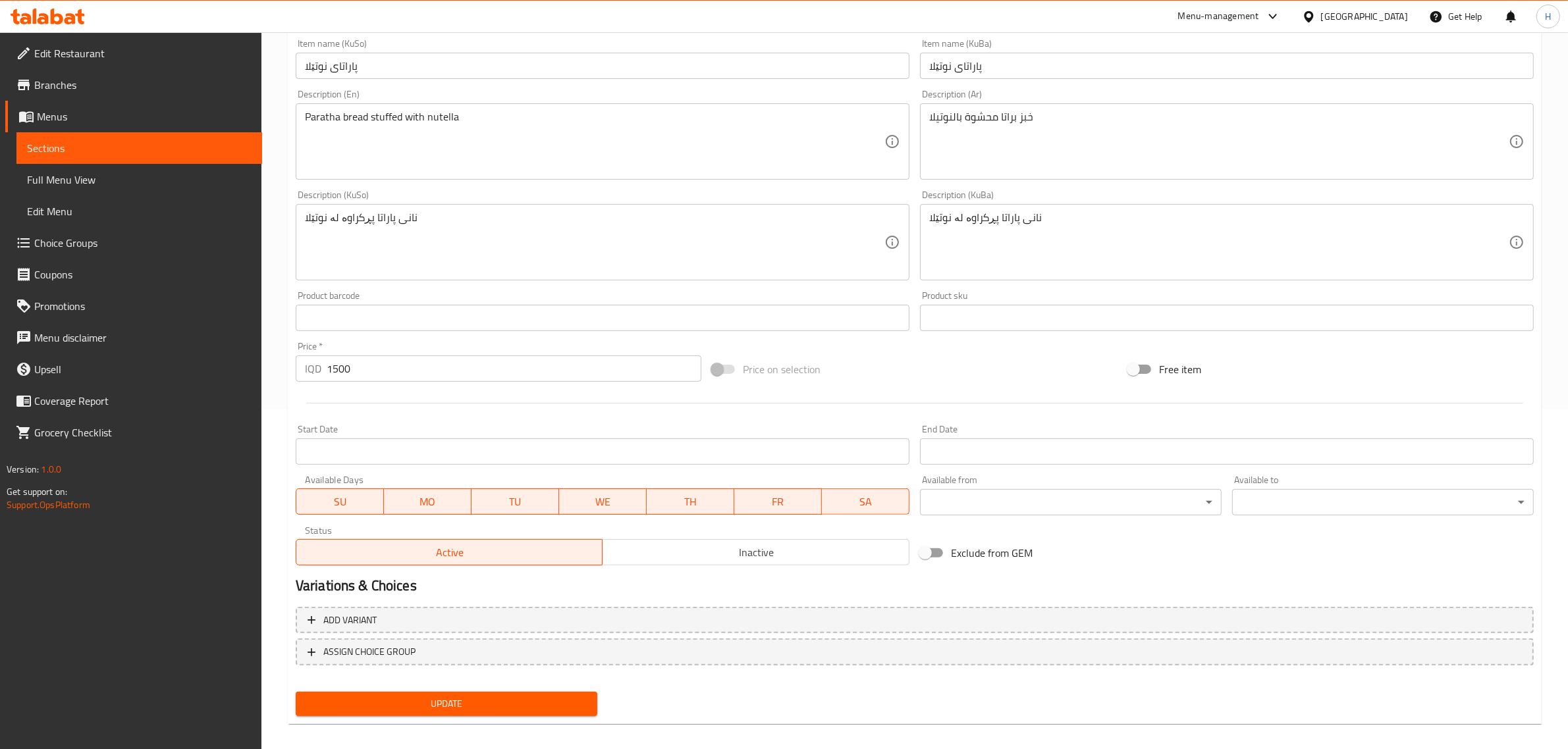
scroll to position [350, 0]
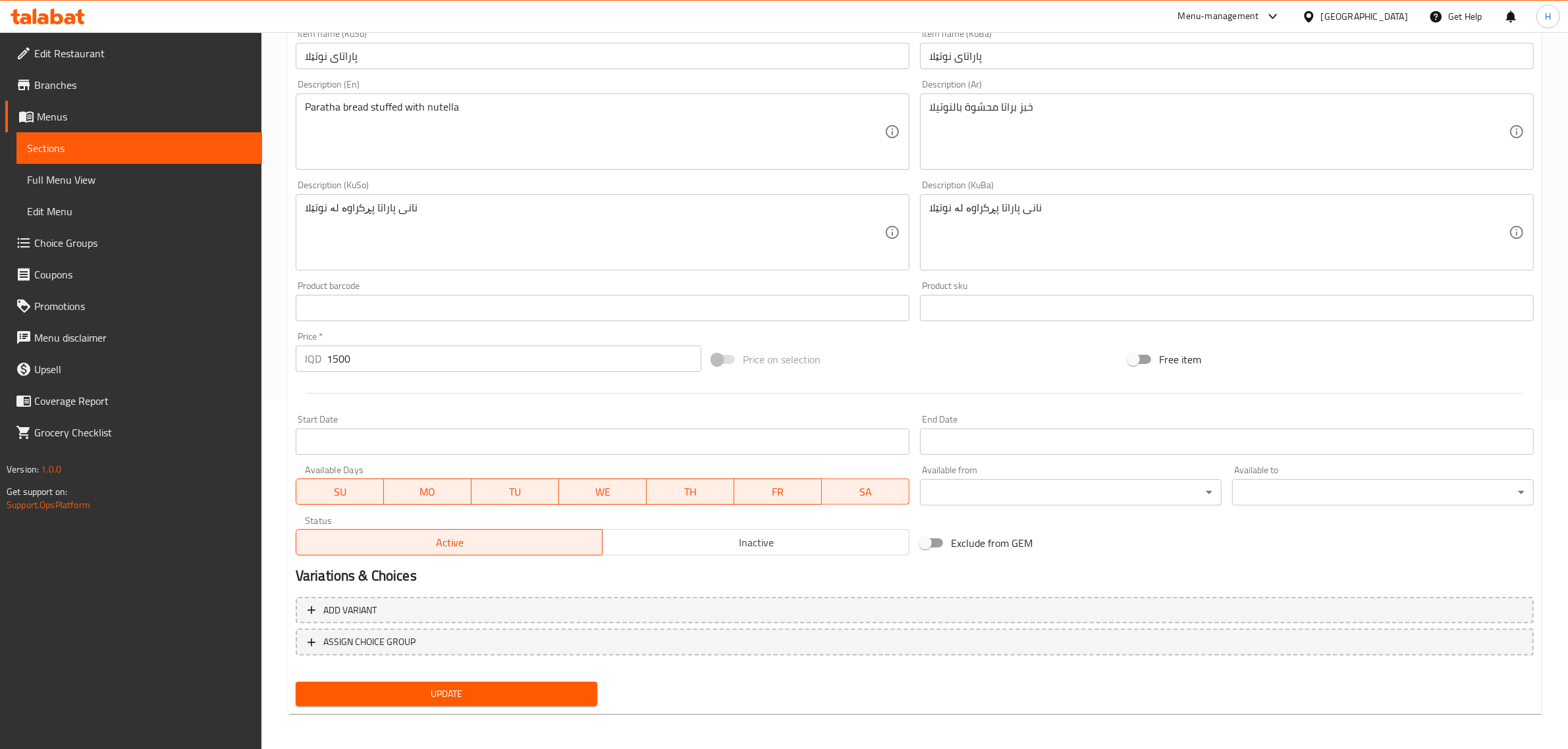
click at [743, 528] on div "Active Inactive" at bounding box center [603, 535] width 614 height 39
click at [743, 535] on span "Inactive" at bounding box center [756, 543] width 296 height 19
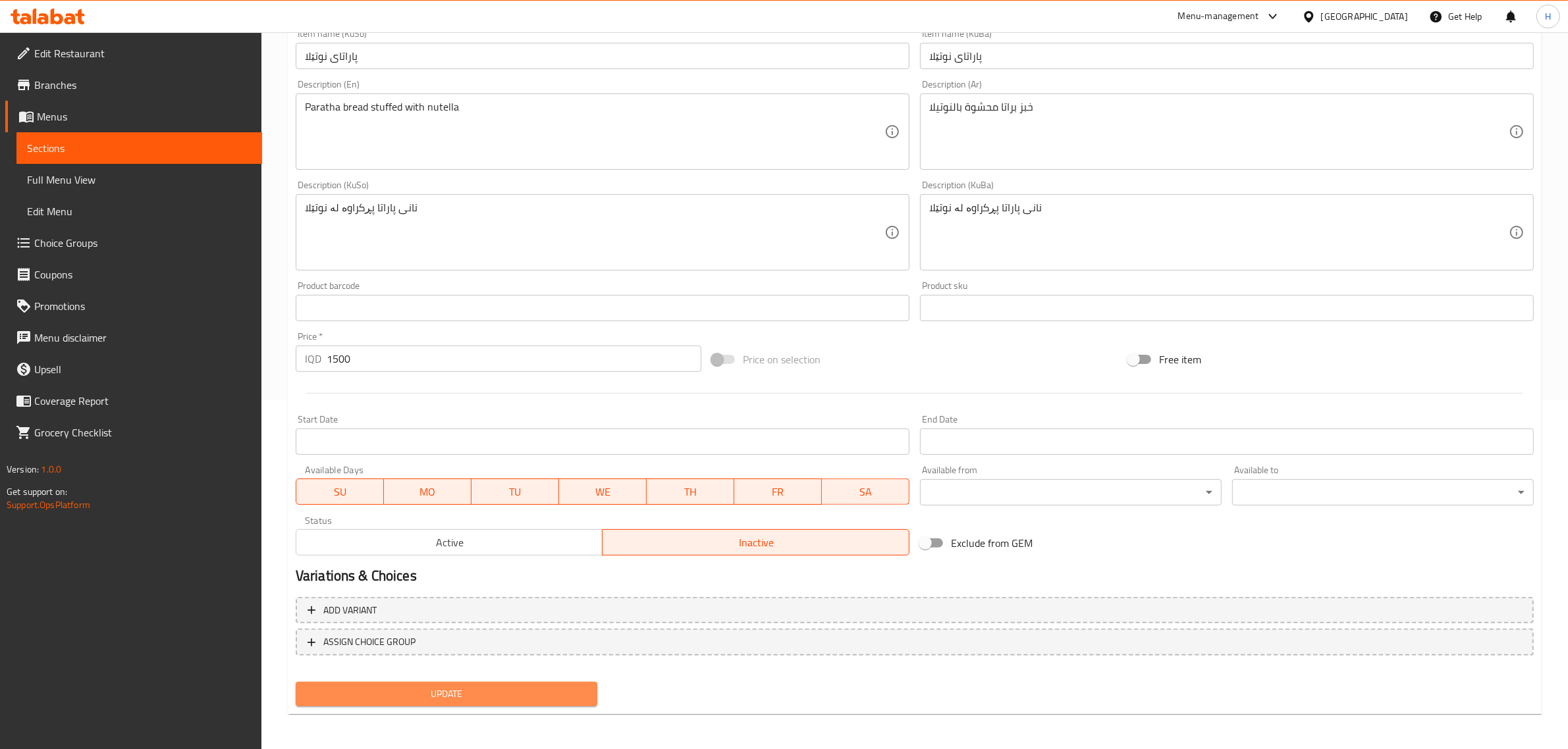
click at [449, 698] on span "Update" at bounding box center [446, 694] width 281 height 16
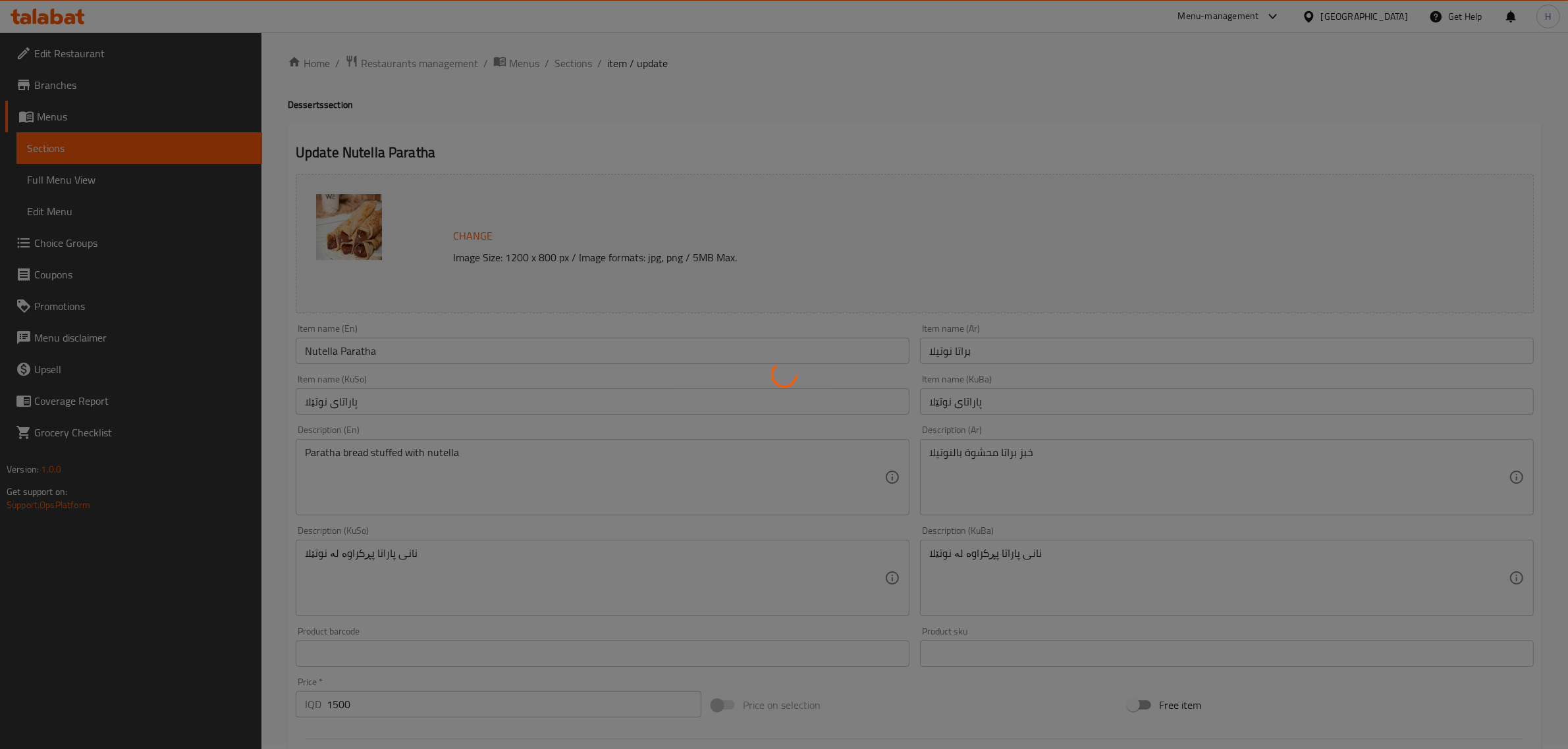
scroll to position [0, 0]
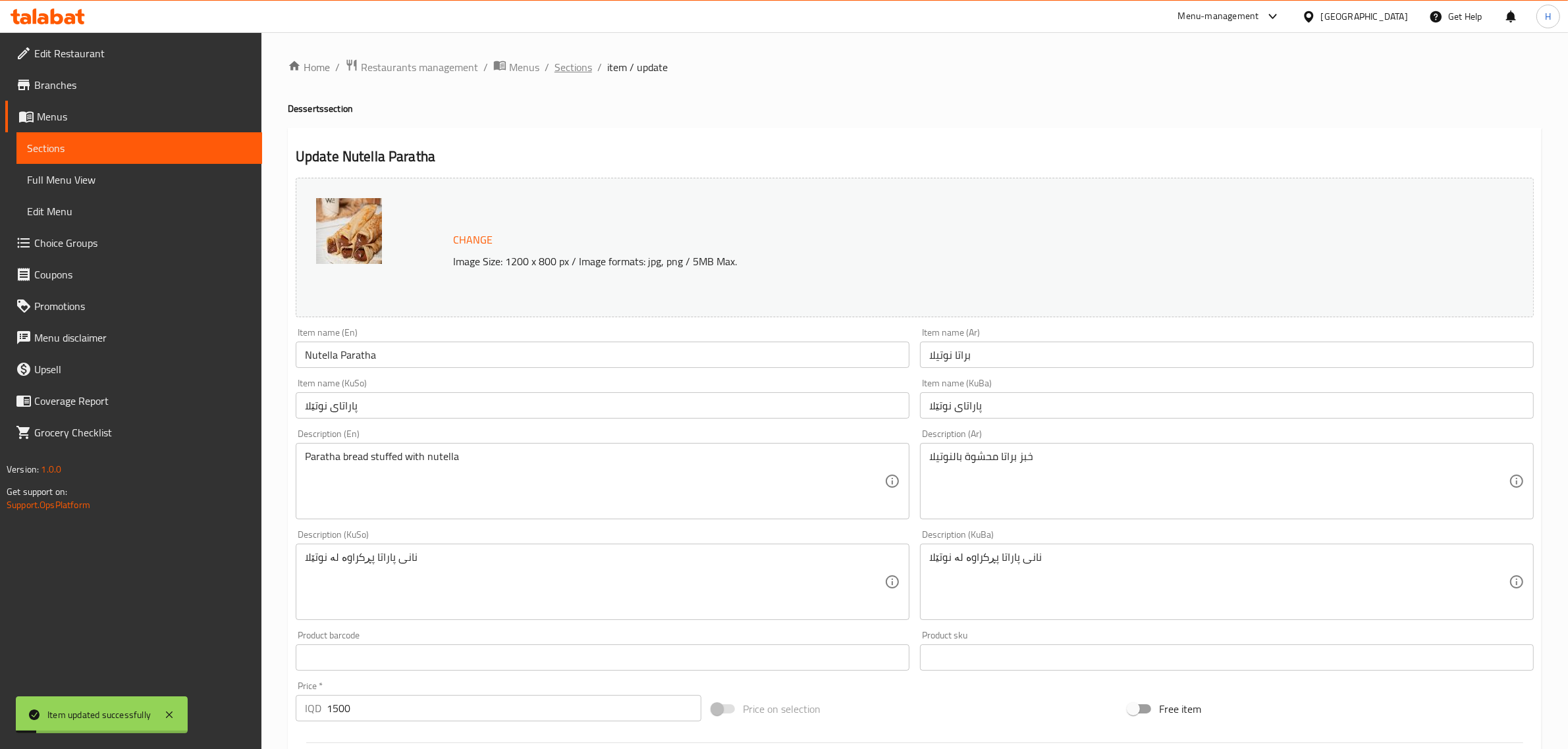
click at [568, 66] on span "Sections" at bounding box center [574, 67] width 37 height 16
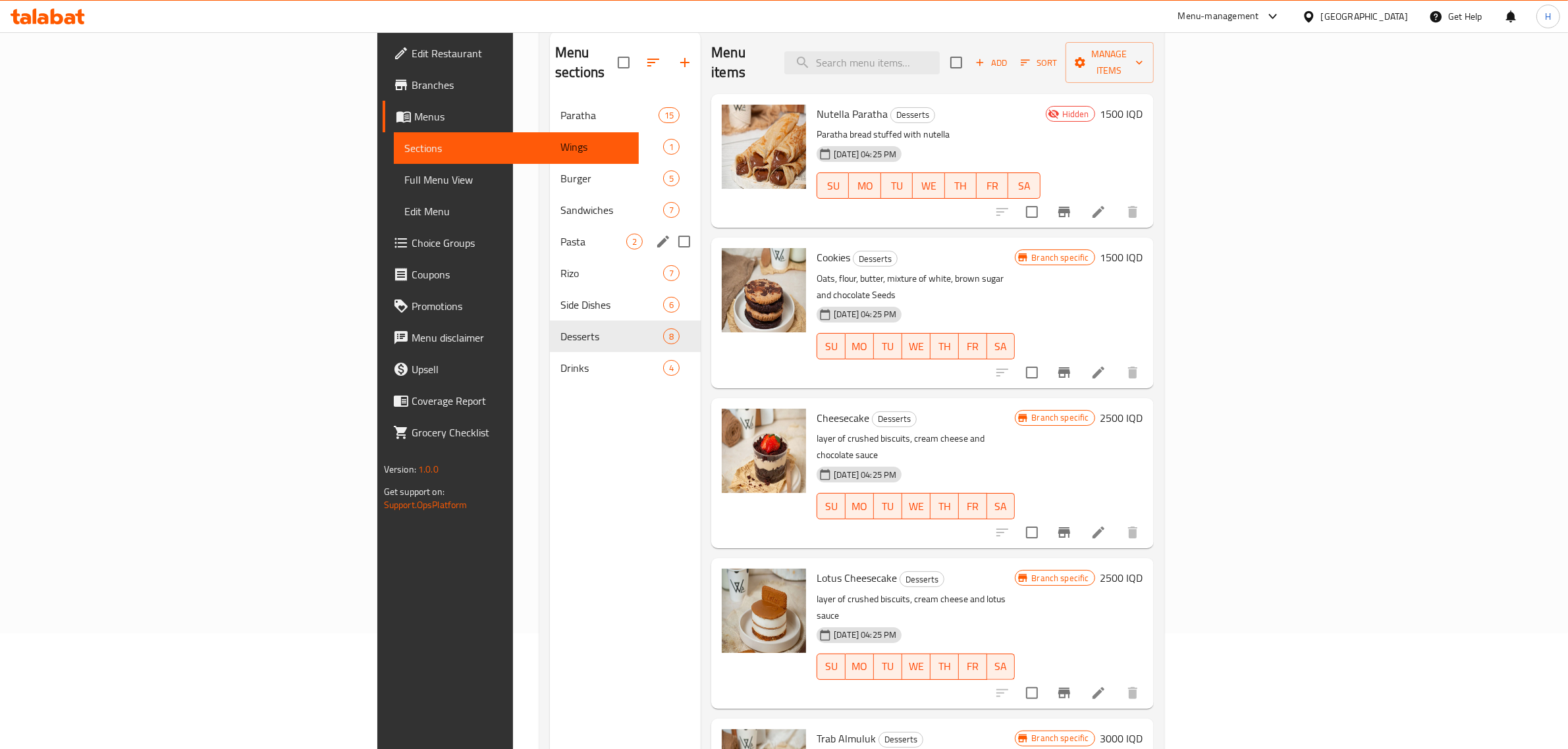
scroll to position [20, 0]
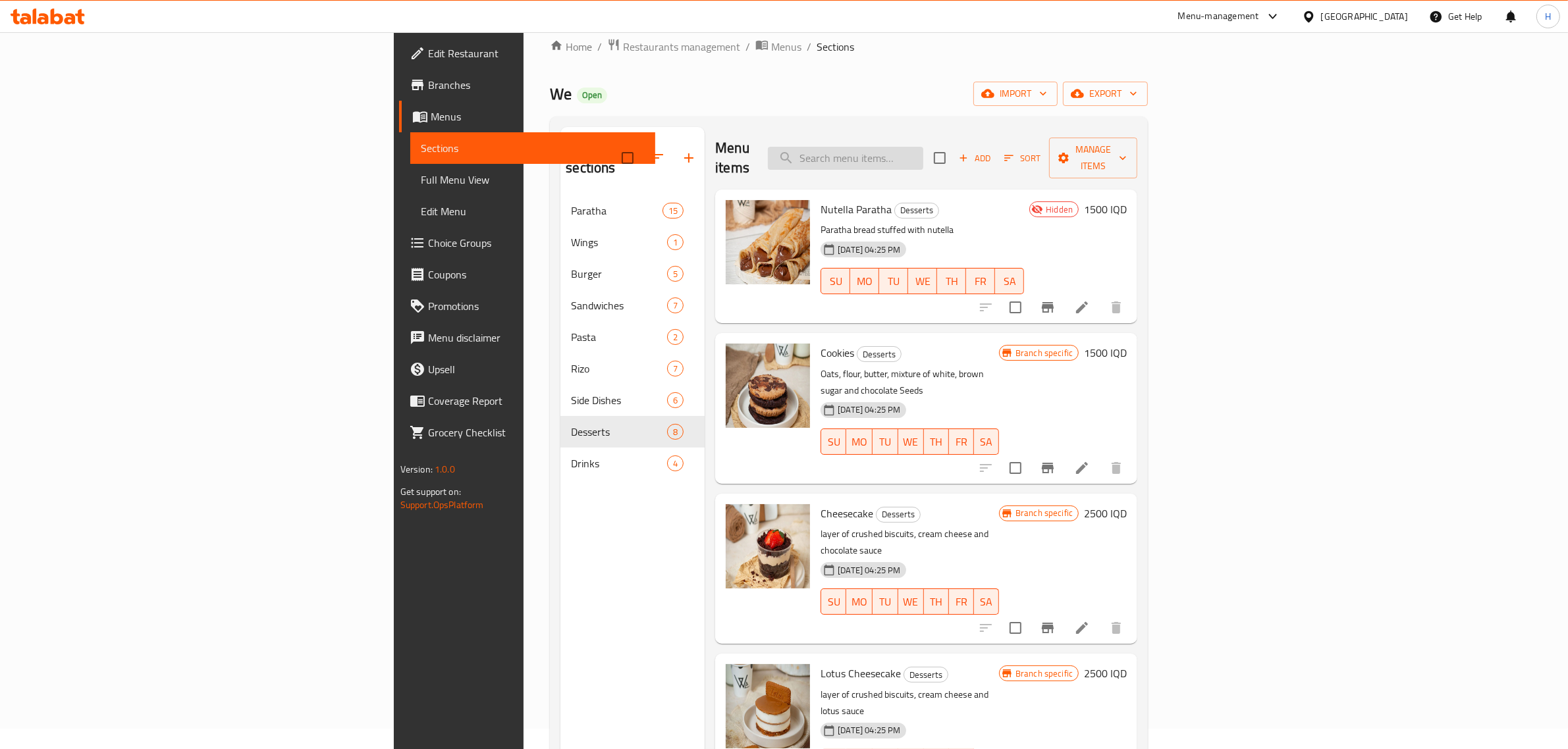
click at [924, 150] on input "search" at bounding box center [845, 158] width 156 height 23
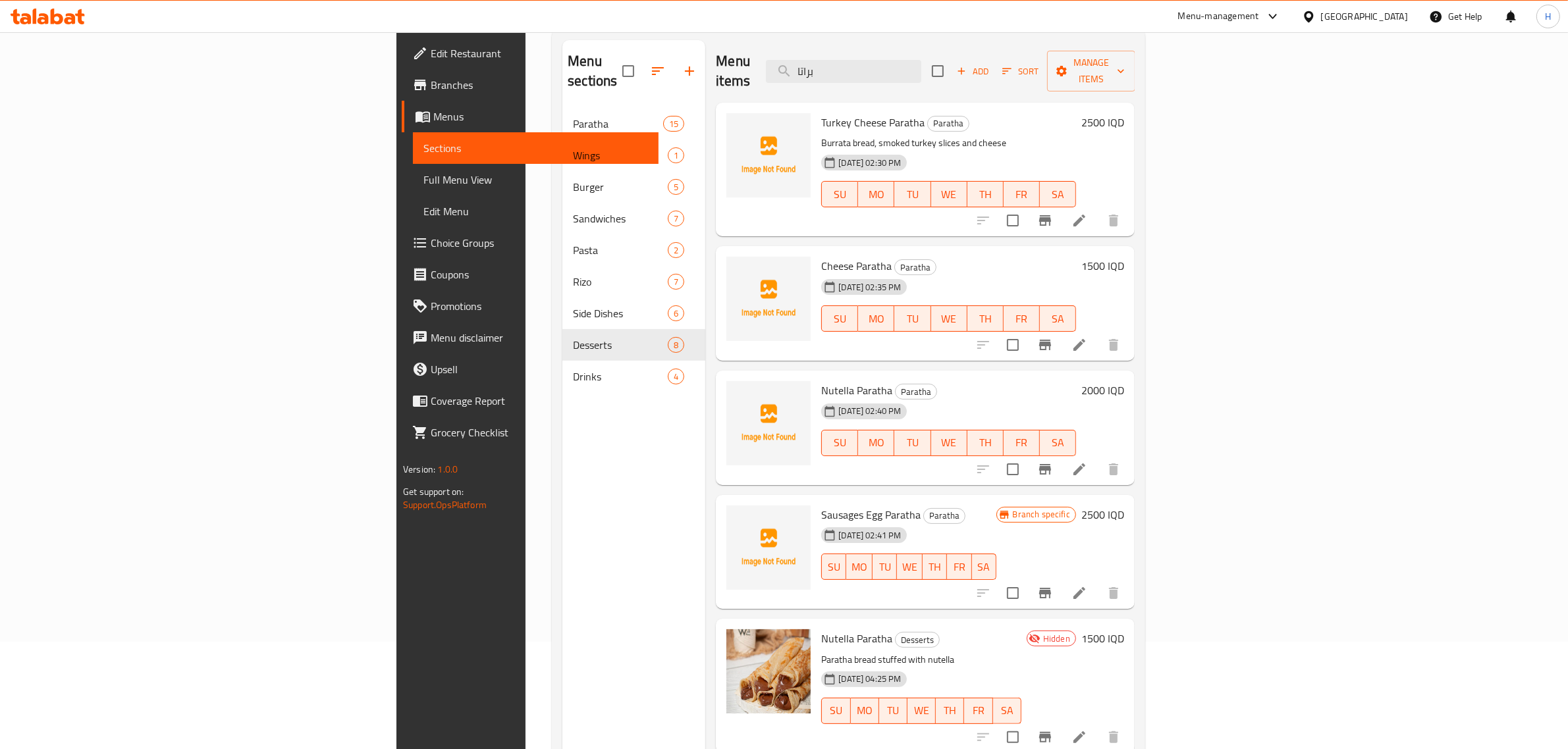
scroll to position [185, 0]
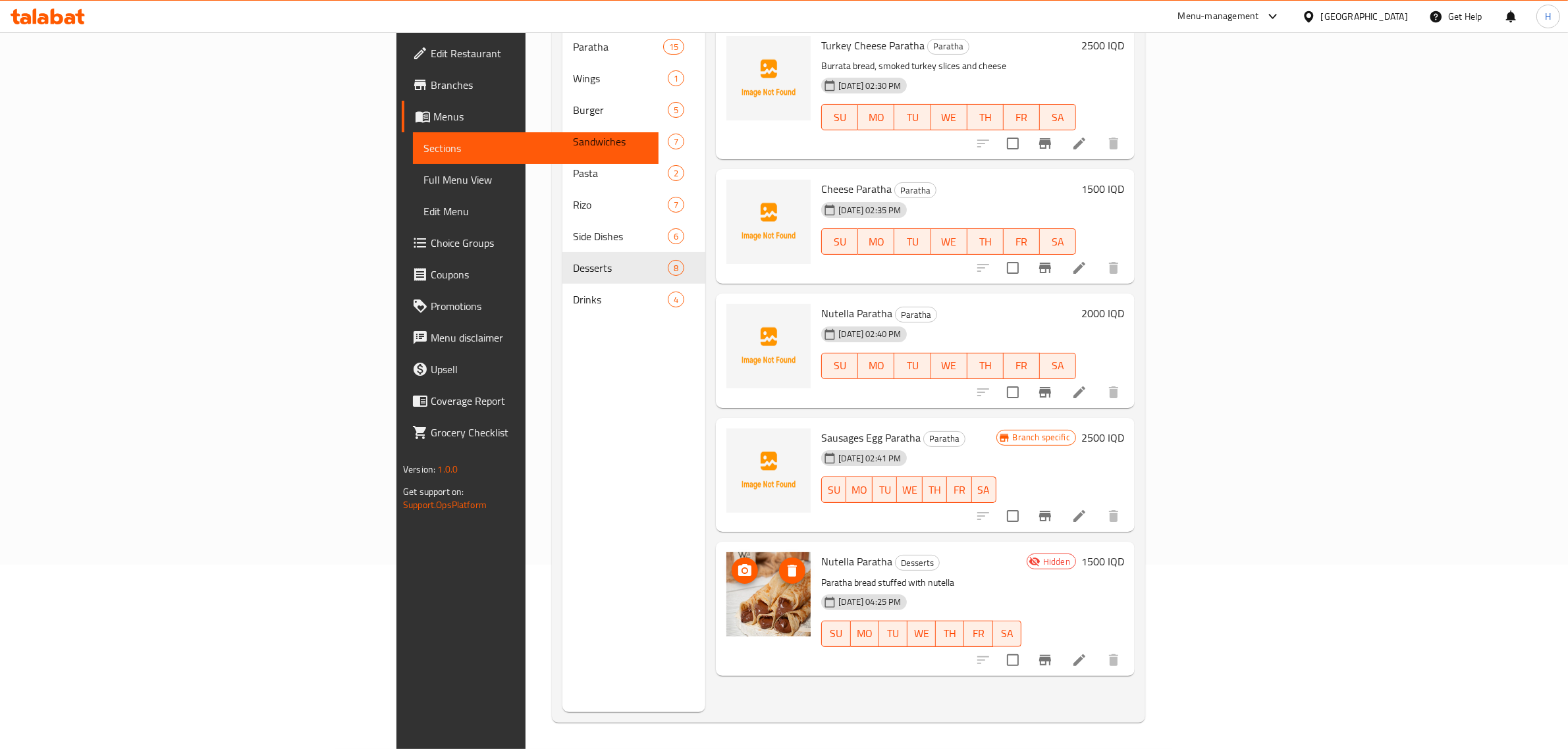
type input "براتا"
